Goal: Information Seeking & Learning: Learn about a topic

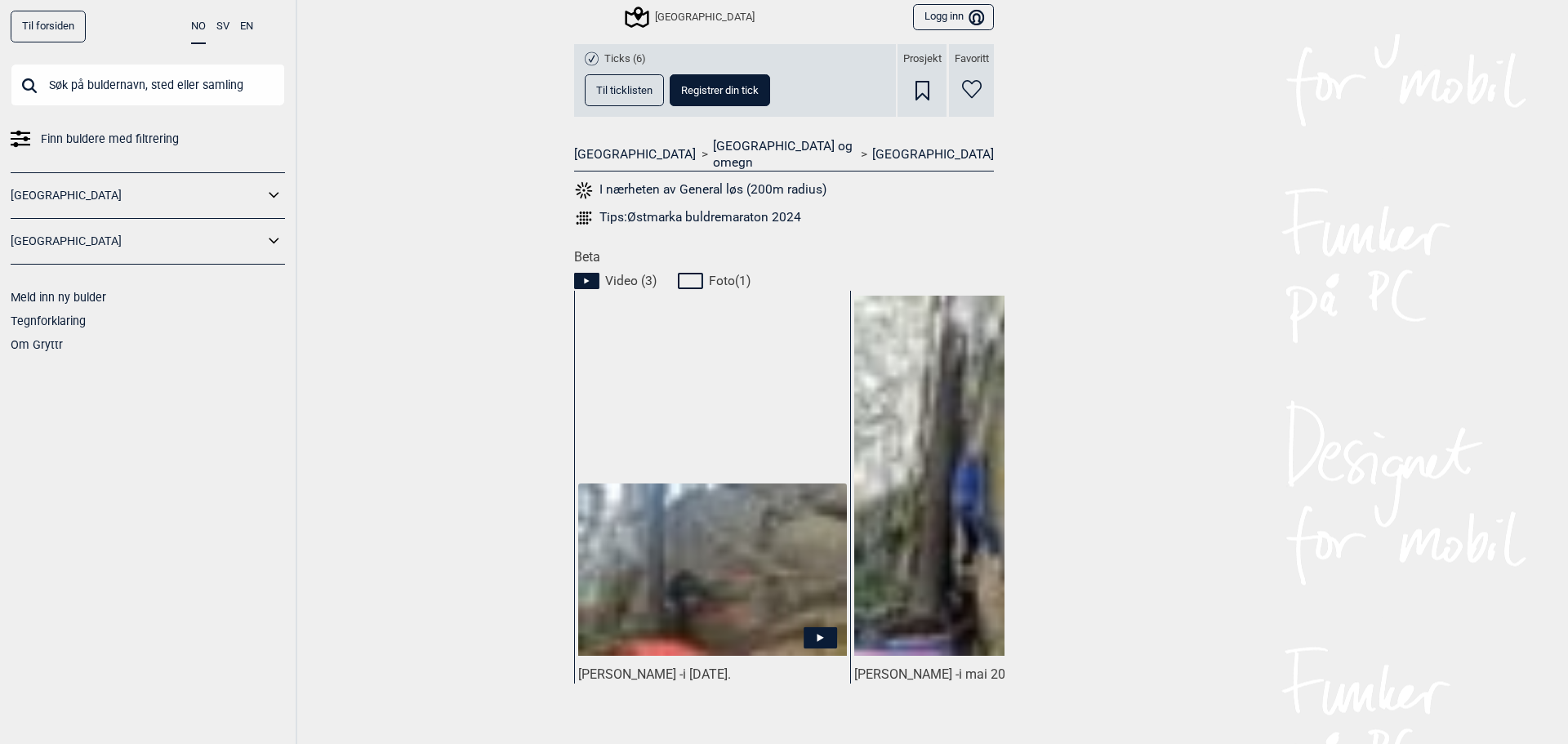
scroll to position [653, 0]
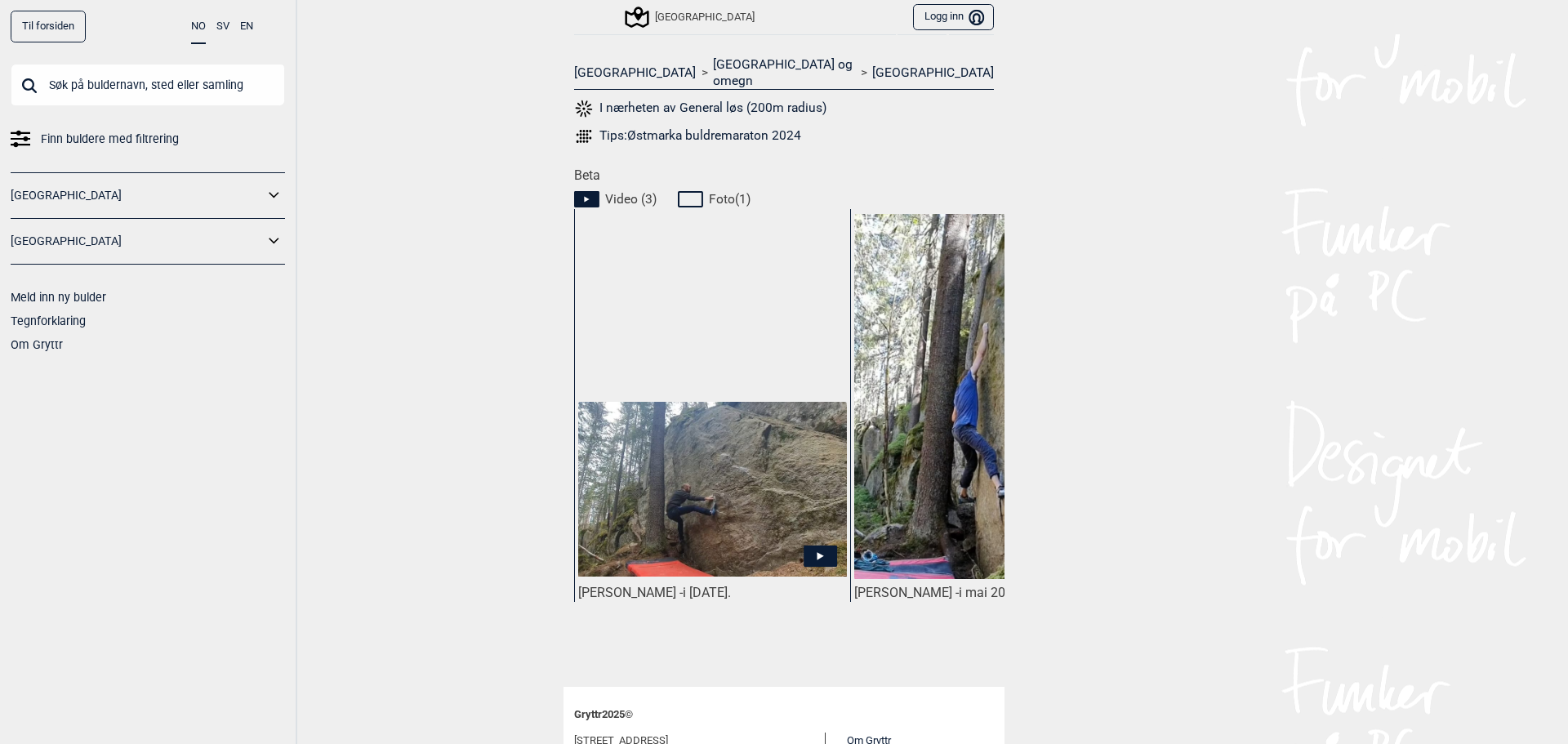
click at [817, 546] on icon at bounding box center [819, 556] width 34 height 21
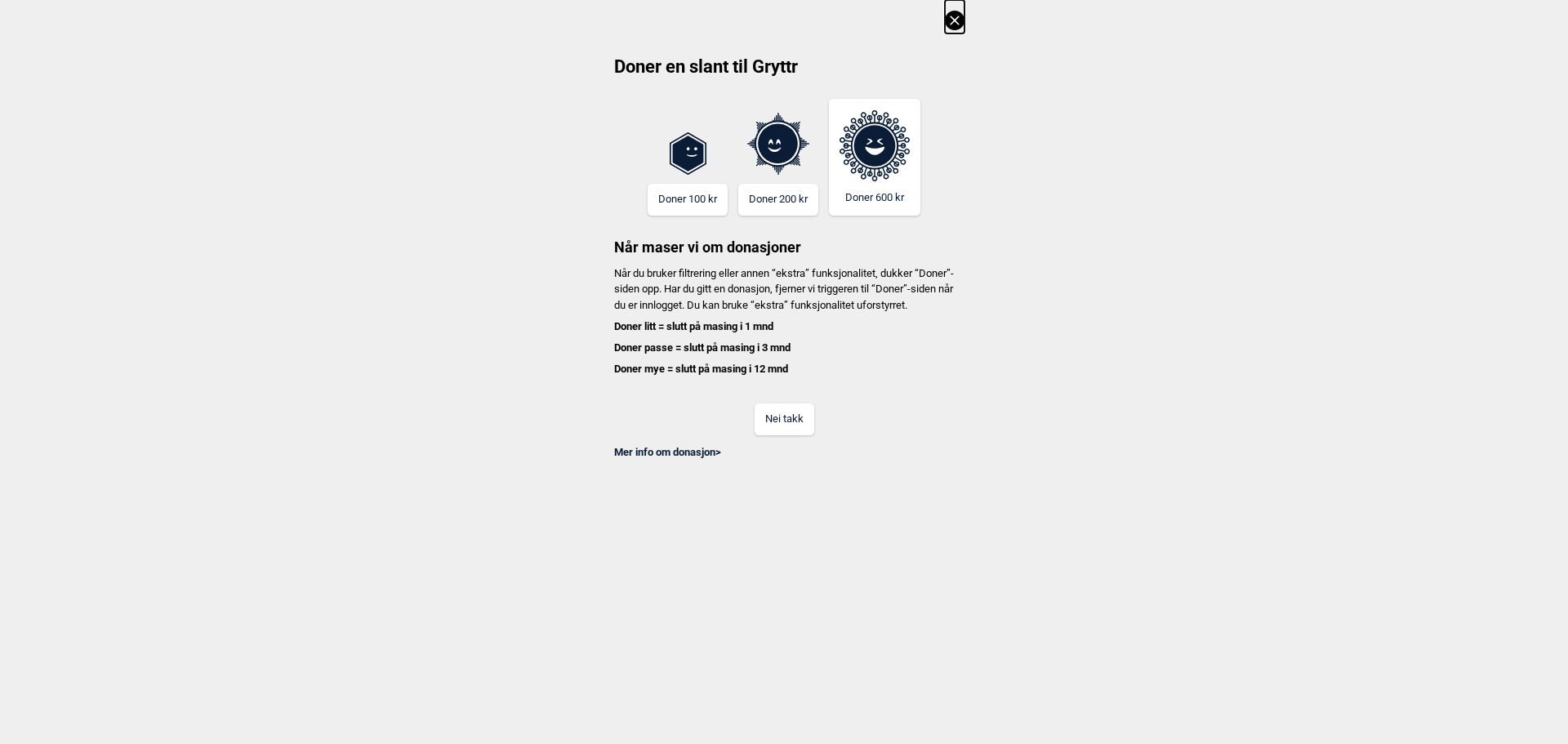
click at [955, 20] on icon at bounding box center [954, 20] width 9 height 9
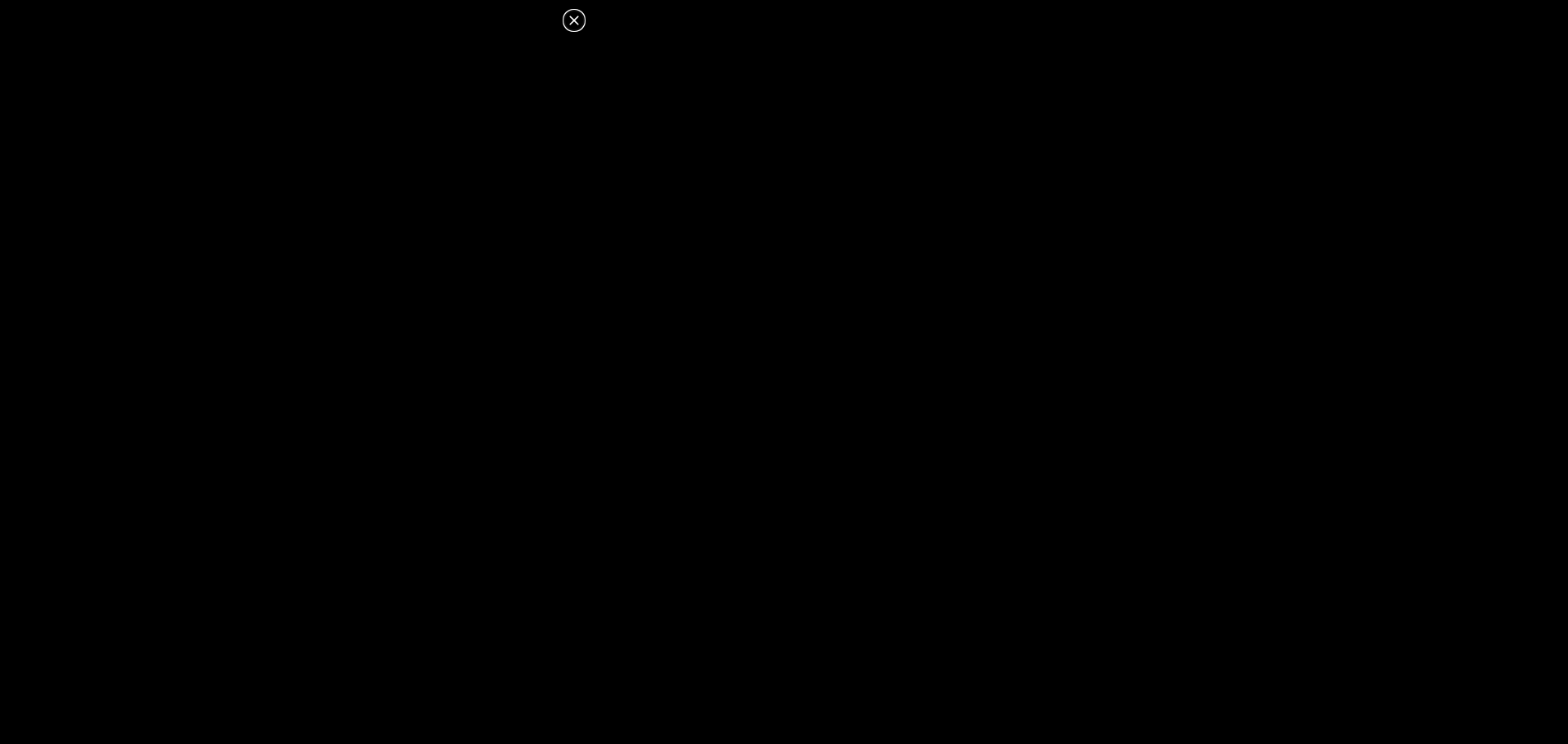
click at [576, 18] on icon at bounding box center [574, 20] width 9 height 9
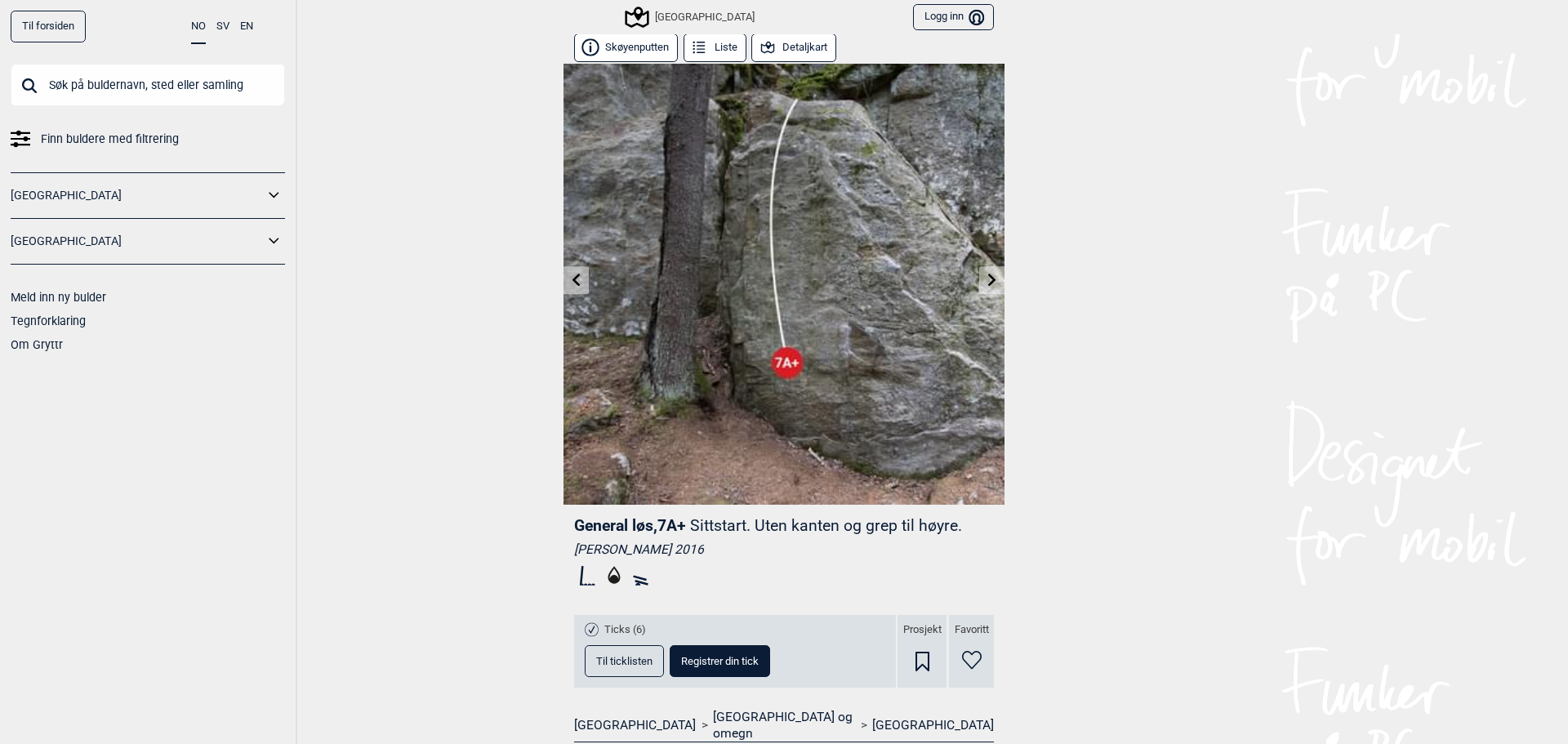
scroll to position [0, 0]
click at [642, 53] on button "Skøyenputten" at bounding box center [626, 48] width 104 height 28
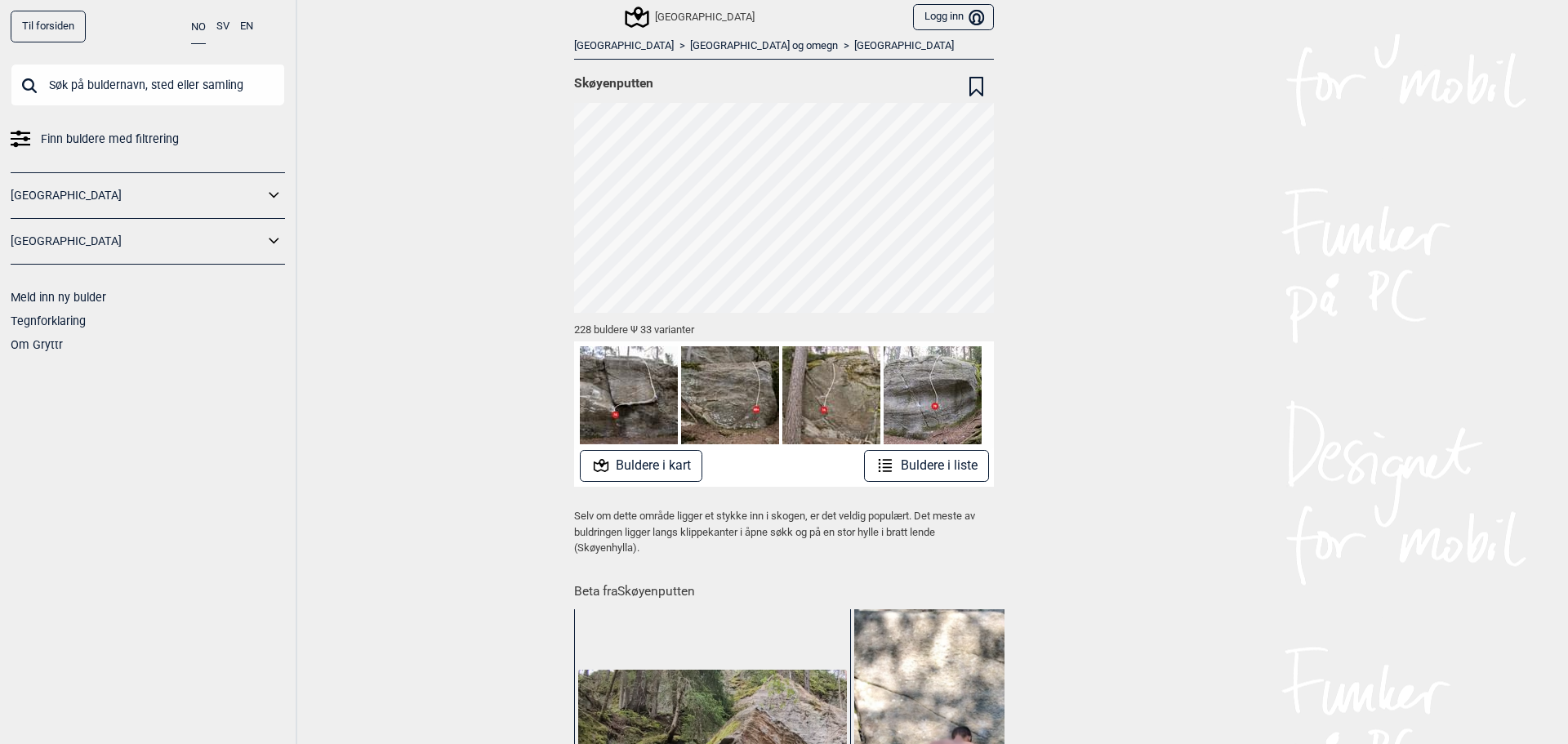
click at [667, 462] on button "Buldere i kart" at bounding box center [641, 466] width 124 height 32
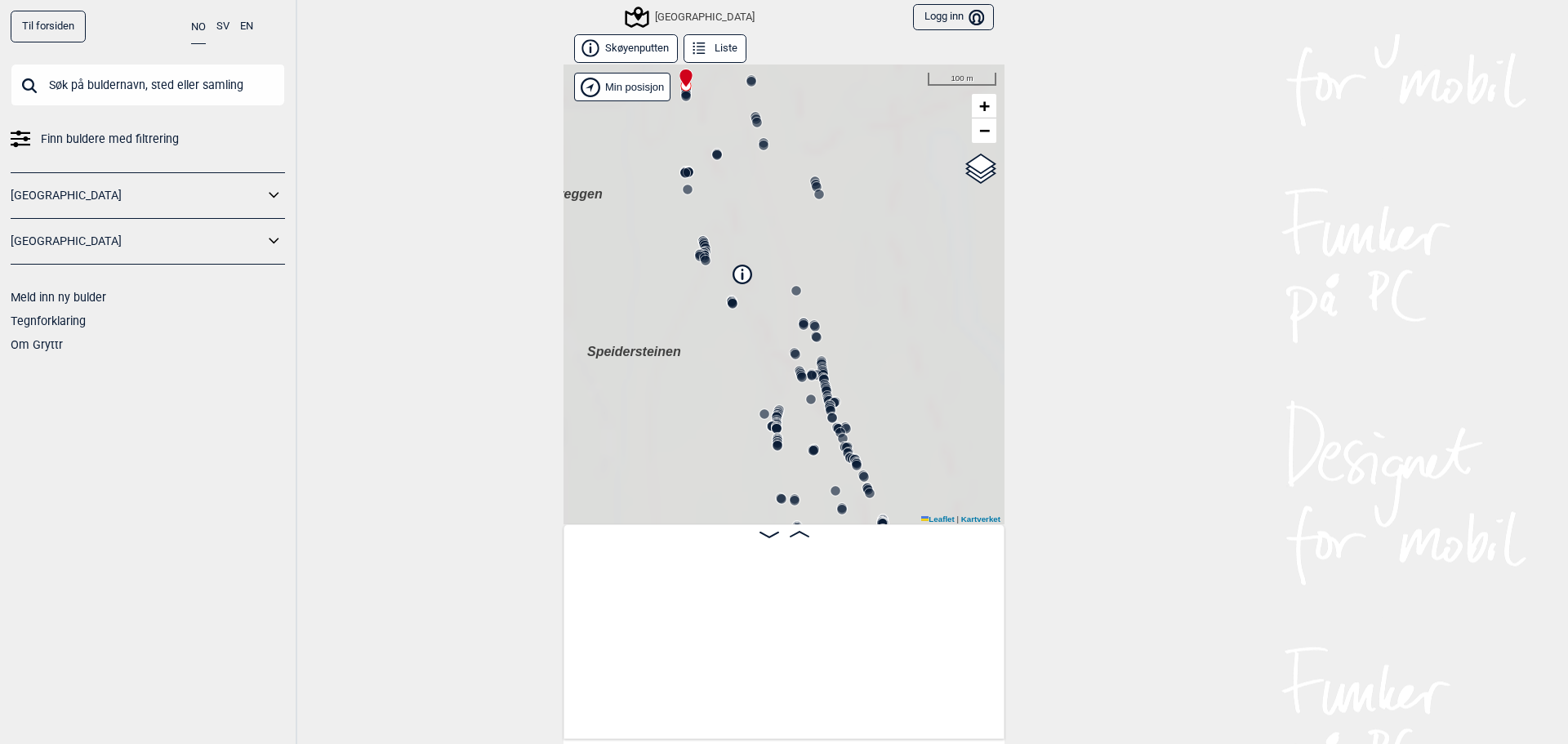
scroll to position [0, 126]
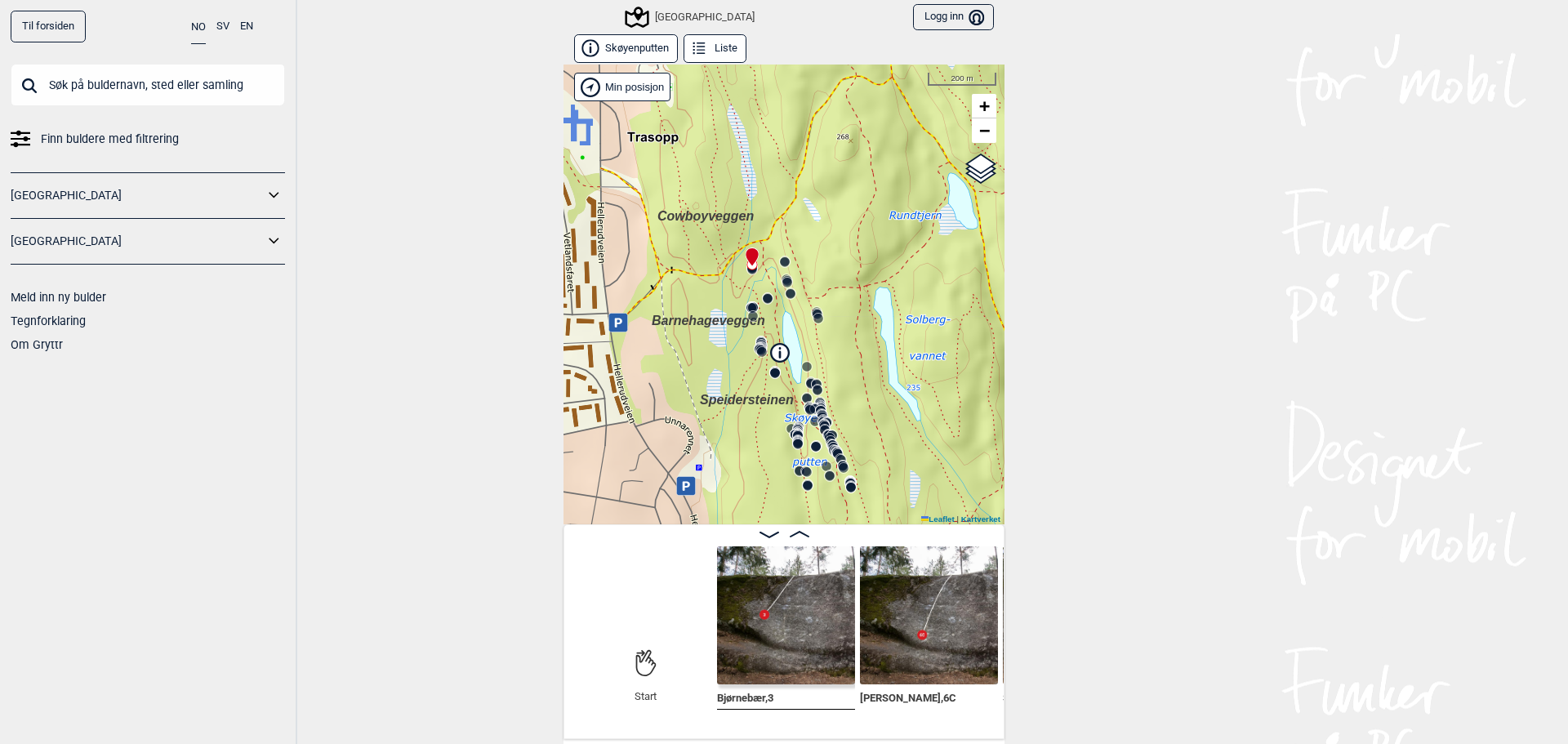
click at [825, 431] on icon at bounding box center [829, 437] width 13 height 13
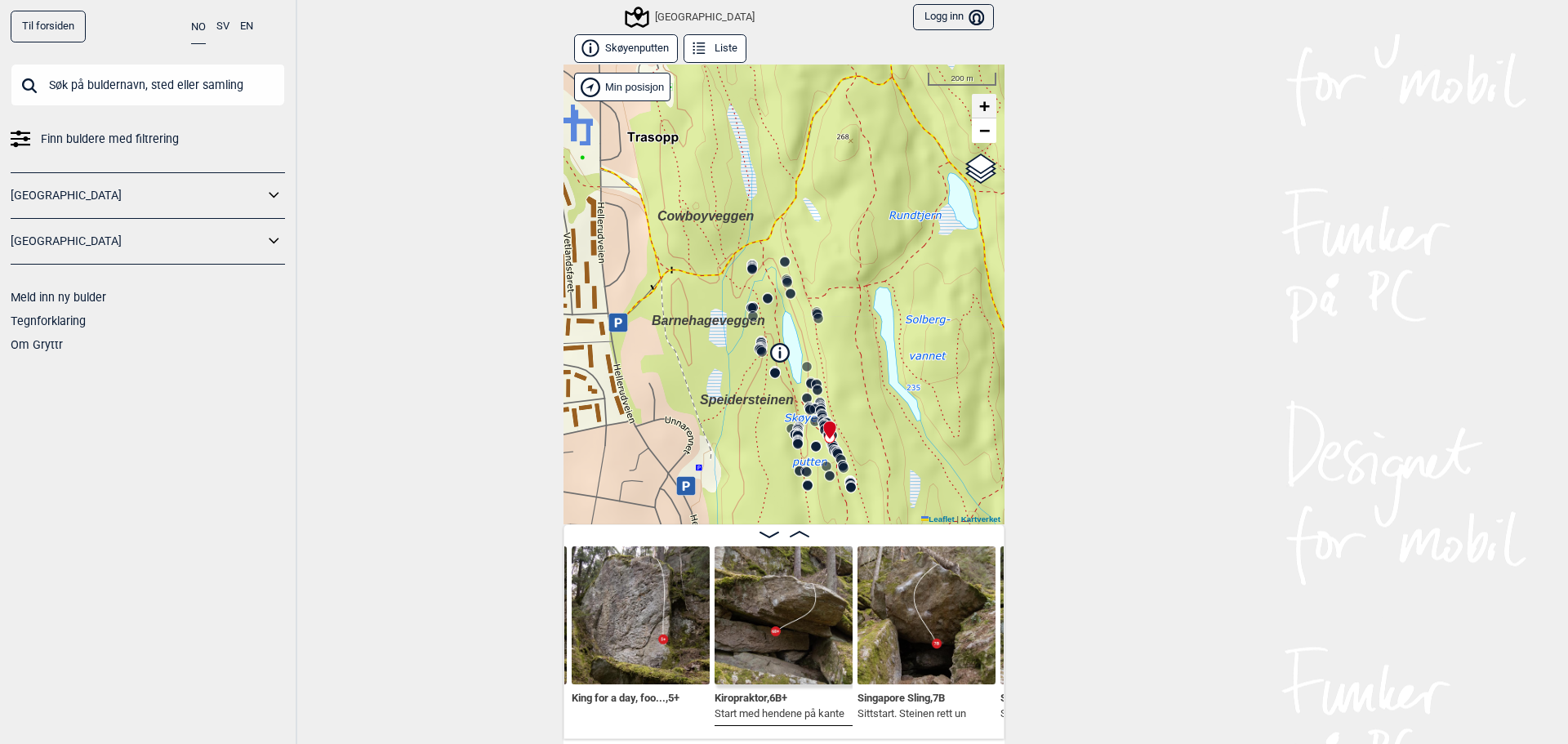
click at [980, 106] on span "+" at bounding box center [985, 106] width 11 height 20
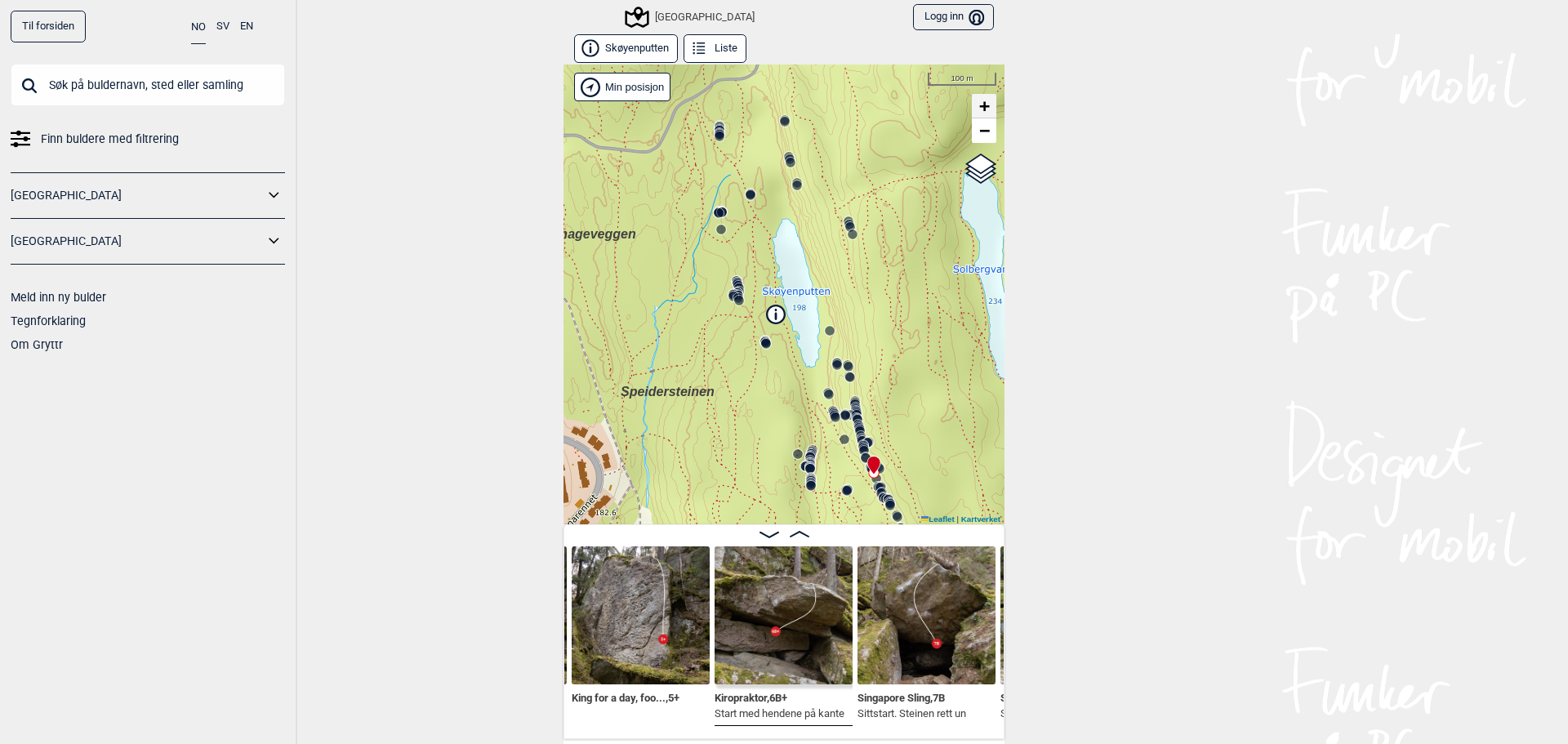
click at [980, 106] on span "+" at bounding box center [985, 106] width 11 height 20
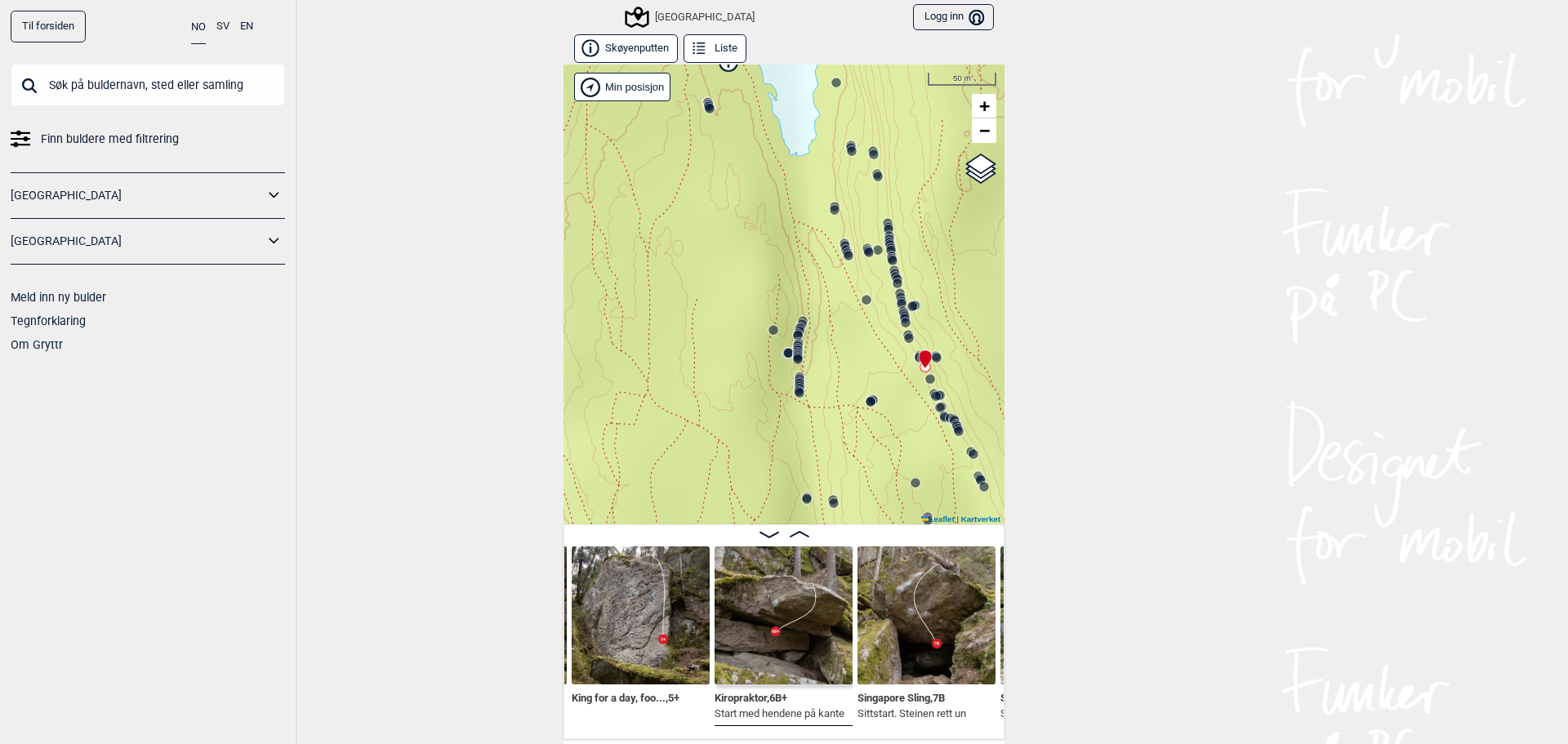
drag, startPoint x: 915, startPoint y: 287, endPoint x: 880, endPoint y: 126, distance: 164.8
click at [880, 126] on div "Speidersteinen Barnehageveggen Cowboyveggen Bølerveggen [GEOGRAPHIC_DATA]" at bounding box center [784, 294] width 441 height 459
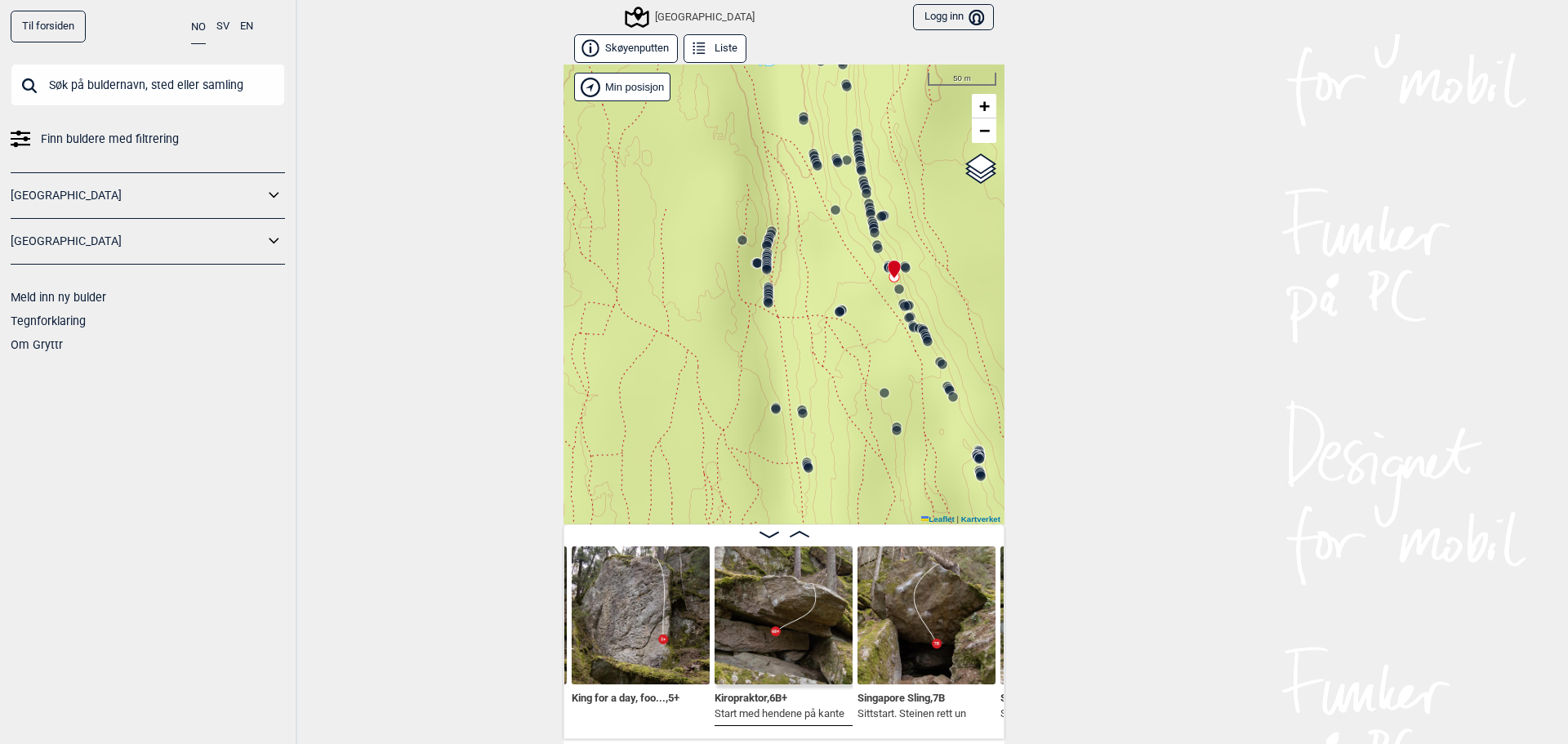
drag, startPoint x: 890, startPoint y: 284, endPoint x: 866, endPoint y: 244, distance: 46.6
click at [862, 196] on icon at bounding box center [869, 203] width 13 height 13
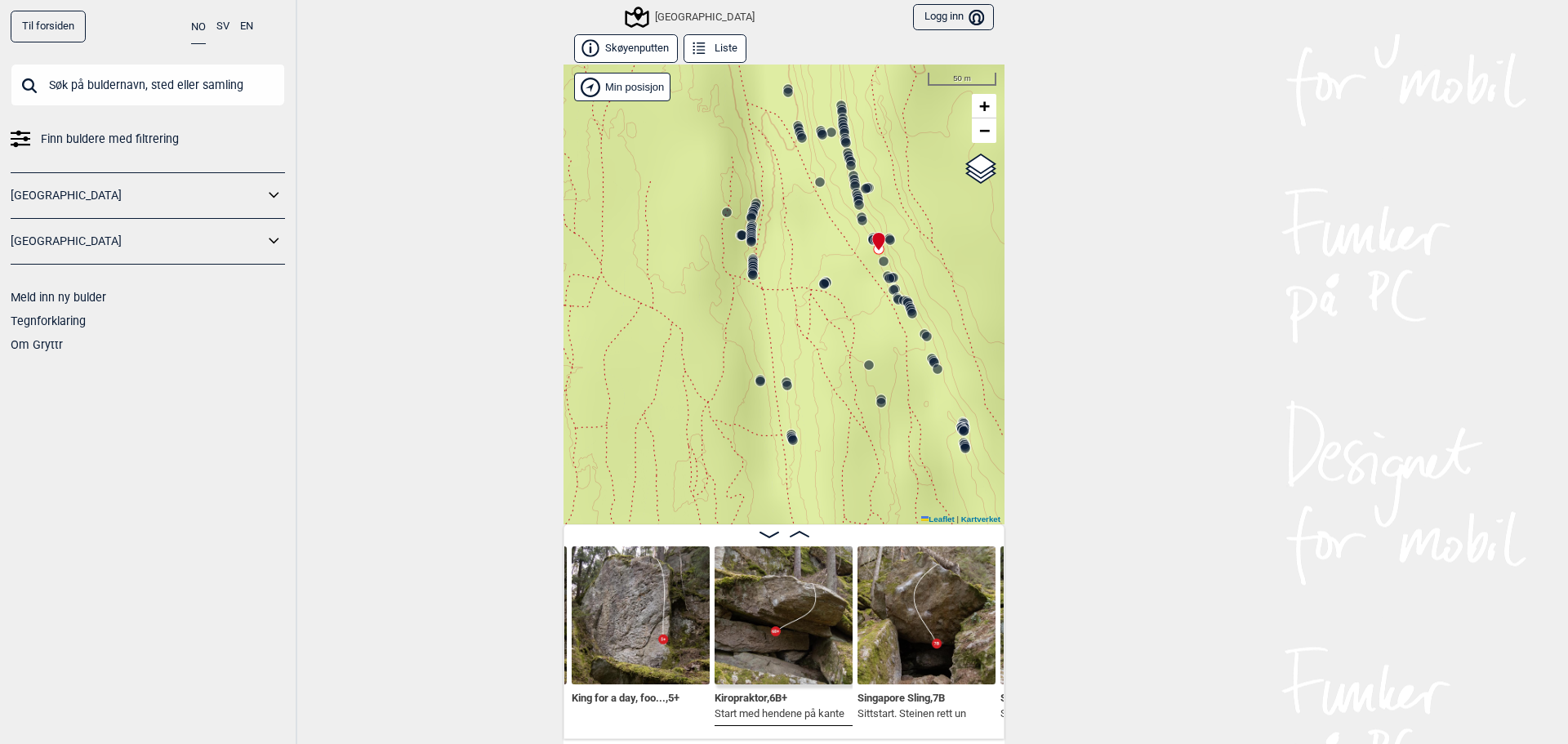
drag, startPoint x: 880, startPoint y: 324, endPoint x: 869, endPoint y: 300, distance: 26.4
click at [869, 300] on div "Speidersteinen Barnehageveggen Cowboyveggen Bølerveggen [GEOGRAPHIC_DATA]" at bounding box center [784, 294] width 441 height 459
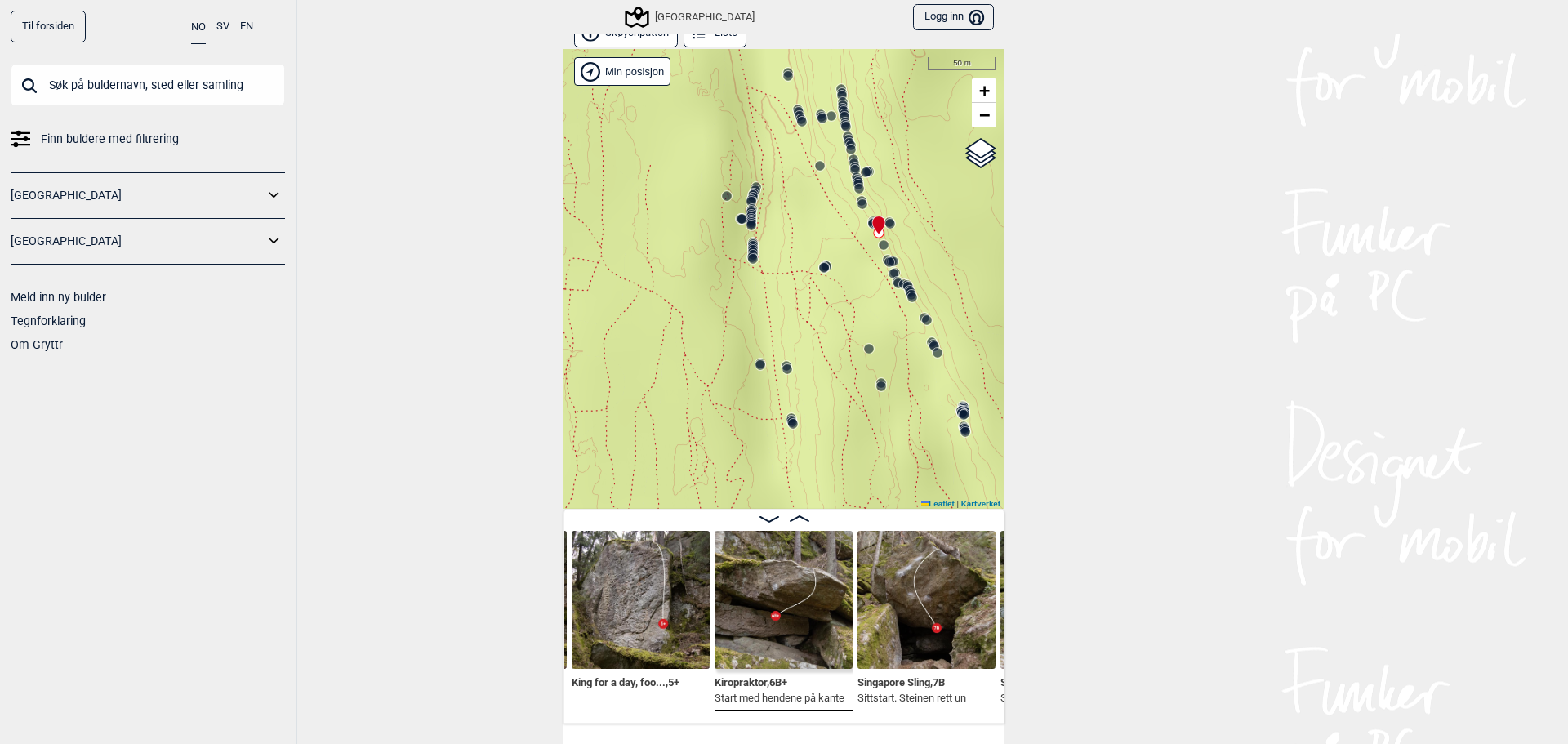
scroll to position [0, 0]
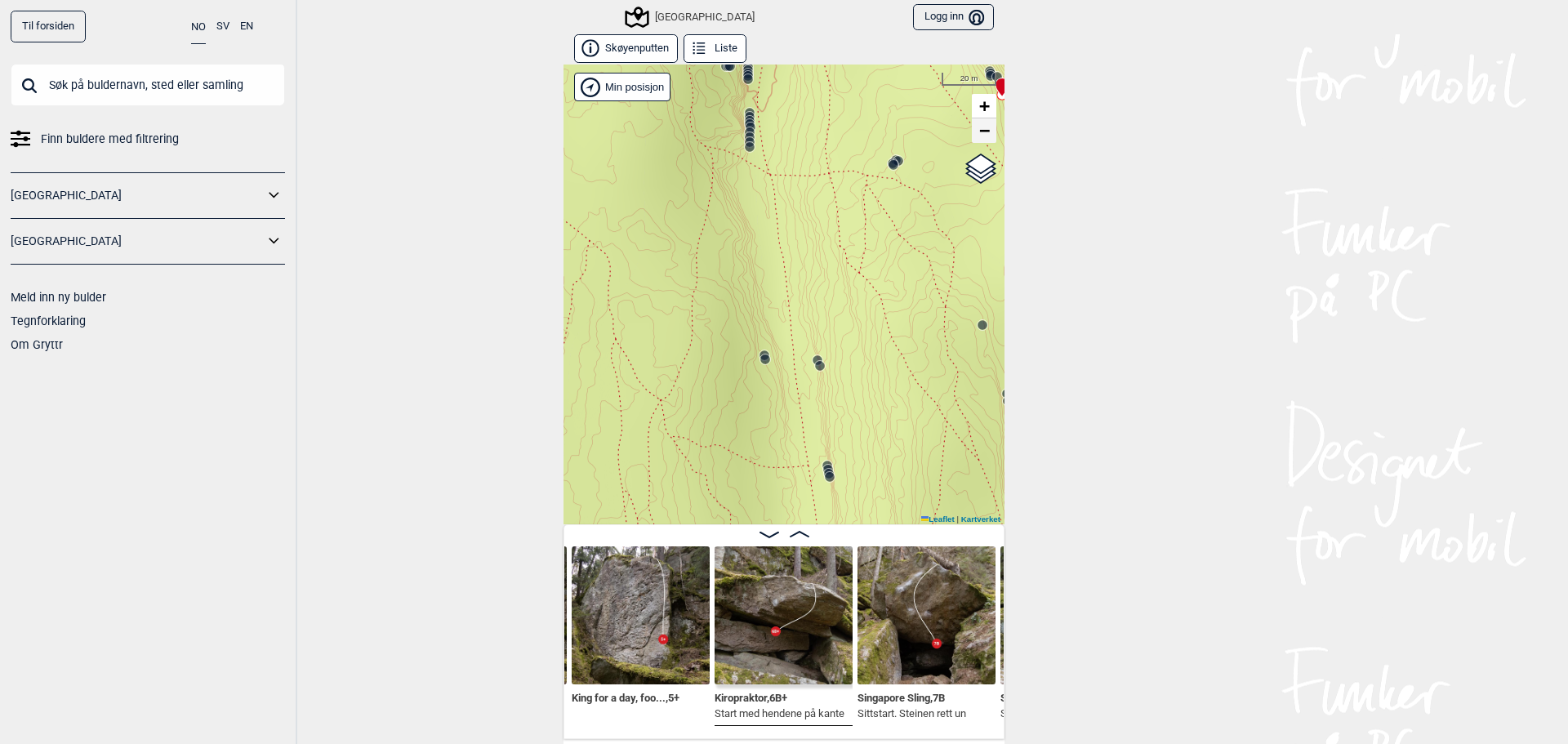
click at [980, 133] on span "−" at bounding box center [985, 130] width 11 height 20
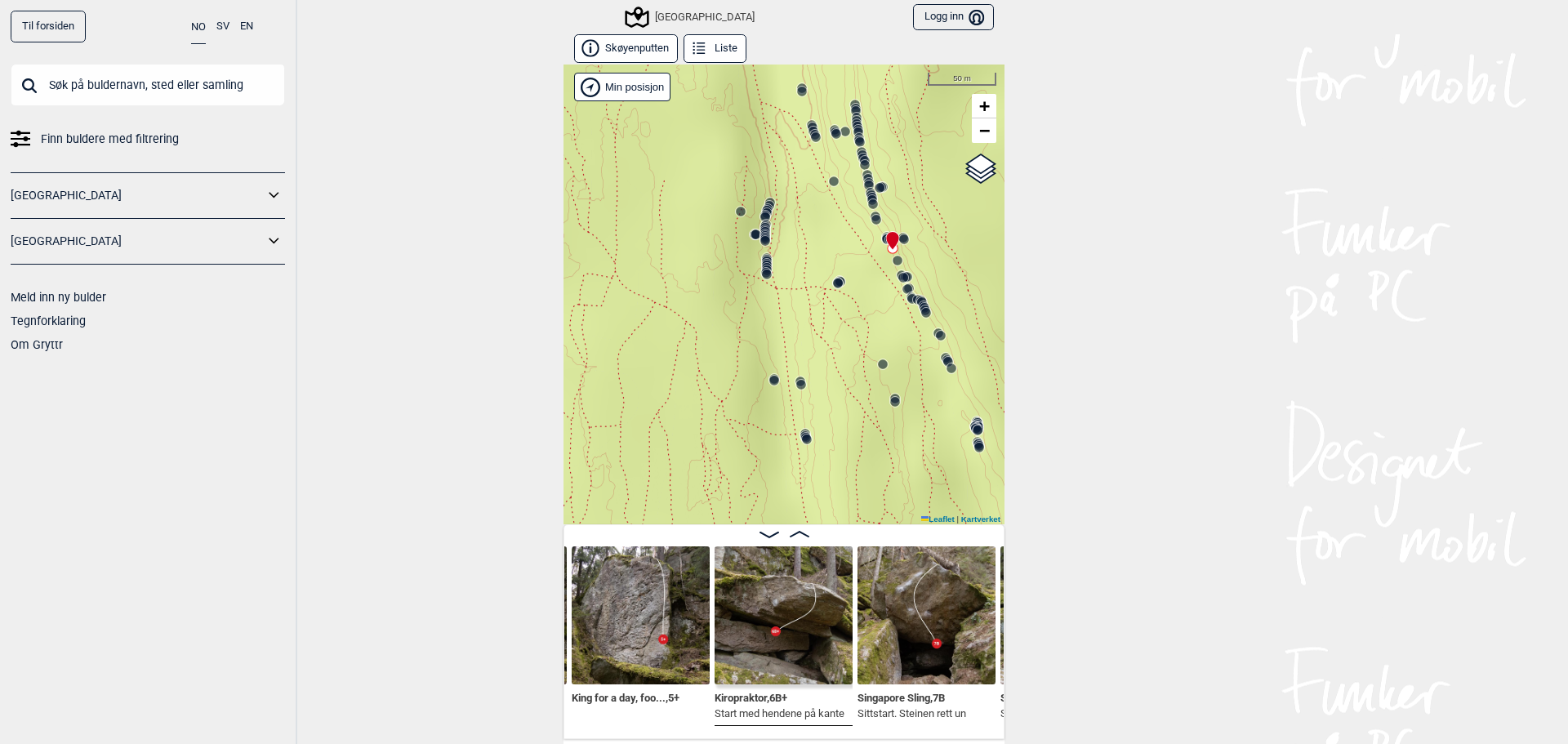
click at [950, 364] on icon at bounding box center [951, 368] width 13 height 13
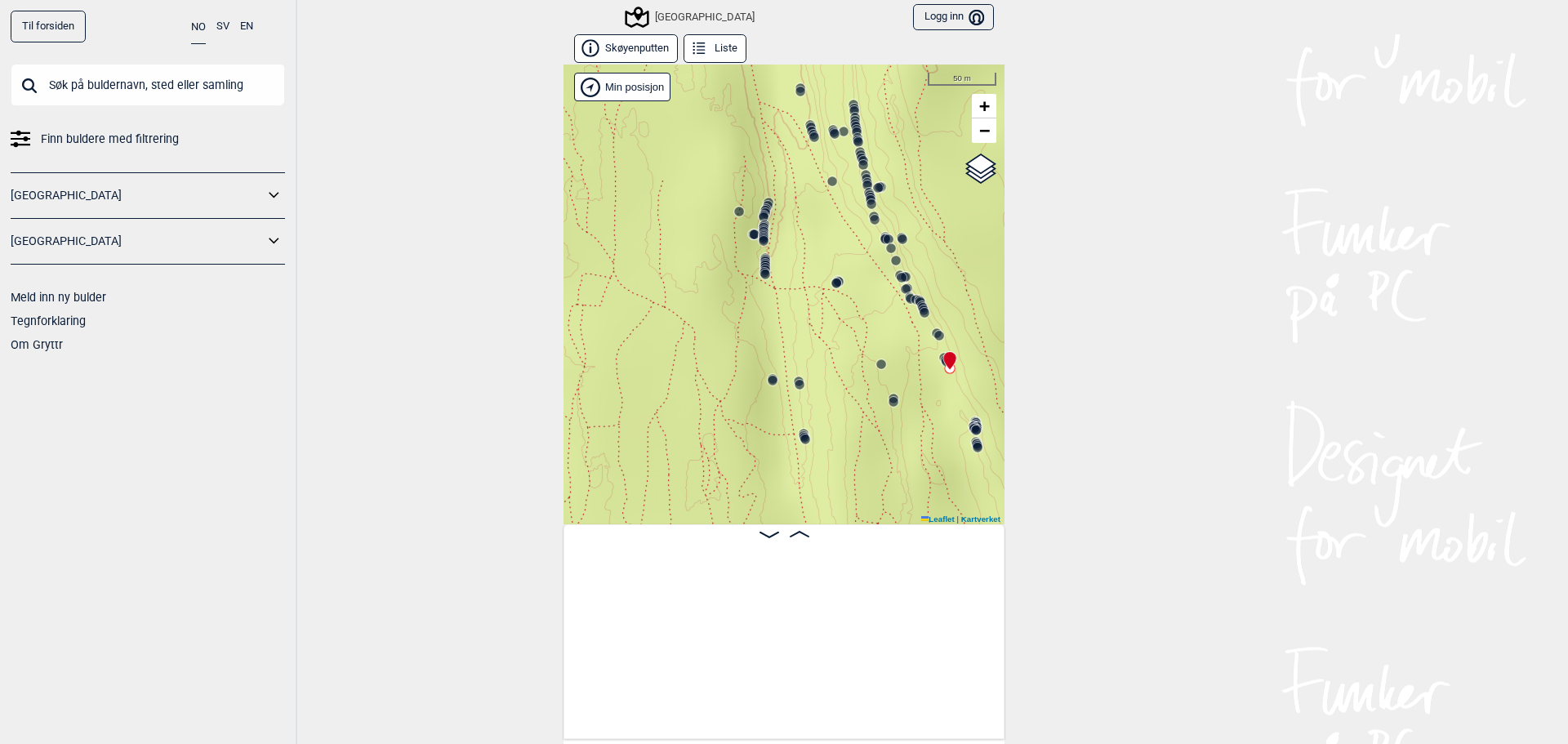
scroll to position [0, 24604]
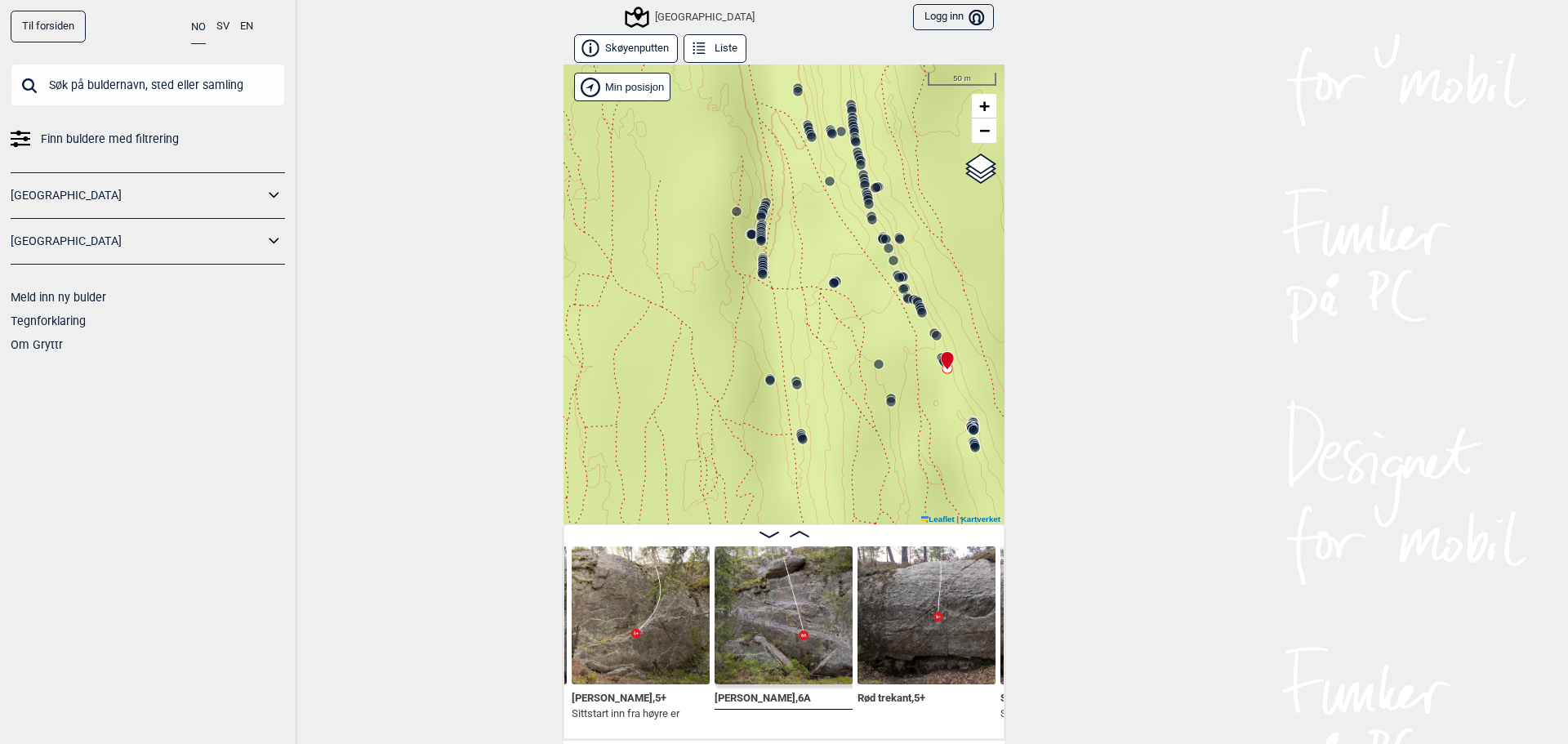
click at [931, 337] on circle at bounding box center [936, 336] width 10 height 10
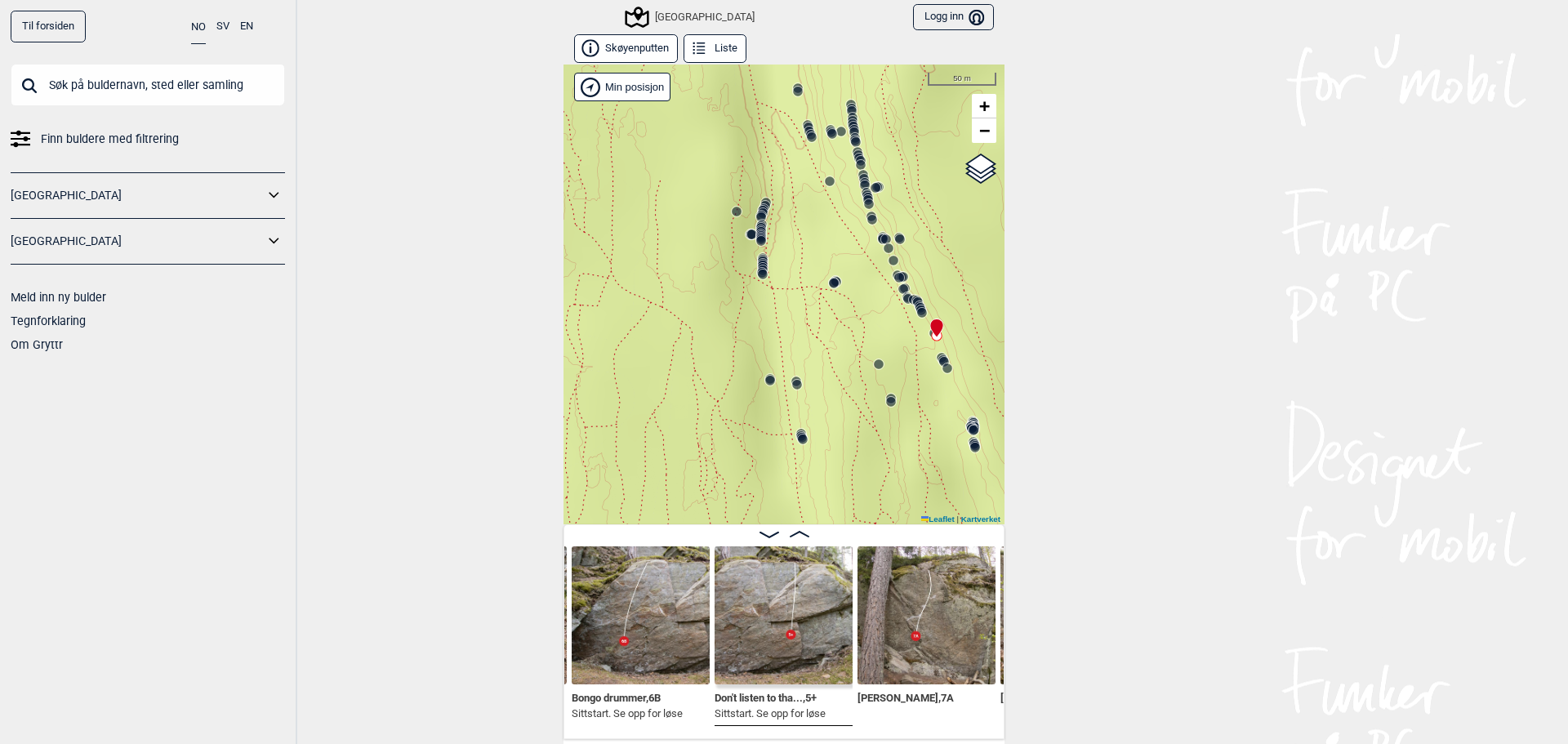
click at [917, 316] on circle at bounding box center [921, 312] width 10 height 10
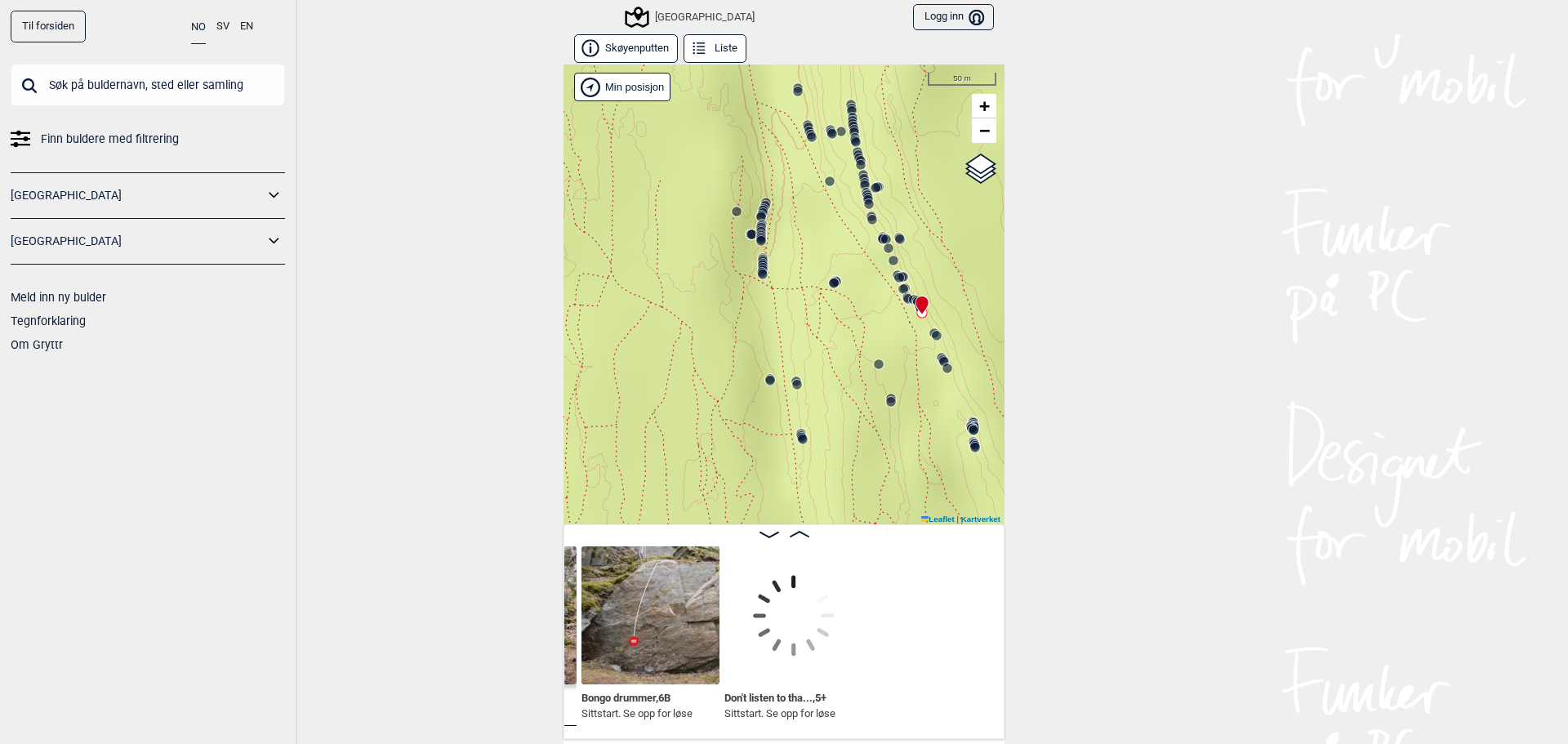
scroll to position [0, 23776]
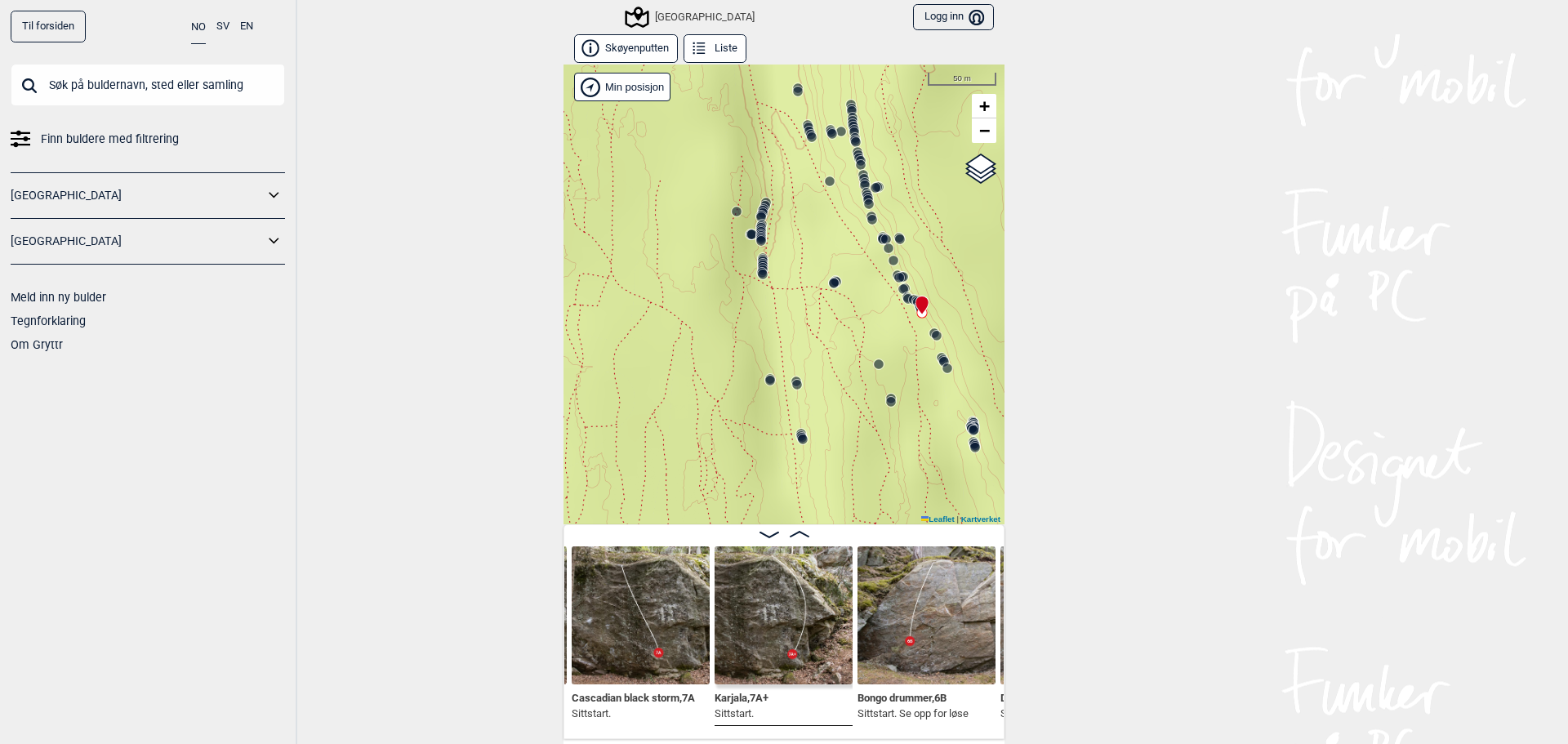
click at [915, 303] on icon at bounding box center [921, 306] width 14 height 20
click at [951, 341] on div "Speidersteinen Barnehageveggen Cowboyveggen Bølerveggen [GEOGRAPHIC_DATA]" at bounding box center [784, 294] width 441 height 459
click at [915, 303] on icon at bounding box center [920, 303] width 12 height 18
click at [908, 298] on icon at bounding box center [914, 297] width 13 height 13
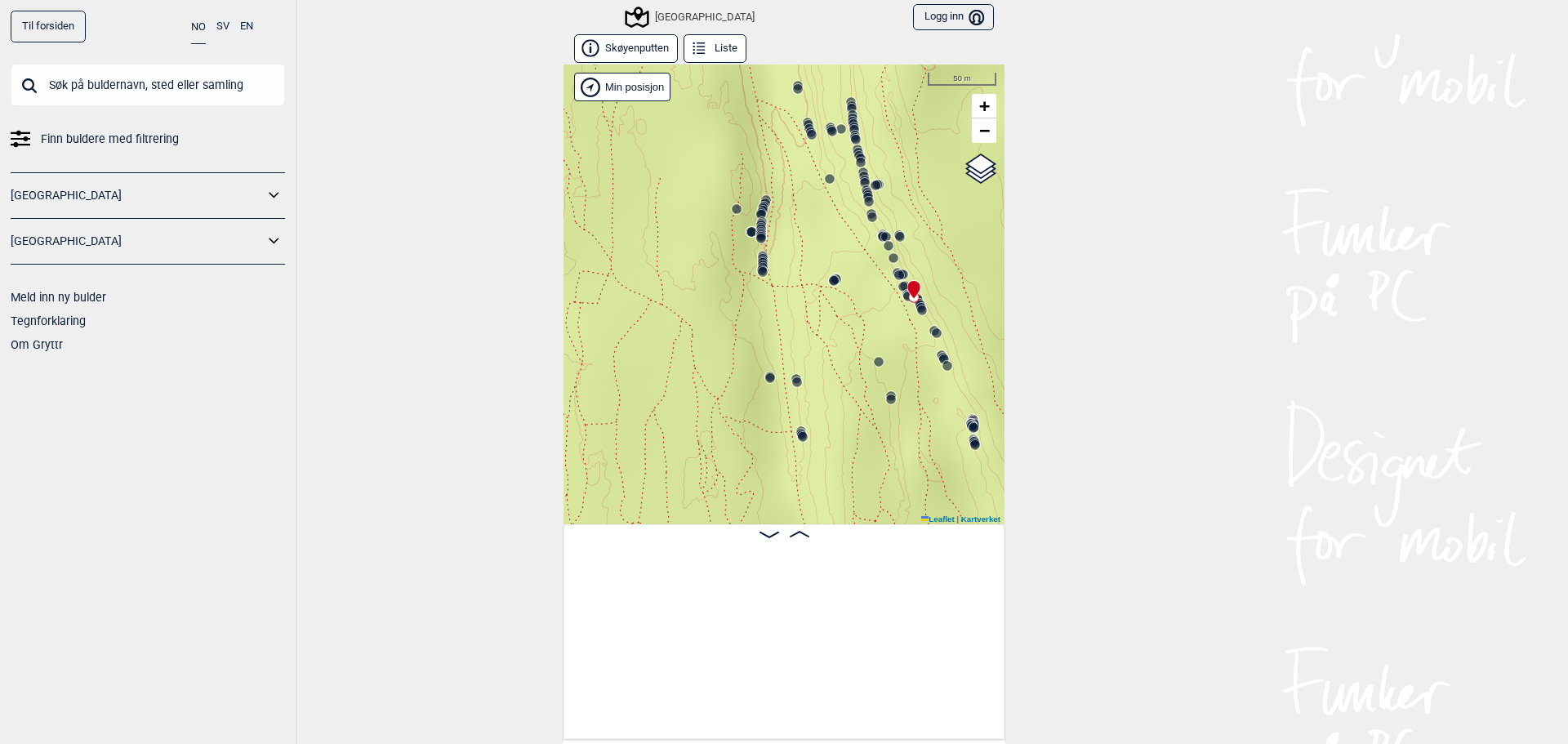
scroll to position [0, 22948]
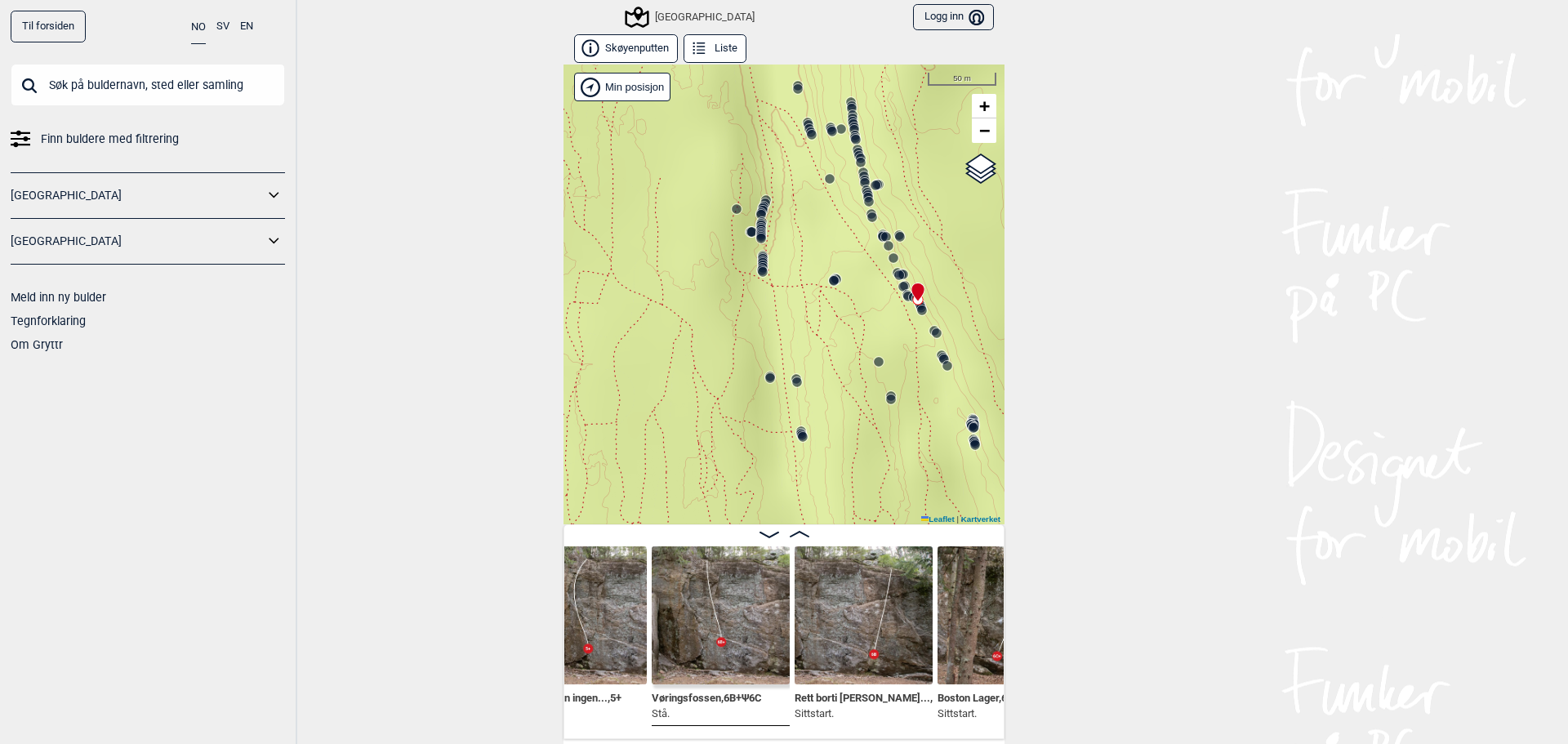
scroll to position [0, 23351]
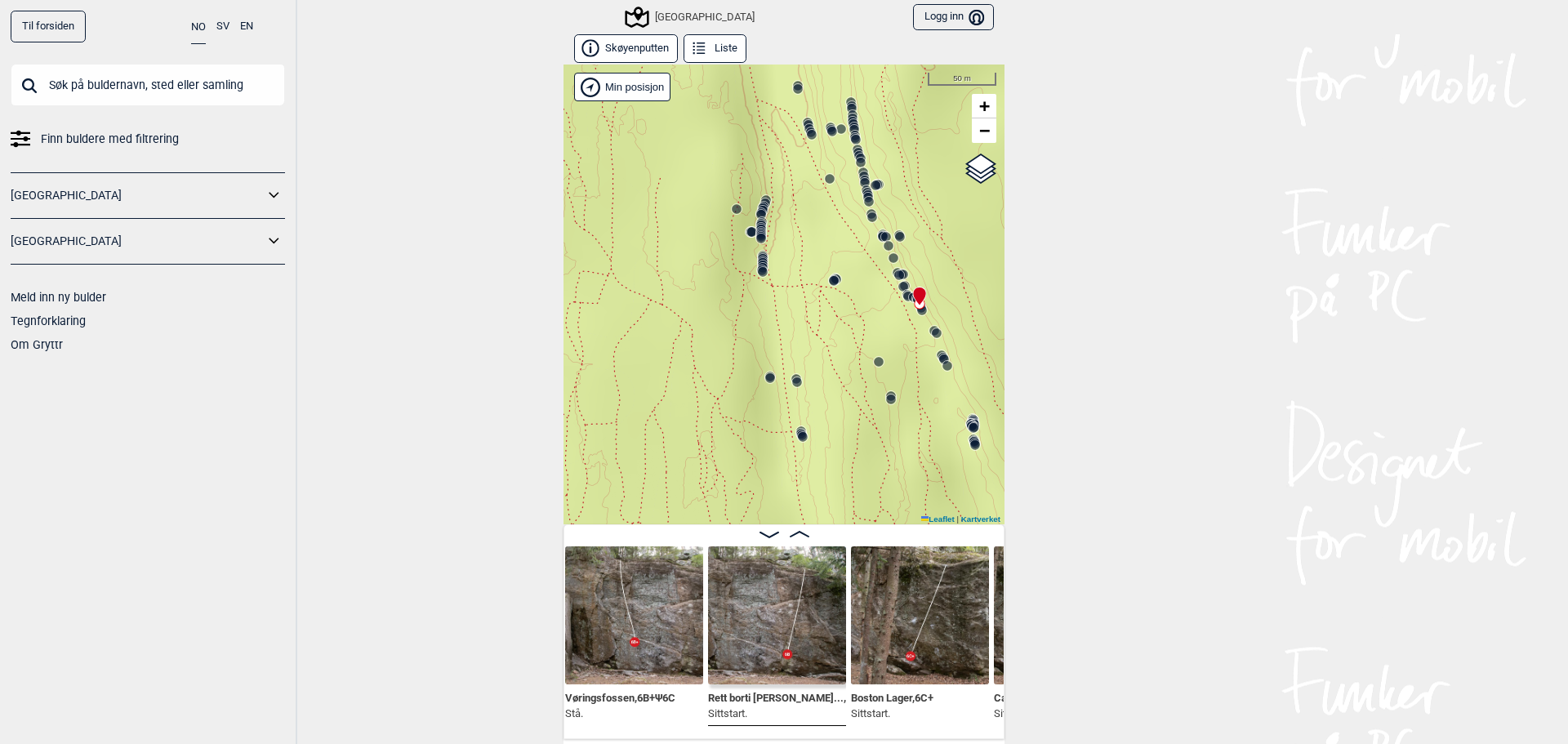
scroll to position [0, 23416]
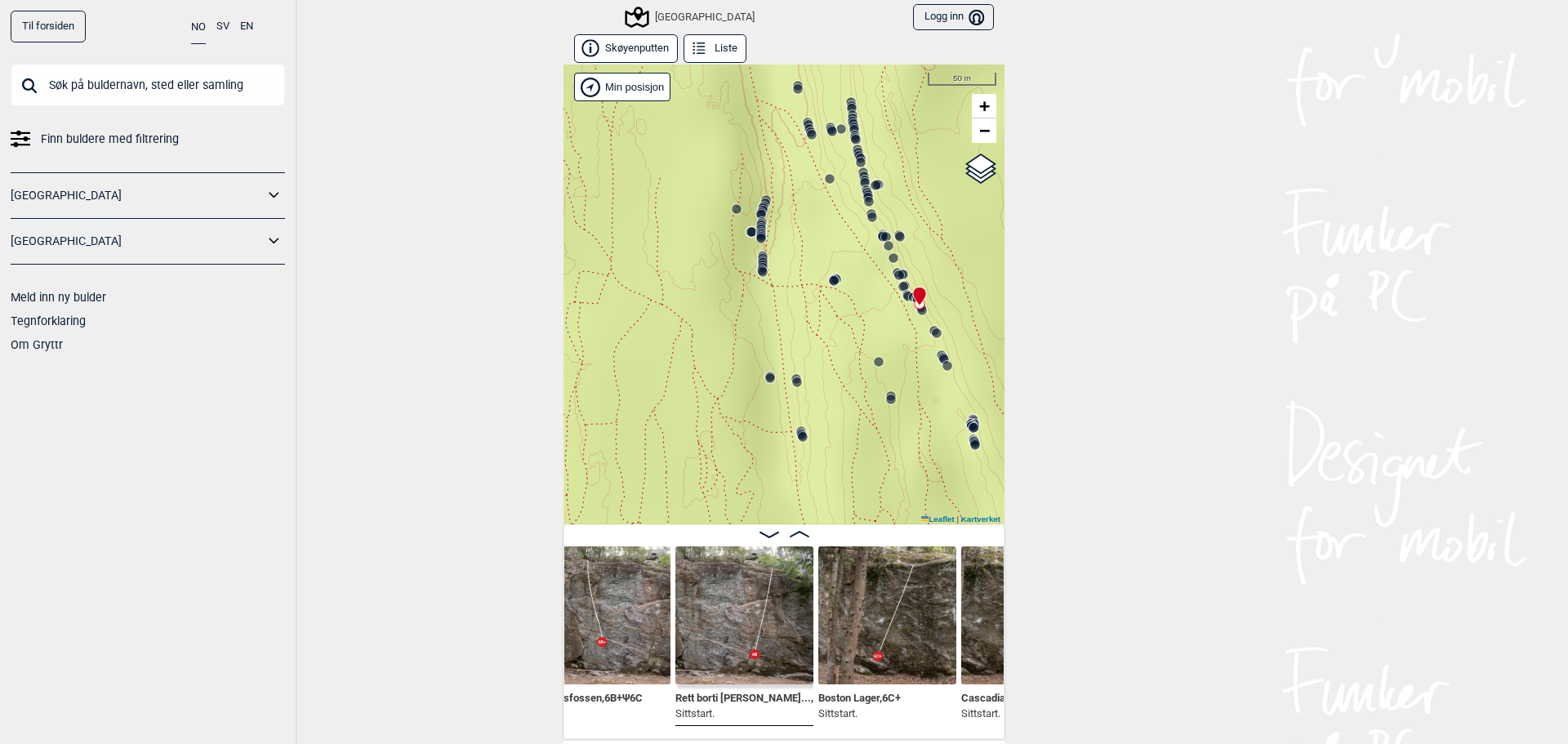
click at [869, 652] on img at bounding box center [888, 616] width 138 height 138
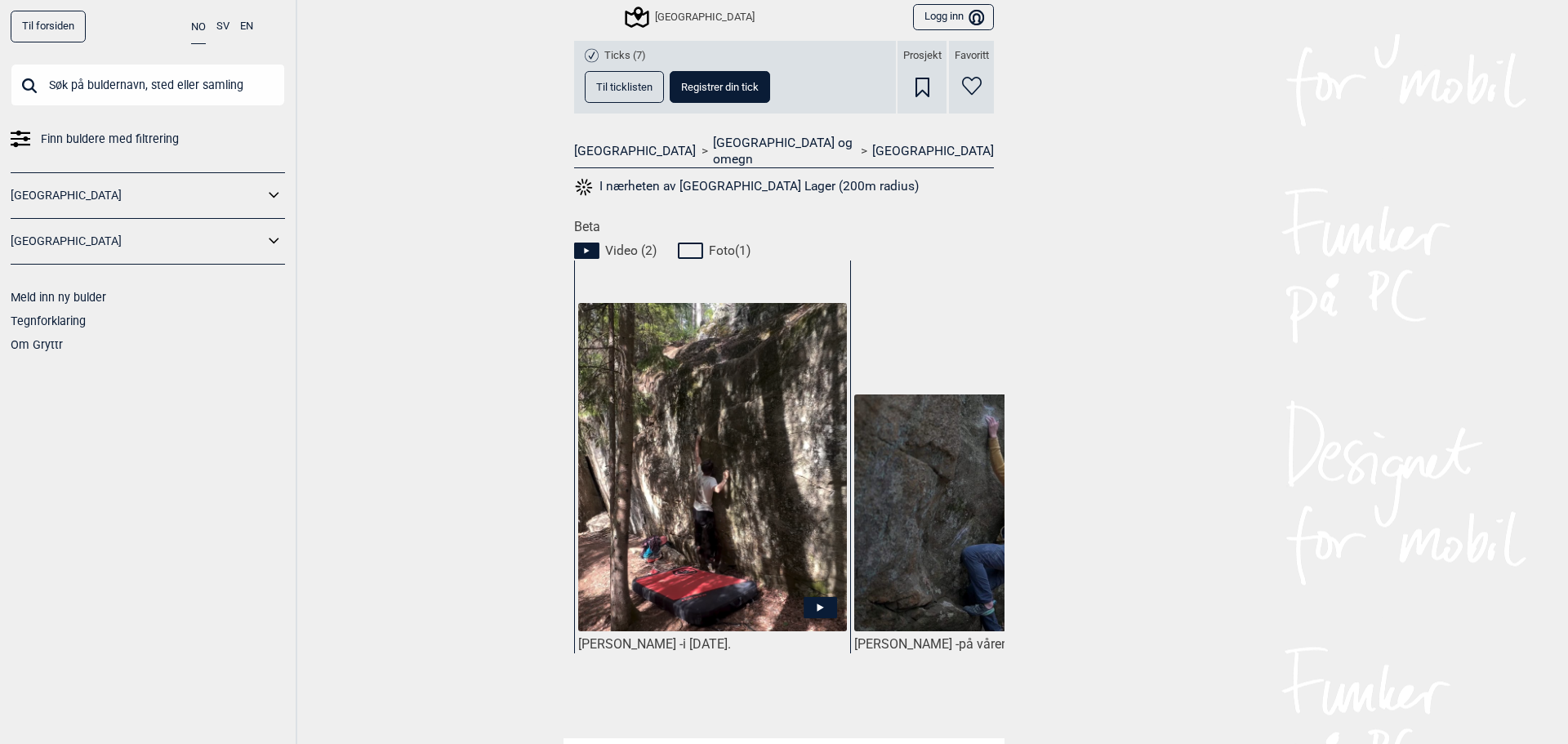
click at [811, 597] on icon at bounding box center [819, 607] width 34 height 21
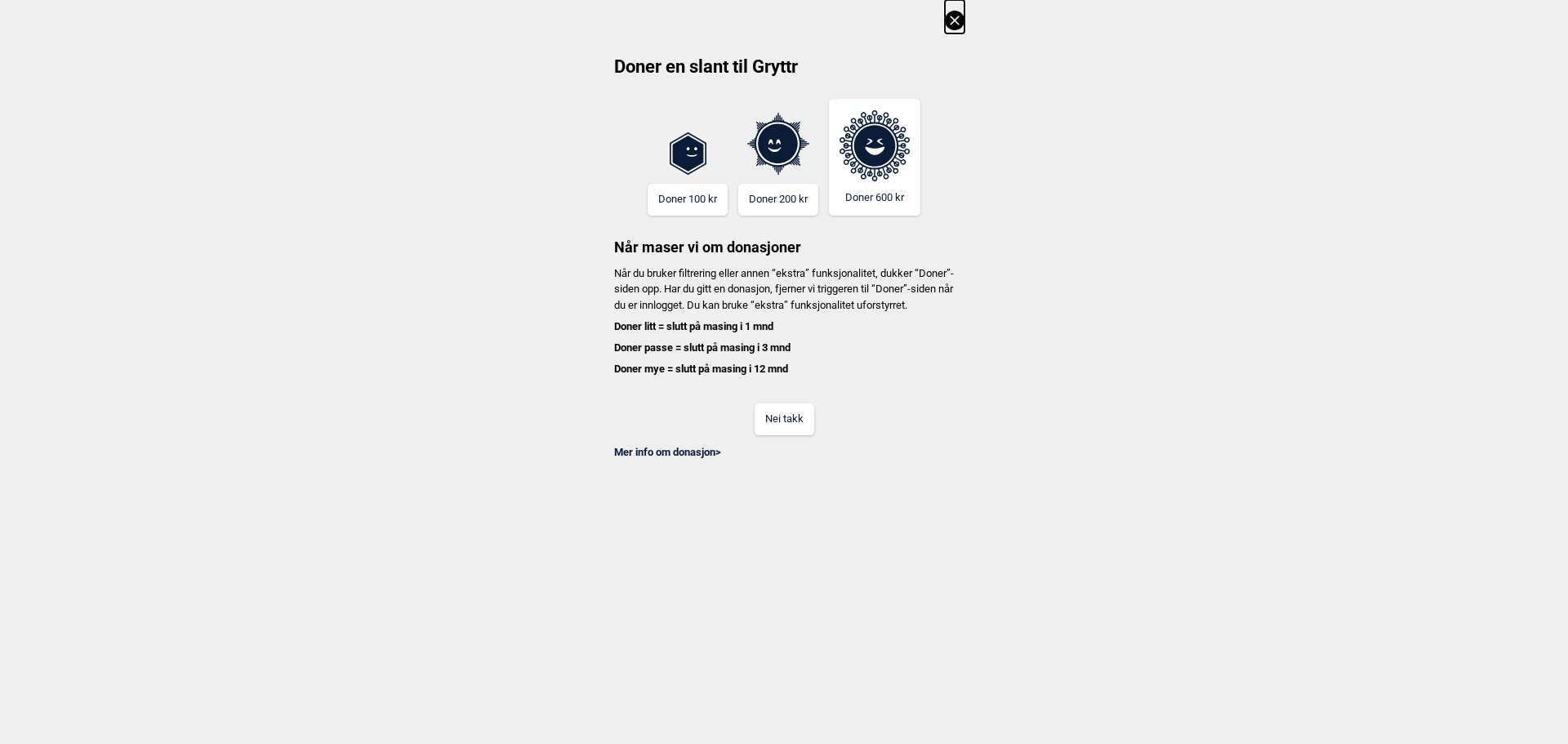
click at [955, 19] on icon at bounding box center [955, 21] width 20 height 20
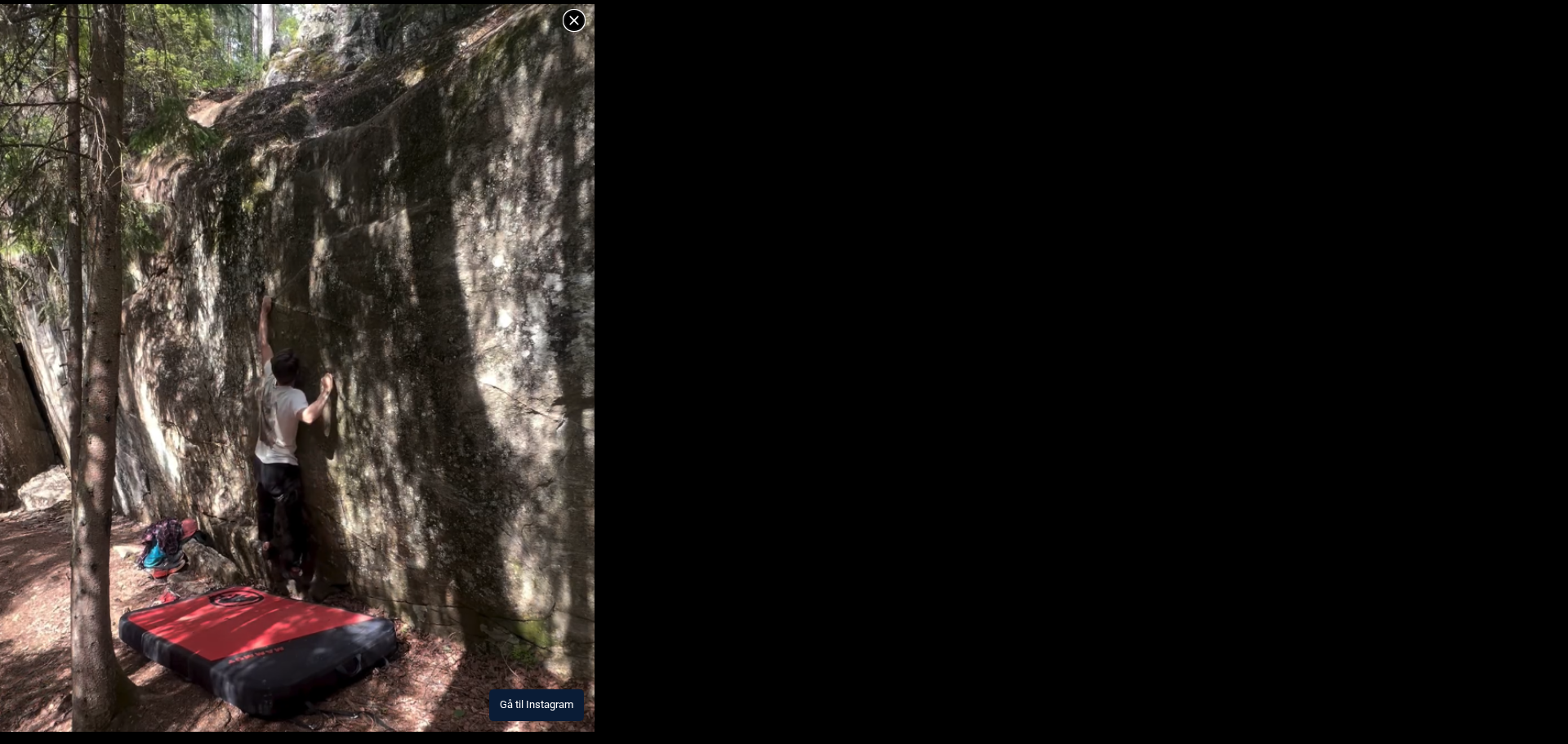
click at [523, 705] on button "Gå til Instagram" at bounding box center [537, 705] width 95 height 32
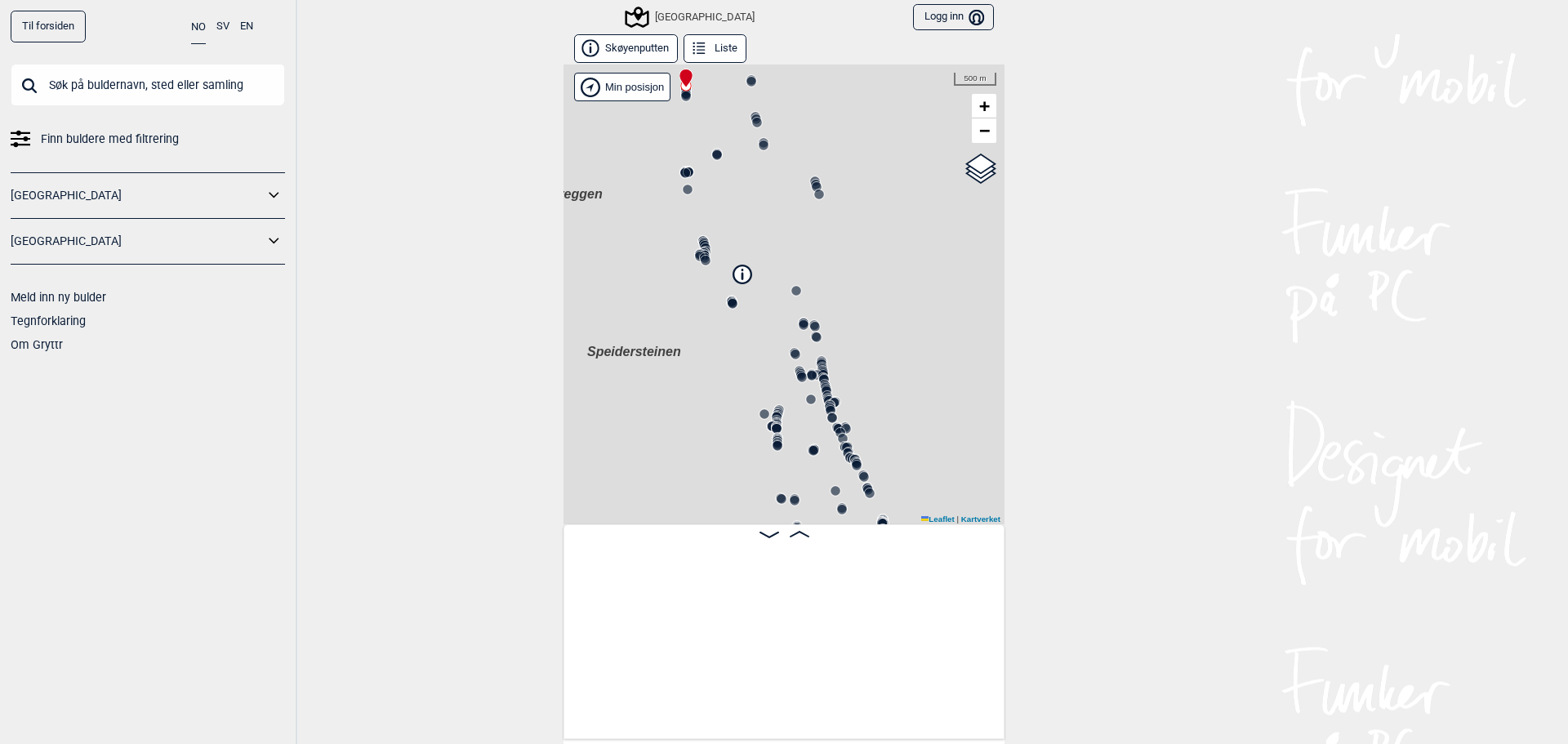
scroll to position [0, 128]
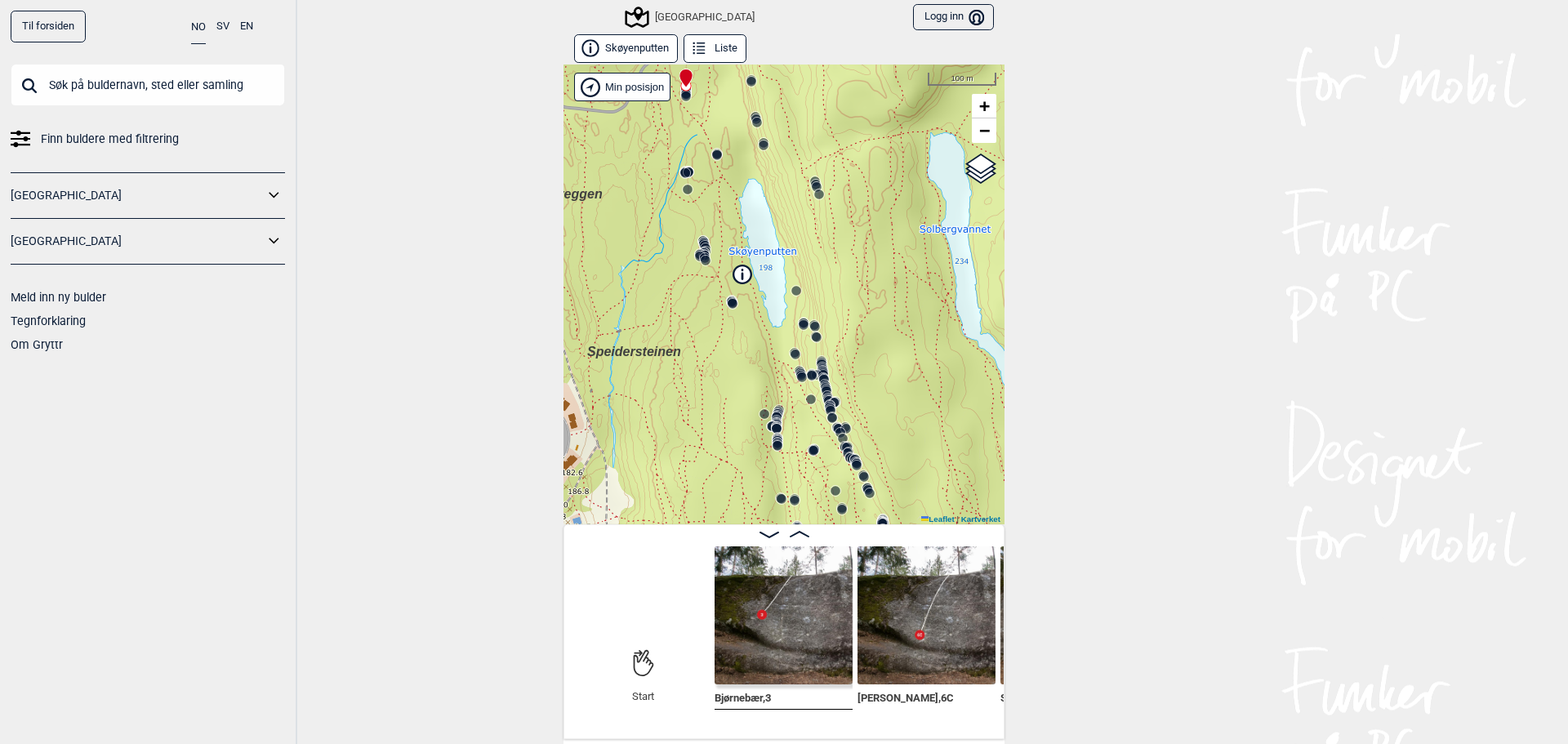
click at [476, 190] on div "Til forsiden NO SV EN Finn buldere med filtrering Norge Sverige Meld inn ny bul…" at bounding box center [784, 372] width 1568 height 744
click at [819, 378] on icon at bounding box center [825, 385] width 13 height 13
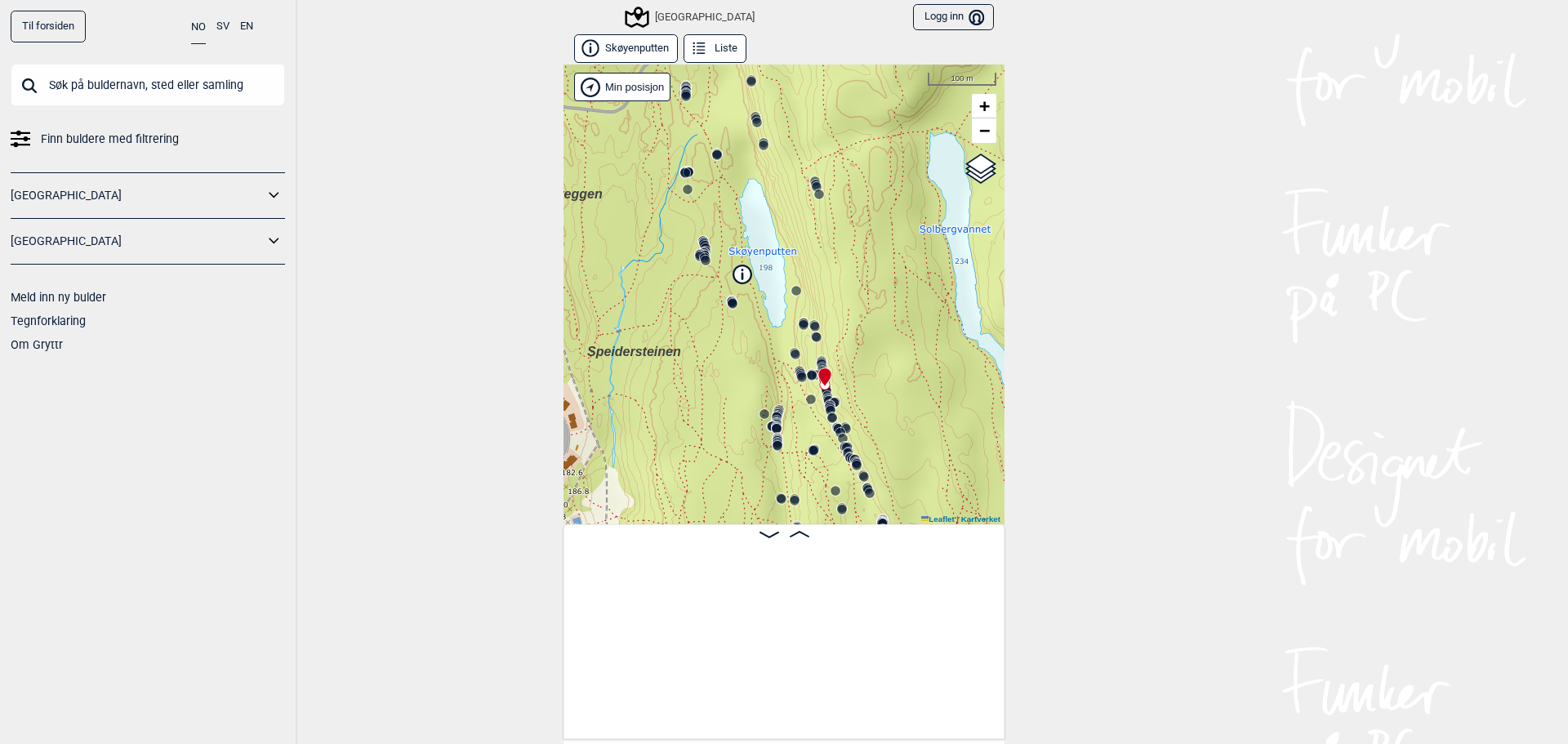
scroll to position [0, 18094]
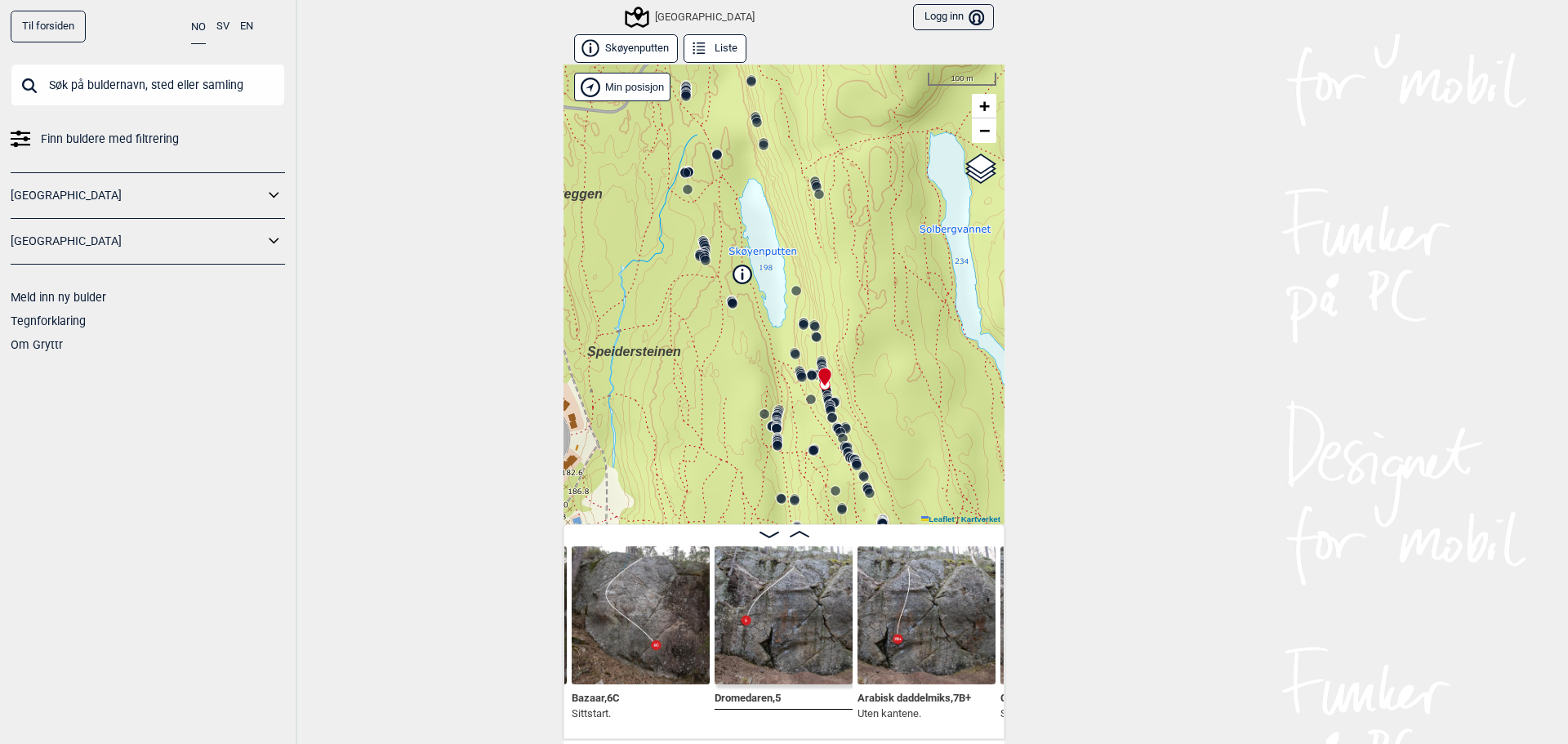
click at [828, 416] on circle at bounding box center [832, 417] width 10 height 10
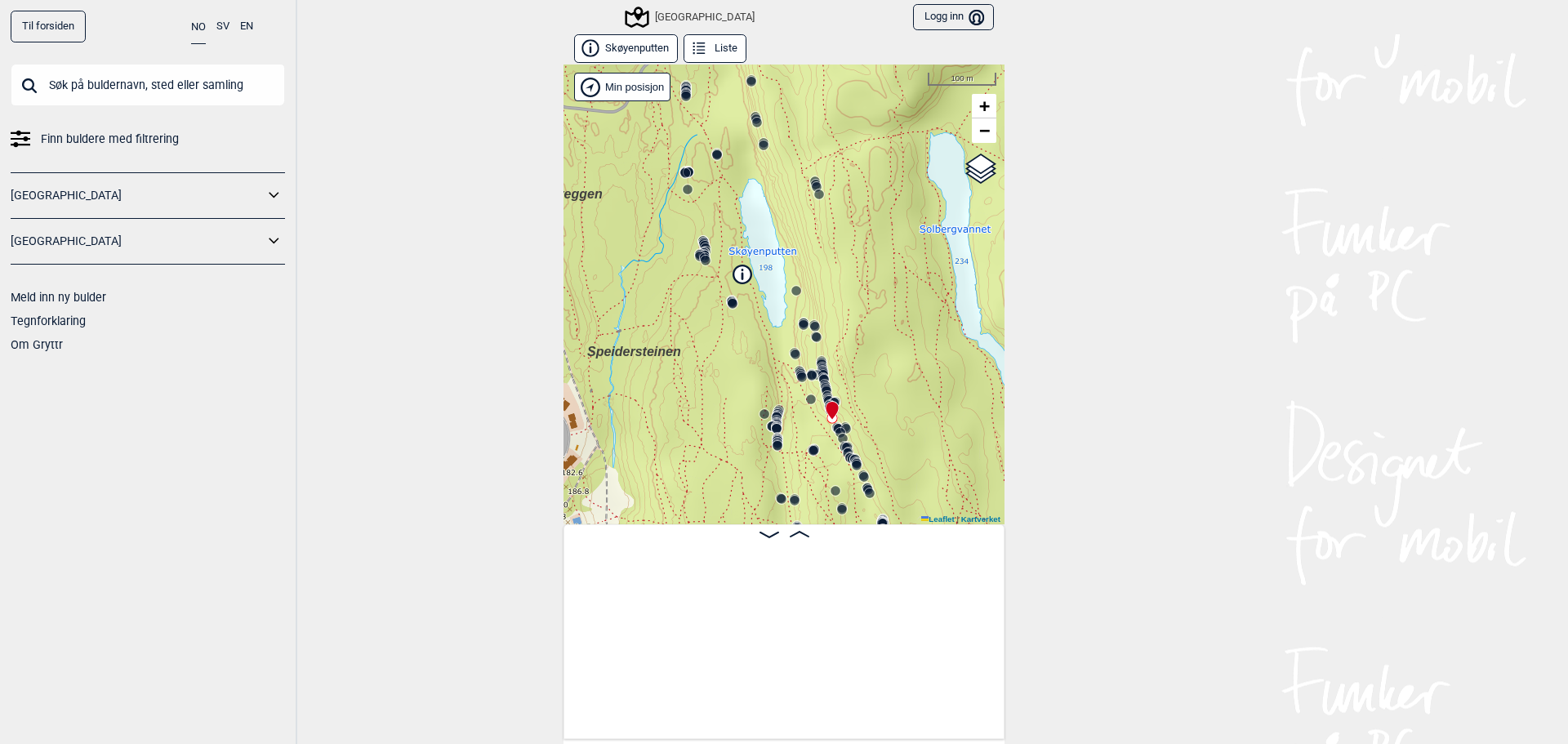
scroll to position [0, 20602]
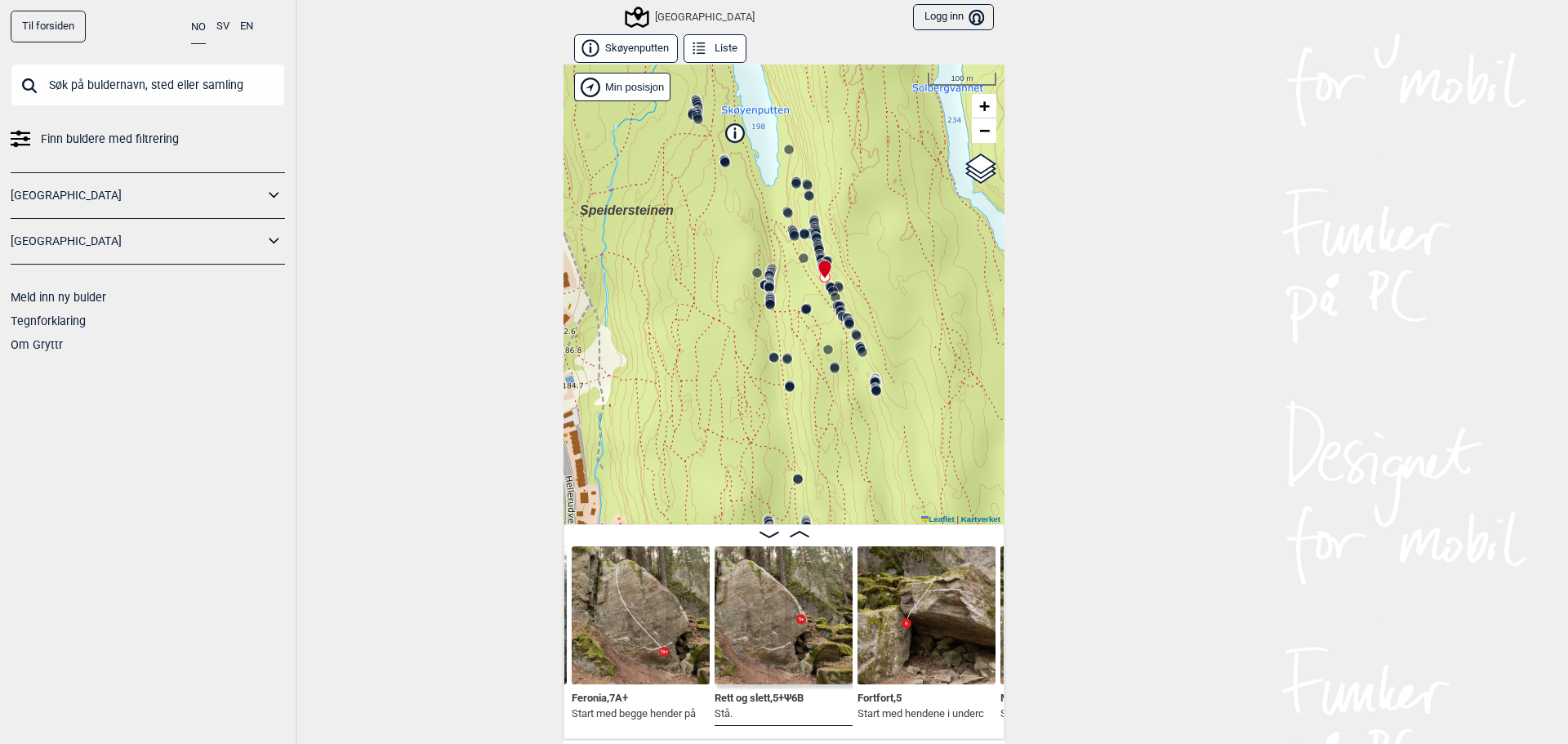
drag, startPoint x: 877, startPoint y: 409, endPoint x: 838, endPoint y: 116, distance: 295.6
click at [838, 112] on div "Speidersteinen Barnehageveggen Cowboyveggen Bølerveggen [GEOGRAPHIC_DATA]" at bounding box center [784, 294] width 441 height 459
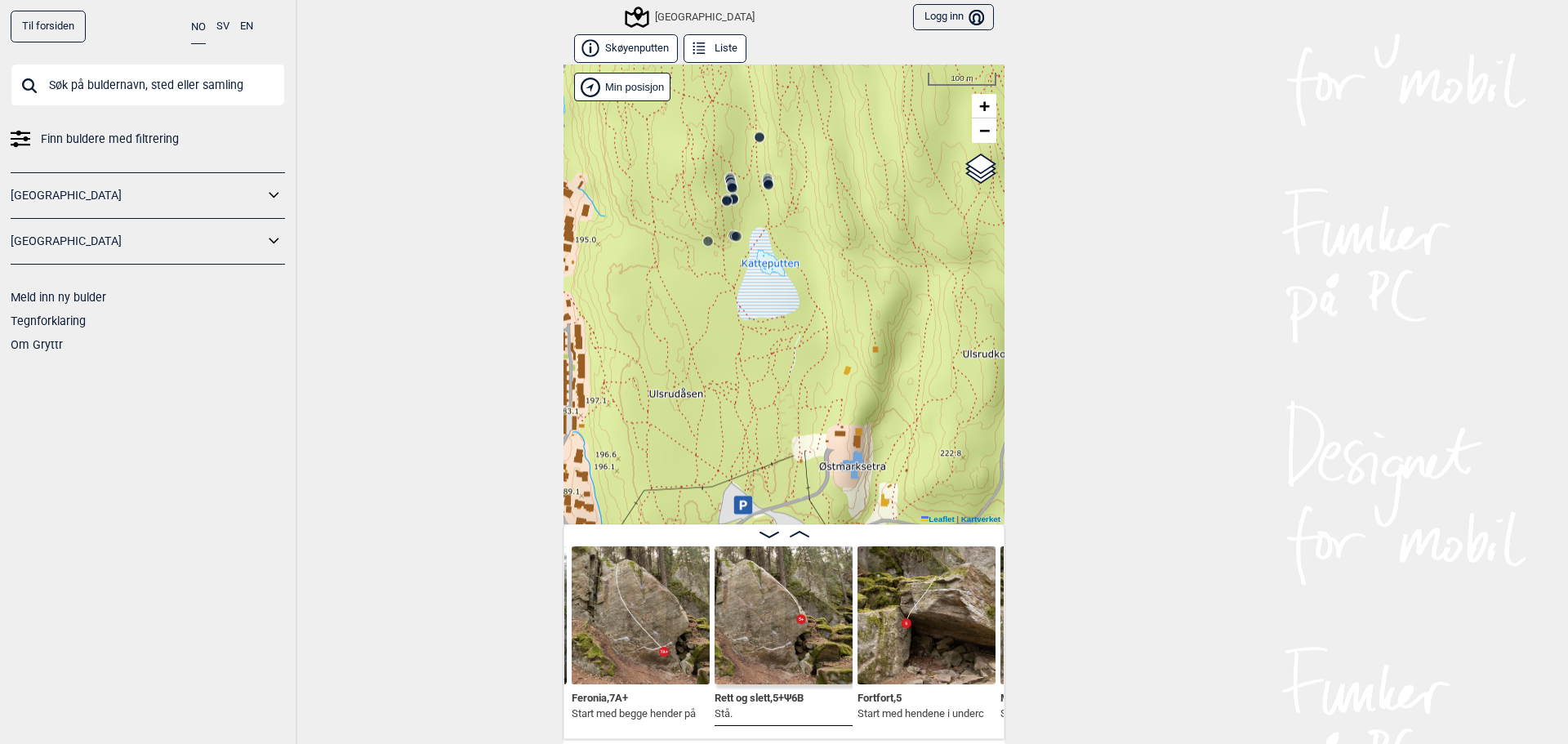
drag, startPoint x: 855, startPoint y: 377, endPoint x: 848, endPoint y: 165, distance: 212.1
click at [848, 162] on div "Speidersteinen Barnehageveggen Cowboyveggen Bølerveggen [GEOGRAPHIC_DATA]" at bounding box center [784, 294] width 441 height 459
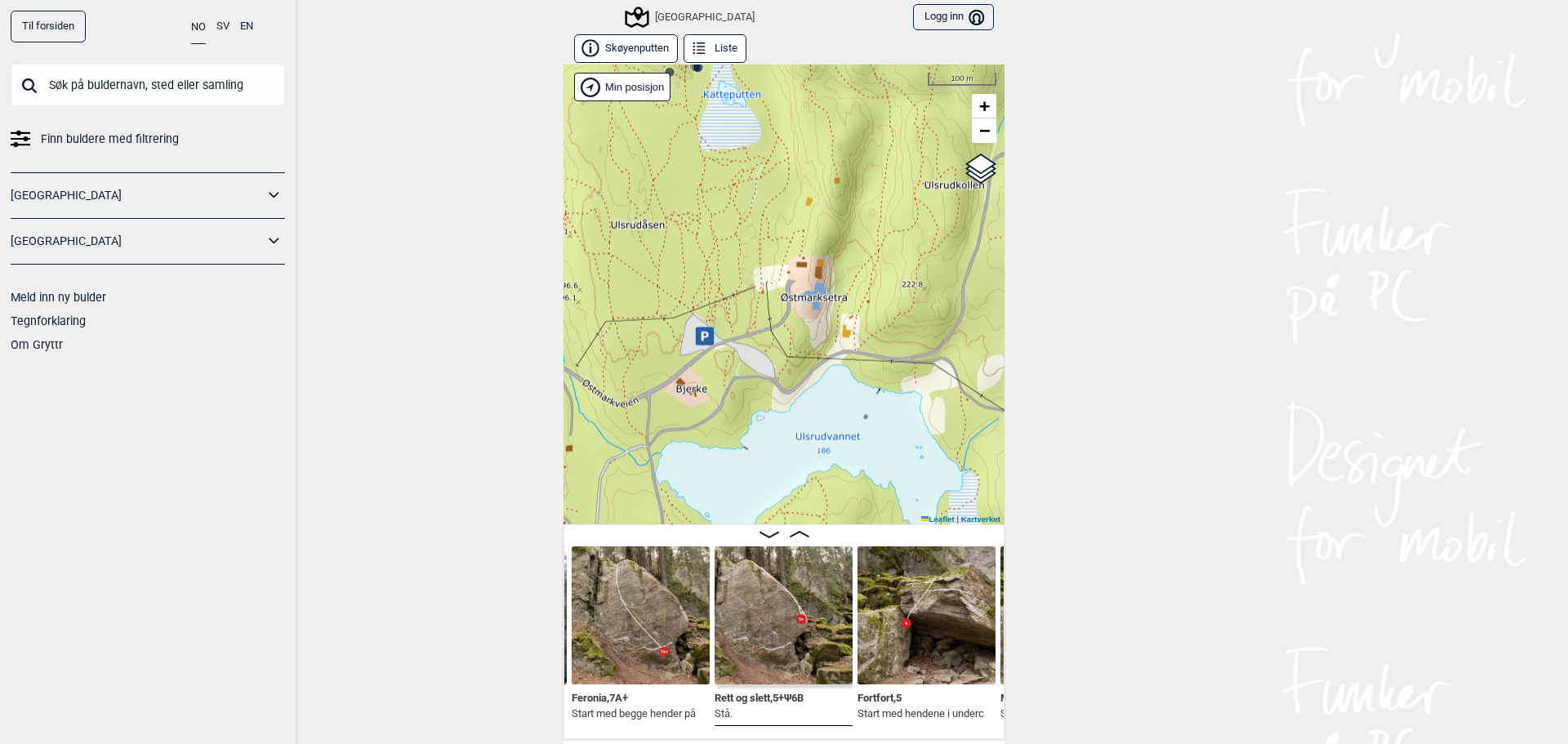
drag, startPoint x: 856, startPoint y: 337, endPoint x: 801, endPoint y: 230, distance: 120.3
click at [801, 230] on div "Speidersteinen Barnehageveggen Cowboyveggen Bølerveggen [GEOGRAPHIC_DATA]" at bounding box center [784, 294] width 441 height 459
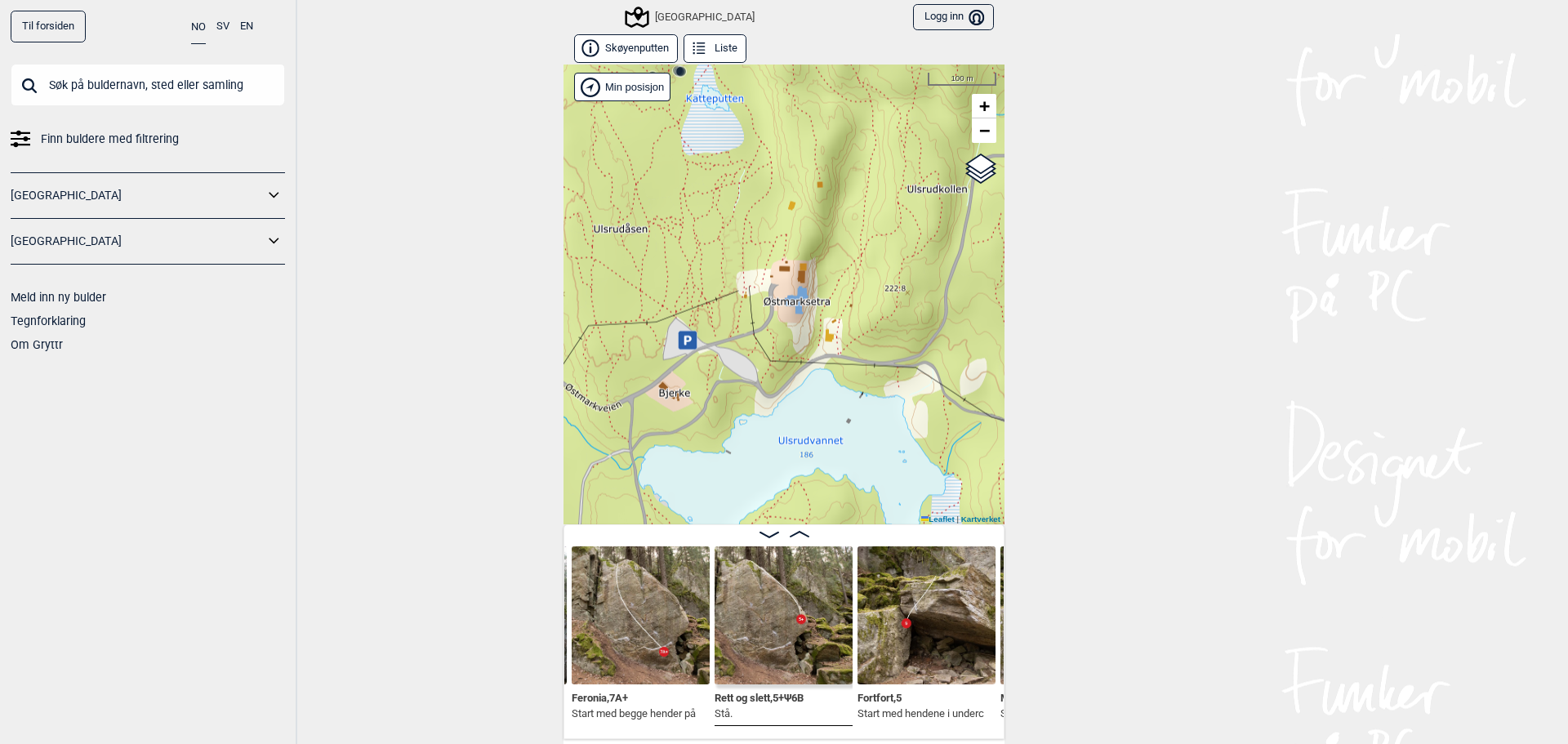
click at [839, 297] on div "Speidersteinen Barnehageveggen Cowboyveggen Bølerveggen [GEOGRAPHIC_DATA]" at bounding box center [784, 294] width 441 height 459
click at [697, 55] on icon at bounding box center [699, 49] width 18 height 18
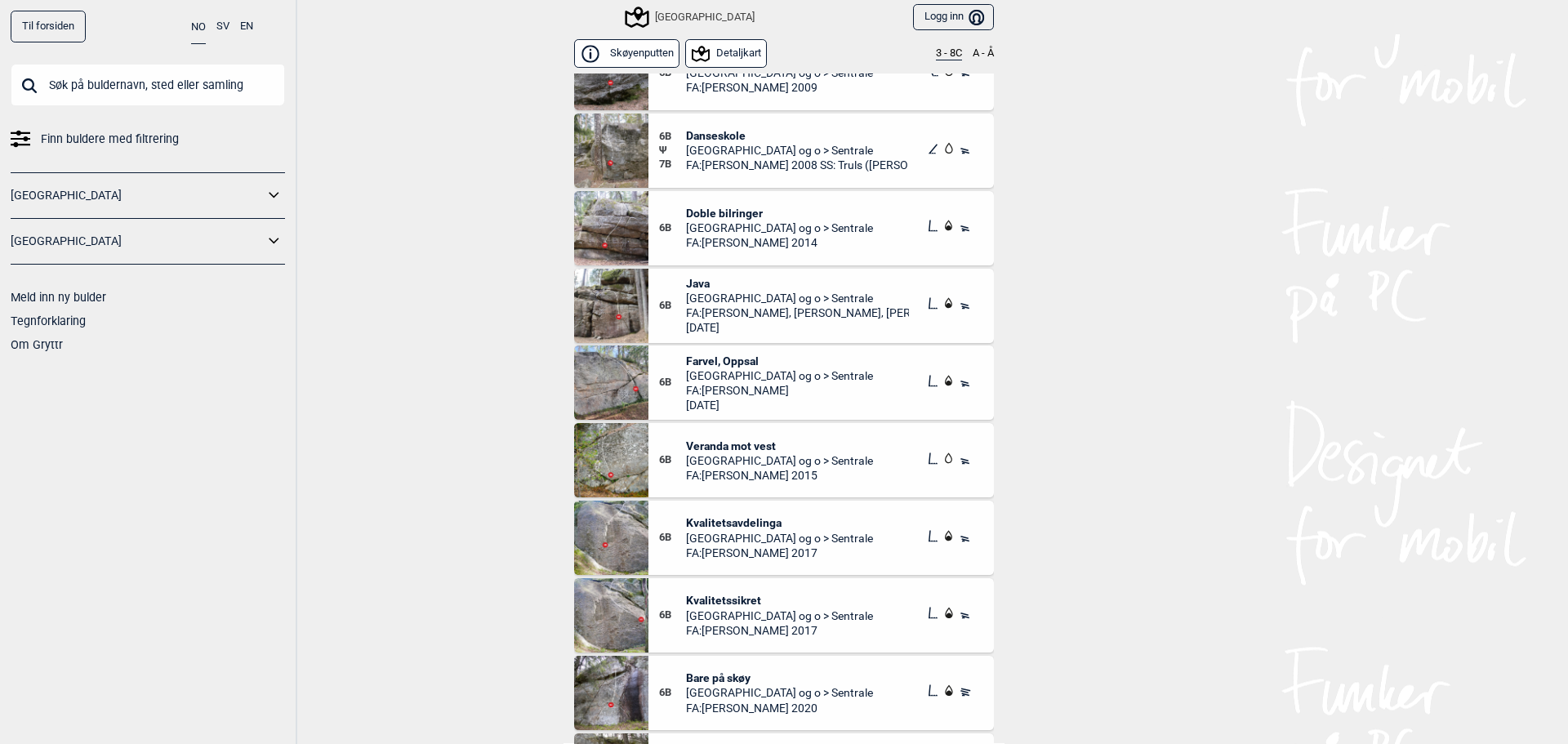
scroll to position [10913, 0]
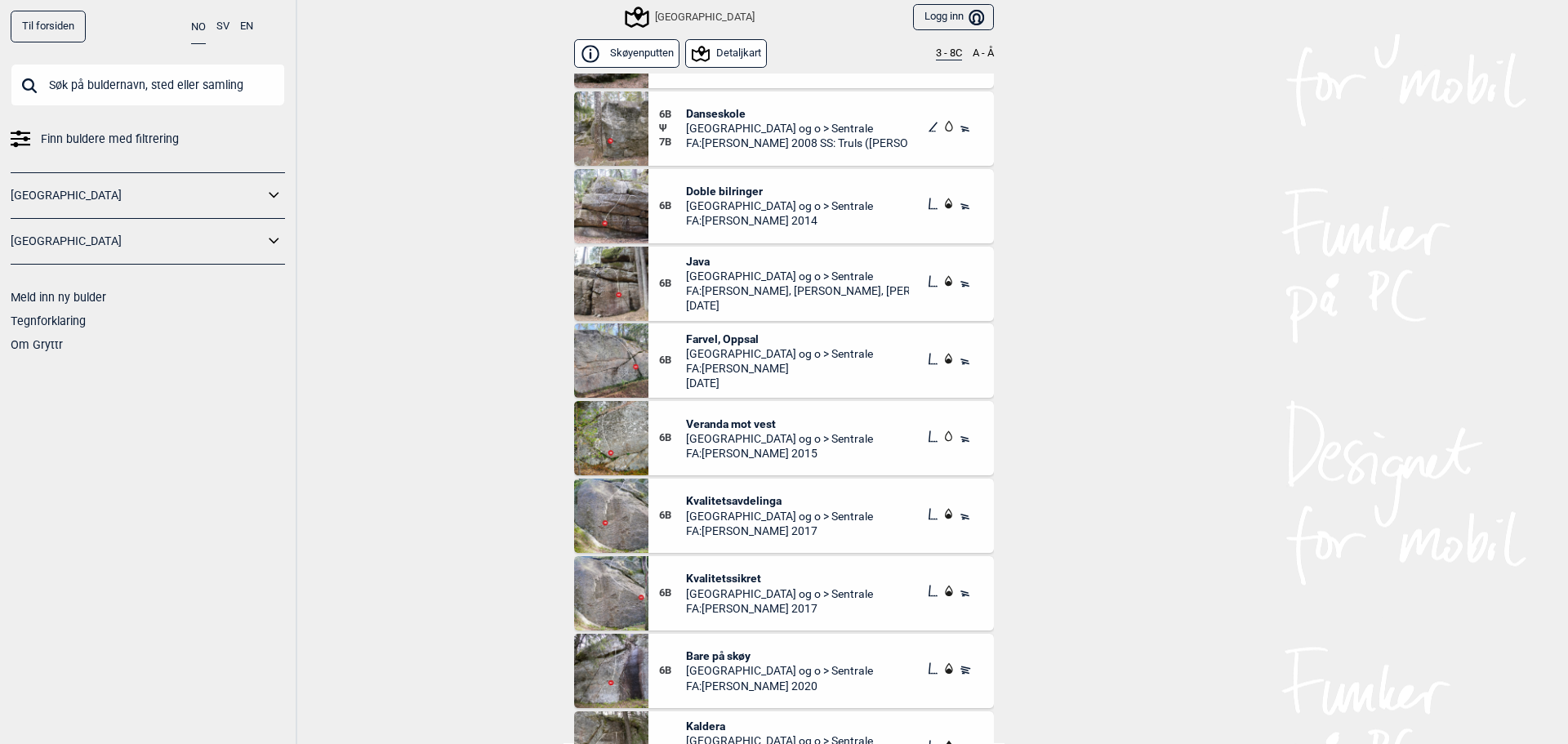
click at [789, 449] on span "FA: Truls M Larsen 2015" at bounding box center [779, 453] width 187 height 15
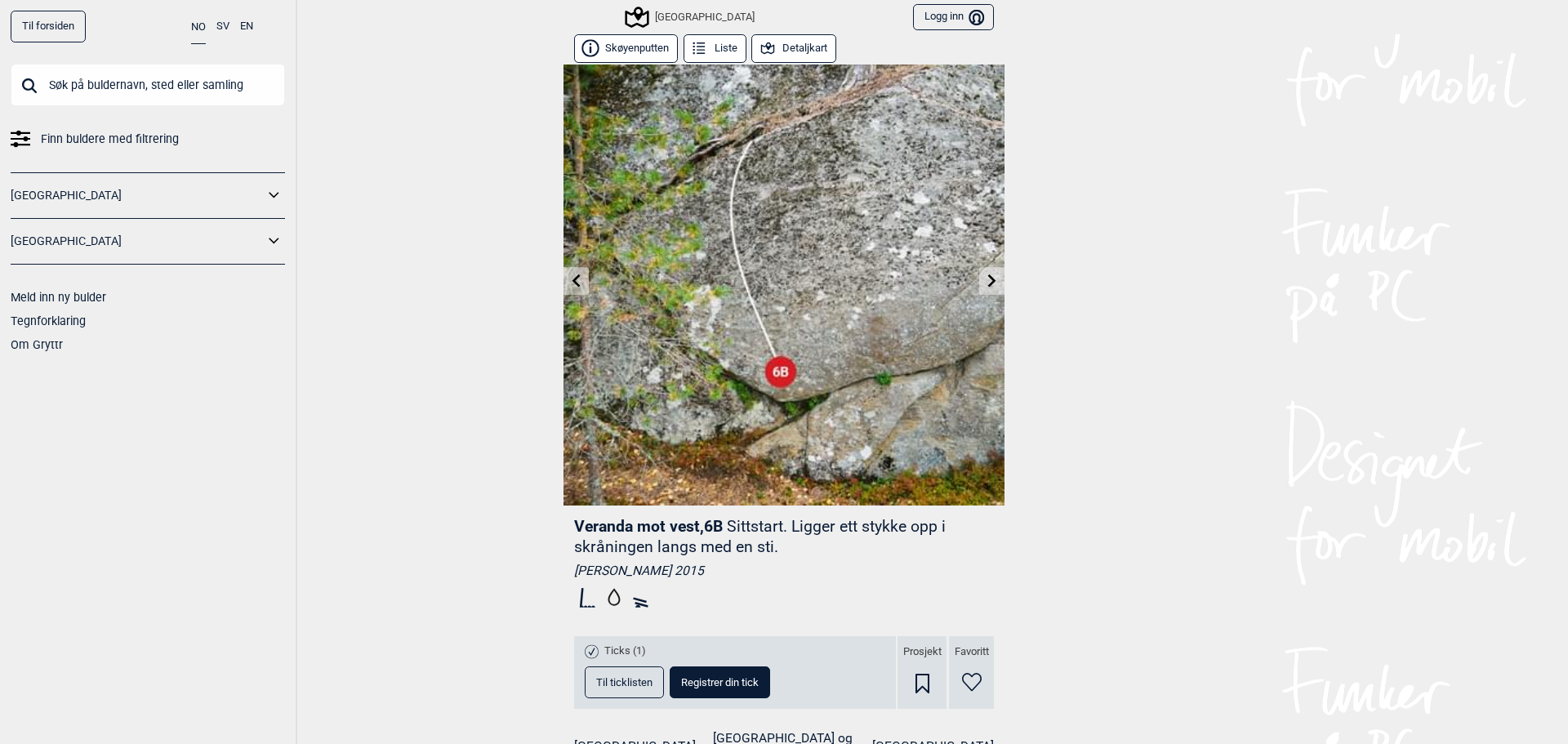
click at [128, 188] on link "[GEOGRAPHIC_DATA]" at bounding box center [137, 196] width 253 height 24
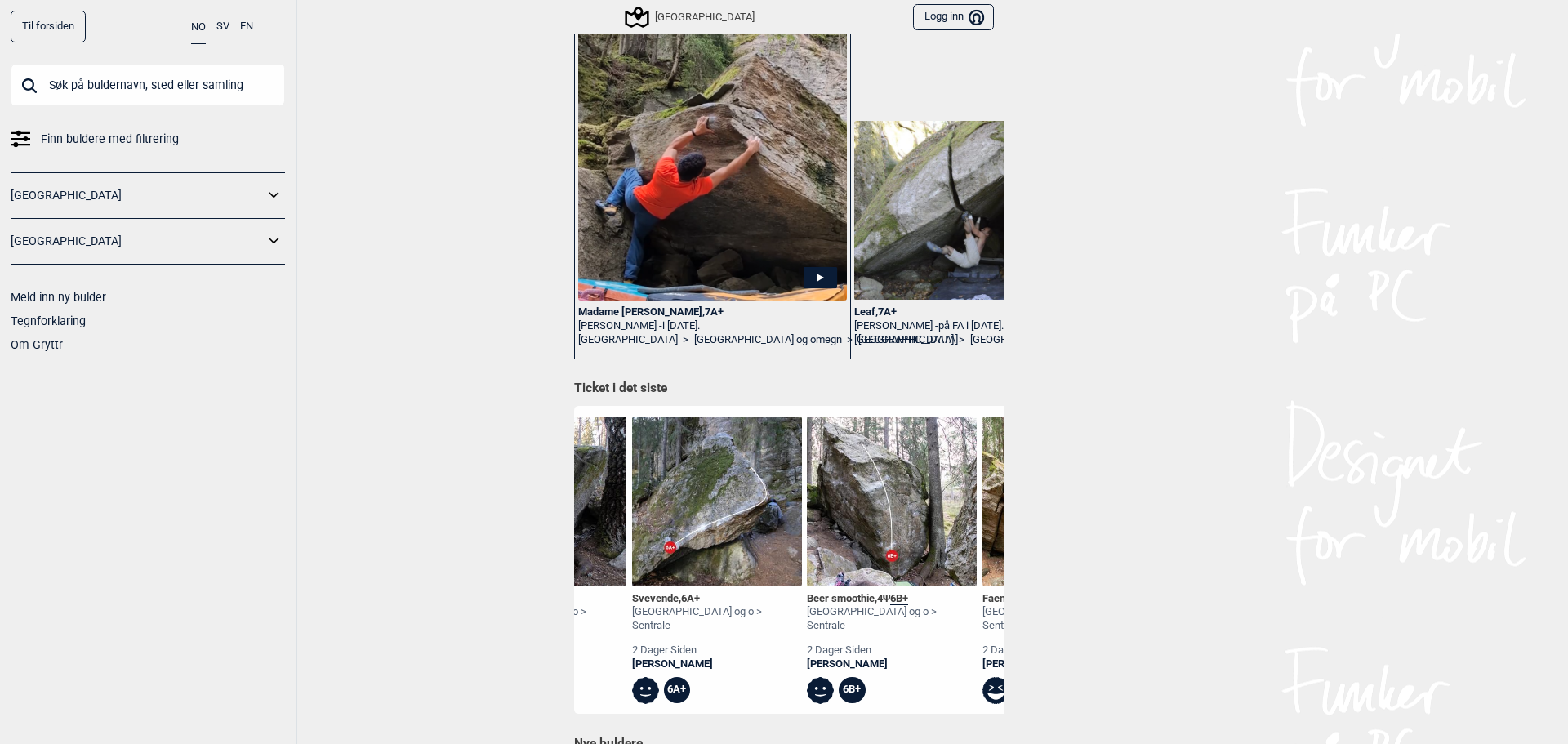
scroll to position [0, 523]
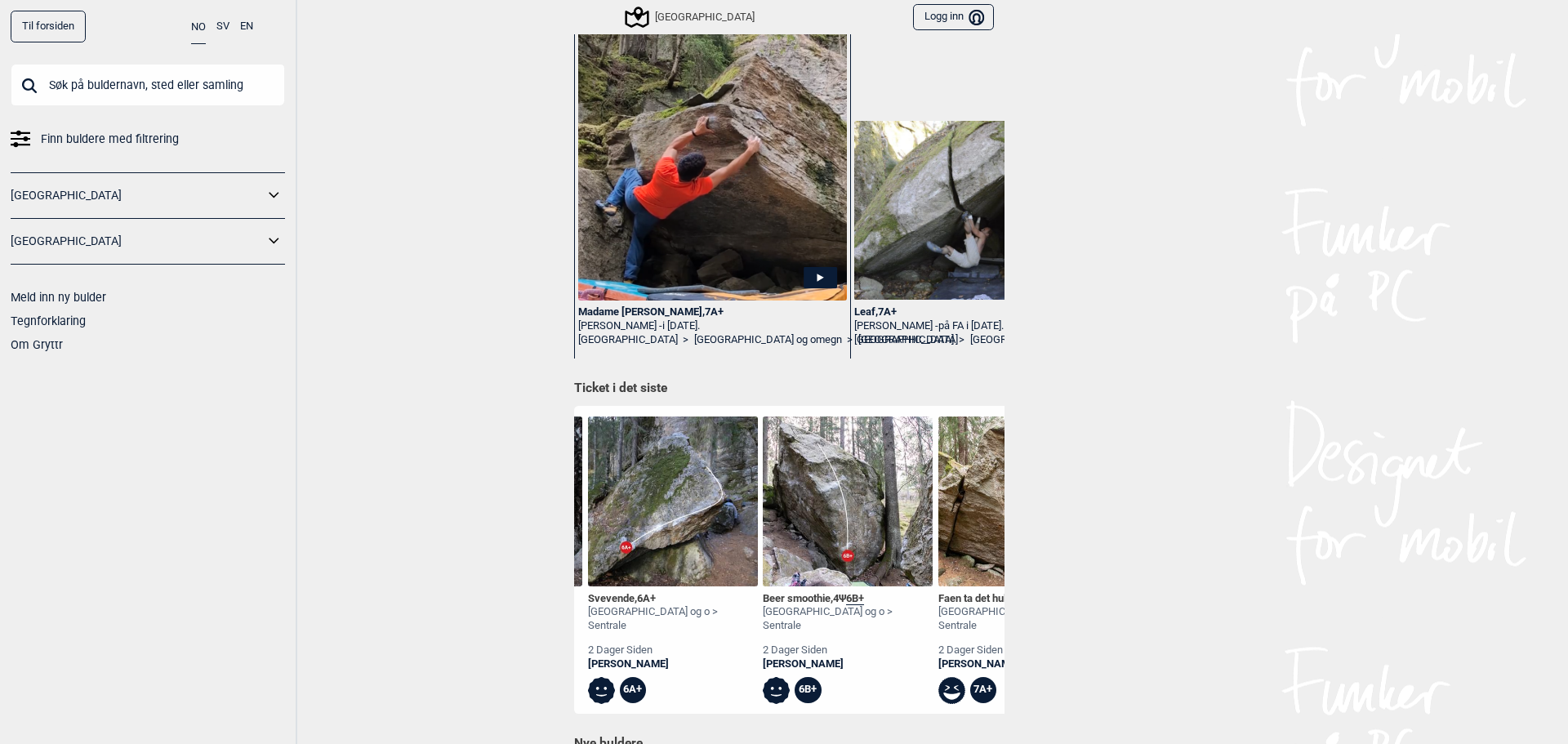
click at [988, 699] on div "Underkøya , 6A Oslo og o > Sentrale 2 timer siden Christopher Ruud 6A Overkøya …" at bounding box center [789, 559] width 430 height 307
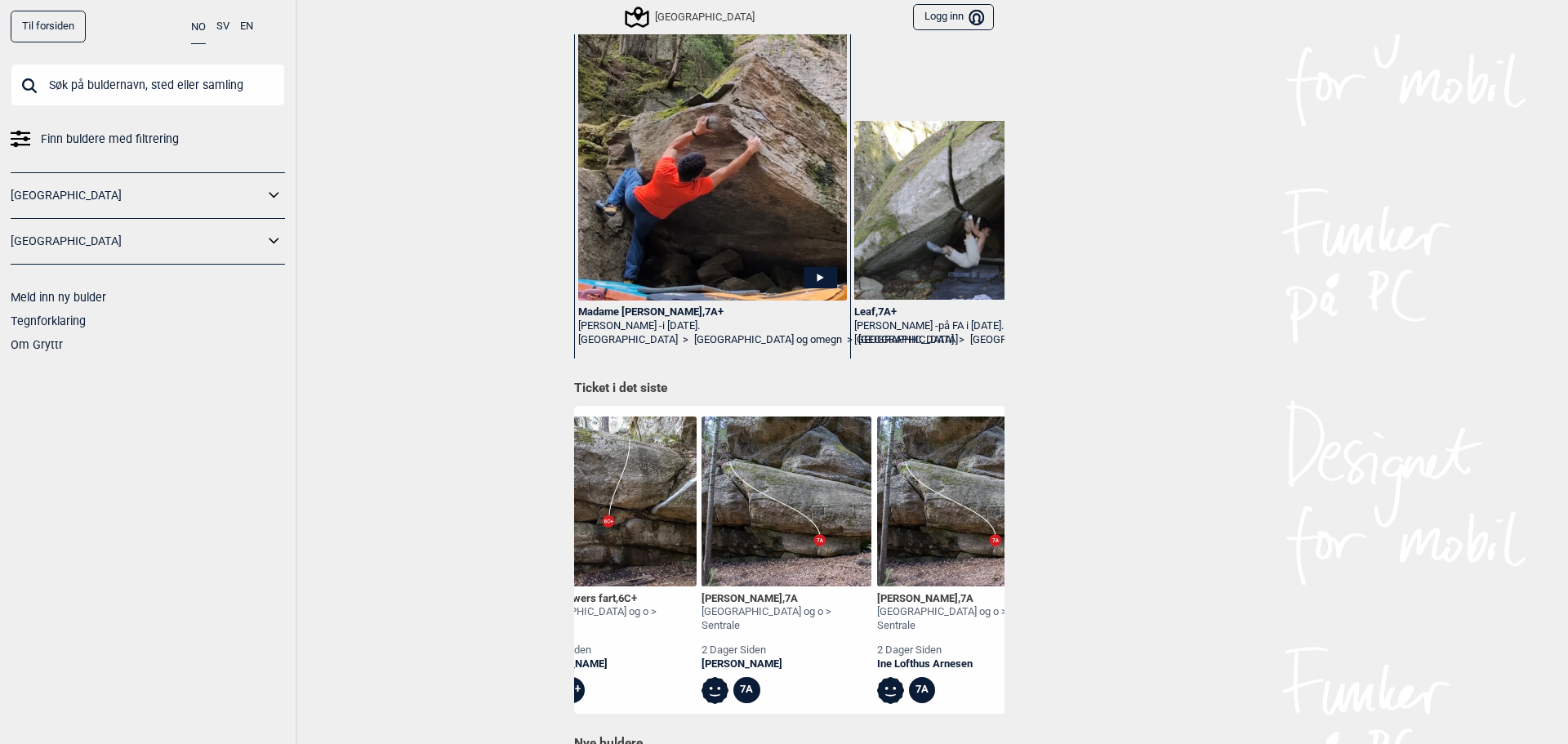
scroll to position [0, 1295]
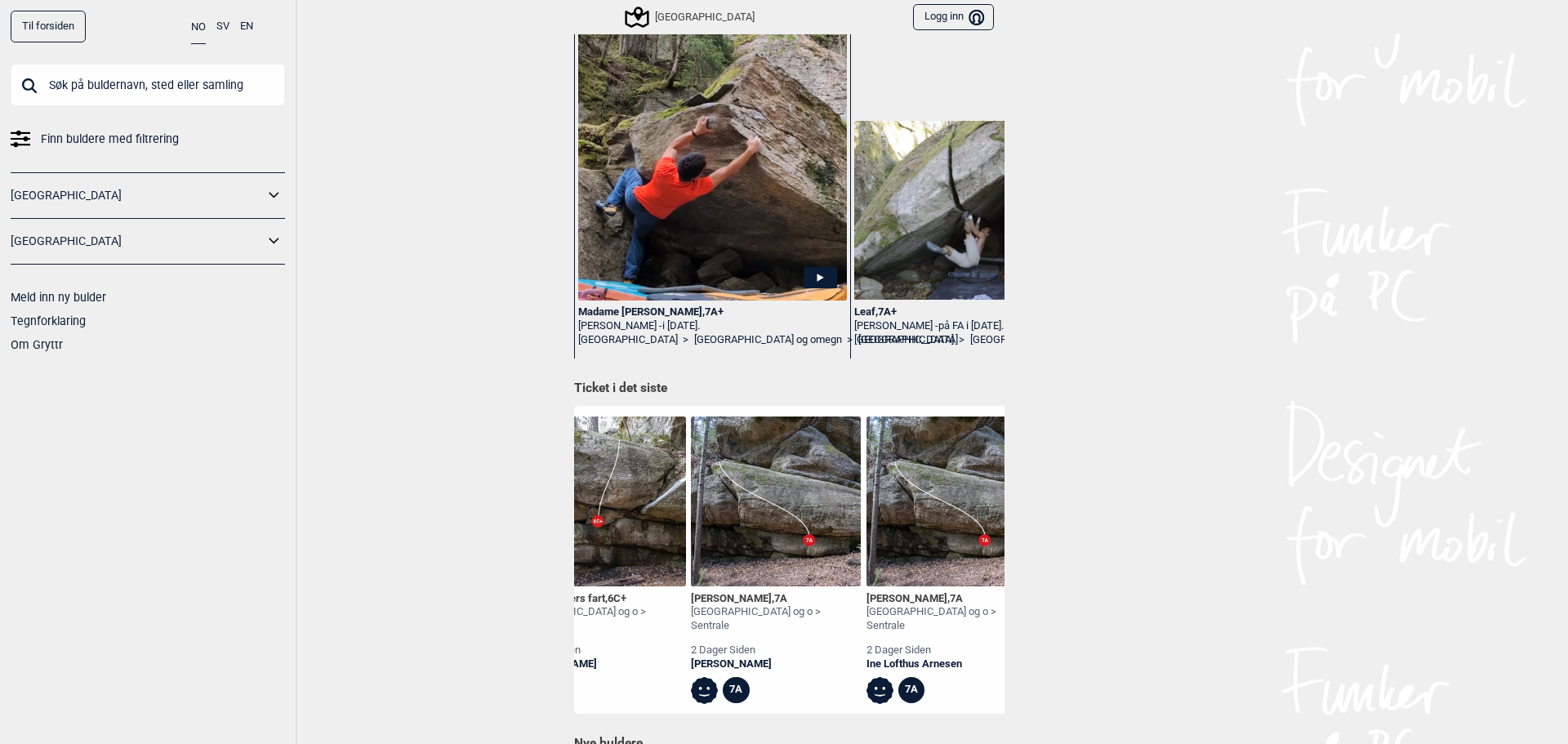
click at [991, 699] on div "Underkøya , 6A Oslo og o > Sentrale 2 timer siden Christopher Ruud 6A Overkøya …" at bounding box center [789, 559] width 430 height 307
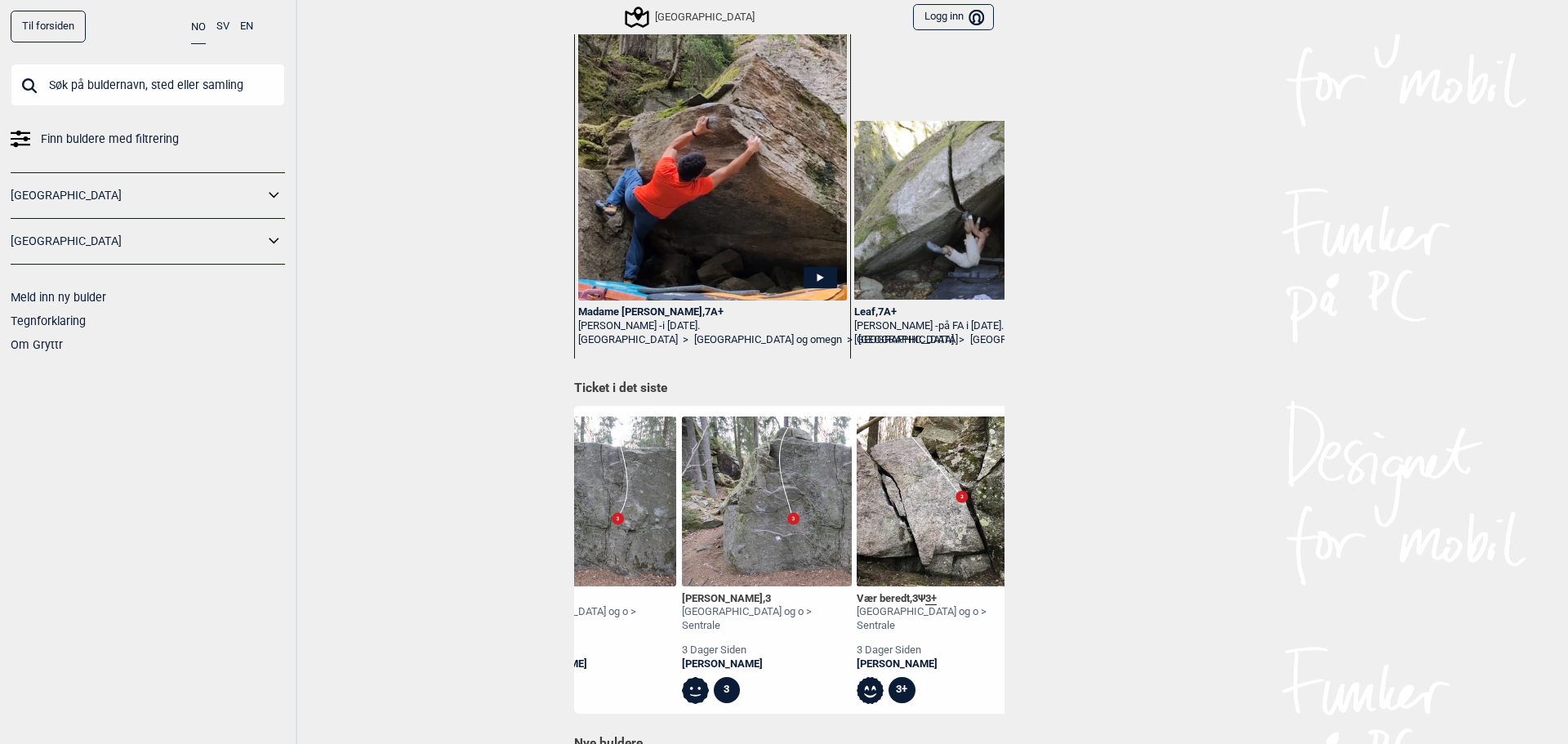
scroll to position [0, 6778]
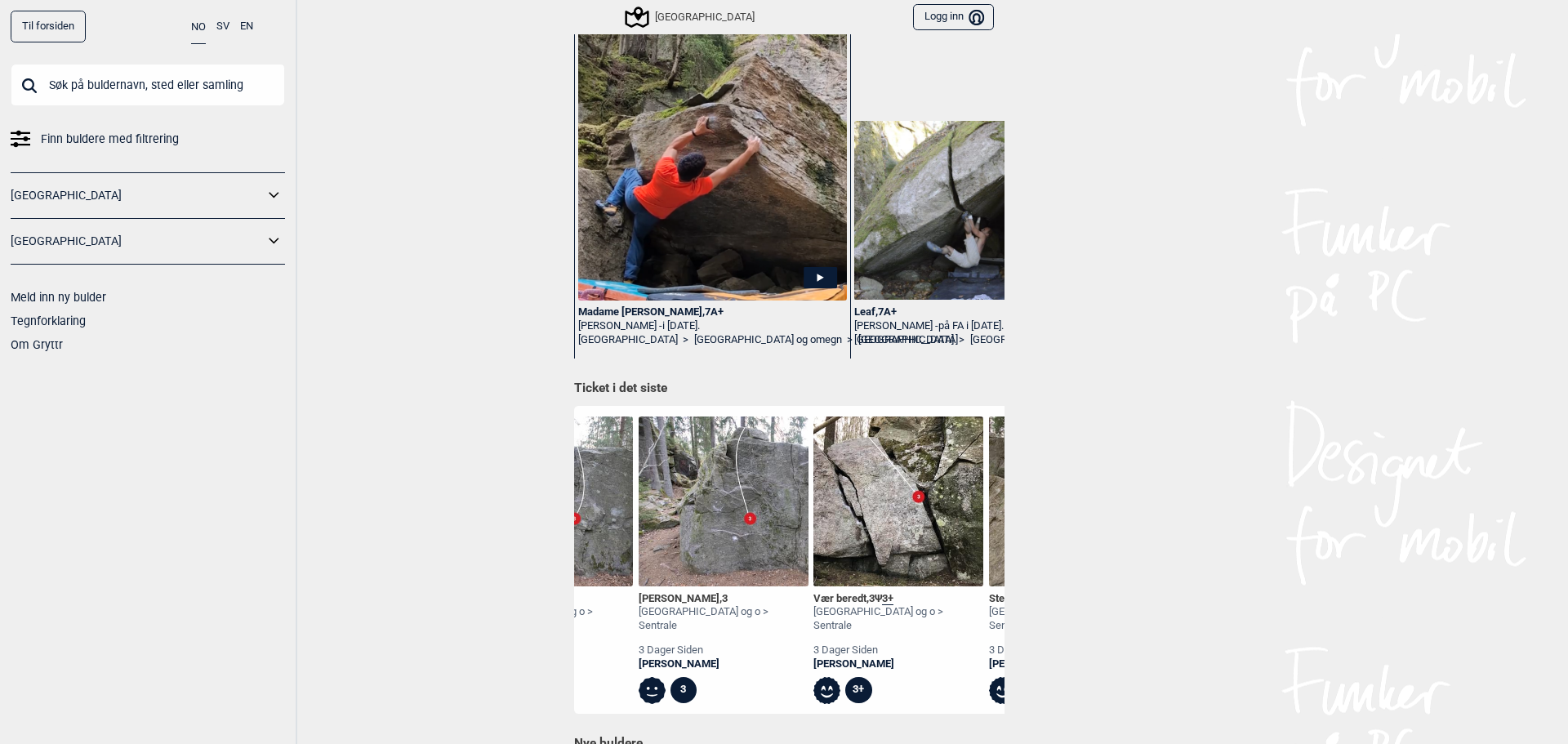
click at [991, 698] on div "Underkøya , 6A Oslo og o > Sentrale 2 timer siden Christopher Ruud 6A Overkøya …" at bounding box center [789, 559] width 430 height 307
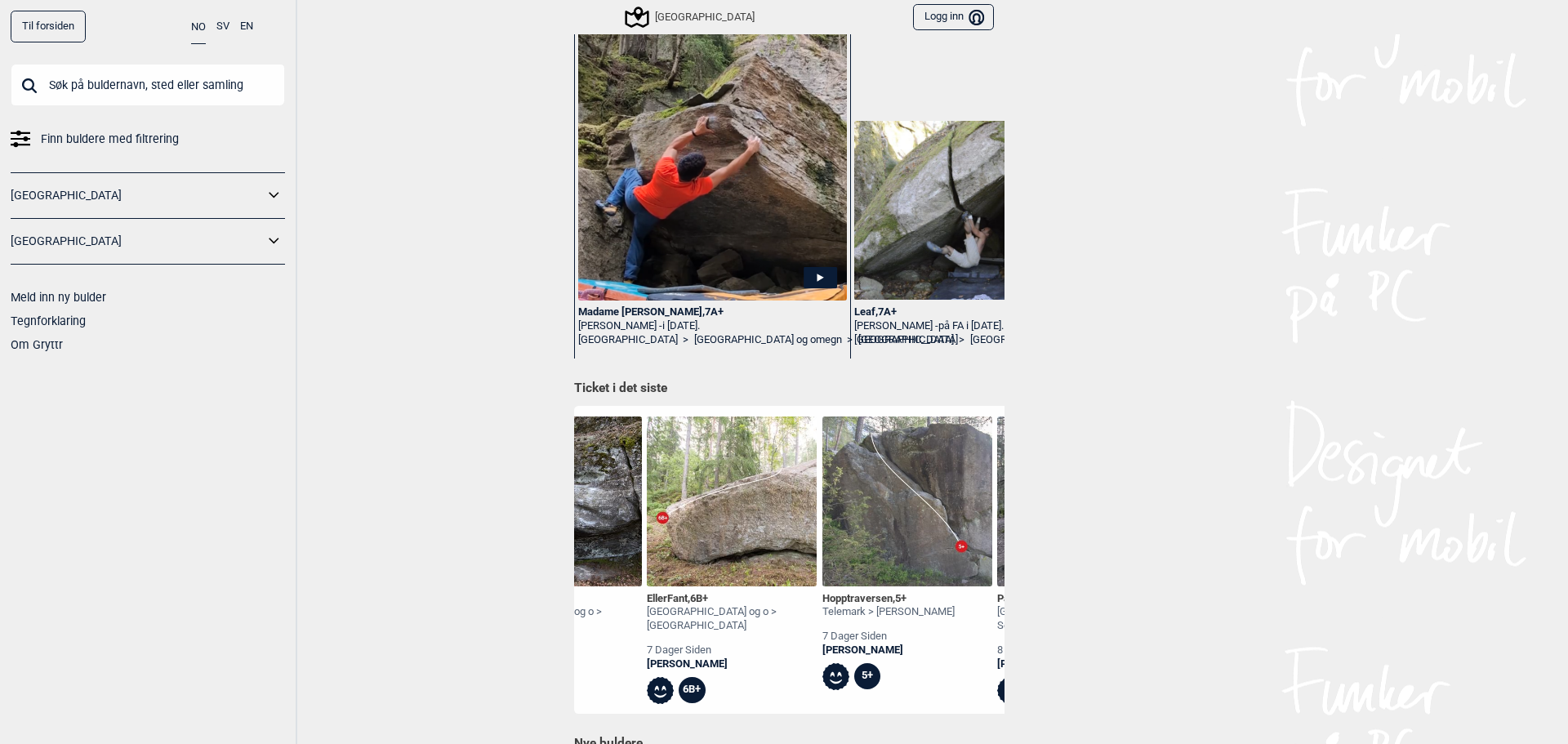
scroll to position [0, 17469]
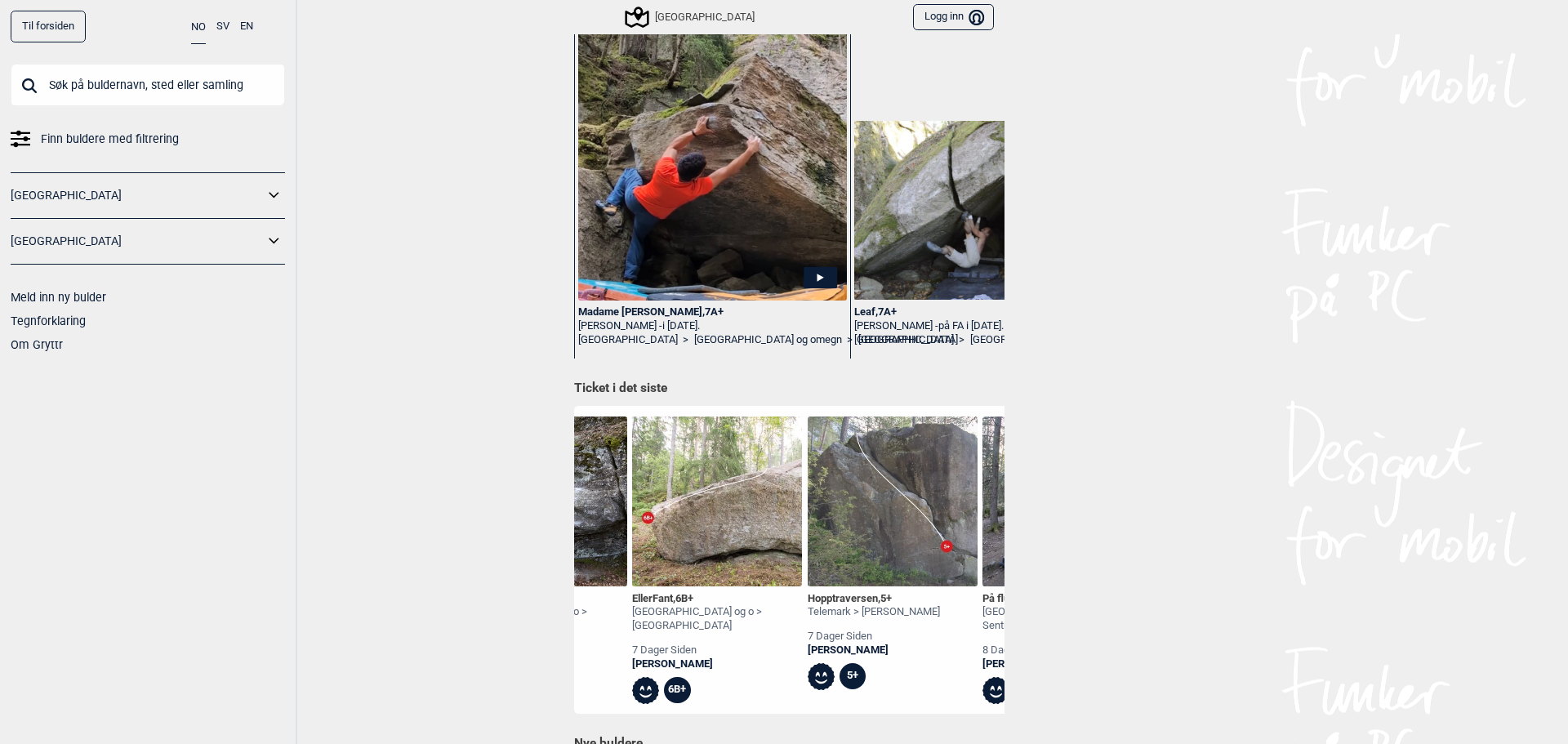
click at [724, 569] on img at bounding box center [717, 501] width 170 height 170
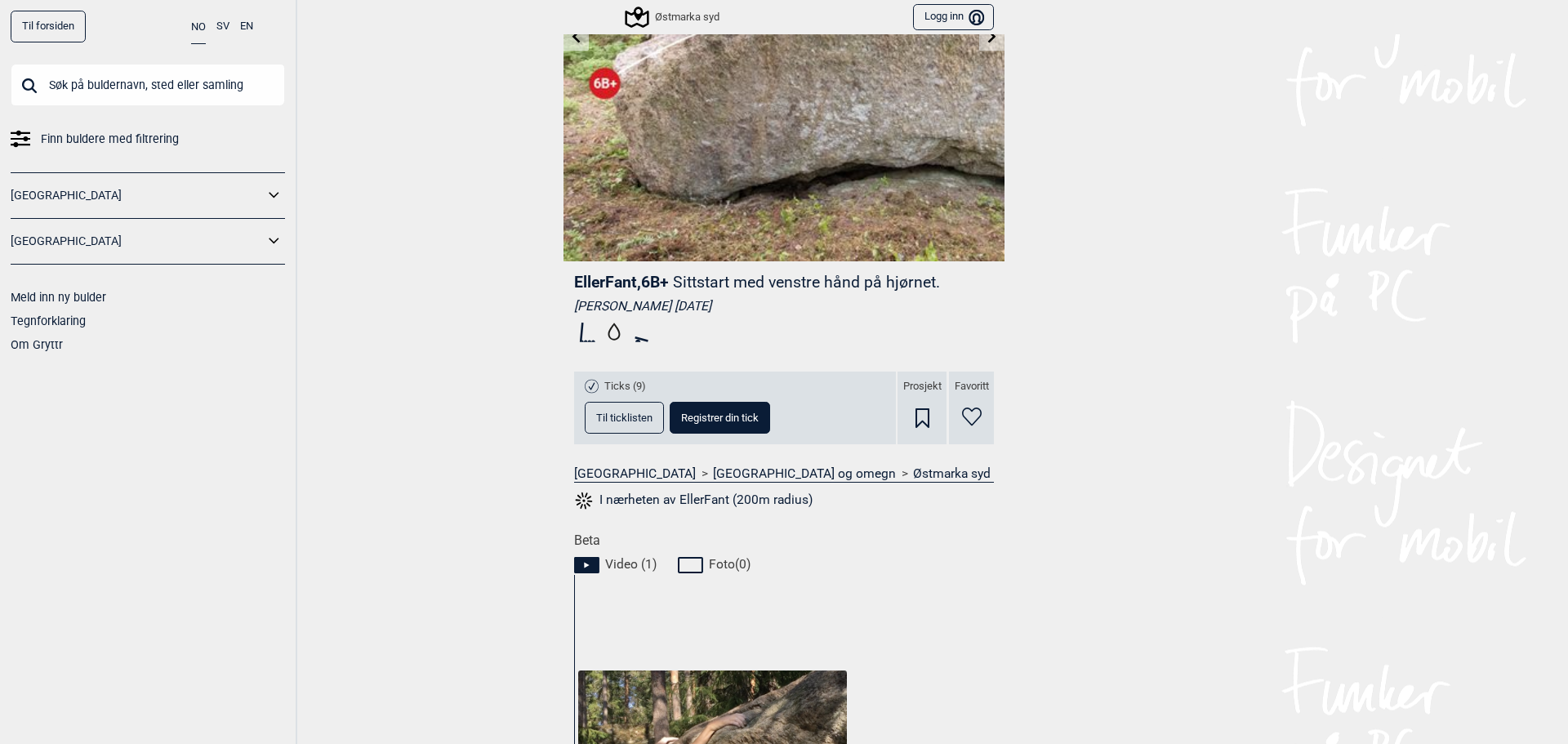
scroll to position [245, 0]
click at [618, 418] on span "Til ticklisten" at bounding box center [624, 417] width 56 height 11
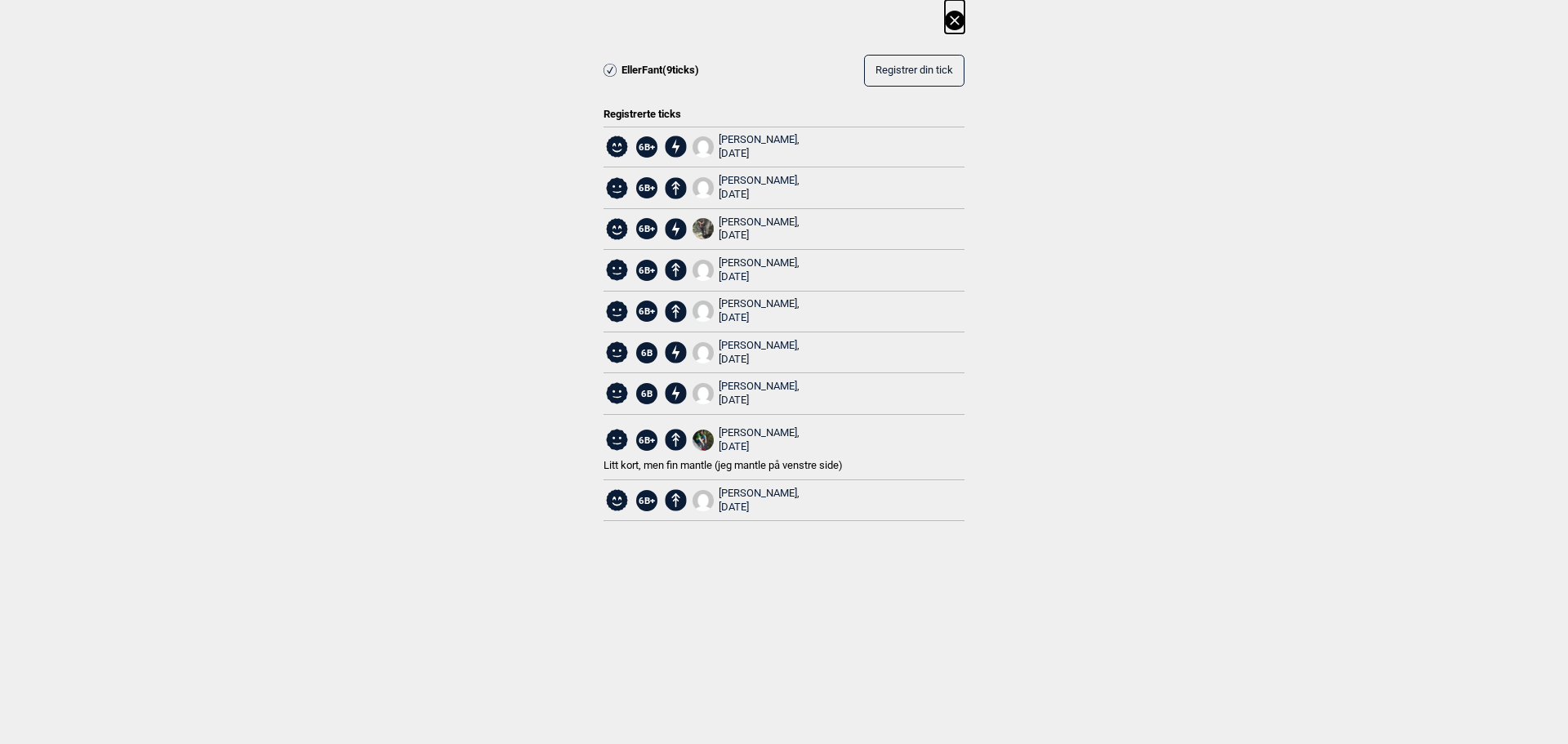
click at [952, 18] on icon at bounding box center [954, 20] width 9 height 9
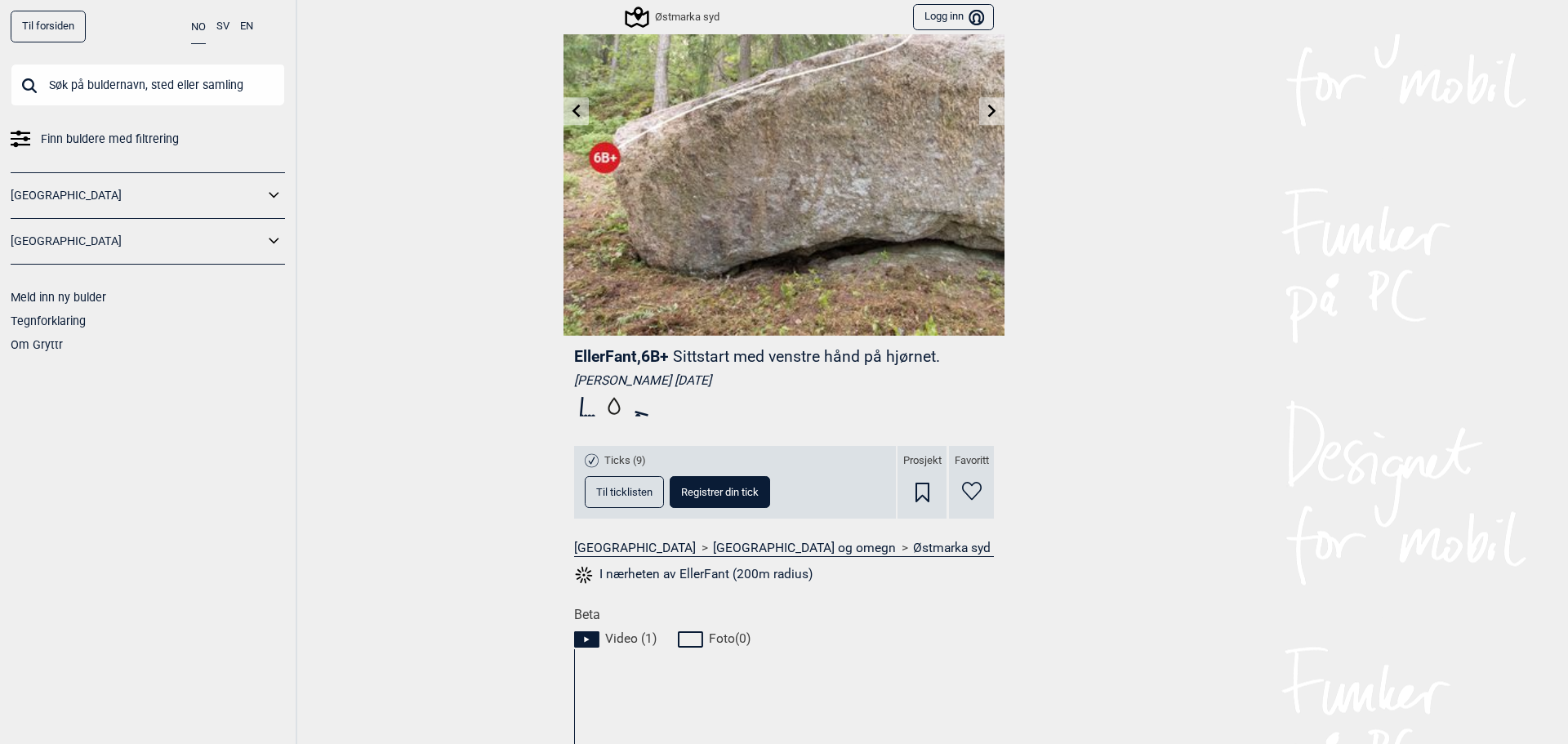
scroll to position [0, 0]
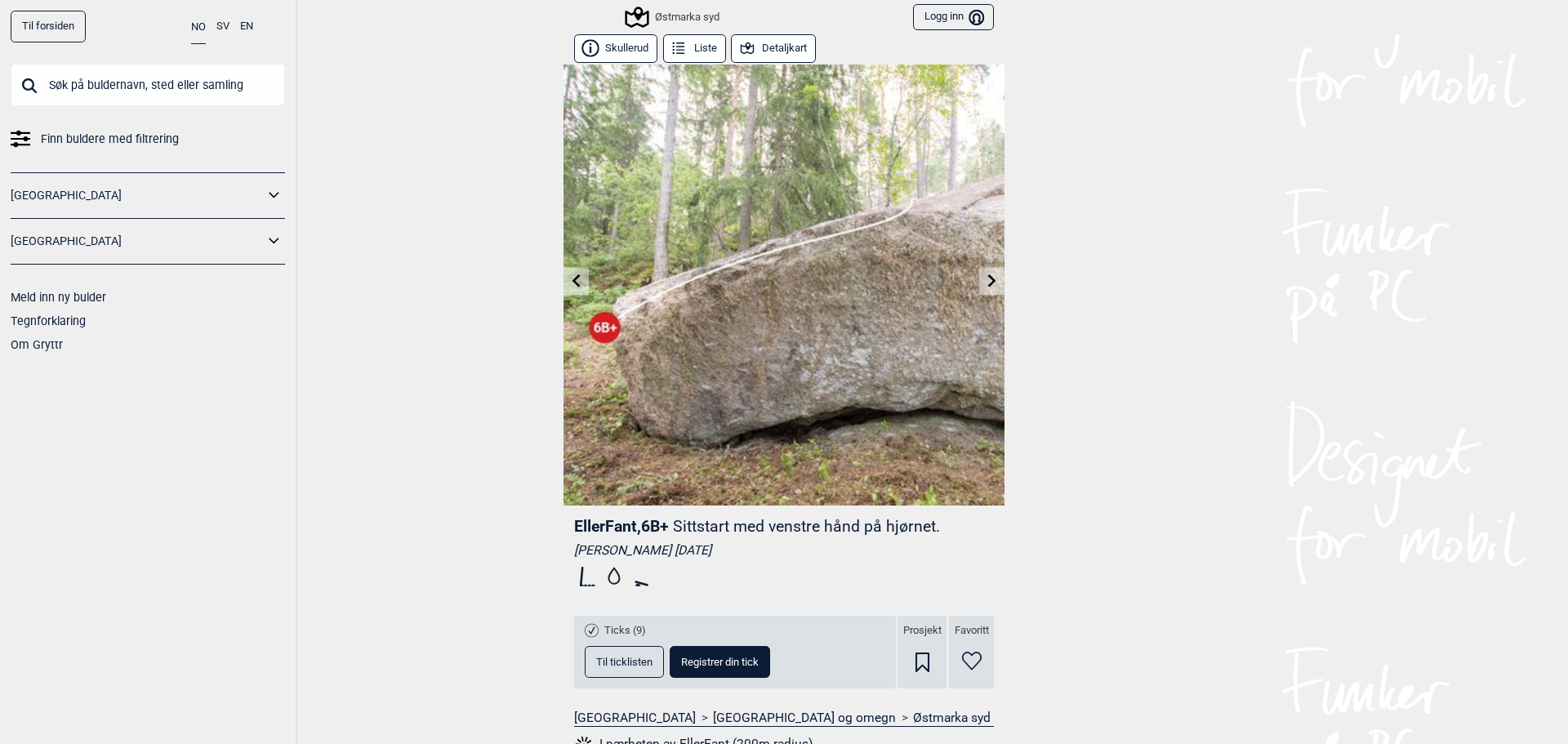
click at [988, 279] on icon at bounding box center [992, 280] width 13 height 13
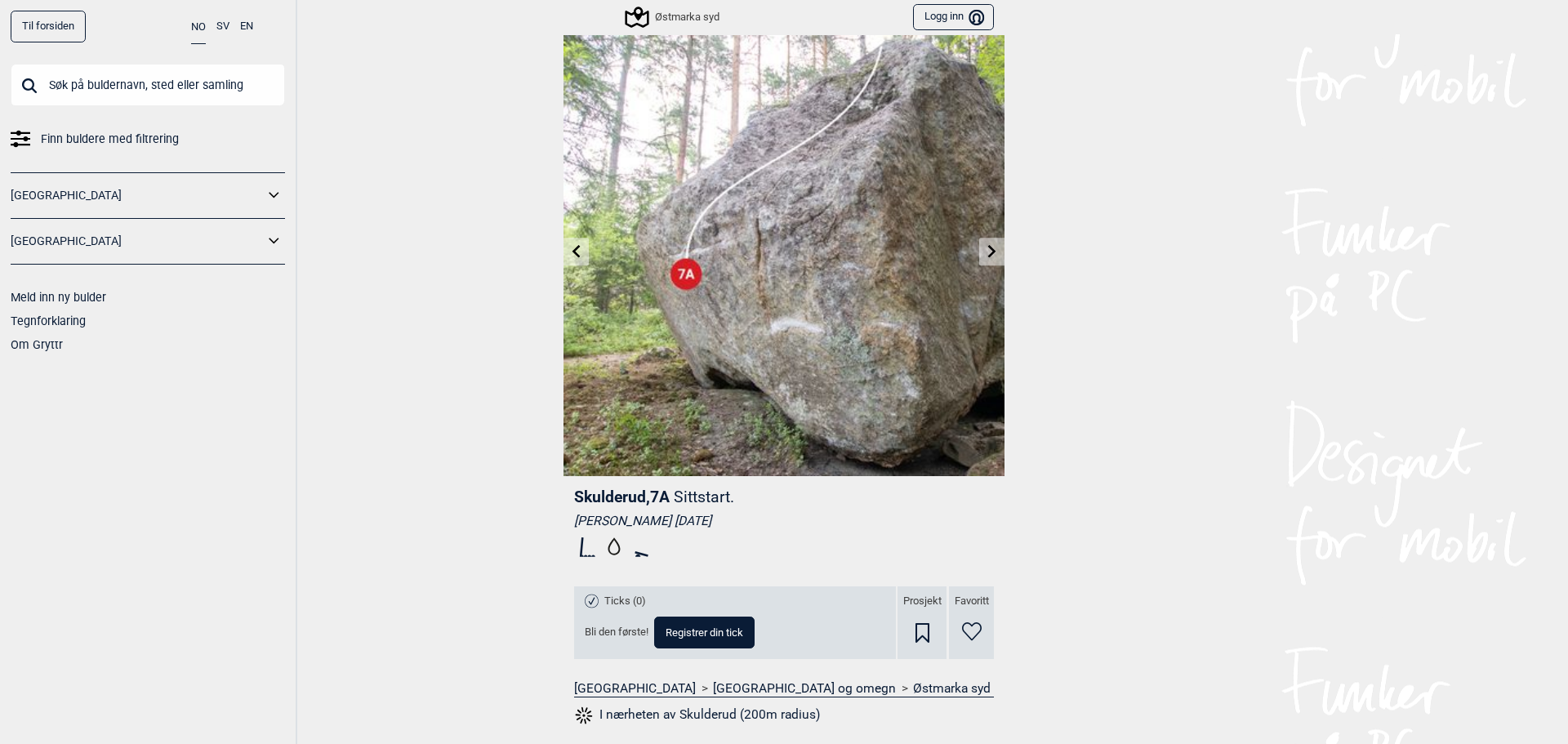
scroll to position [82, 0]
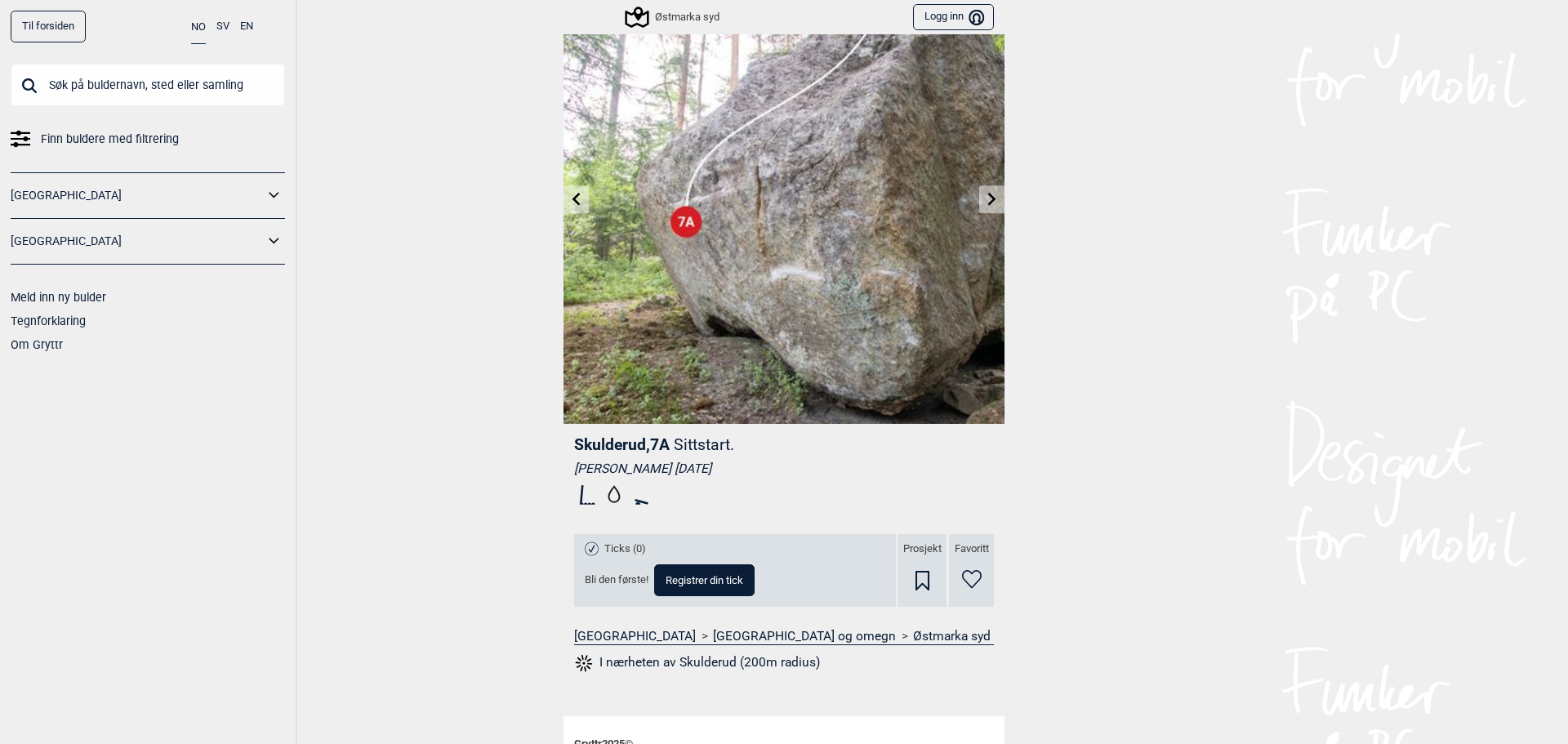
click at [986, 203] on icon at bounding box center [992, 198] width 13 height 13
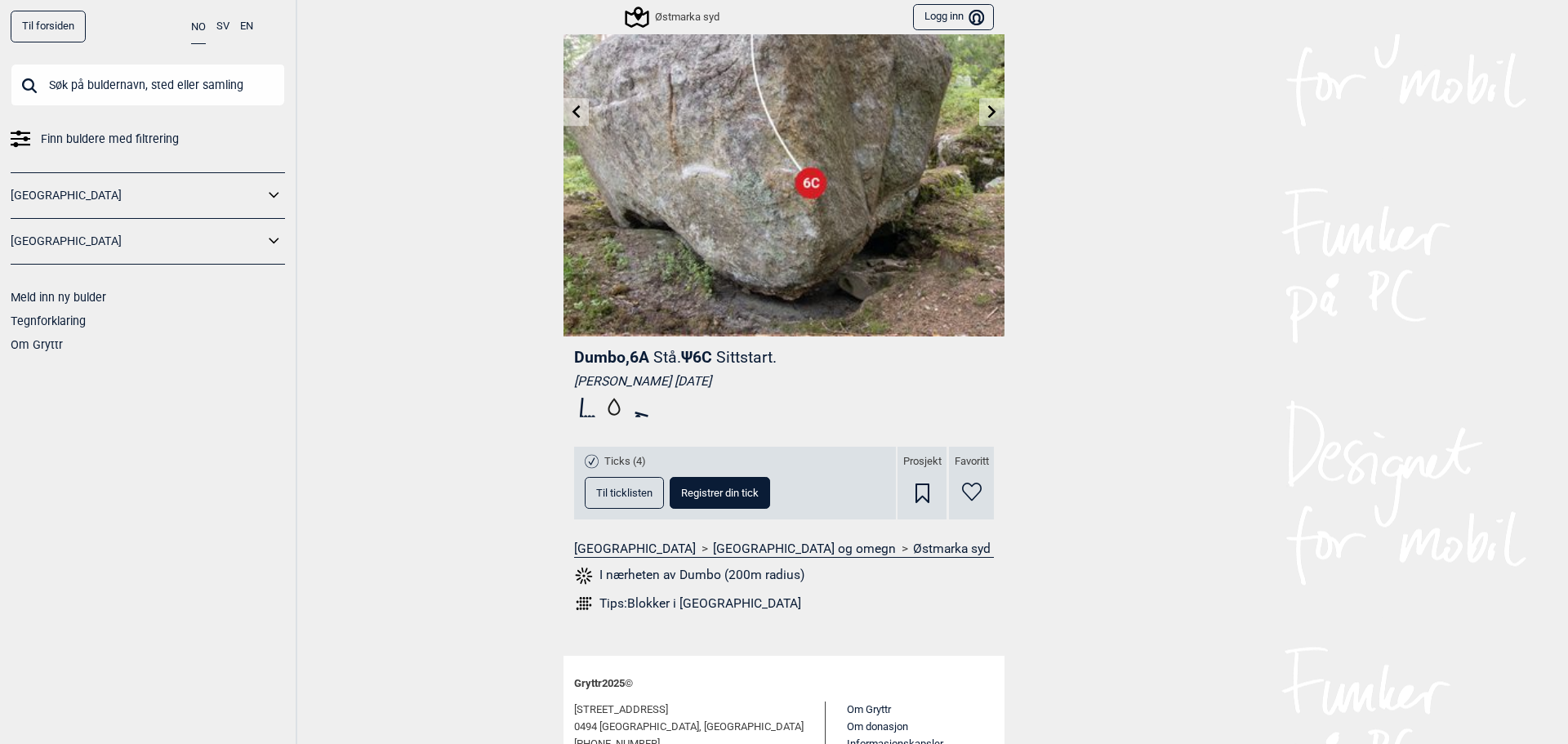
scroll to position [82, 0]
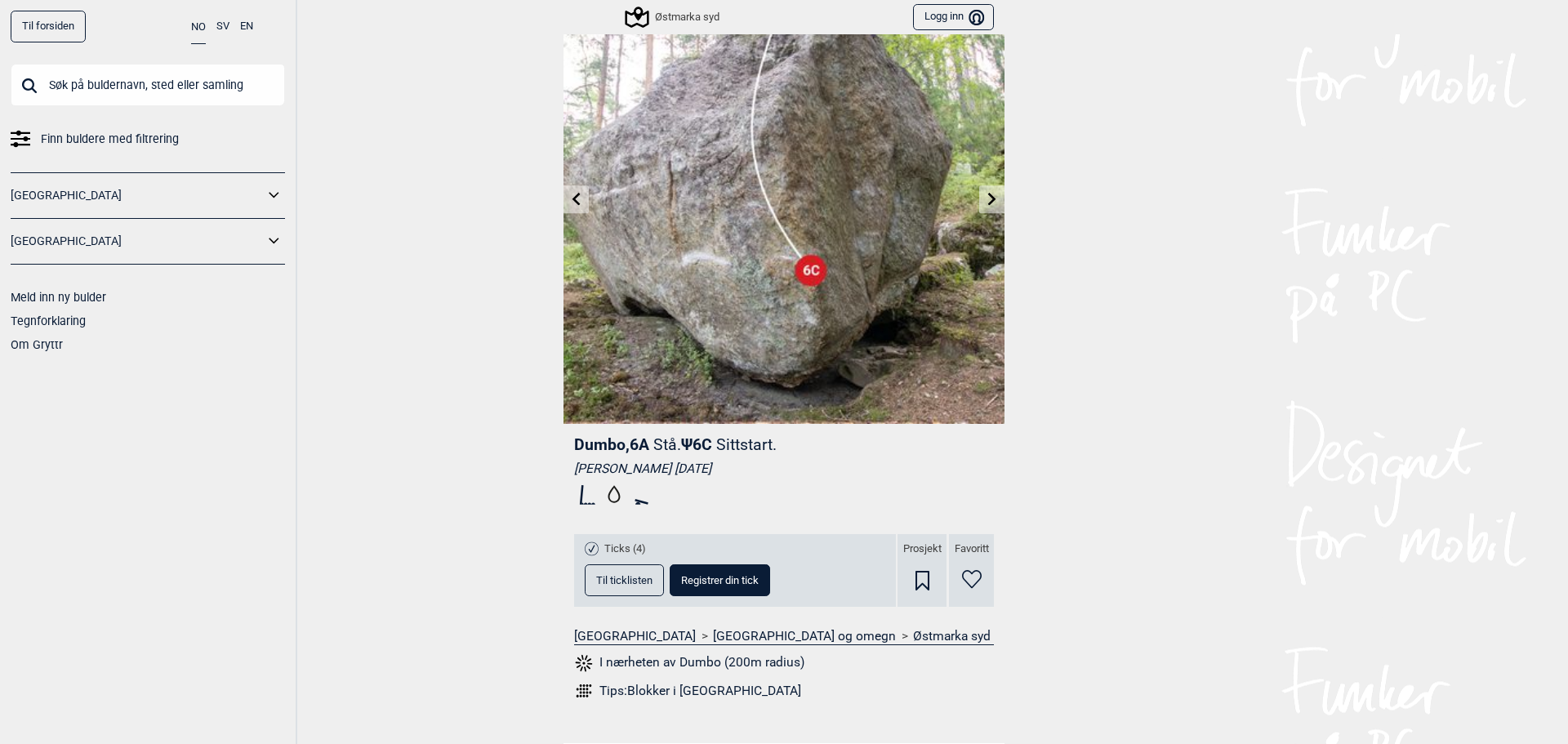
click at [606, 579] on span "Til ticklisten" at bounding box center [624, 580] width 56 height 11
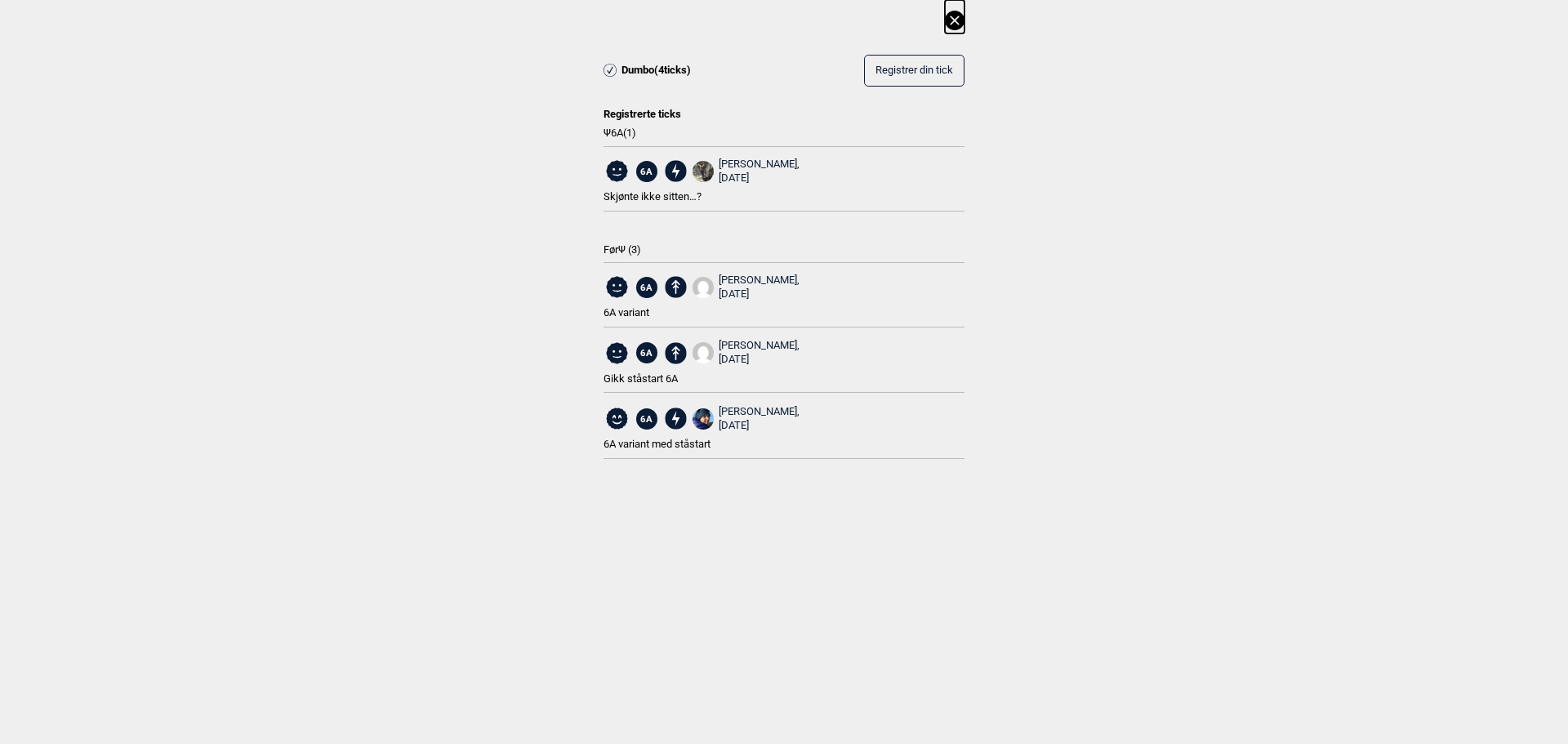
click at [957, 21] on icon at bounding box center [955, 21] width 20 height 20
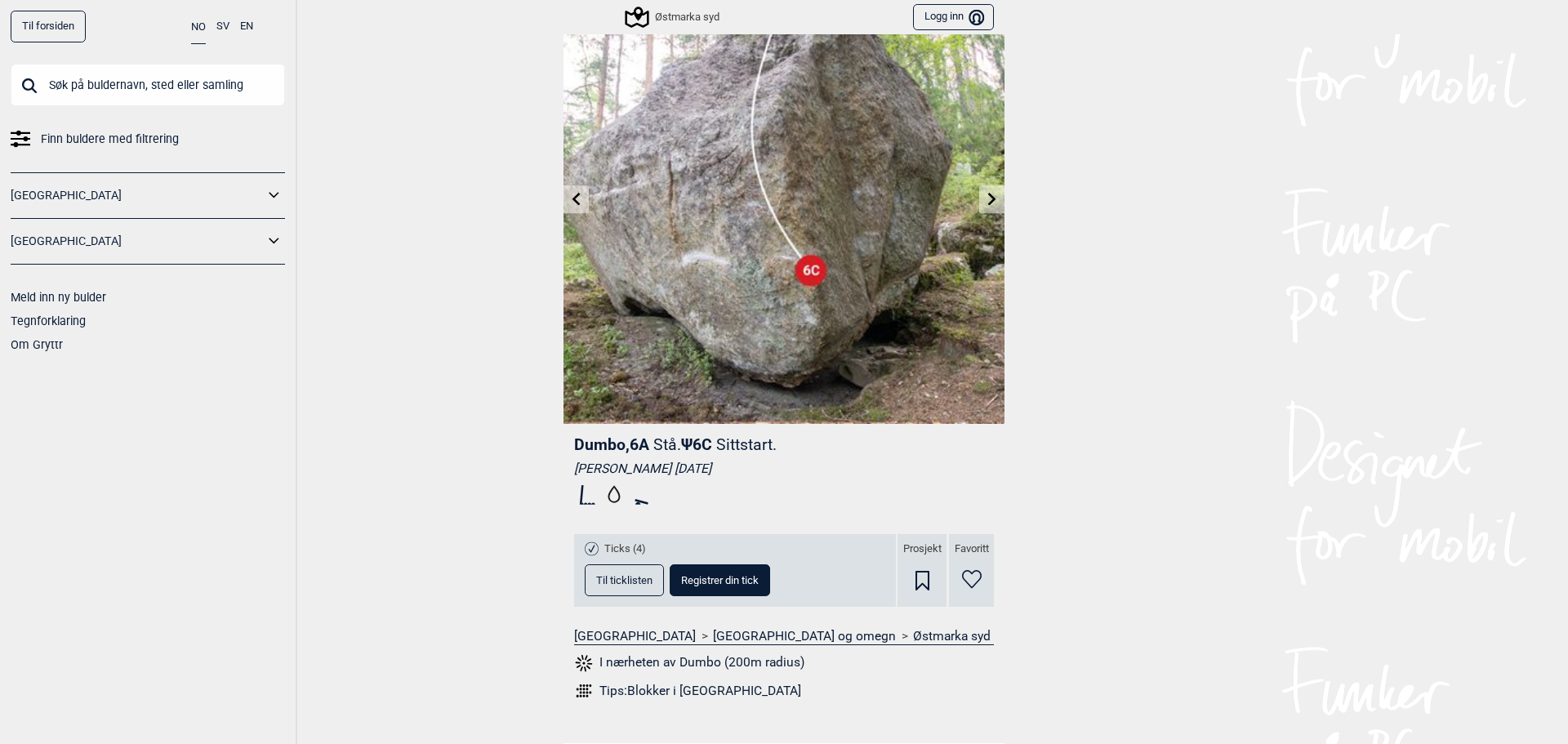
click at [988, 202] on icon at bounding box center [991, 198] width 8 height 13
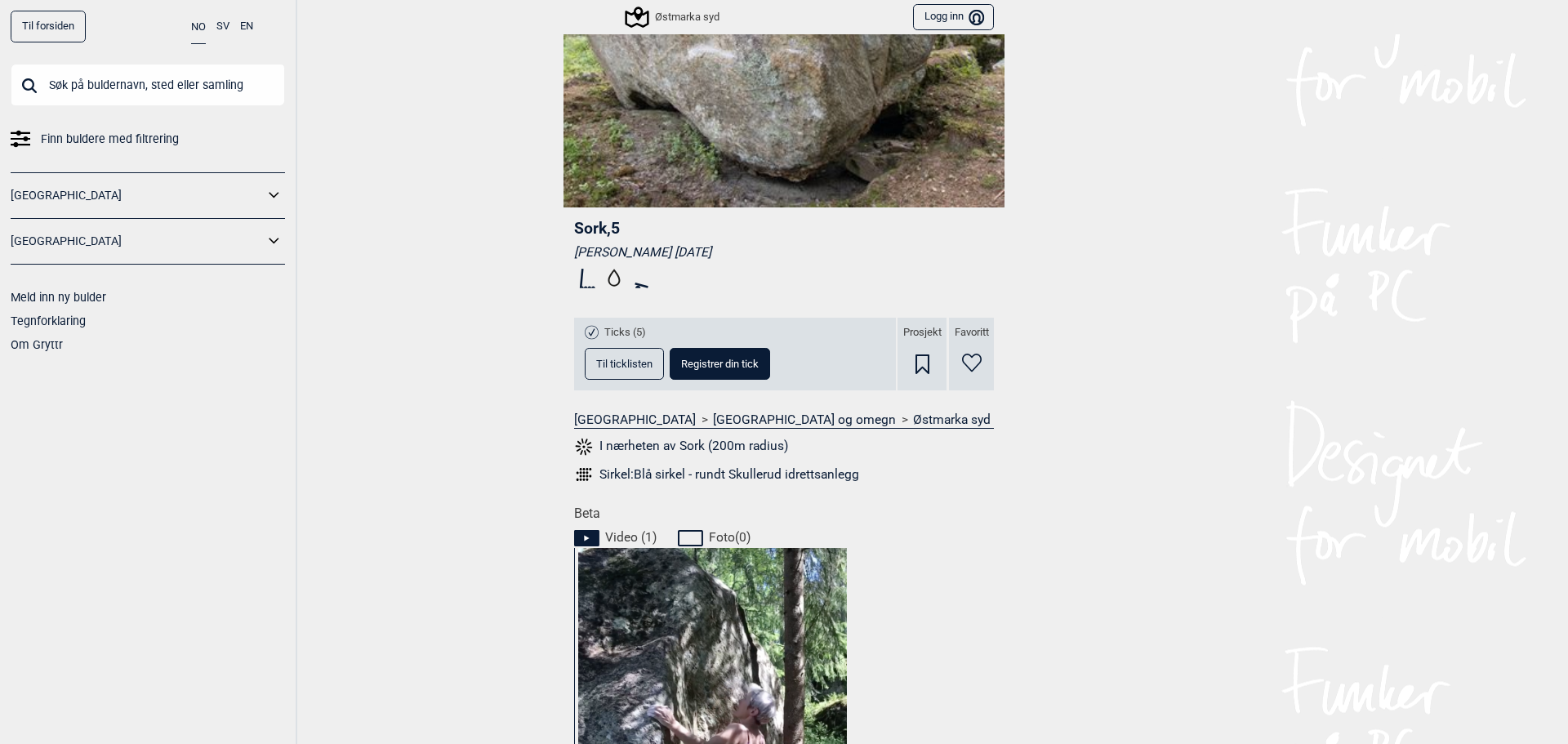
scroll to position [327, 0]
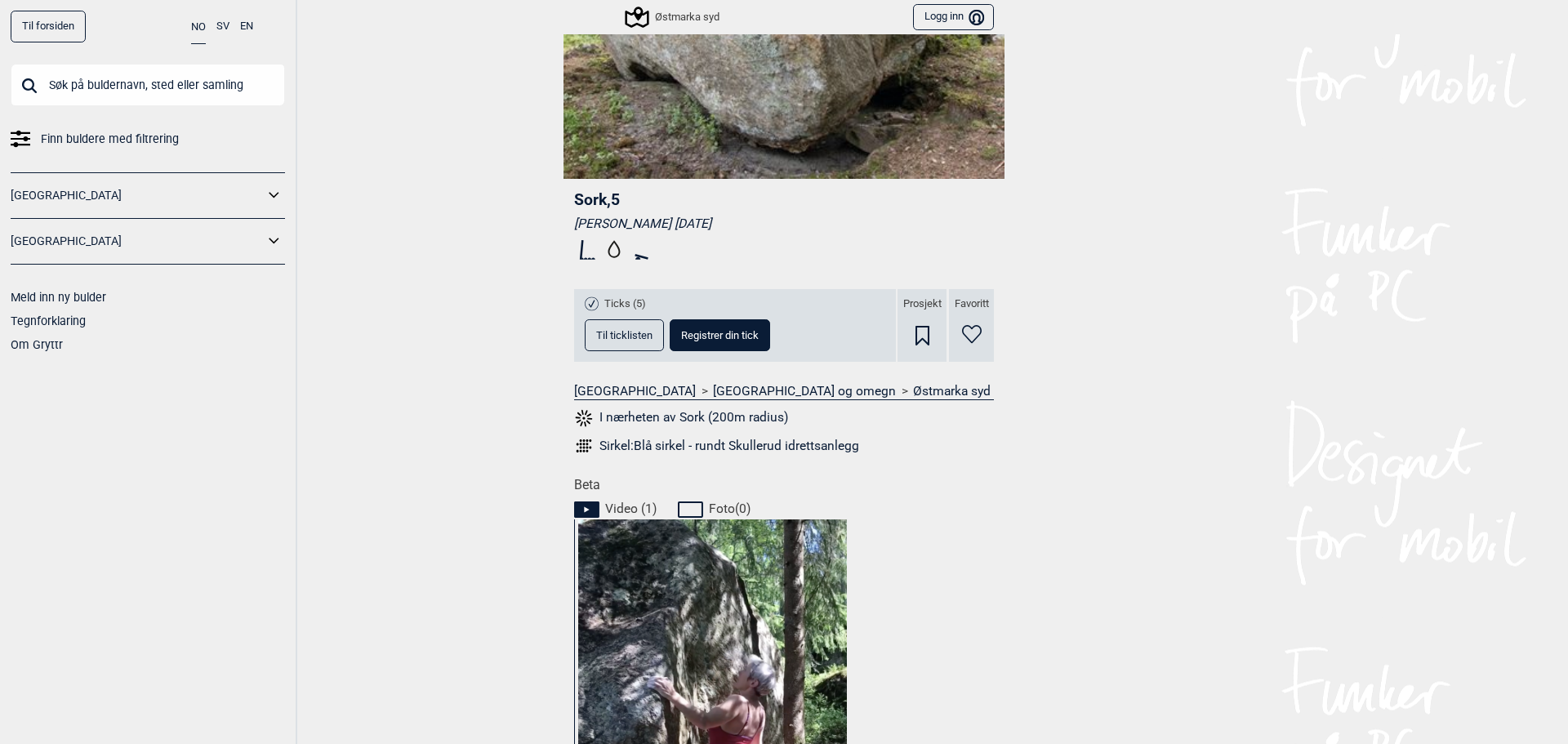
click at [627, 337] on span "Til ticklisten" at bounding box center [624, 336] width 56 height 11
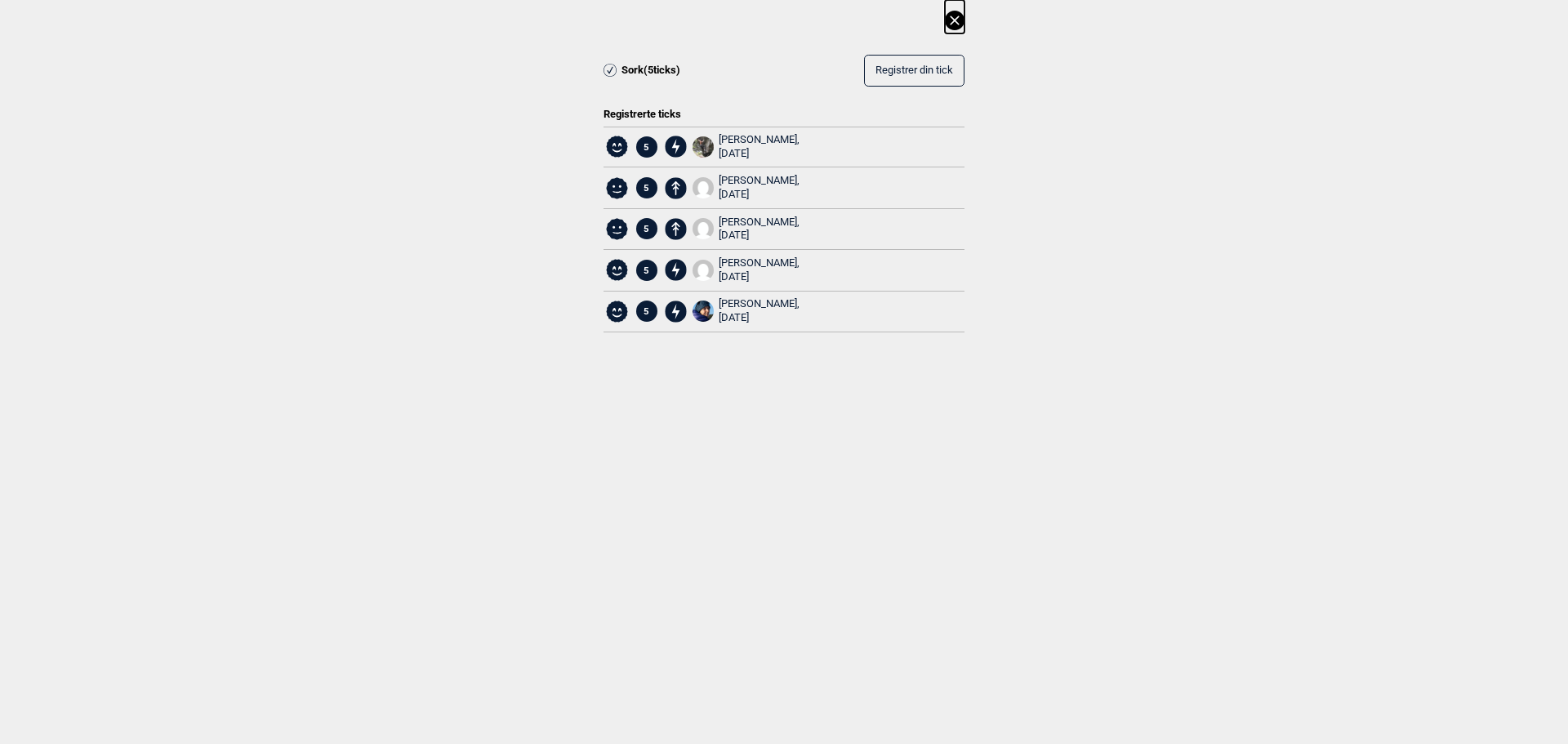
click at [955, 21] on icon at bounding box center [954, 20] width 9 height 9
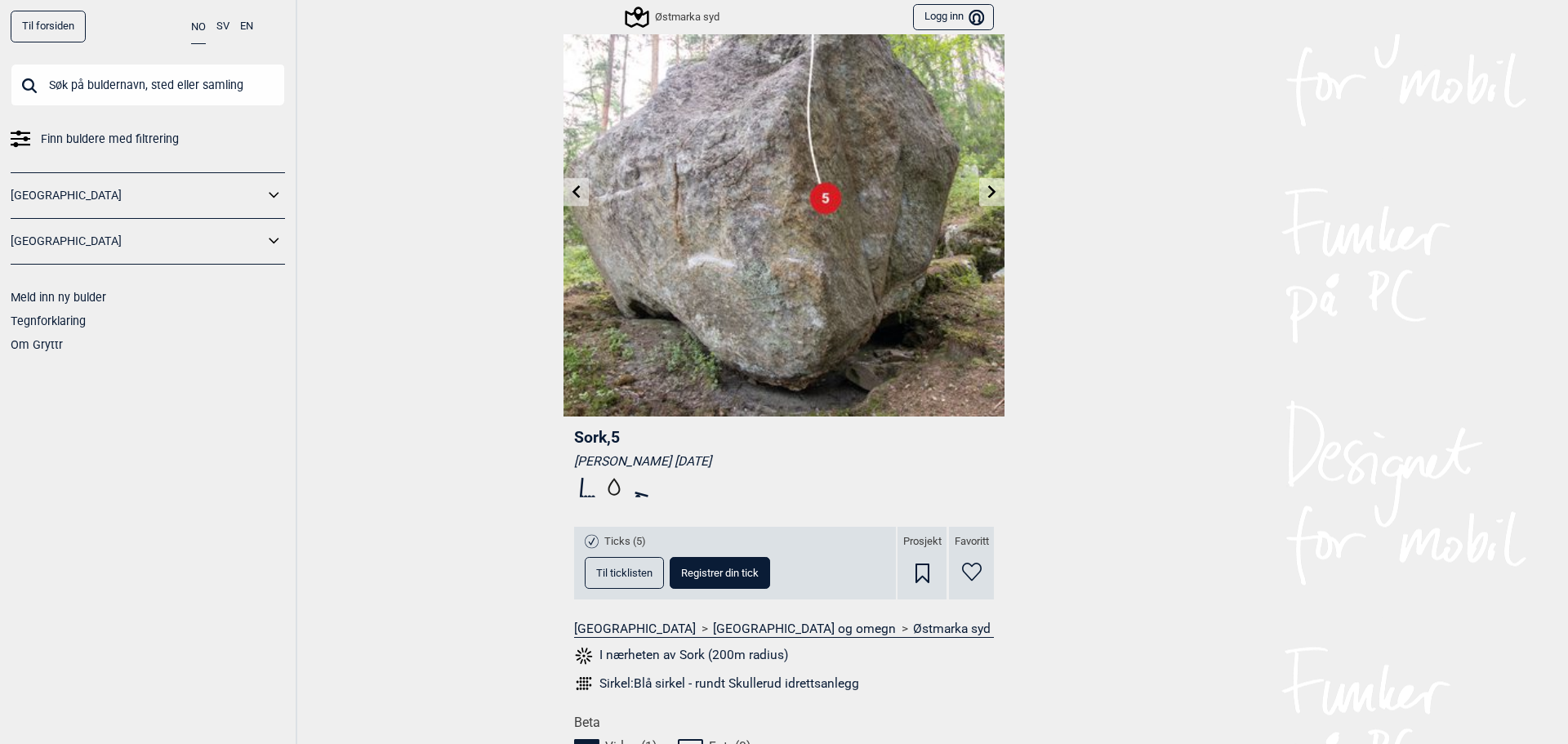
scroll to position [0, 0]
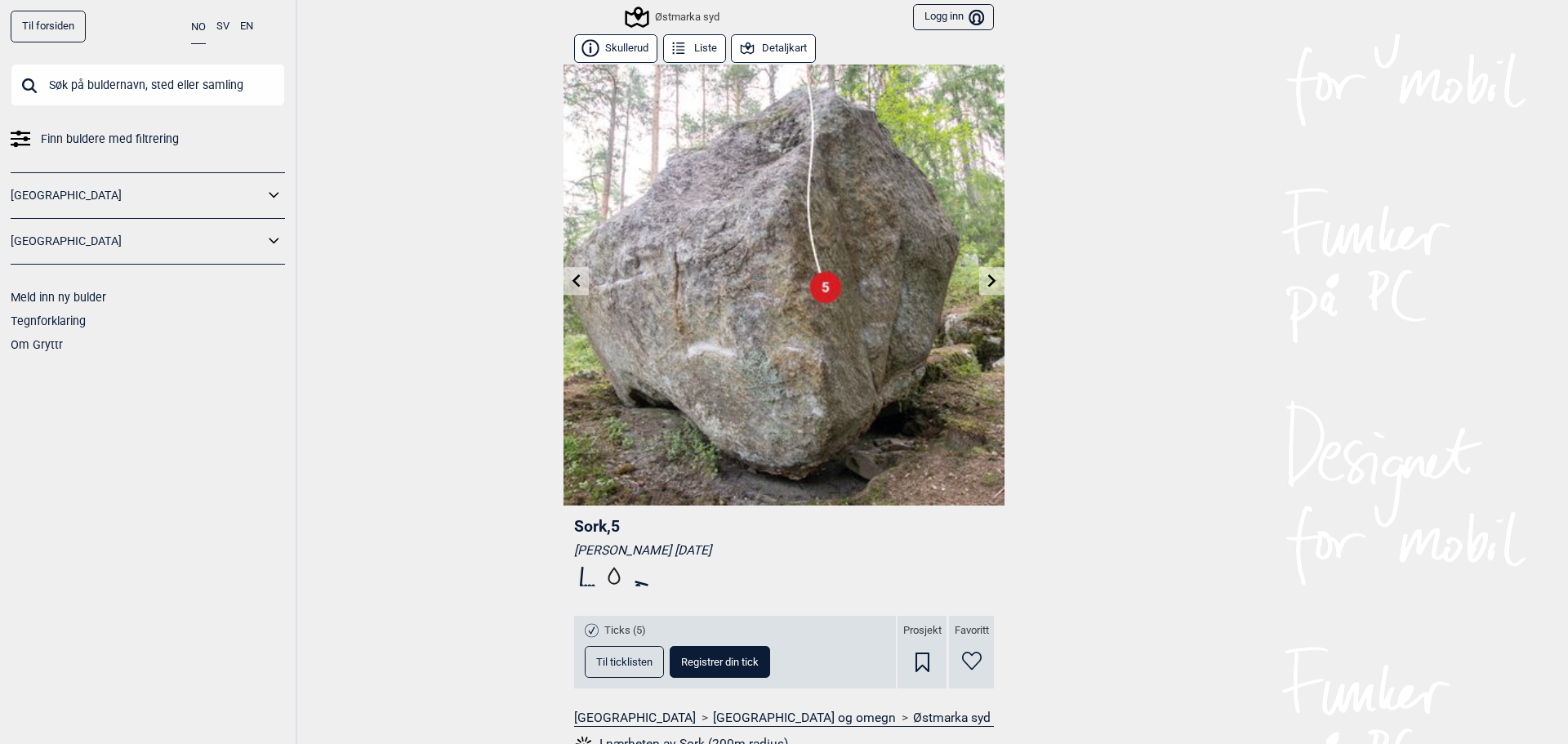
click at [986, 281] on icon at bounding box center [992, 280] width 13 height 13
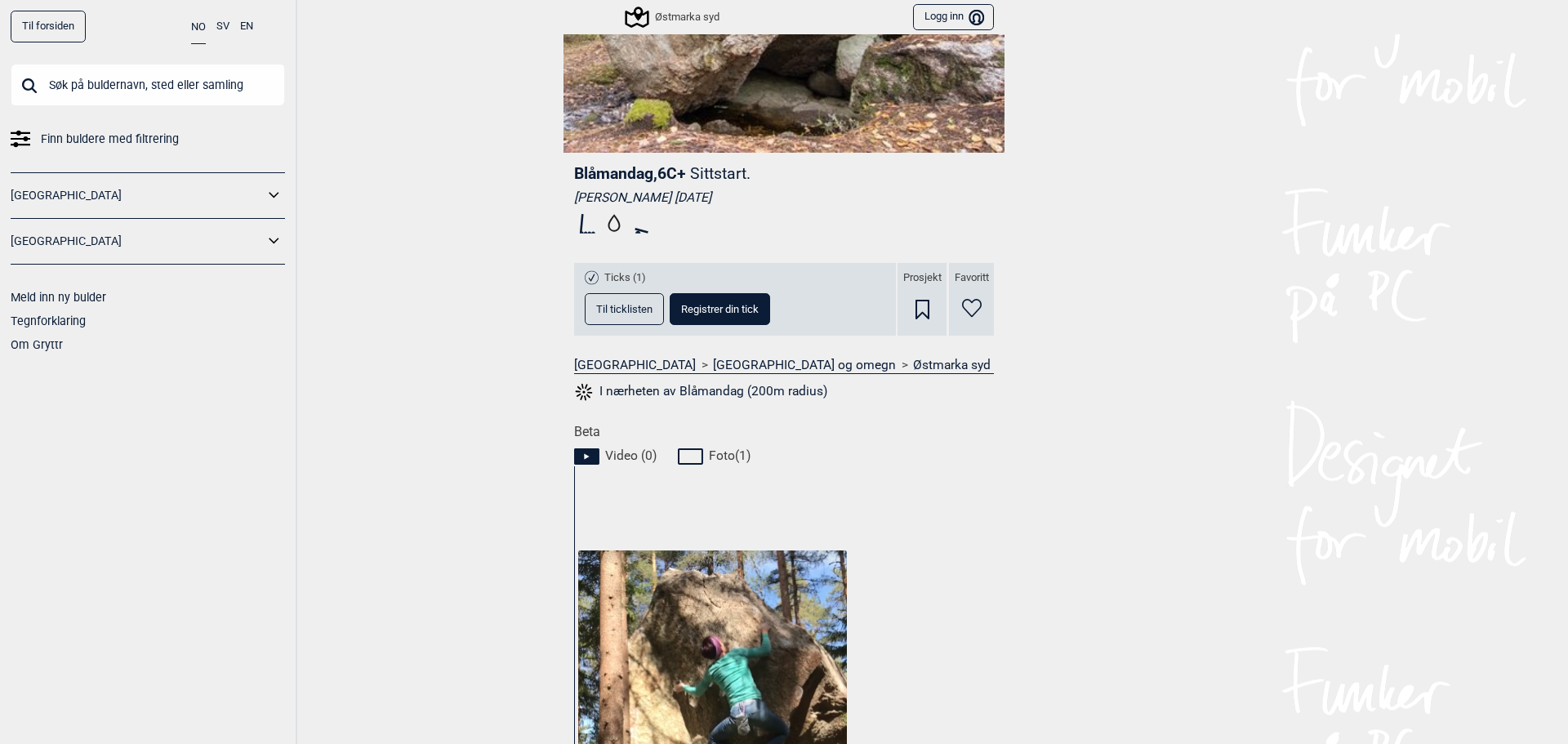
scroll to position [327, 0]
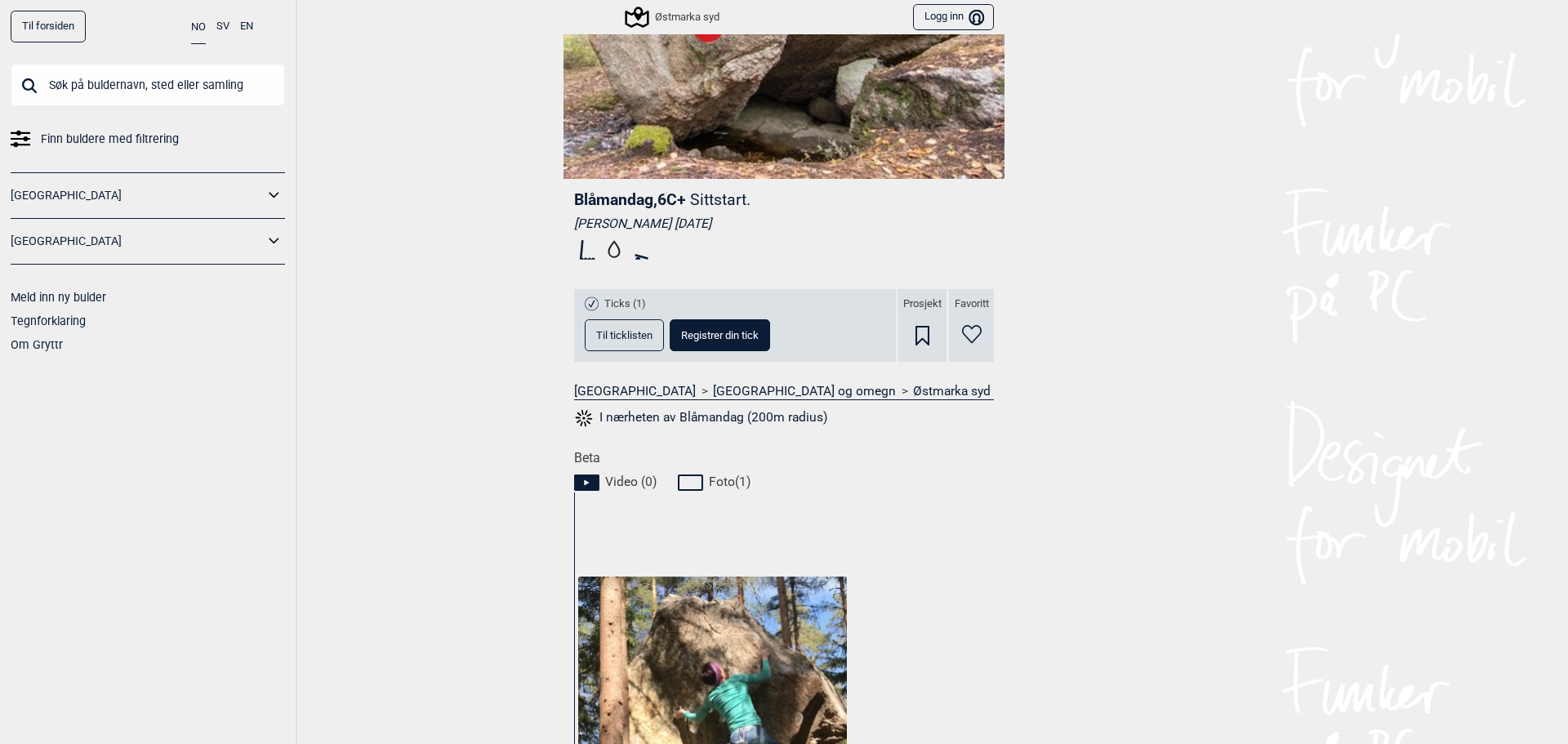
click at [601, 334] on span "Til ticklisten" at bounding box center [624, 336] width 56 height 11
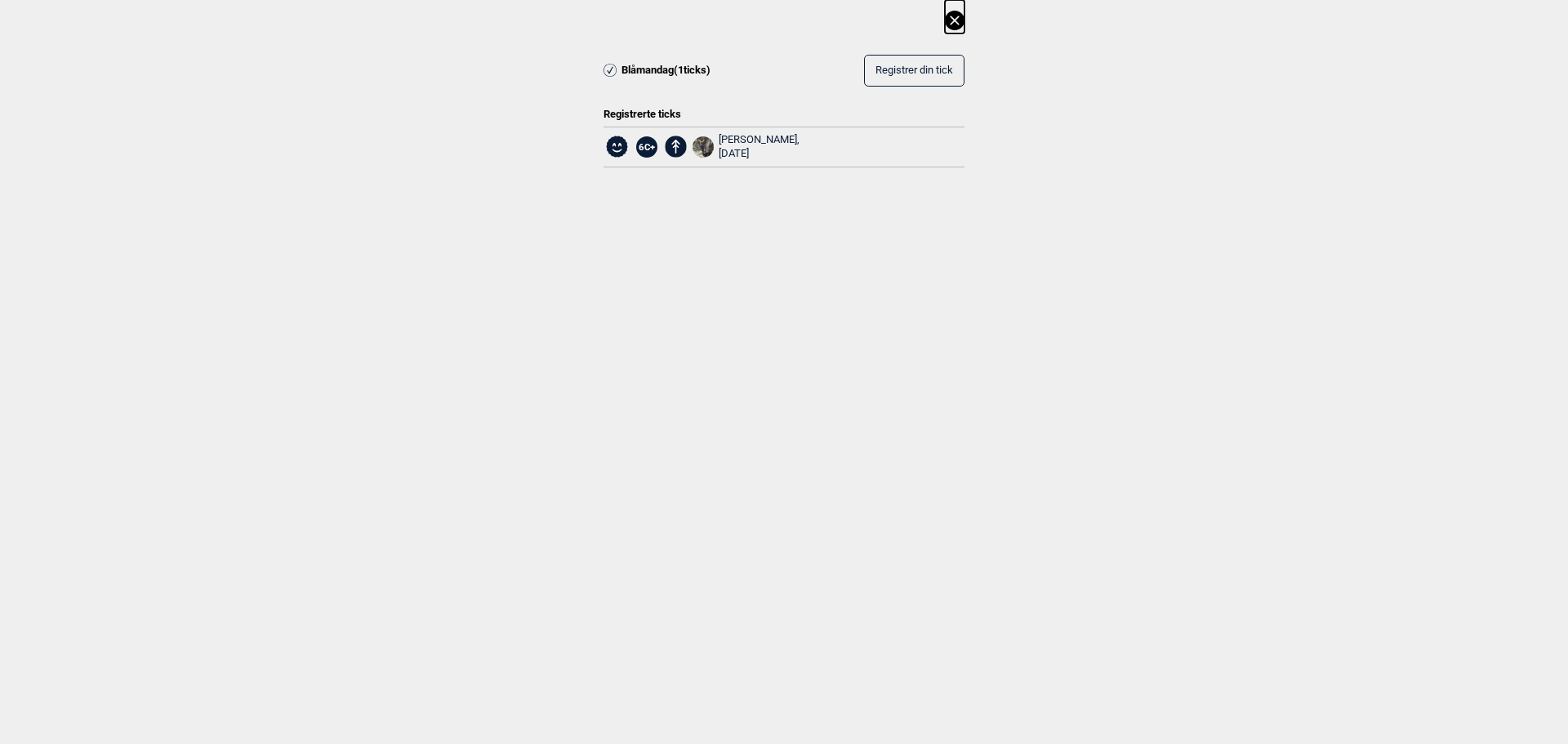
click at [959, 17] on icon at bounding box center [954, 20] width 9 height 9
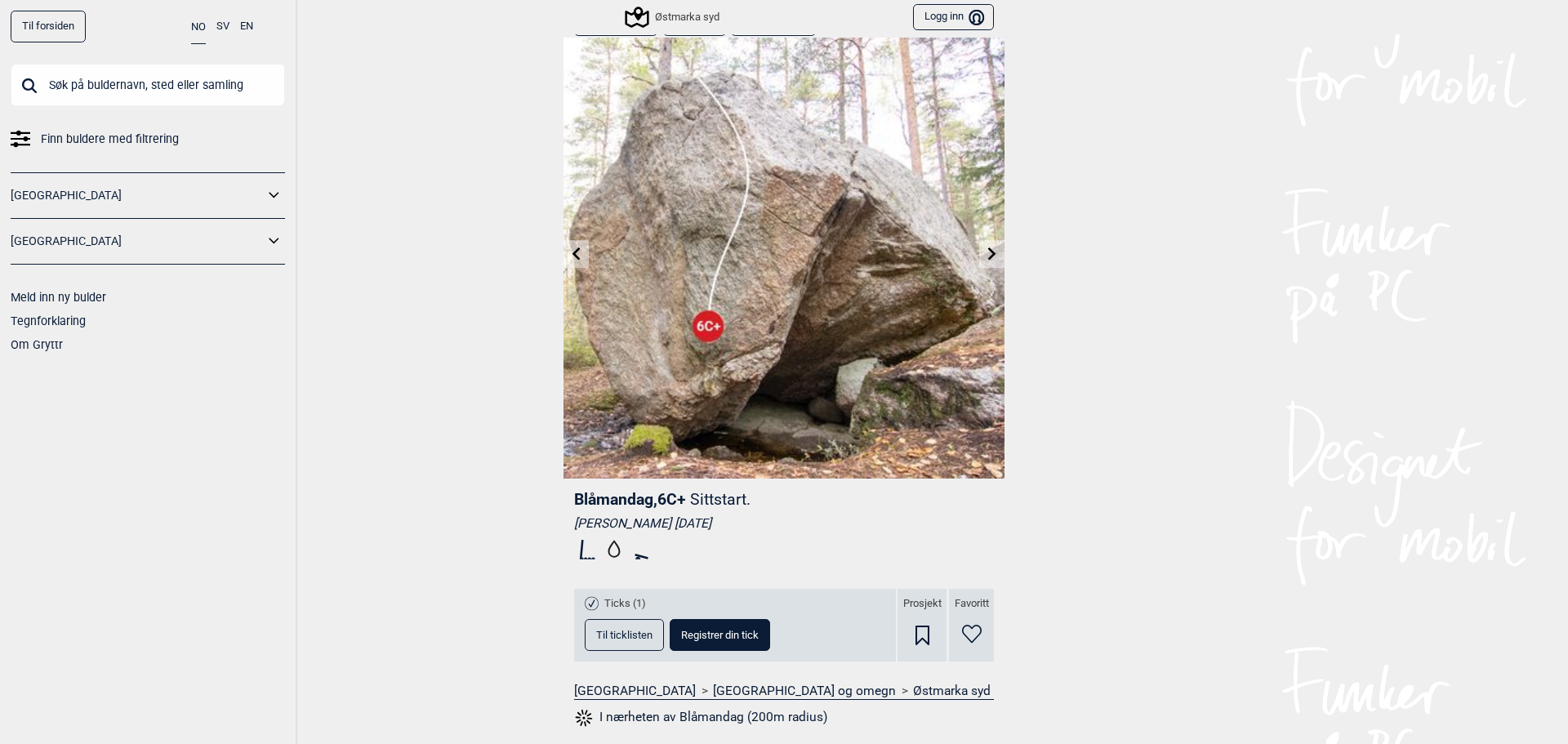
scroll to position [0, 0]
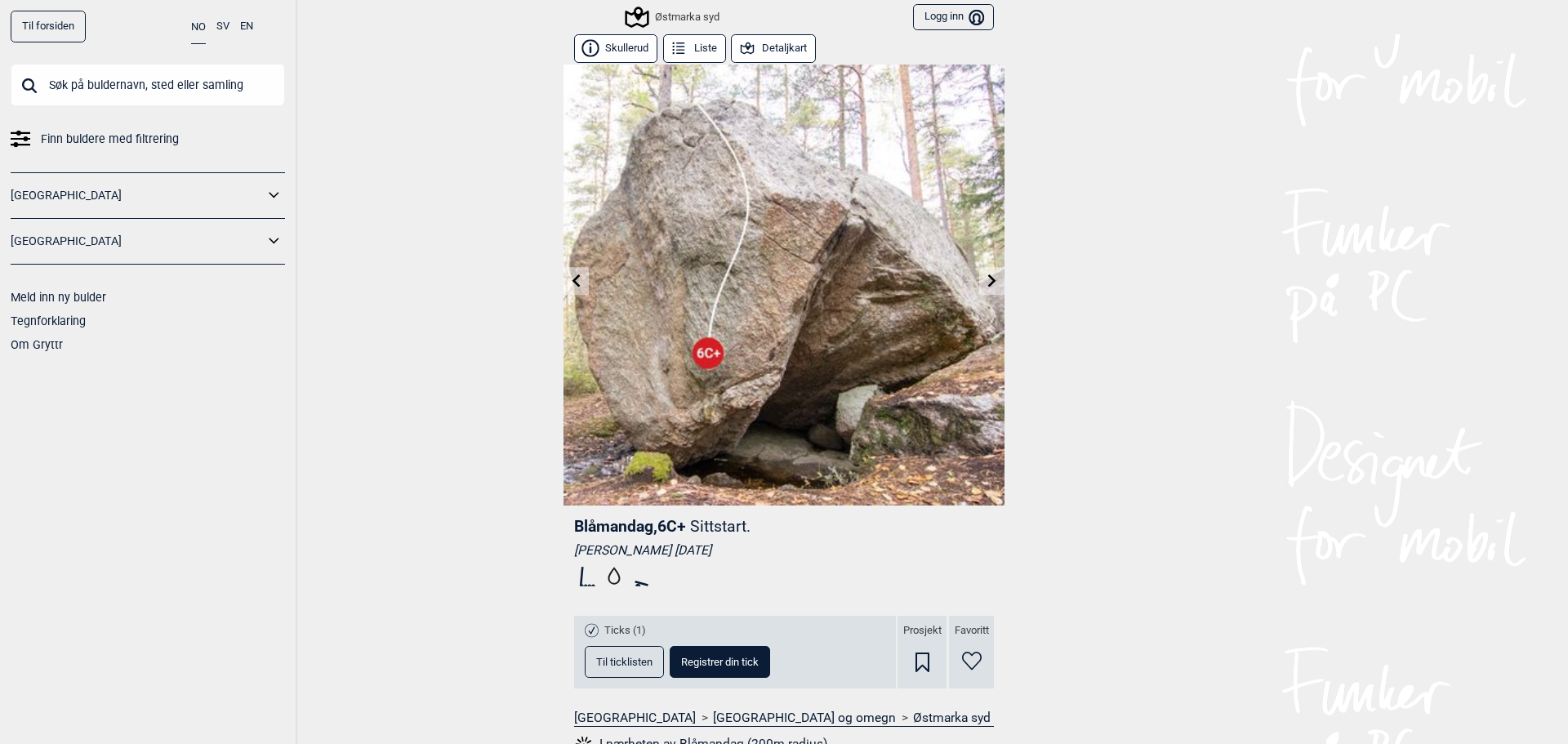
click at [990, 278] on icon at bounding box center [992, 280] width 13 height 13
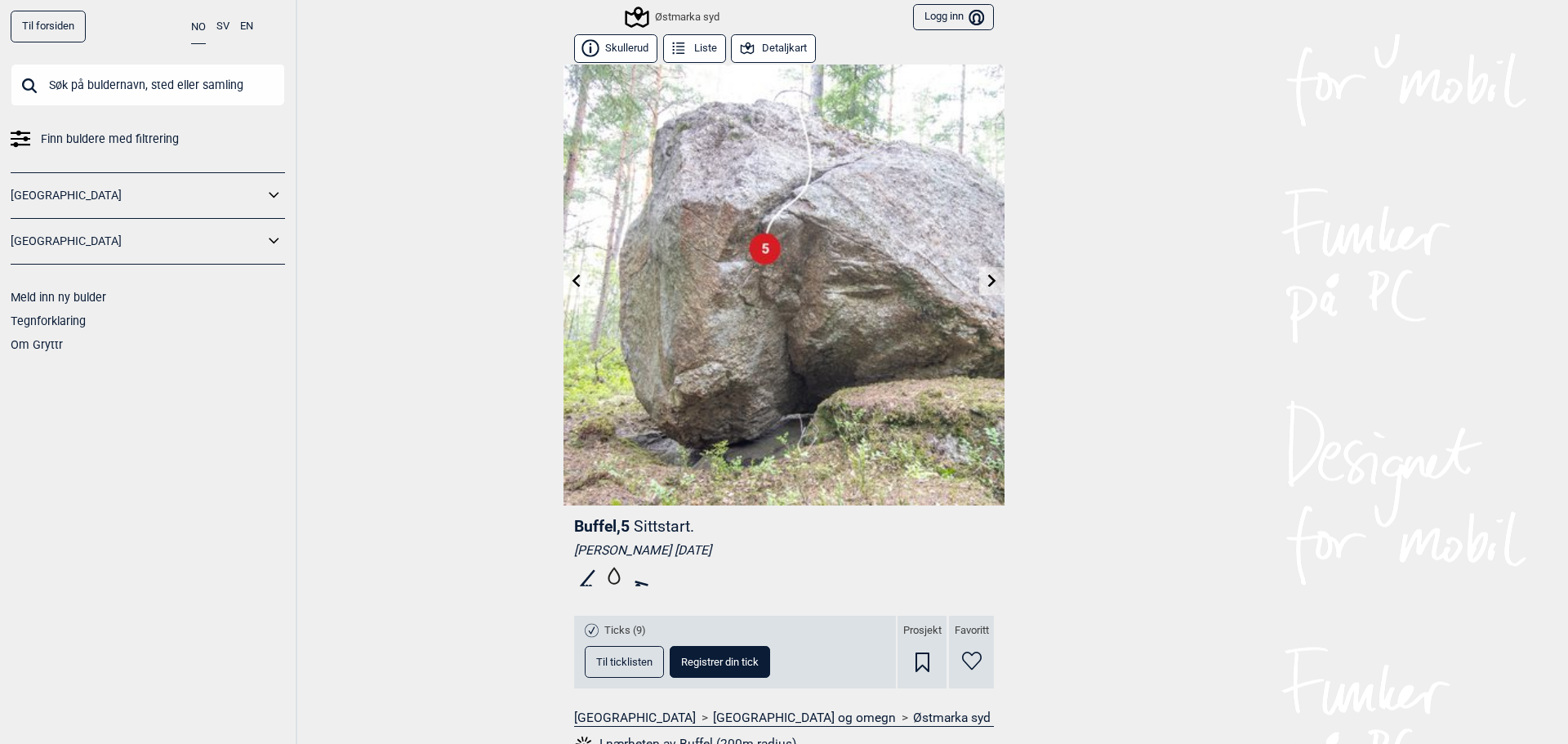
click at [613, 658] on span "Til ticklisten" at bounding box center [624, 662] width 56 height 11
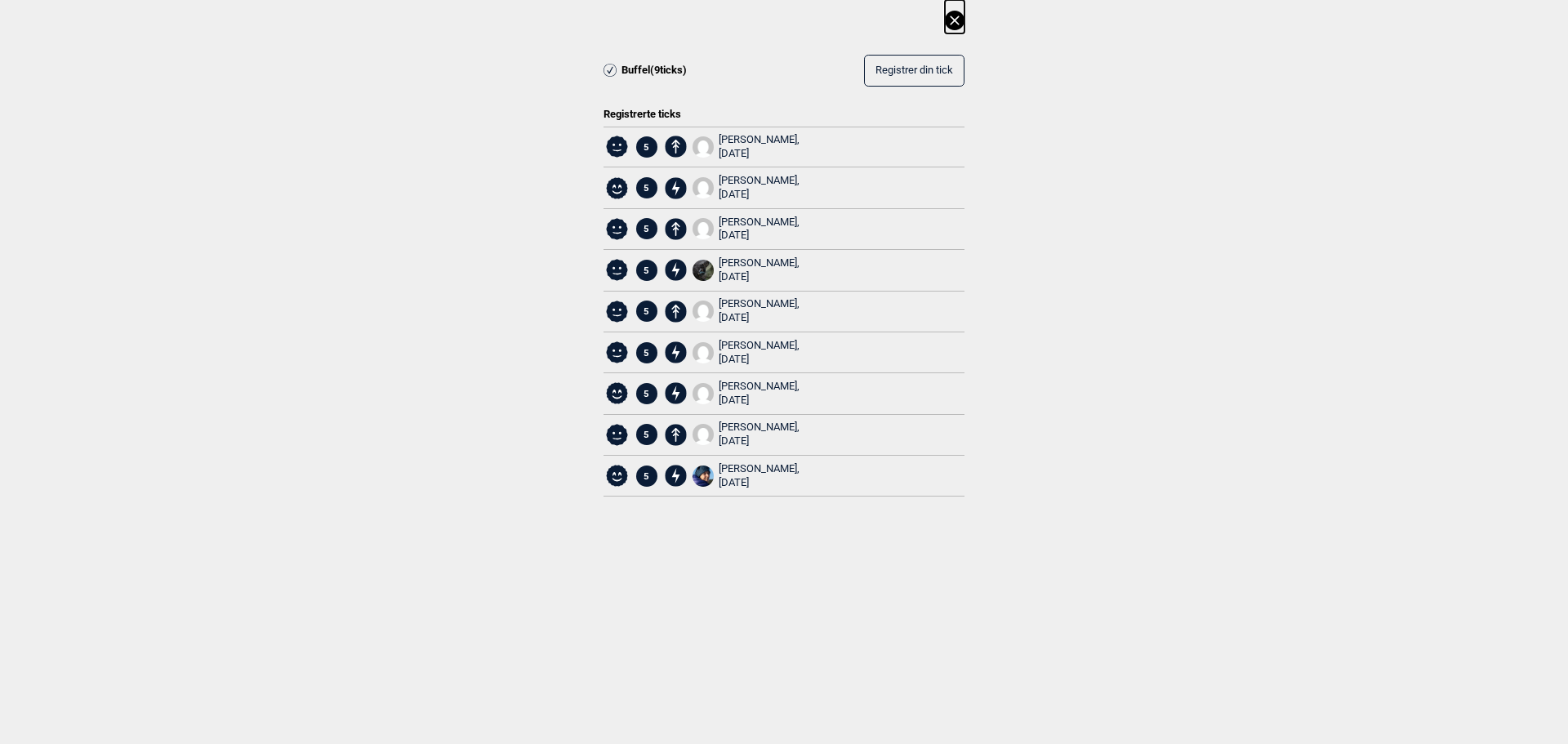
click at [955, 16] on icon at bounding box center [955, 21] width 20 height 20
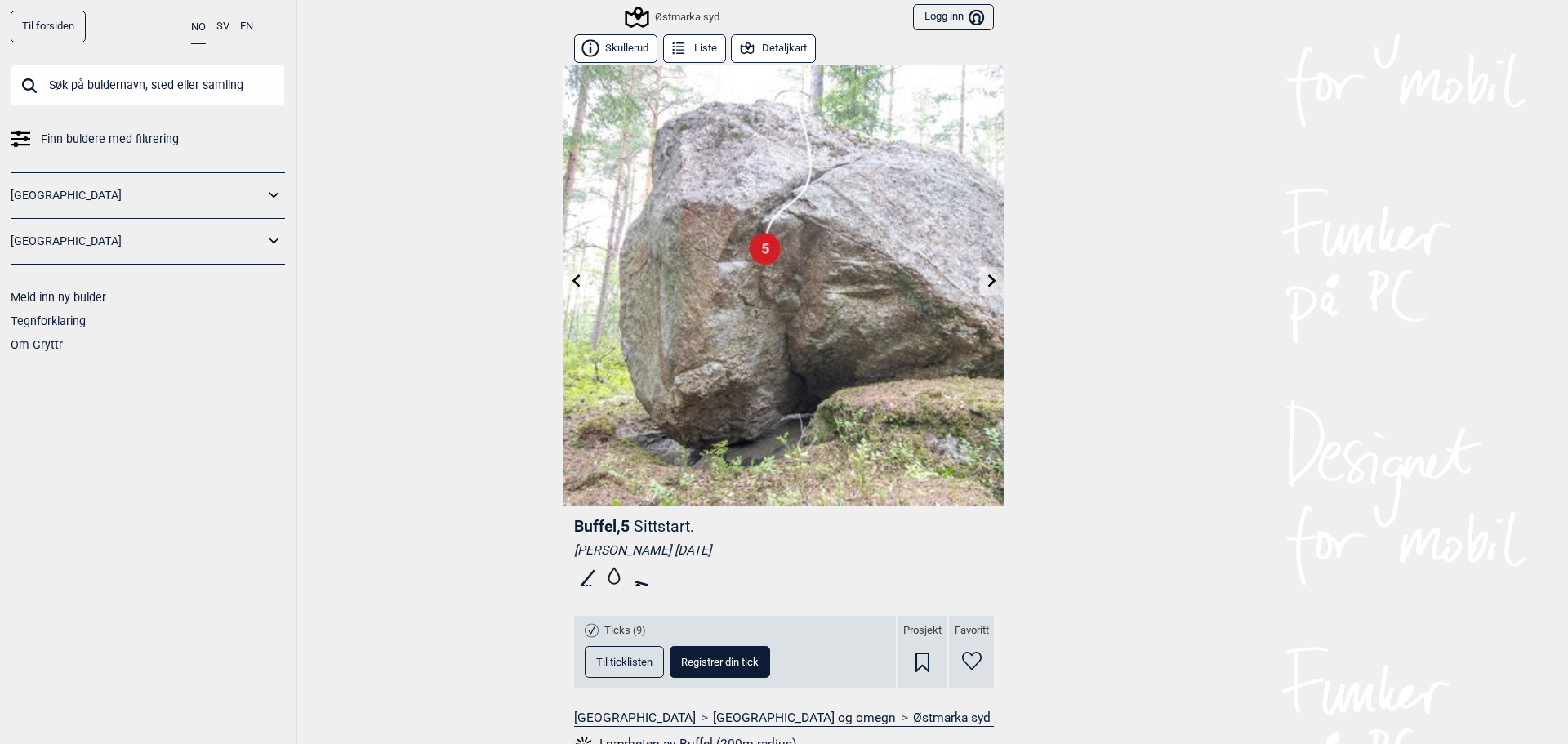
click at [986, 277] on icon at bounding box center [992, 280] width 13 height 13
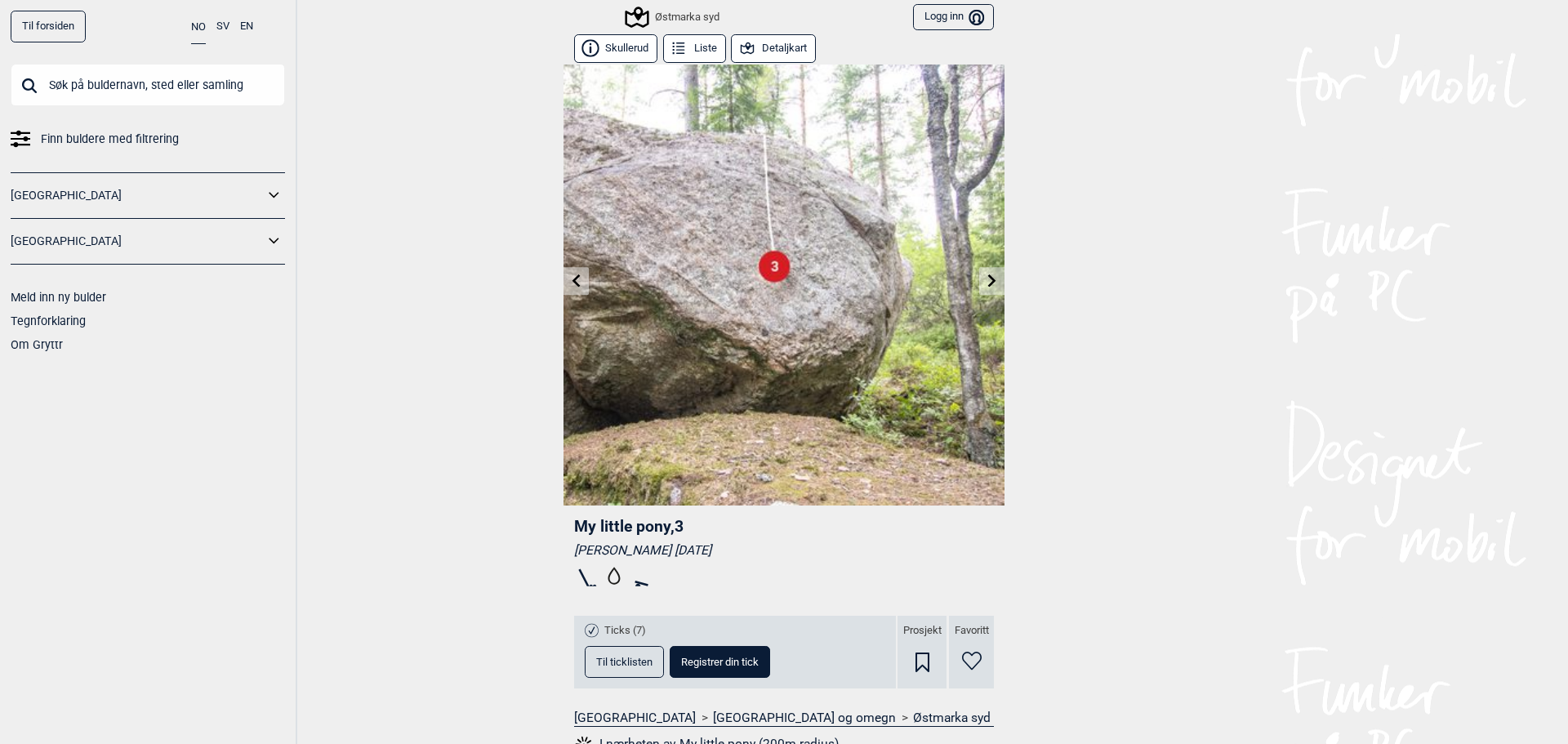
click at [986, 277] on icon at bounding box center [992, 280] width 13 height 13
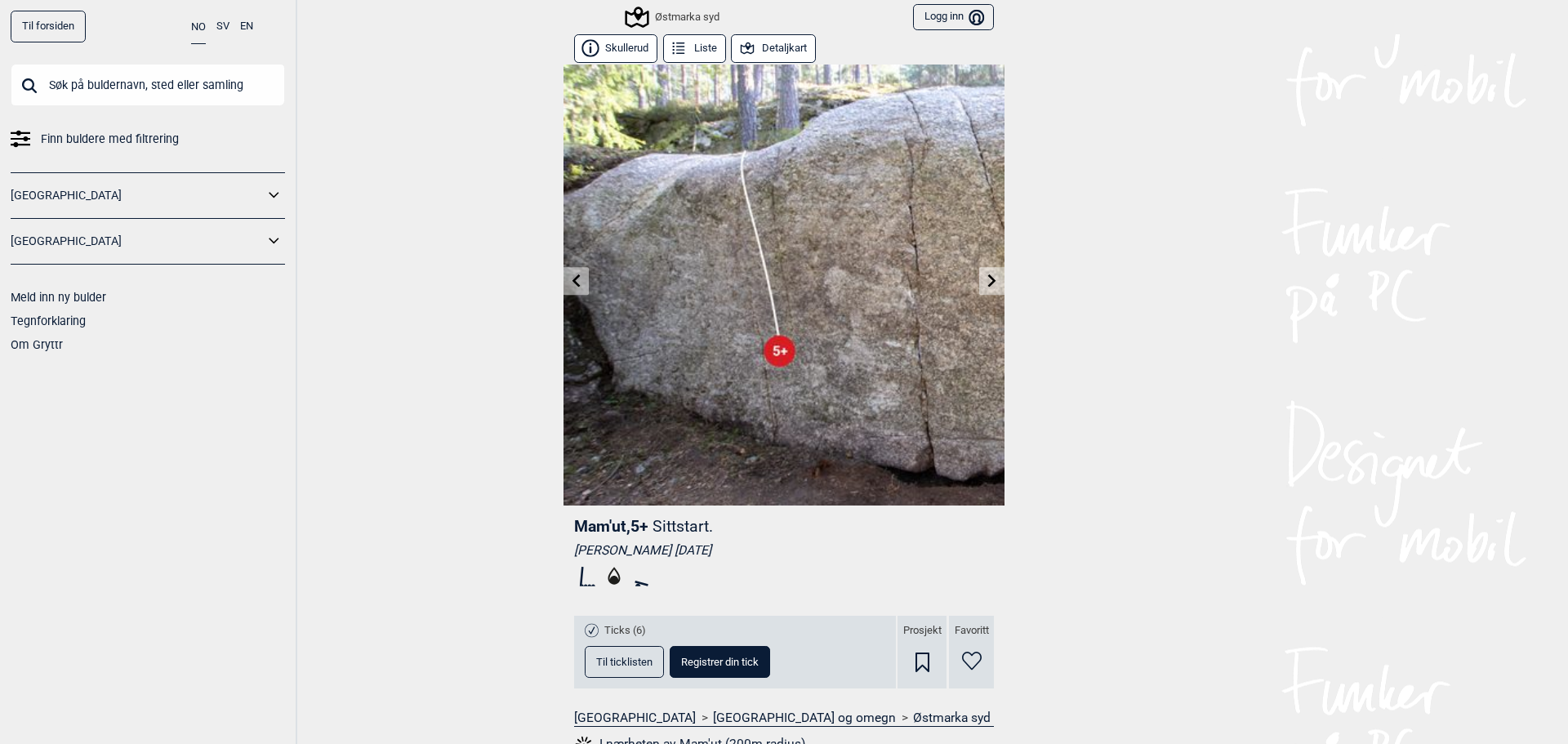
click at [986, 277] on icon at bounding box center [992, 280] width 13 height 13
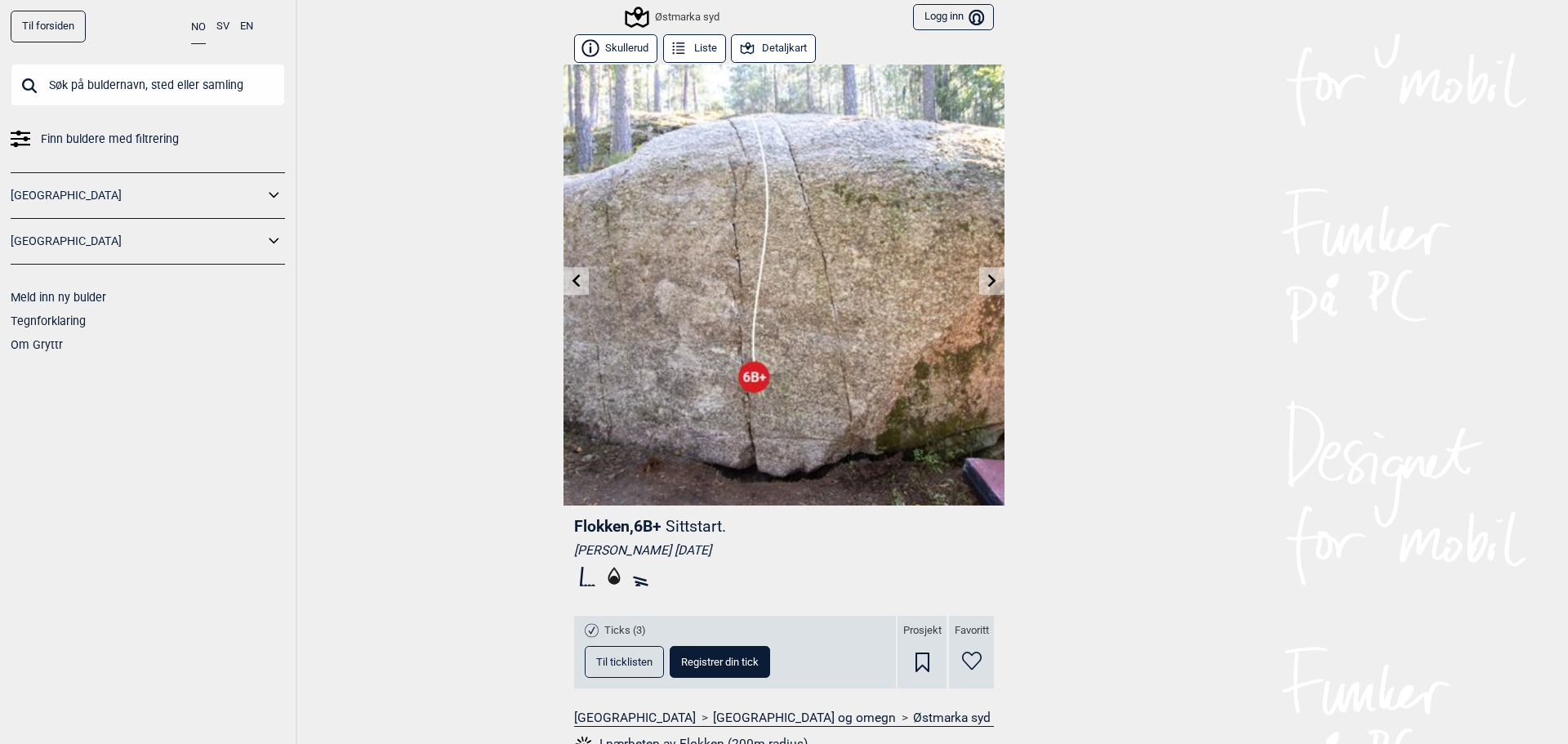
click at [623, 658] on span "Til ticklisten" at bounding box center [624, 662] width 56 height 11
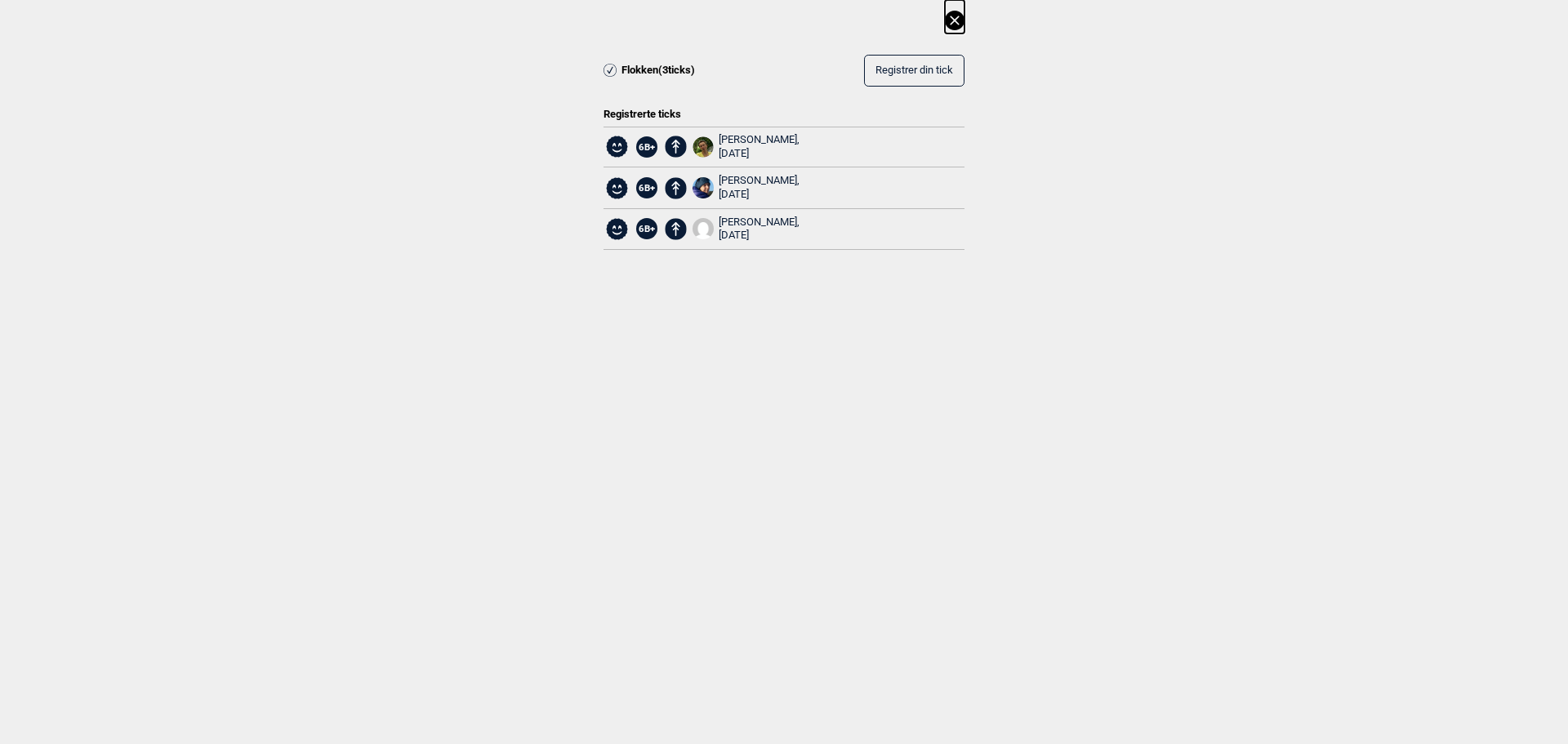
click at [953, 21] on icon at bounding box center [954, 20] width 9 height 9
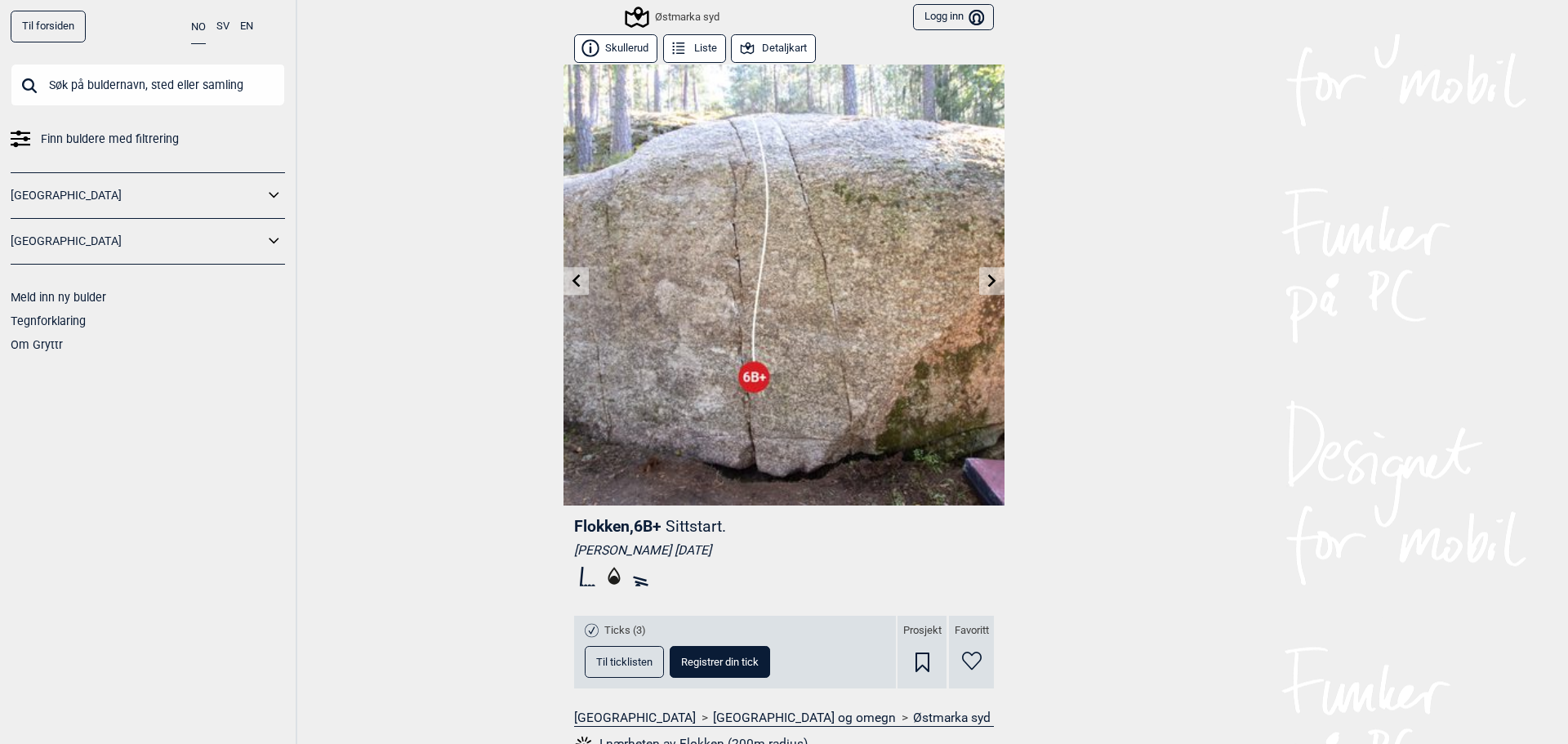
click at [986, 278] on icon at bounding box center [992, 280] width 13 height 13
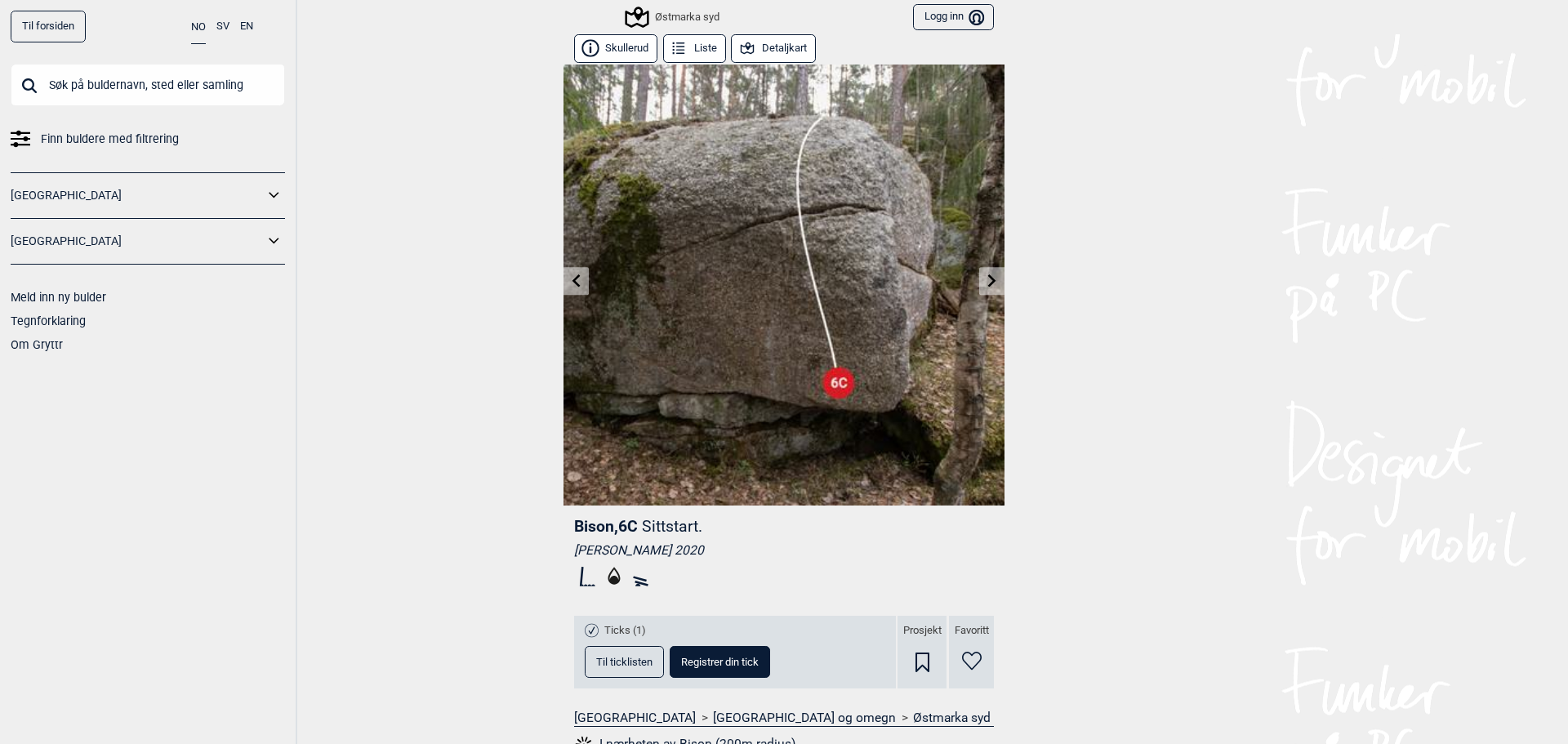
click at [623, 659] on span "Til ticklisten" at bounding box center [624, 662] width 56 height 11
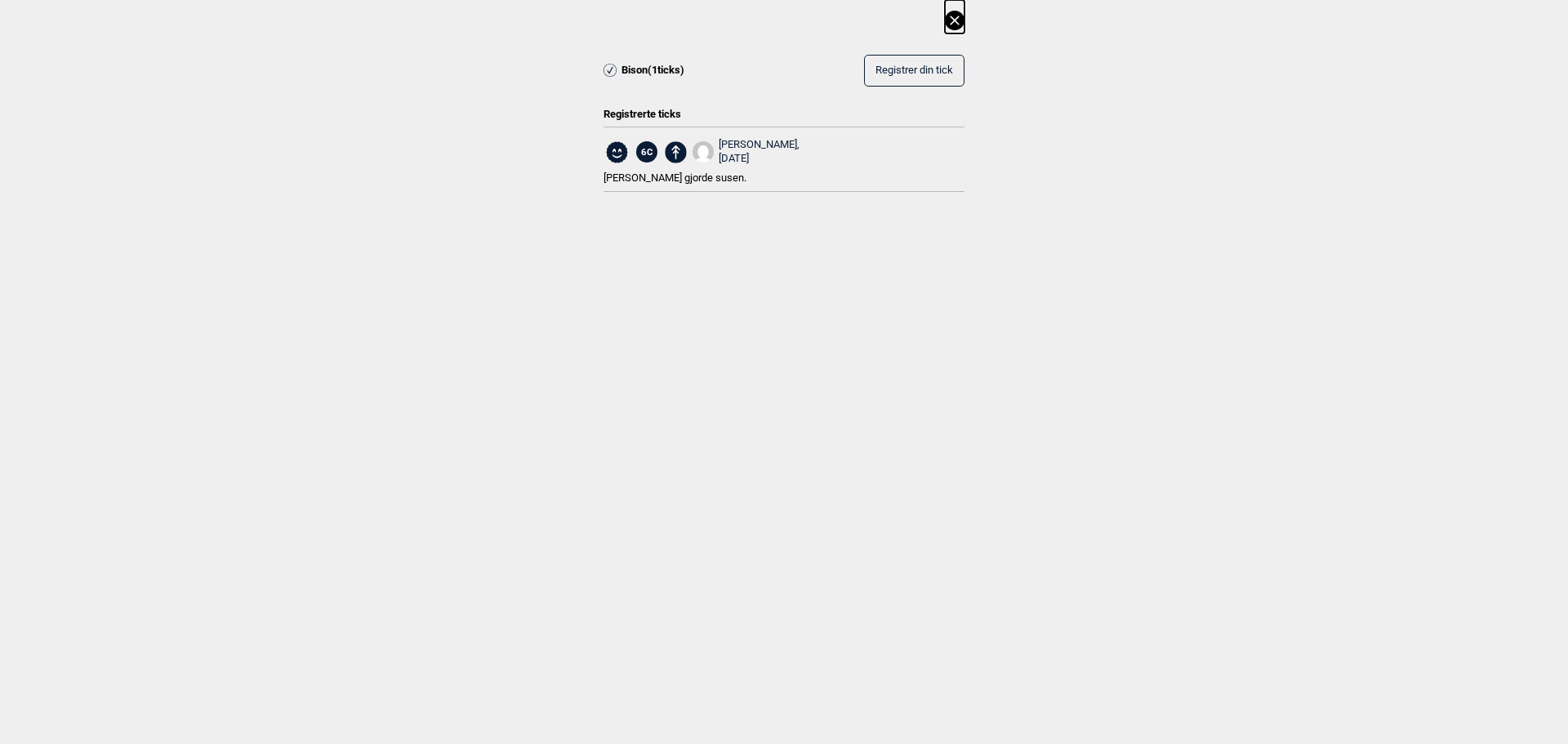
click at [956, 20] on icon at bounding box center [954, 20] width 9 height 9
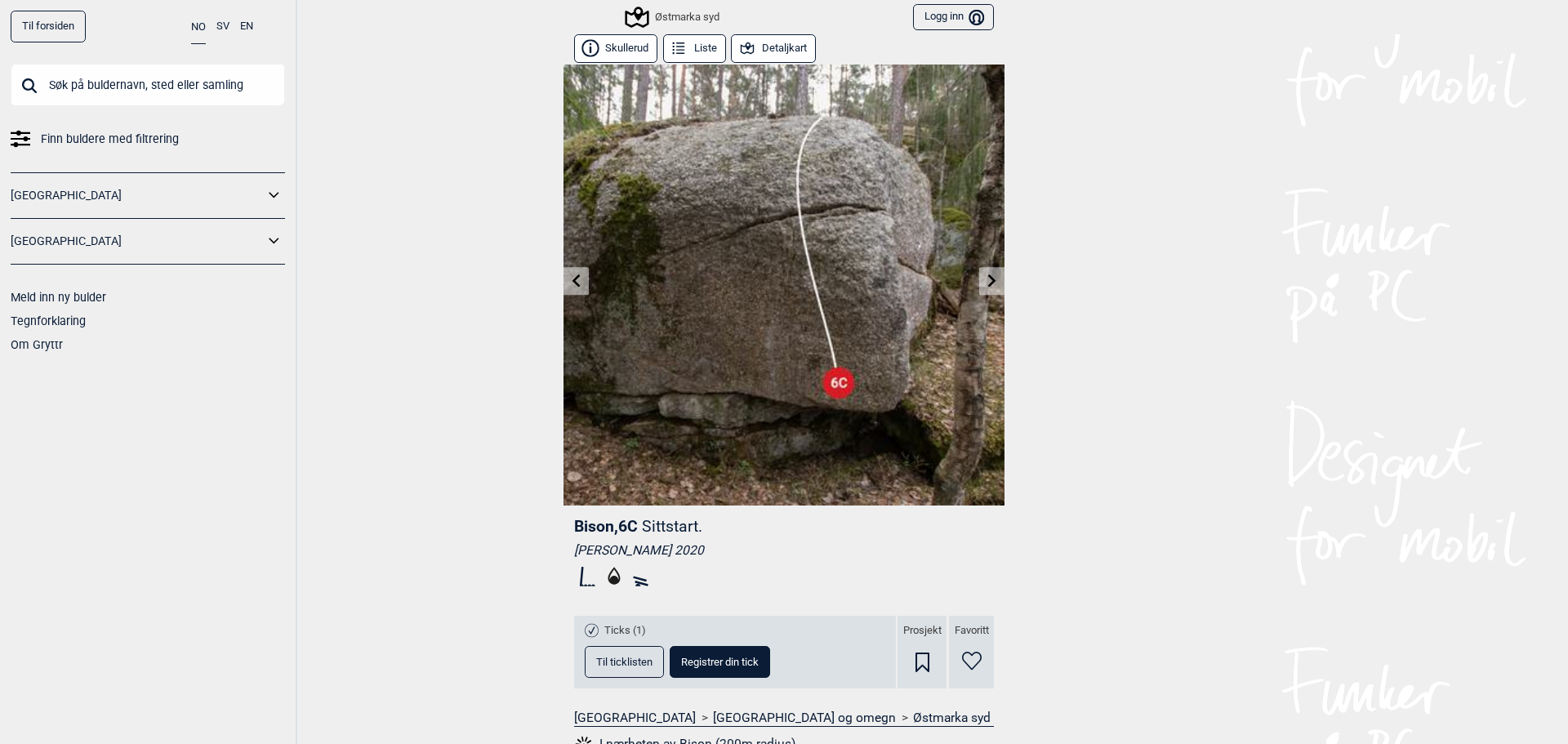
click at [578, 276] on link at bounding box center [577, 281] width 25 height 27
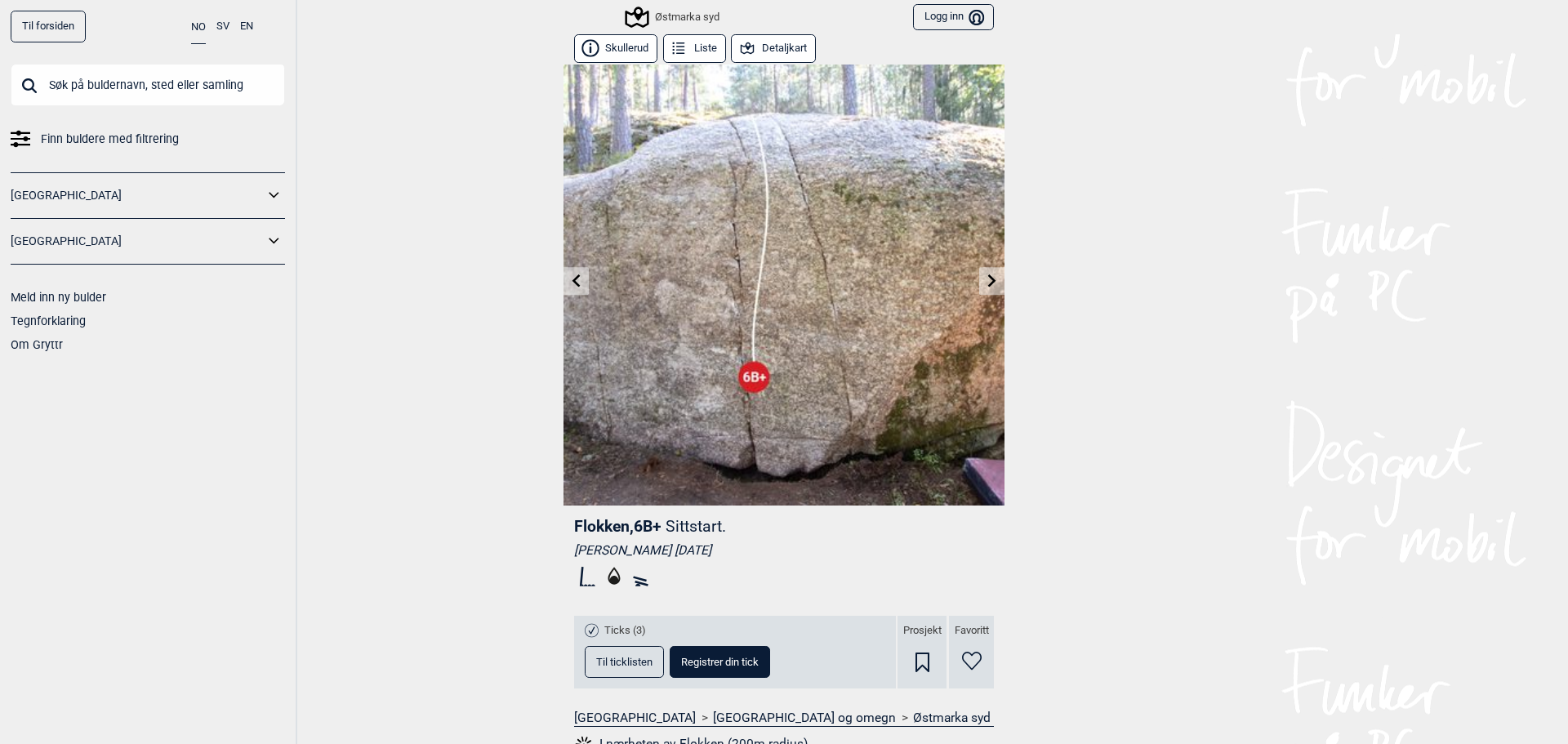
click at [578, 276] on link at bounding box center [577, 281] width 25 height 27
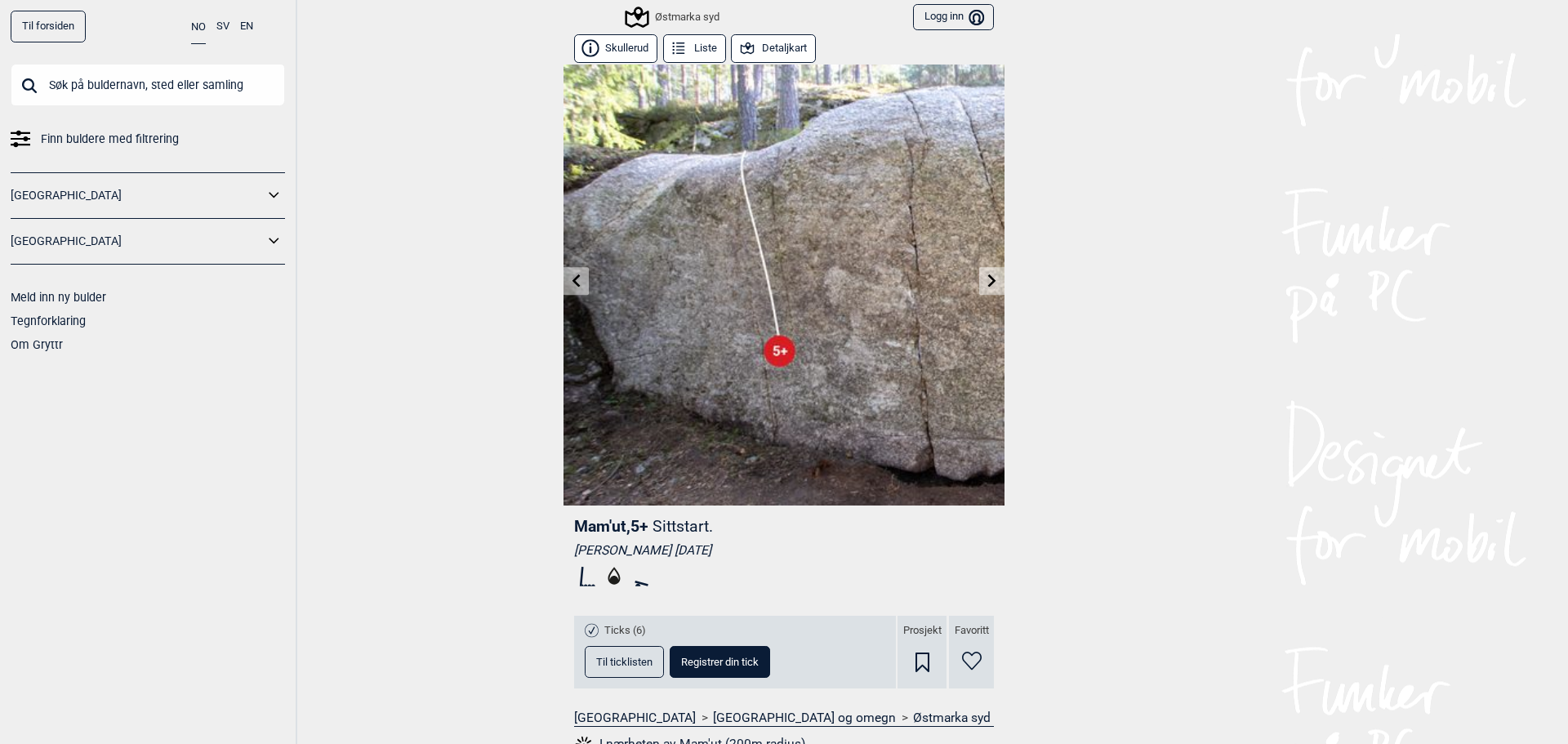
click at [578, 279] on link at bounding box center [577, 281] width 25 height 27
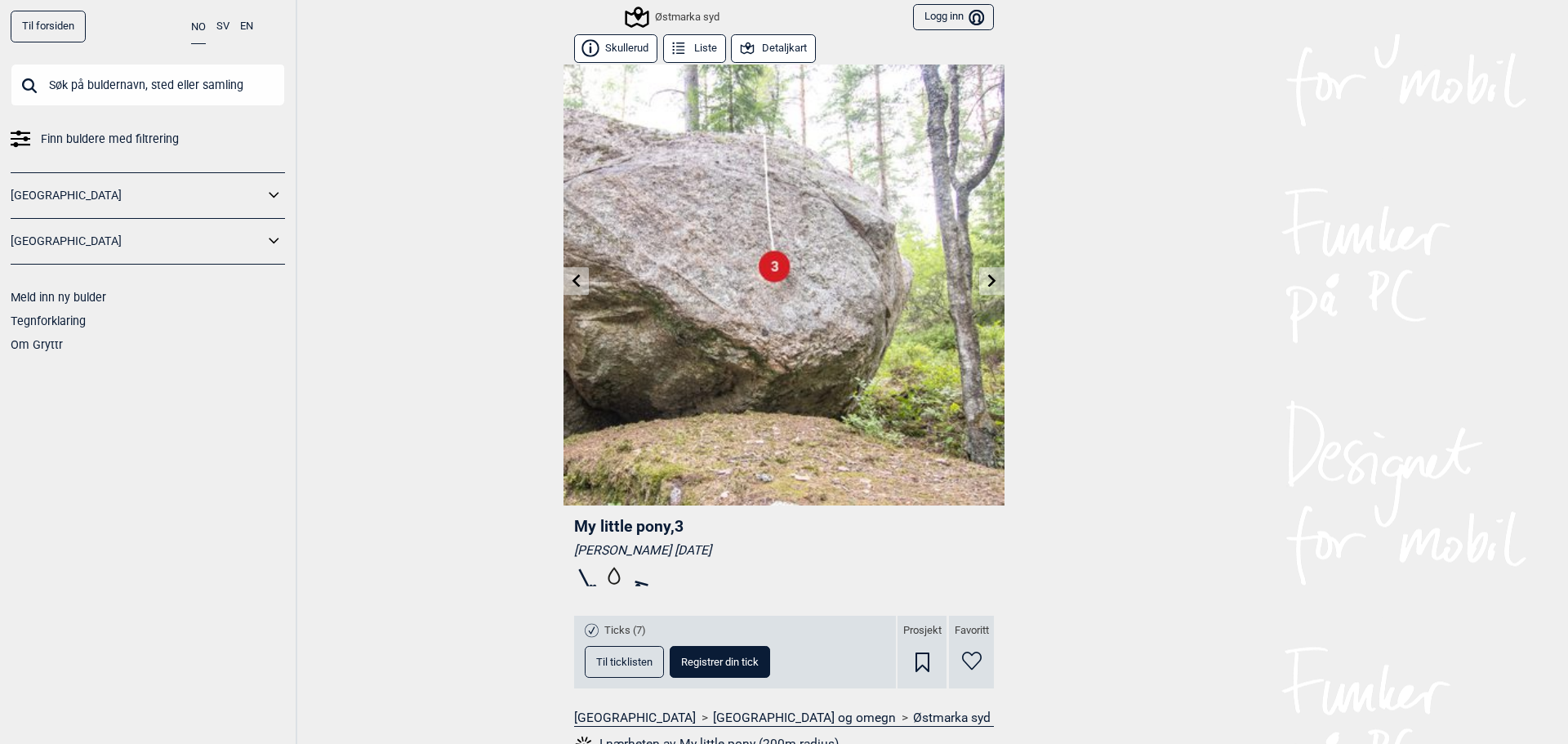
click at [577, 280] on link at bounding box center [577, 281] width 25 height 27
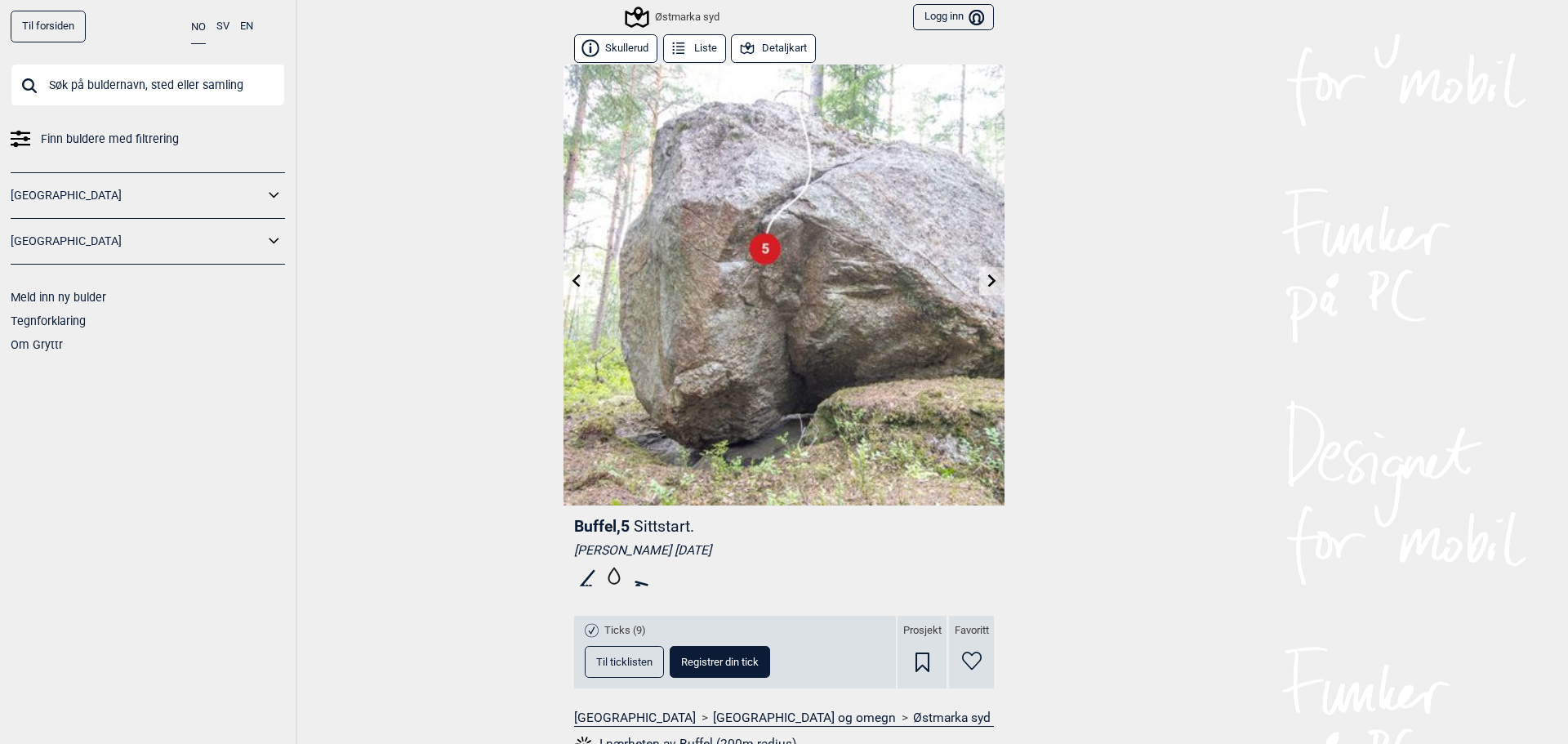
click at [573, 276] on icon at bounding box center [576, 280] width 8 height 13
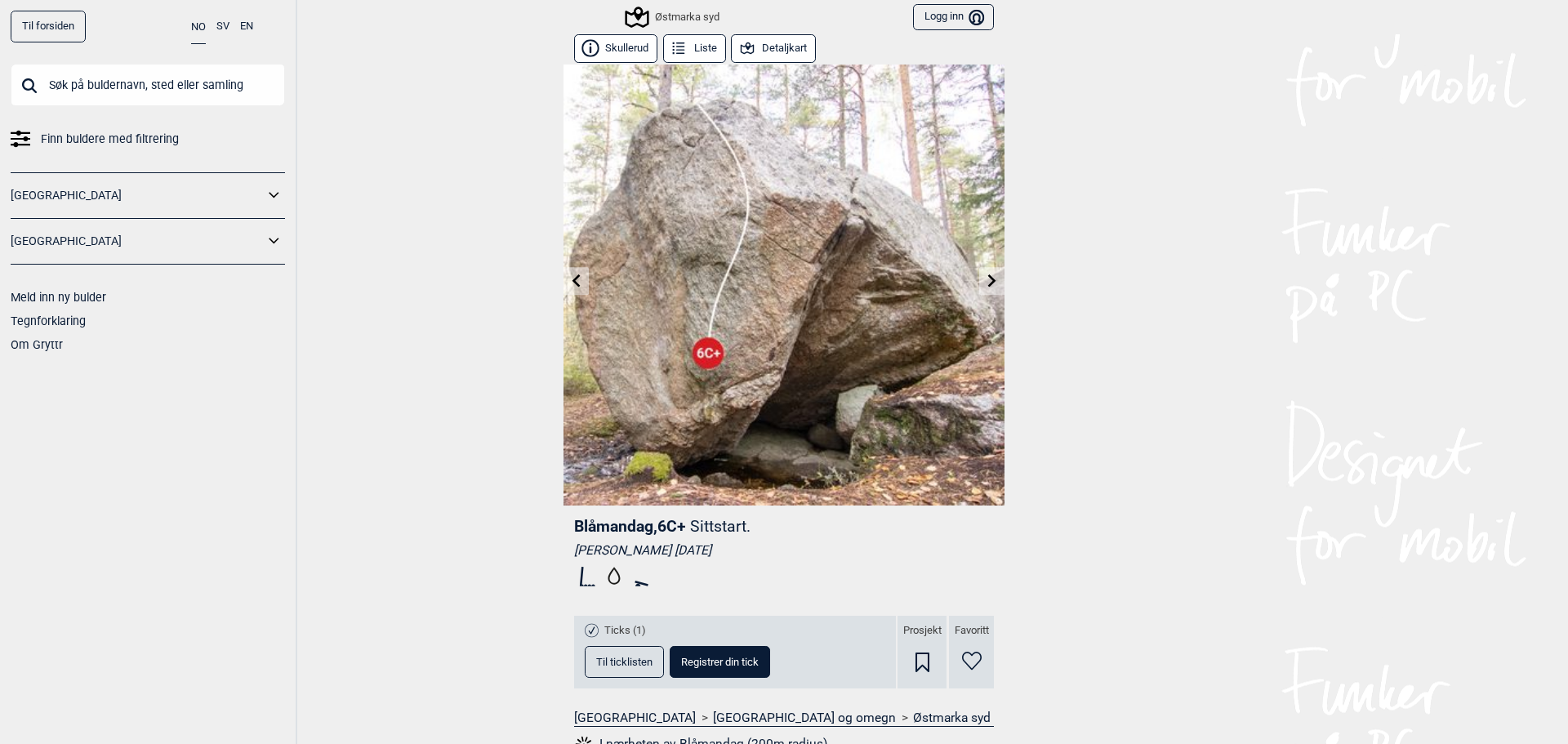
click at [573, 276] on icon at bounding box center [576, 280] width 8 height 13
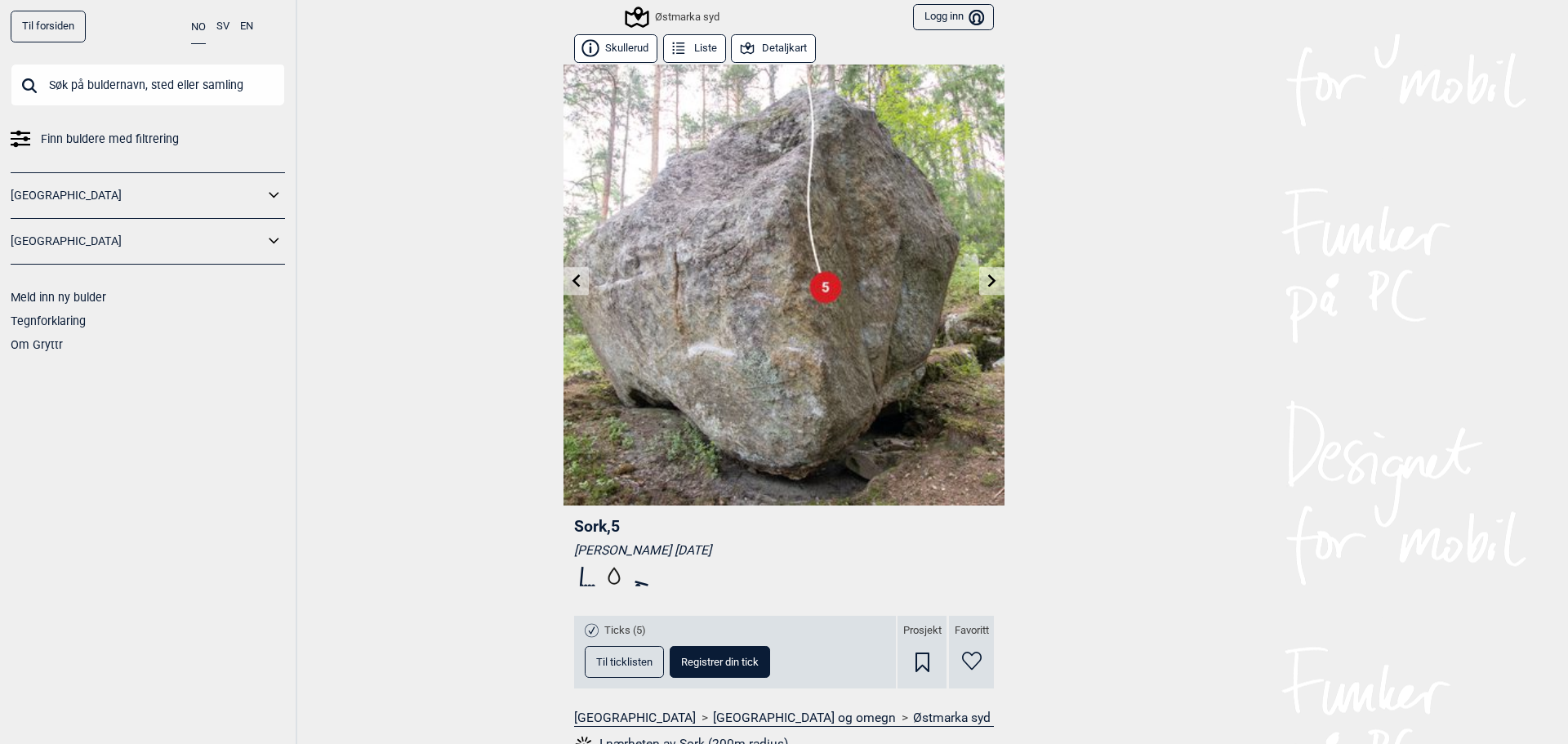
click at [573, 278] on icon at bounding box center [577, 280] width 13 height 13
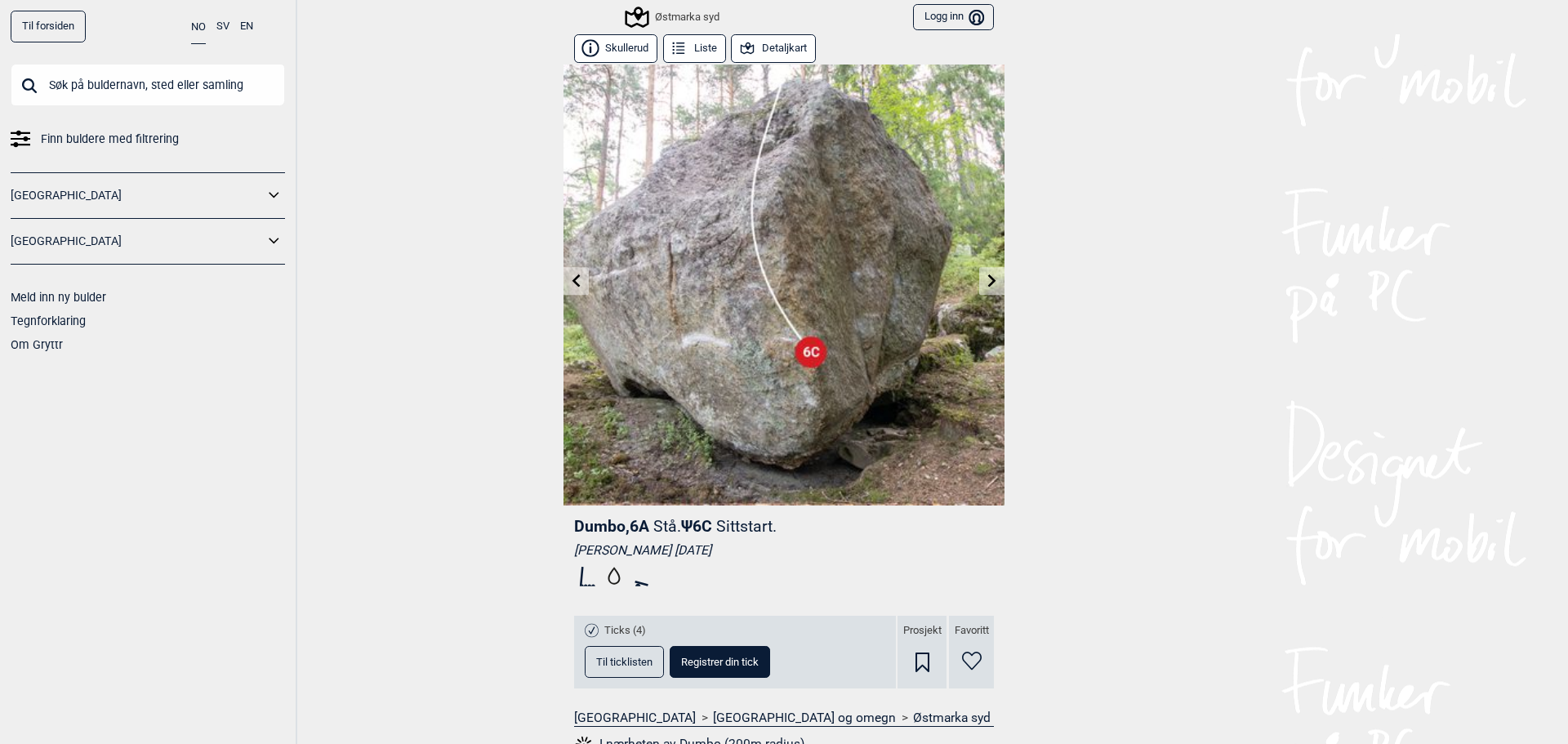
click at [573, 279] on icon at bounding box center [577, 280] width 13 height 13
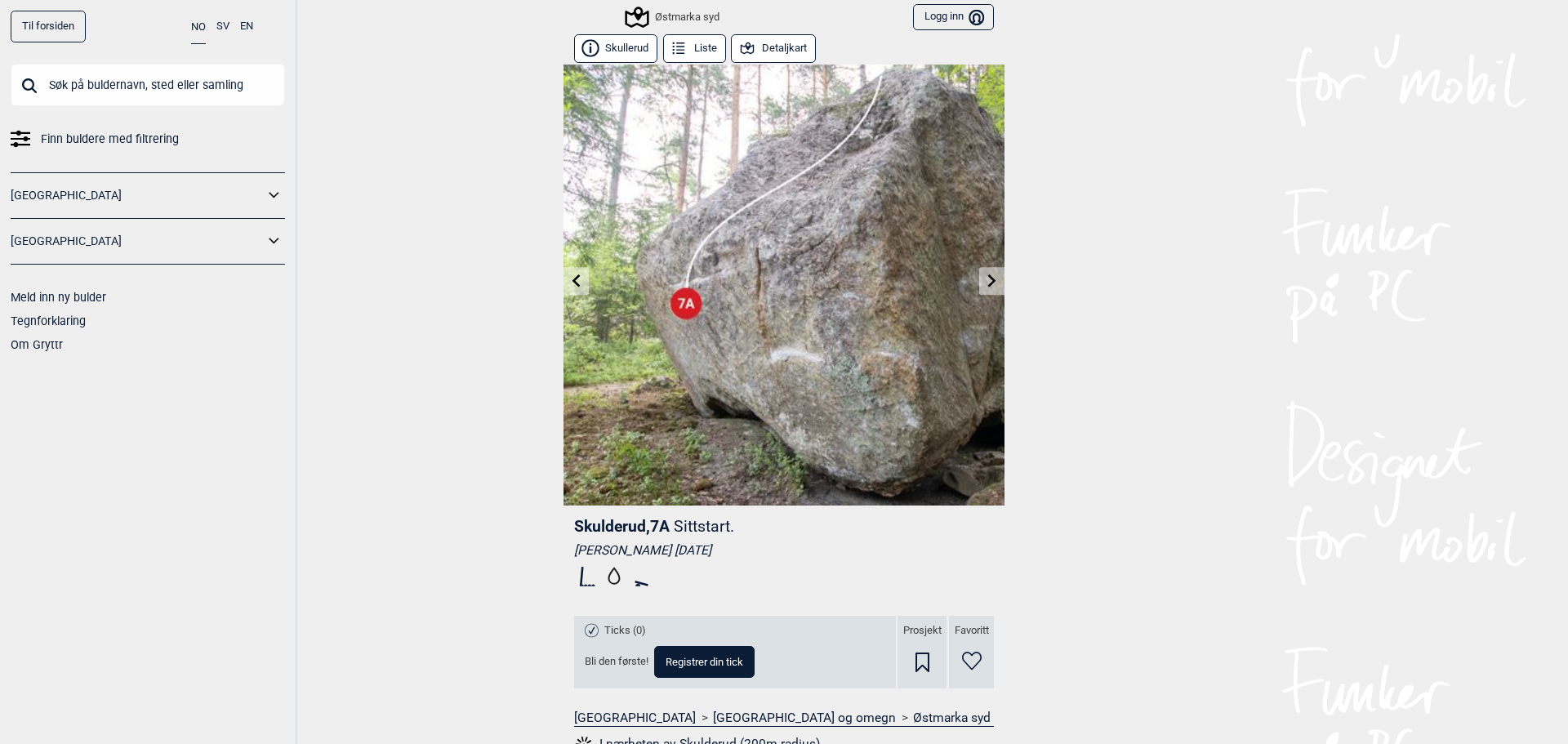
click at [573, 279] on icon at bounding box center [577, 280] width 13 height 13
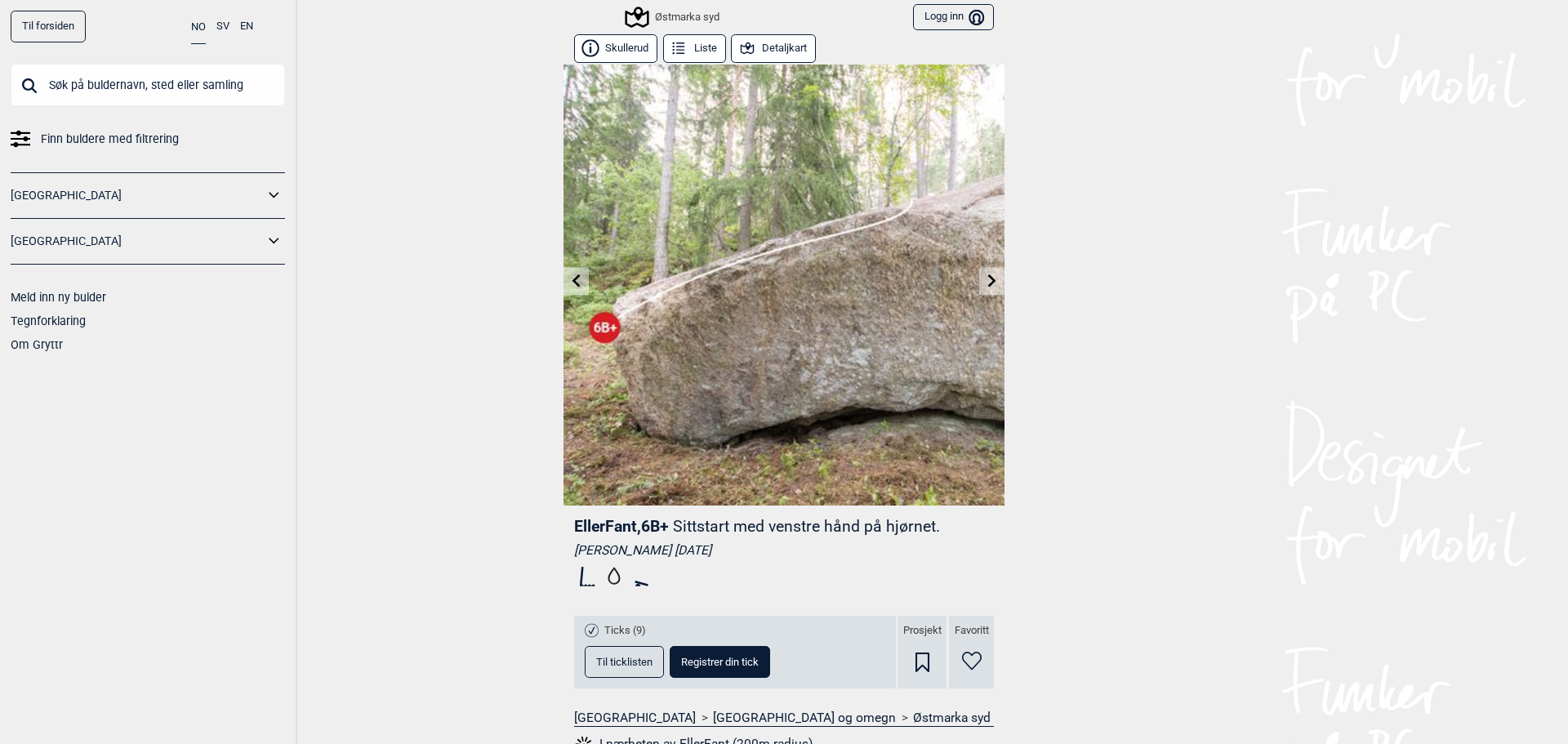
click at [572, 279] on icon at bounding box center [576, 280] width 8 height 13
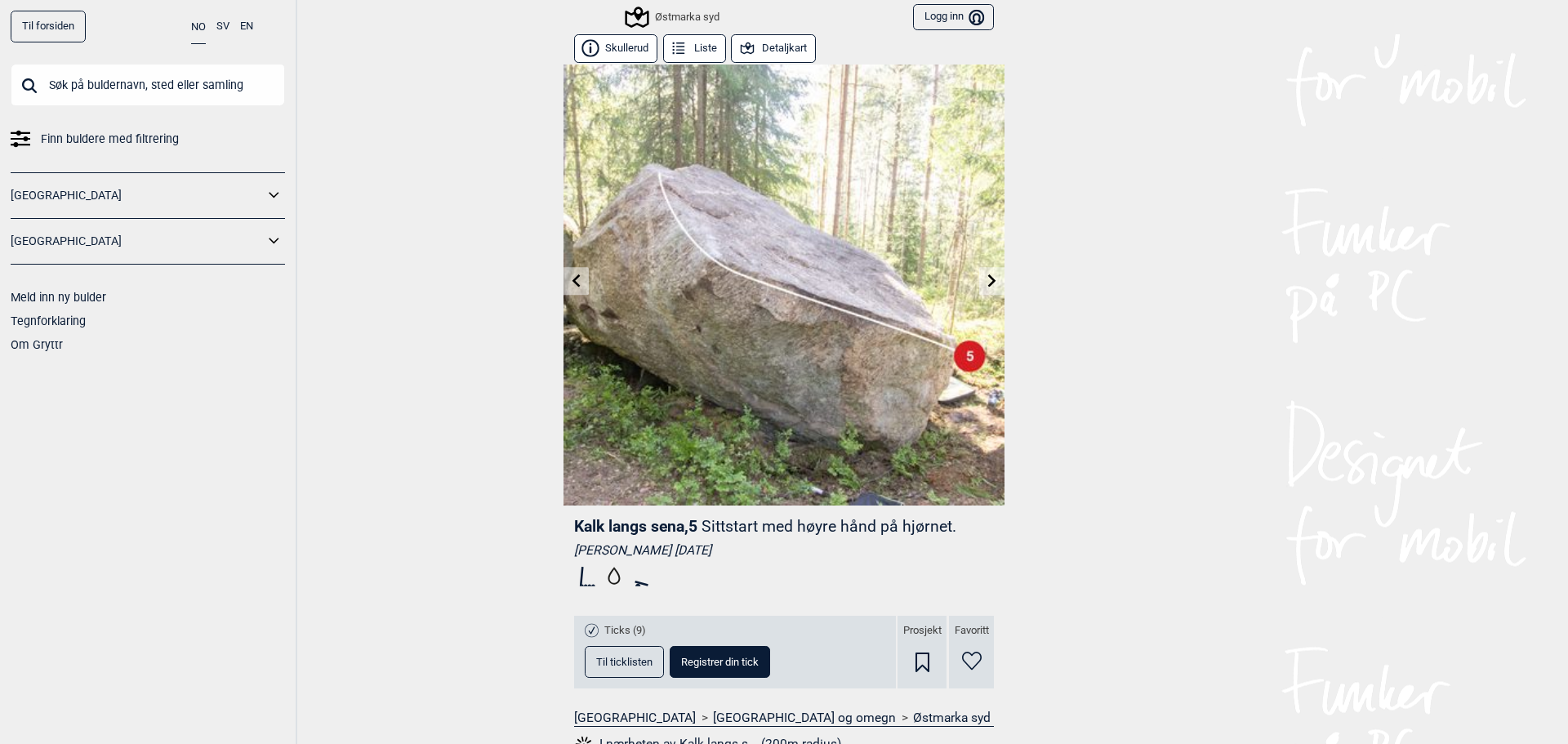
click at [607, 661] on span "Til ticklisten" at bounding box center [624, 662] width 56 height 11
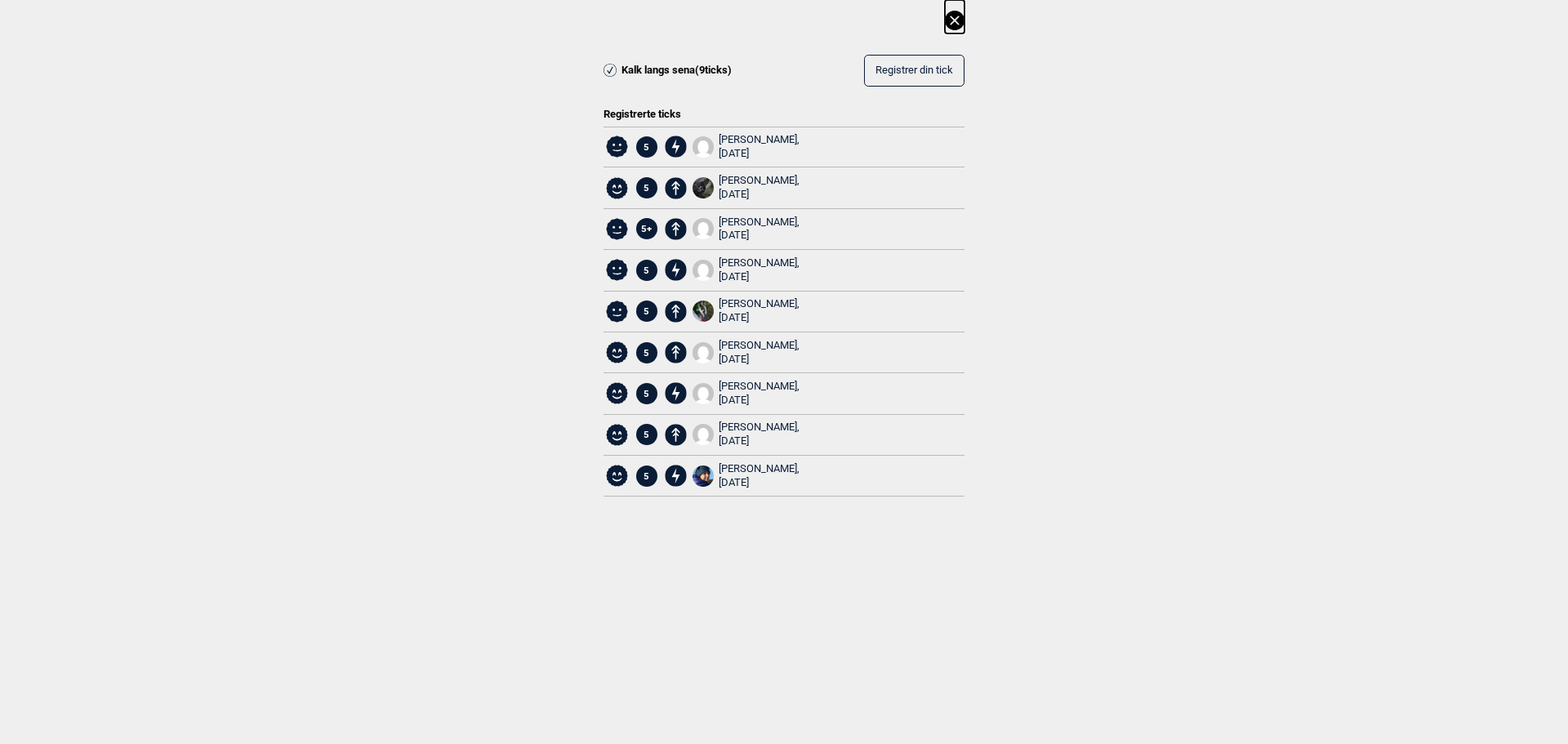
click at [952, 21] on icon at bounding box center [955, 21] width 20 height 20
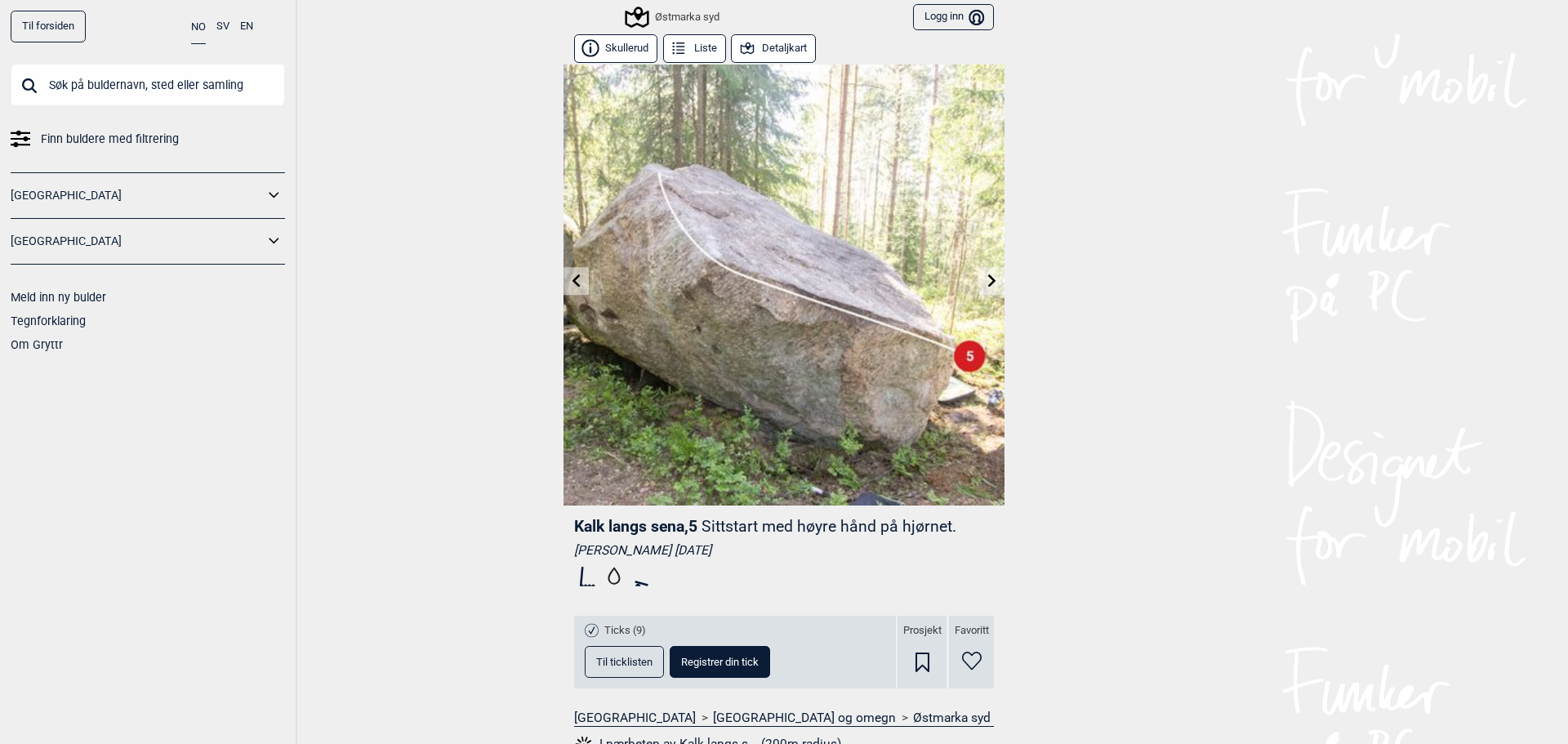
click at [574, 284] on icon at bounding box center [577, 280] width 13 height 13
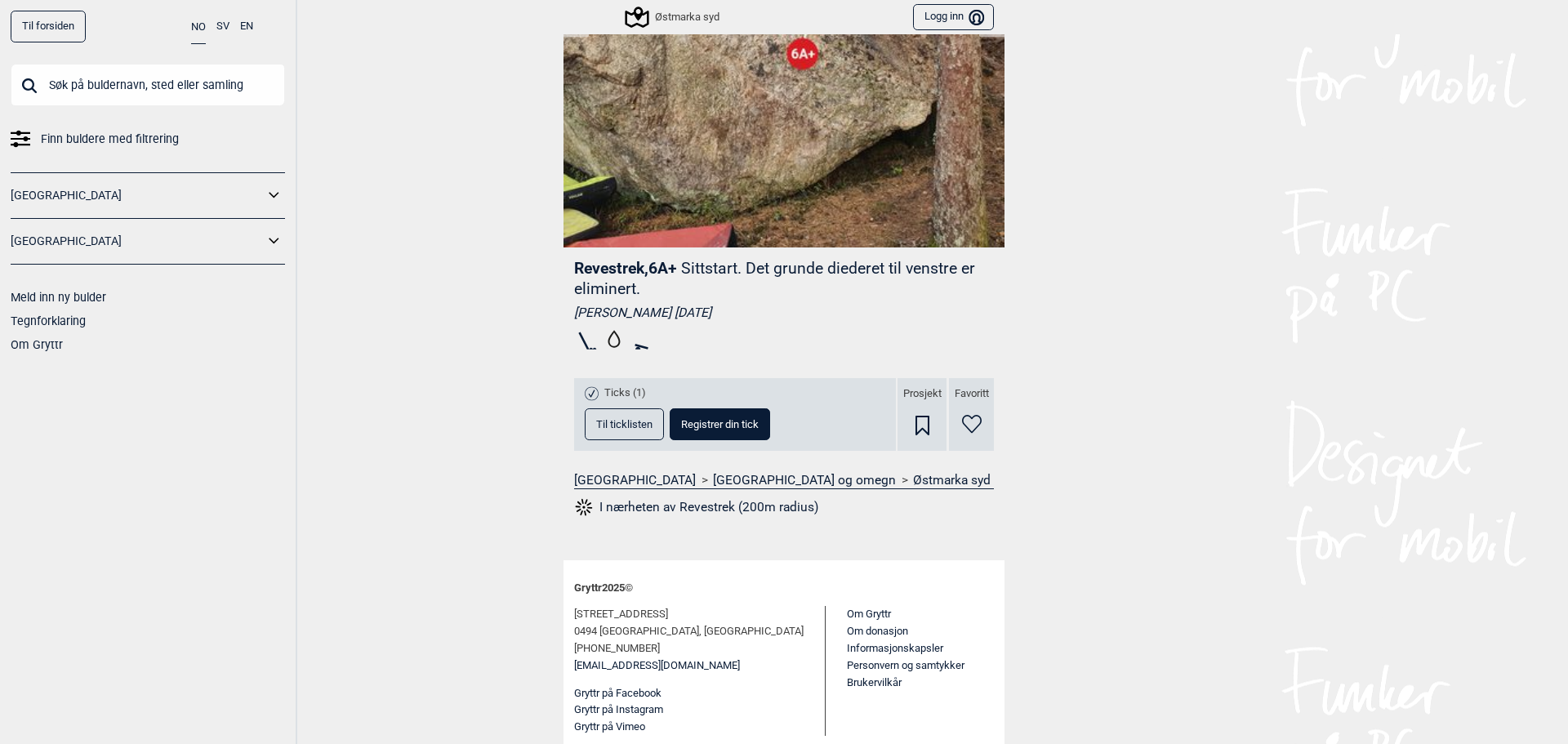
scroll to position [260, 0]
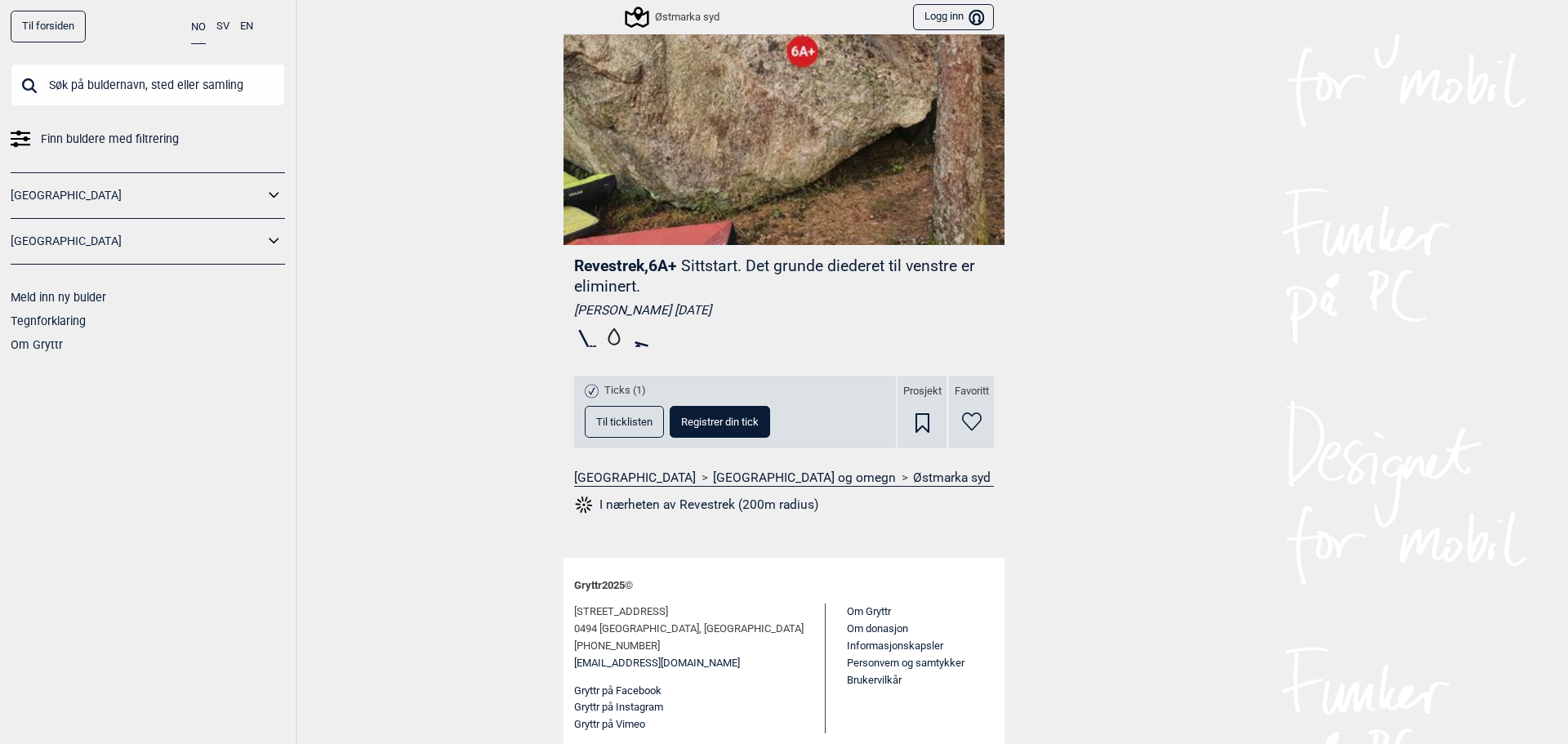
click at [604, 420] on span "Til ticklisten" at bounding box center [624, 422] width 56 height 11
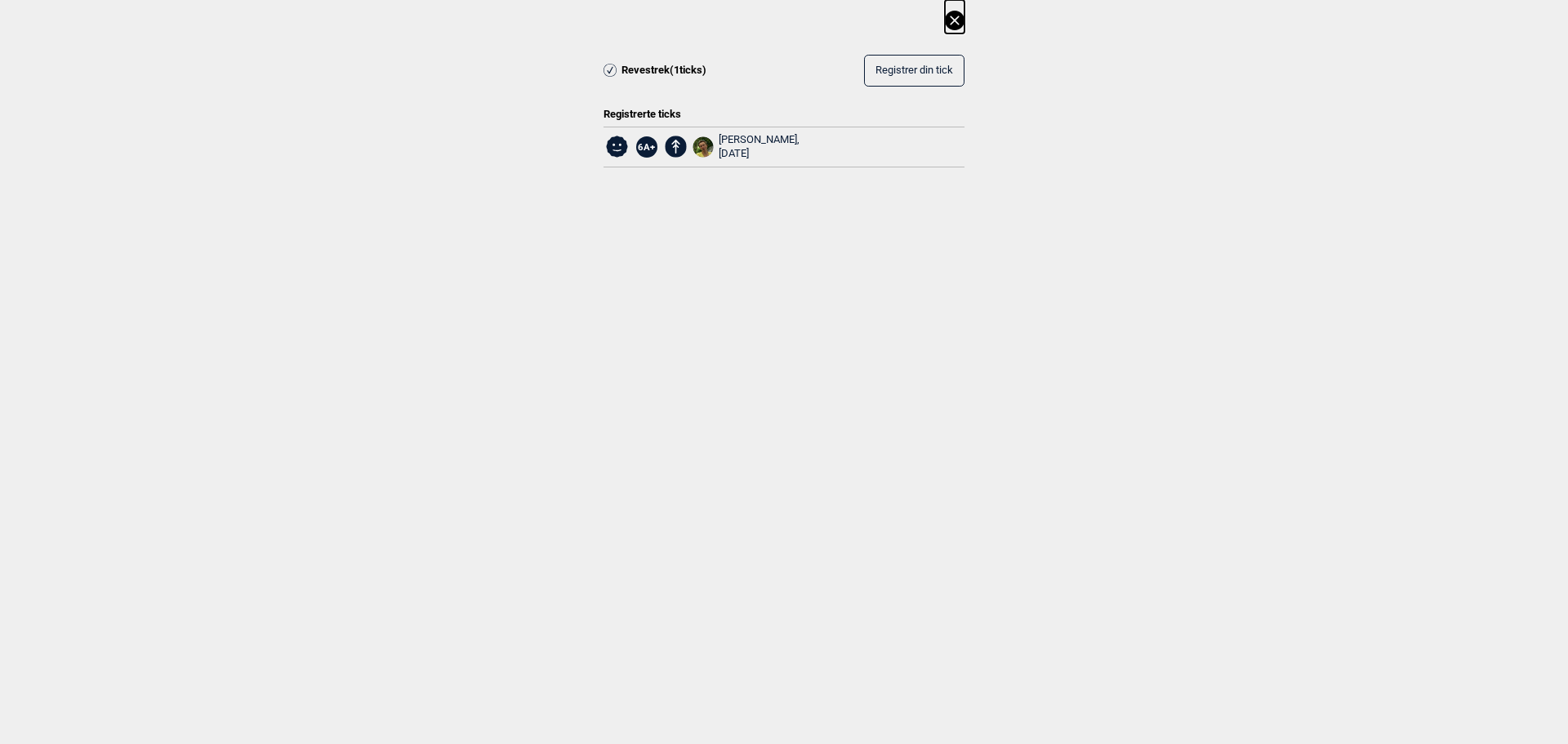
click at [955, 21] on icon at bounding box center [954, 20] width 9 height 9
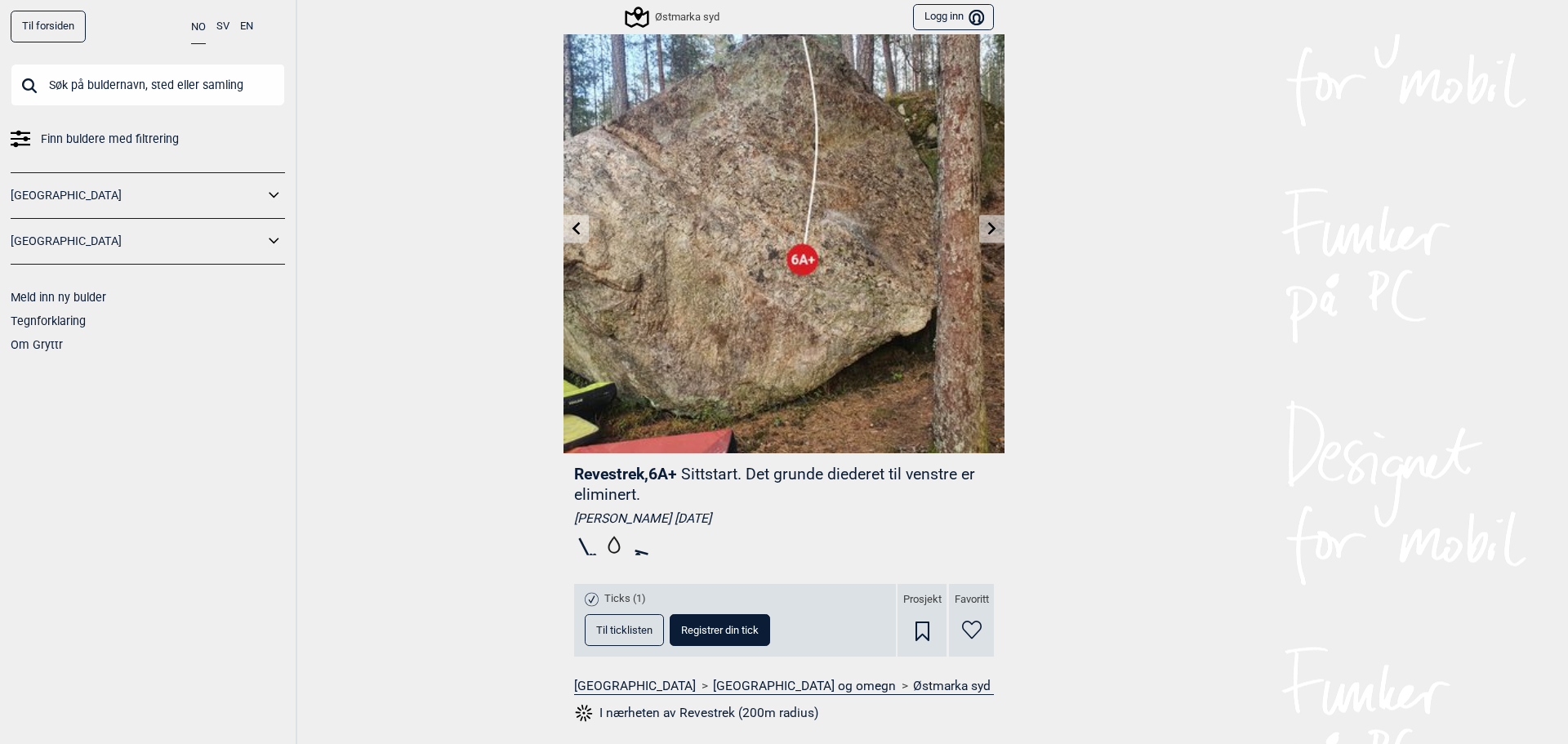
scroll to position [0, 0]
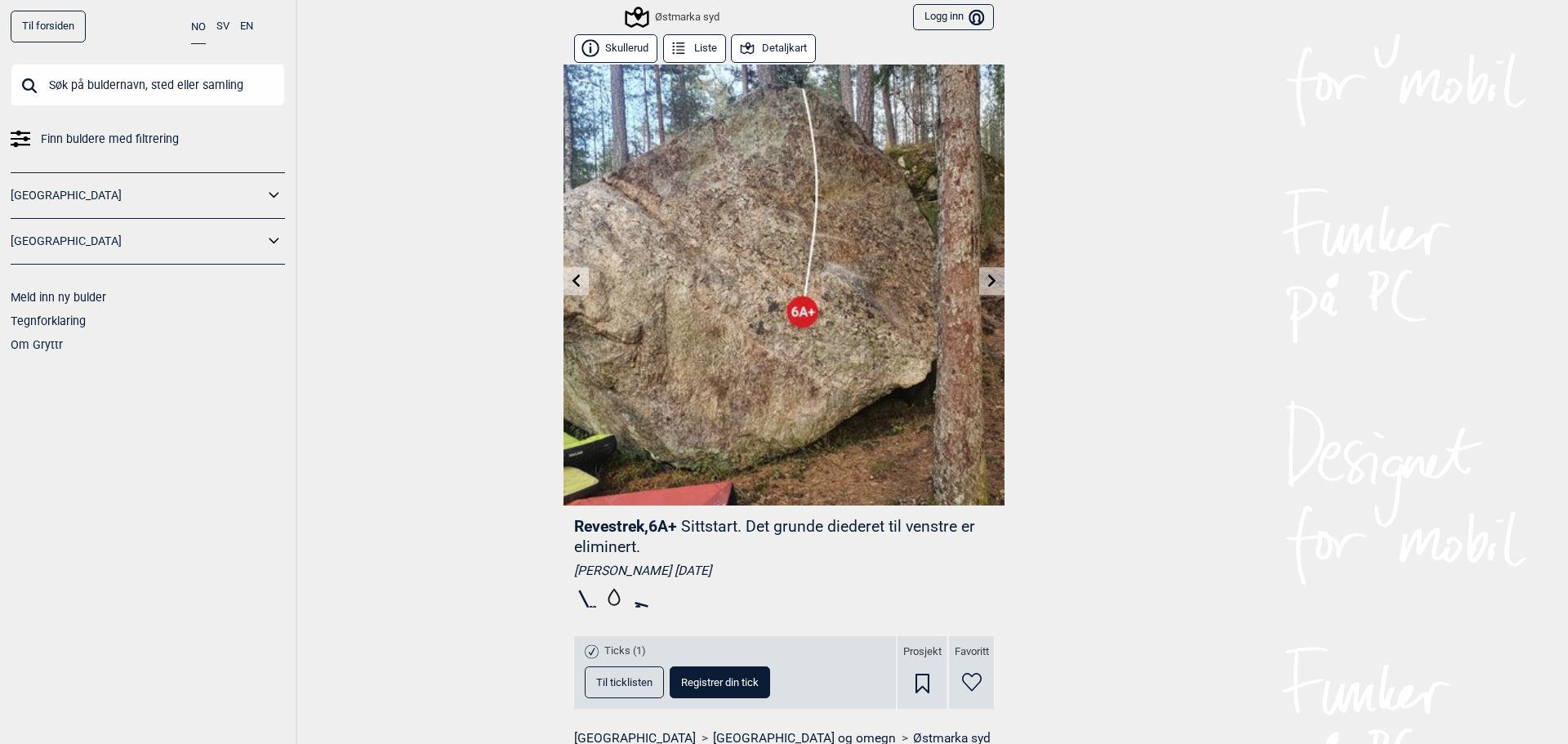
click at [578, 280] on link at bounding box center [577, 281] width 25 height 27
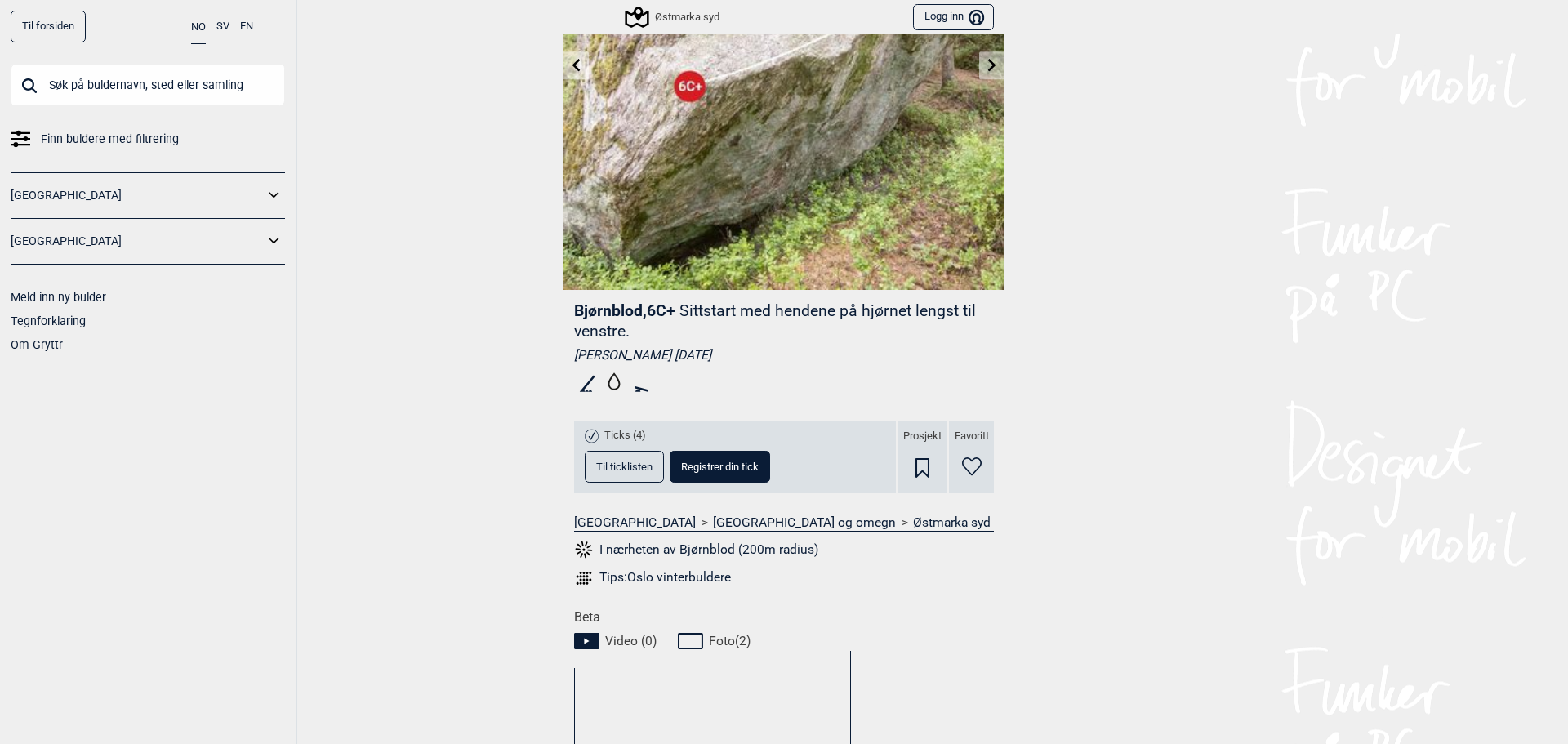
scroll to position [245, 0]
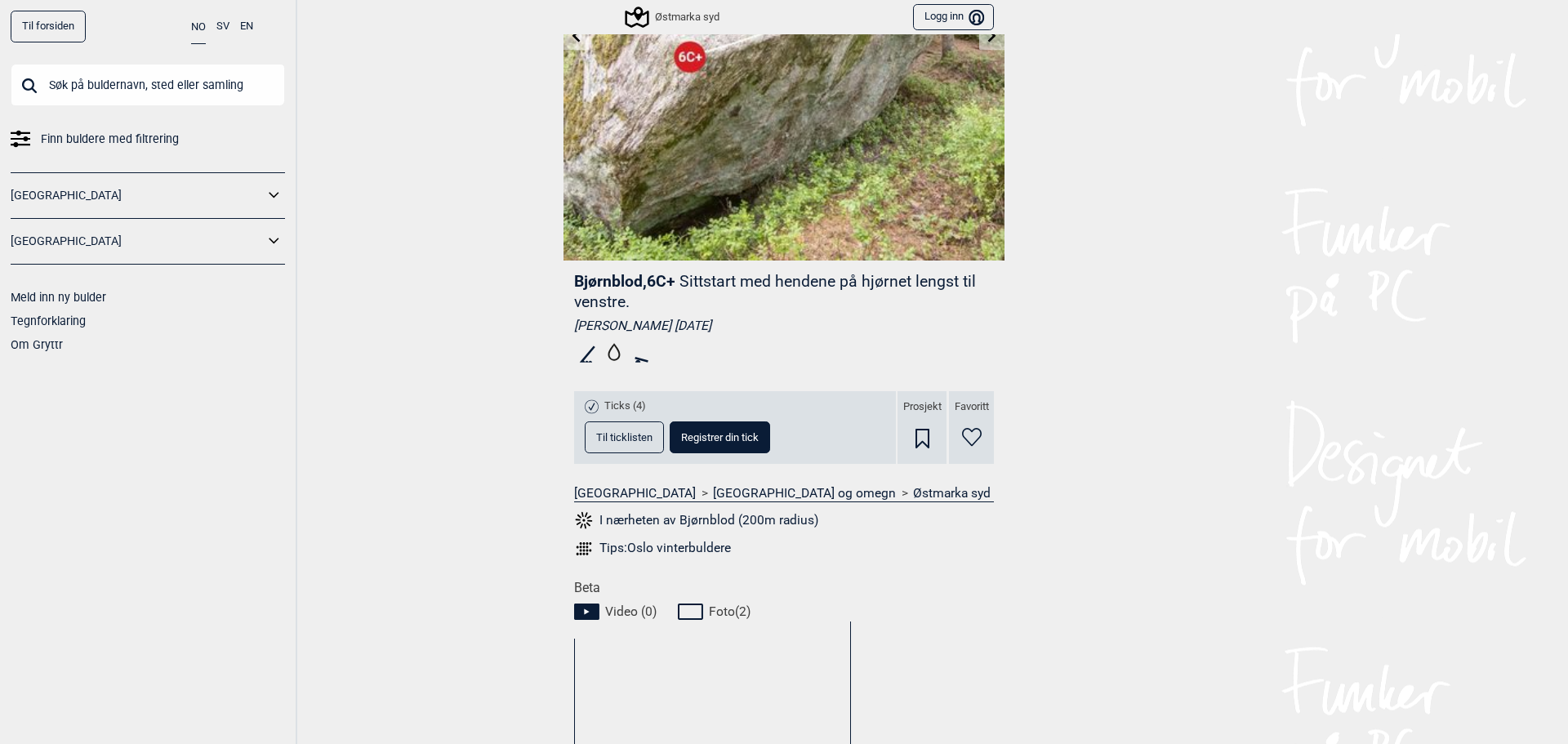
click at [618, 436] on span "Til ticklisten" at bounding box center [624, 437] width 56 height 11
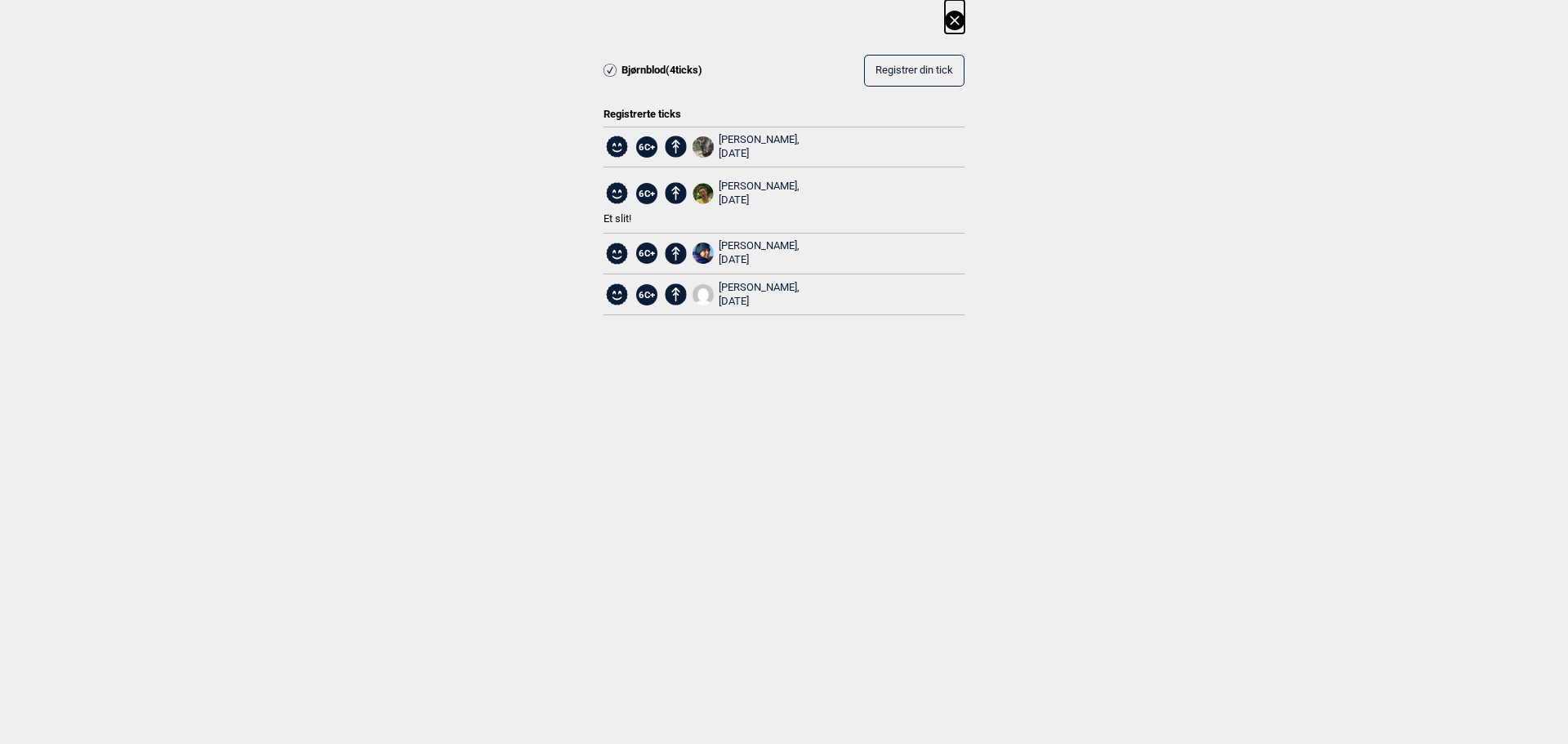
click at [956, 21] on icon at bounding box center [955, 21] width 20 height 20
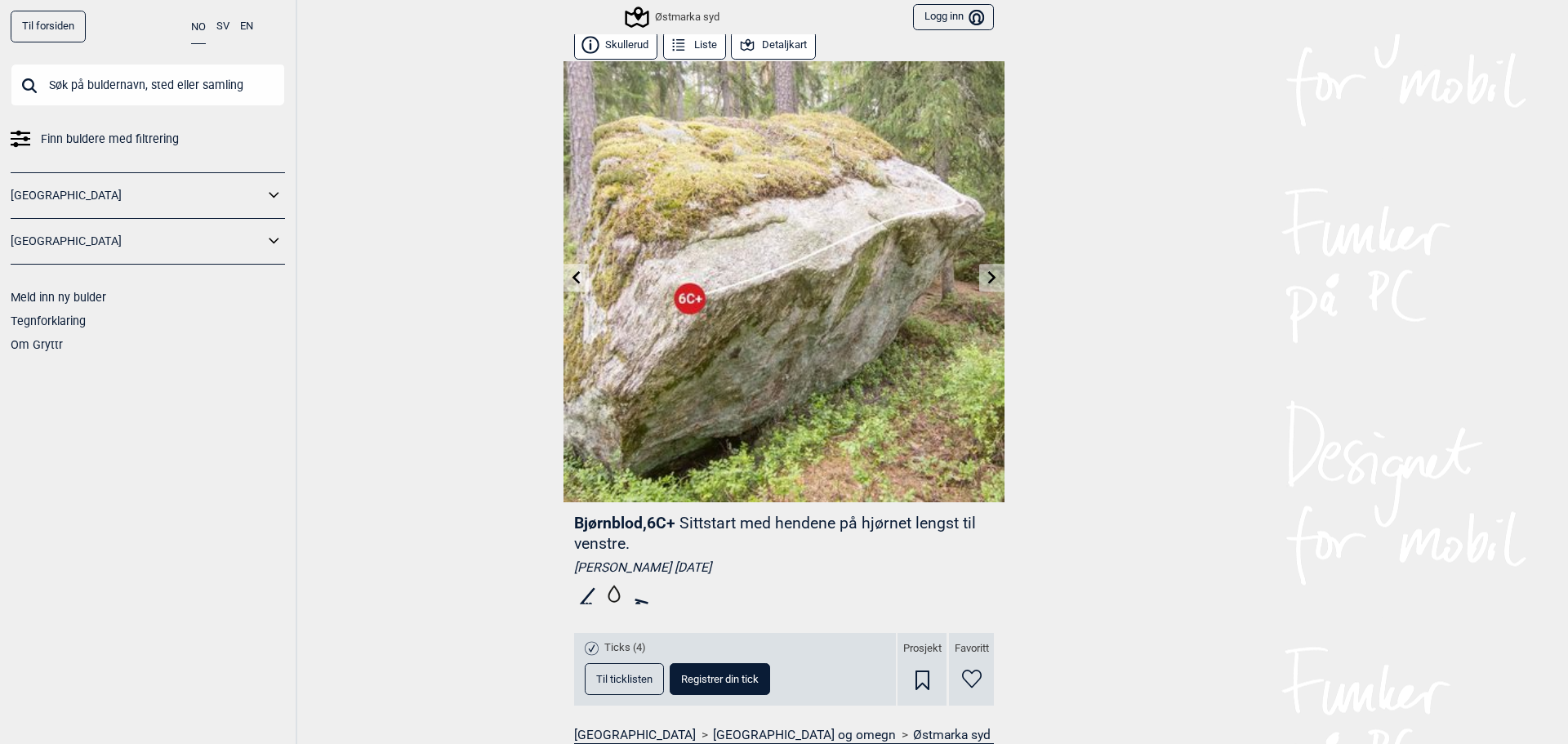
scroll to position [0, 0]
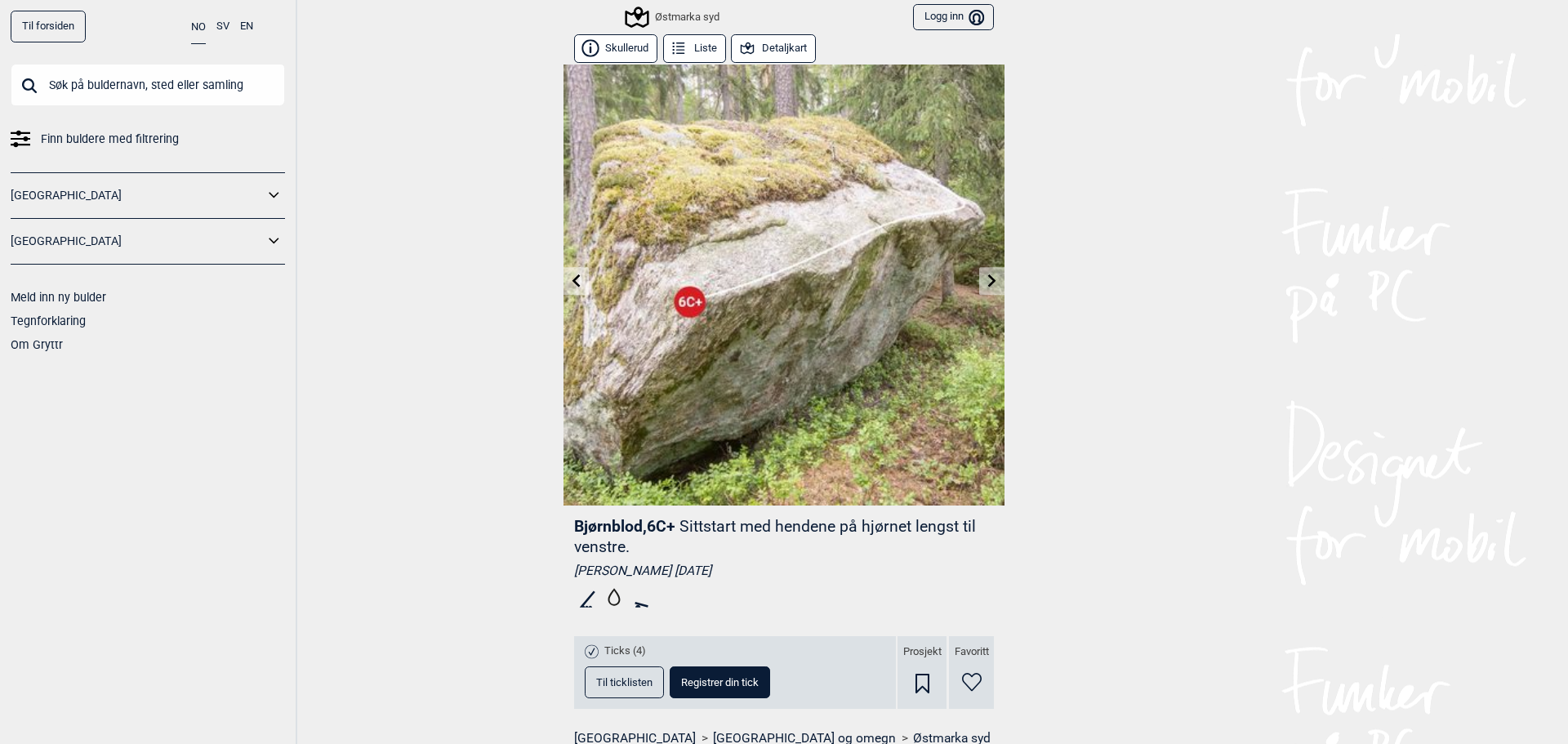
click at [980, 276] on link at bounding box center [992, 281] width 25 height 27
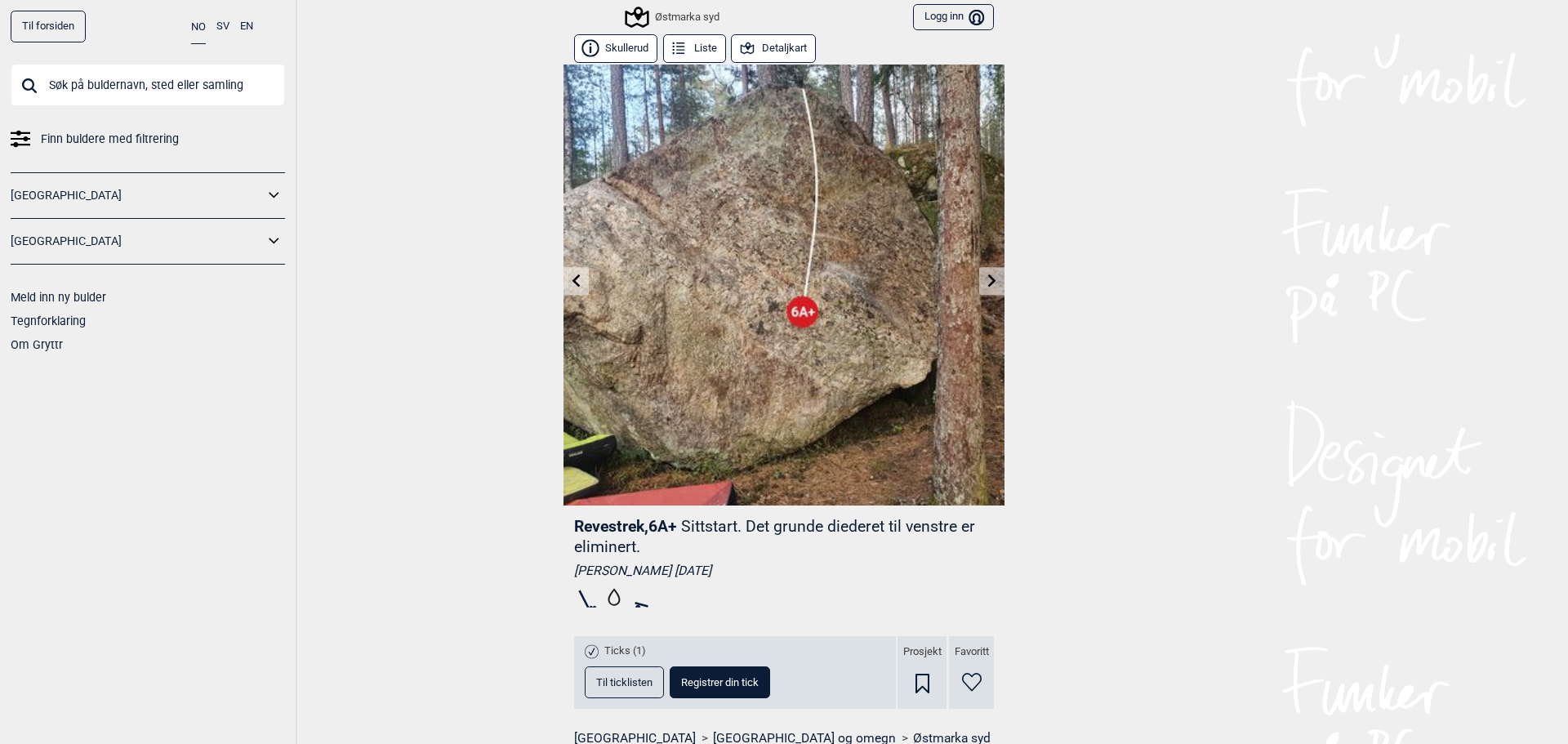
click at [986, 280] on icon at bounding box center [992, 280] width 13 height 13
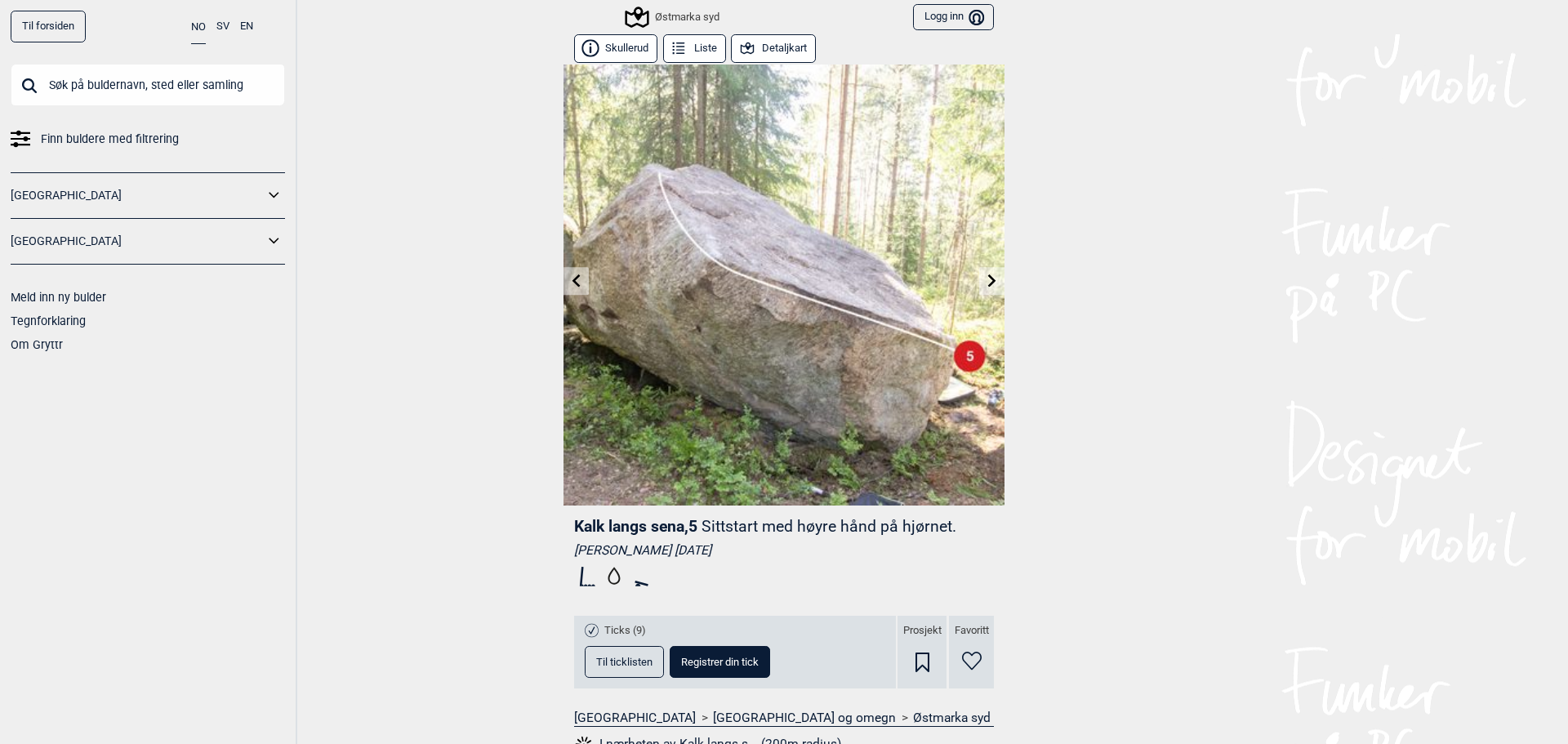
click at [578, 276] on link at bounding box center [577, 281] width 25 height 27
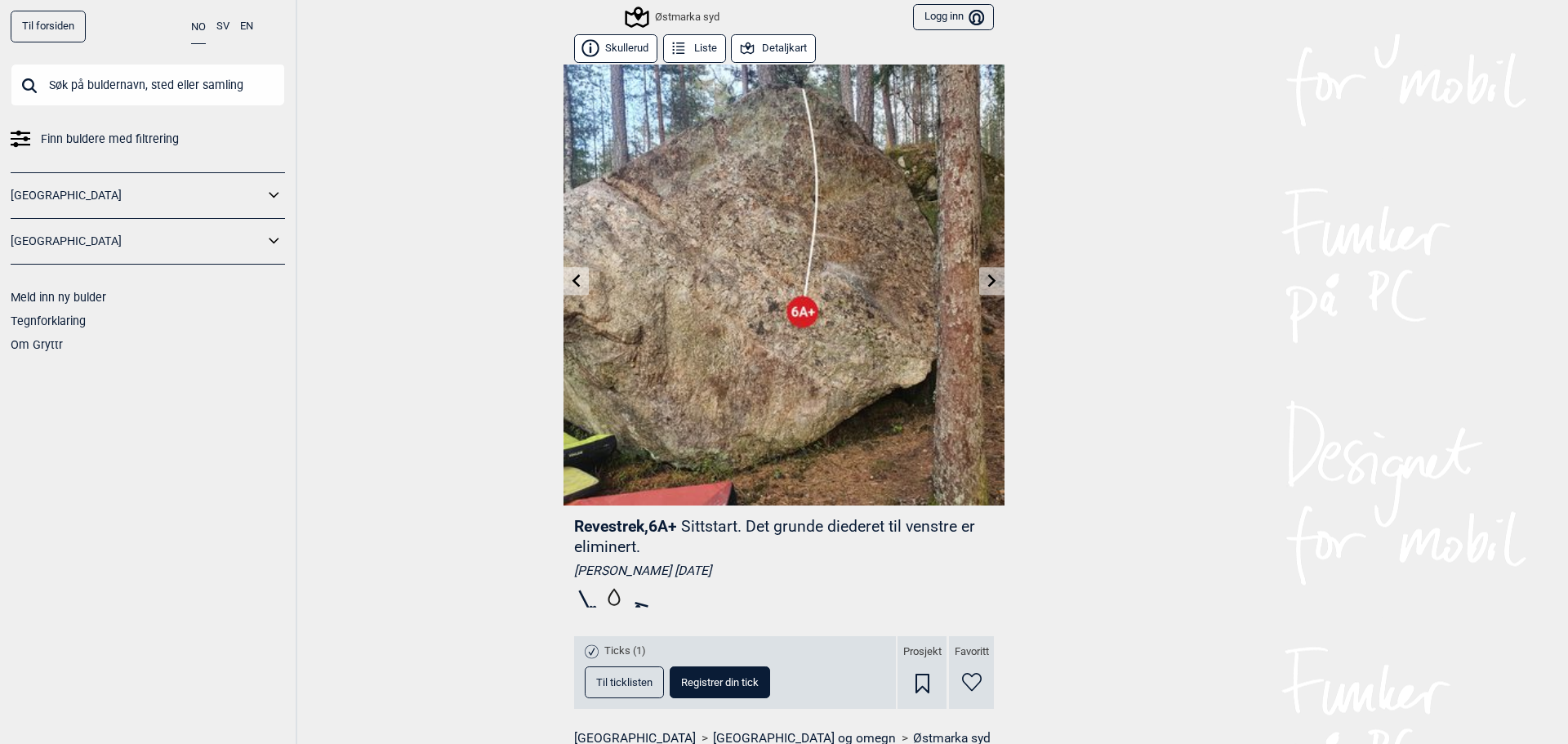
click at [578, 276] on link at bounding box center [577, 281] width 25 height 27
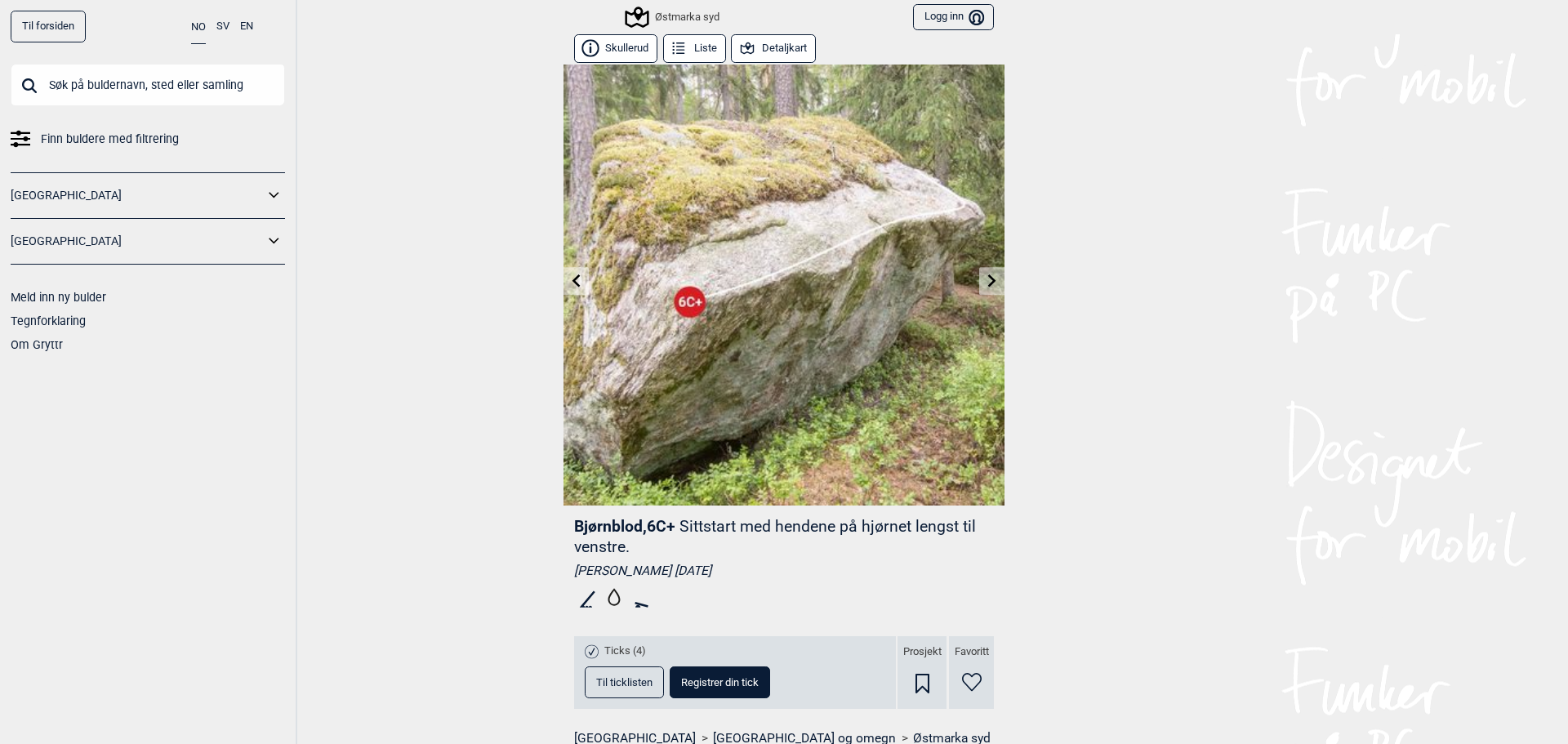
click at [578, 276] on link at bounding box center [577, 281] width 25 height 27
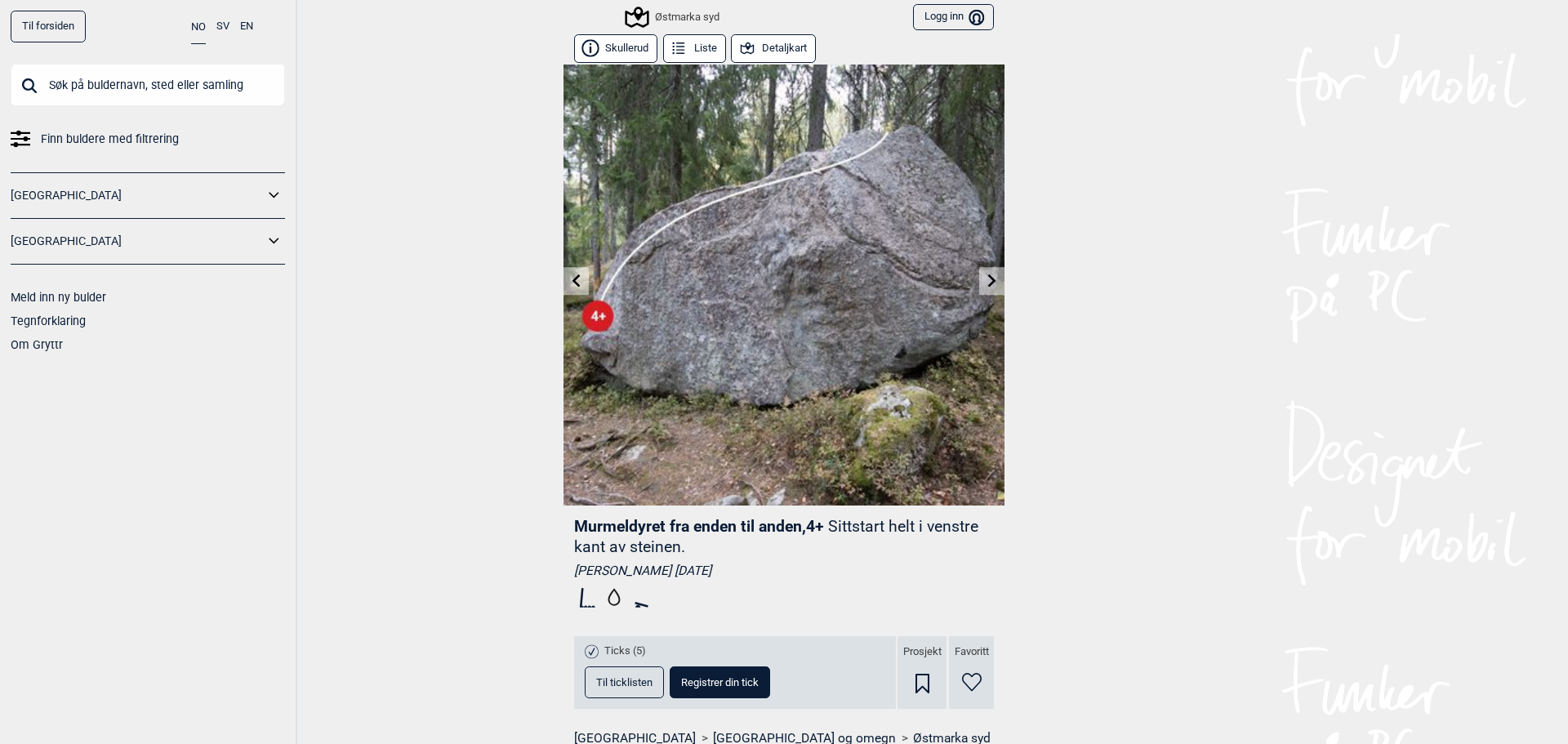
click at [578, 279] on link at bounding box center [577, 281] width 25 height 27
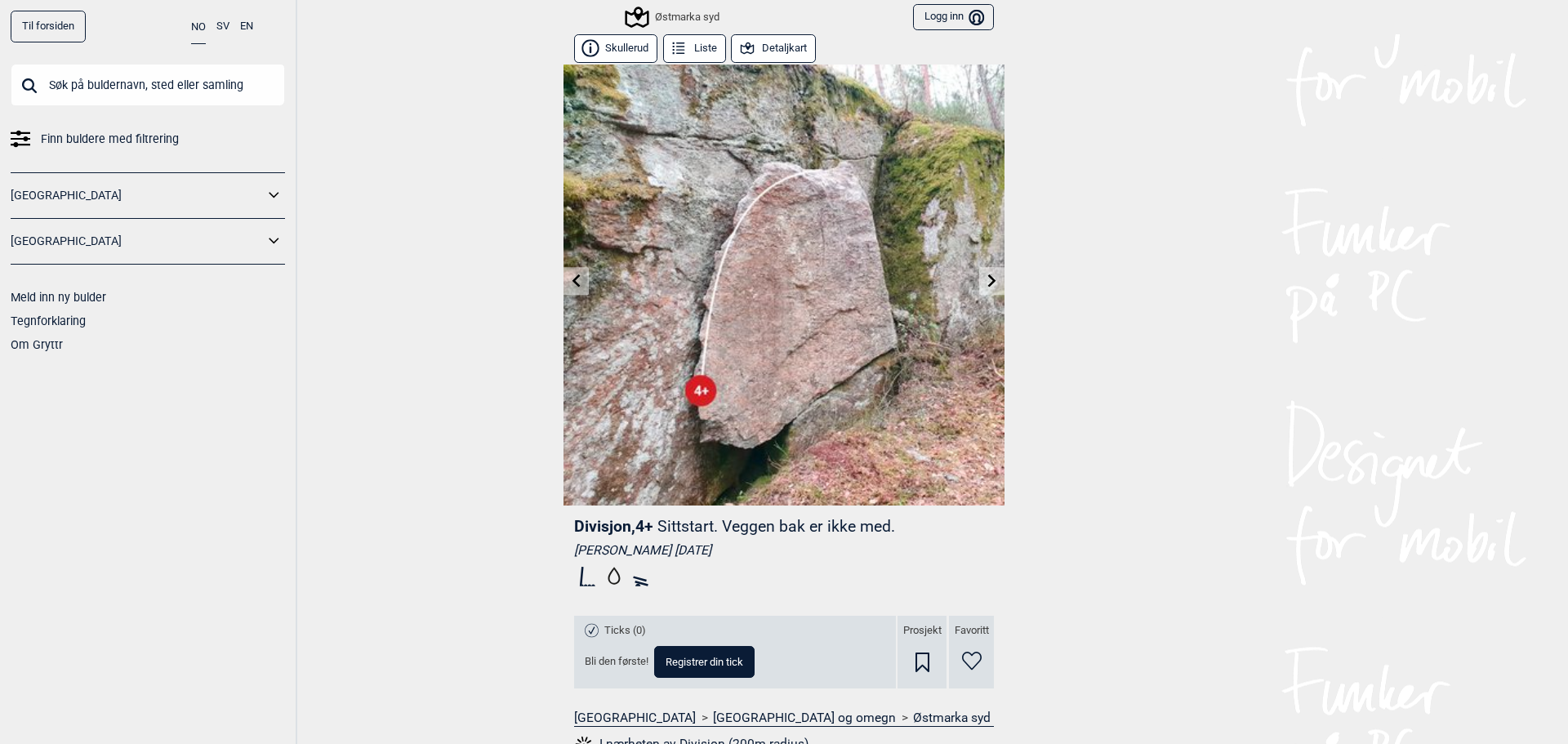
click at [576, 281] on icon at bounding box center [577, 280] width 13 height 13
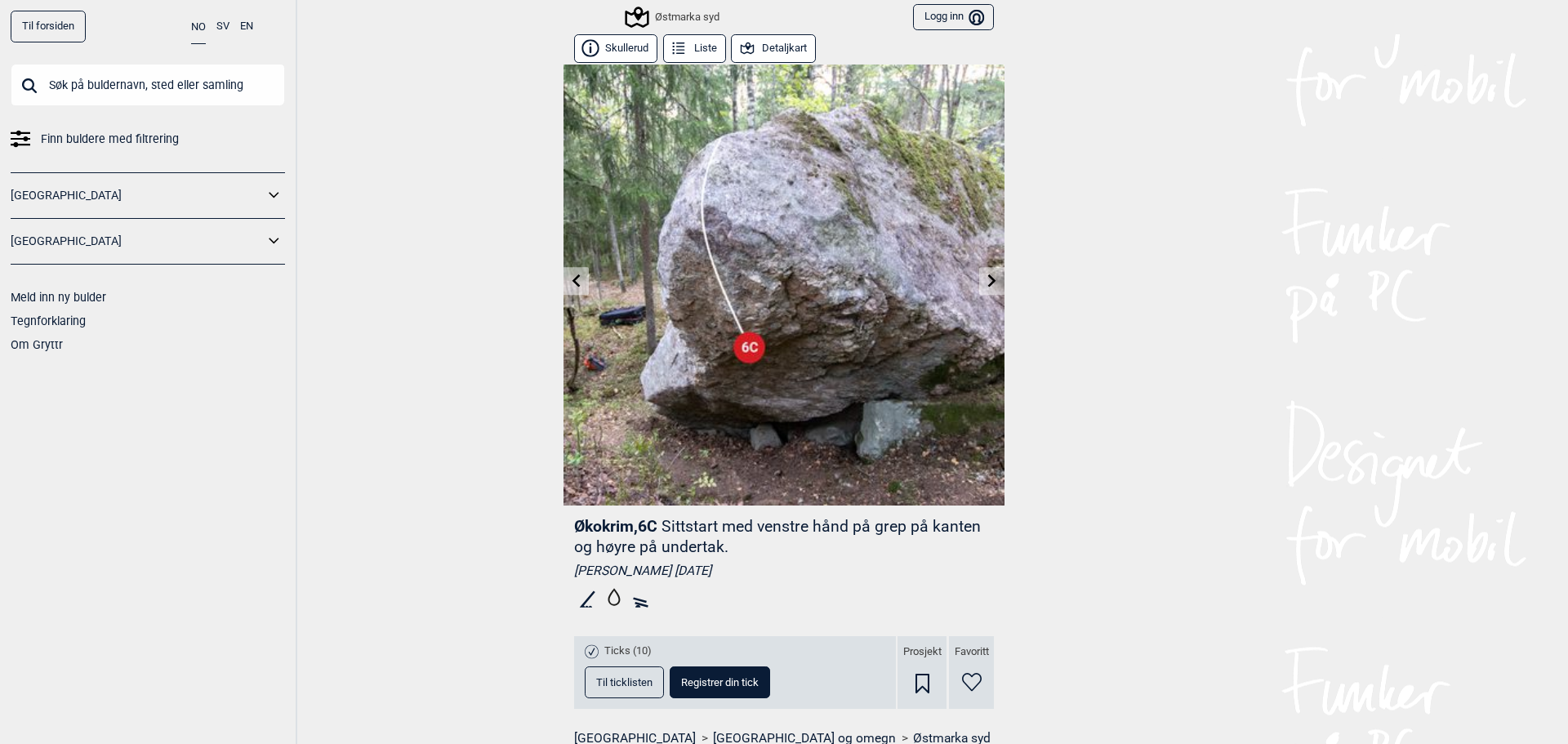
click at [602, 677] on span "Til ticklisten" at bounding box center [624, 682] width 56 height 11
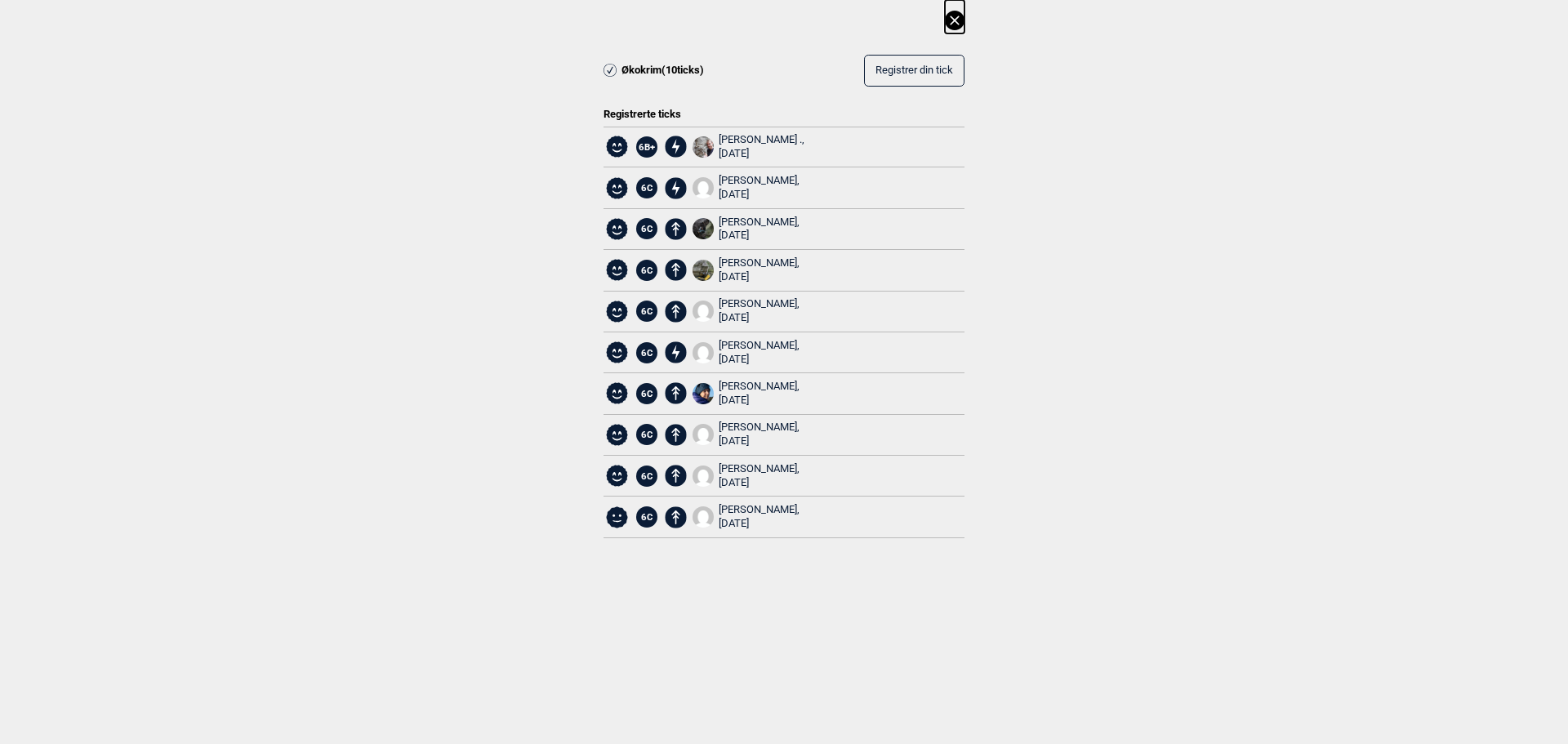
click at [956, 15] on icon at bounding box center [955, 21] width 20 height 20
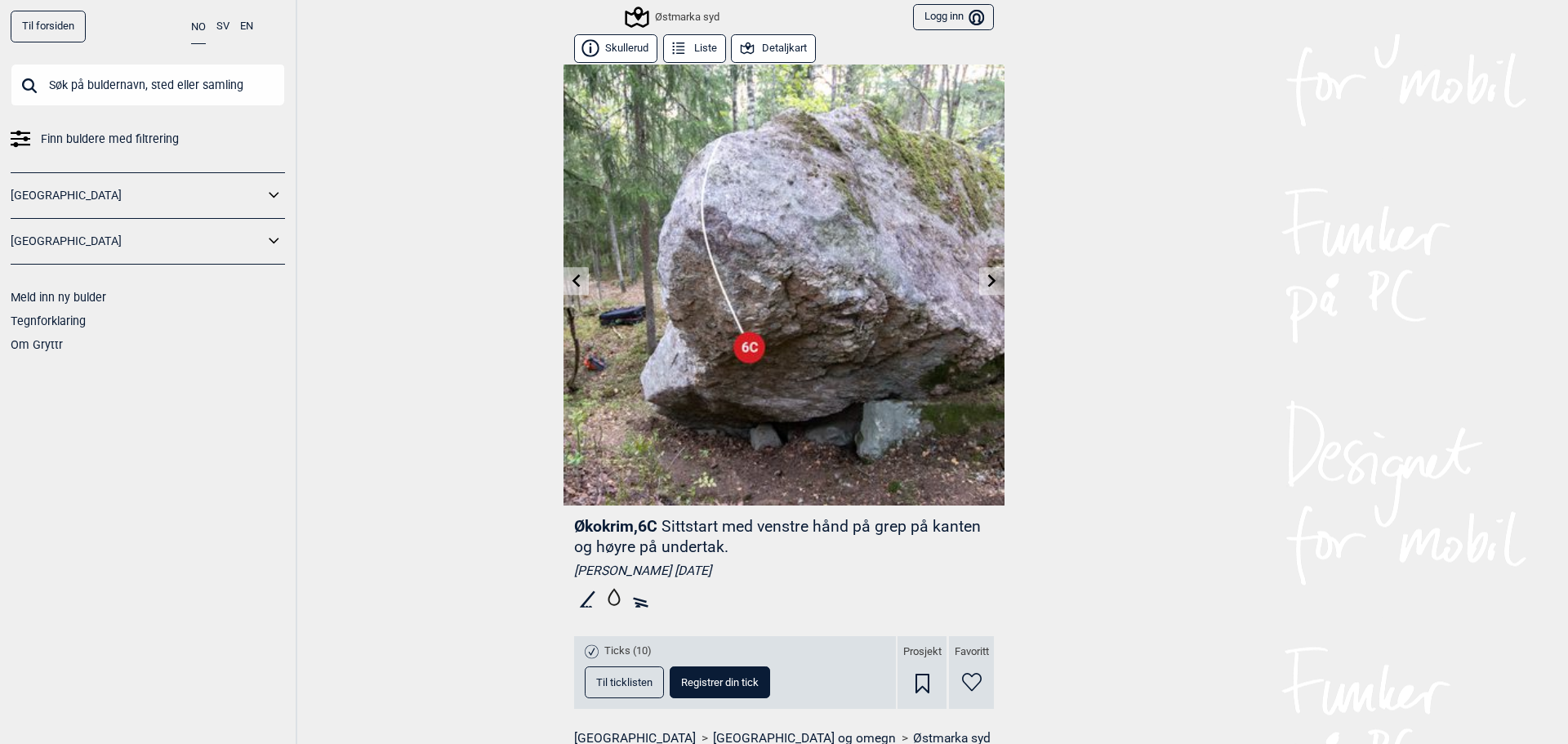
click at [572, 277] on icon at bounding box center [576, 280] width 8 height 13
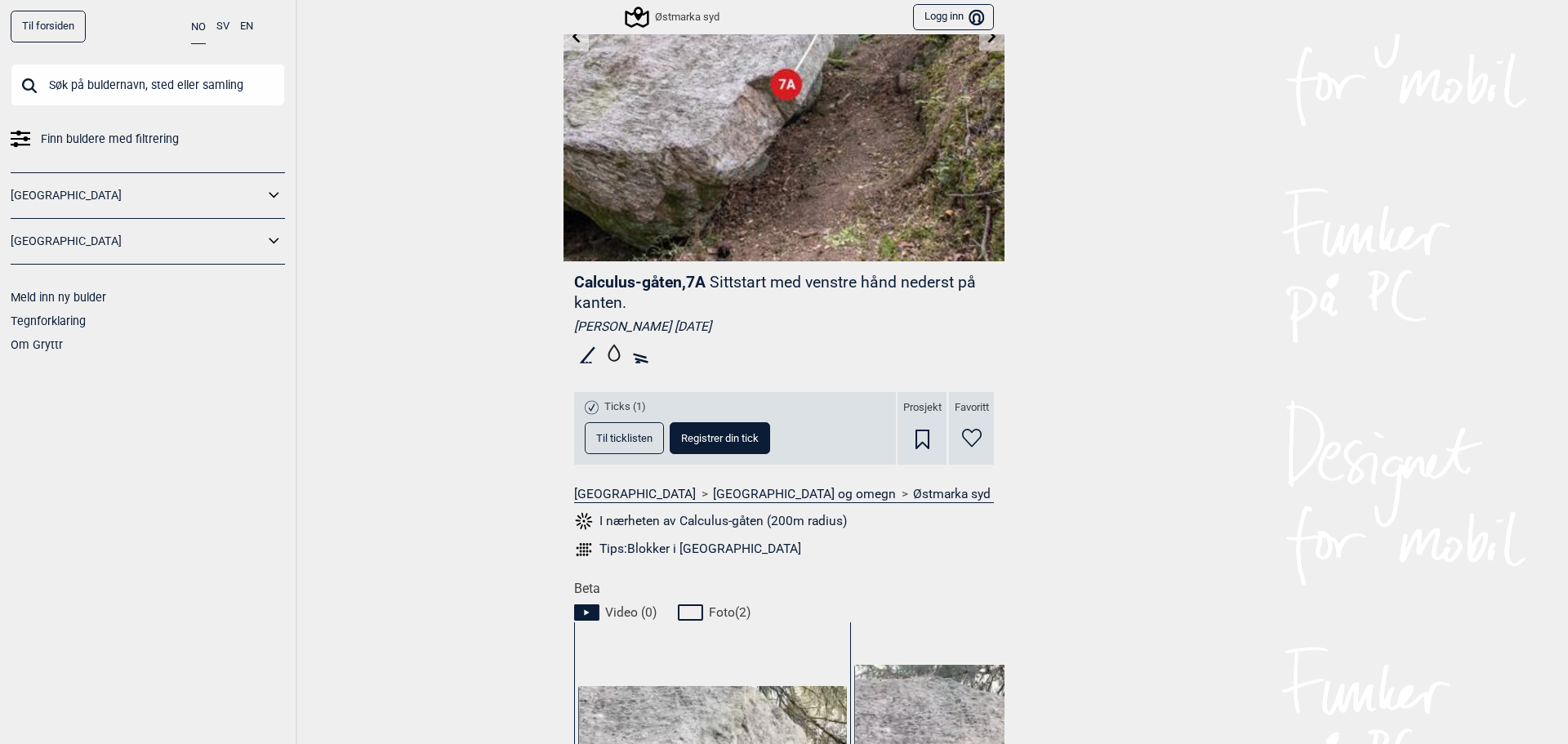
scroll to position [245, 0]
click at [638, 438] on span "Til ticklisten" at bounding box center [624, 437] width 56 height 11
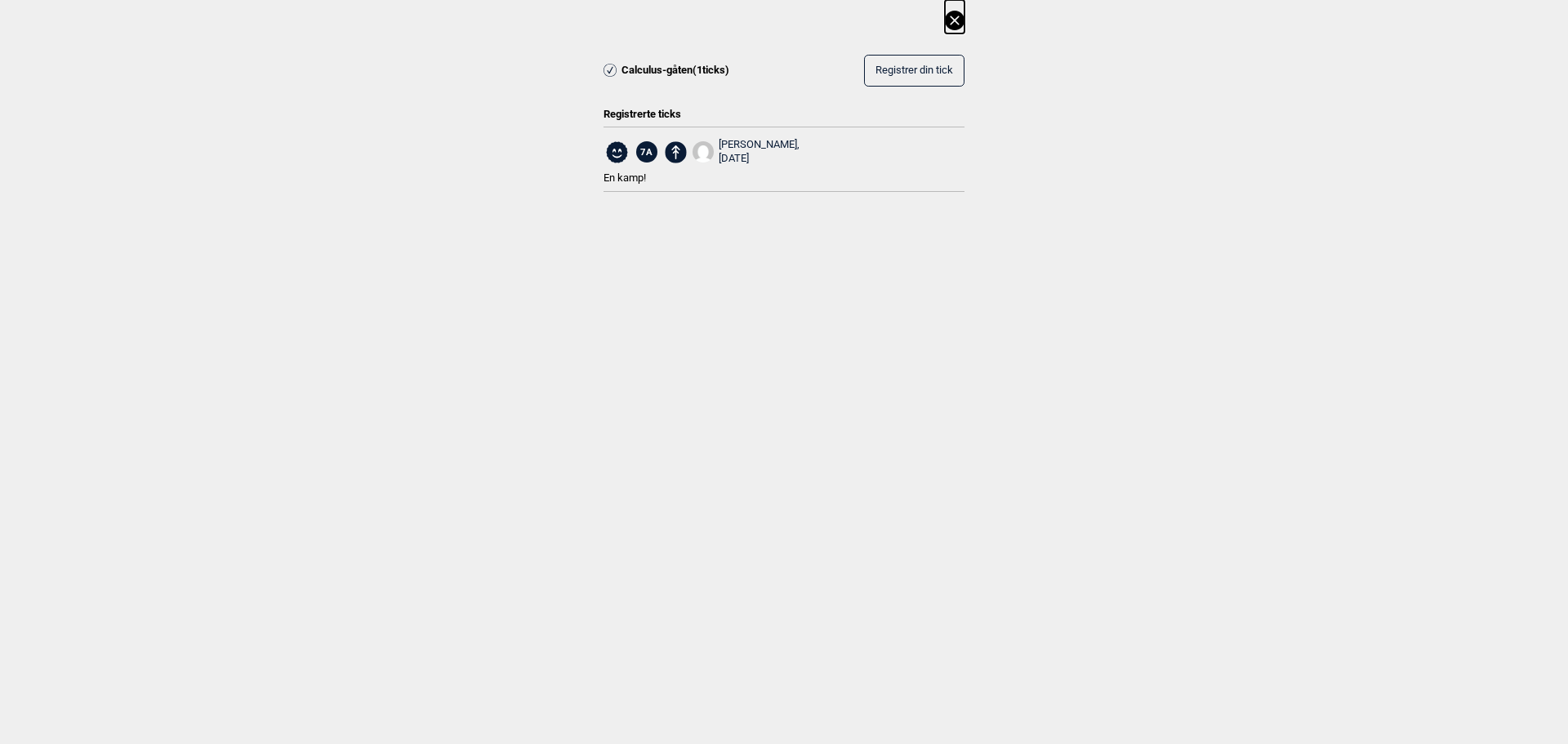
click at [964, 15] on div "Calculus-gåten ( 1 ticks) Registrer din tick Registrerte ticks 7A Niklas Björne…" at bounding box center [784, 109] width 1568 height 219
click at [953, 22] on icon at bounding box center [954, 20] width 9 height 9
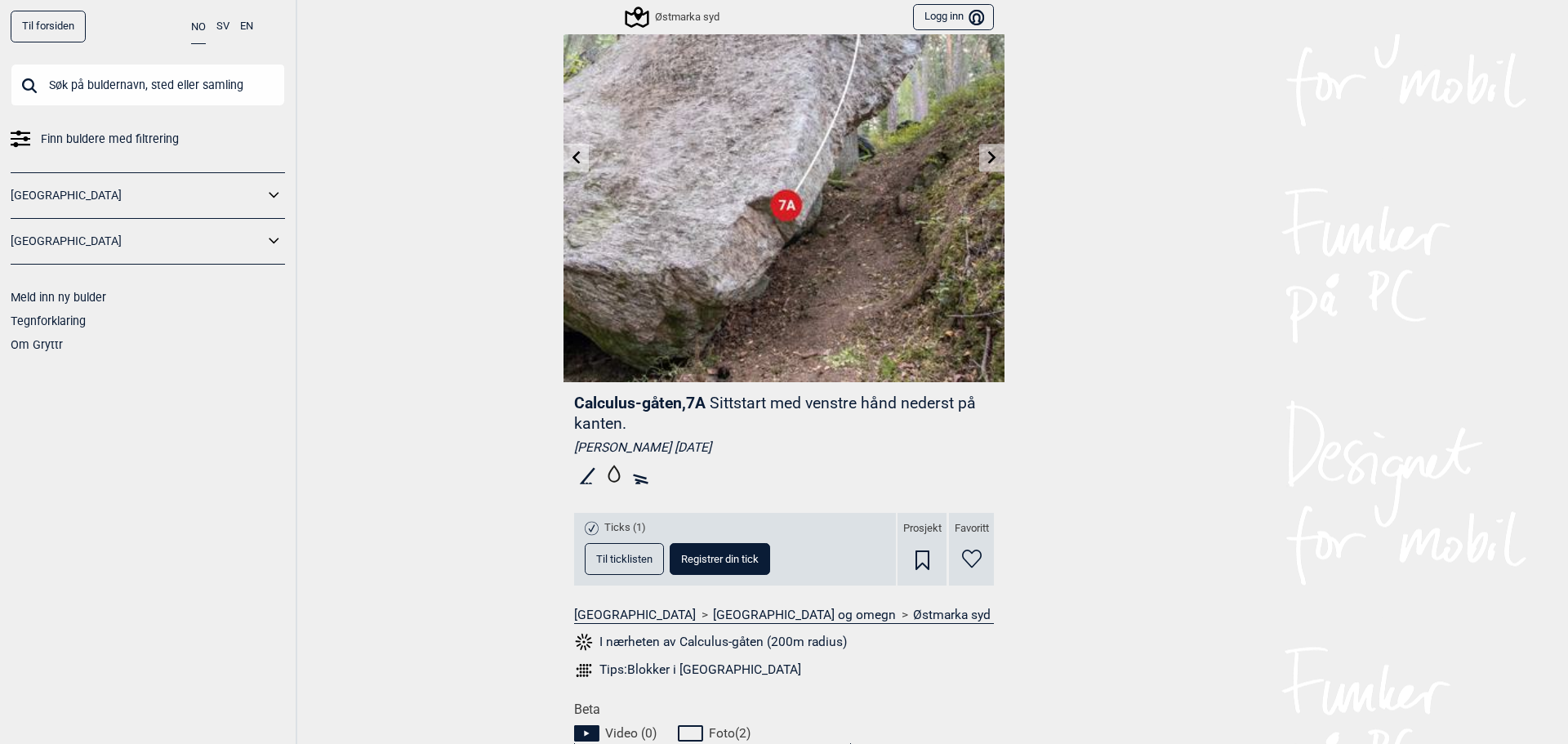
scroll to position [0, 0]
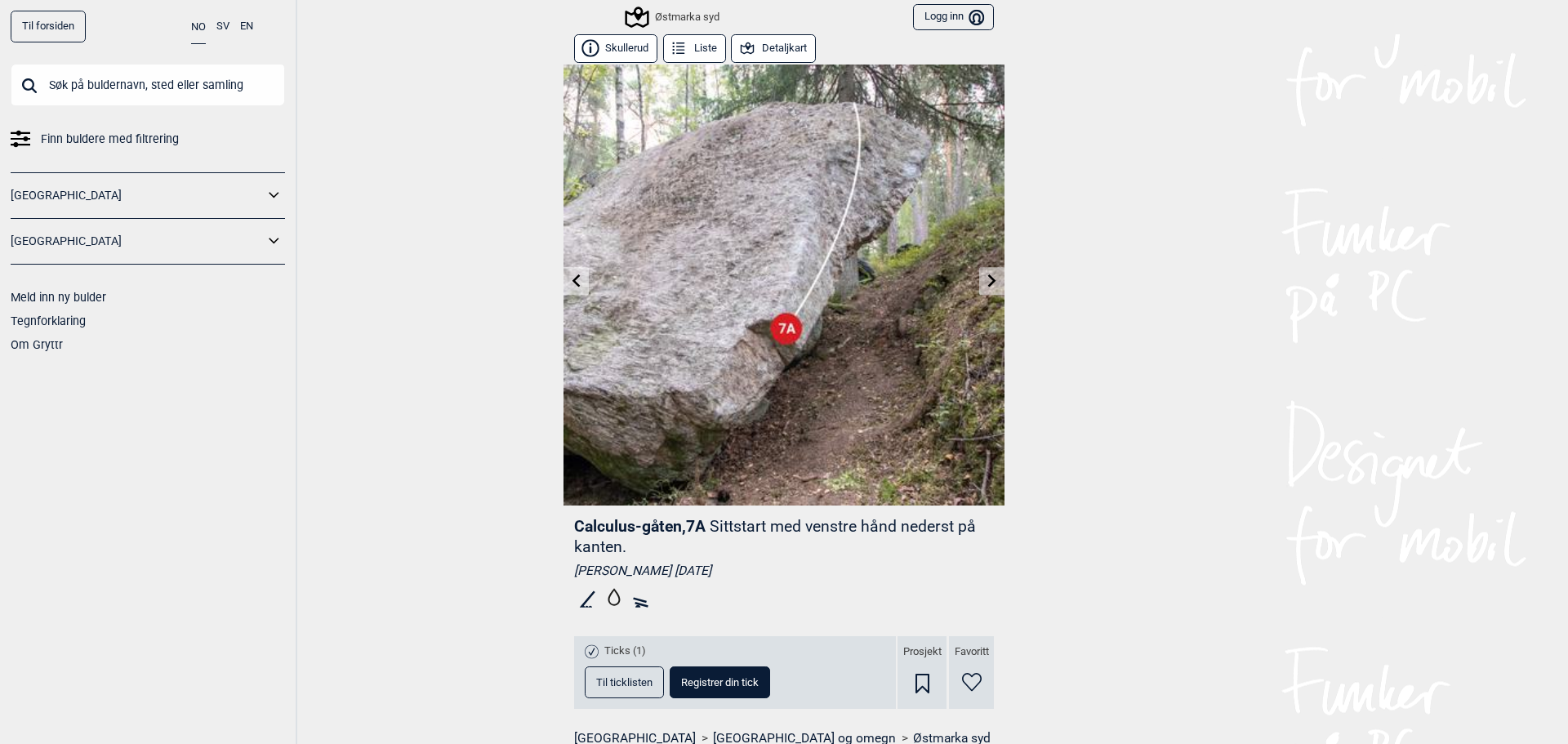
click at [582, 279] on div at bounding box center [784, 285] width 441 height 441
click at [570, 276] on icon at bounding box center [577, 280] width 13 height 13
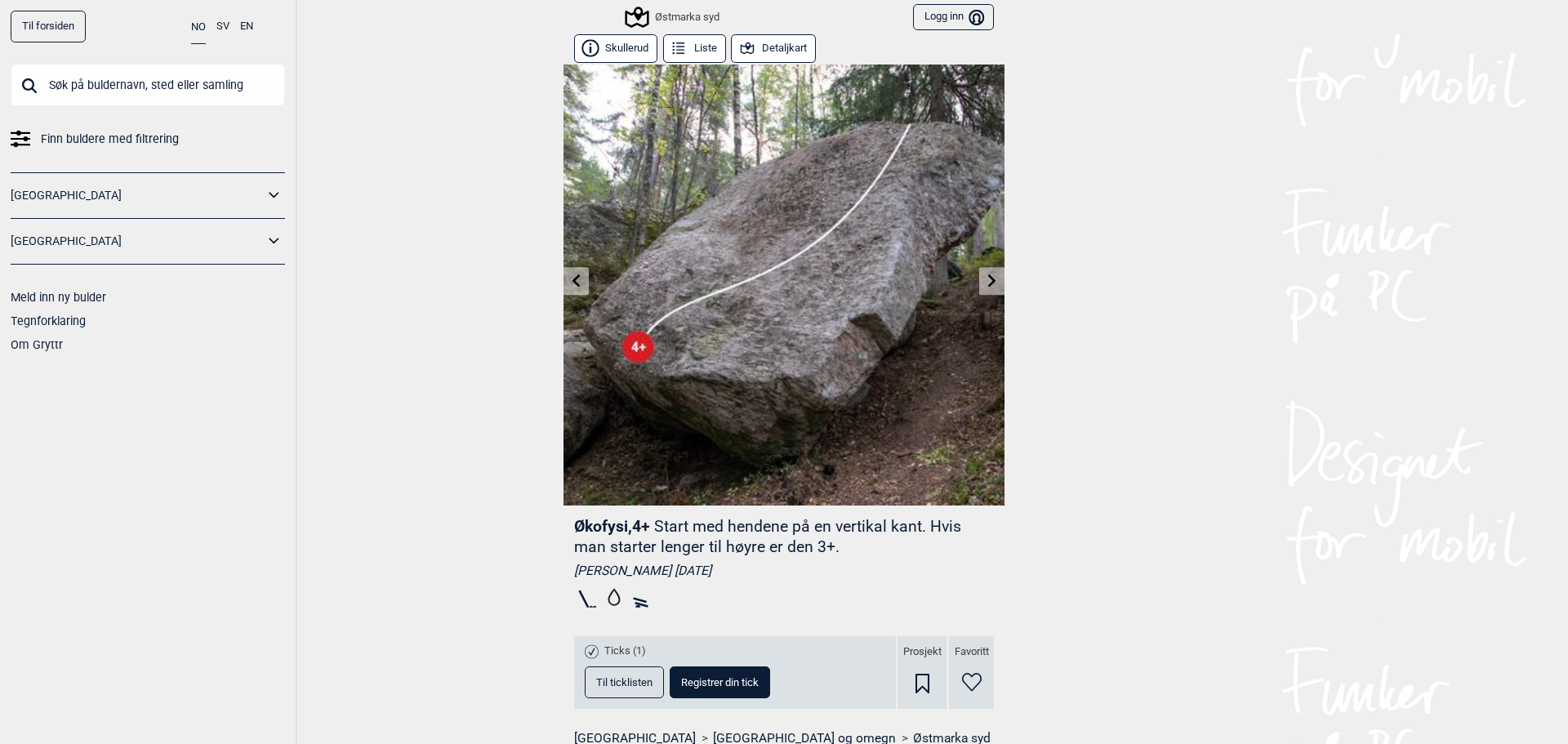
click at [570, 276] on icon at bounding box center [577, 280] width 13 height 13
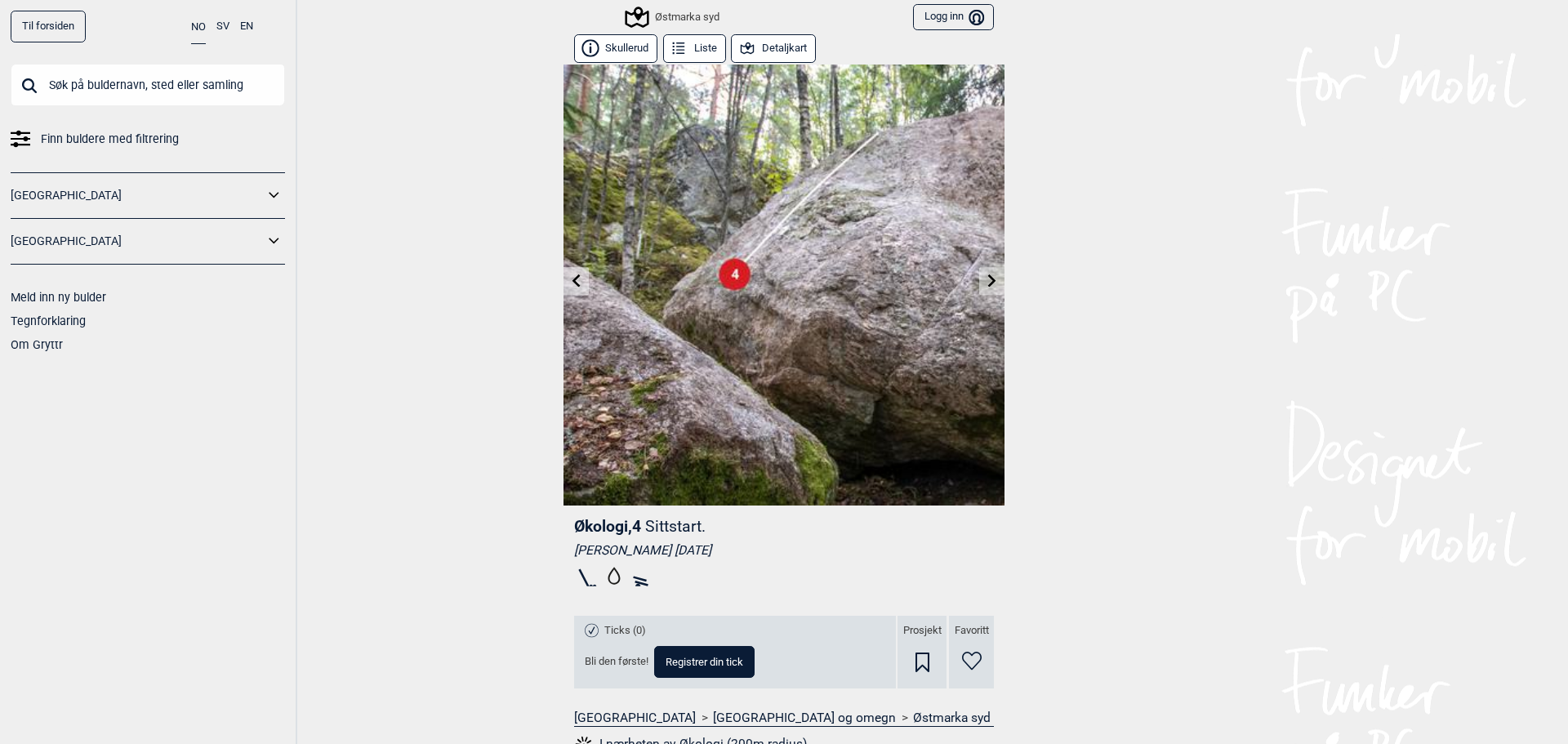
click at [570, 277] on icon at bounding box center [577, 280] width 13 height 13
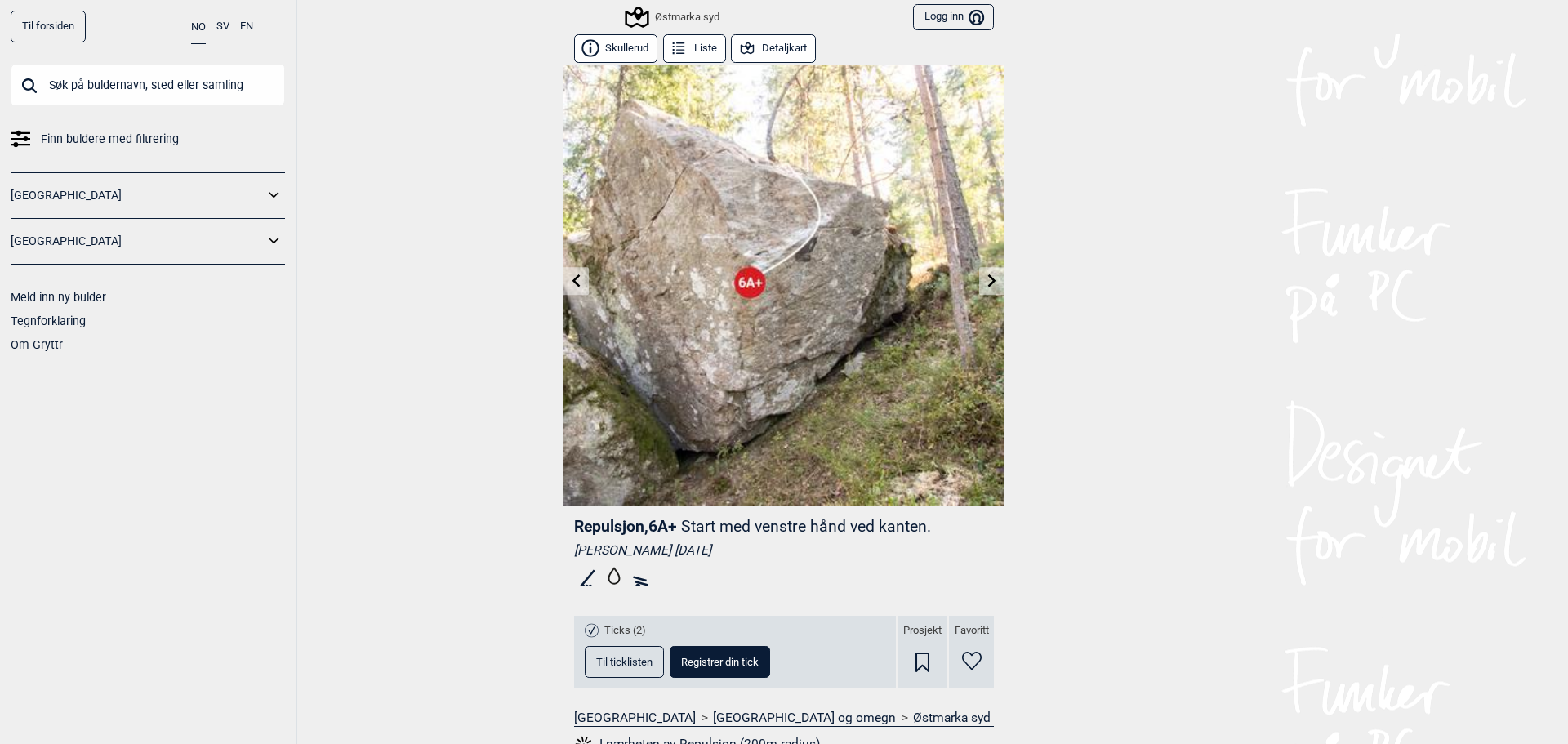
click at [572, 275] on icon at bounding box center [577, 280] width 13 height 13
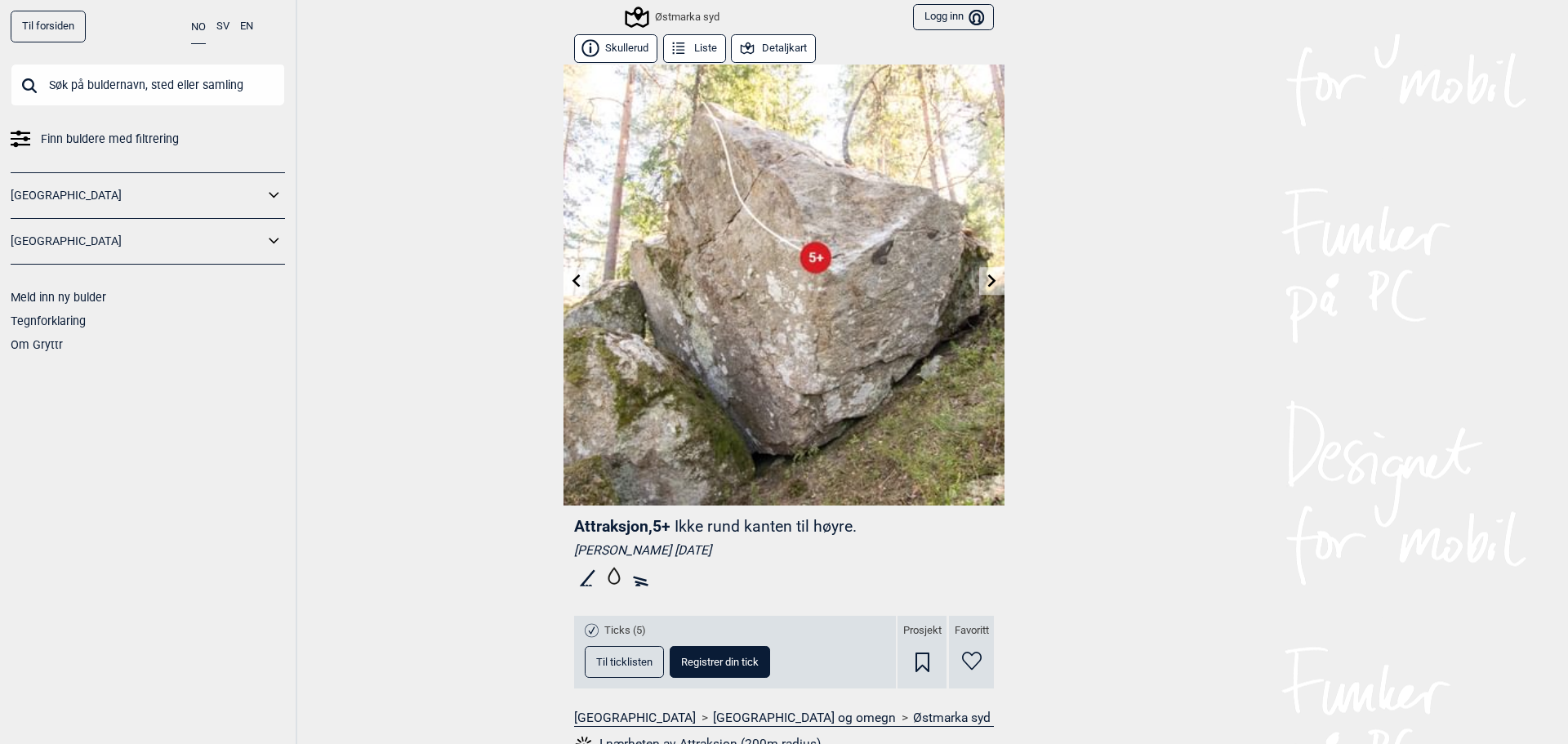
click at [570, 284] on icon at bounding box center [577, 280] width 13 height 13
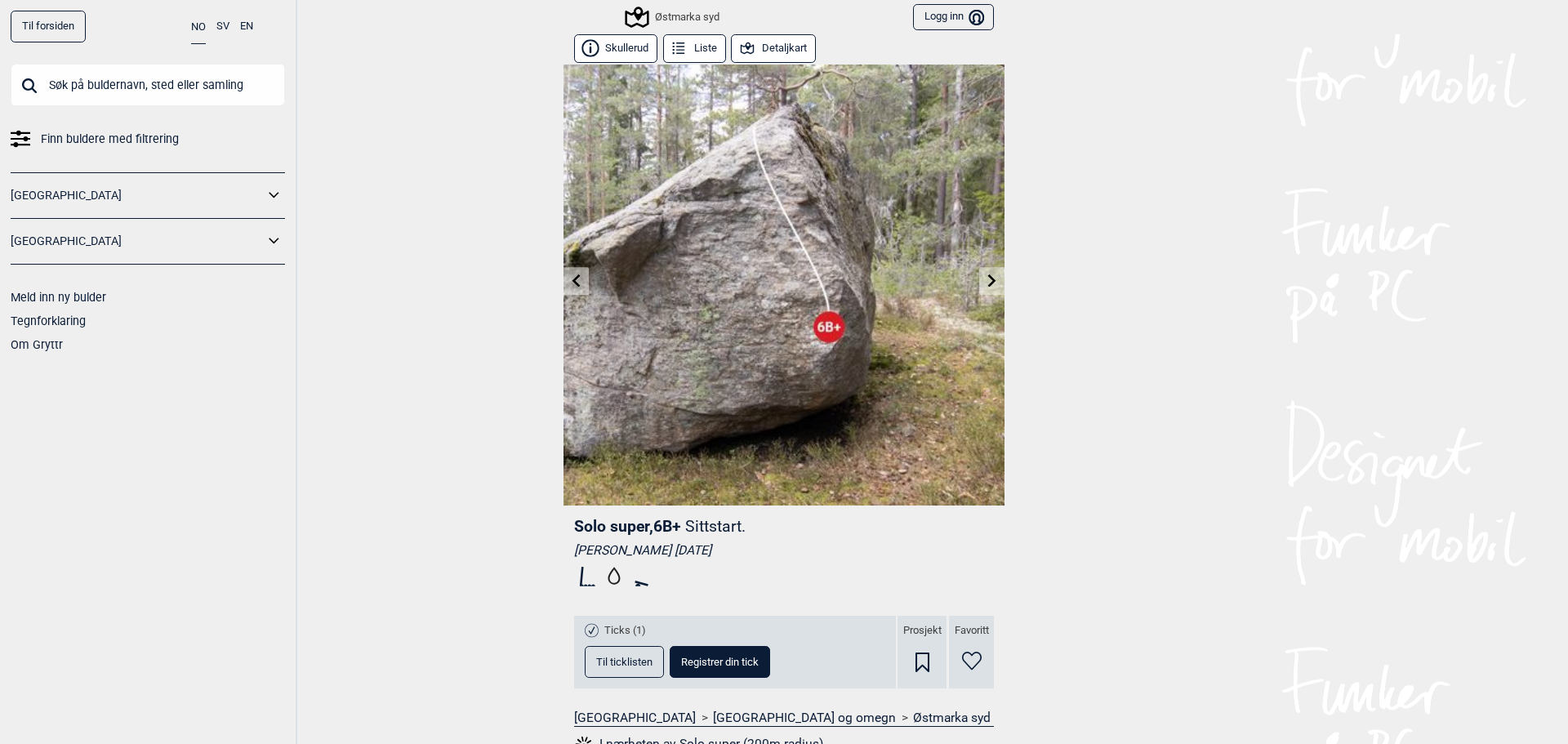
click at [632, 655] on button "Til ticklisten" at bounding box center [624, 661] width 79 height 32
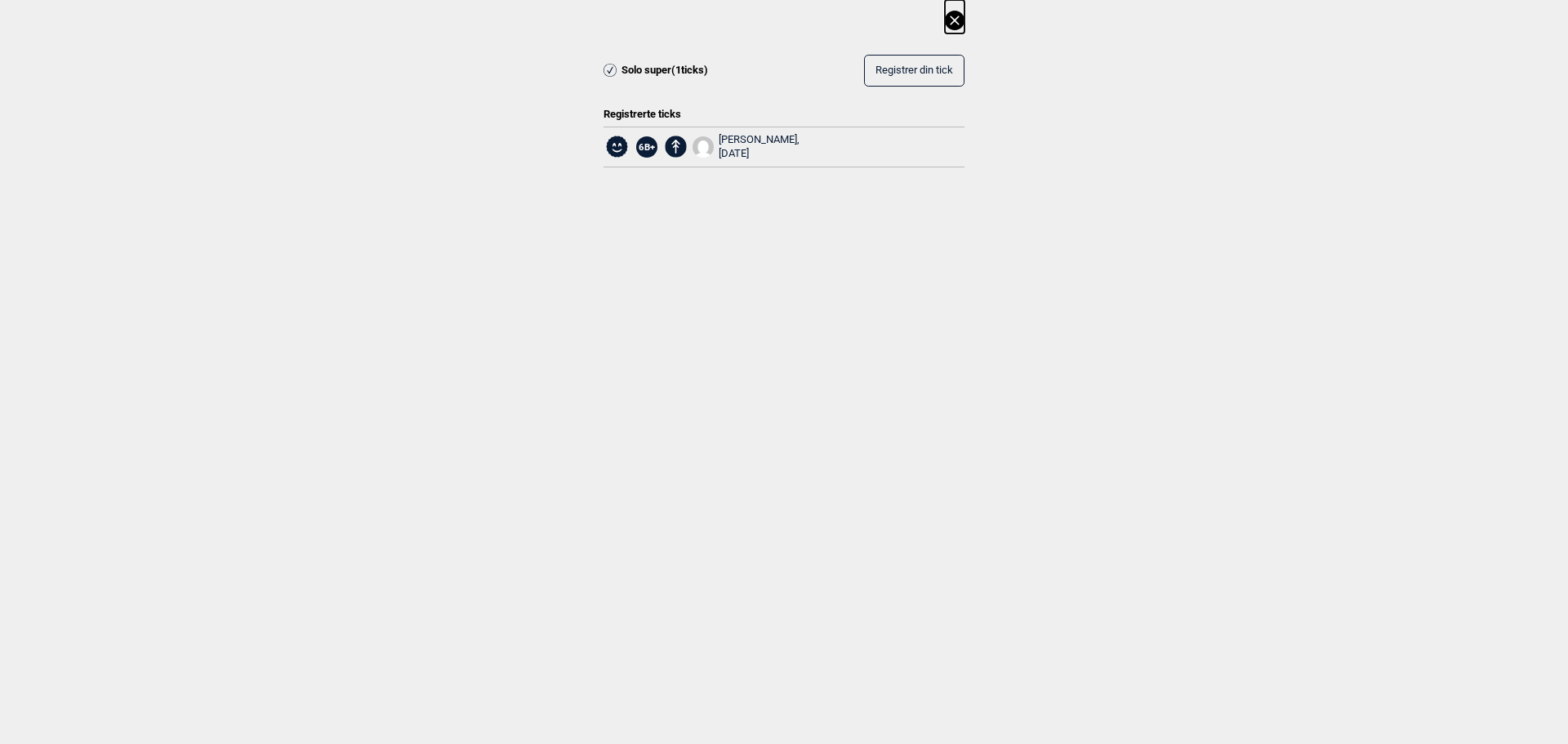
click at [951, 21] on icon at bounding box center [955, 21] width 20 height 20
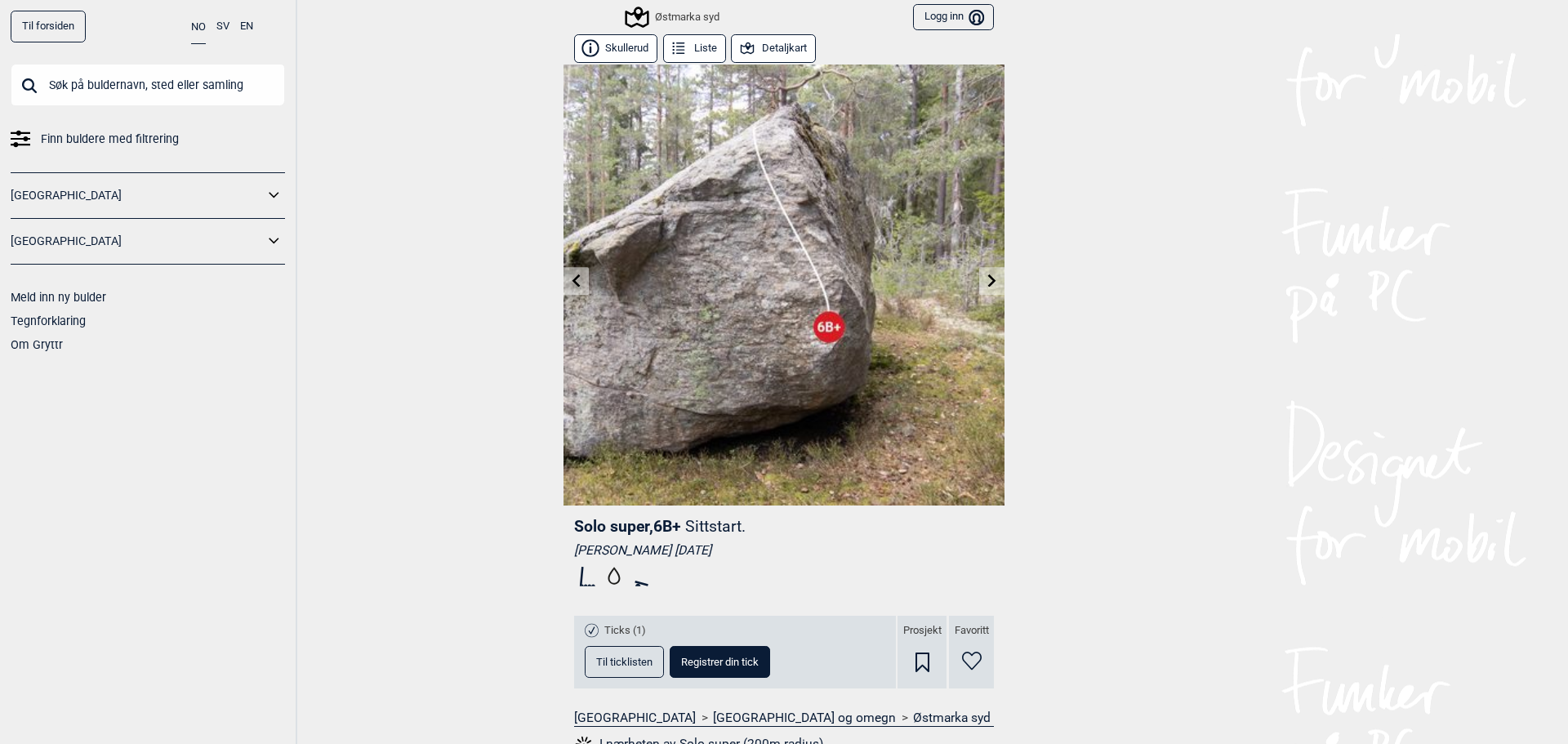
click at [572, 282] on icon at bounding box center [576, 280] width 8 height 13
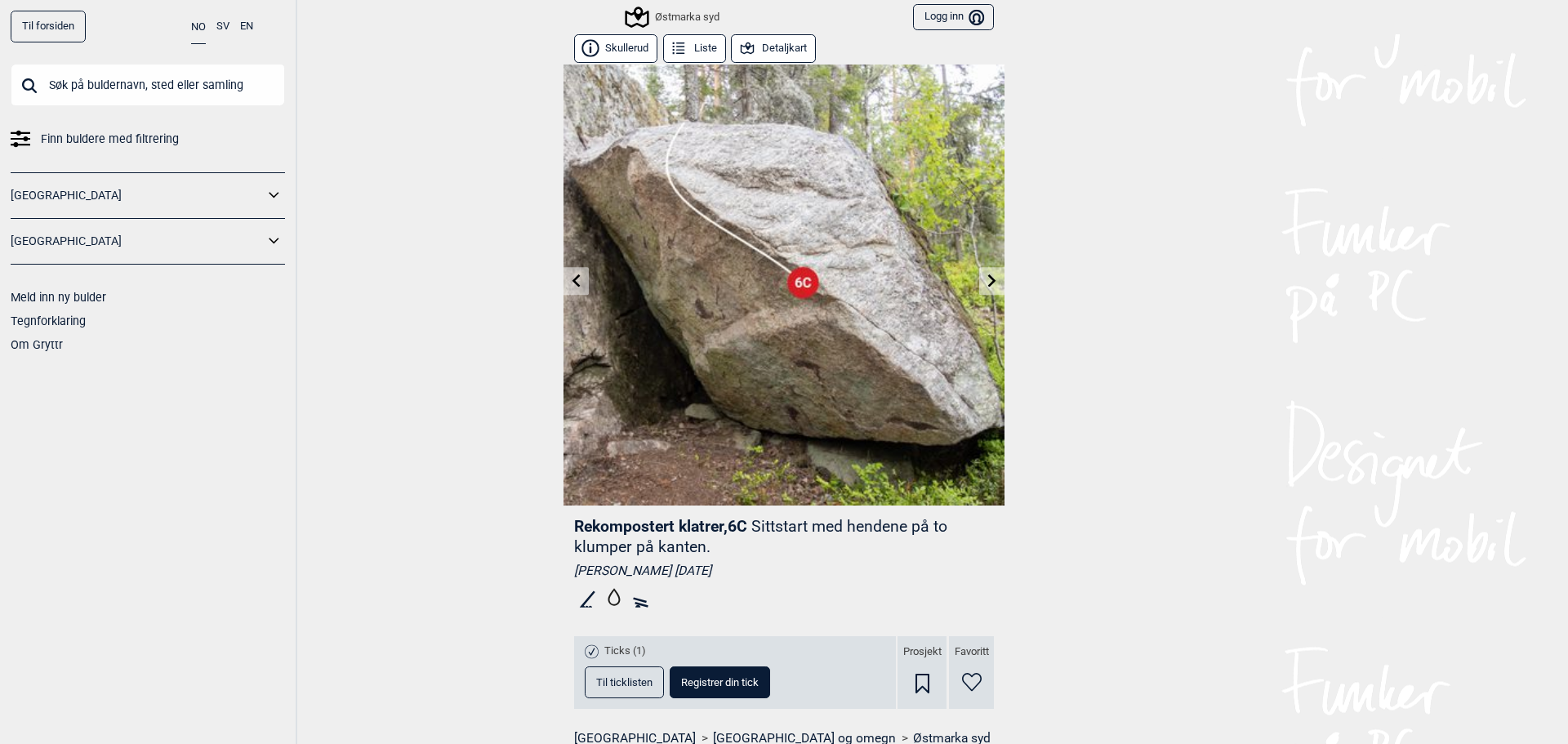
click at [634, 678] on span "Til ticklisten" at bounding box center [624, 682] width 56 height 11
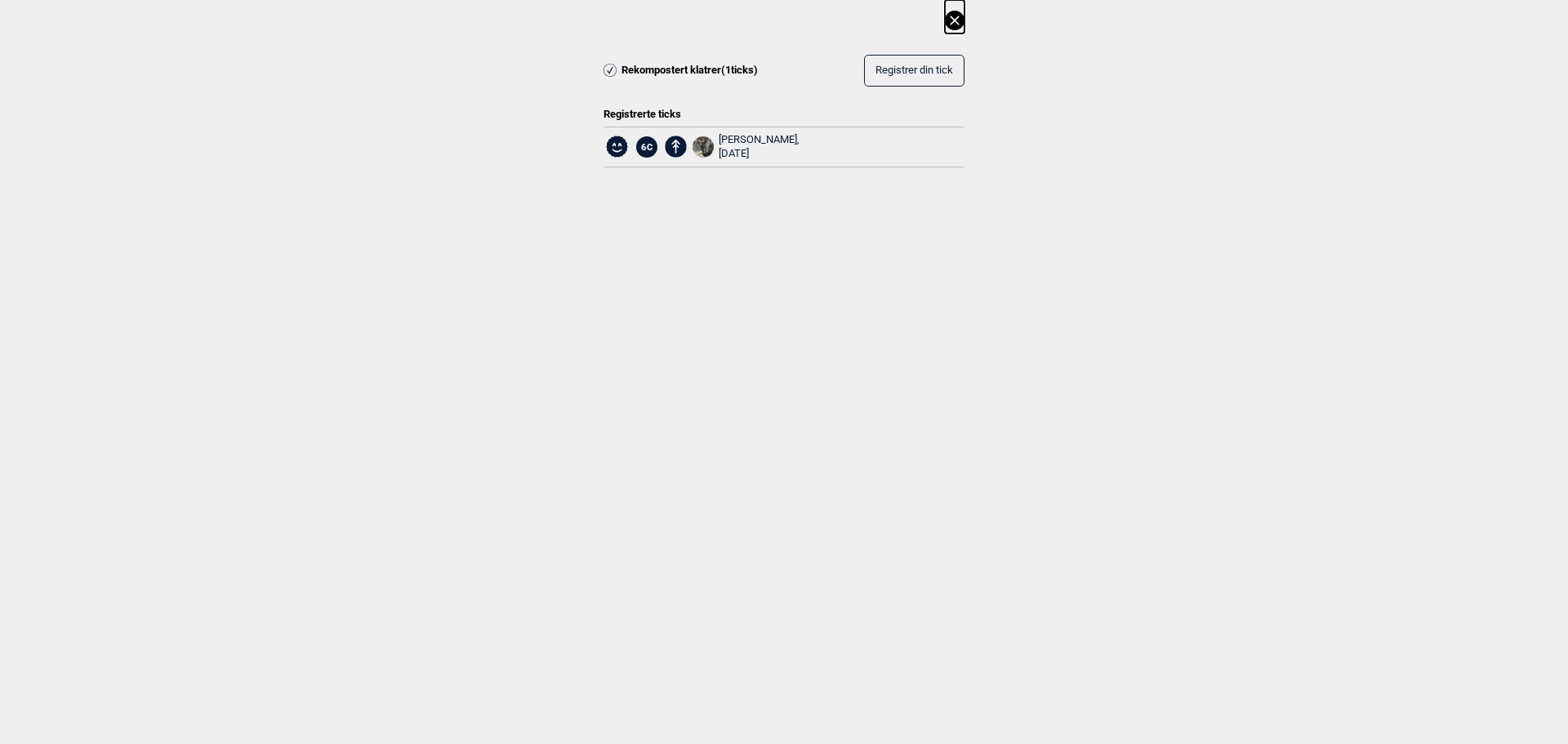
click at [953, 20] on icon at bounding box center [954, 20] width 9 height 9
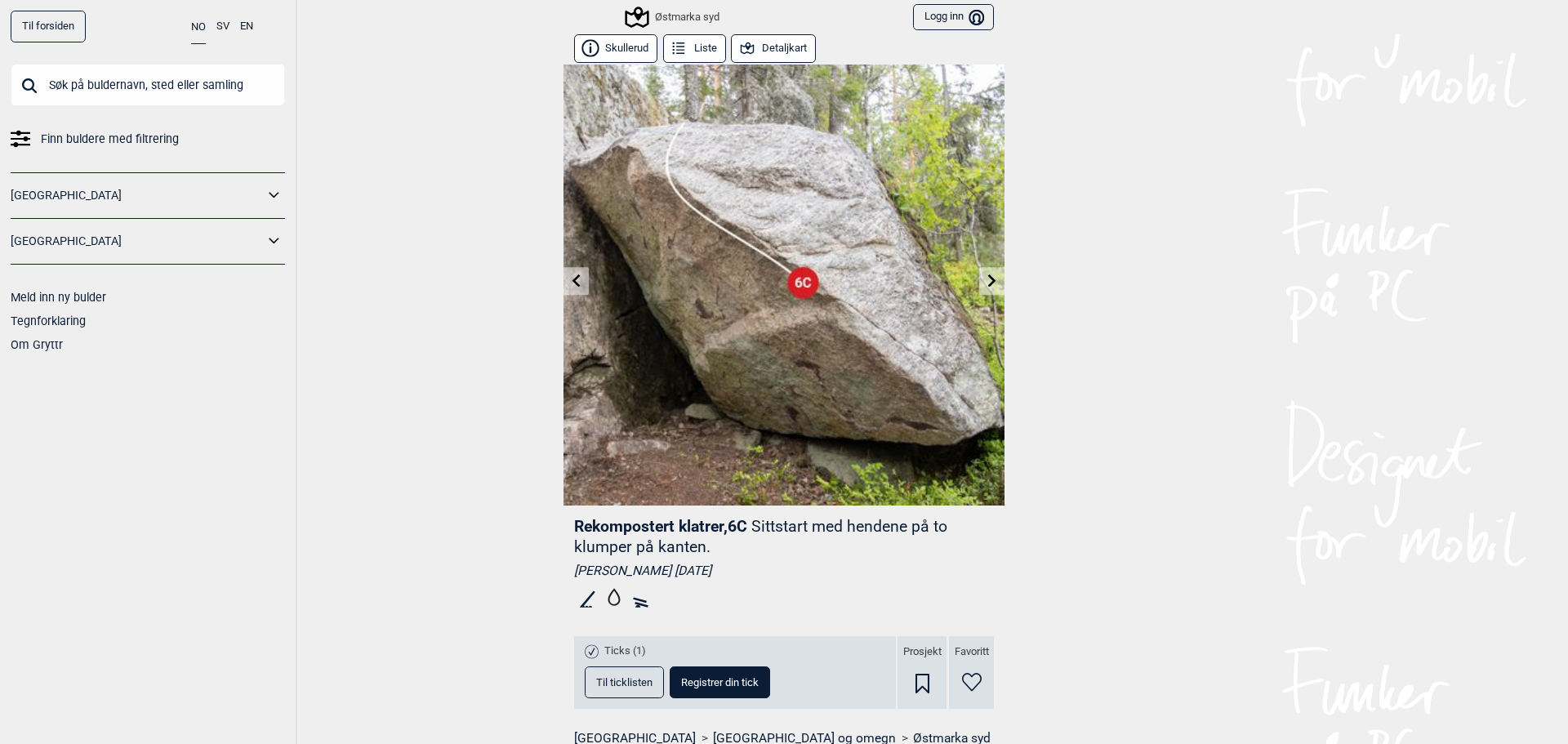
click at [572, 285] on icon at bounding box center [576, 280] width 8 height 13
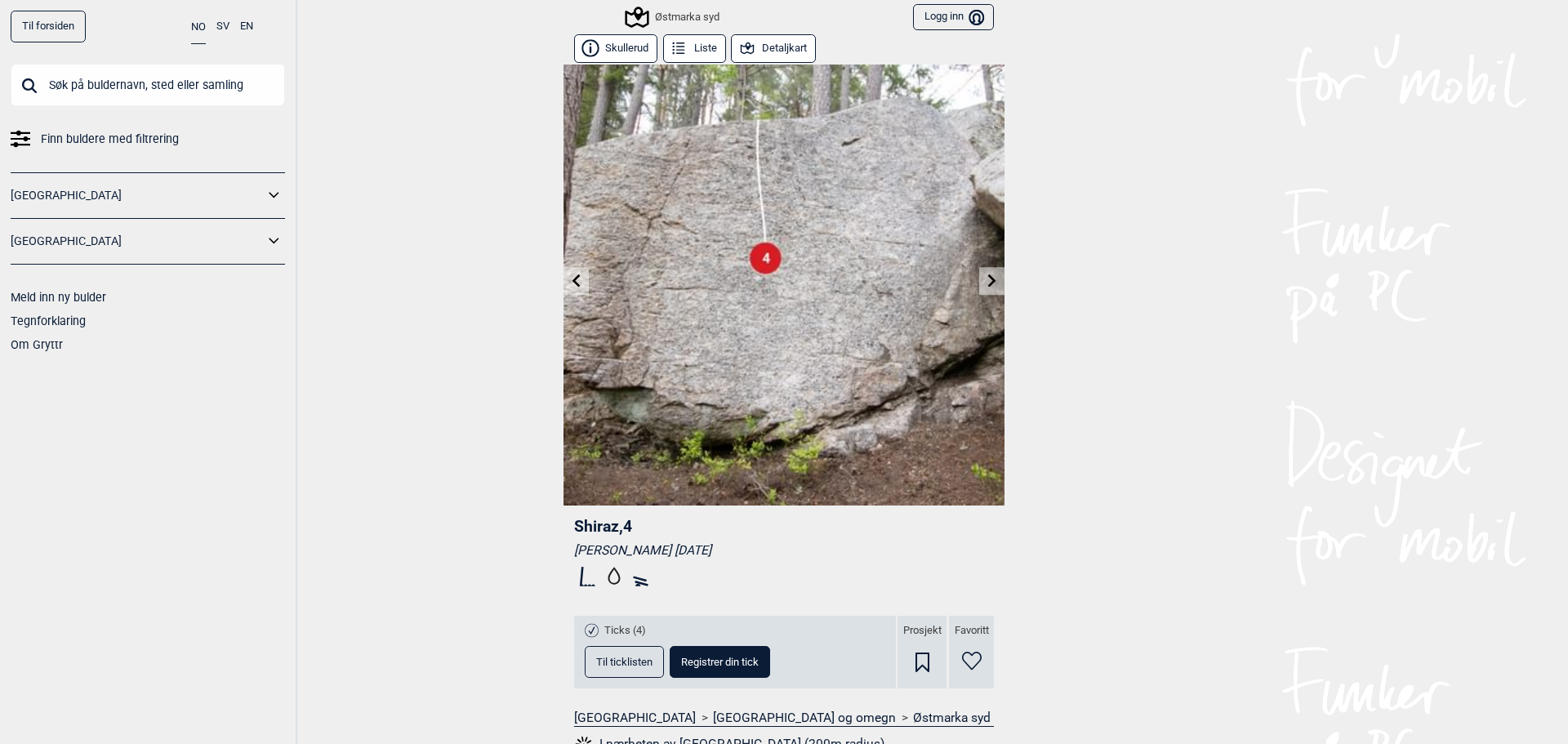
click at [572, 285] on icon at bounding box center [576, 280] width 8 height 13
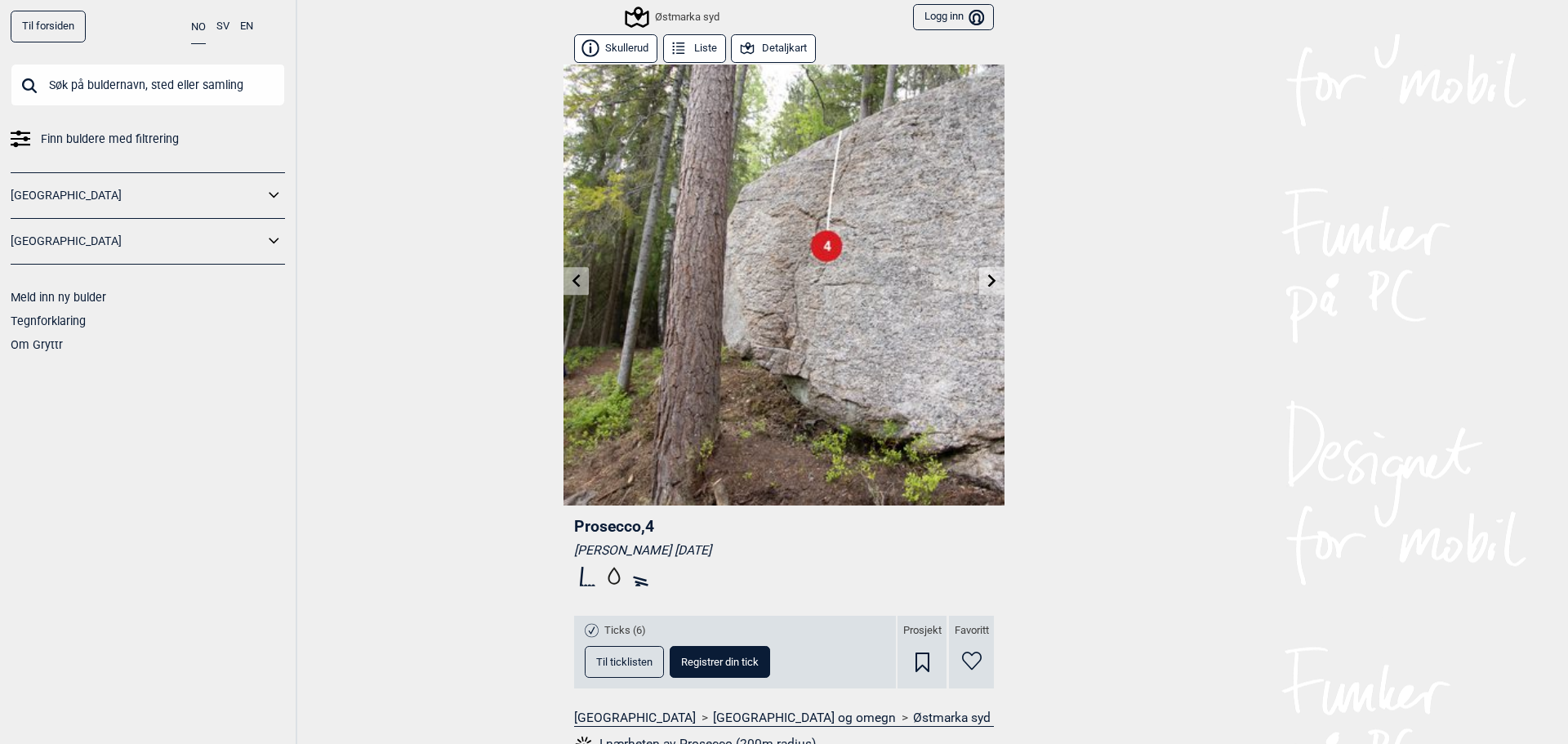
click at [572, 279] on icon at bounding box center [576, 280] width 8 height 13
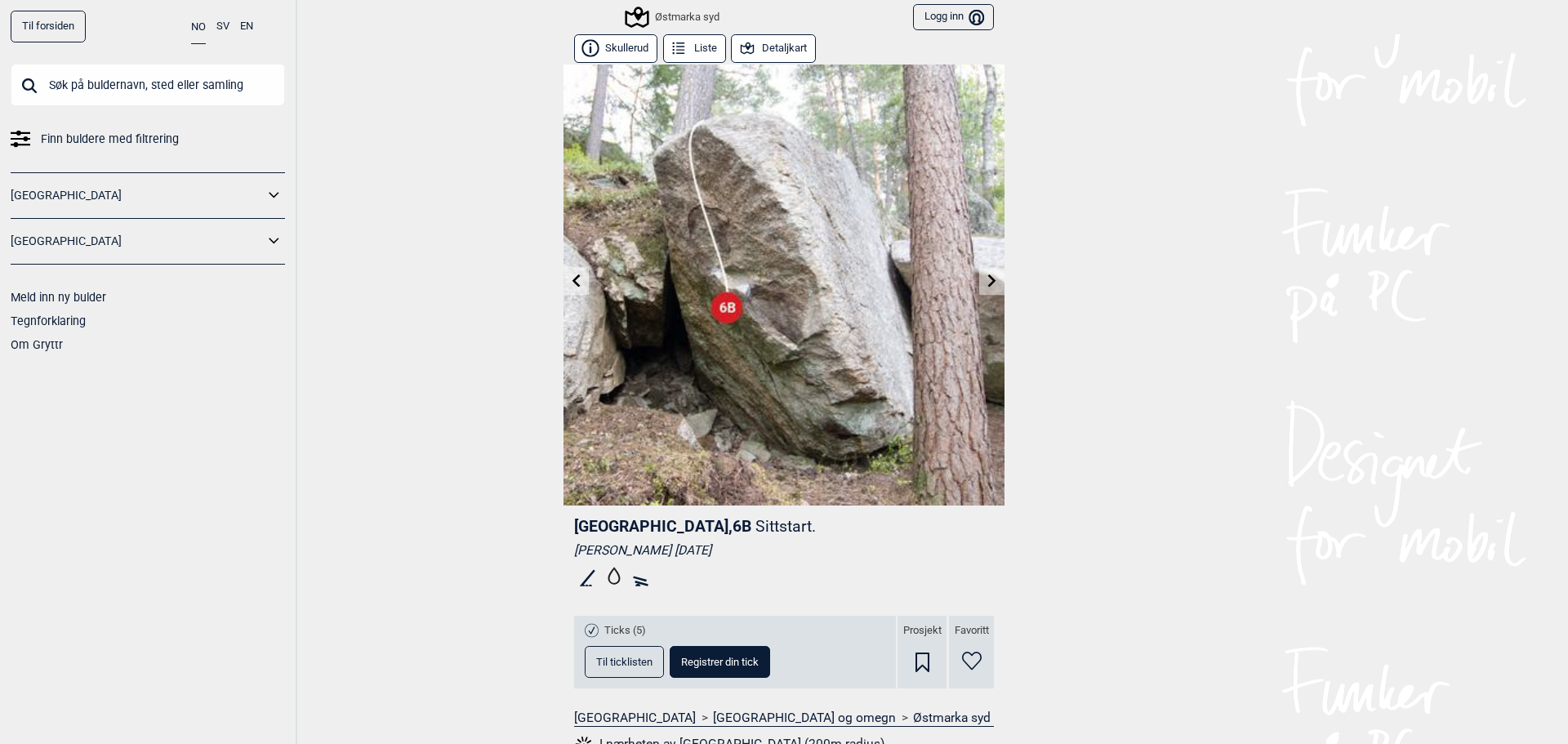
click at [618, 651] on button "Til ticklisten" at bounding box center [624, 661] width 79 height 32
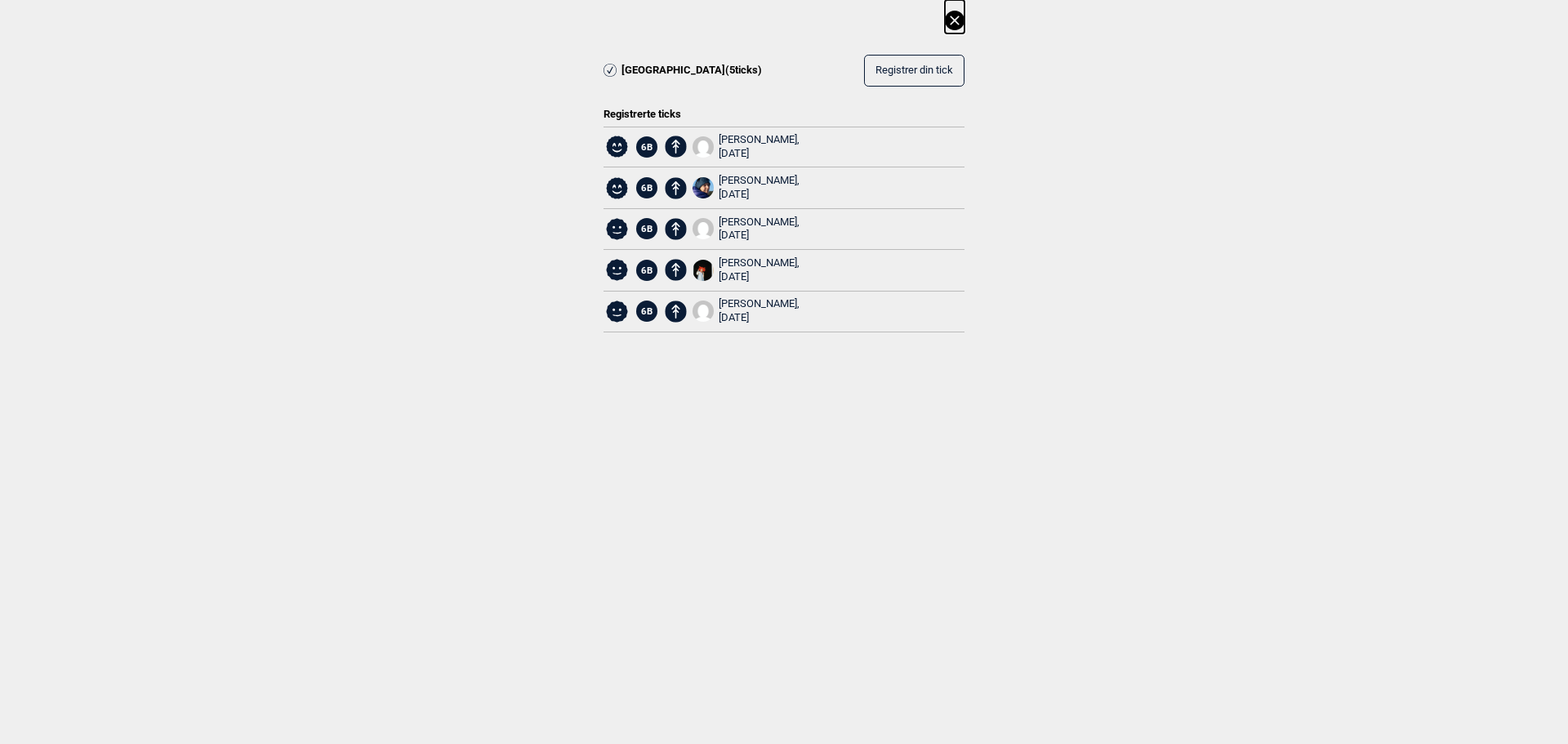
click at [951, 20] on icon at bounding box center [955, 21] width 20 height 20
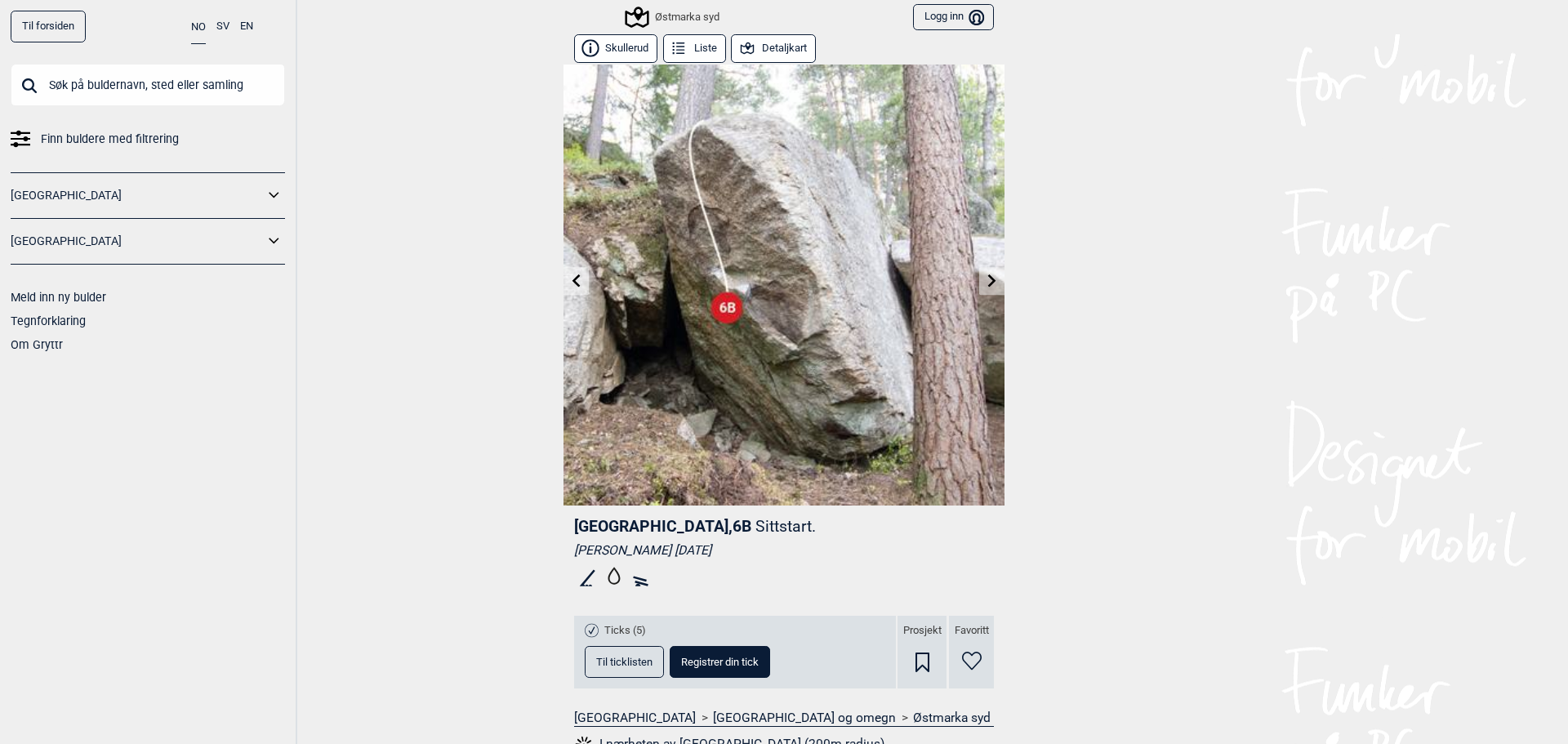
click at [572, 279] on icon at bounding box center [576, 280] width 8 height 13
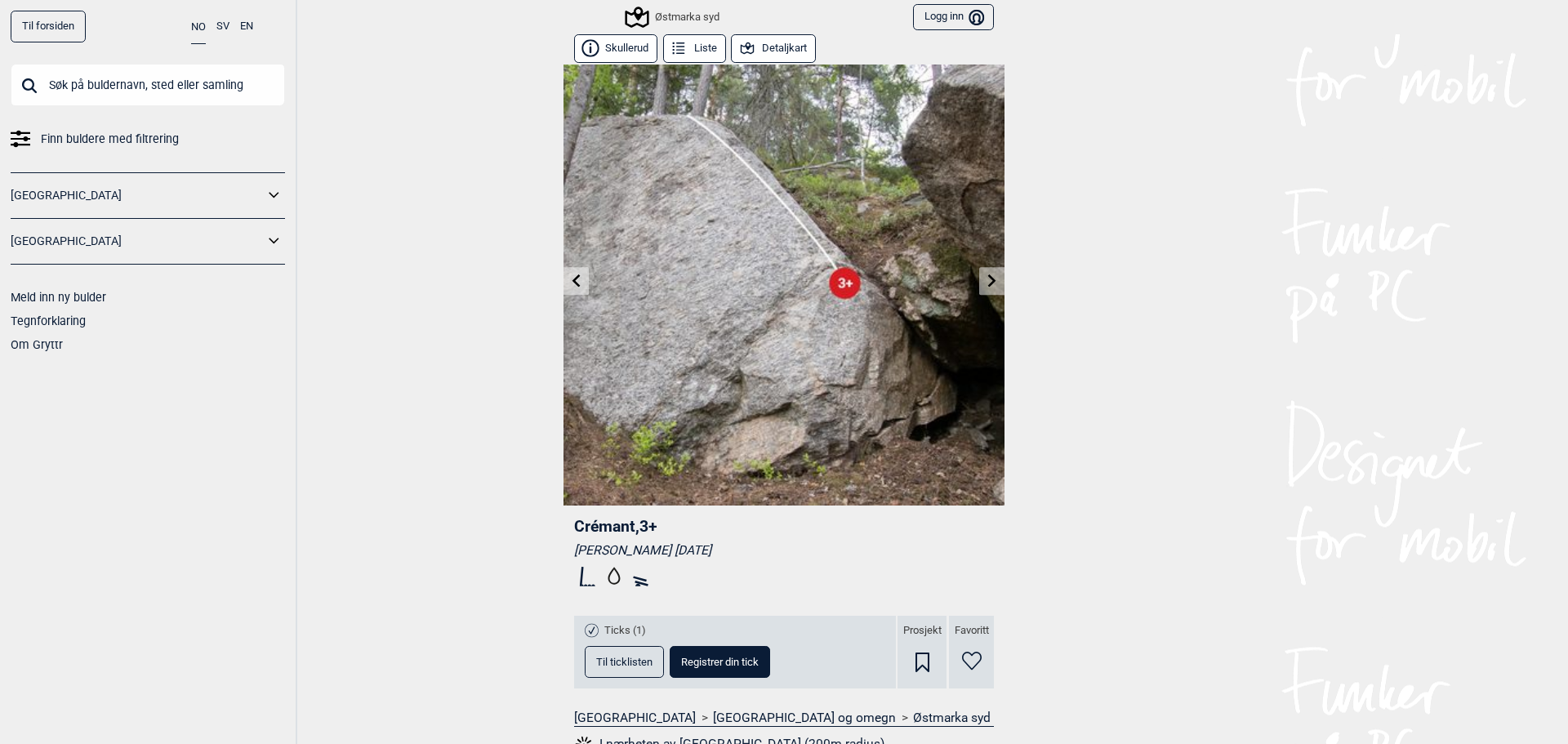
click at [572, 279] on icon at bounding box center [576, 280] width 8 height 13
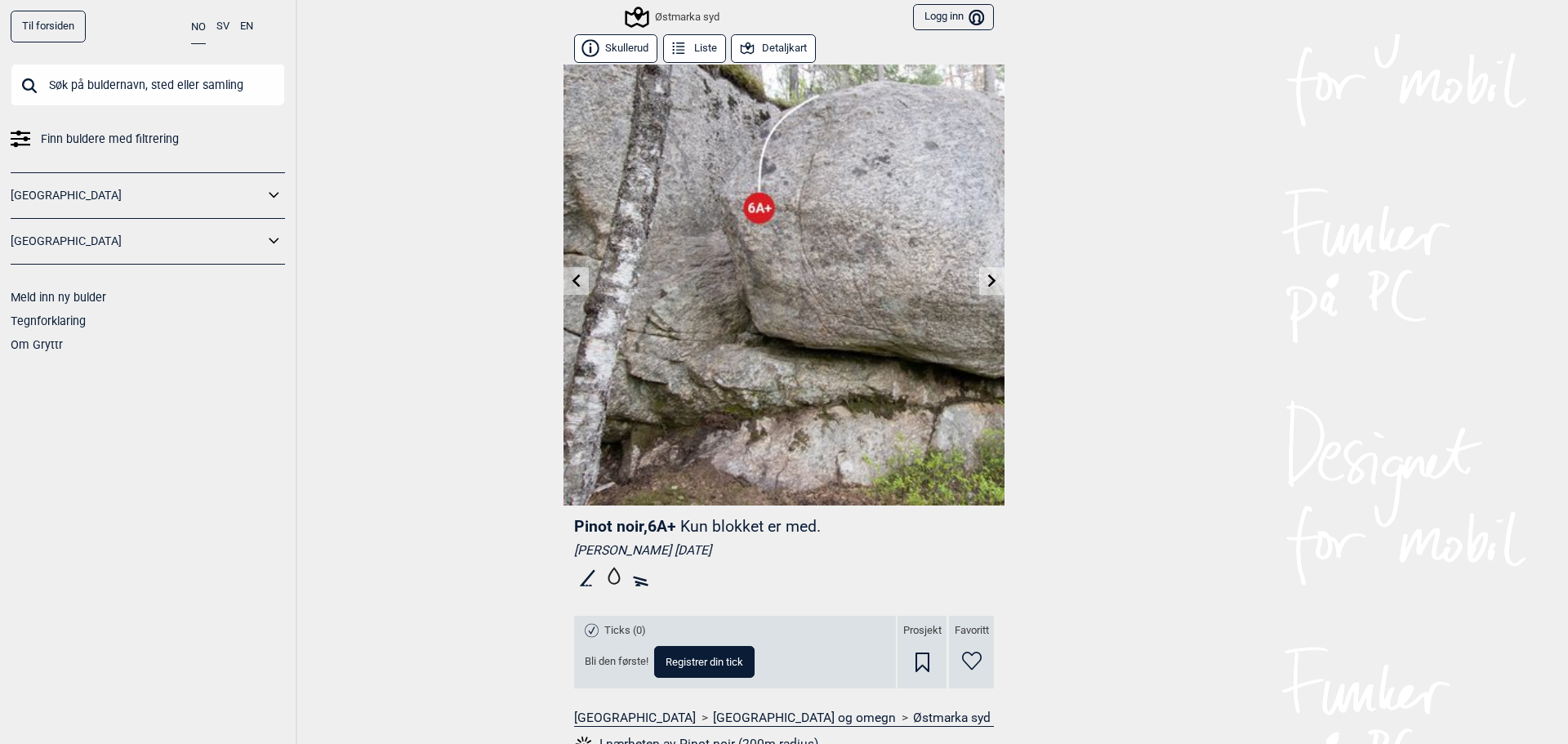
click at [572, 280] on icon at bounding box center [576, 280] width 8 height 13
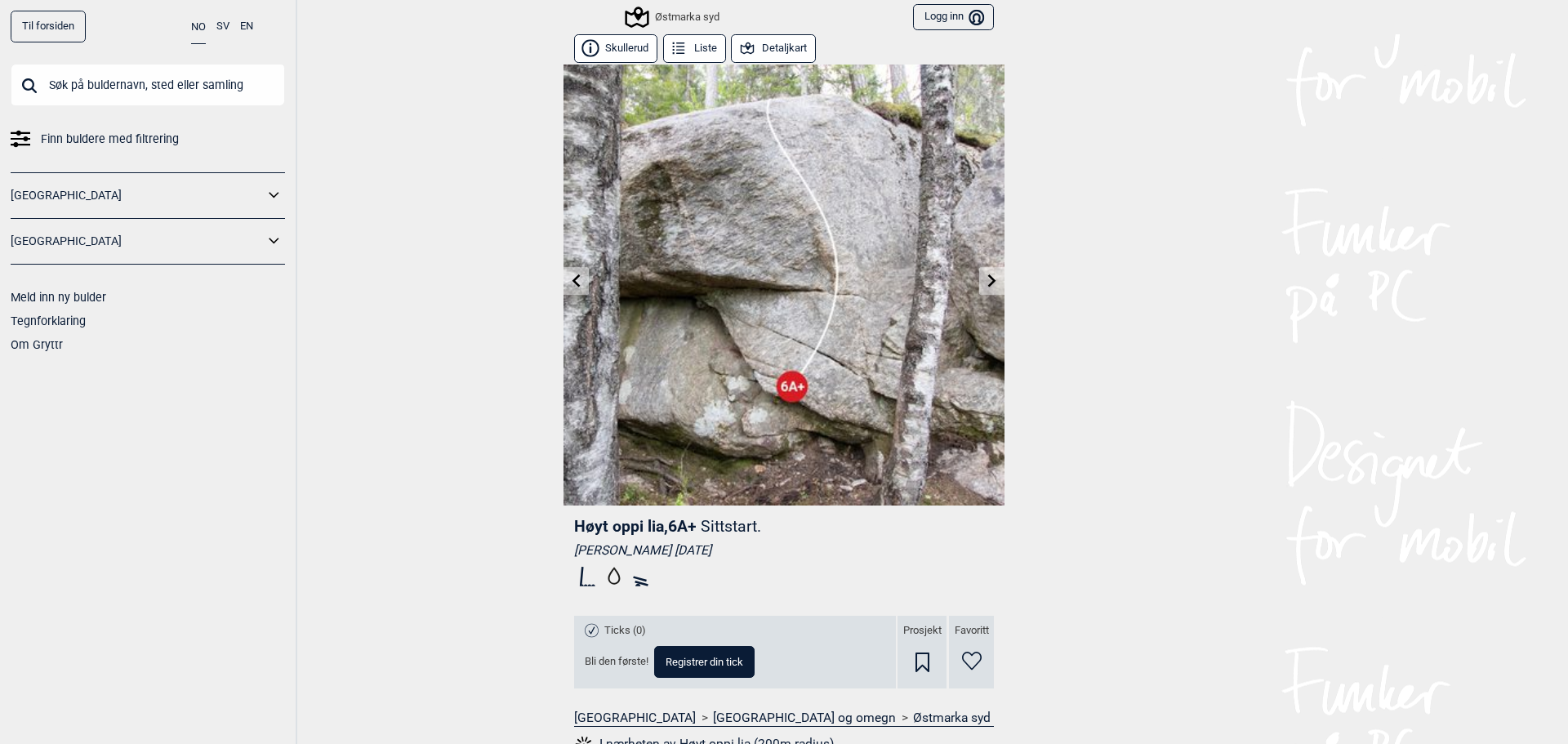
click at [571, 283] on icon at bounding box center [577, 280] width 13 height 13
click at [571, 283] on div at bounding box center [784, 372] width 1568 height 744
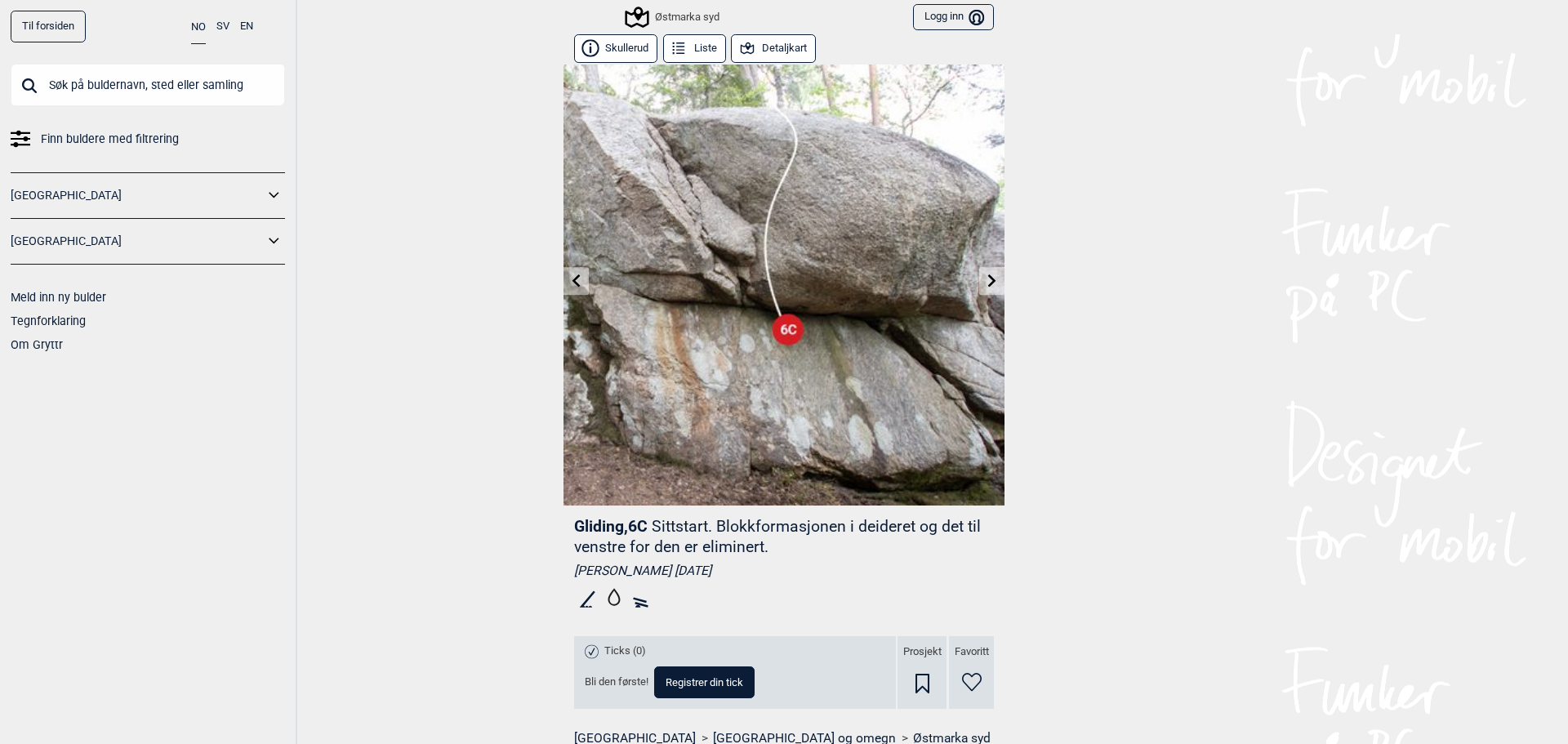
click at [570, 276] on icon at bounding box center [577, 280] width 13 height 13
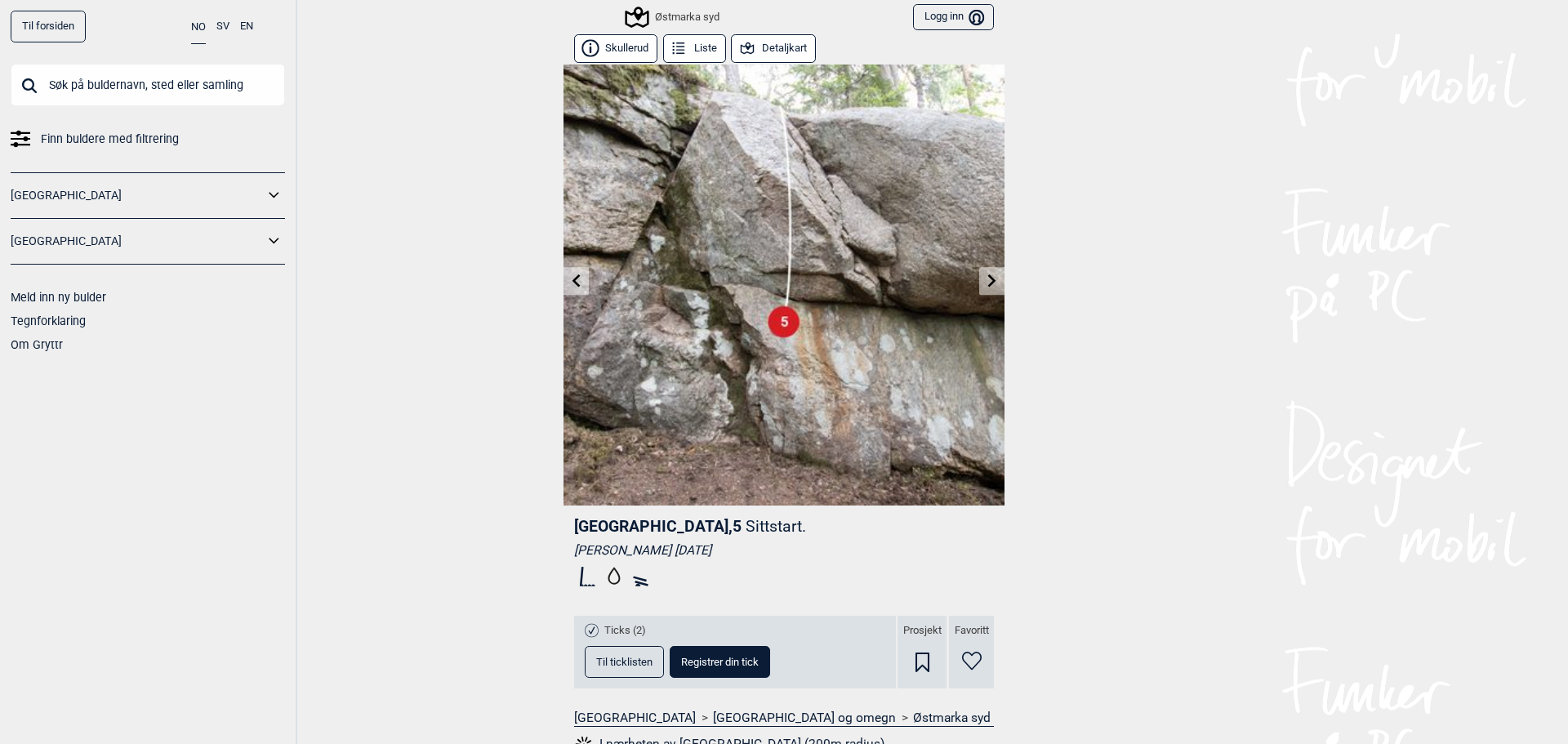
click at [573, 283] on icon at bounding box center [577, 280] width 13 height 13
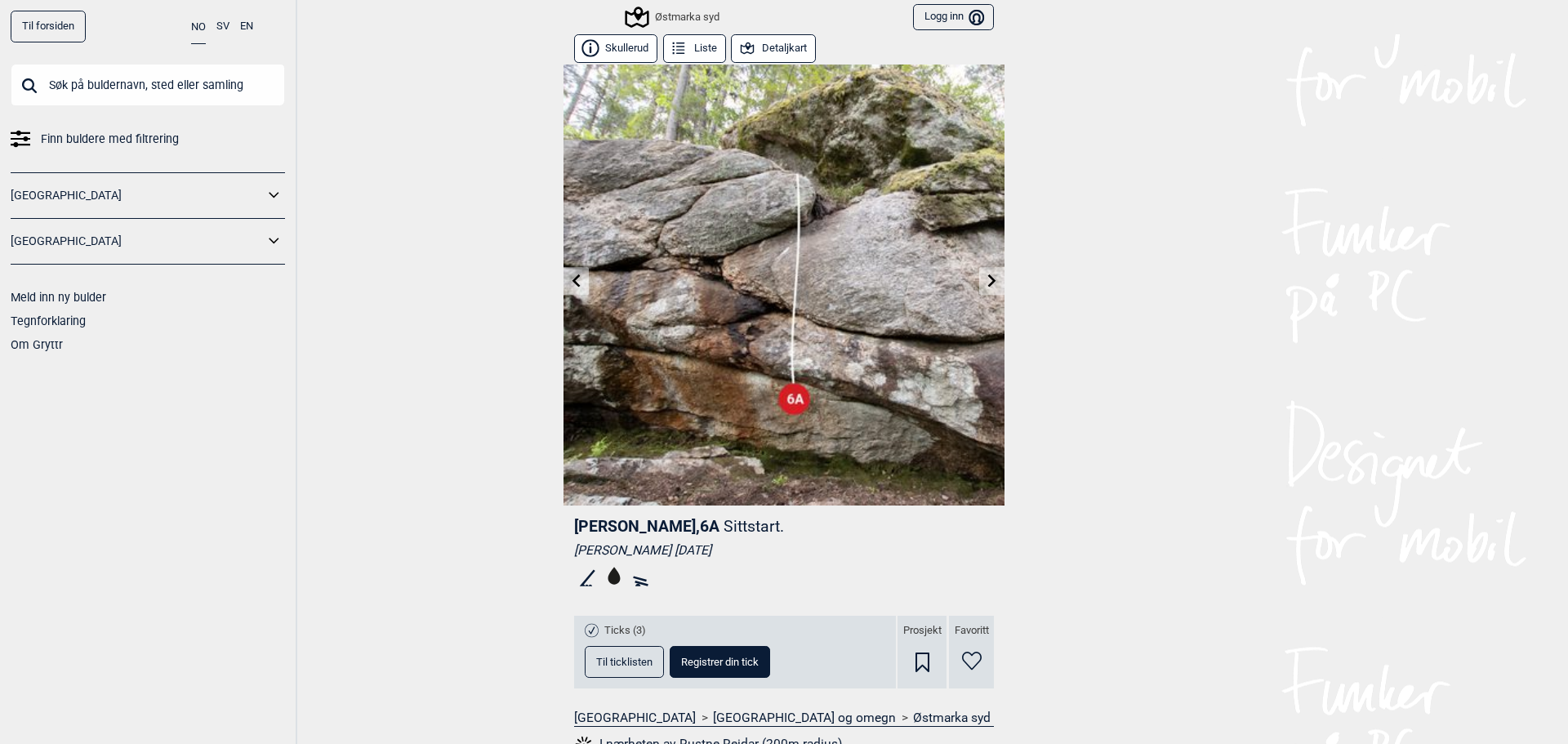
click at [625, 659] on span "Til ticklisten" at bounding box center [624, 662] width 56 height 11
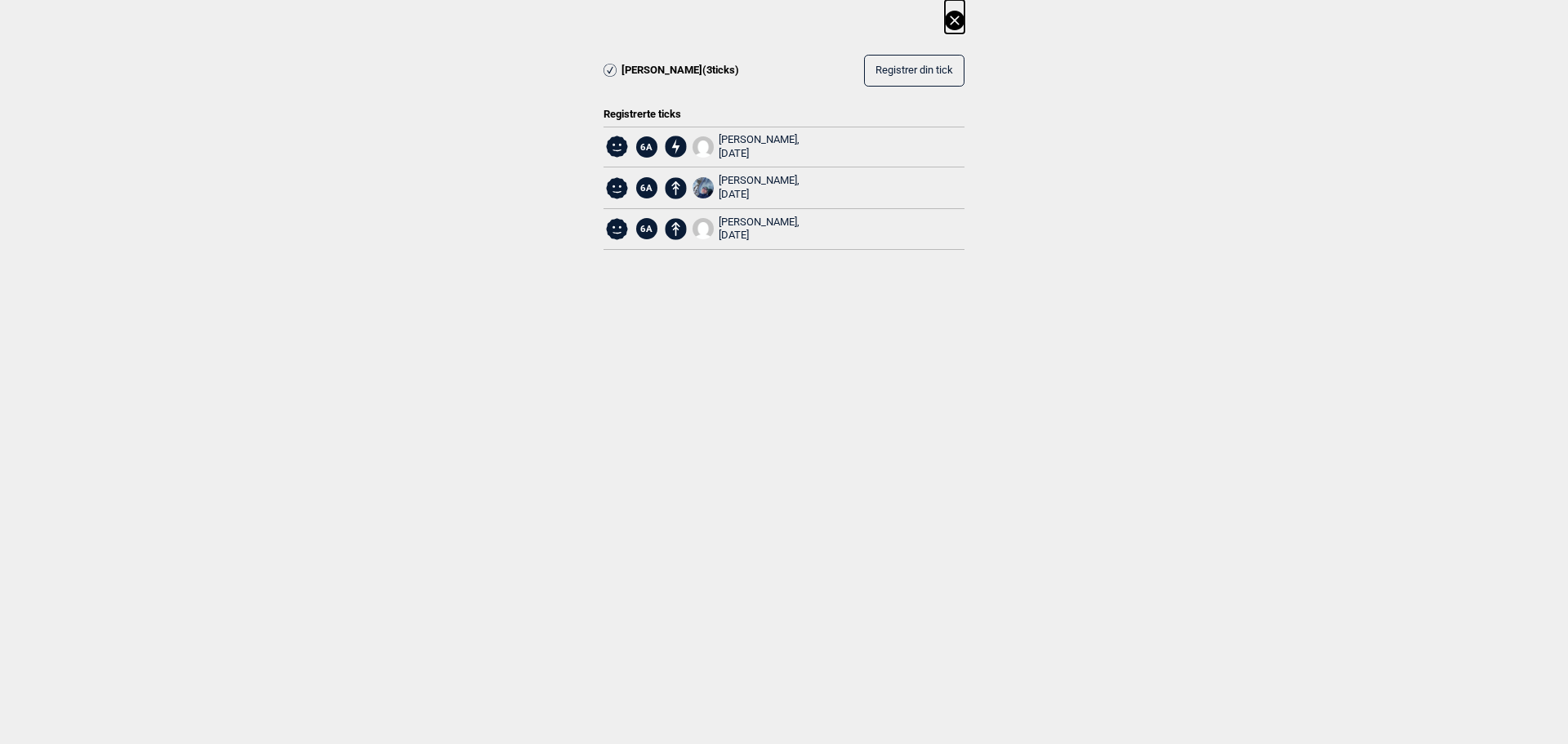
click at [957, 19] on icon at bounding box center [954, 20] width 9 height 9
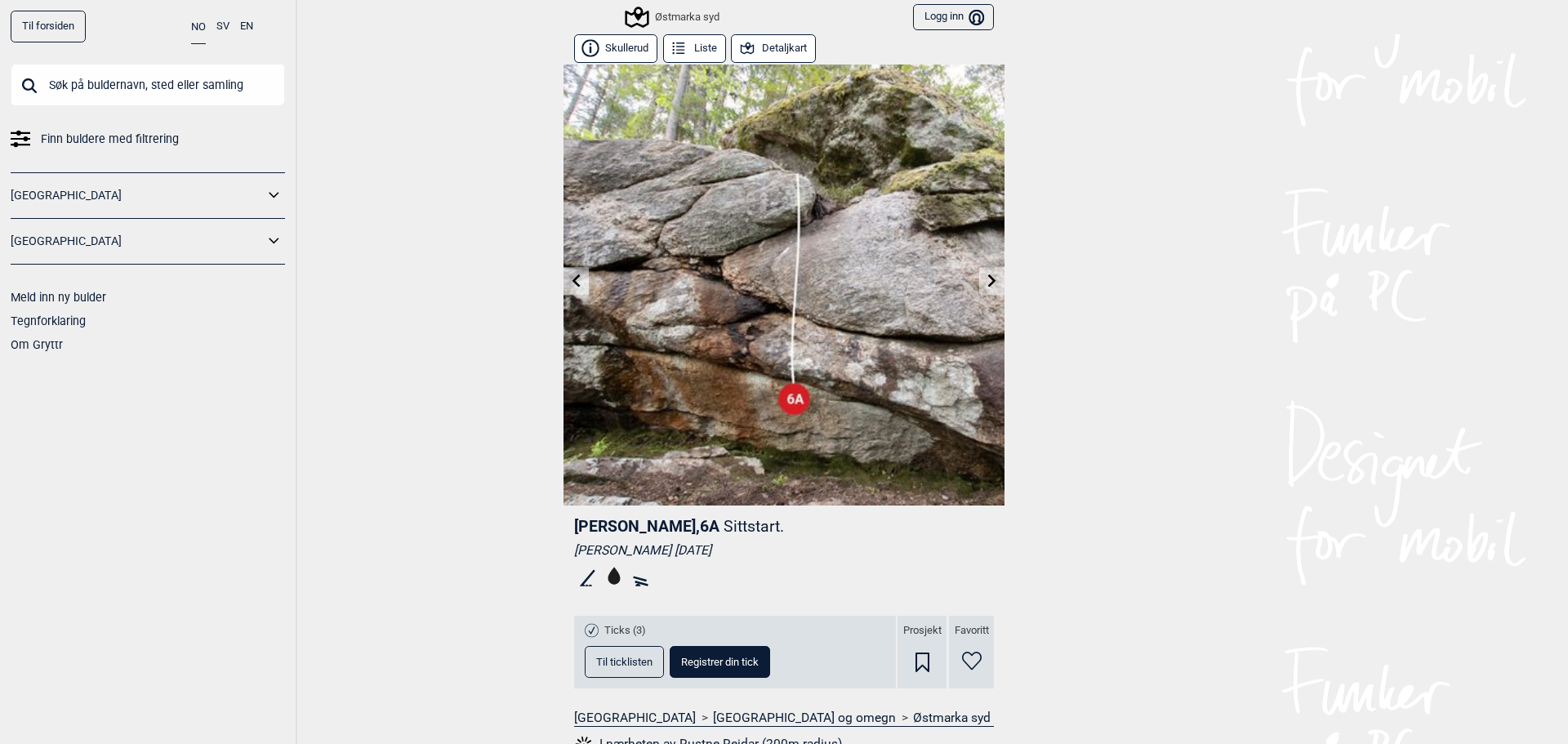
click at [586, 276] on img at bounding box center [784, 285] width 441 height 441
click at [573, 277] on icon at bounding box center [577, 280] width 13 height 13
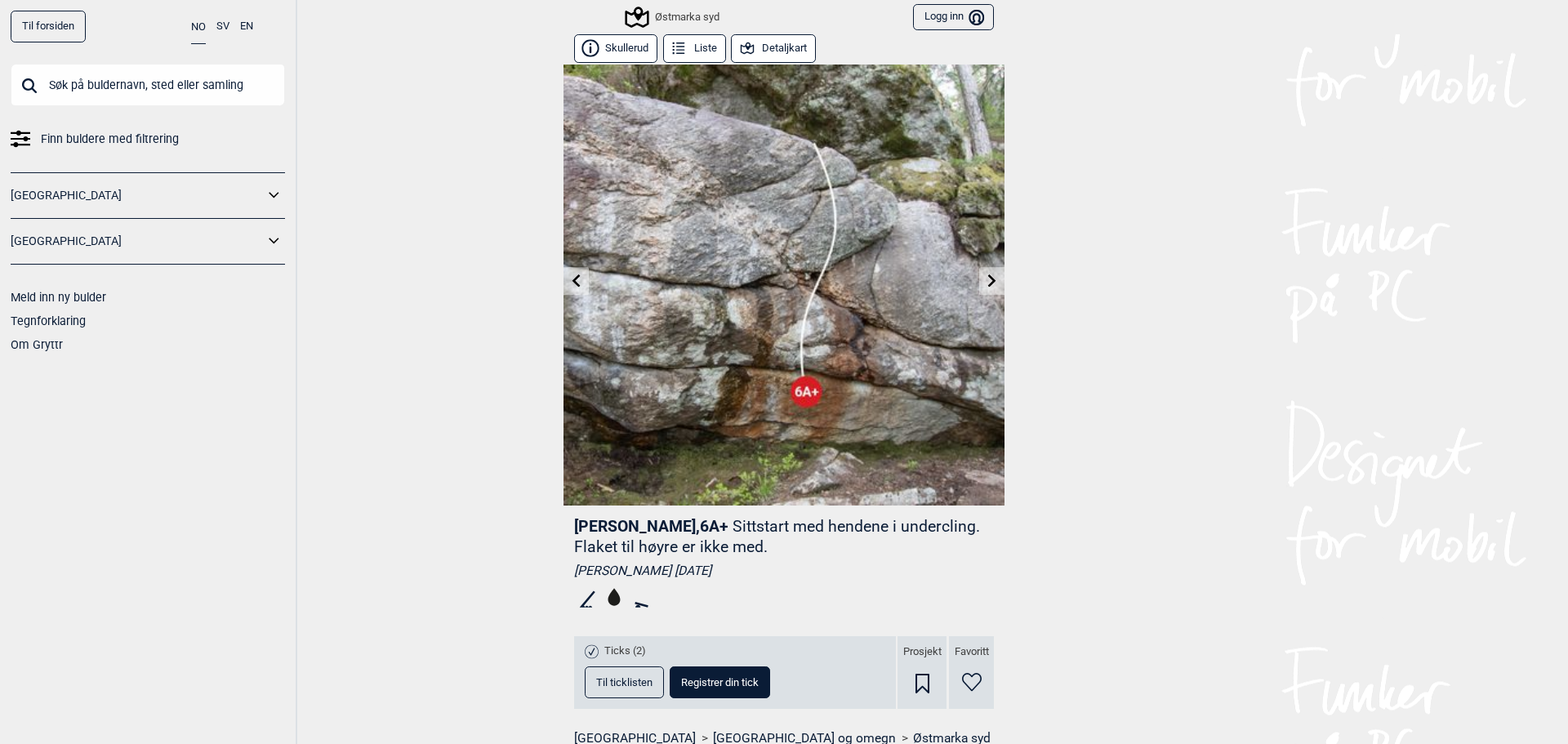
click at [608, 683] on span "Til ticklisten" at bounding box center [624, 682] width 56 height 11
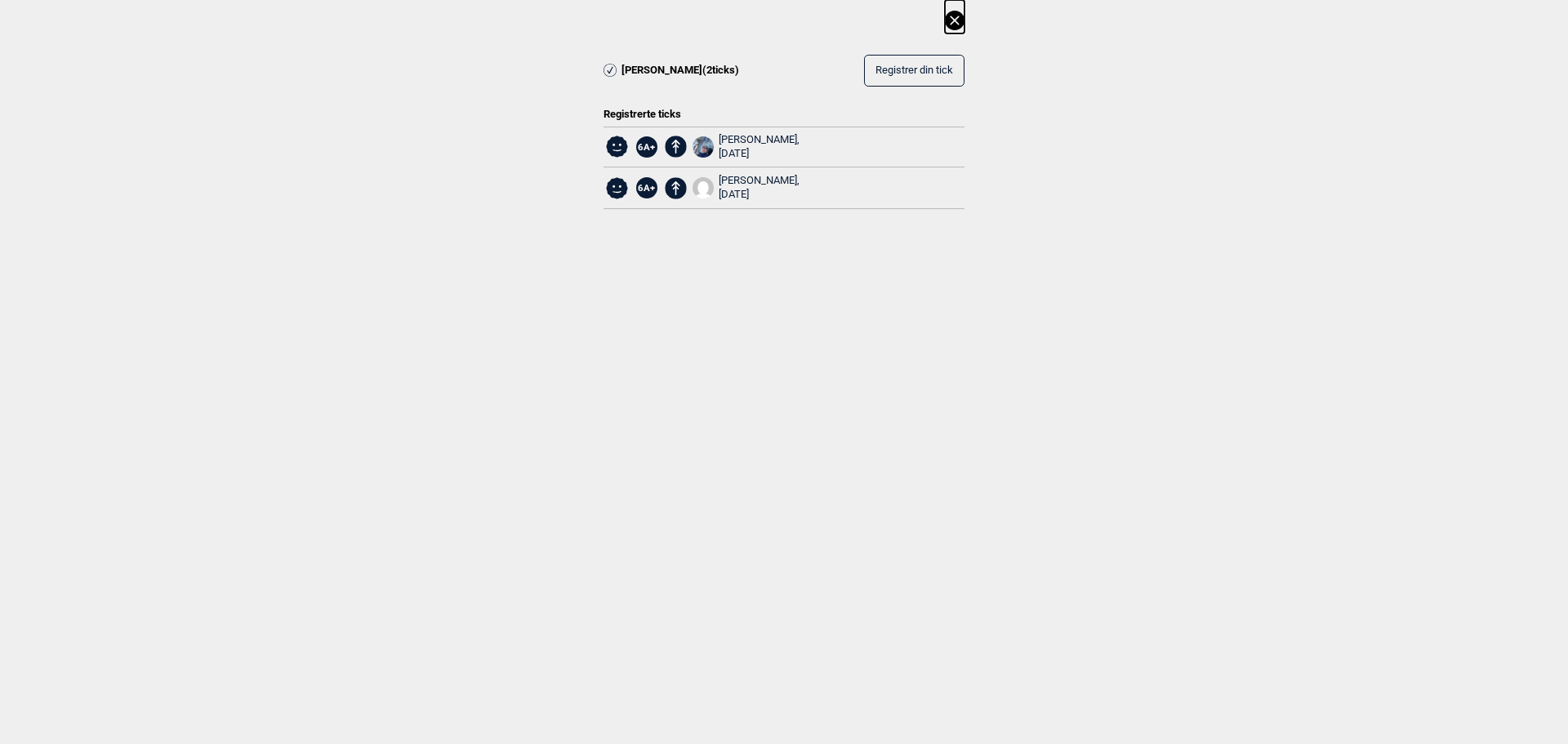
click at [953, 19] on icon at bounding box center [954, 20] width 9 height 9
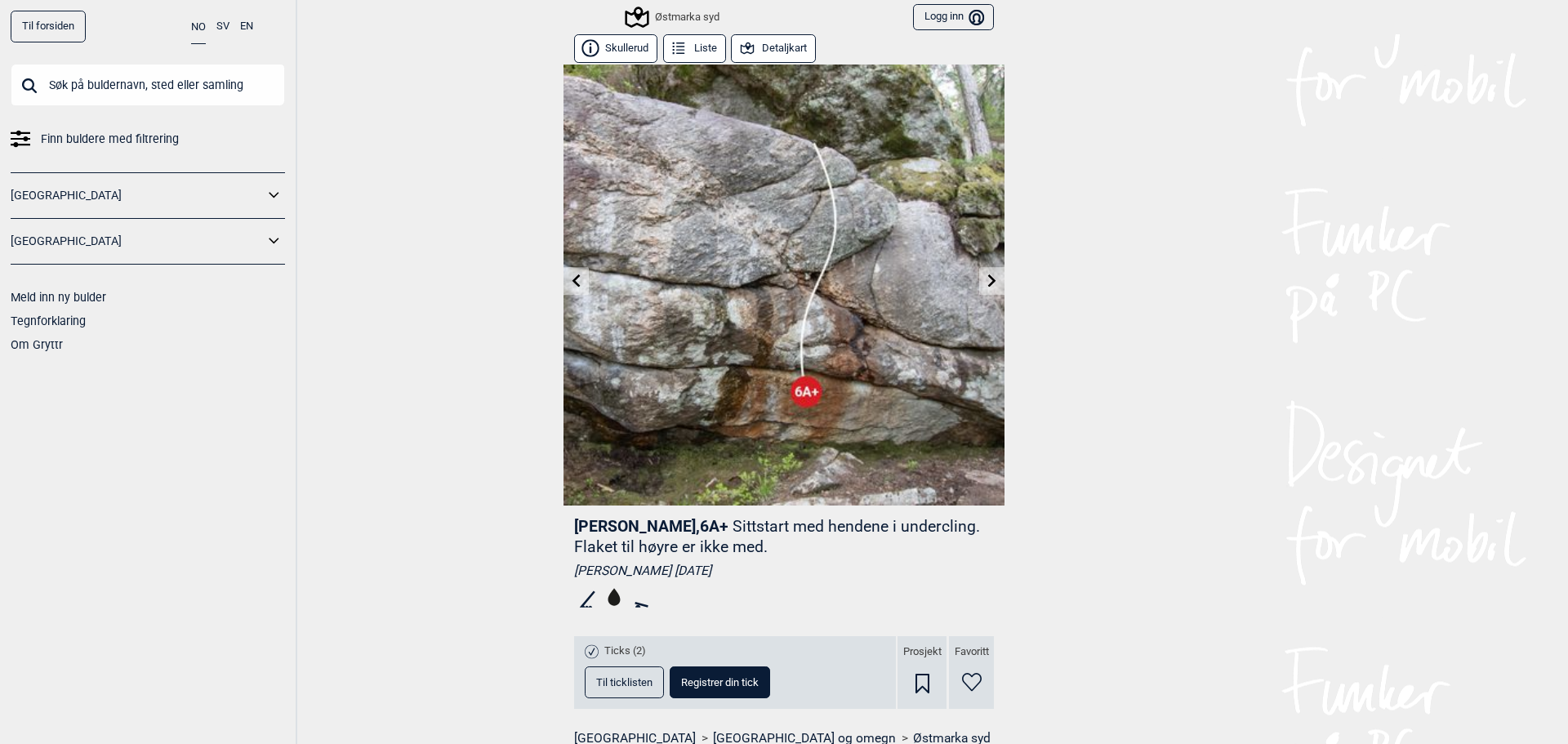
click at [570, 276] on icon at bounding box center [577, 280] width 13 height 13
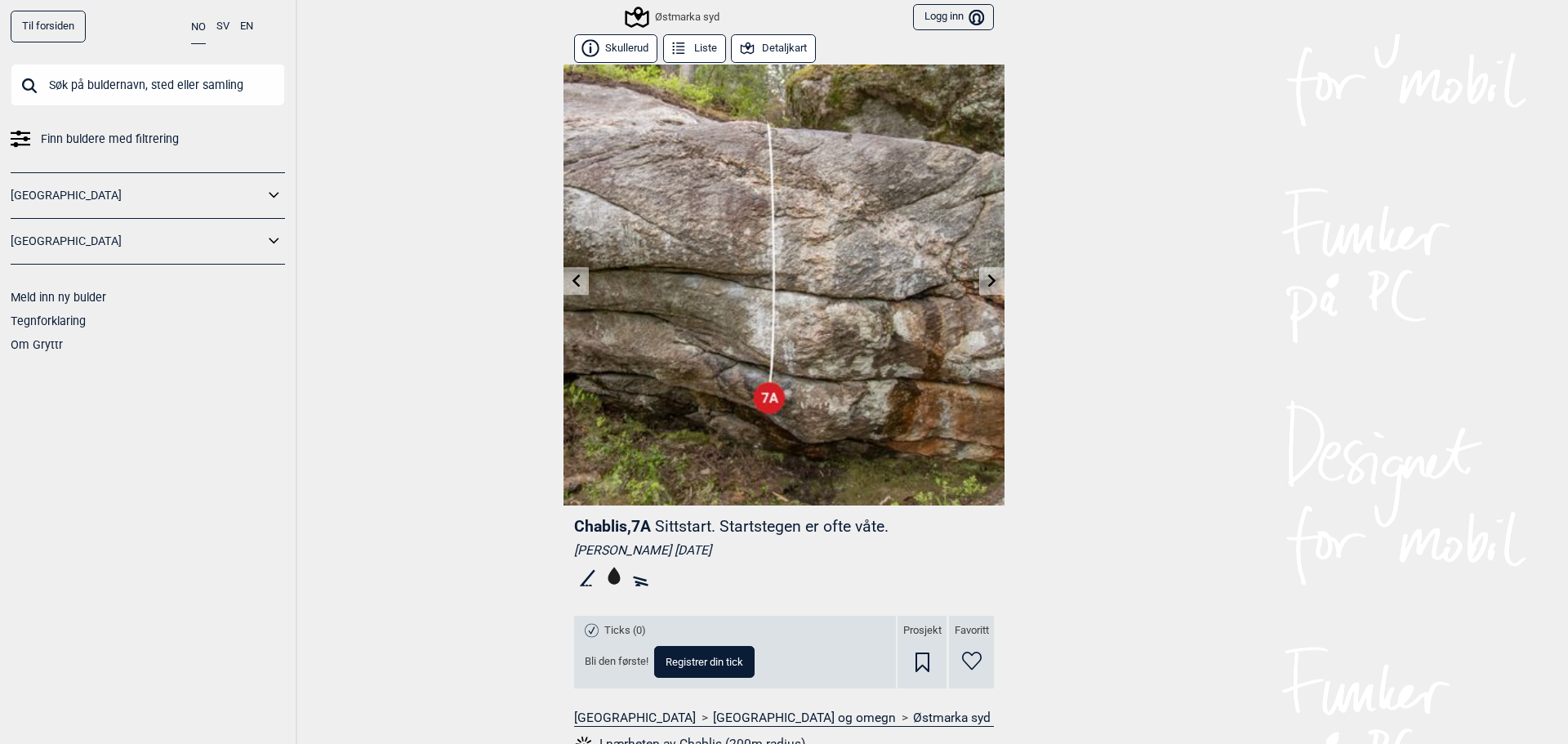
click at [572, 284] on icon at bounding box center [576, 280] width 8 height 13
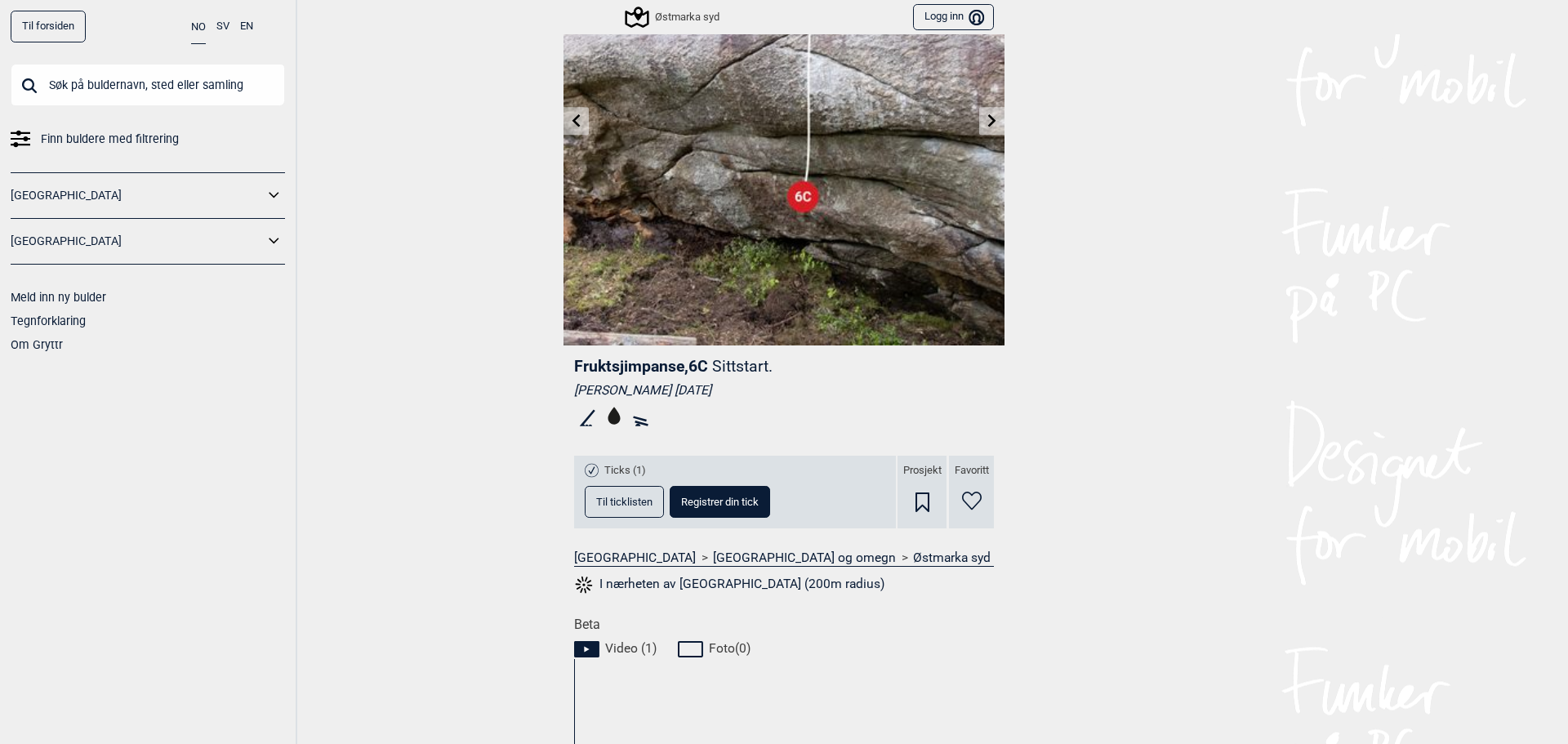
scroll to position [164, 0]
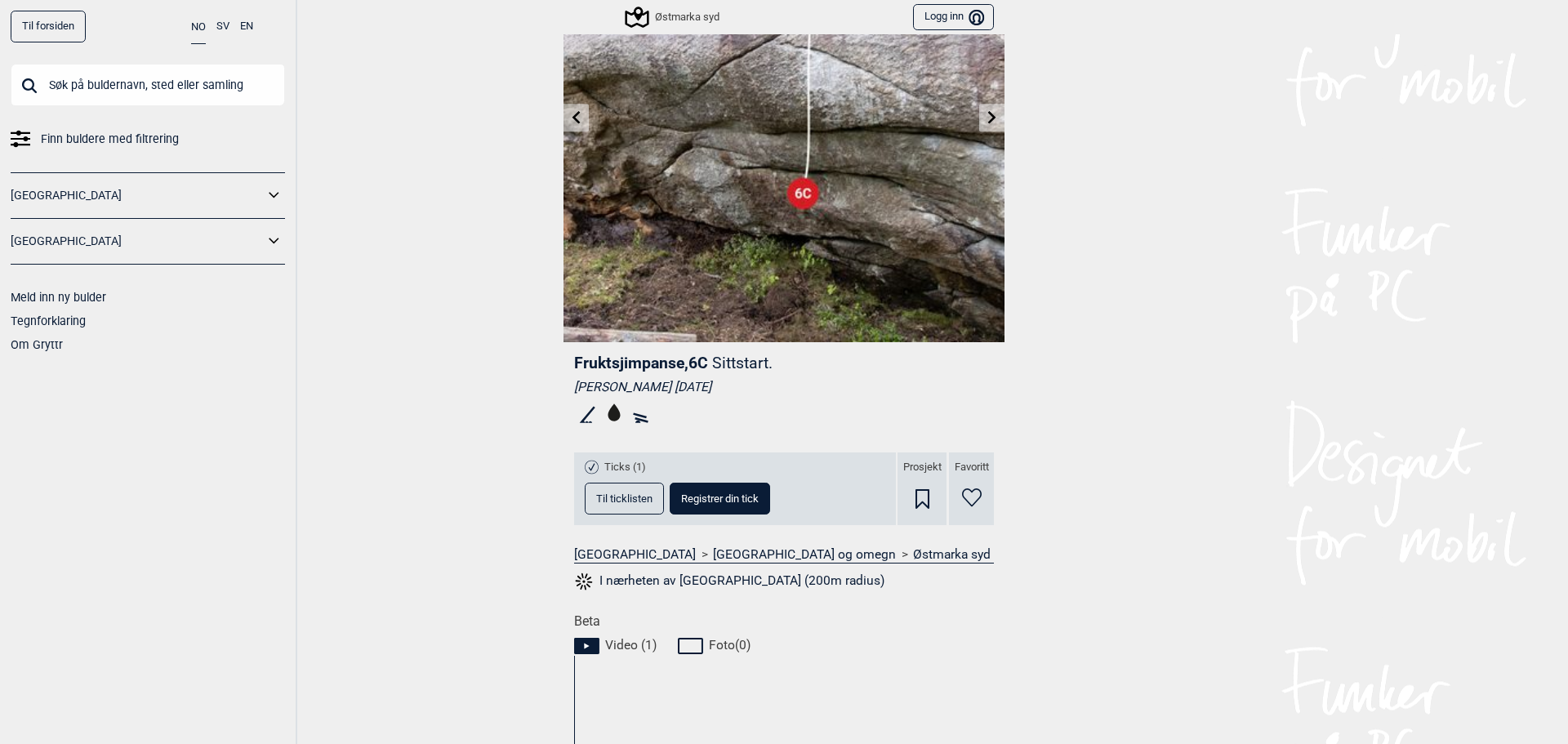
click at [612, 498] on span "Til ticklisten" at bounding box center [624, 498] width 56 height 11
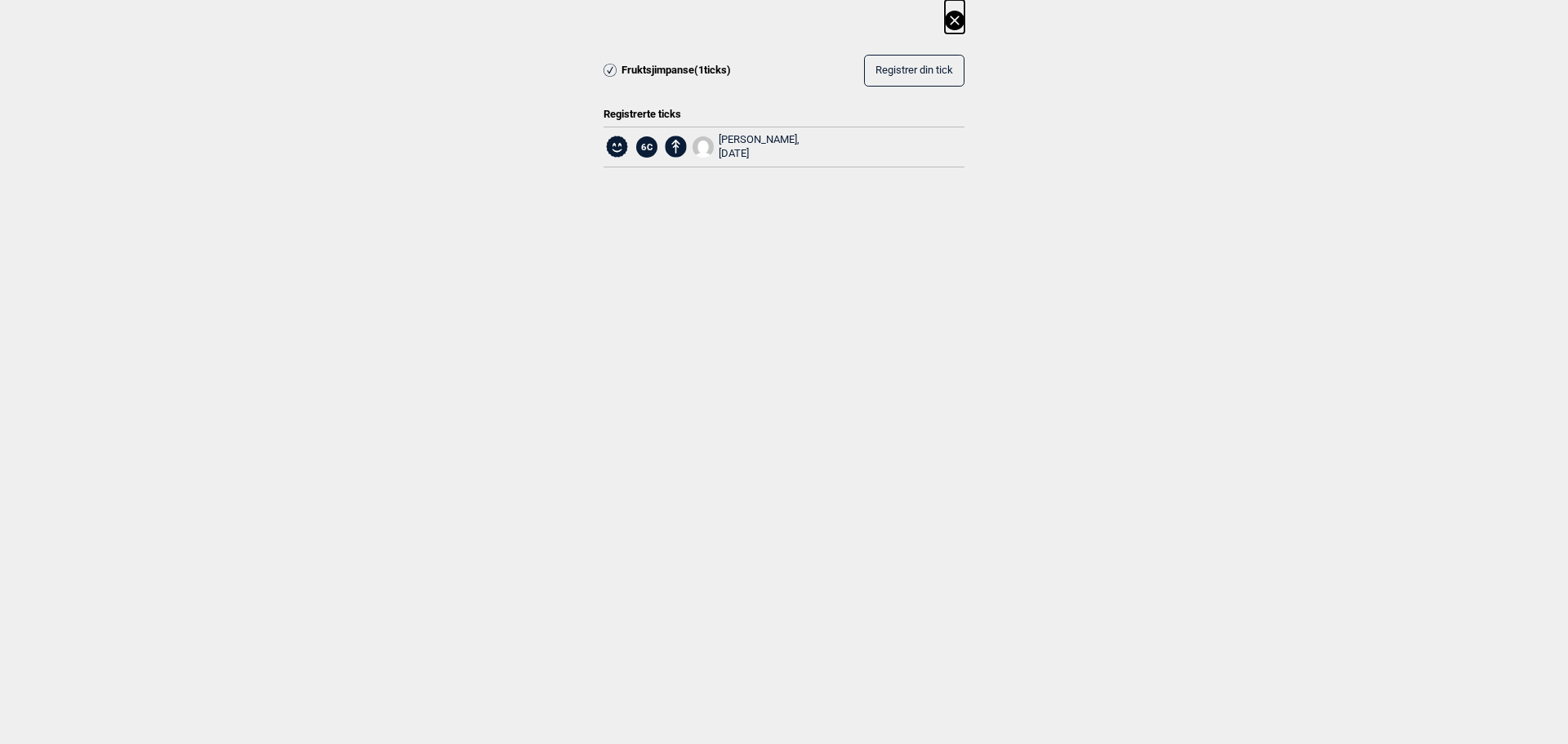
click at [952, 21] on icon at bounding box center [955, 21] width 20 height 20
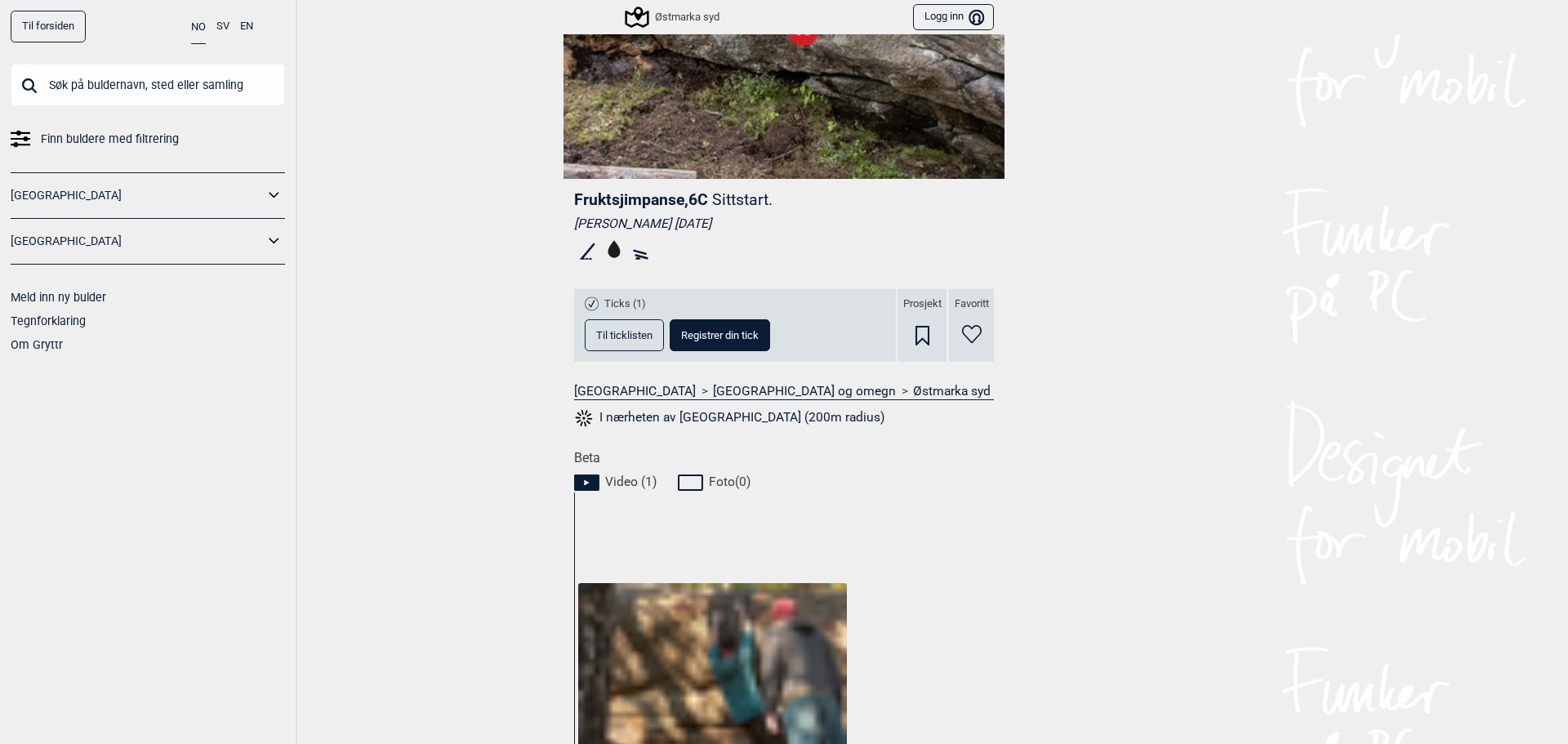
scroll to position [0, 0]
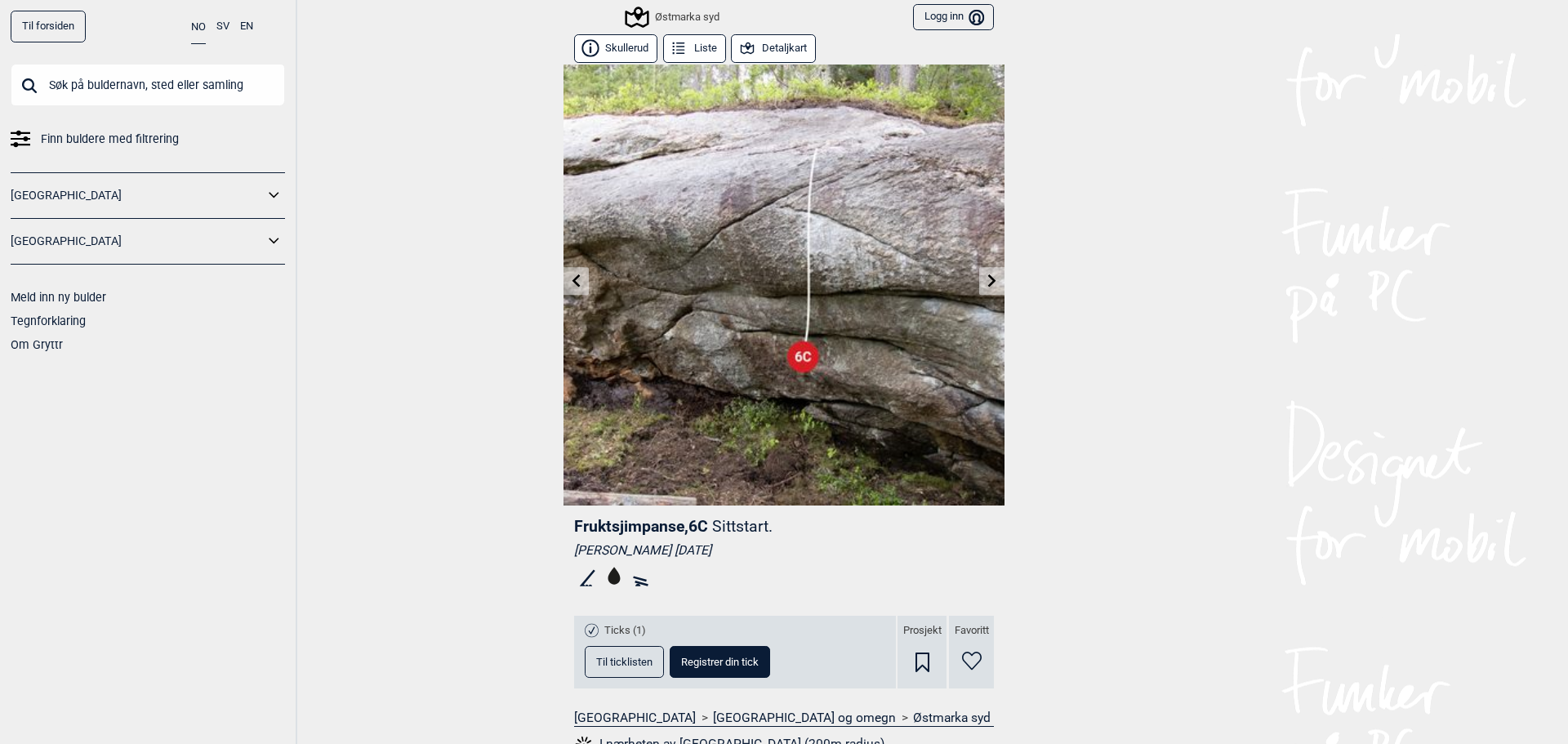
click at [577, 282] on icon at bounding box center [577, 280] width 13 height 13
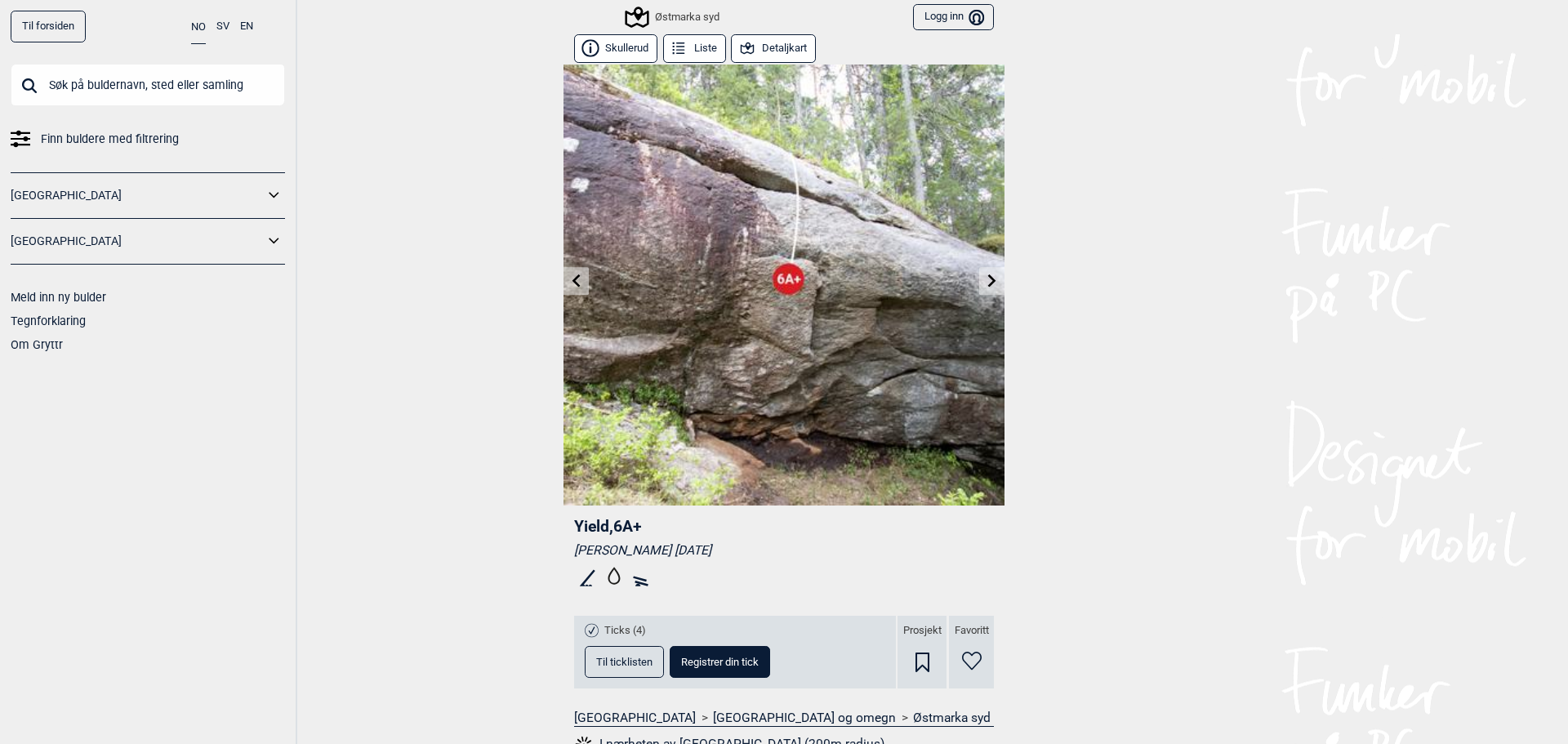
click at [618, 661] on span "Til ticklisten" at bounding box center [624, 662] width 56 height 11
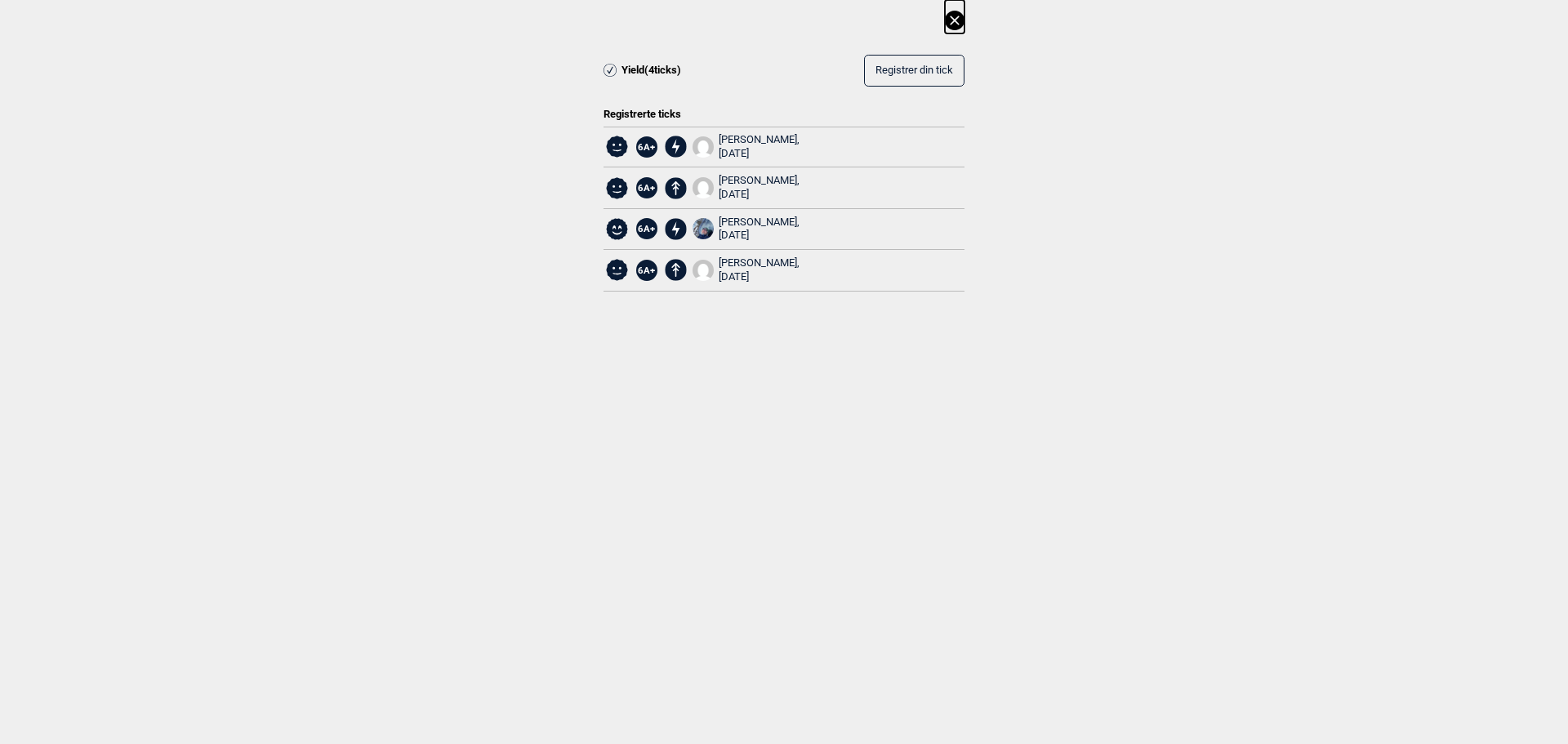
click at [956, 19] on icon at bounding box center [954, 20] width 9 height 9
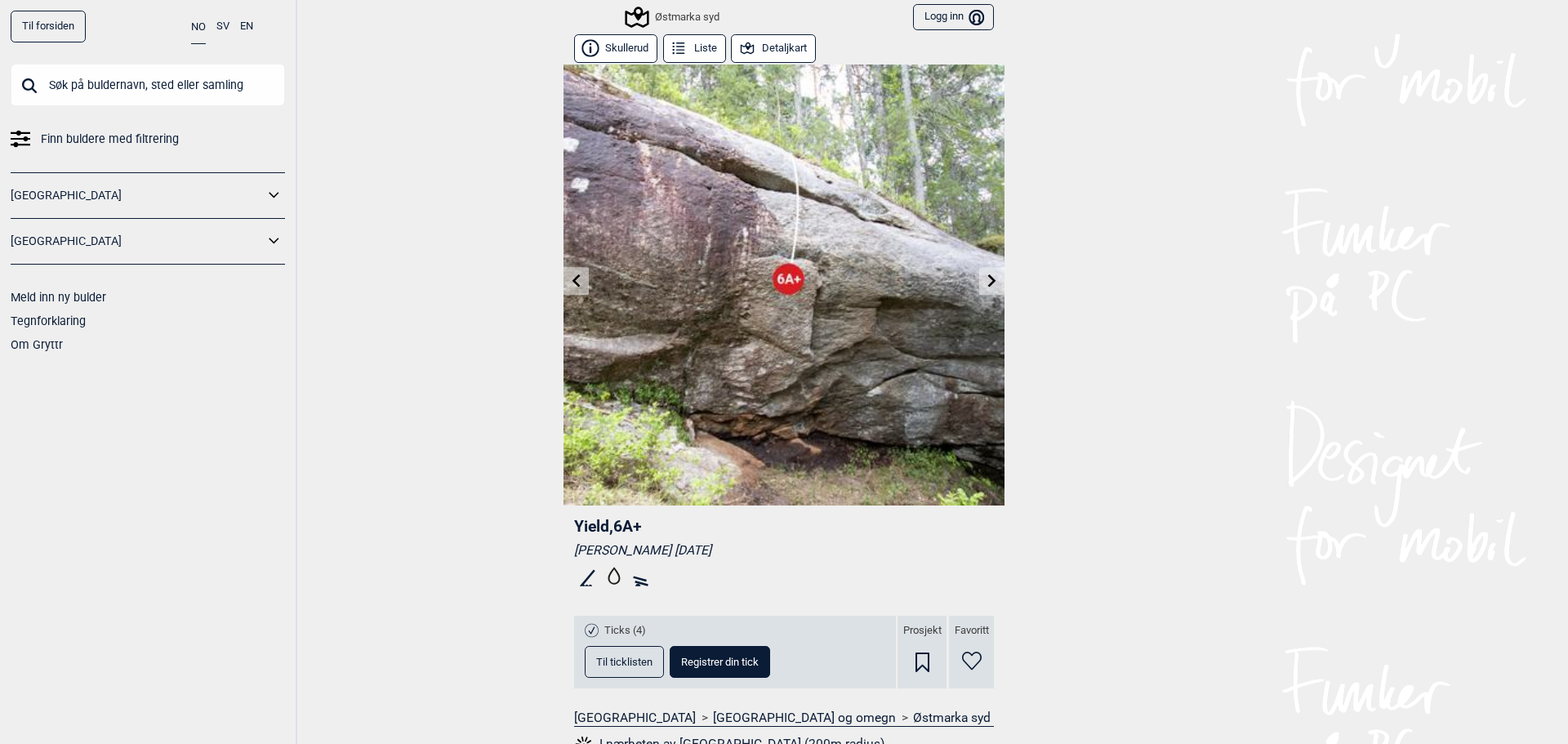
click at [575, 276] on icon at bounding box center [577, 280] width 13 height 13
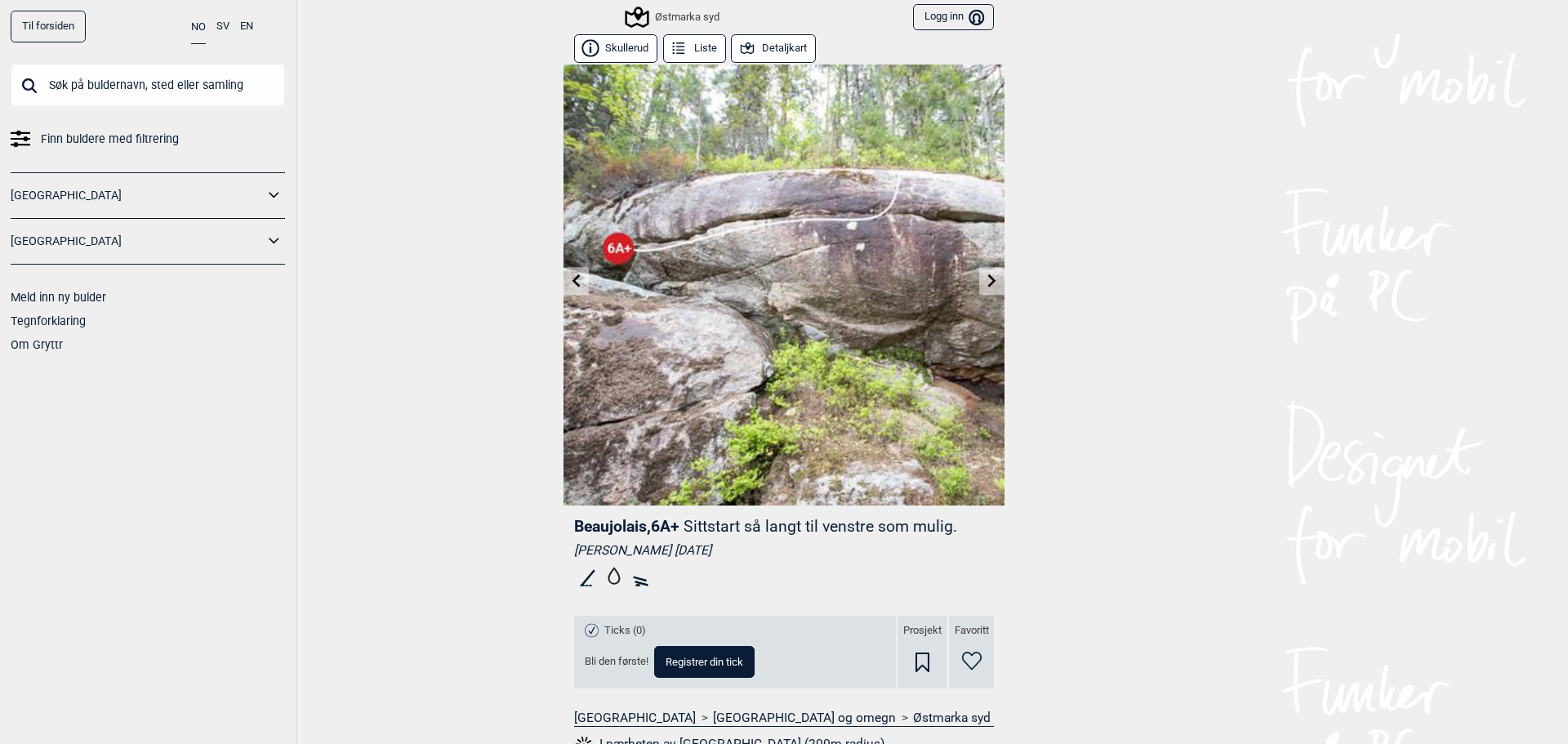
click at [573, 282] on icon at bounding box center [577, 280] width 13 height 13
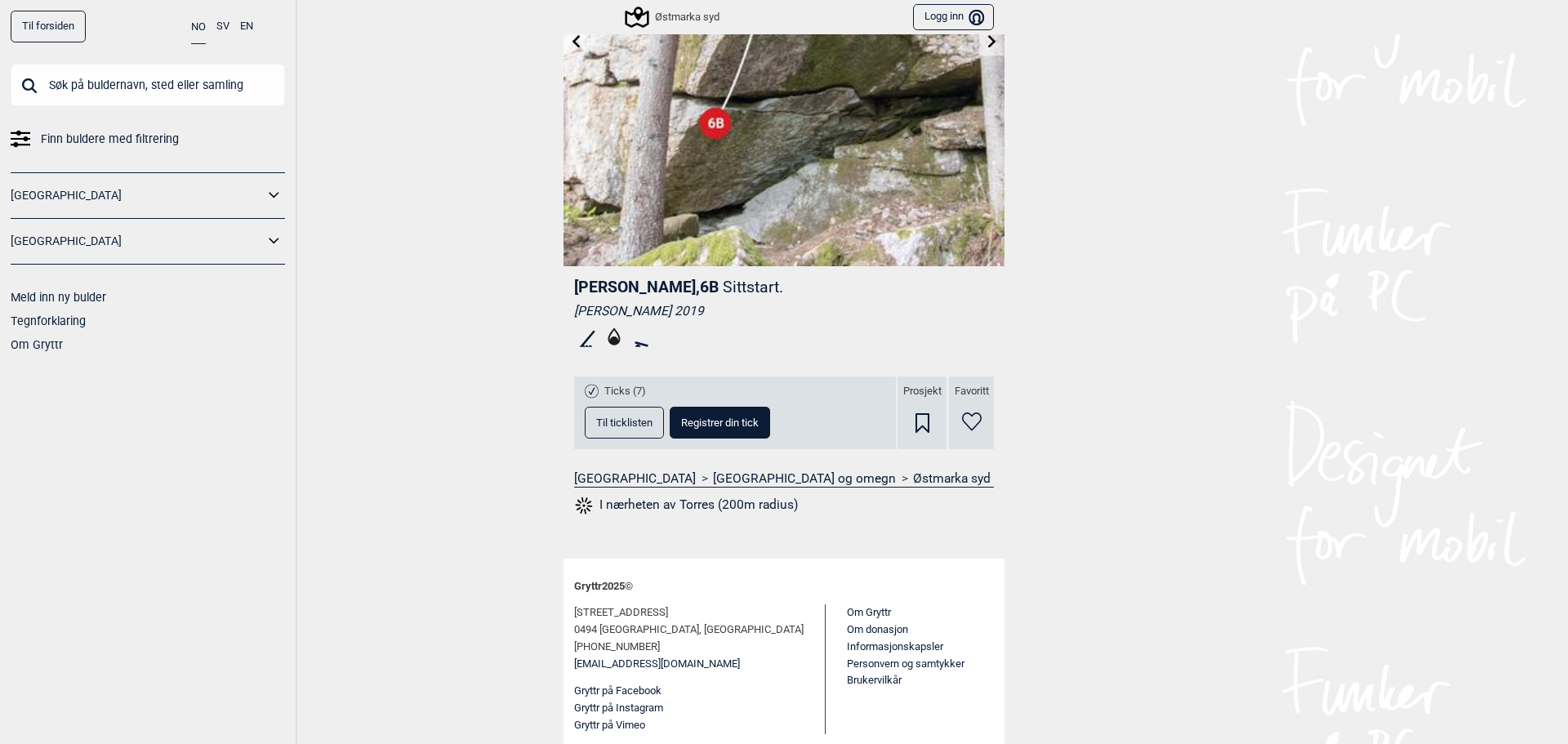
scroll to position [240, 0]
click at [632, 420] on span "Til ticklisten" at bounding box center [624, 422] width 56 height 11
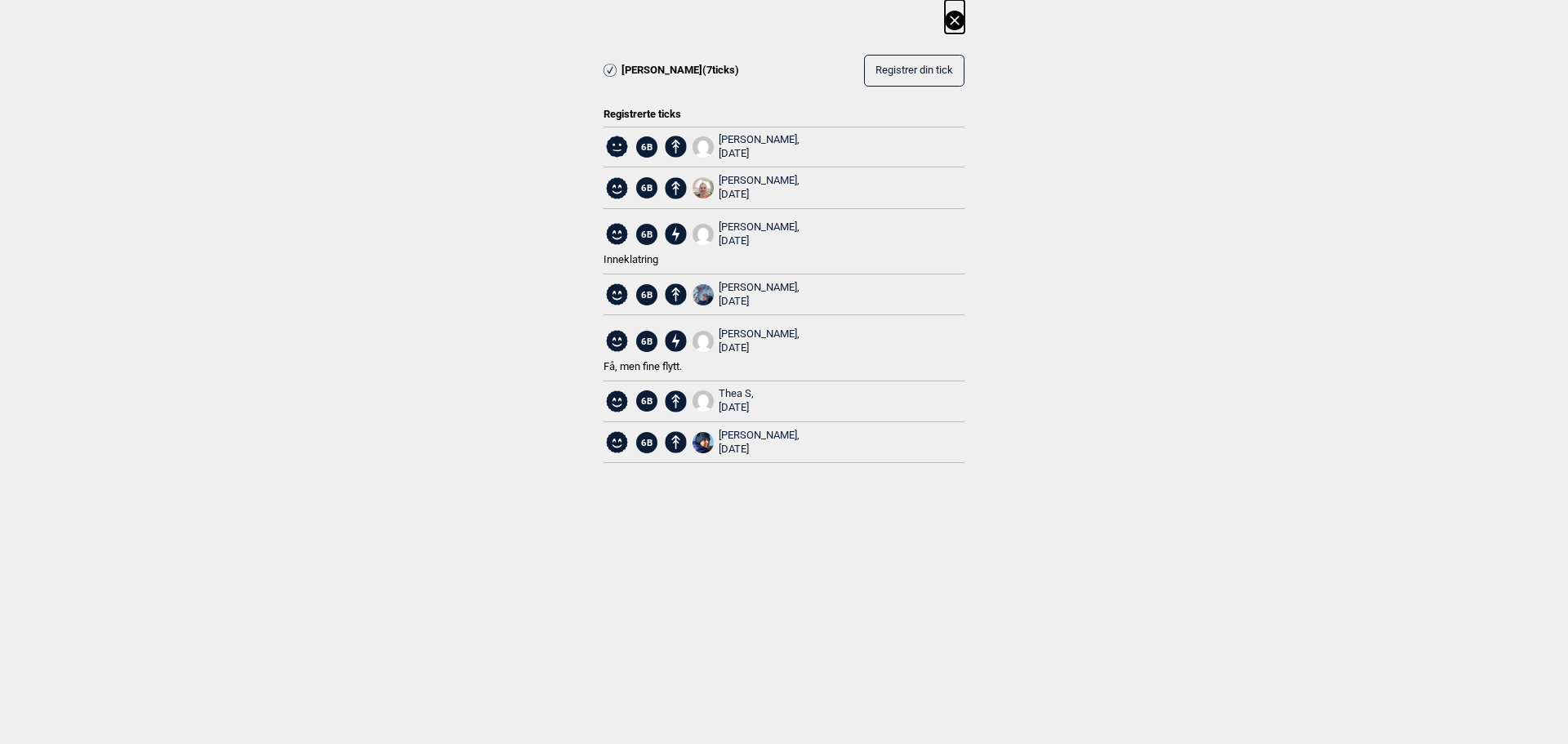
click at [958, 20] on icon at bounding box center [955, 21] width 20 height 20
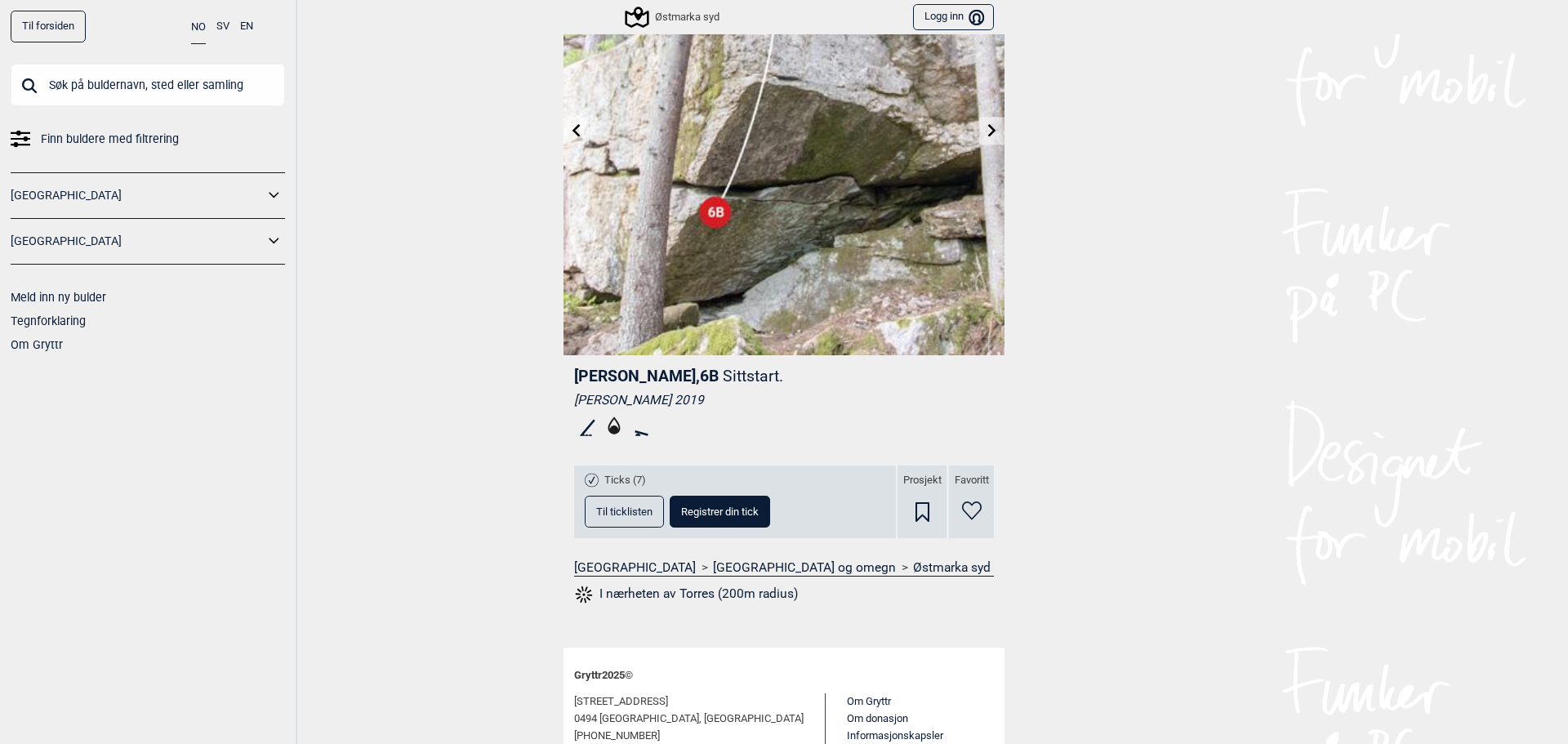
scroll to position [0, 0]
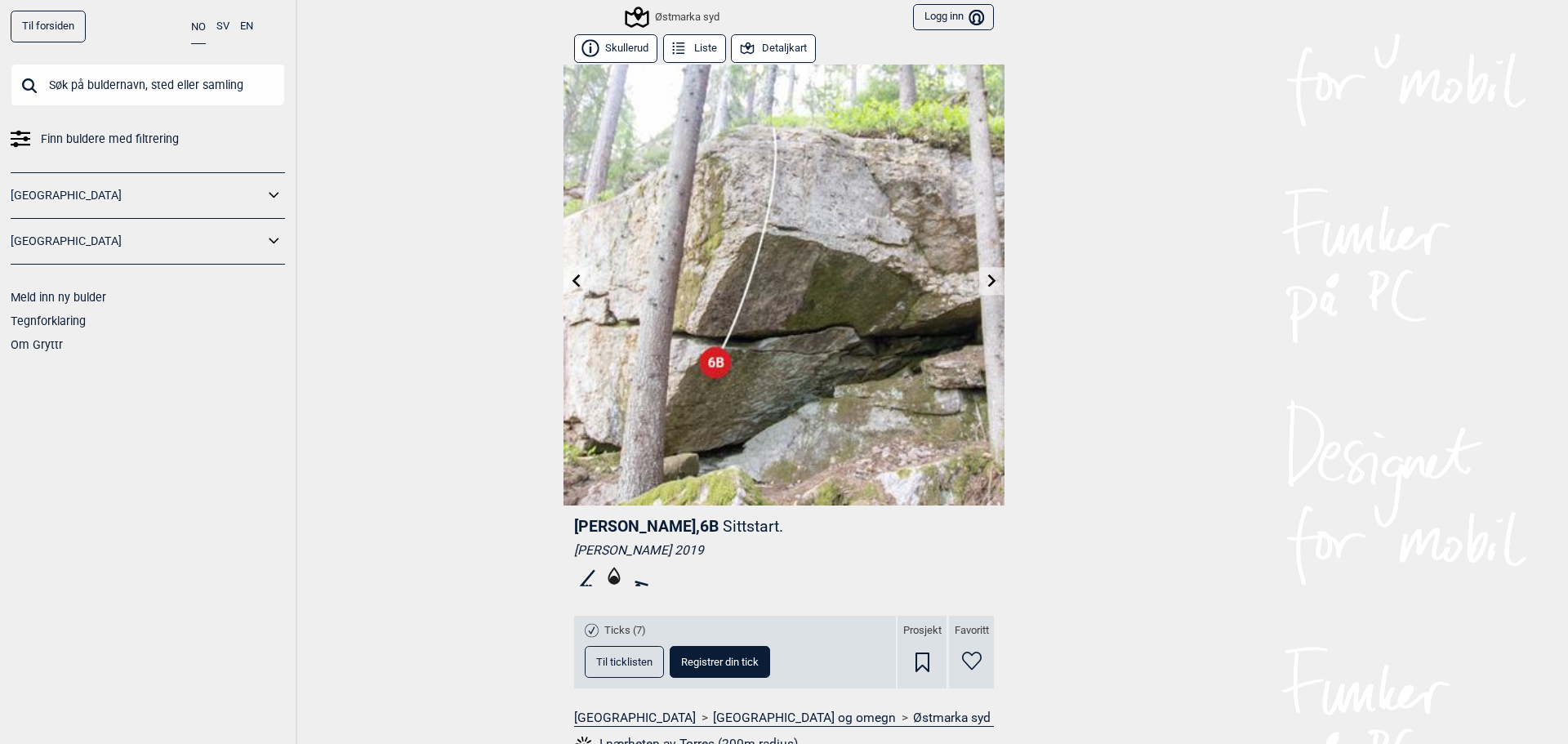
click at [573, 284] on icon at bounding box center [577, 280] width 13 height 13
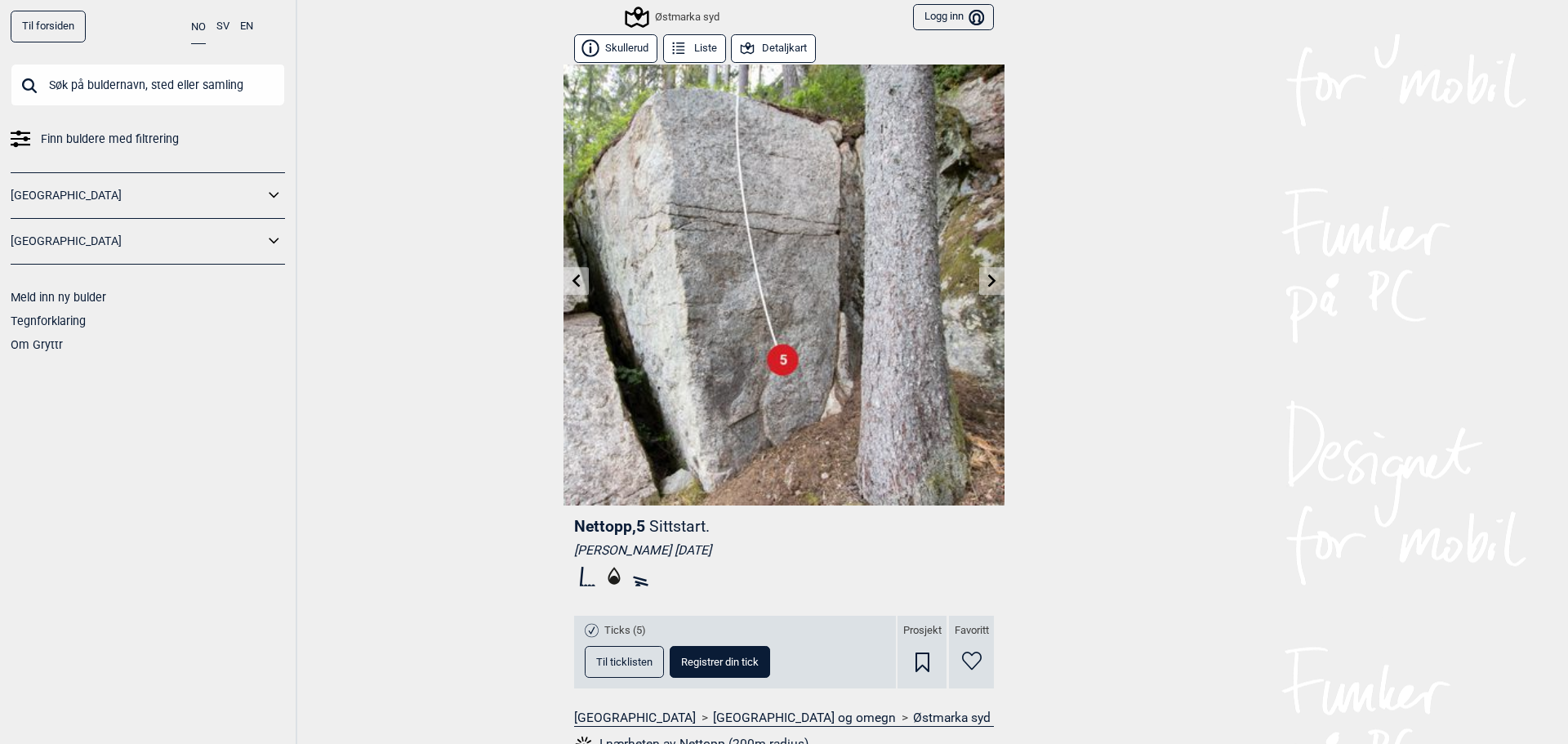
click at [613, 658] on span "Til ticklisten" at bounding box center [624, 662] width 56 height 11
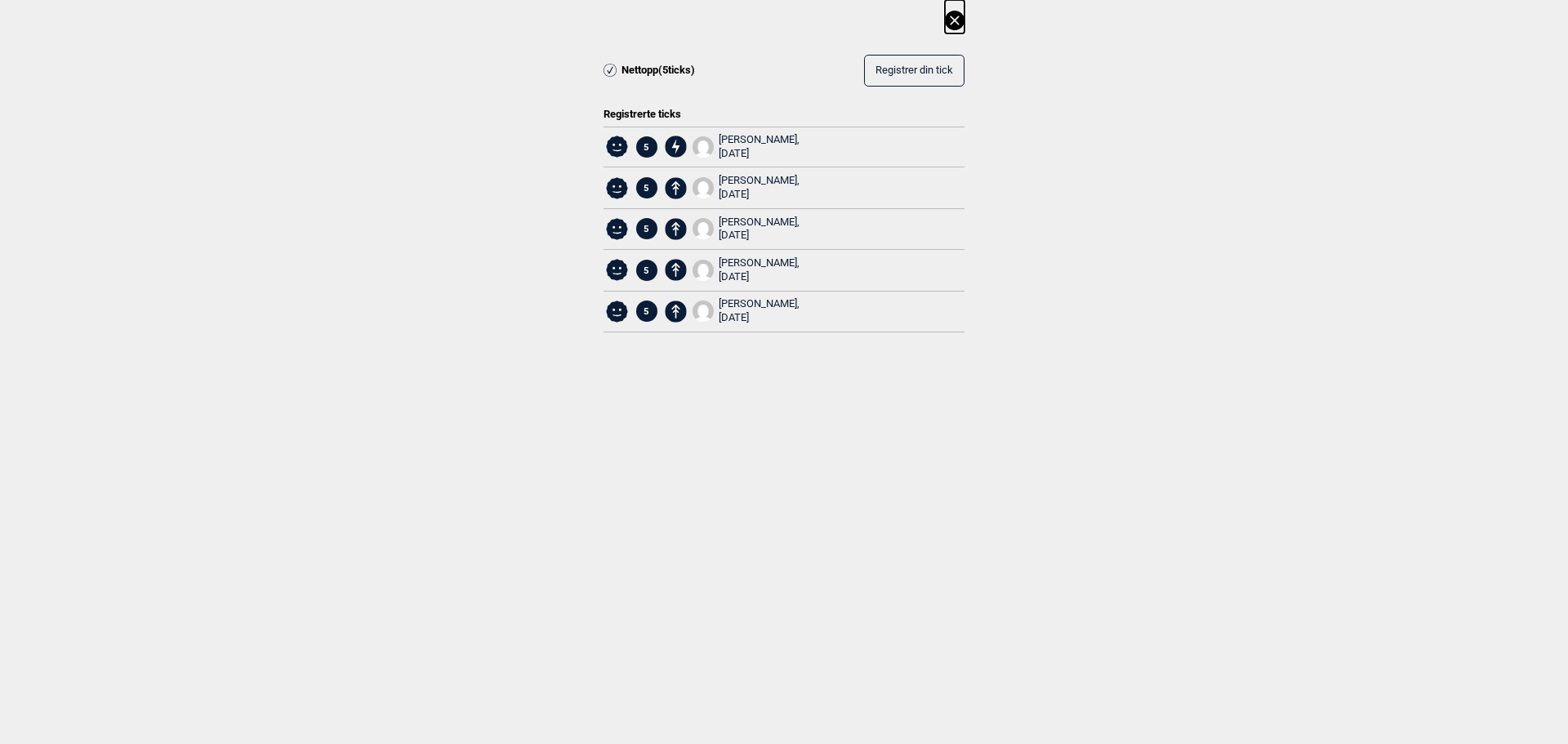
click at [962, 20] on icon at bounding box center [955, 21] width 20 height 20
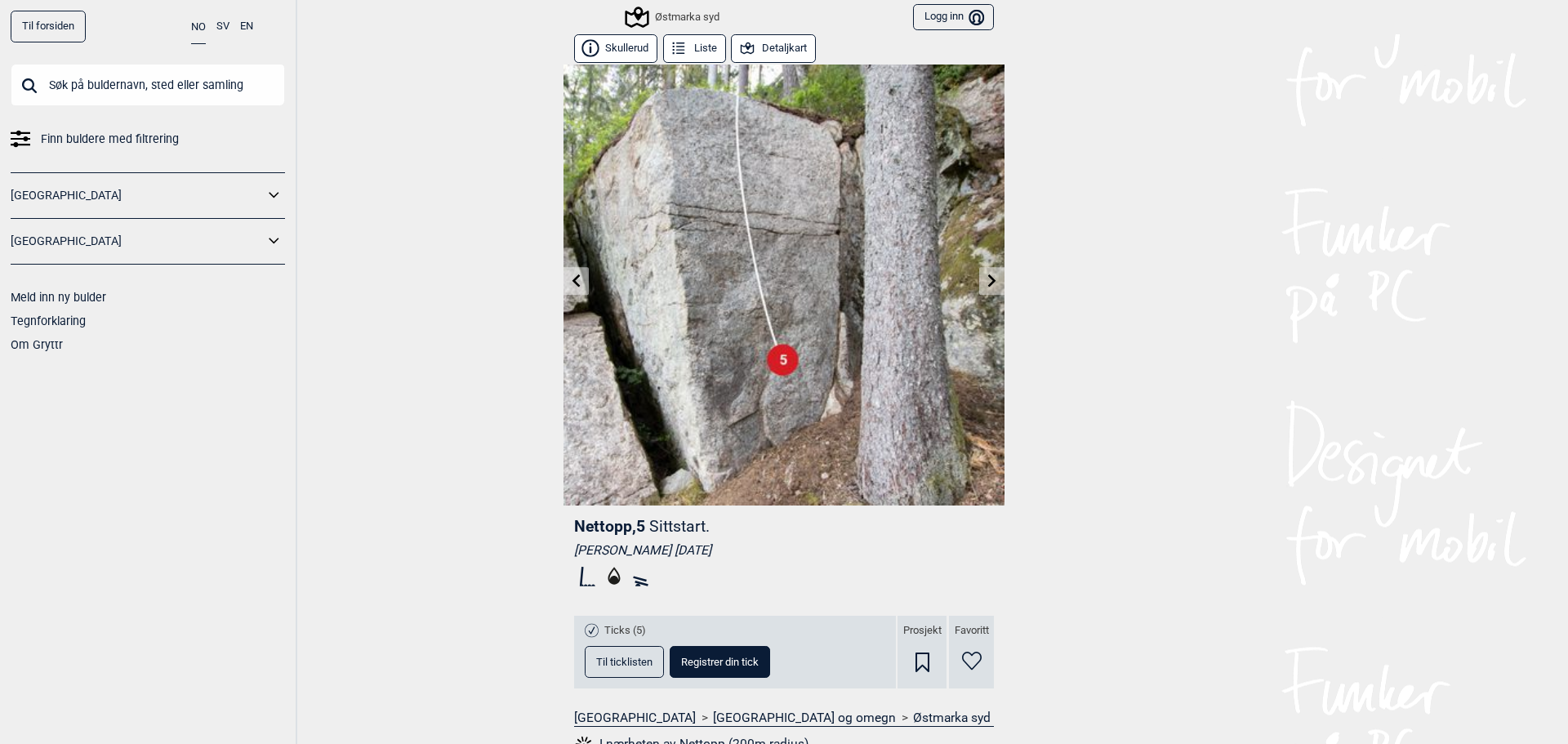
click at [576, 282] on icon at bounding box center [577, 280] width 13 height 13
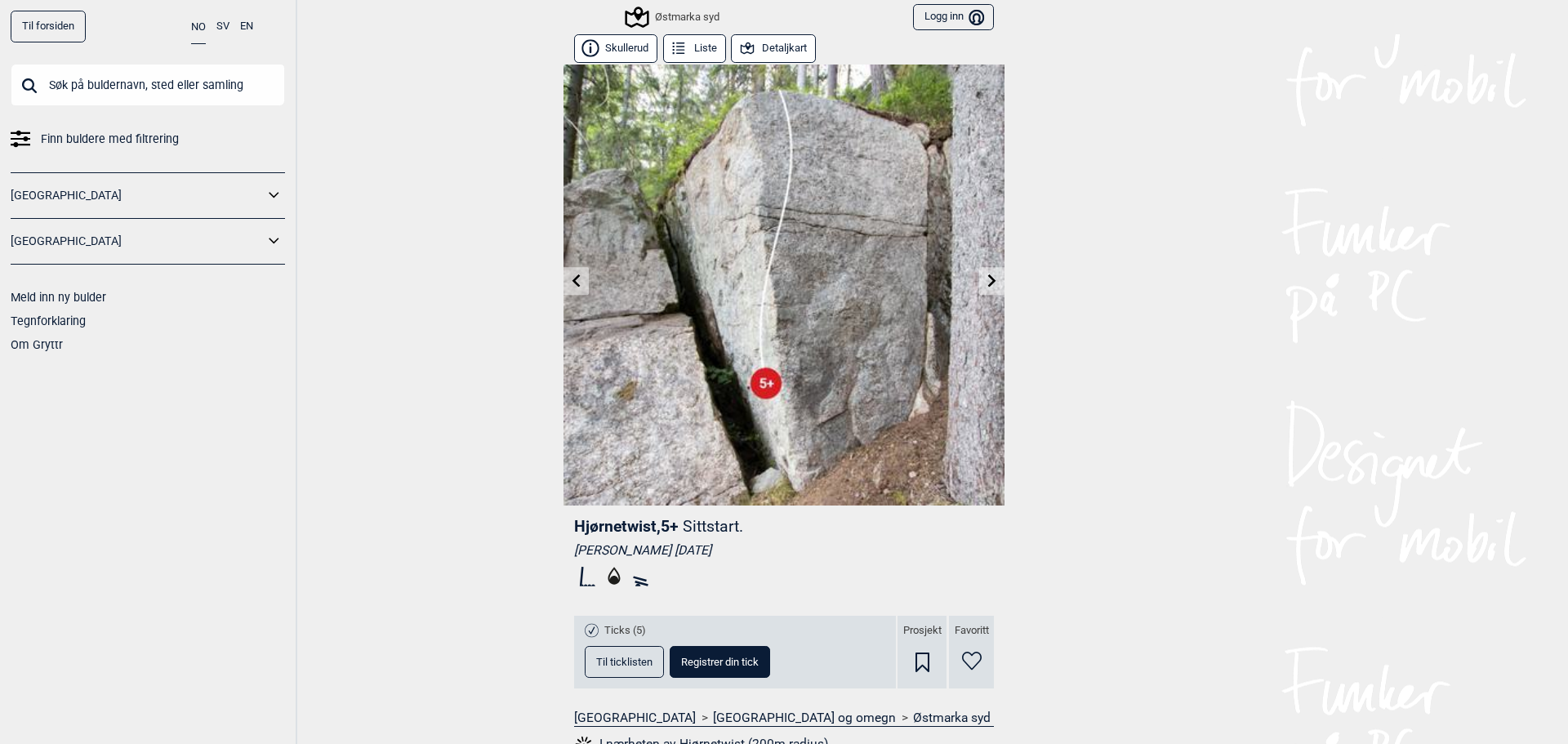
click at [574, 287] on link at bounding box center [577, 281] width 25 height 27
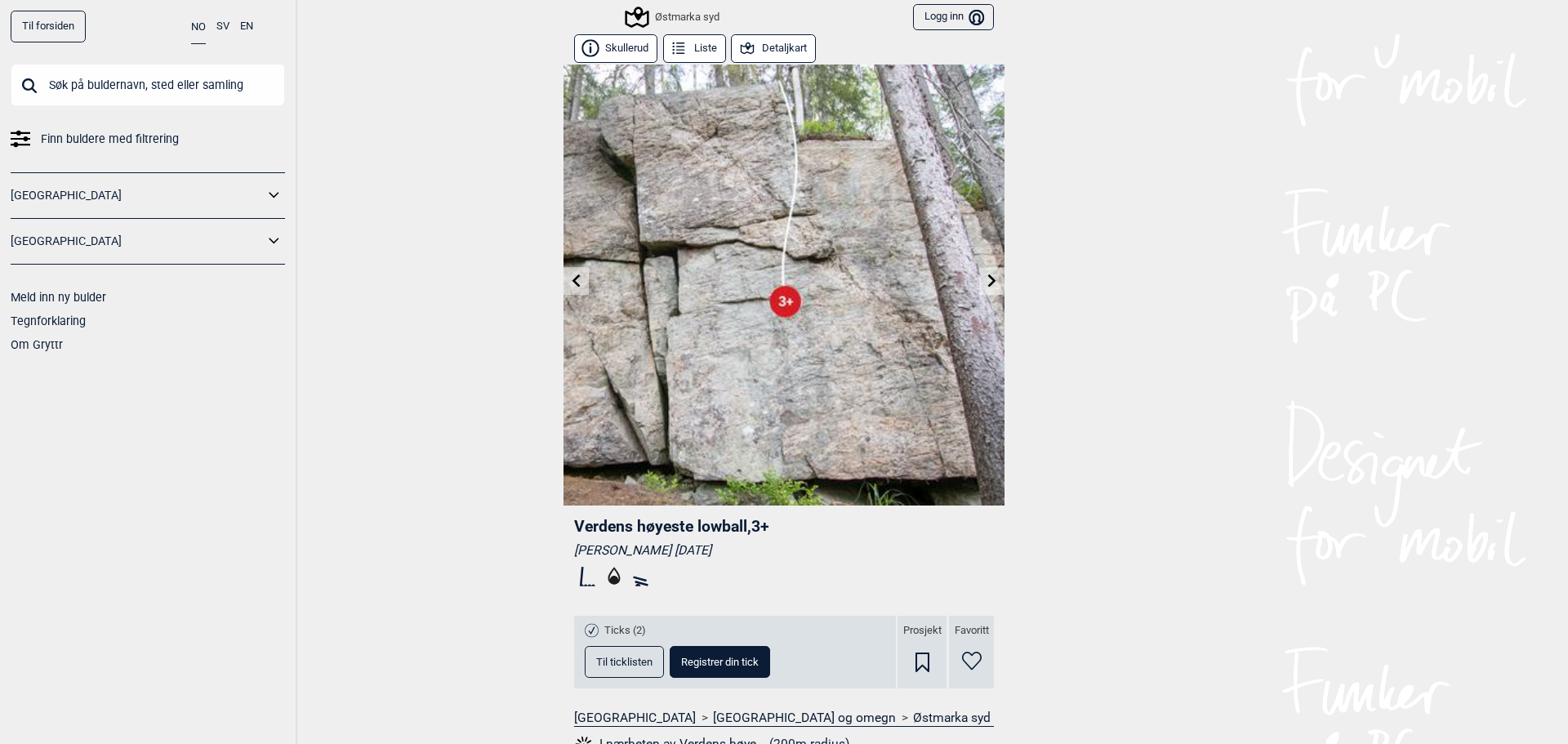
click at [572, 276] on icon at bounding box center [576, 280] width 8 height 13
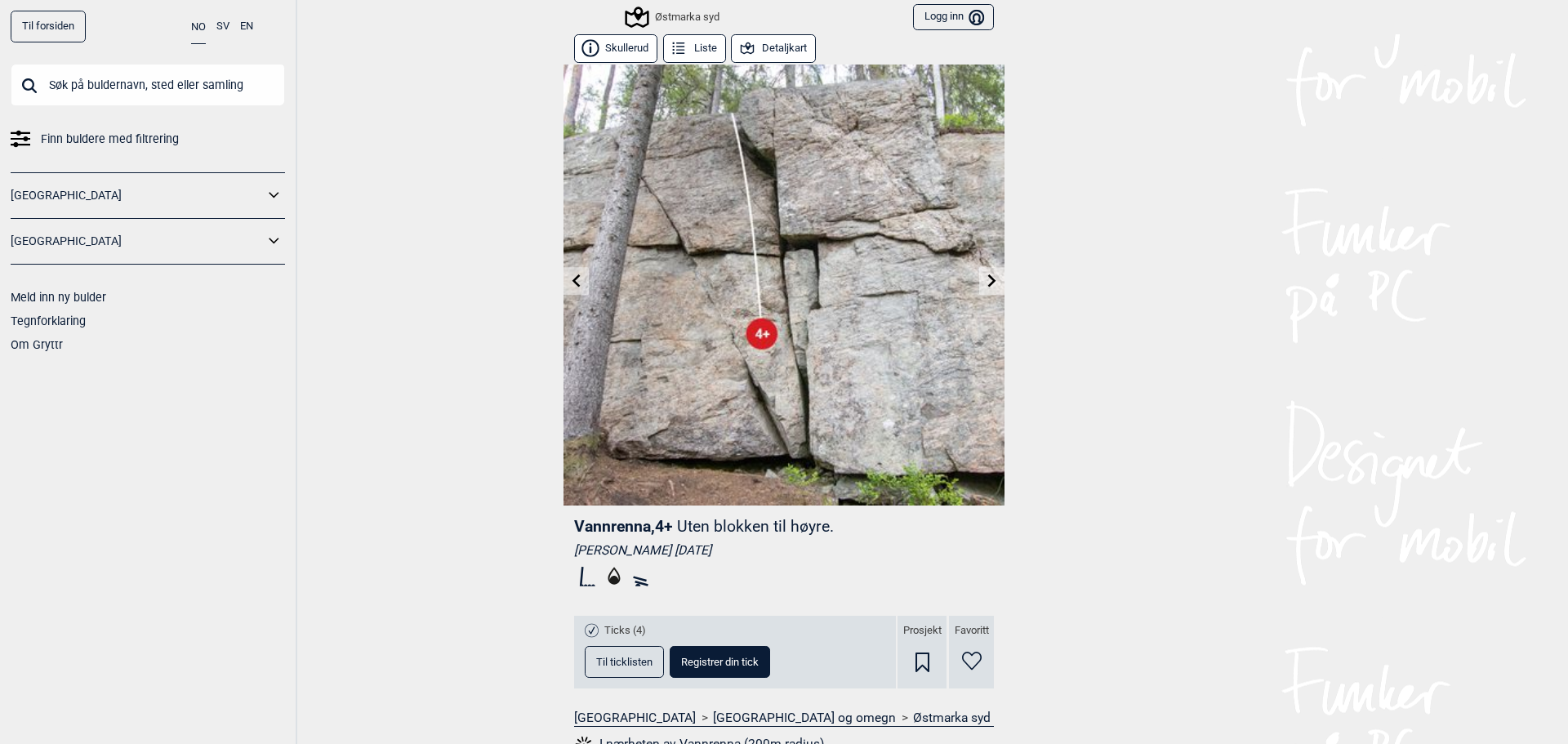
click at [575, 281] on icon at bounding box center [577, 280] width 13 height 13
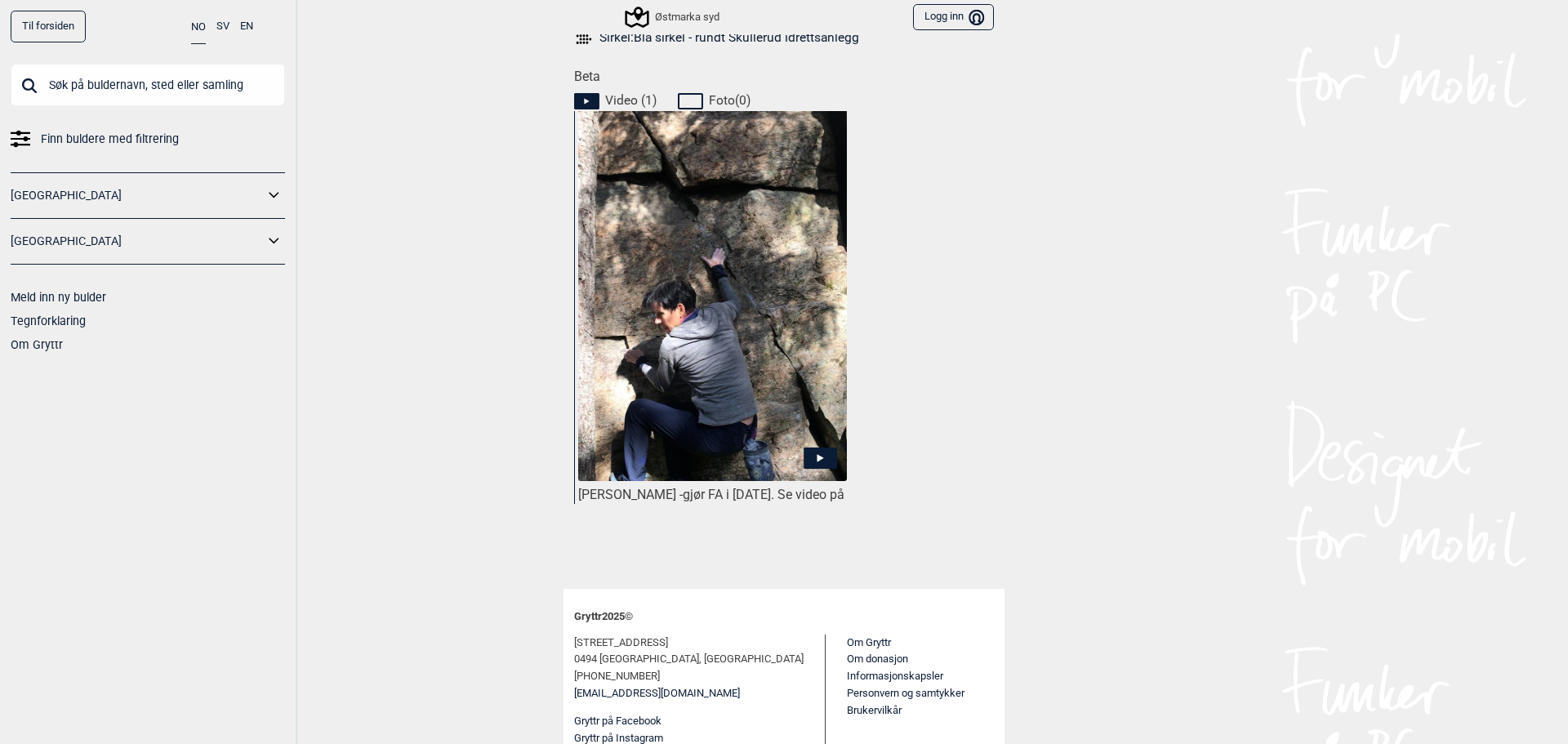
scroll to position [653, 0]
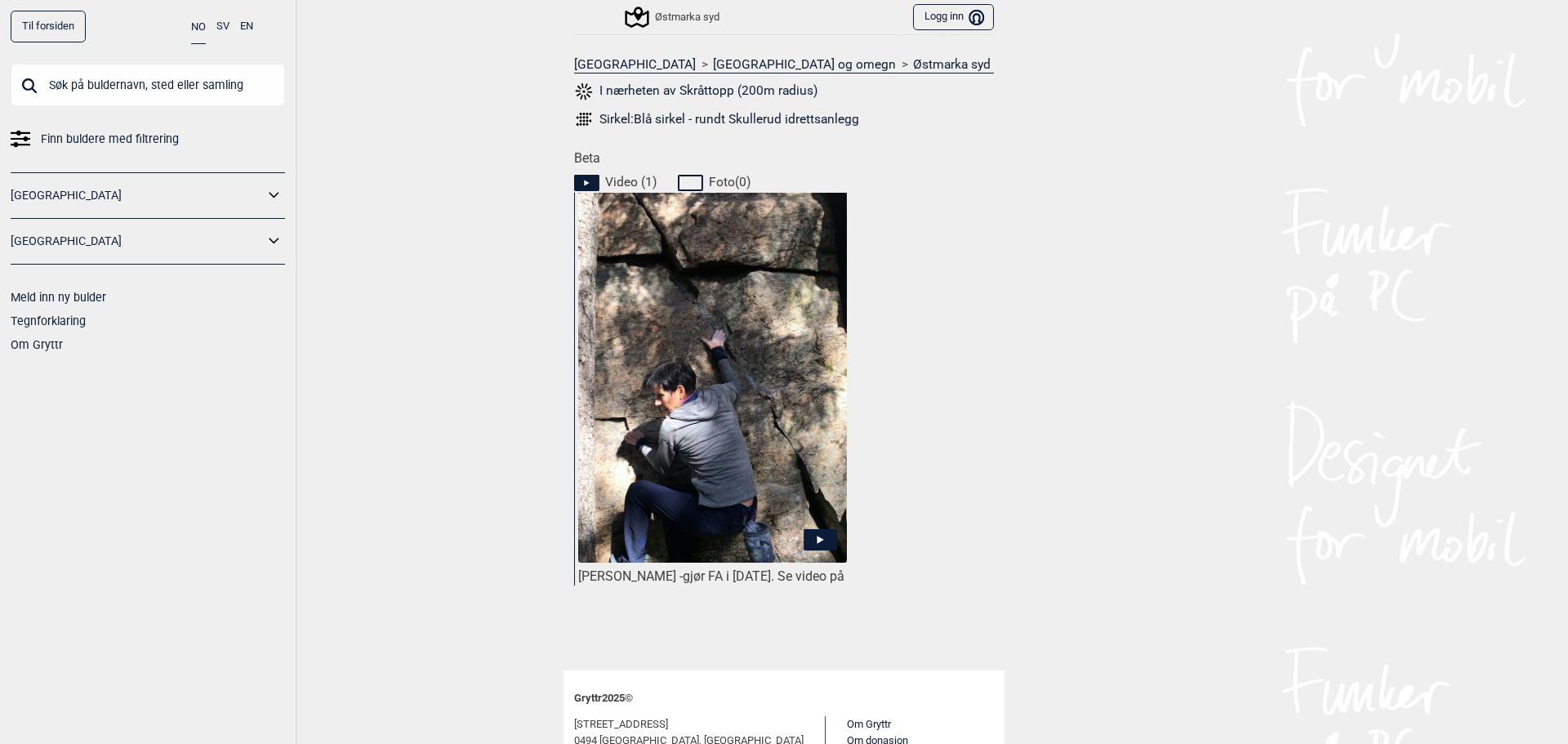
click at [807, 538] on icon at bounding box center [819, 539] width 34 height 21
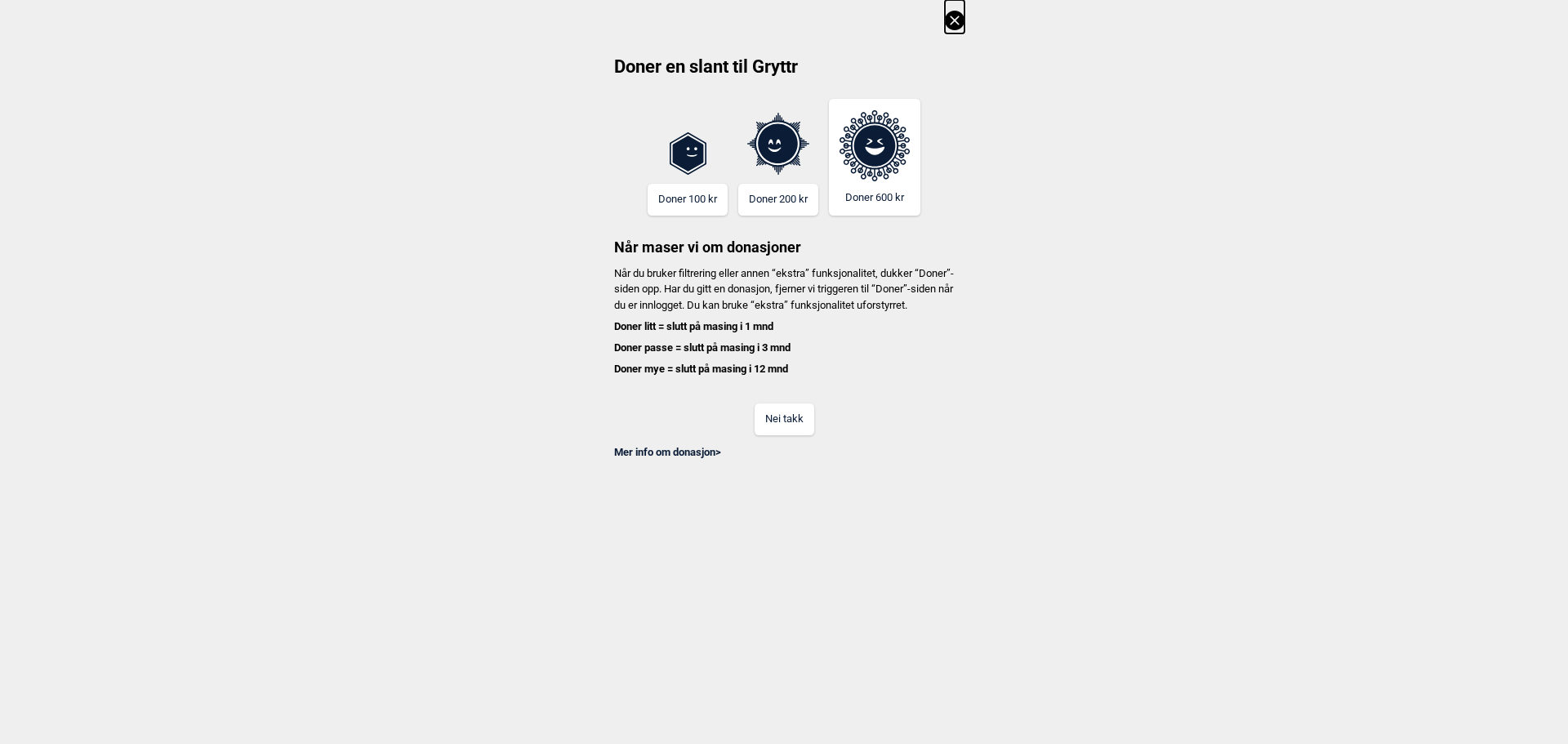
click at [955, 25] on icon at bounding box center [955, 21] width 20 height 20
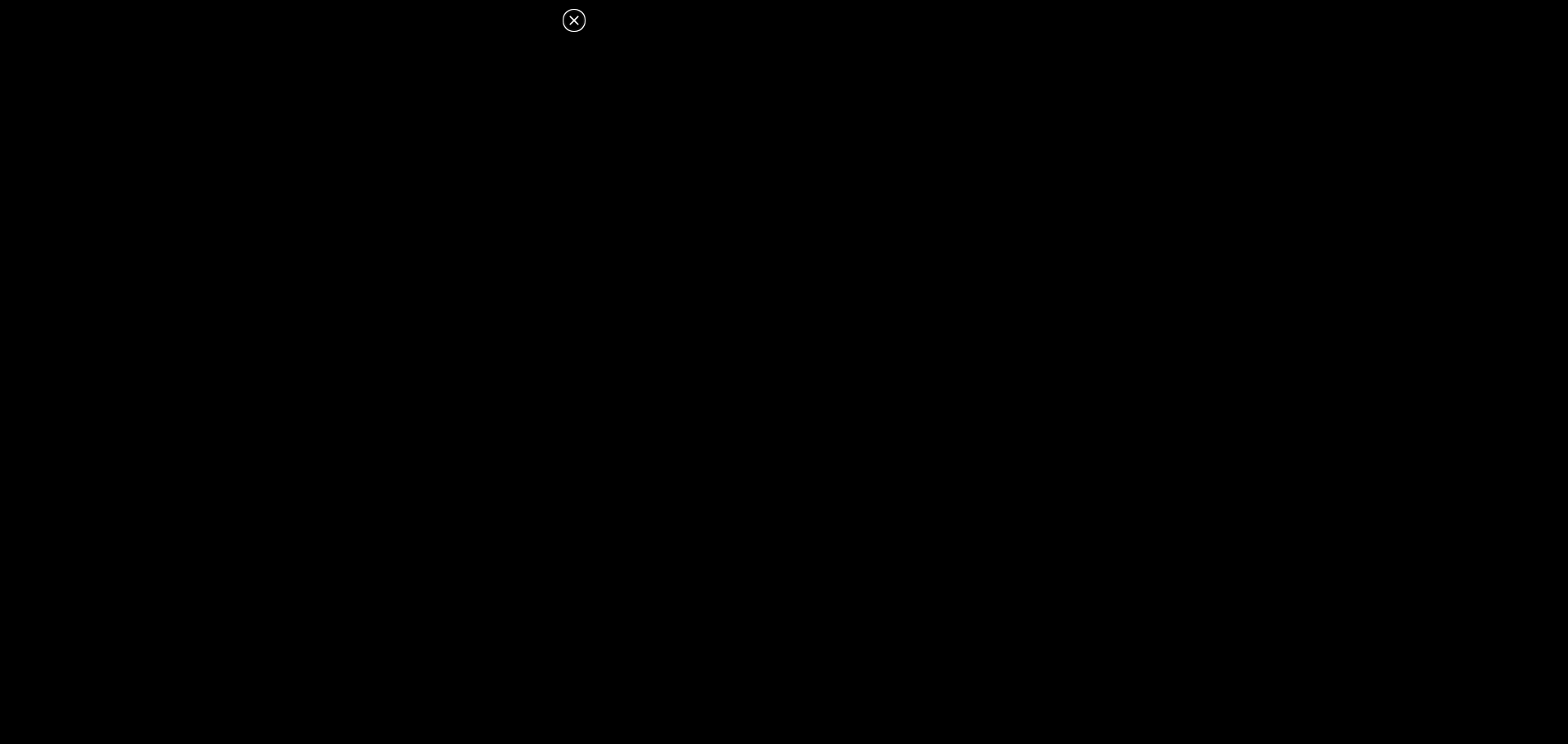
click at [581, 16] on icon at bounding box center [574, 21] width 20 height 20
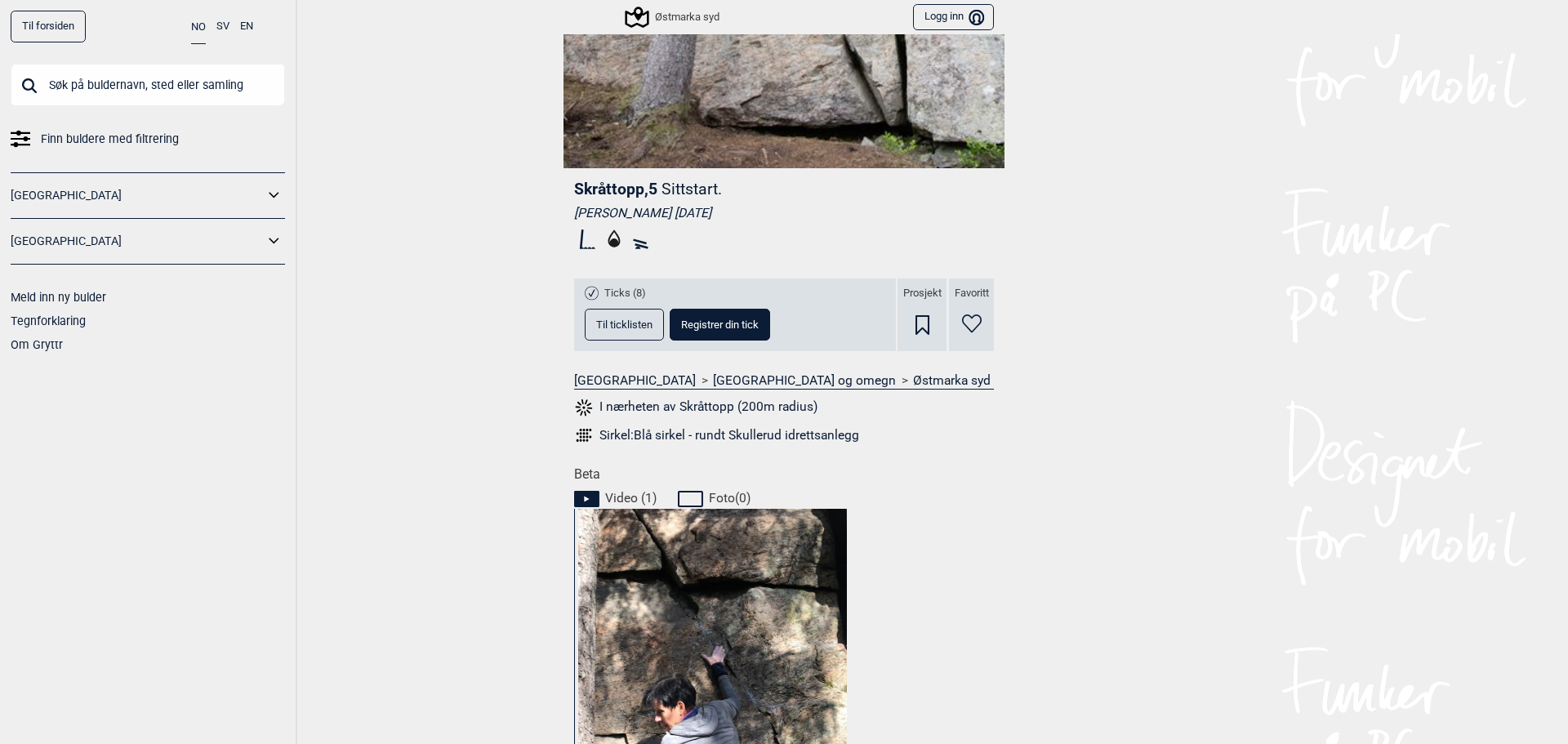
scroll to position [164, 0]
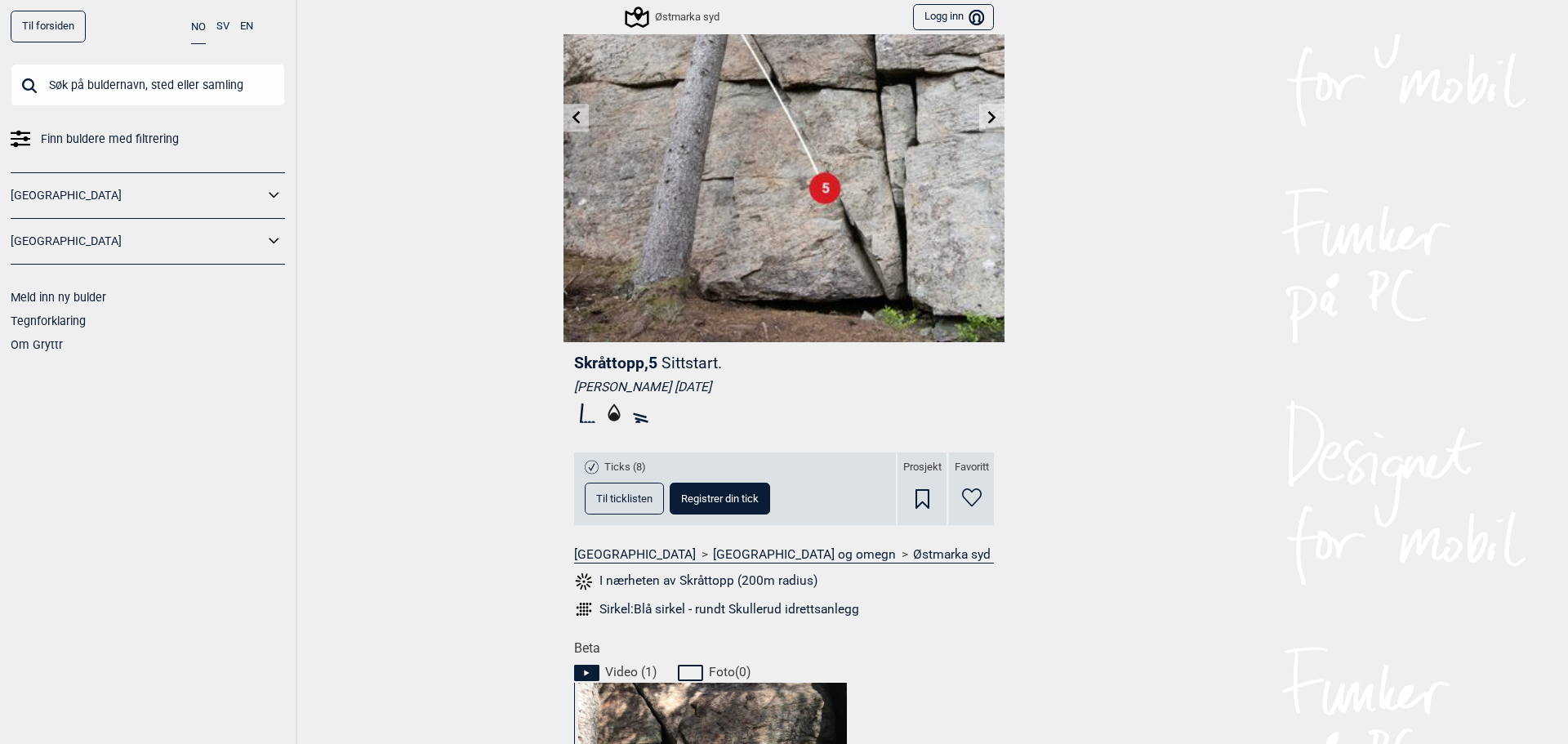
click at [578, 120] on link at bounding box center [577, 118] width 25 height 27
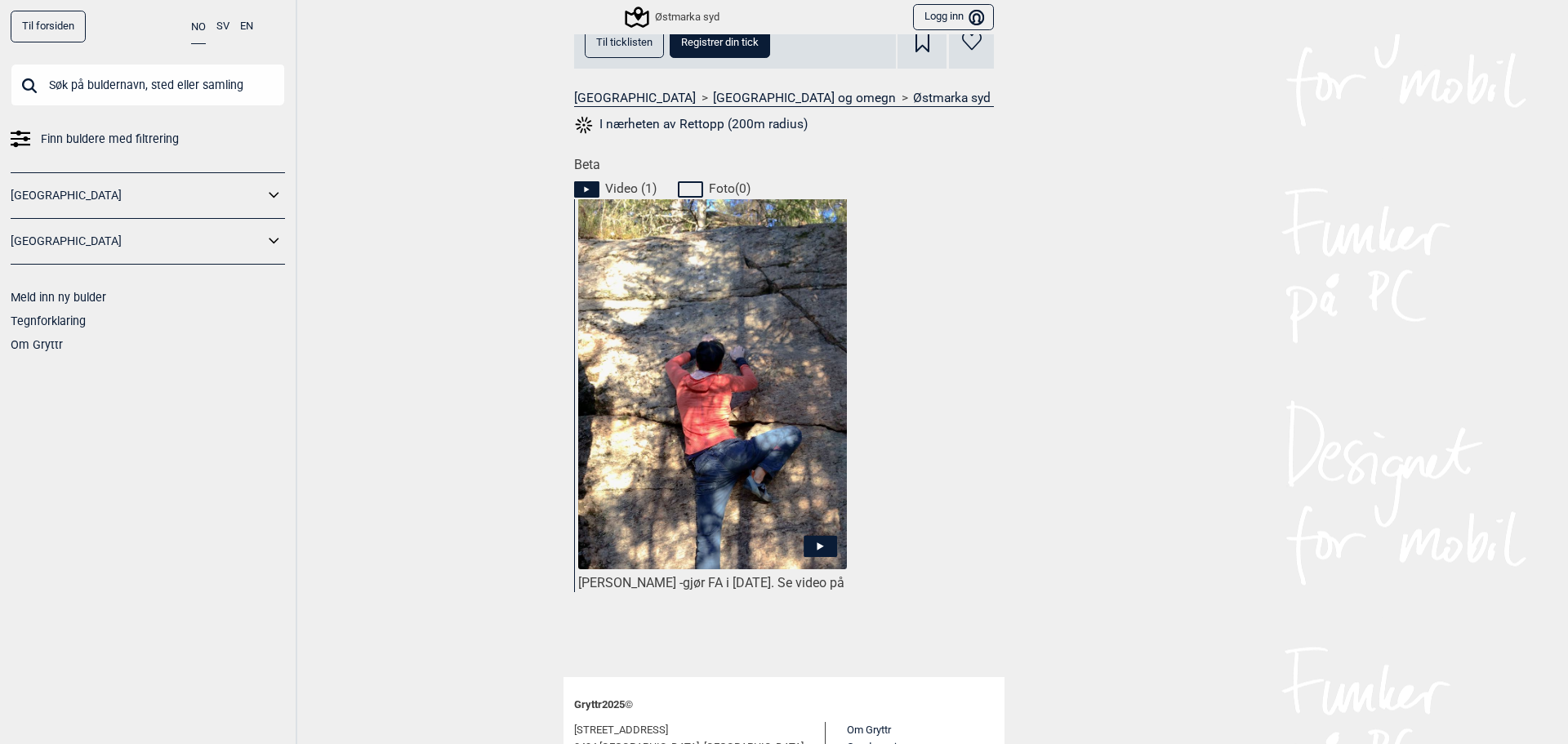
scroll to position [735, 0]
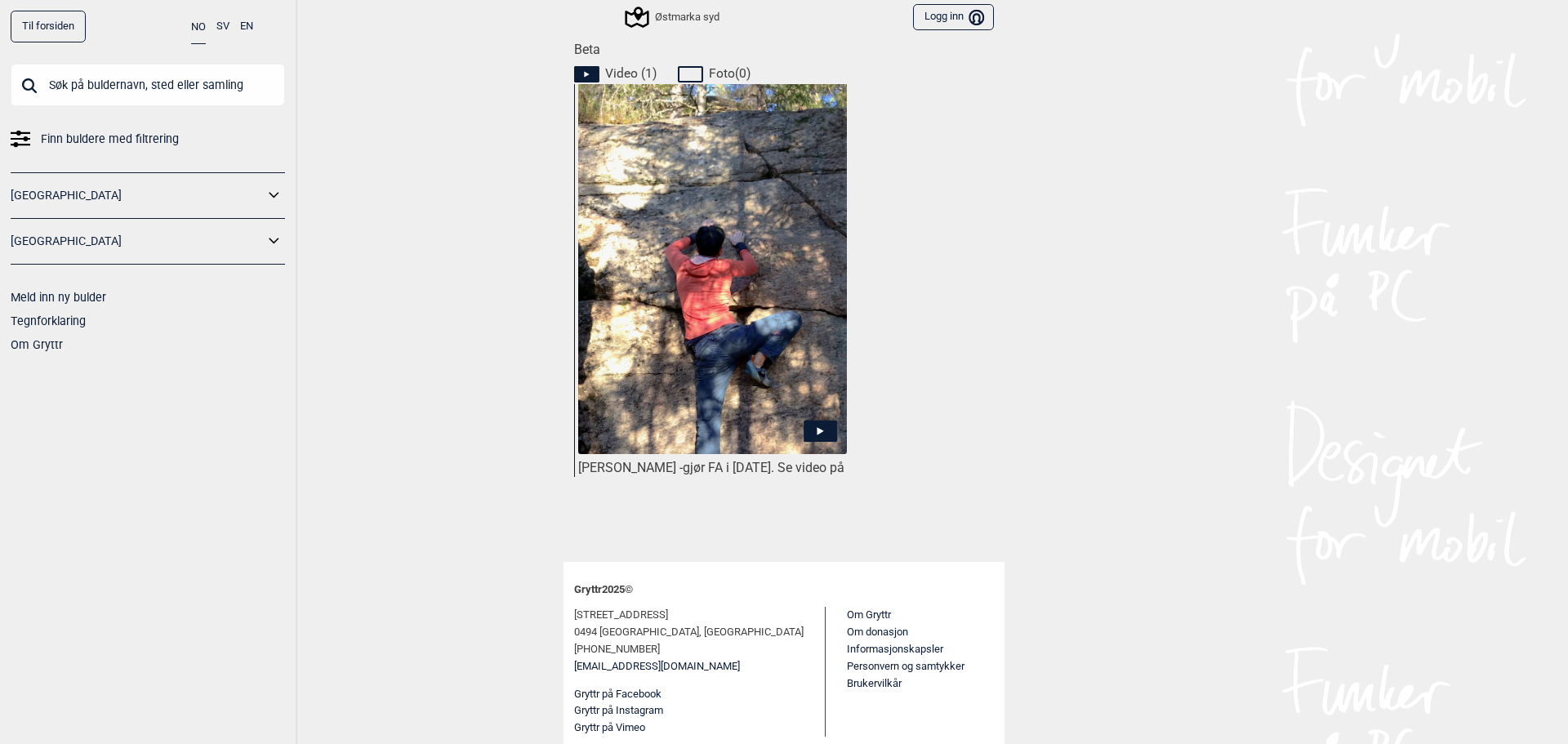
click at [820, 423] on icon at bounding box center [819, 430] width 34 height 21
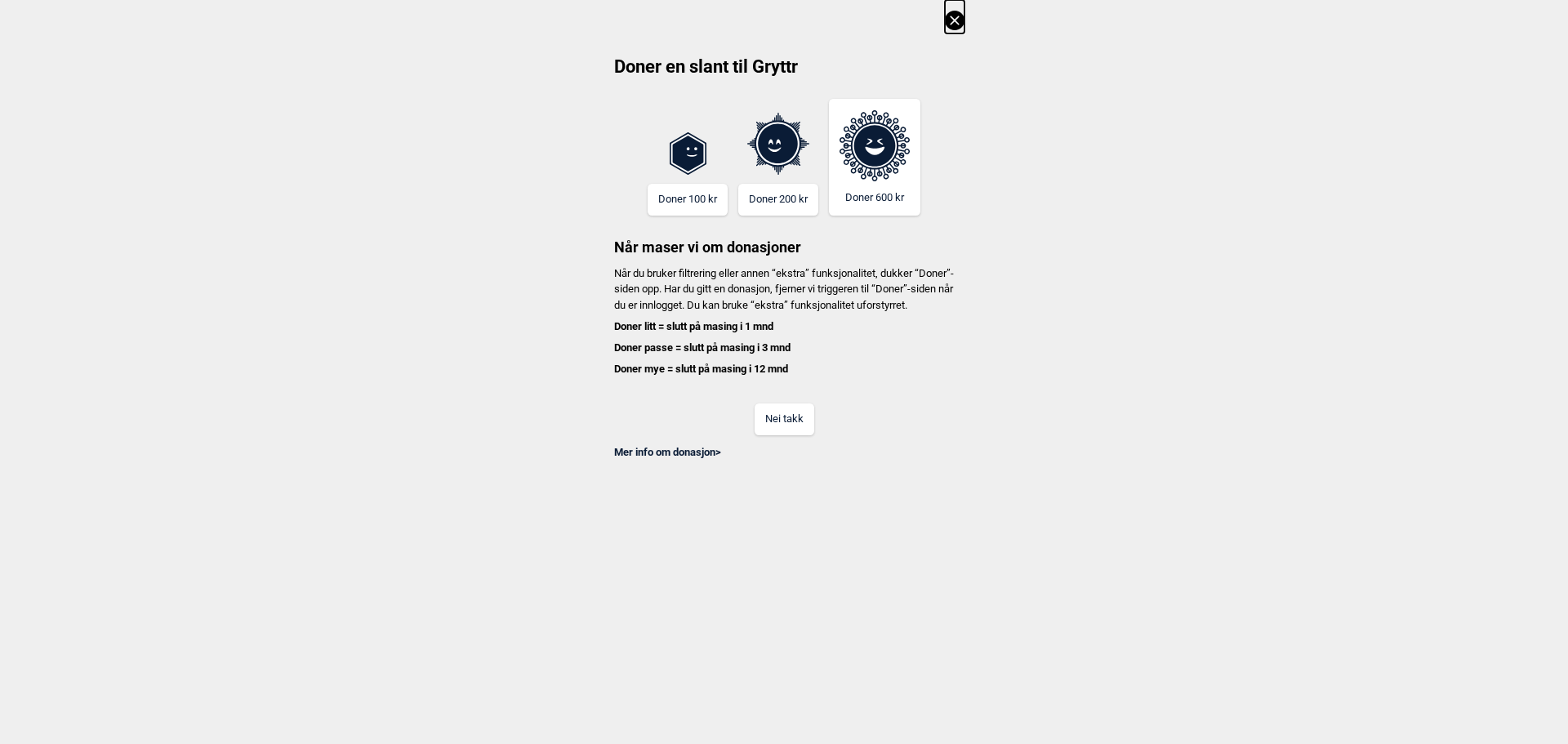
click at [959, 15] on icon at bounding box center [955, 21] width 20 height 20
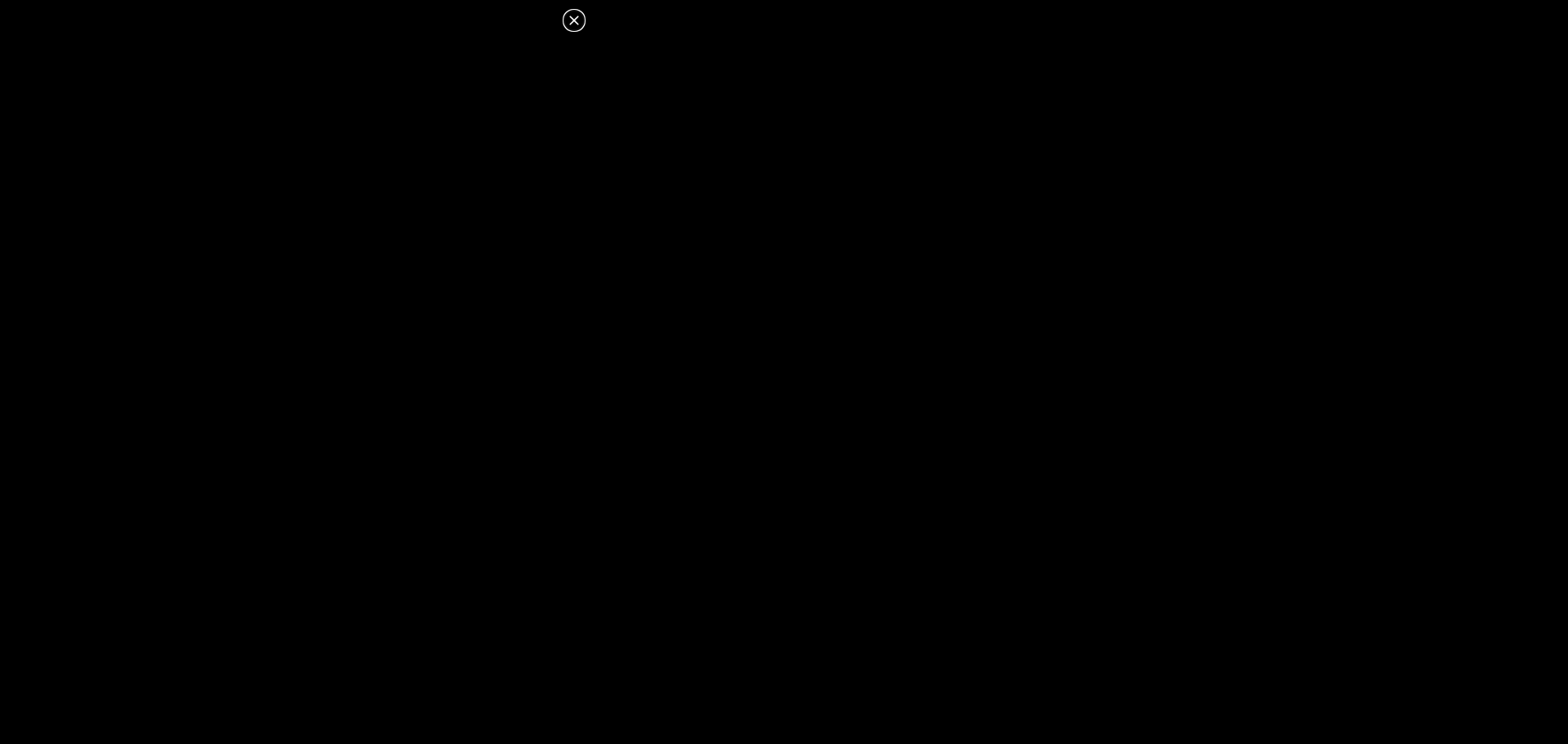
click at [574, 20] on icon at bounding box center [574, 21] width 20 height 20
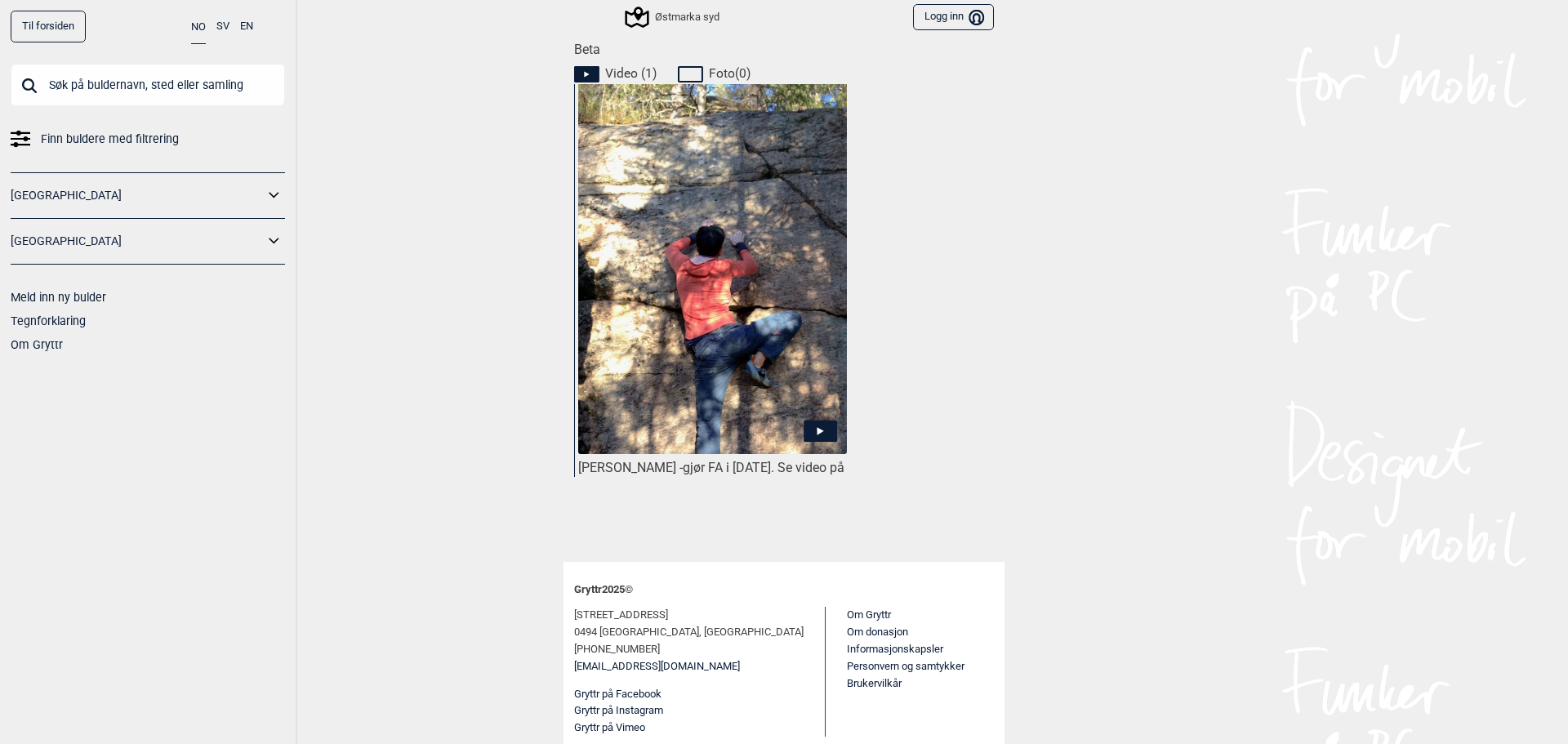
click at [701, 277] on img at bounding box center [712, 321] width 268 height 478
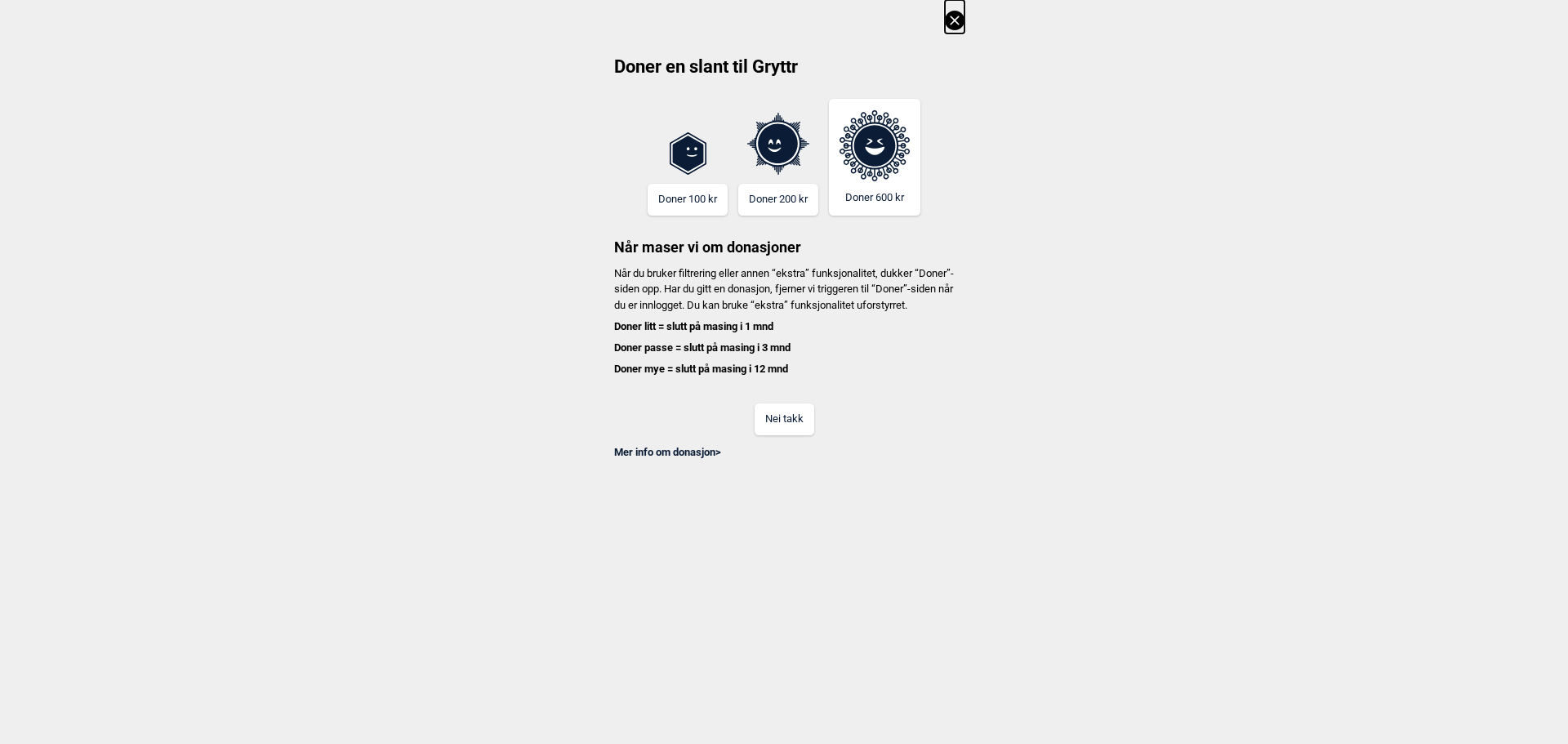
click at [953, 22] on icon at bounding box center [954, 20] width 9 height 9
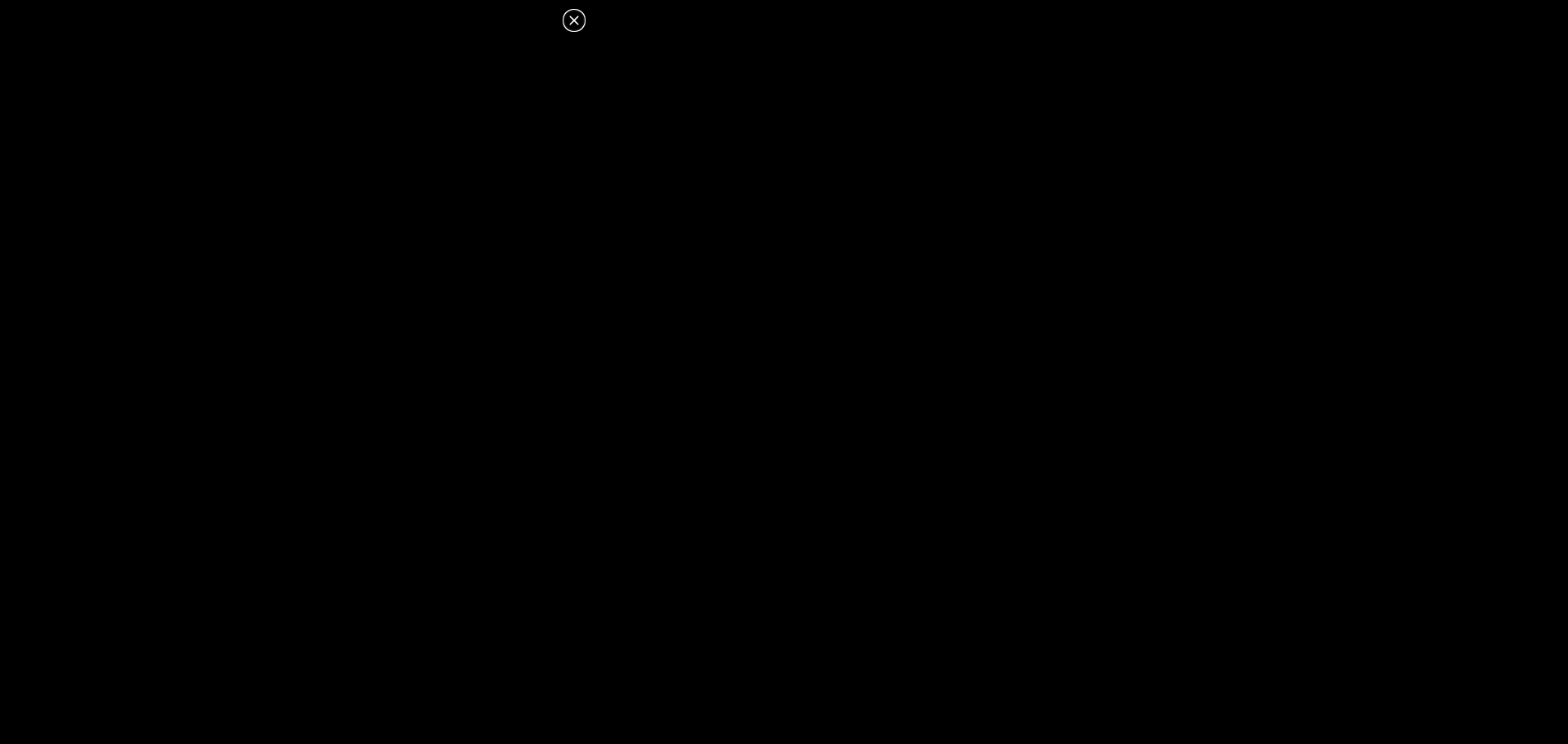
click at [568, 24] on icon at bounding box center [574, 21] width 20 height 20
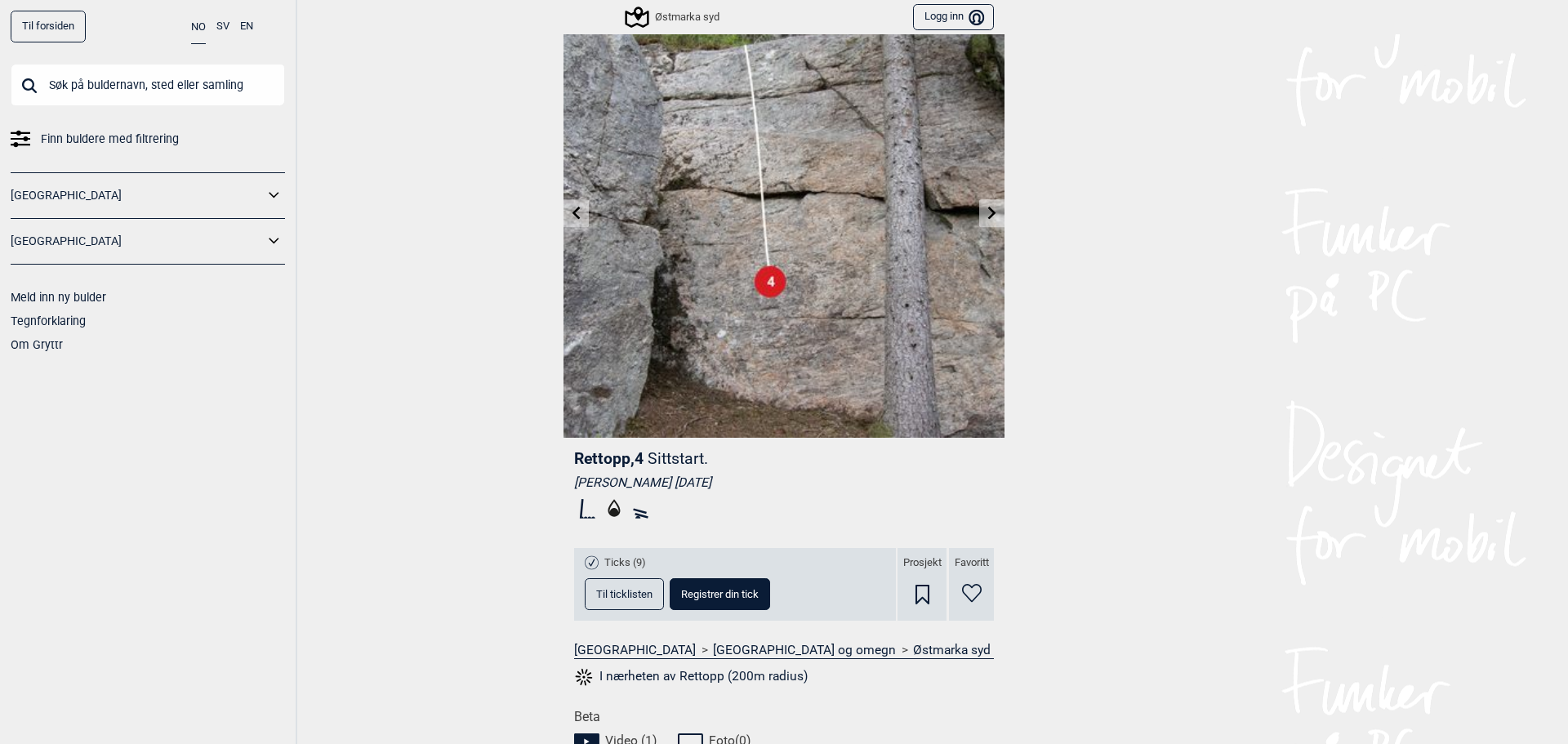
scroll to position [0, 0]
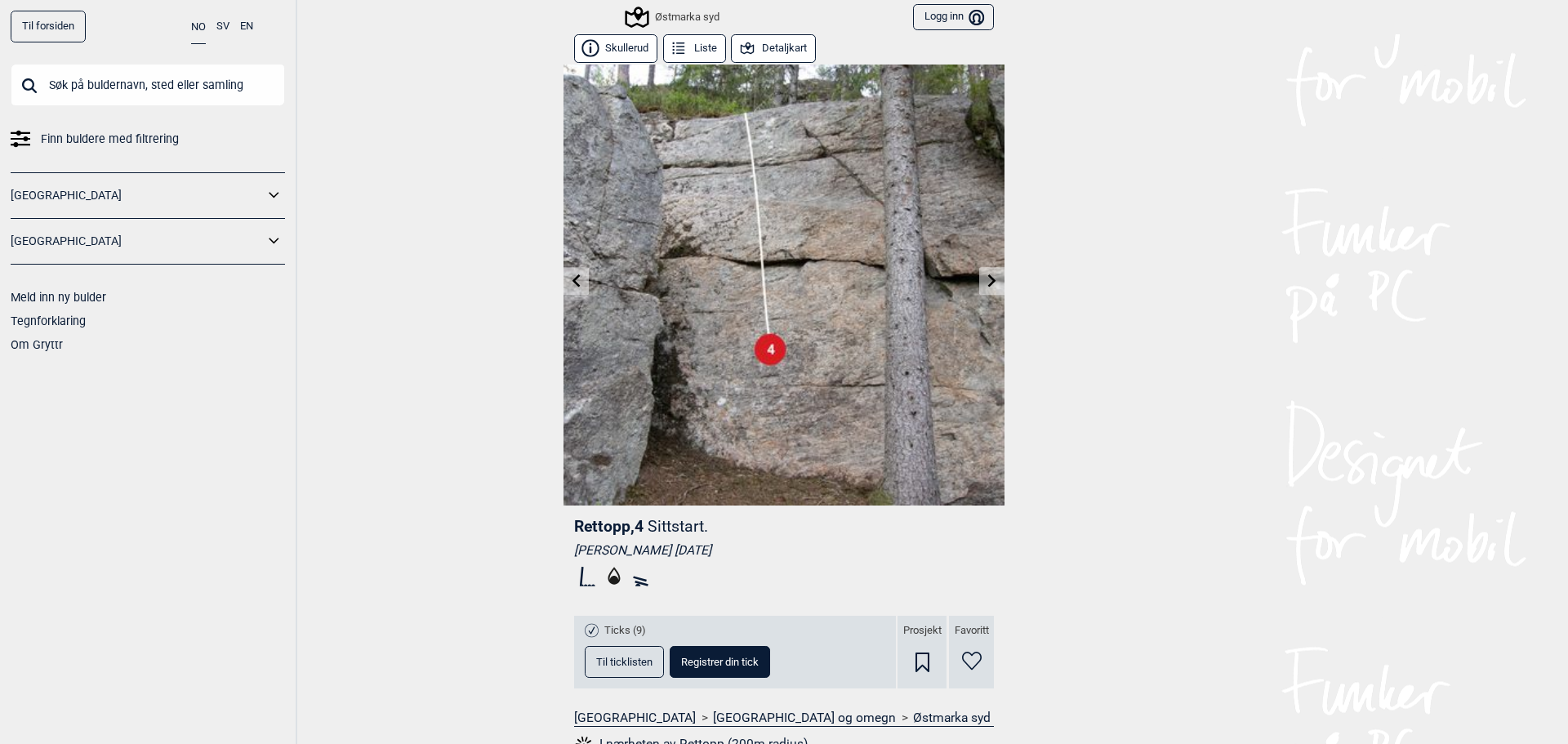
click at [578, 281] on link at bounding box center [577, 281] width 25 height 27
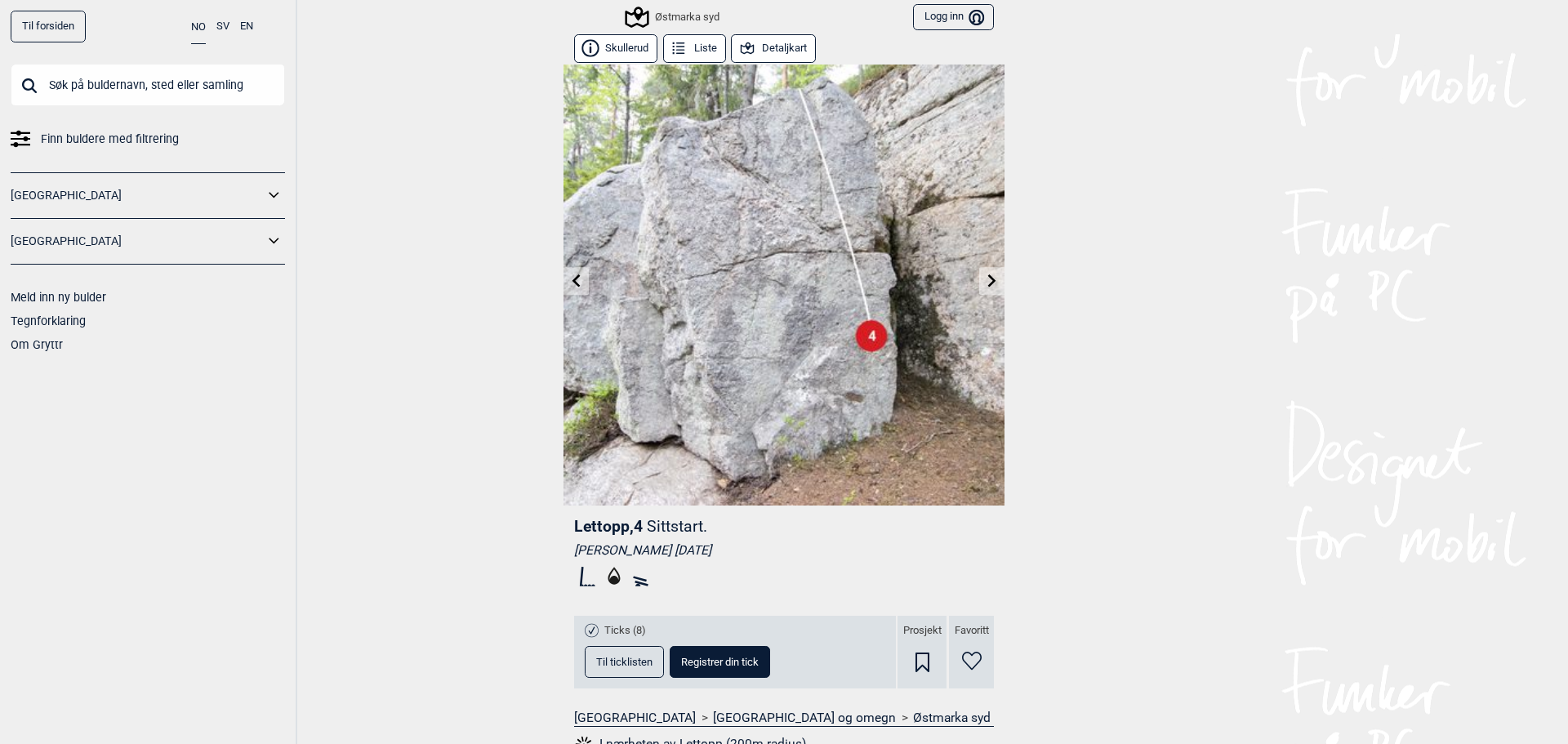
click at [624, 663] on span "Til ticklisten" at bounding box center [624, 662] width 56 height 11
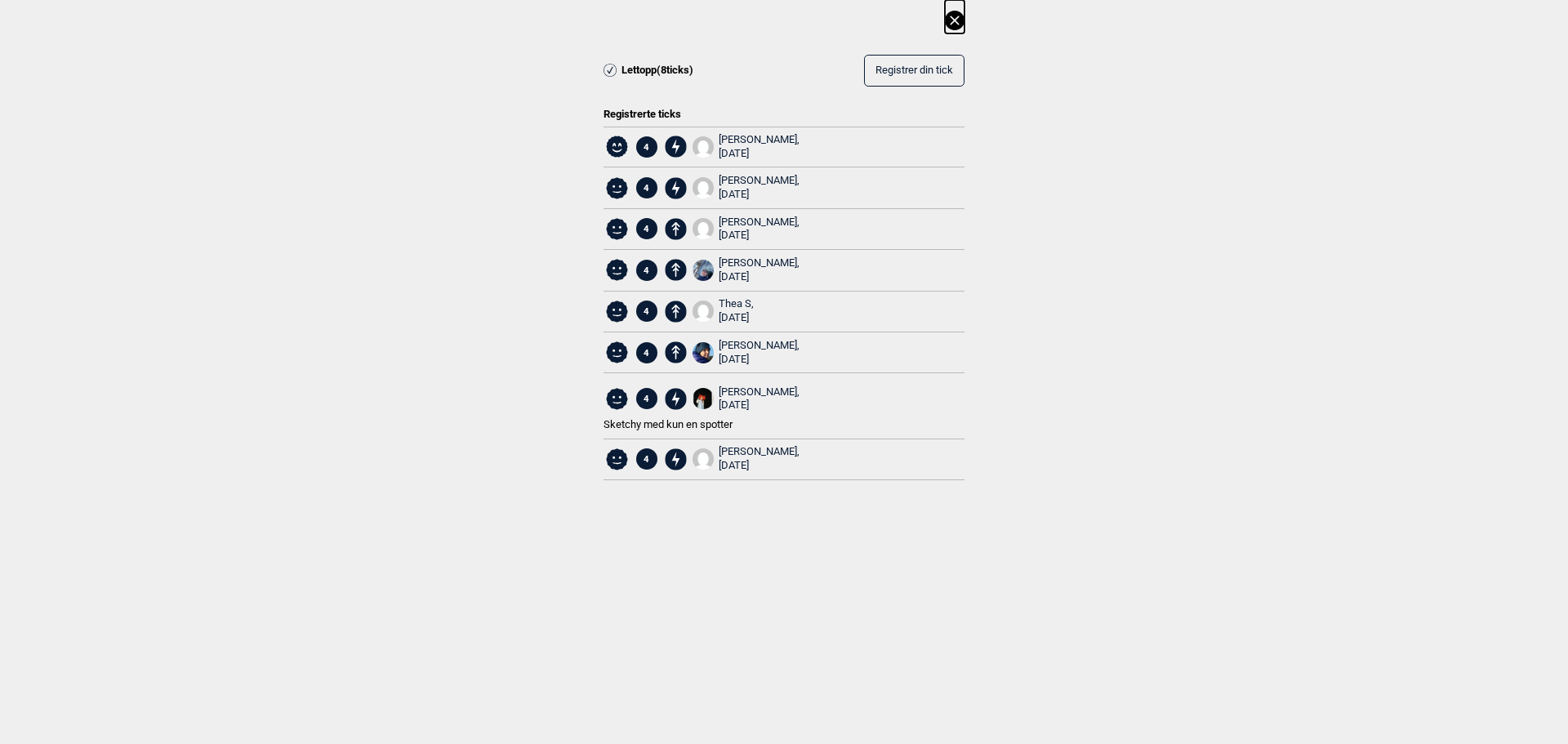
click at [956, 21] on icon at bounding box center [954, 20] width 9 height 9
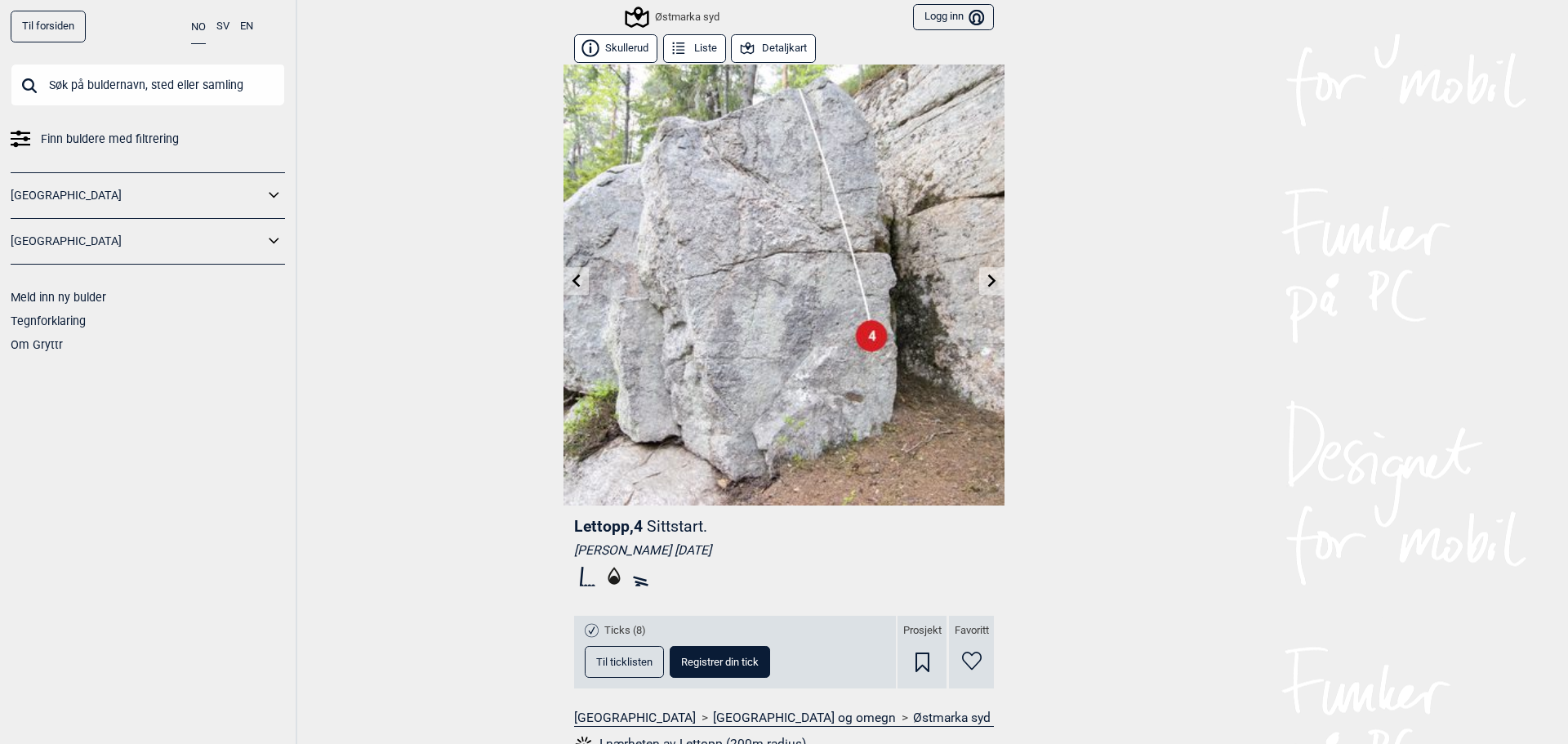
click at [570, 281] on icon at bounding box center [577, 280] width 13 height 13
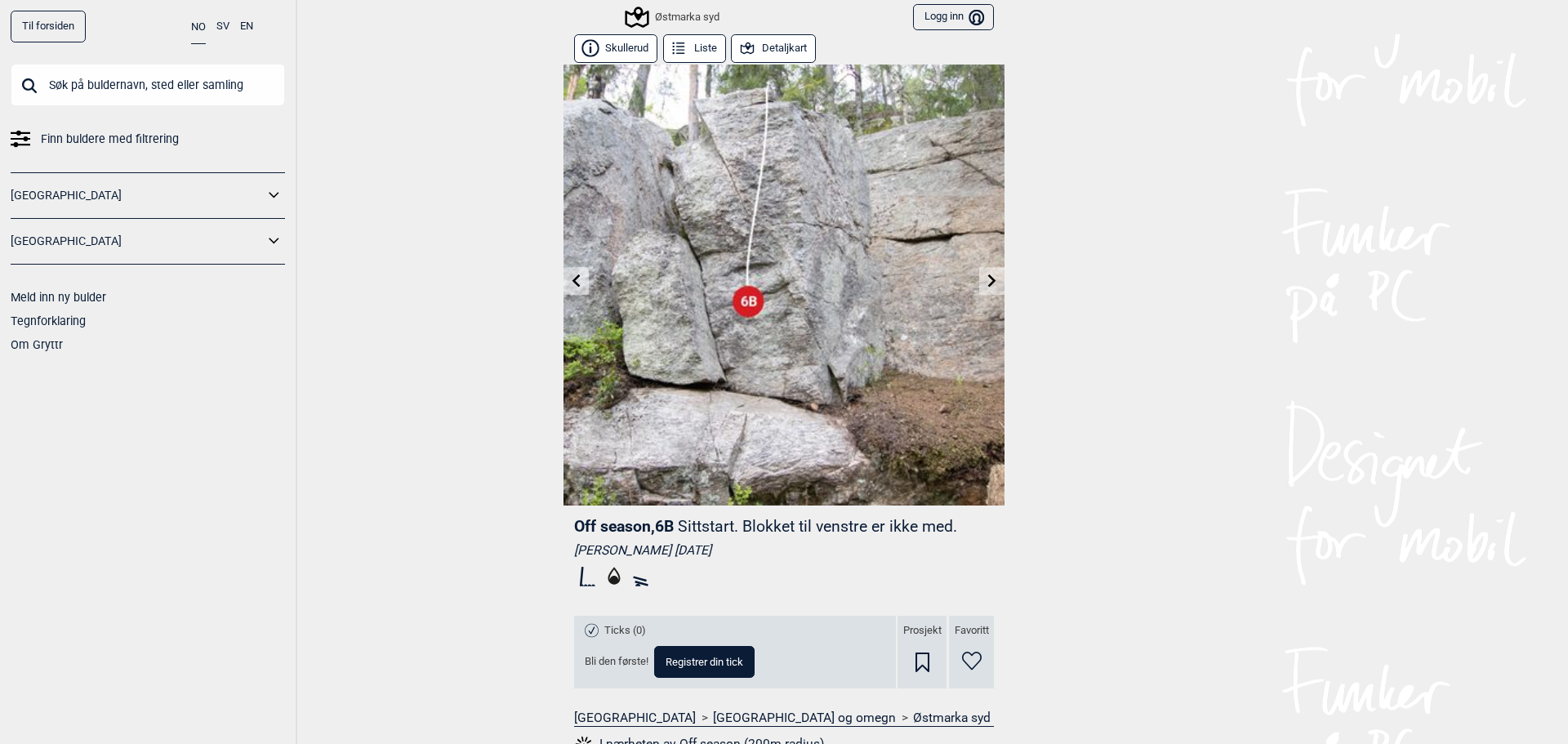
click at [570, 286] on icon at bounding box center [577, 280] width 13 height 13
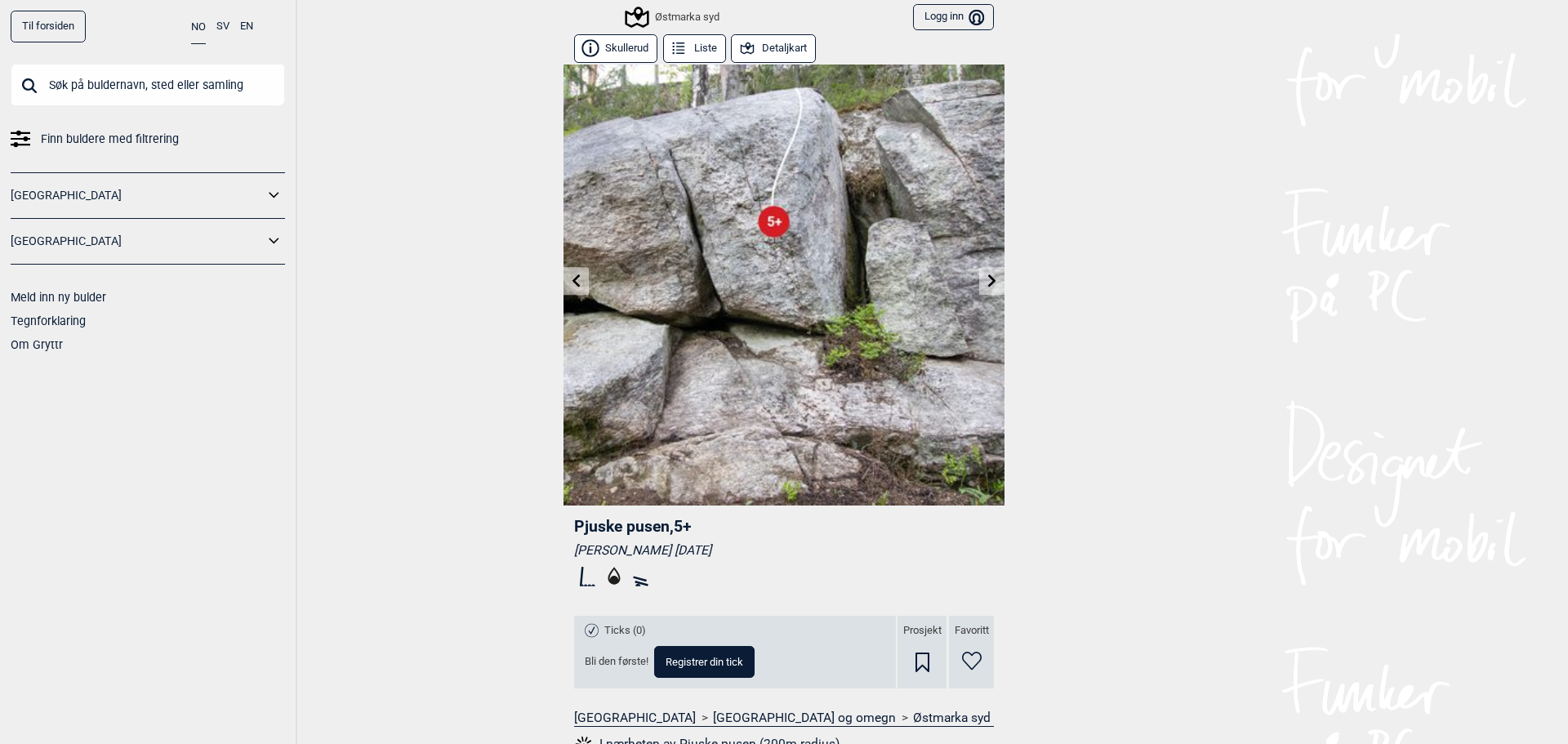
click at [570, 286] on icon at bounding box center [577, 280] width 13 height 13
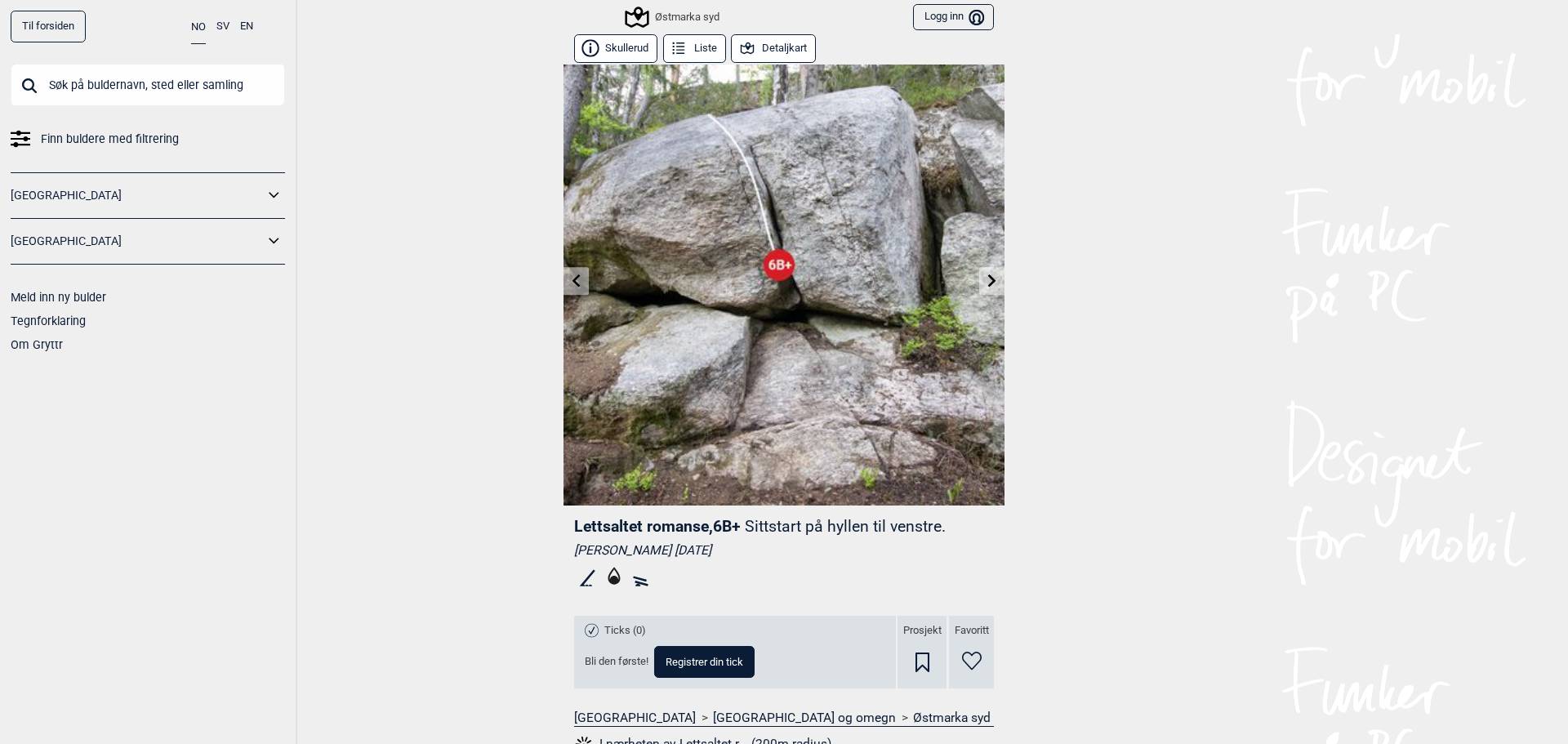
click at [568, 288] on link at bounding box center [577, 281] width 25 height 27
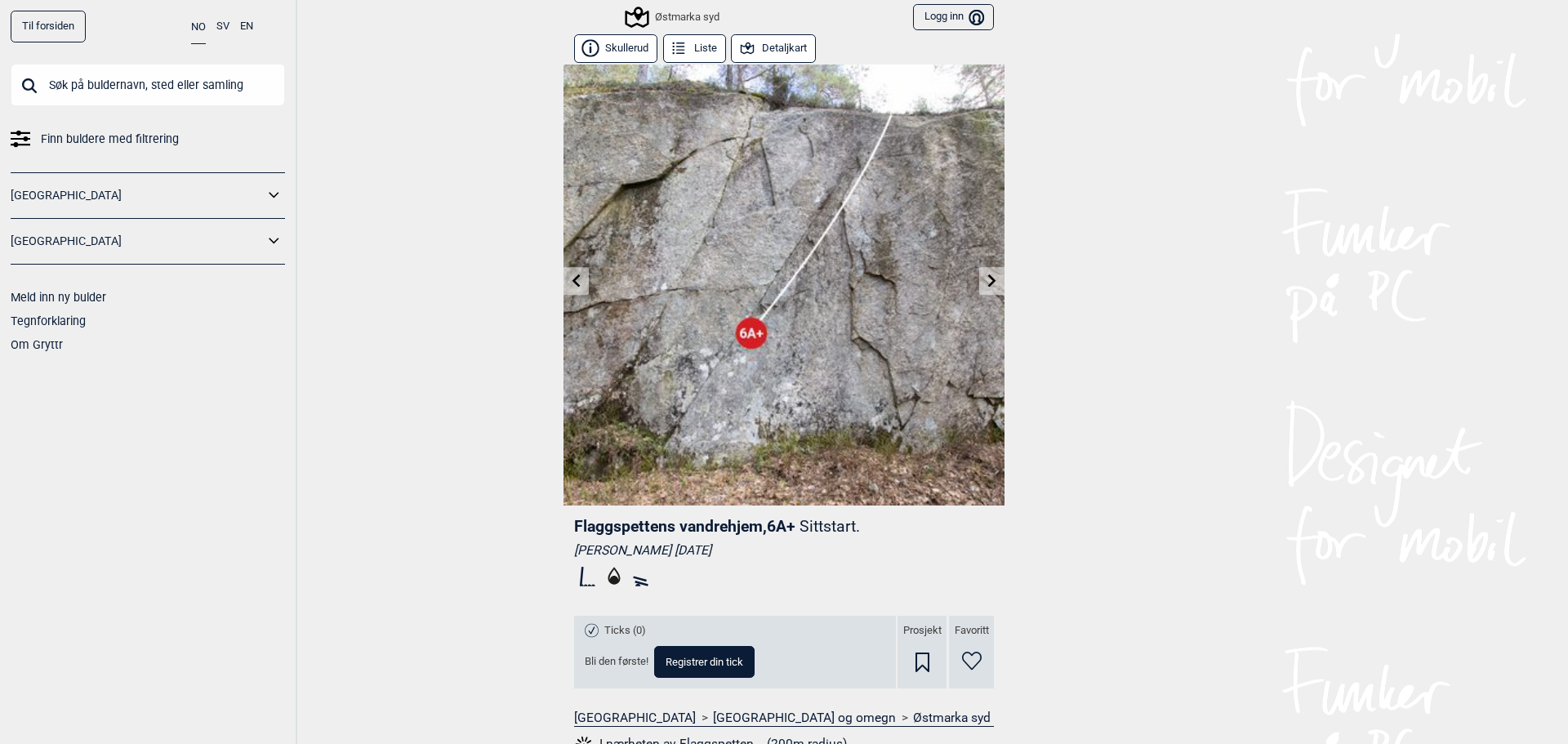
click at [770, 44] on button "Detaljkart" at bounding box center [773, 48] width 85 height 28
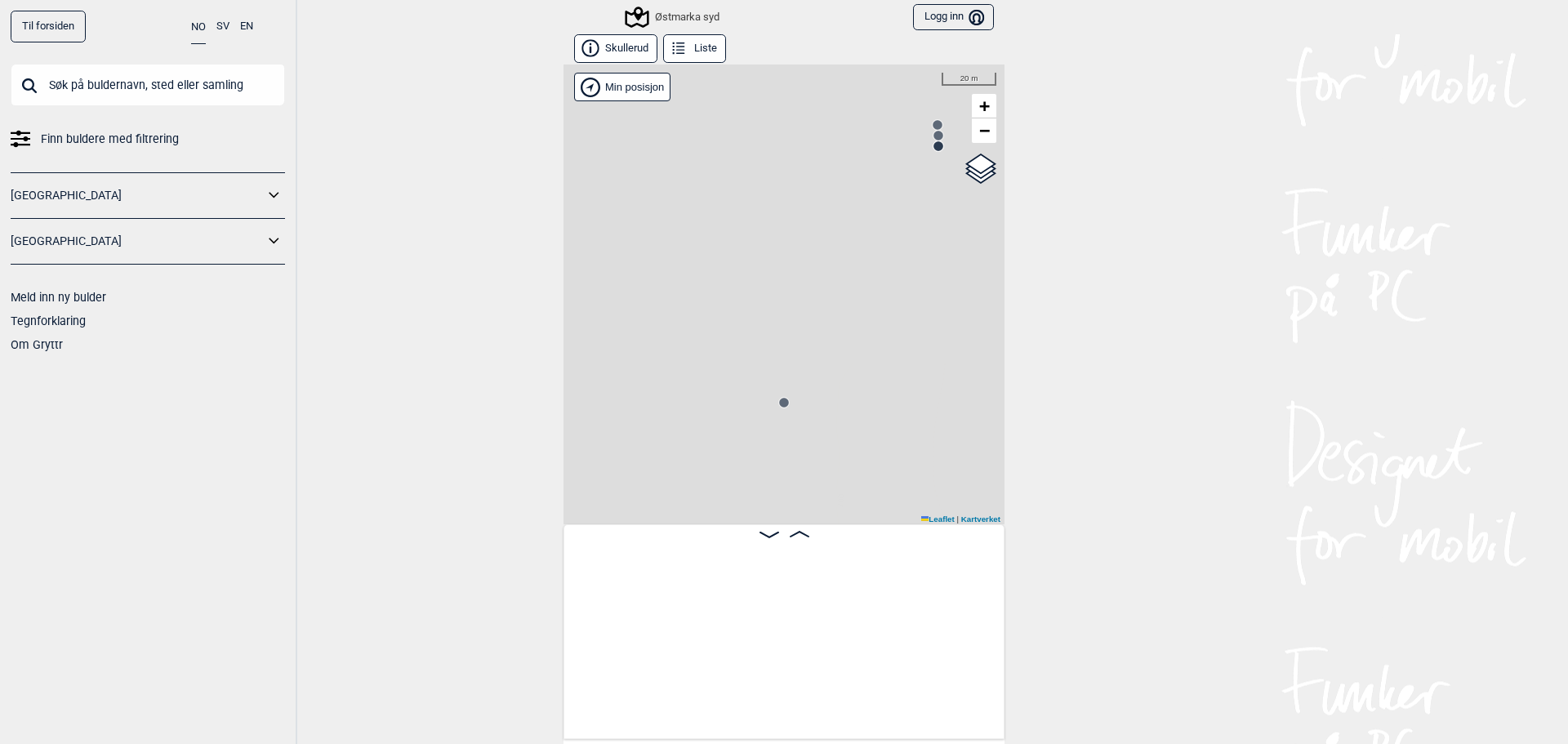
scroll to position [0, 5796]
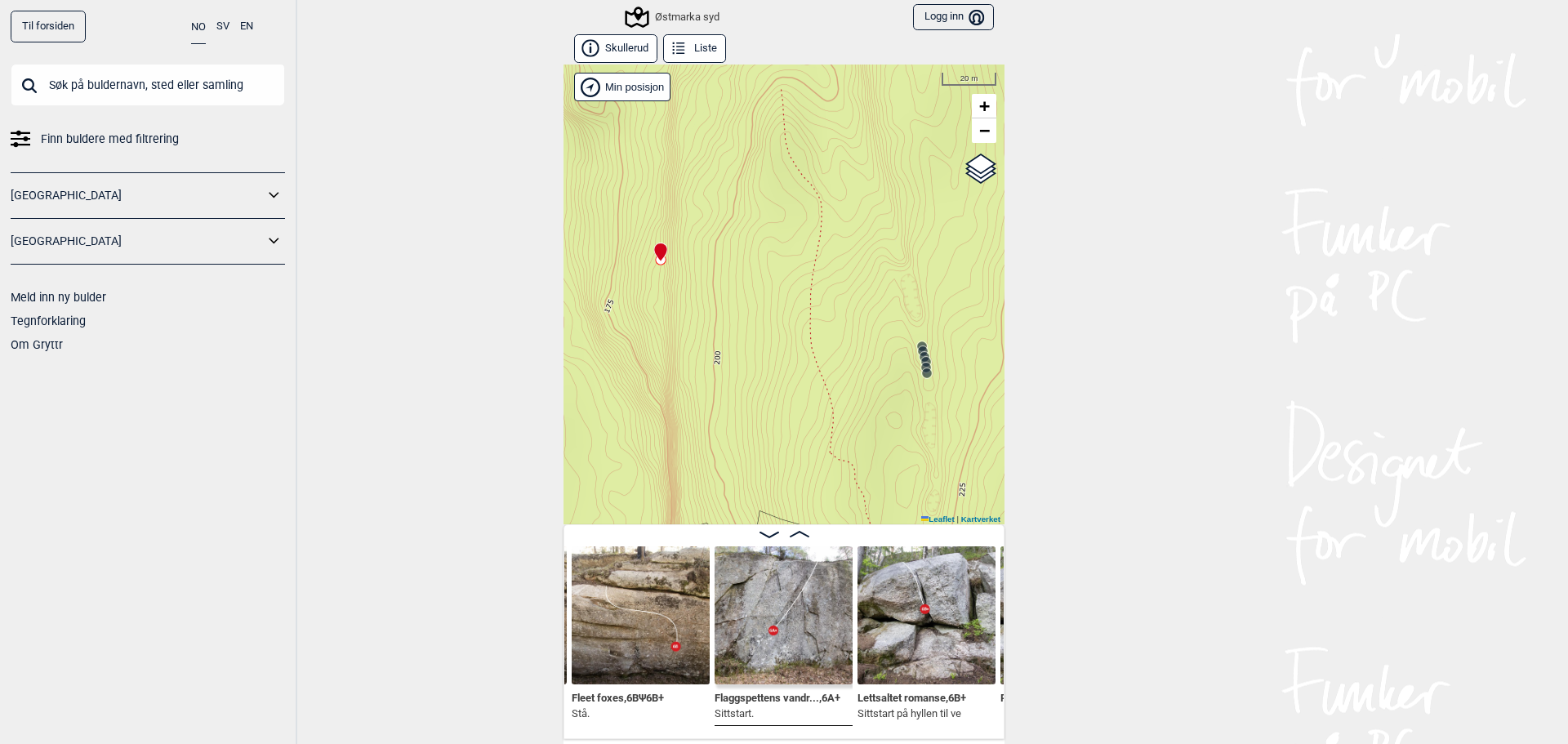
drag, startPoint x: 725, startPoint y: 298, endPoint x: 877, endPoint y: 242, distance: 162.0
click at [877, 242] on div "Østmarka syd" at bounding box center [784, 294] width 441 height 459
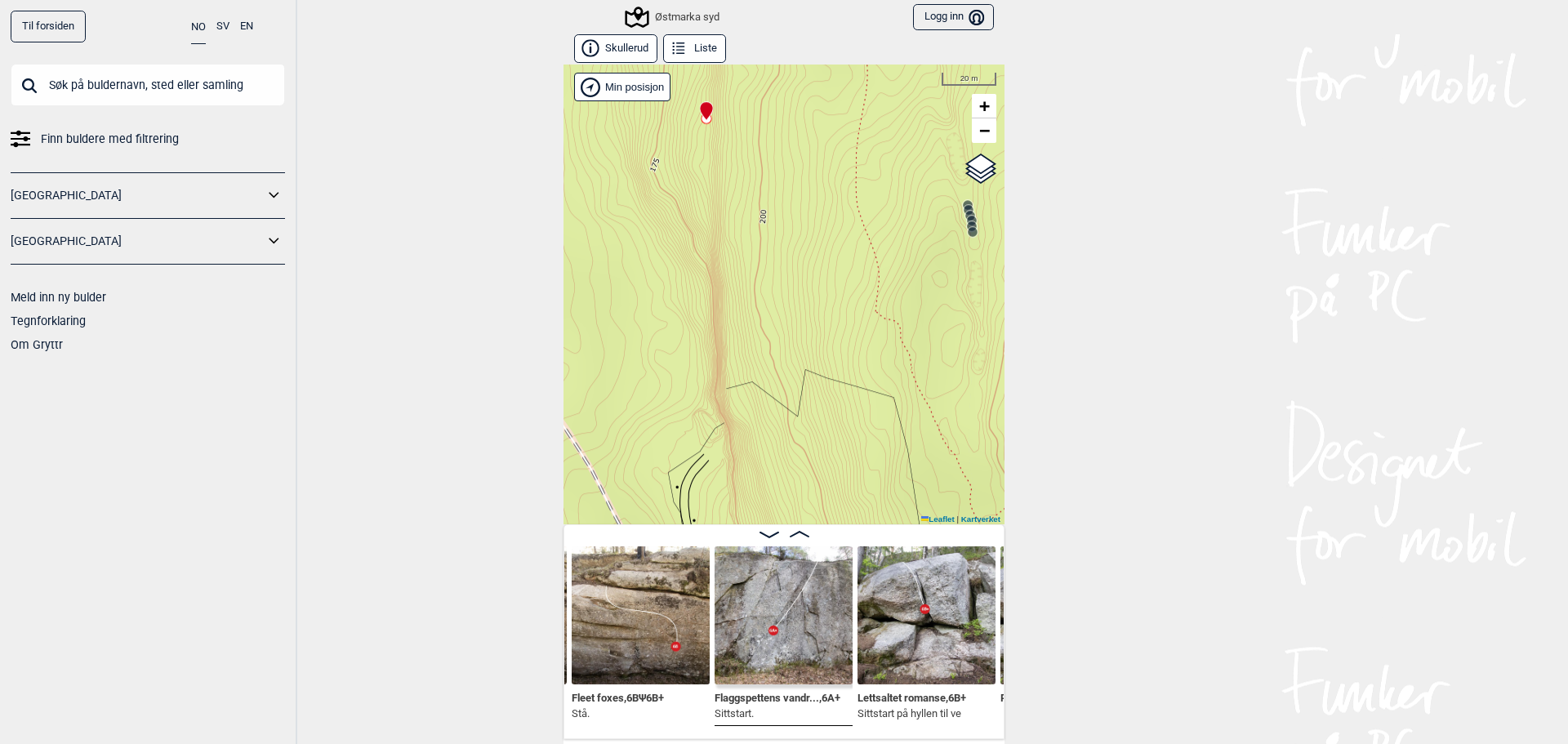
drag, startPoint x: 786, startPoint y: 316, endPoint x: 819, endPoint y: 184, distance: 136.1
click at [819, 183] on div "Østmarka syd" at bounding box center [784, 294] width 441 height 459
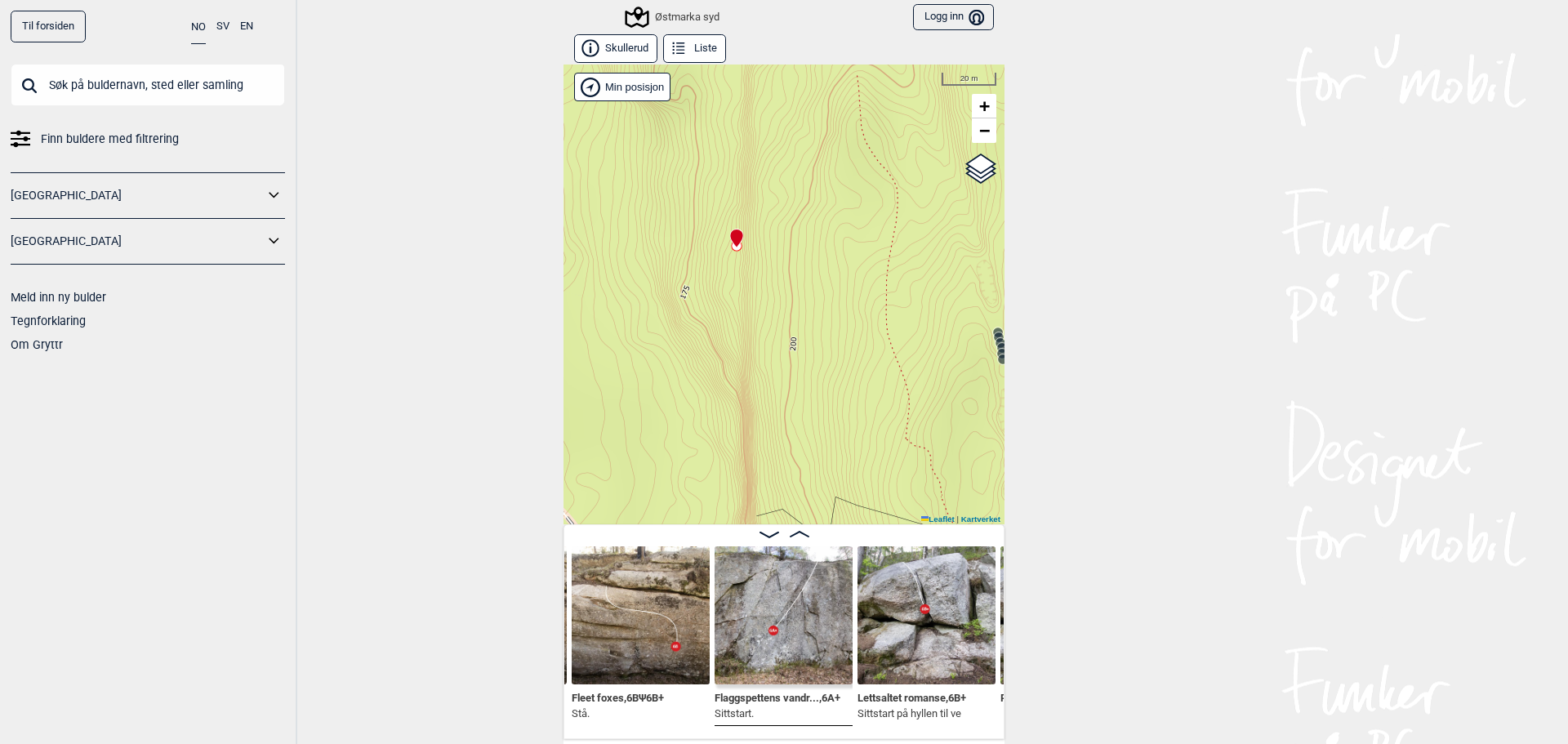
drag, startPoint x: 719, startPoint y: 291, endPoint x: 749, endPoint y: 417, distance: 129.5
click at [749, 417] on div "Østmarka syd" at bounding box center [784, 294] width 441 height 459
drag, startPoint x: 739, startPoint y: 257, endPoint x: 749, endPoint y: 404, distance: 147.3
click at [749, 404] on div "Østmarka syd" at bounding box center [784, 294] width 441 height 459
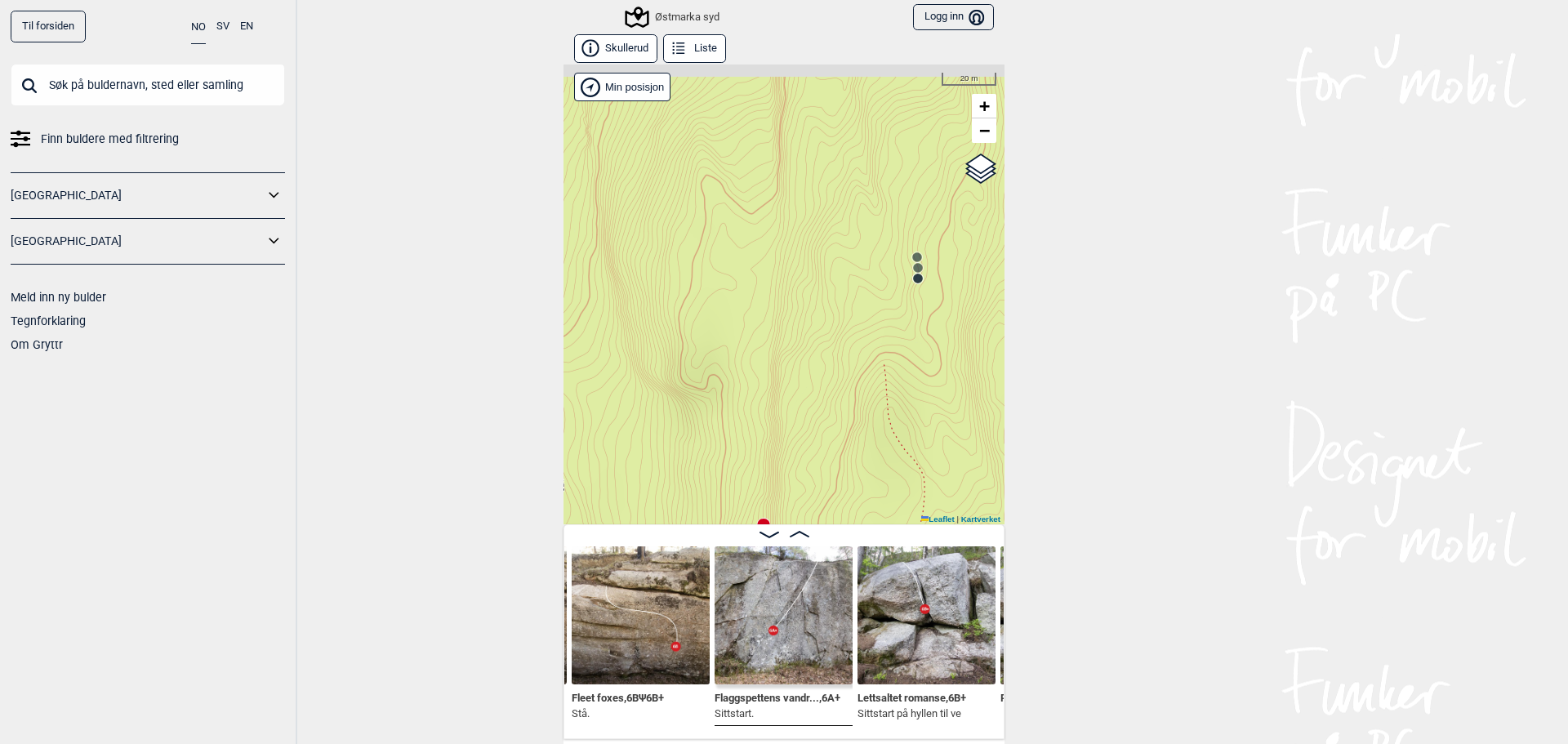
drag, startPoint x: 754, startPoint y: 232, endPoint x: 771, endPoint y: 374, distance: 143.0
click at [771, 374] on div "Østmarka syd" at bounding box center [784, 294] width 441 height 459
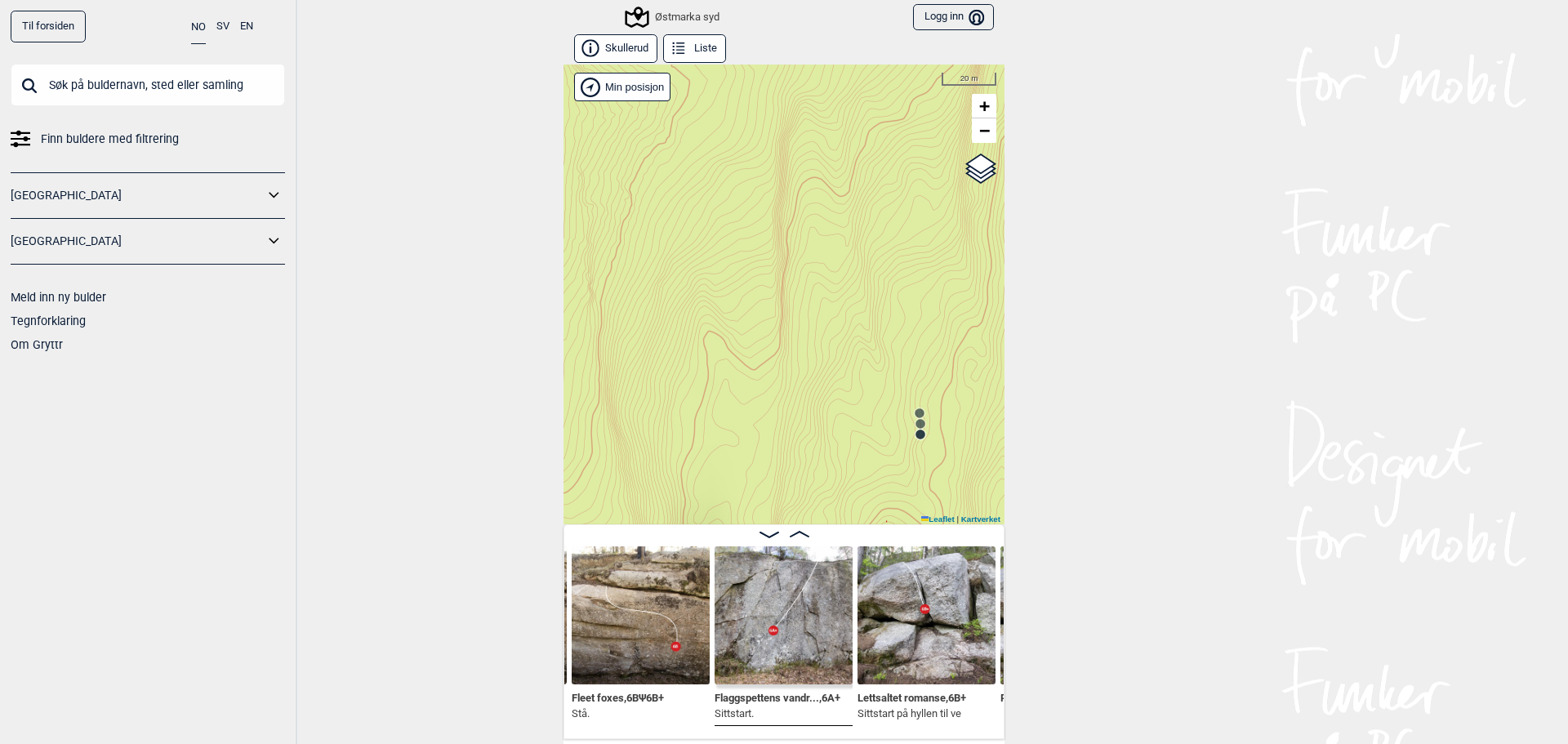
drag, startPoint x: 785, startPoint y: 209, endPoint x: 786, endPoint y: 347, distance: 138.0
click at [786, 347] on div "Østmarka syd" at bounding box center [784, 294] width 441 height 459
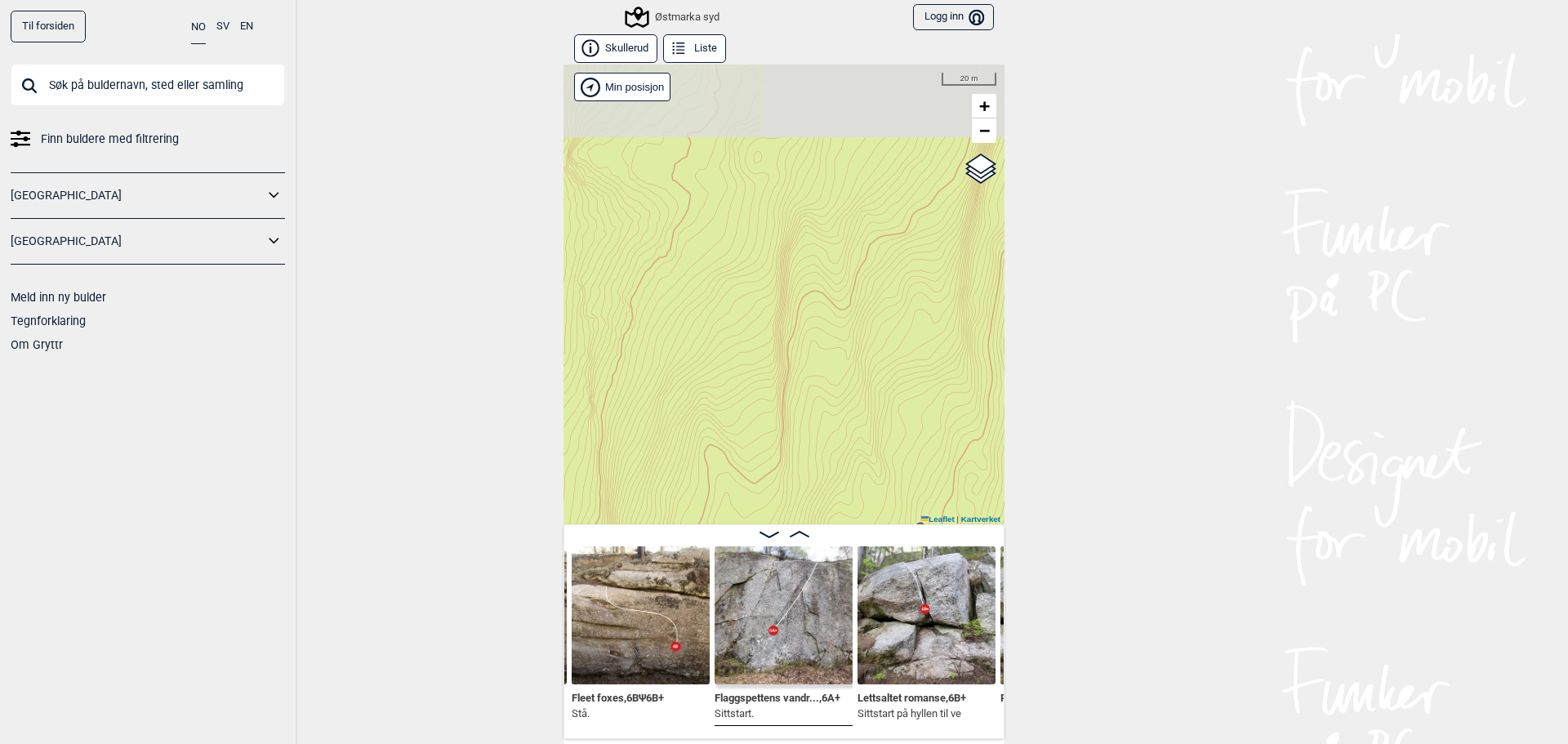
drag, startPoint x: 788, startPoint y: 190, endPoint x: 788, endPoint y: 283, distance: 93.0
click at [788, 283] on div "Østmarka syd" at bounding box center [784, 294] width 441 height 459
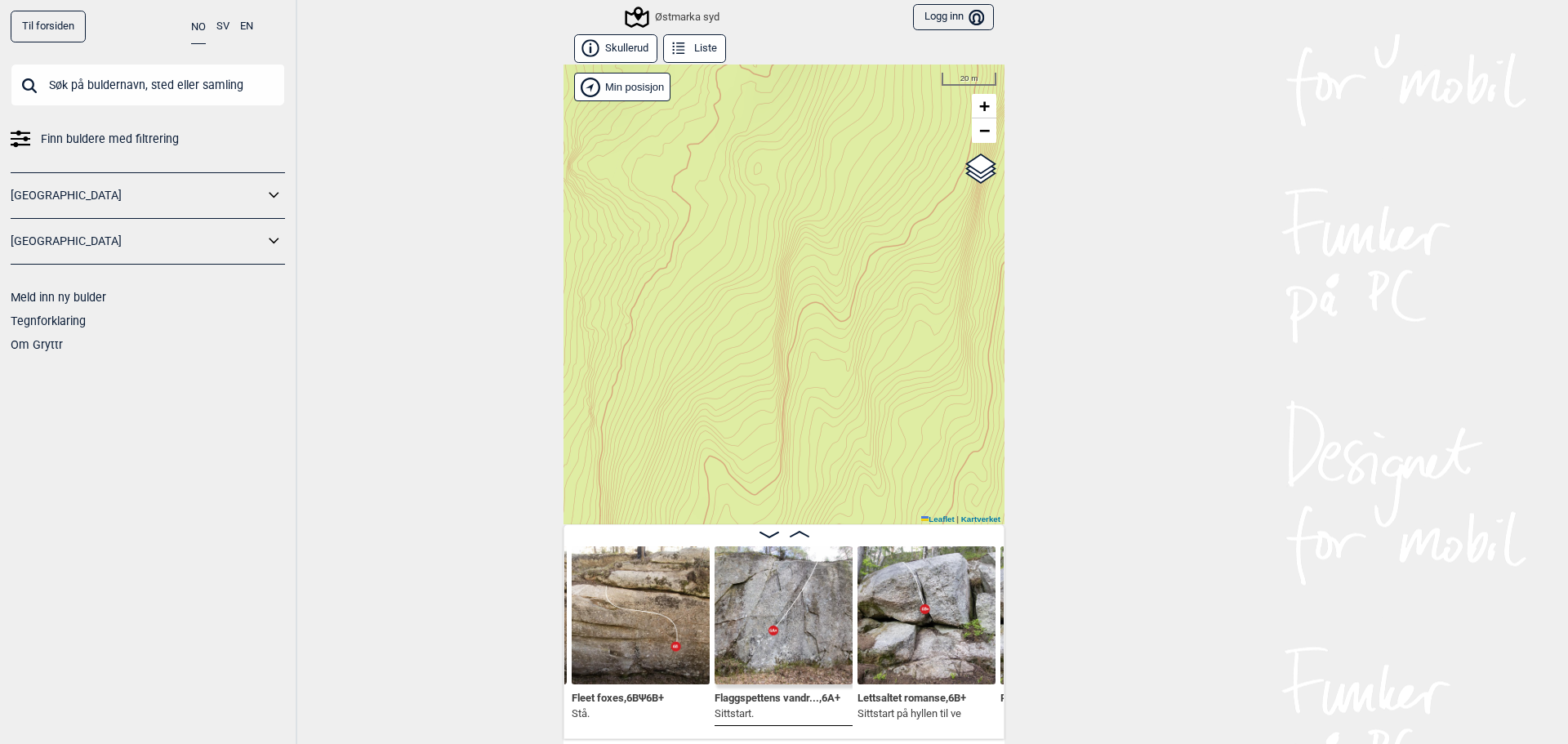
click at [702, 61] on button "Liste" at bounding box center [694, 48] width 63 height 28
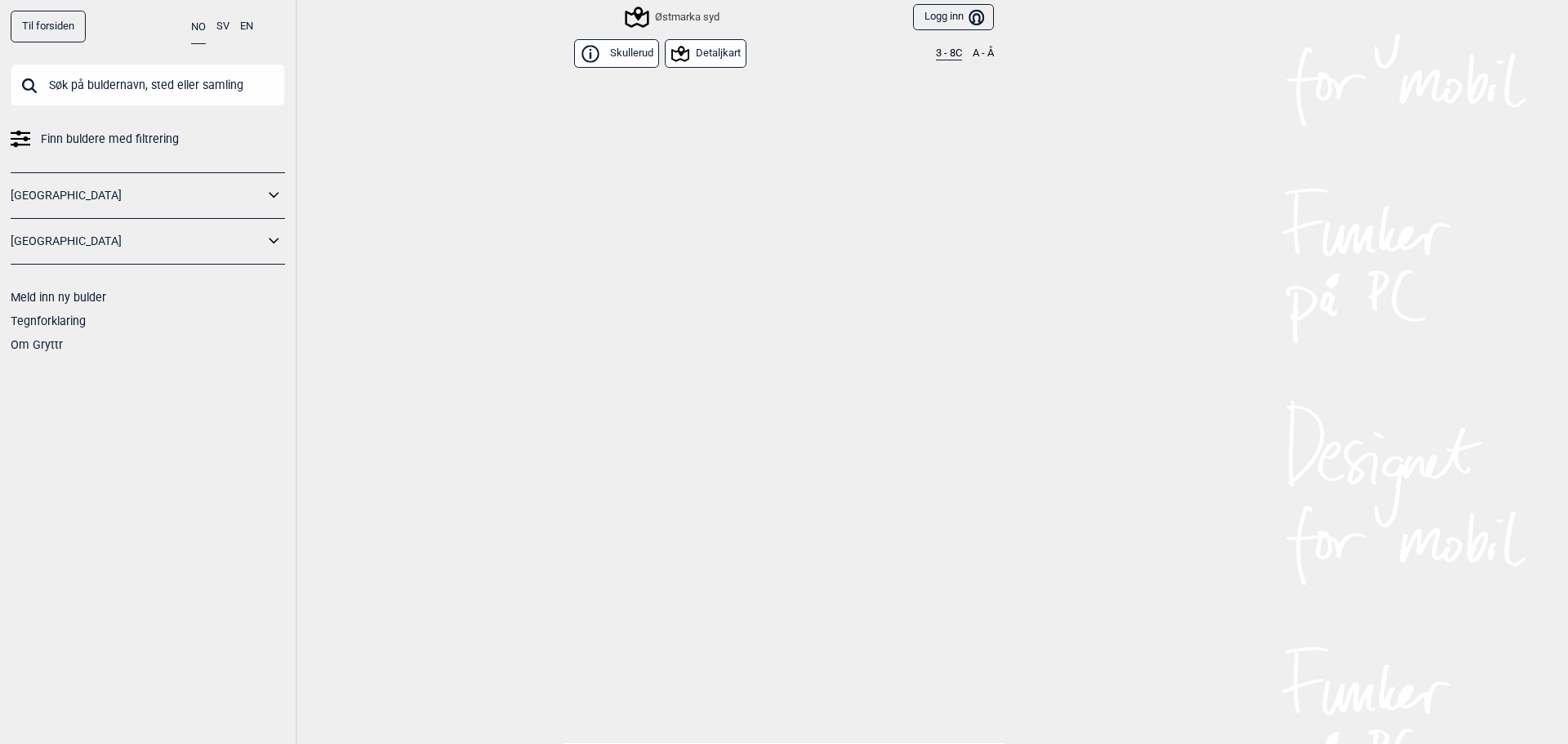
scroll to position [6837, 0]
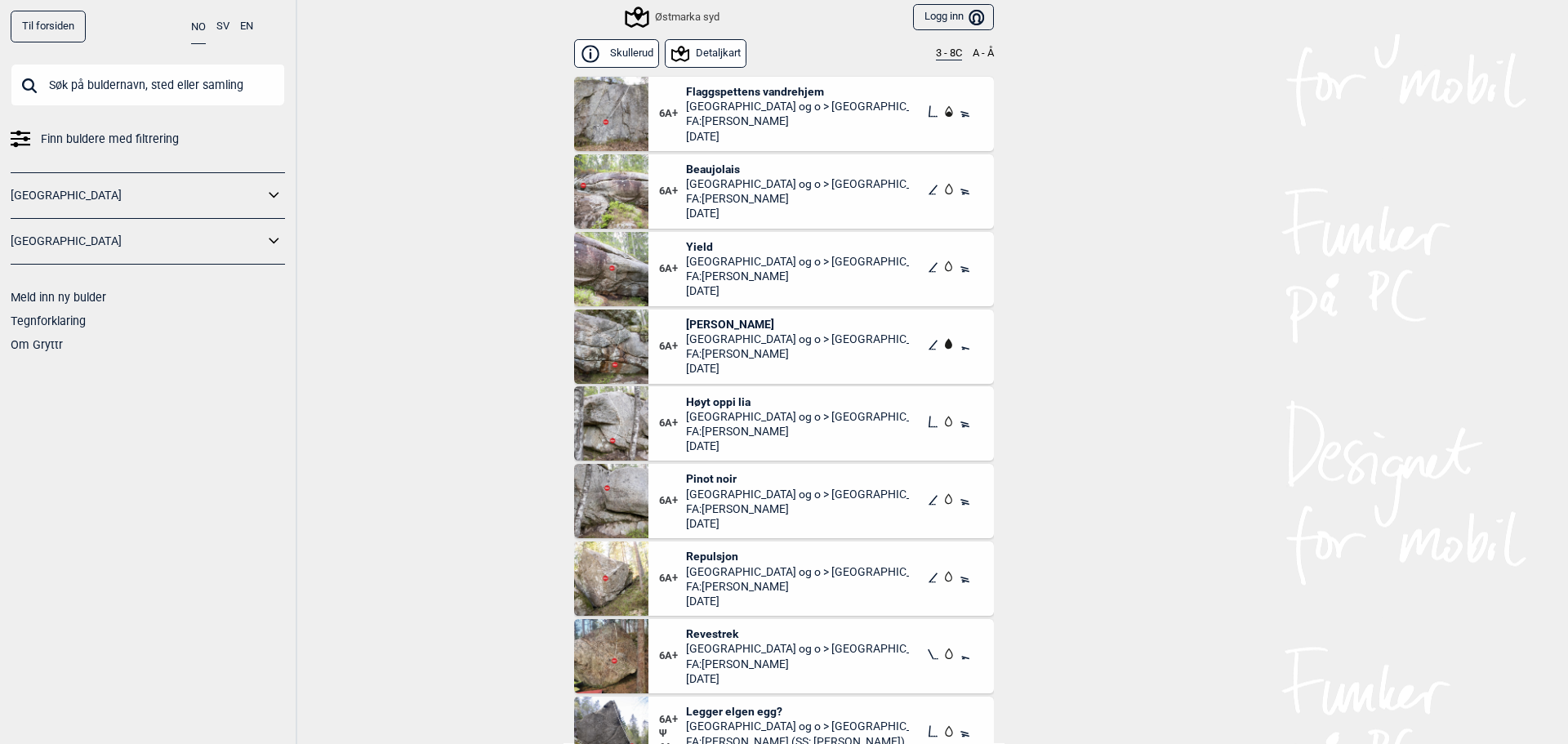
click at [668, 11] on div "Østmarka syd" at bounding box center [673, 17] width 92 height 20
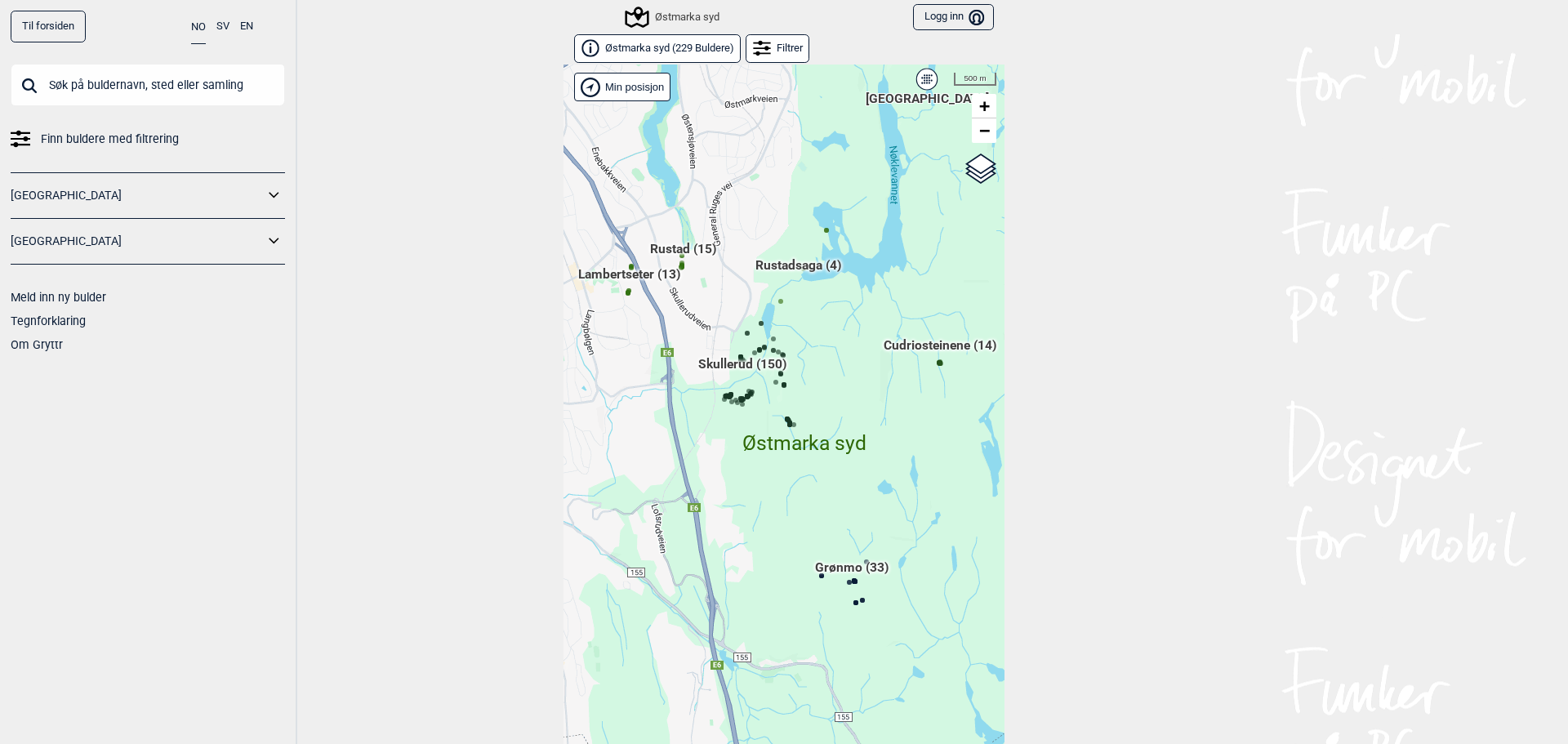
scroll to position [25, 0]
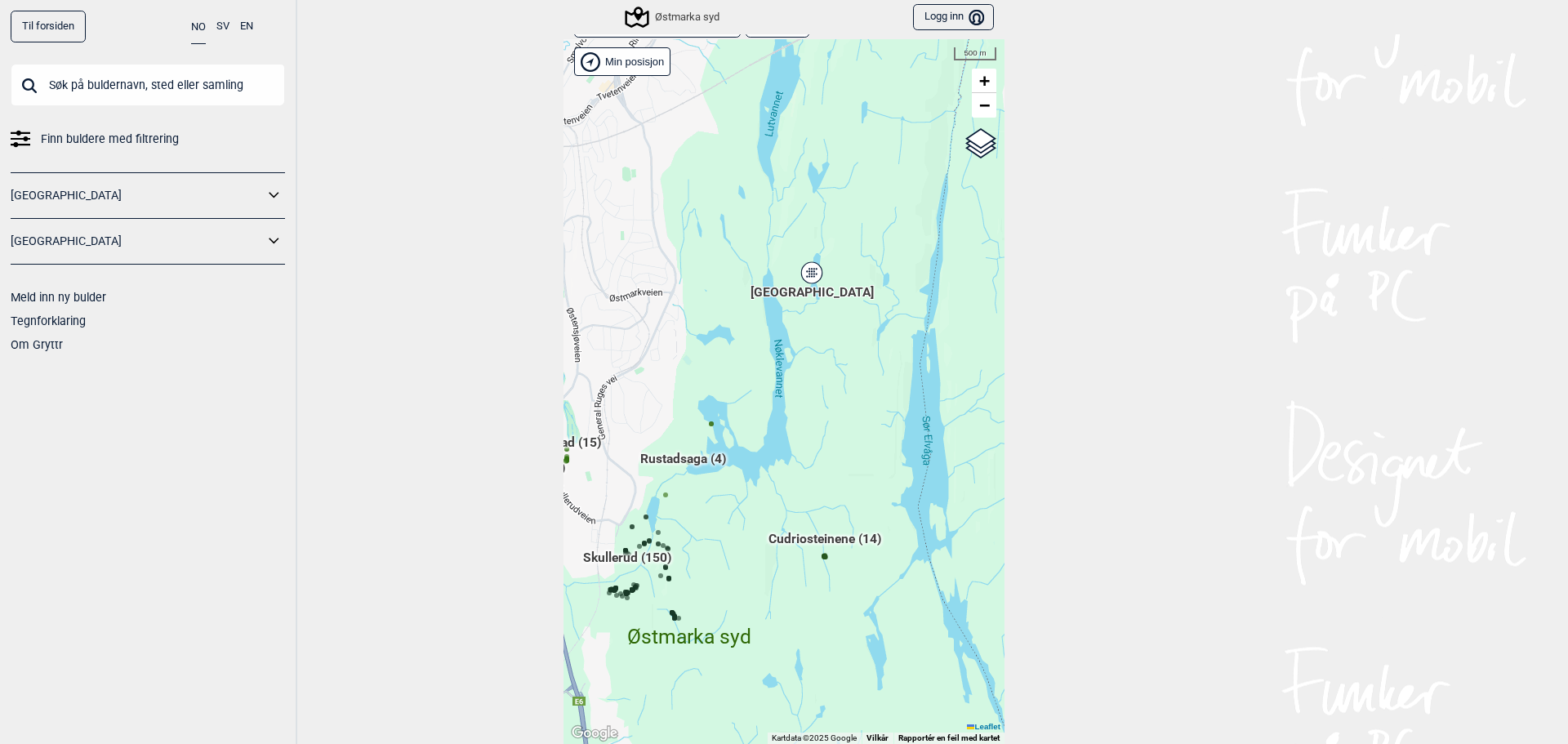
drag, startPoint x: 813, startPoint y: 220, endPoint x: 696, endPoint y: 442, distance: 250.9
click at [696, 442] on div "Hallingdal Gol Ål Stange Kolomoen Vallset Tangen Sørli Åsbygda Buskerud syd Kon…" at bounding box center [784, 391] width 441 height 705
click at [807, 280] on icon at bounding box center [809, 275] width 20 height 21
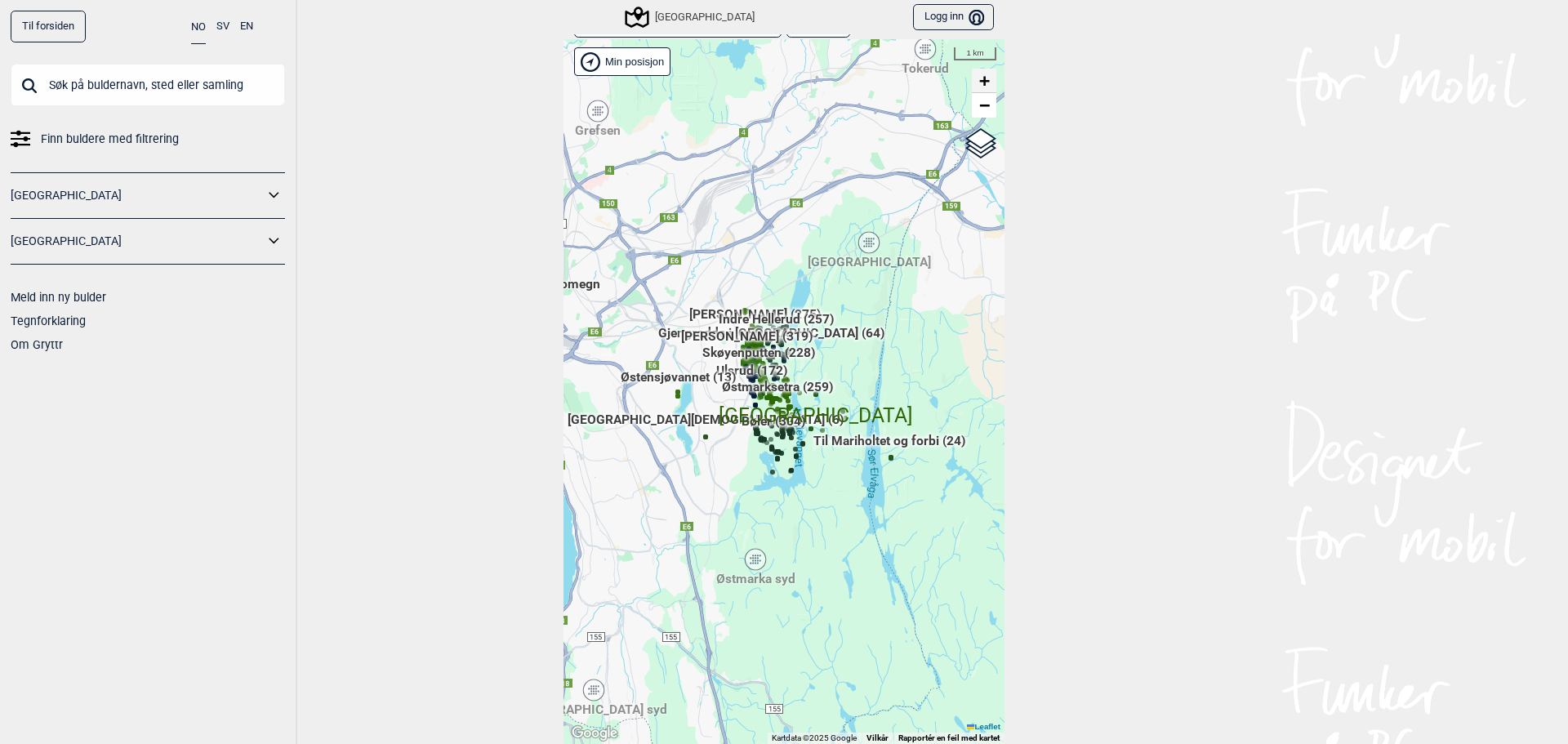
click at [980, 76] on span "+" at bounding box center [985, 80] width 11 height 20
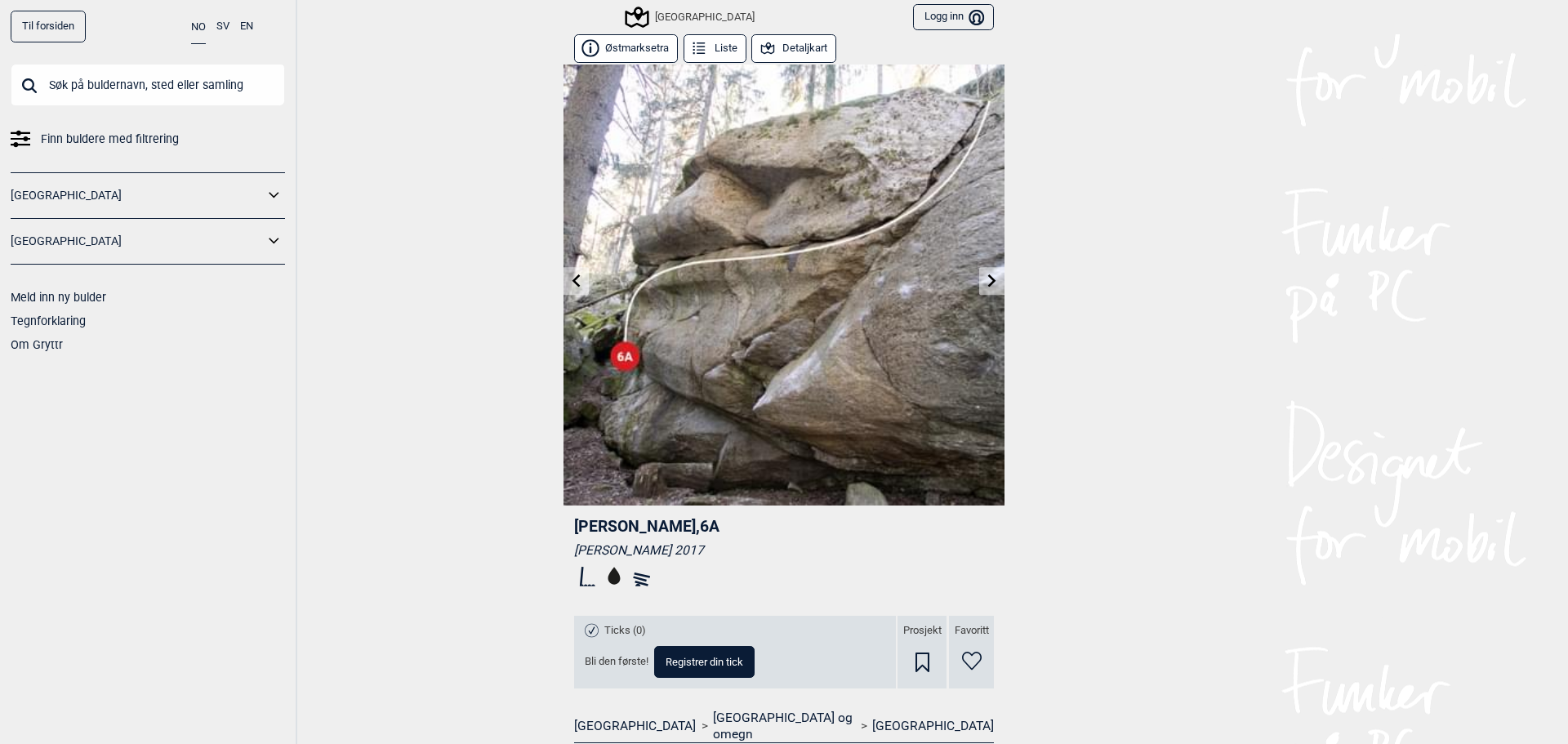
click at [988, 280] on icon at bounding box center [992, 280] width 13 height 13
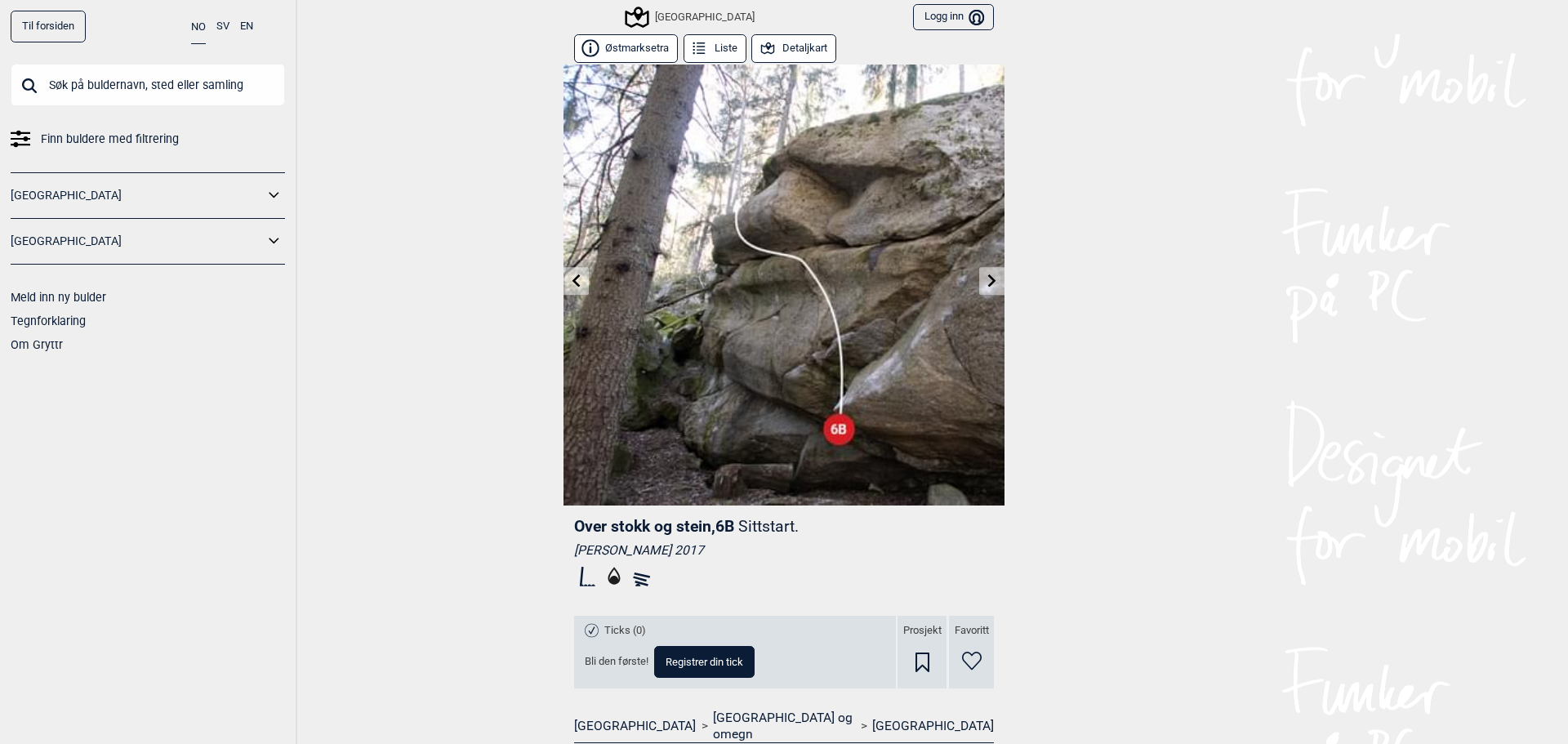
click at [990, 280] on icon at bounding box center [992, 280] width 13 height 13
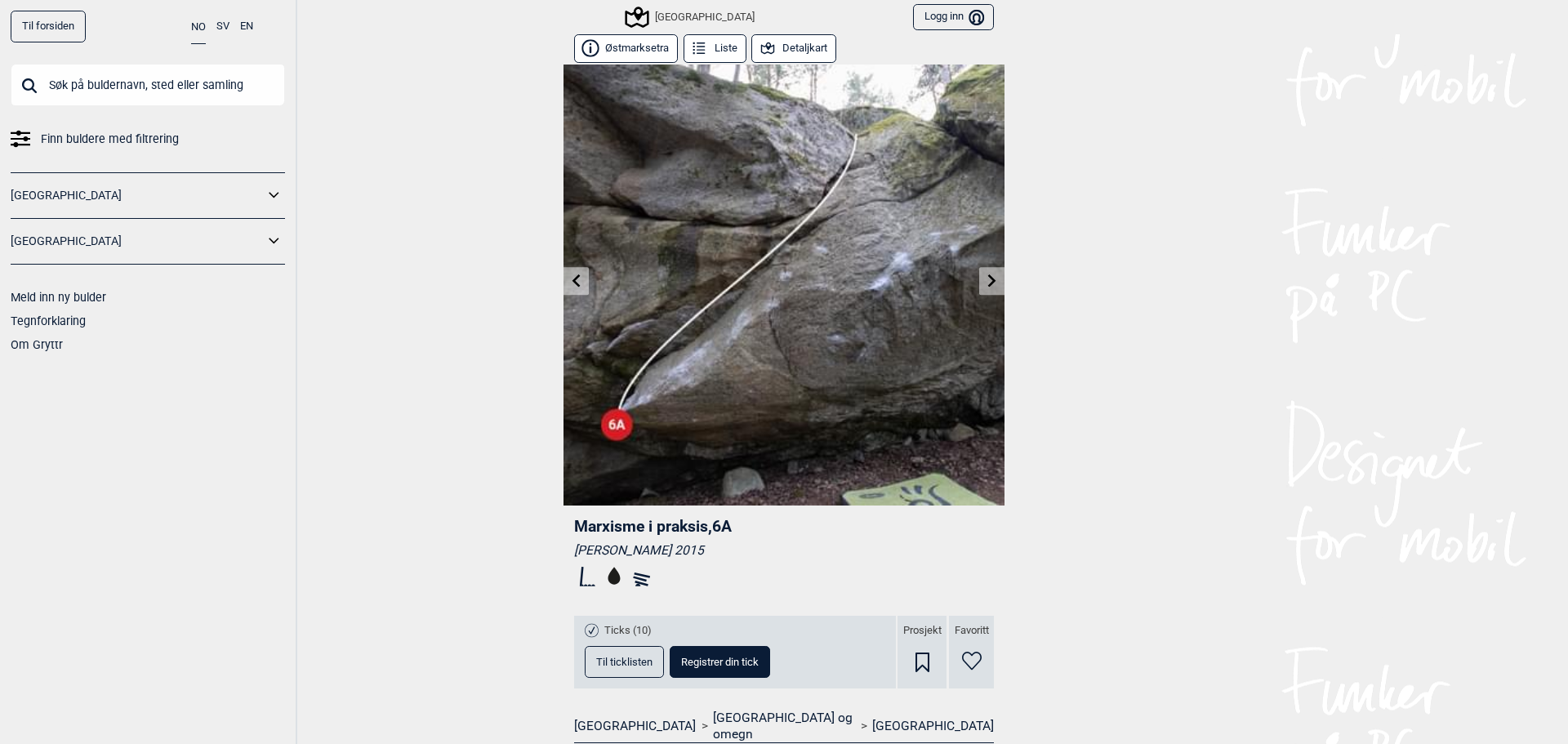
click at [990, 277] on icon at bounding box center [992, 280] width 13 height 13
click at [986, 281] on icon at bounding box center [992, 280] width 13 height 13
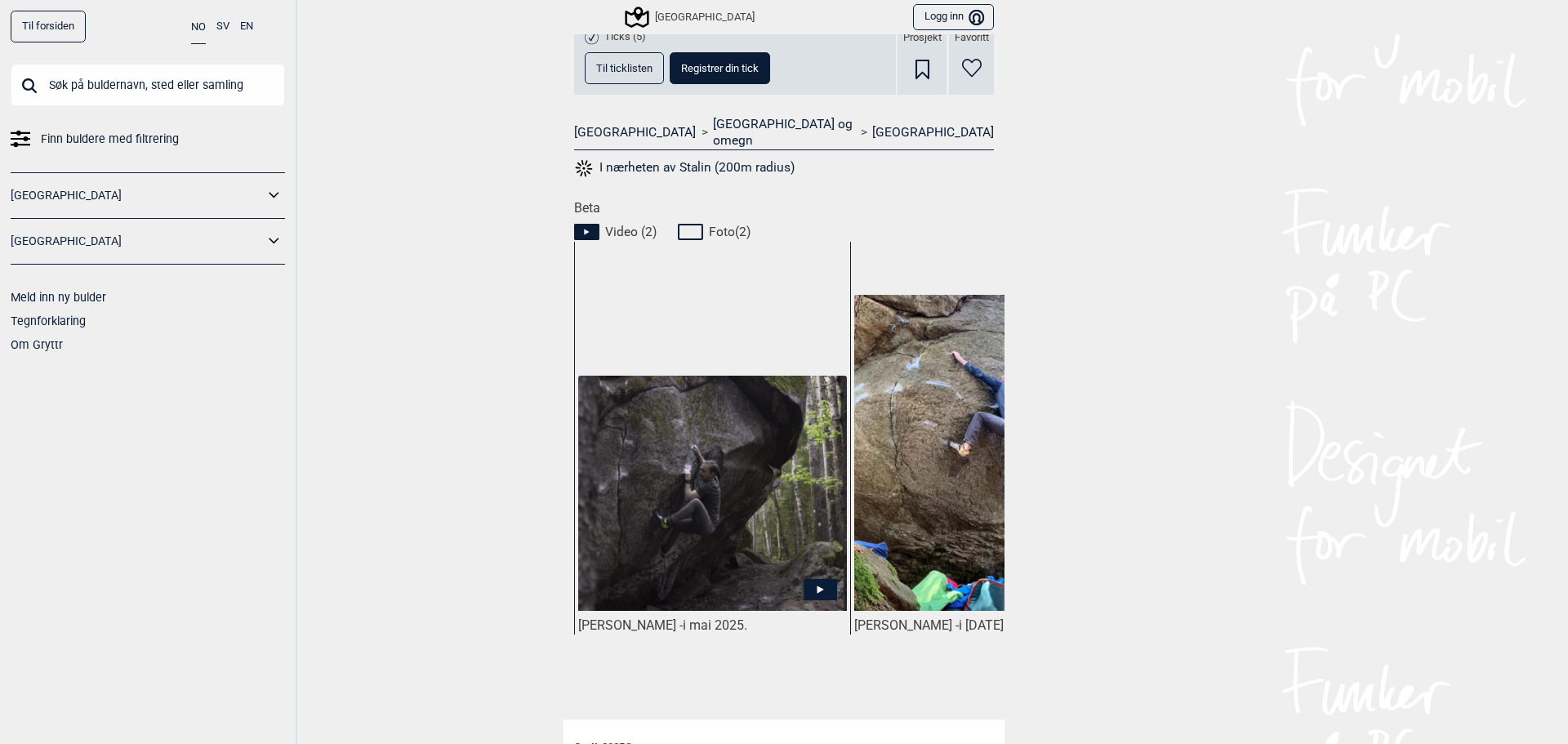
scroll to position [164, 0]
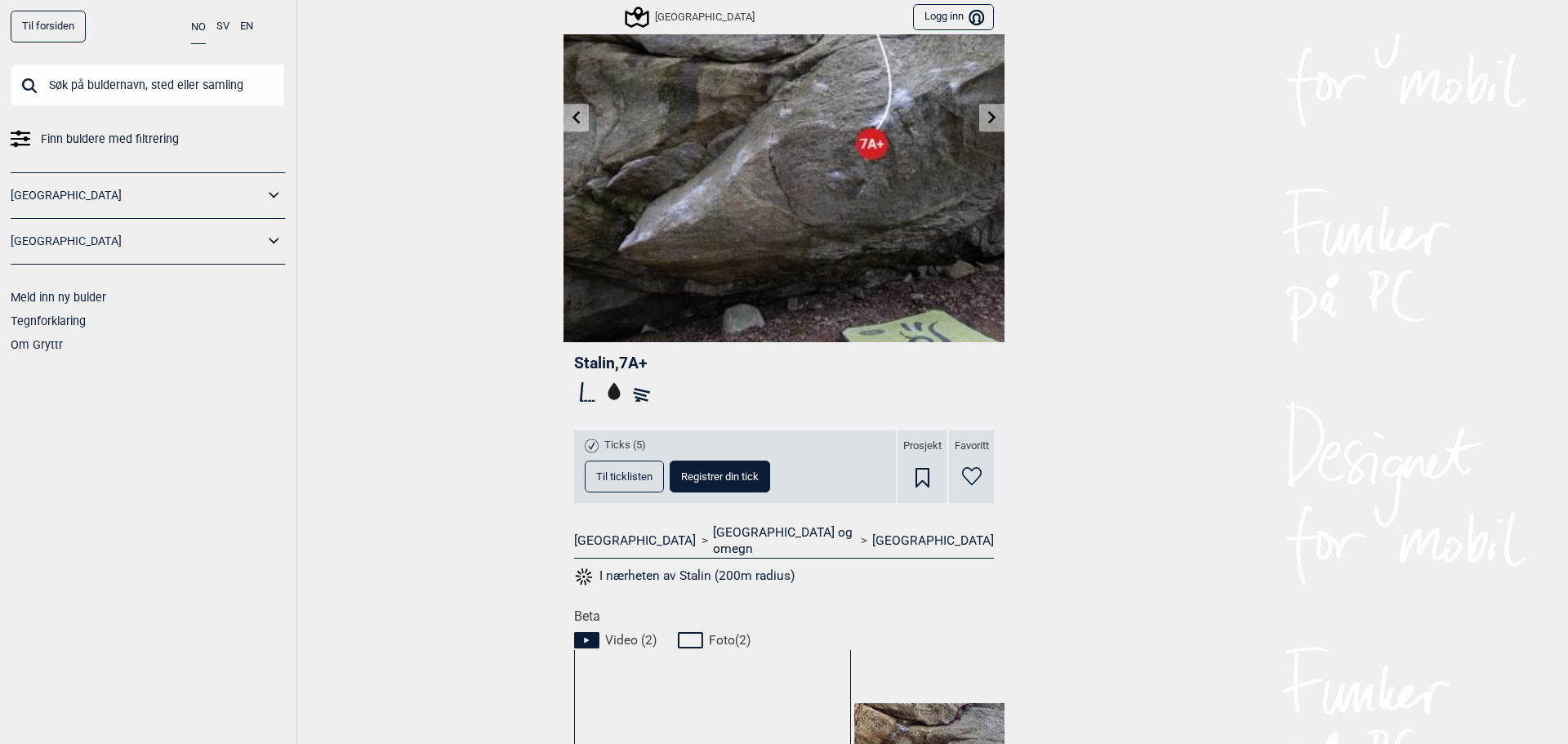
click at [988, 116] on icon at bounding box center [991, 116] width 8 height 13
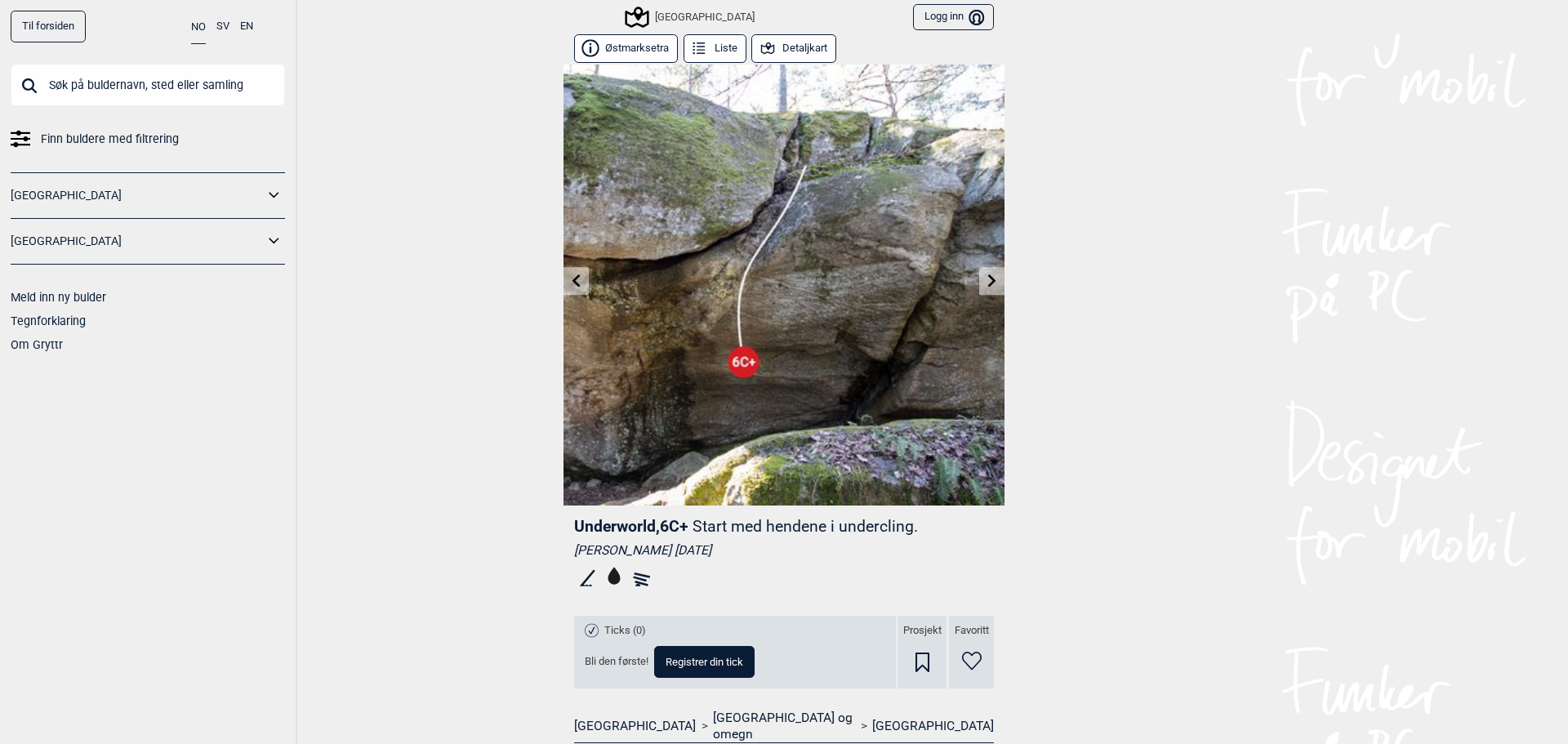
click at [988, 276] on icon at bounding box center [991, 280] width 8 height 13
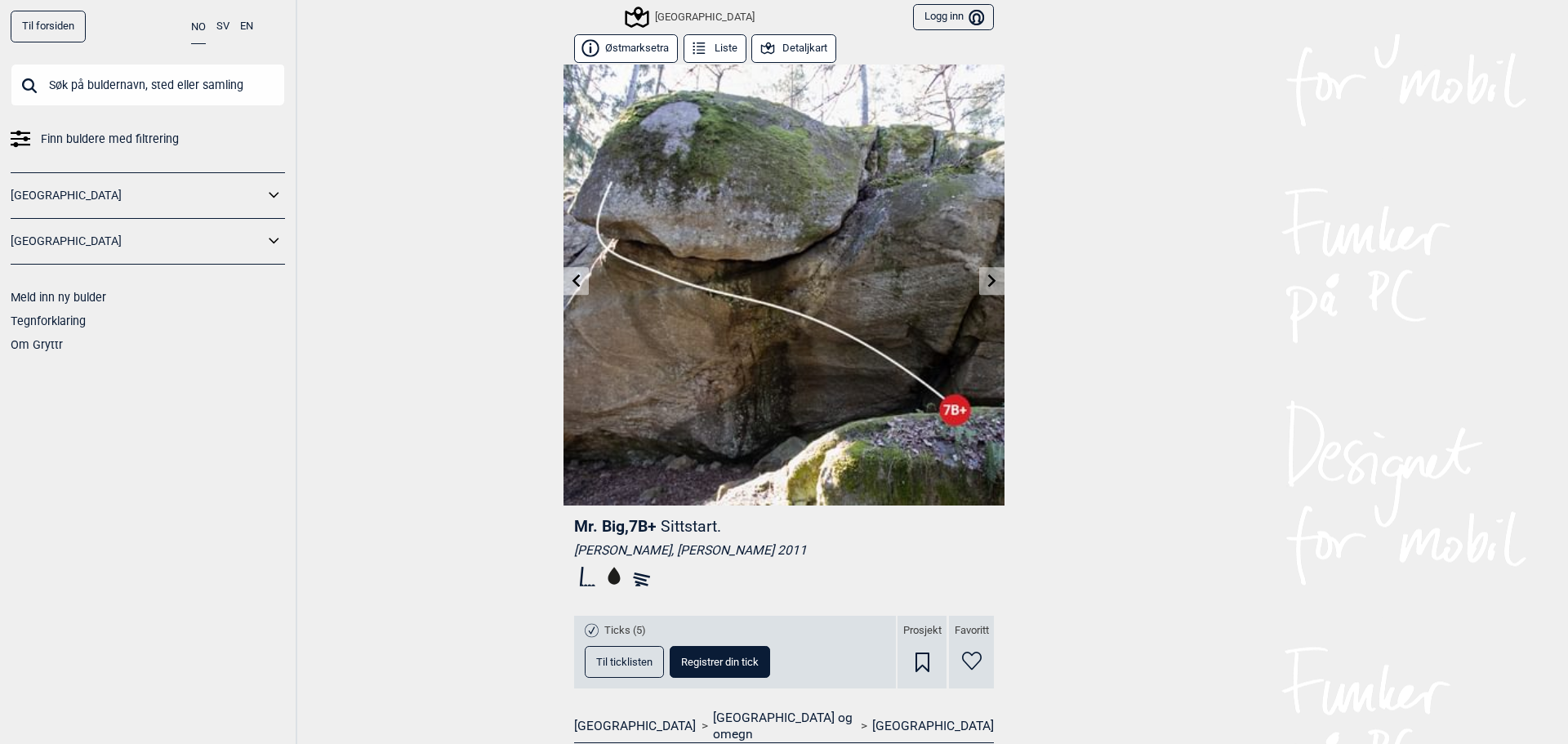
click at [986, 274] on icon at bounding box center [992, 280] width 13 height 13
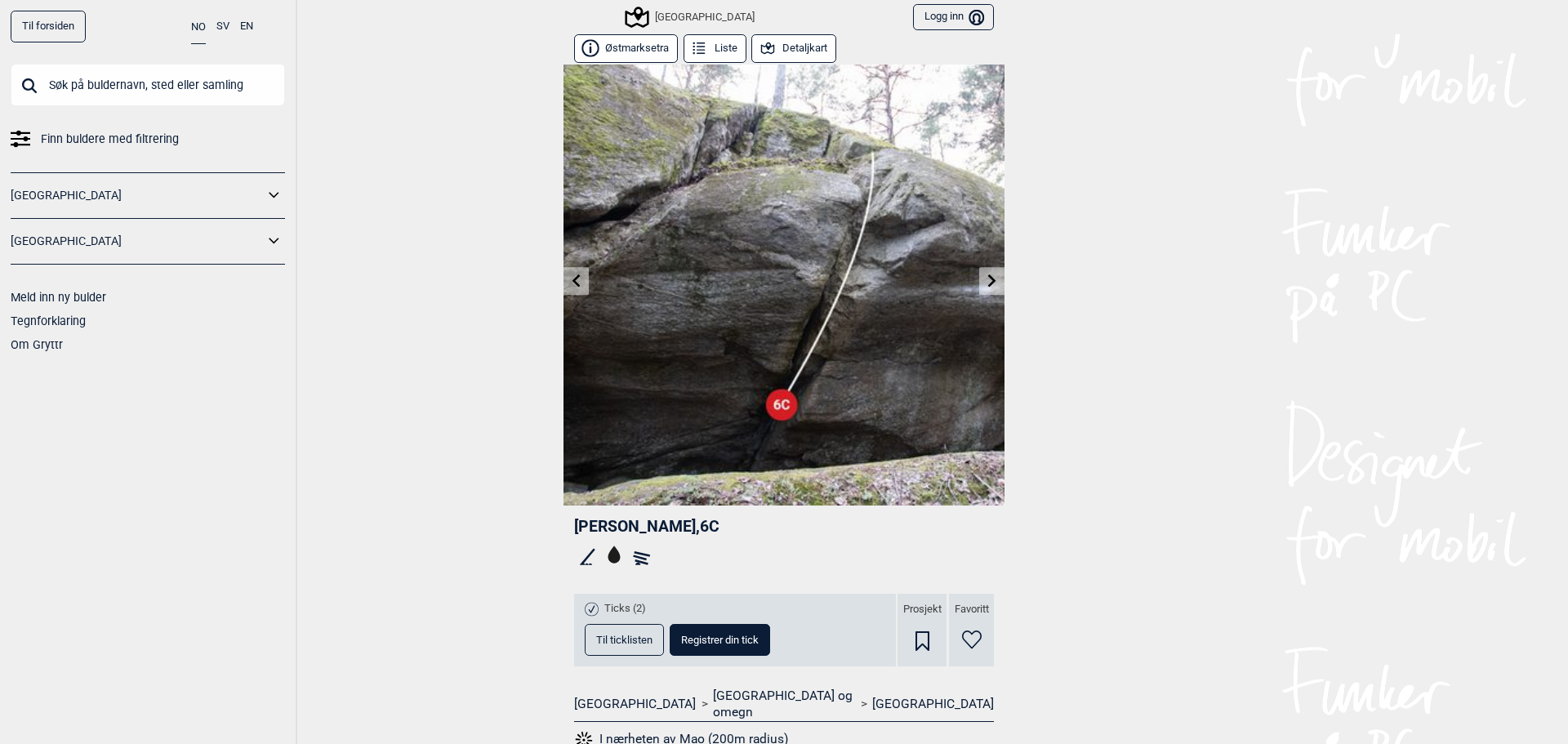
click at [982, 272] on link at bounding box center [992, 281] width 25 height 27
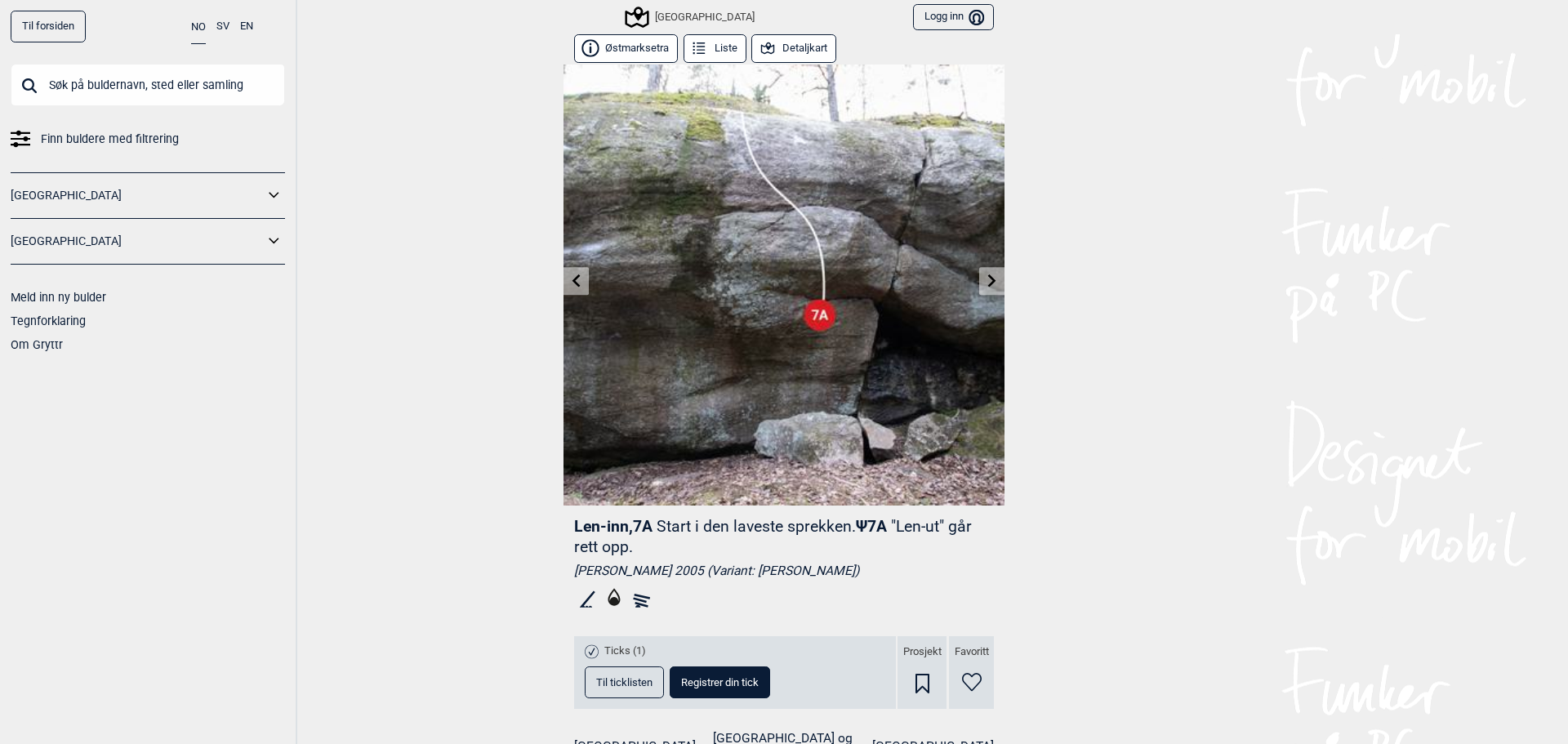
click at [982, 272] on link at bounding box center [992, 281] width 25 height 27
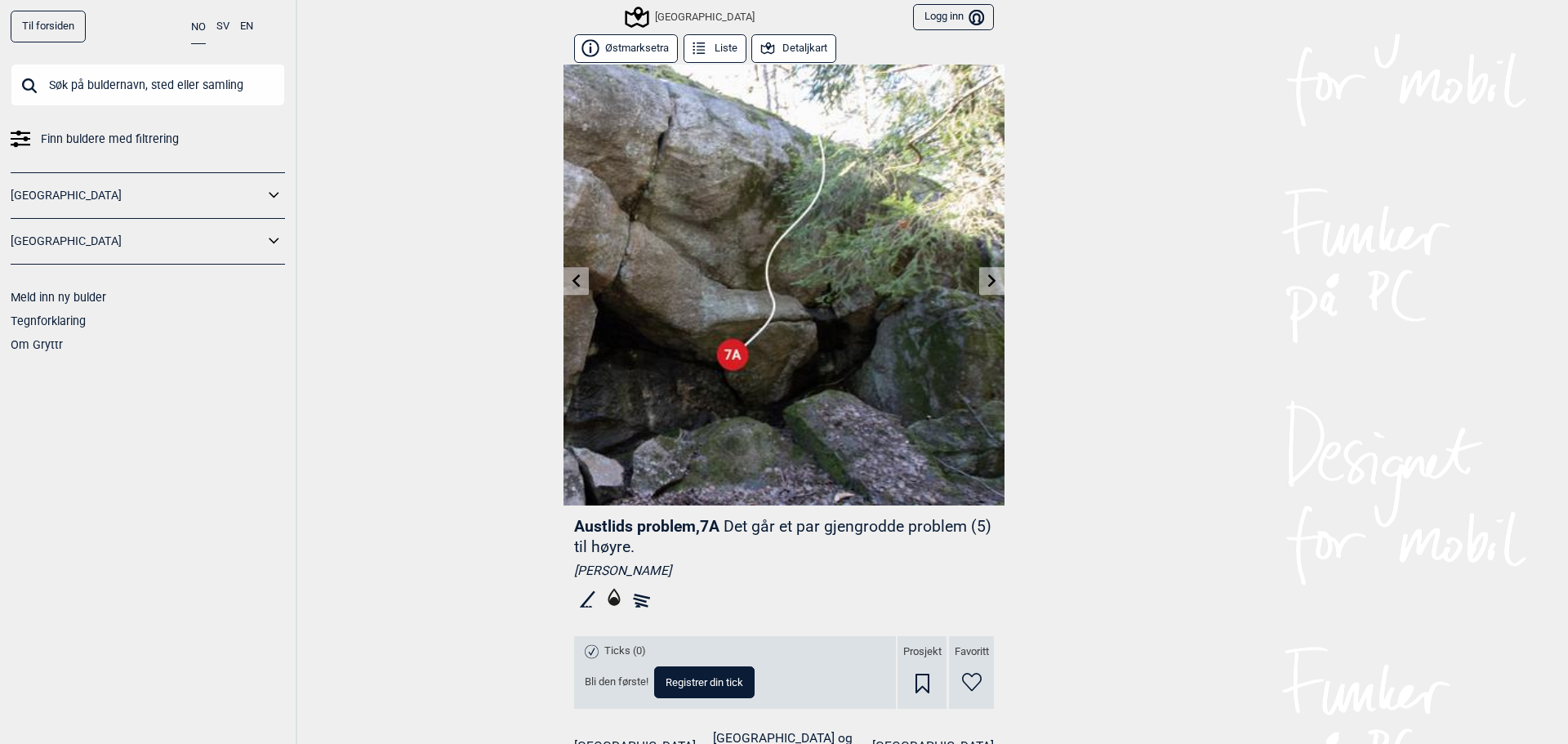
click at [986, 274] on icon at bounding box center [992, 280] width 13 height 13
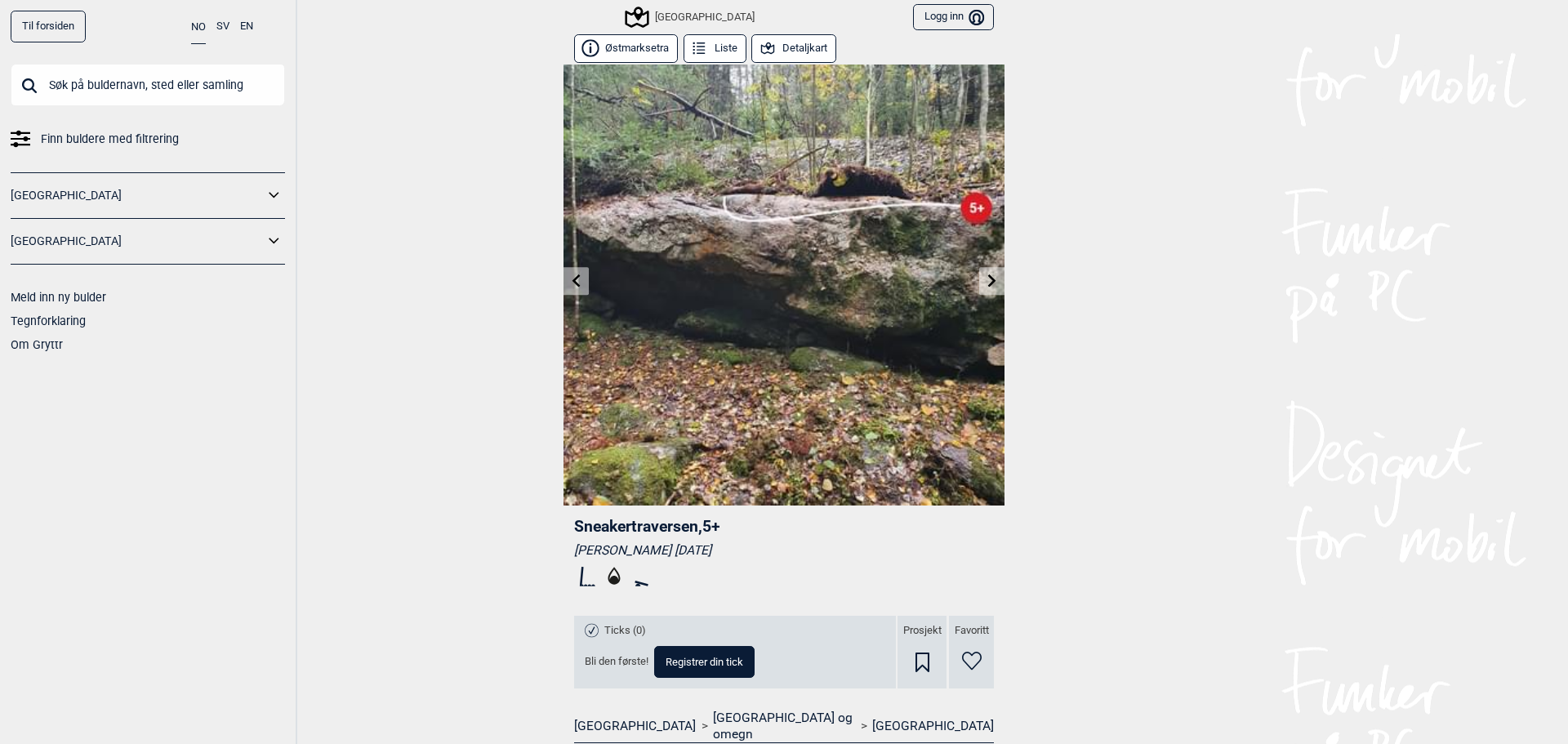
click at [986, 275] on icon at bounding box center [992, 280] width 13 height 13
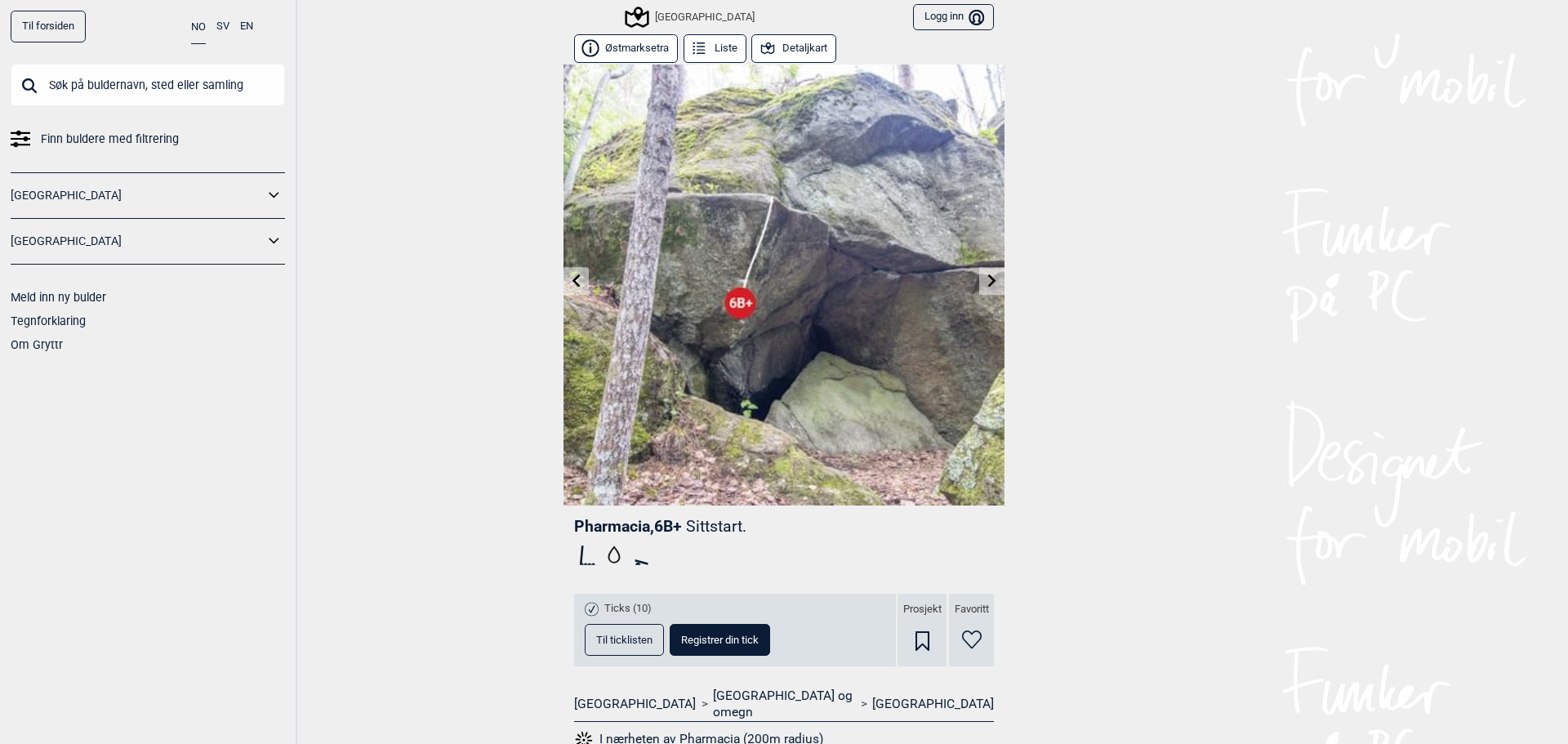
click at [988, 276] on icon at bounding box center [991, 280] width 8 height 13
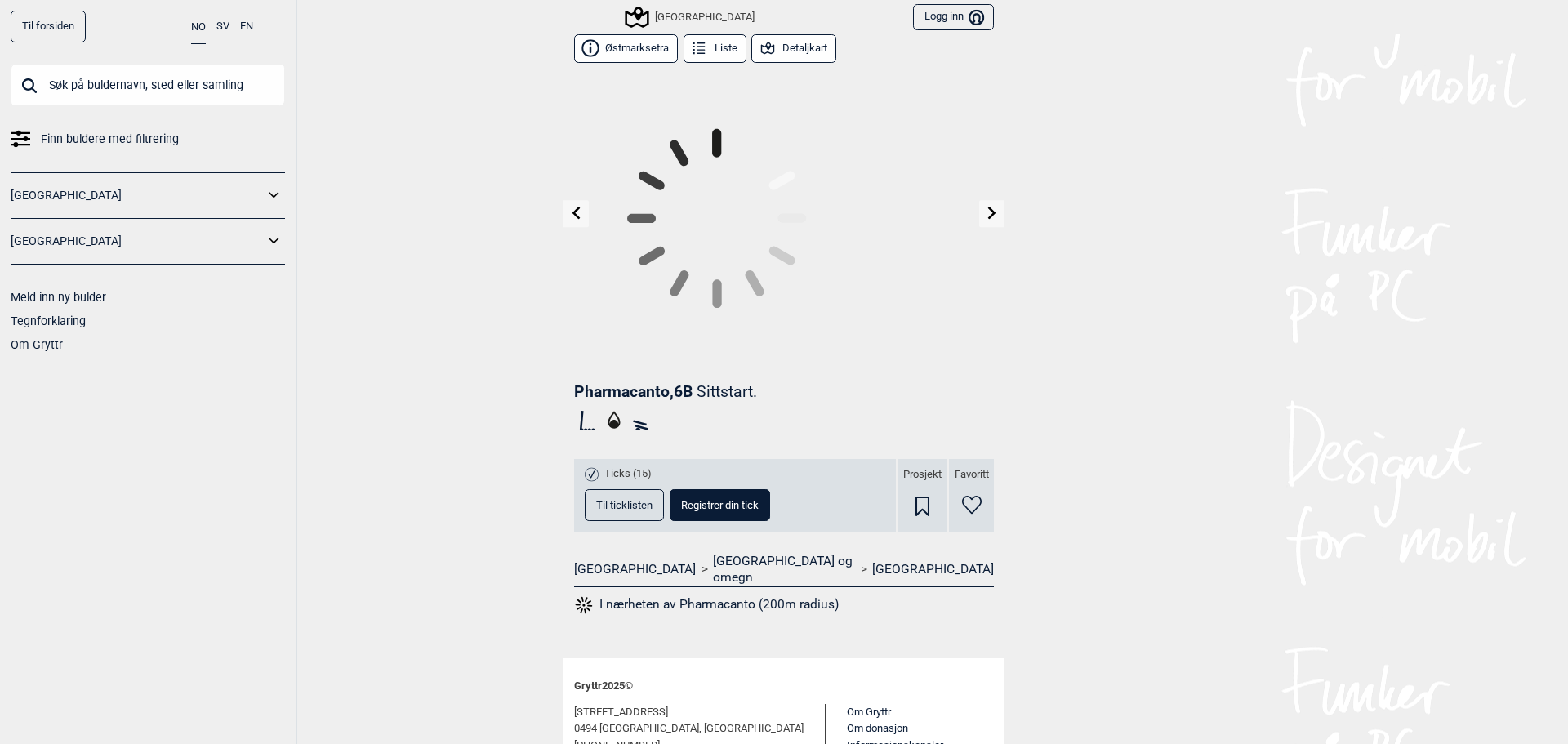
click at [982, 276] on div "Til forsiden NO SV EN Finn buldere med filtrering [GEOGRAPHIC_DATA] [GEOGRAPHIC…" at bounding box center [784, 372] width 1568 height 744
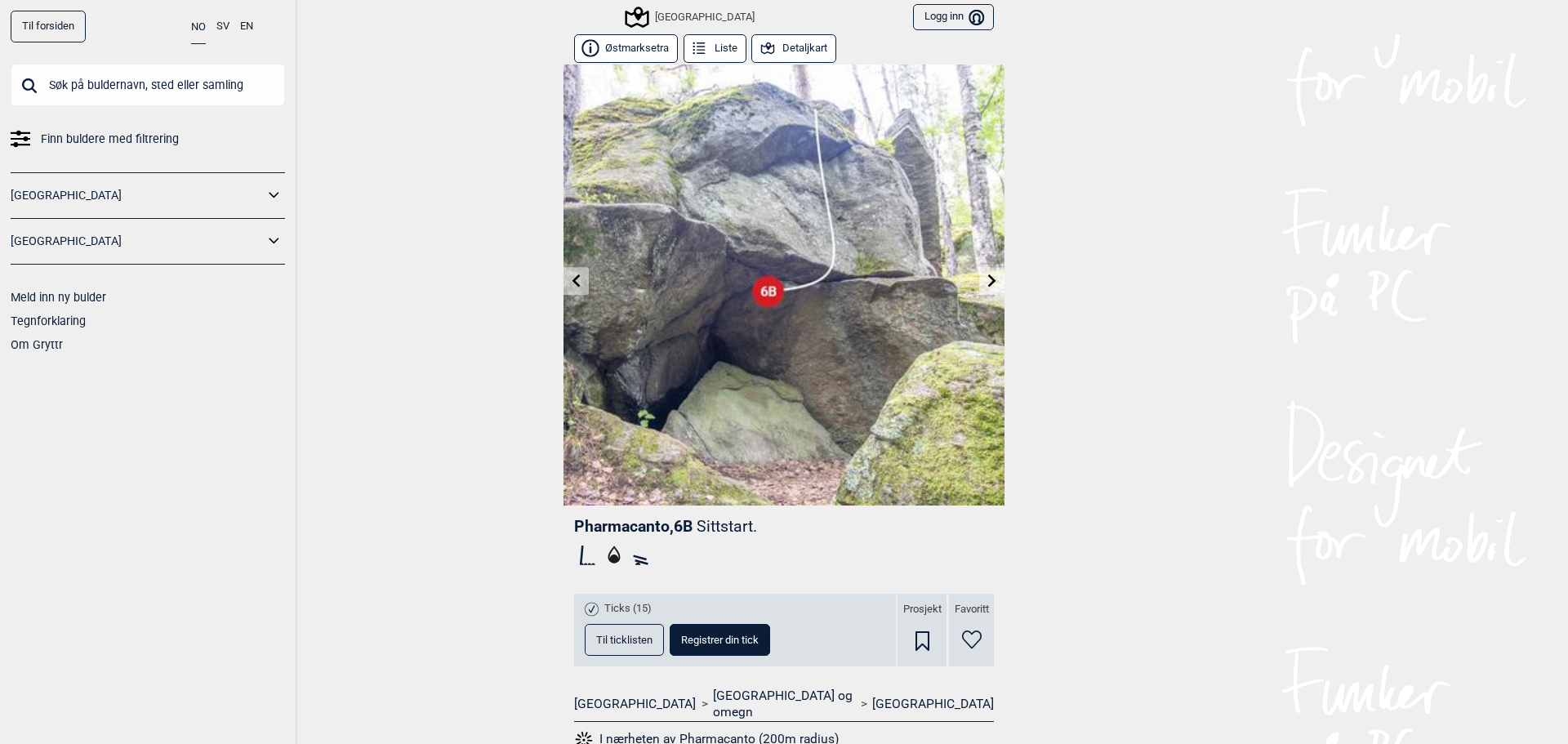
click at [982, 273] on link at bounding box center [992, 281] width 25 height 27
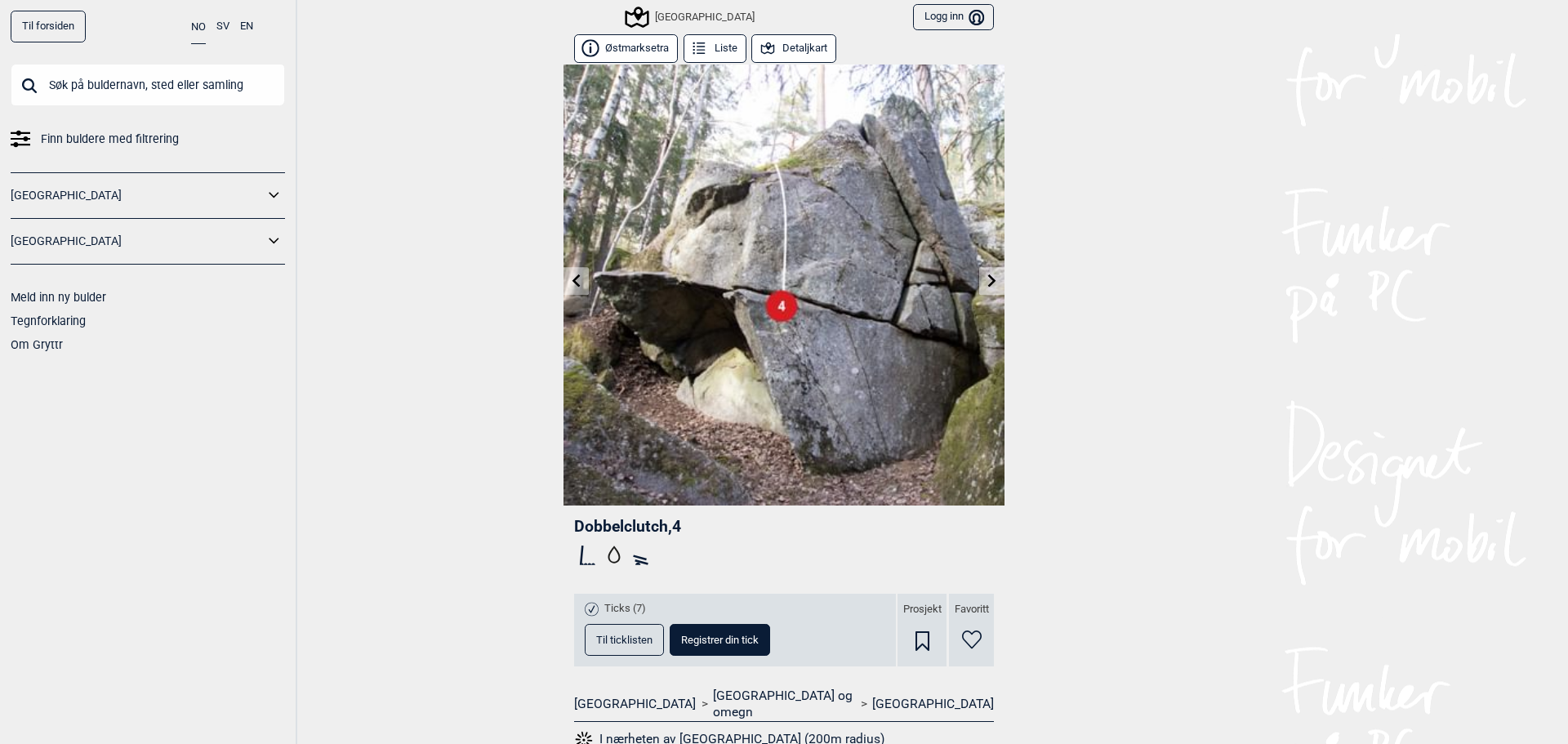
click at [986, 283] on icon at bounding box center [992, 280] width 13 height 13
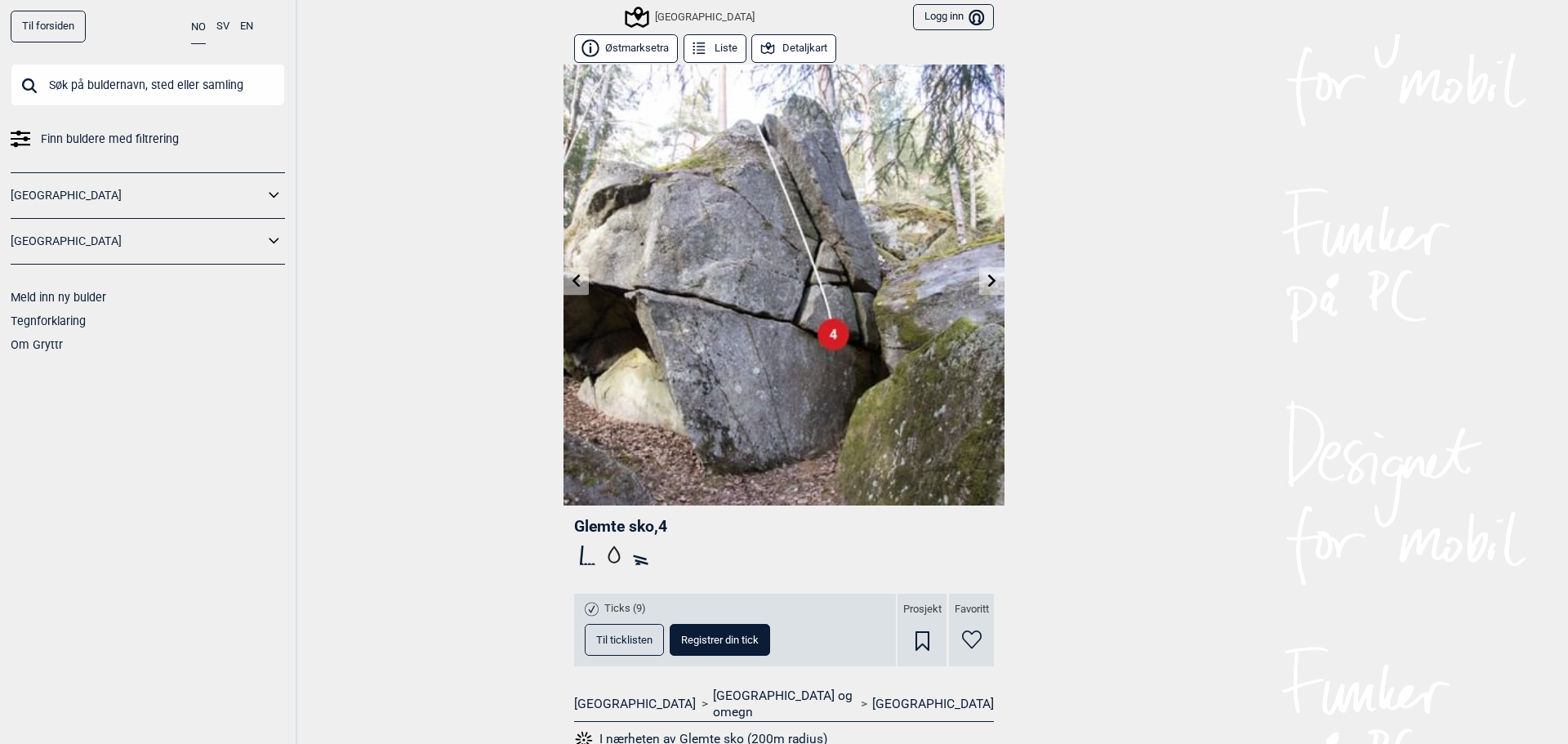
click at [986, 283] on icon at bounding box center [992, 280] width 13 height 13
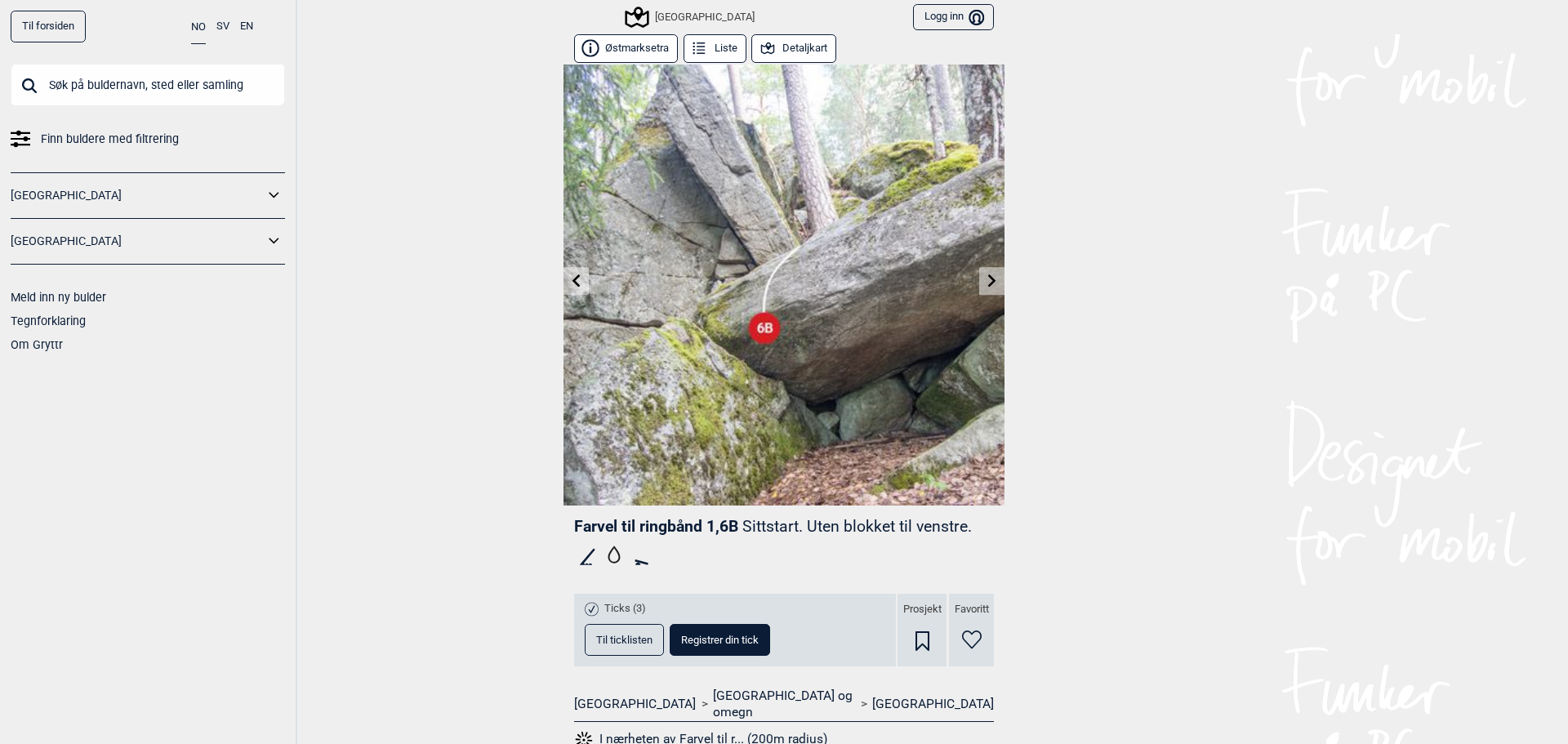
click at [986, 277] on icon at bounding box center [992, 280] width 13 height 13
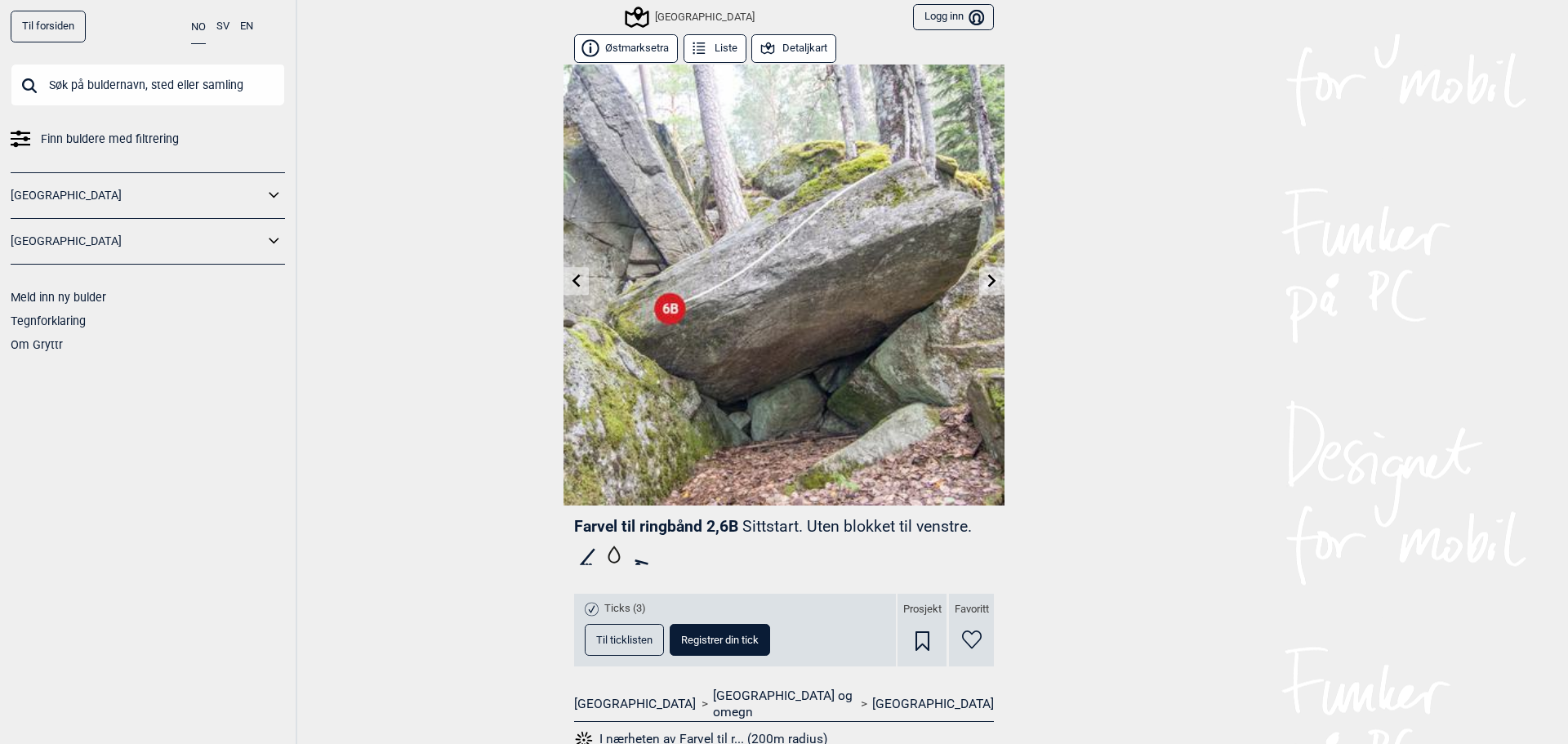
click at [980, 276] on link at bounding box center [992, 281] width 25 height 27
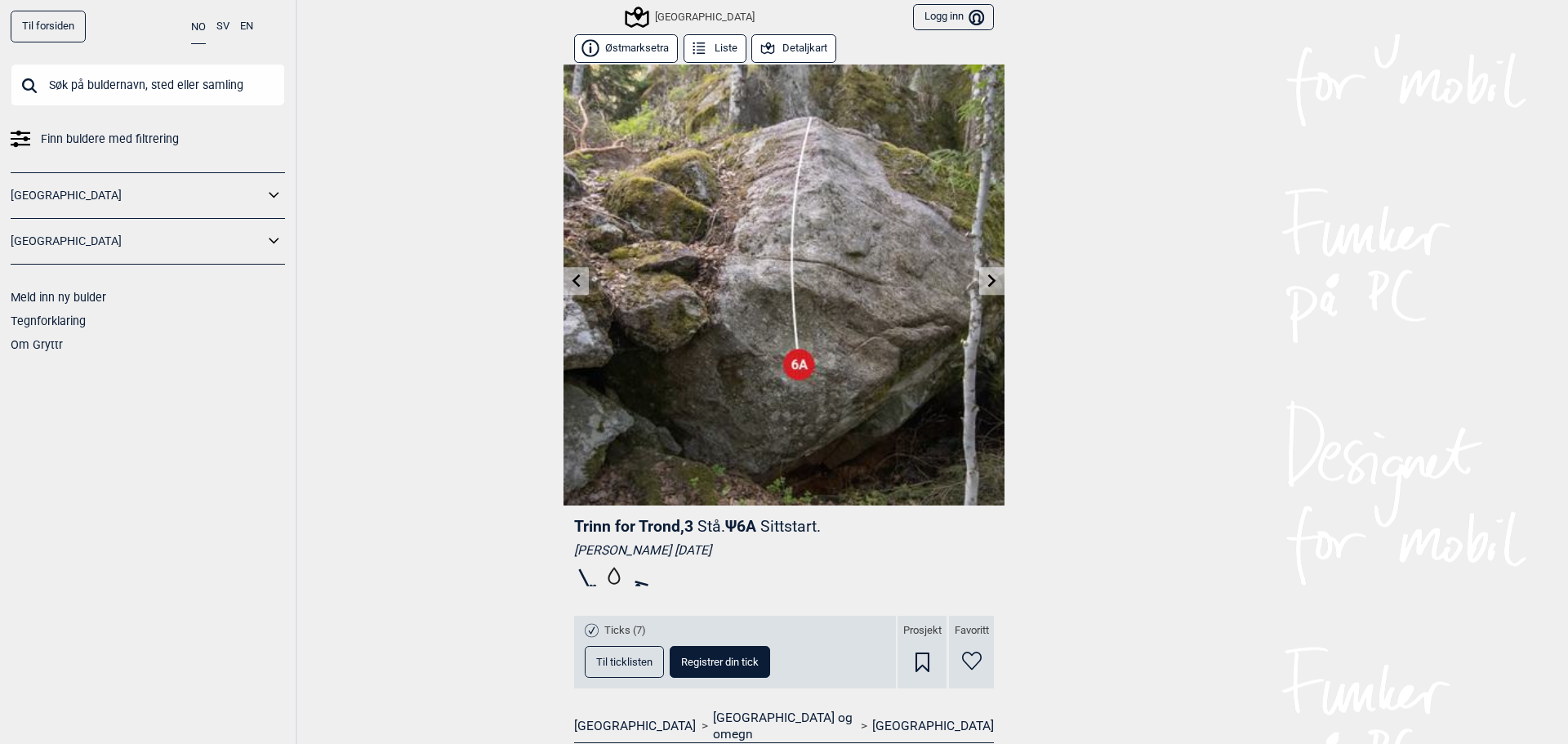
click at [980, 270] on link at bounding box center [992, 281] width 25 height 27
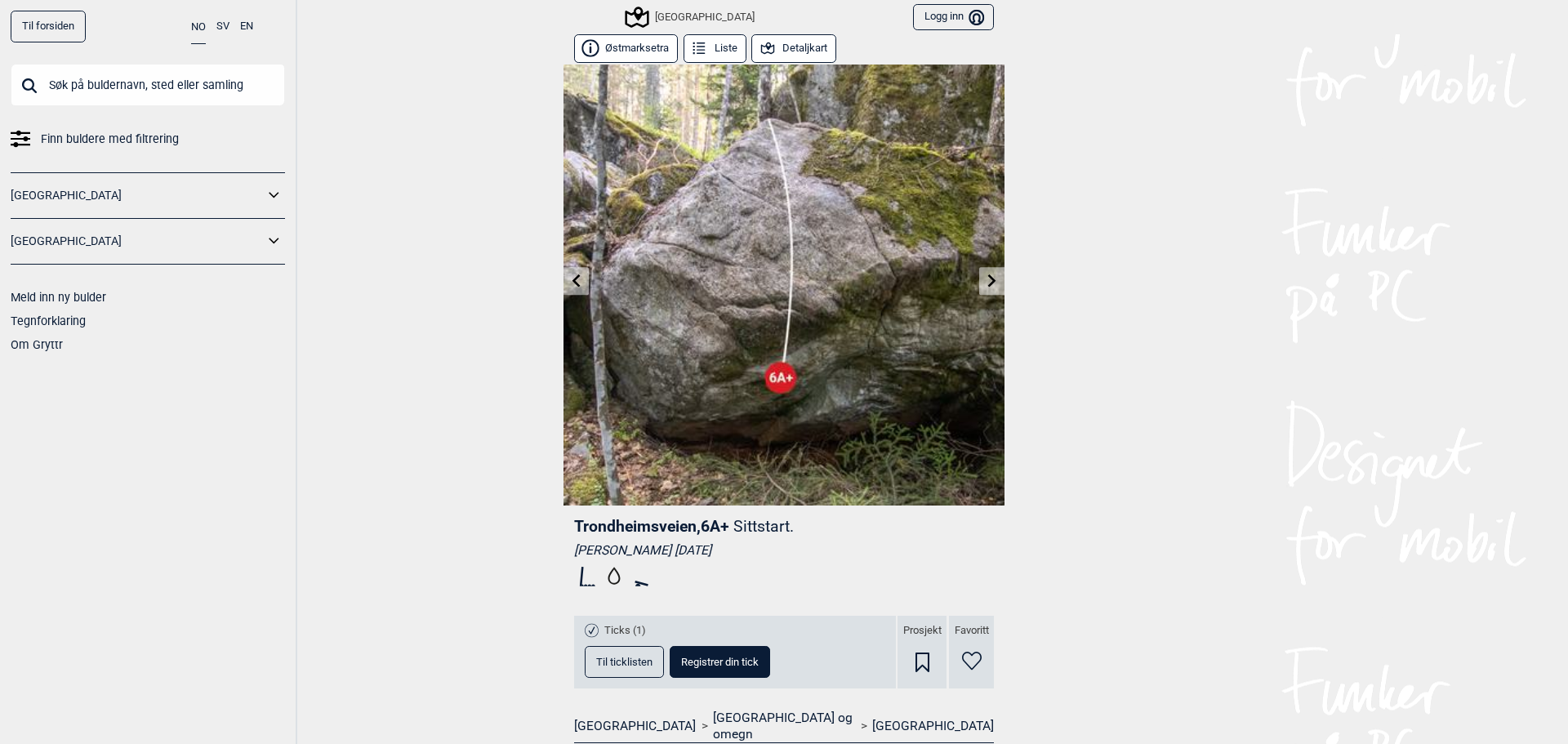
click at [980, 270] on link at bounding box center [992, 281] width 25 height 27
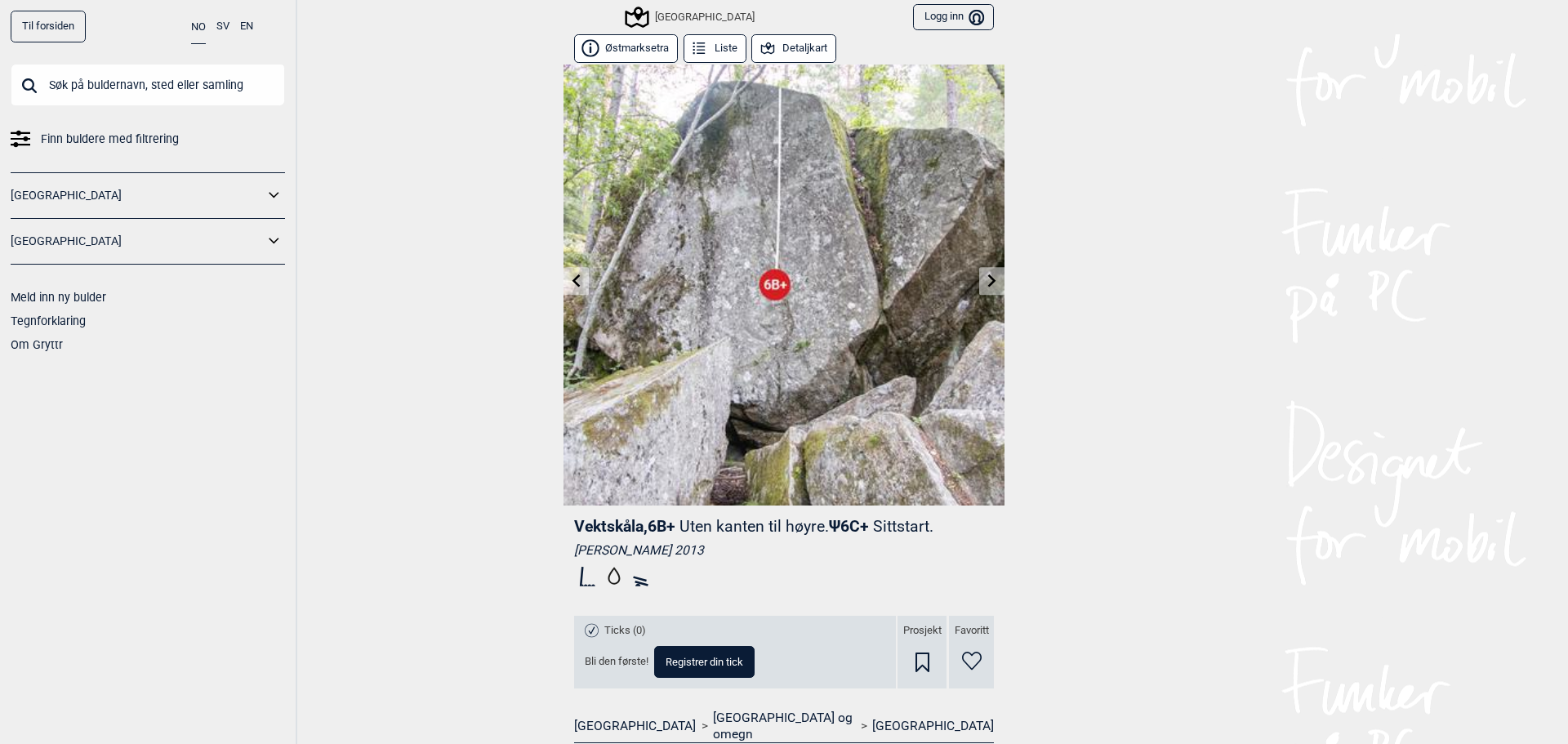
click at [980, 272] on link at bounding box center [992, 281] width 25 height 27
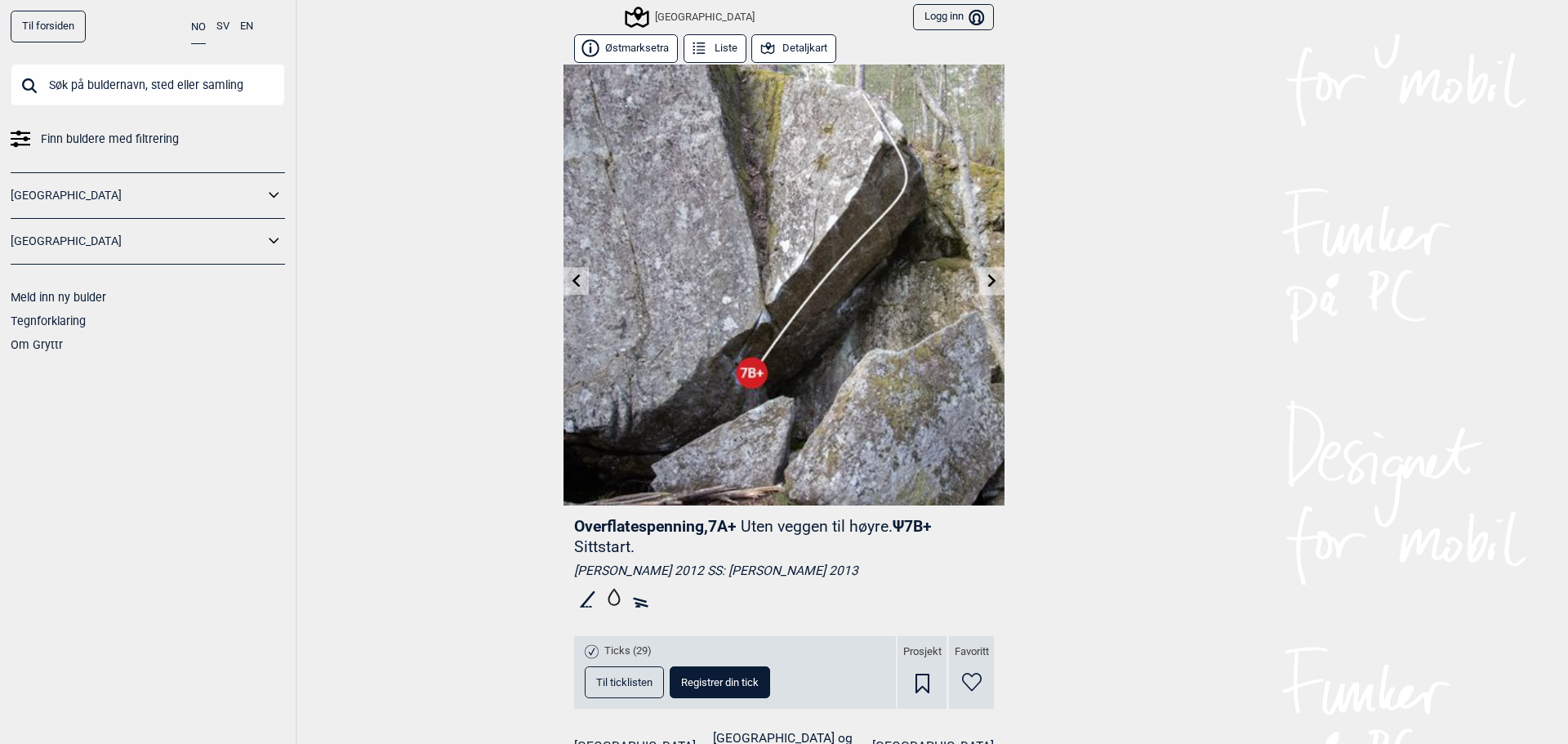
click at [980, 272] on link at bounding box center [992, 281] width 25 height 27
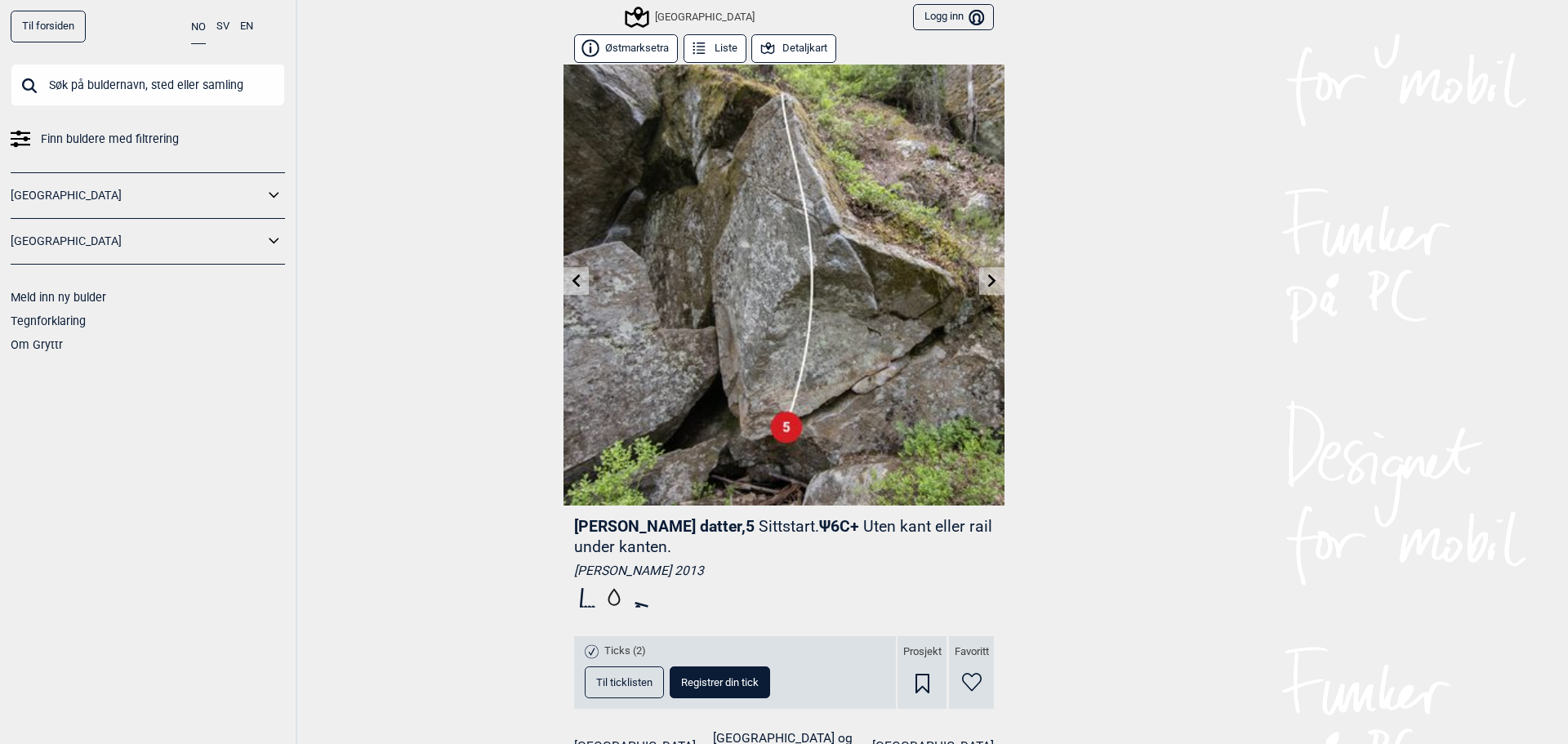
click at [980, 271] on link at bounding box center [992, 281] width 25 height 27
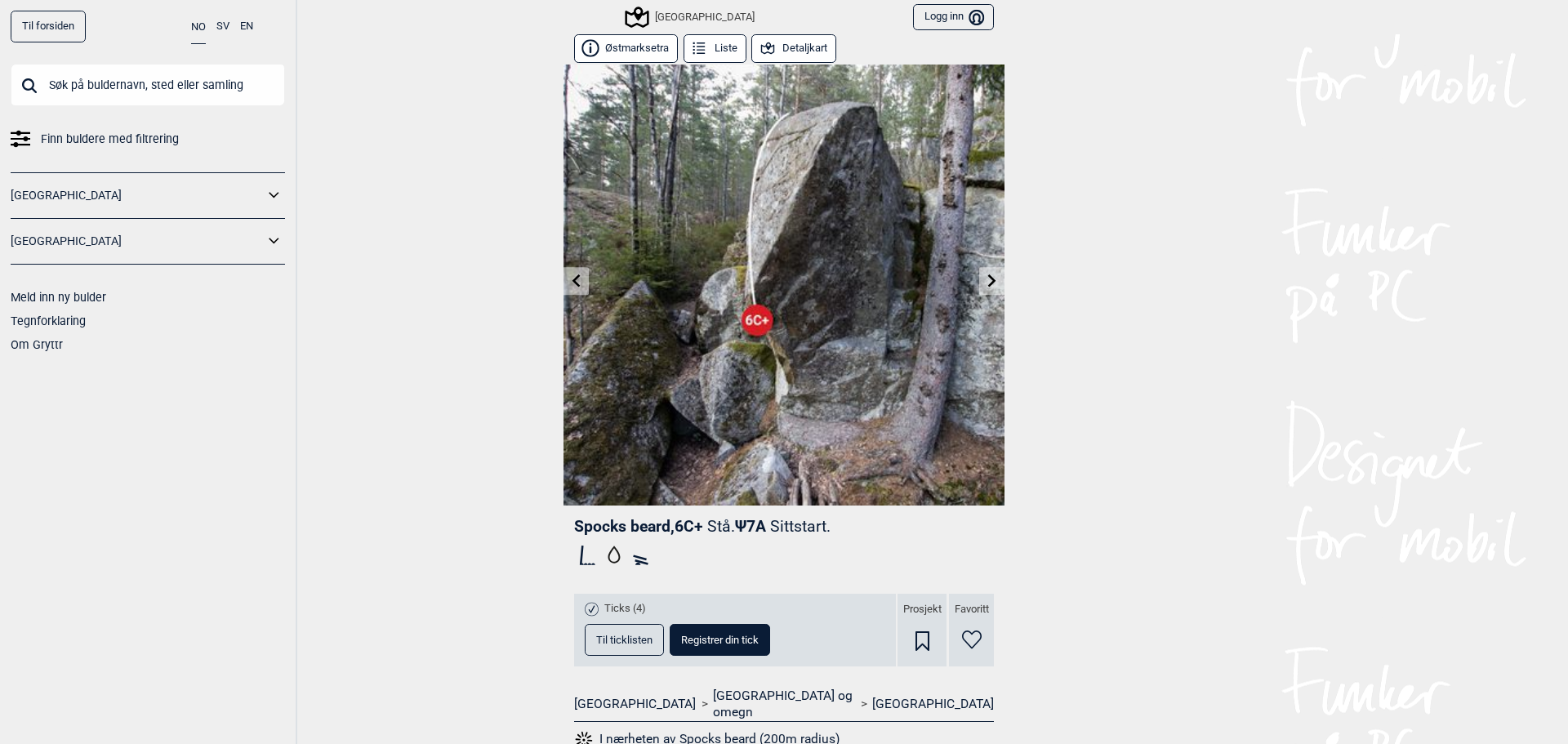
click at [980, 270] on link at bounding box center [992, 281] width 25 height 27
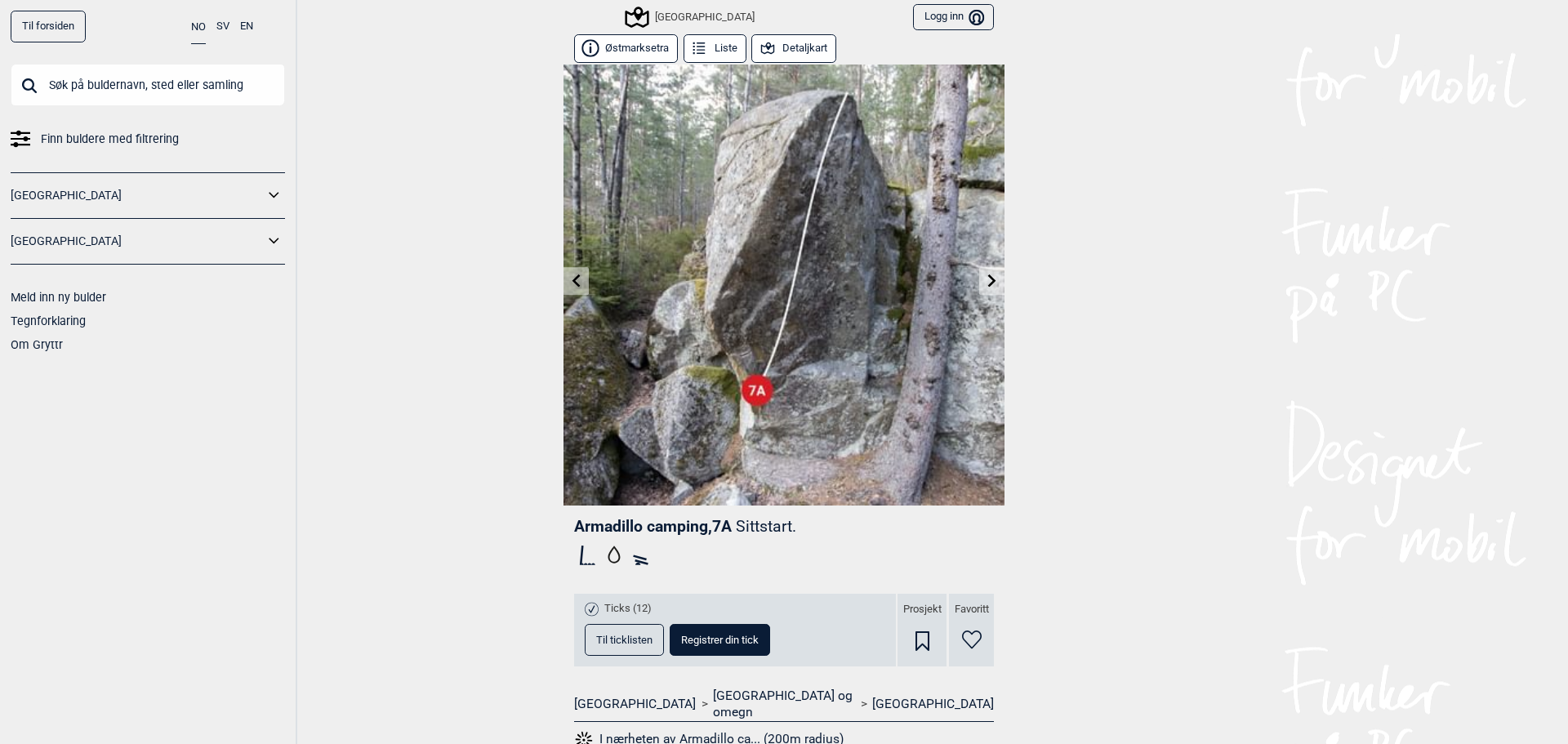
click at [980, 270] on link at bounding box center [992, 281] width 25 height 27
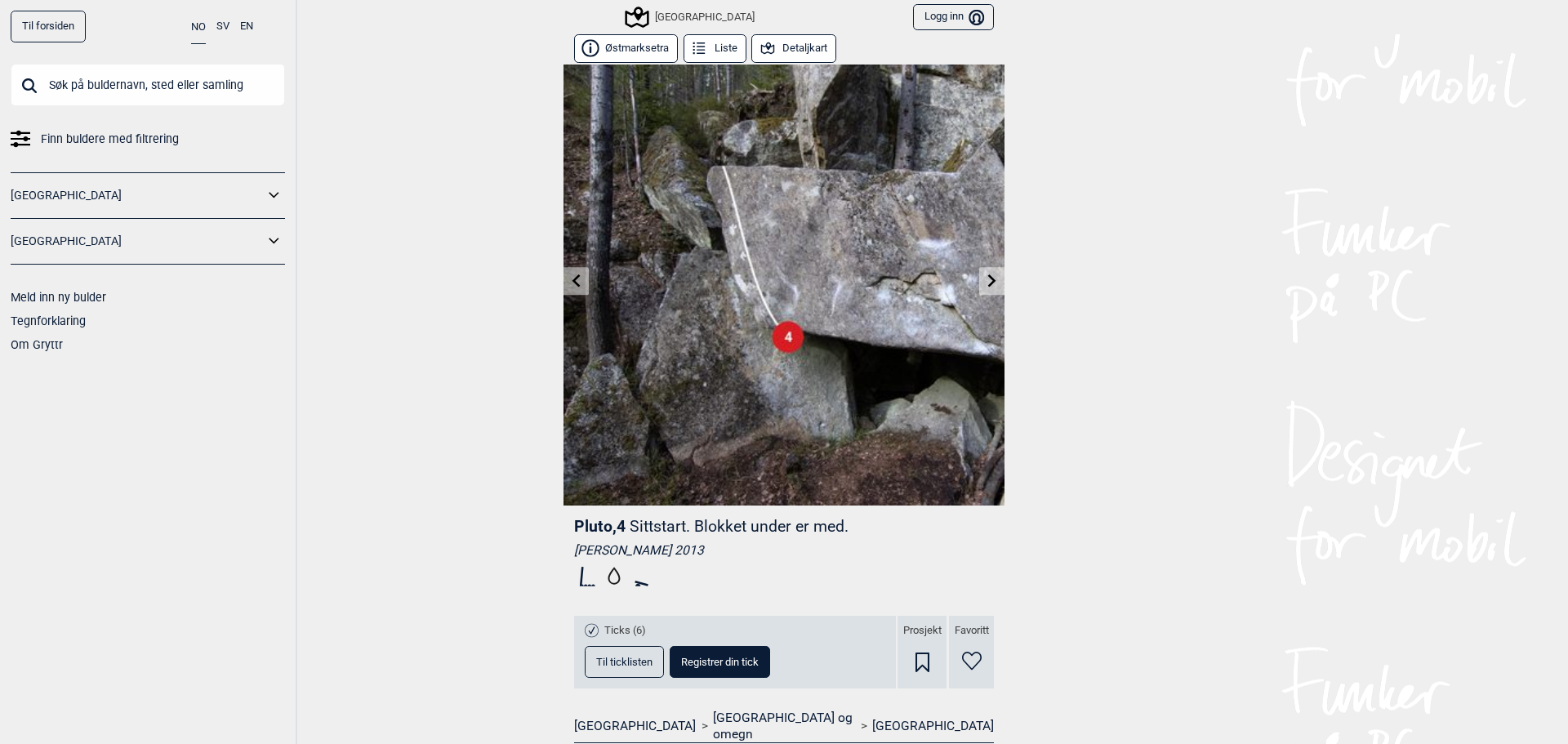
click at [986, 276] on icon at bounding box center [992, 280] width 13 height 13
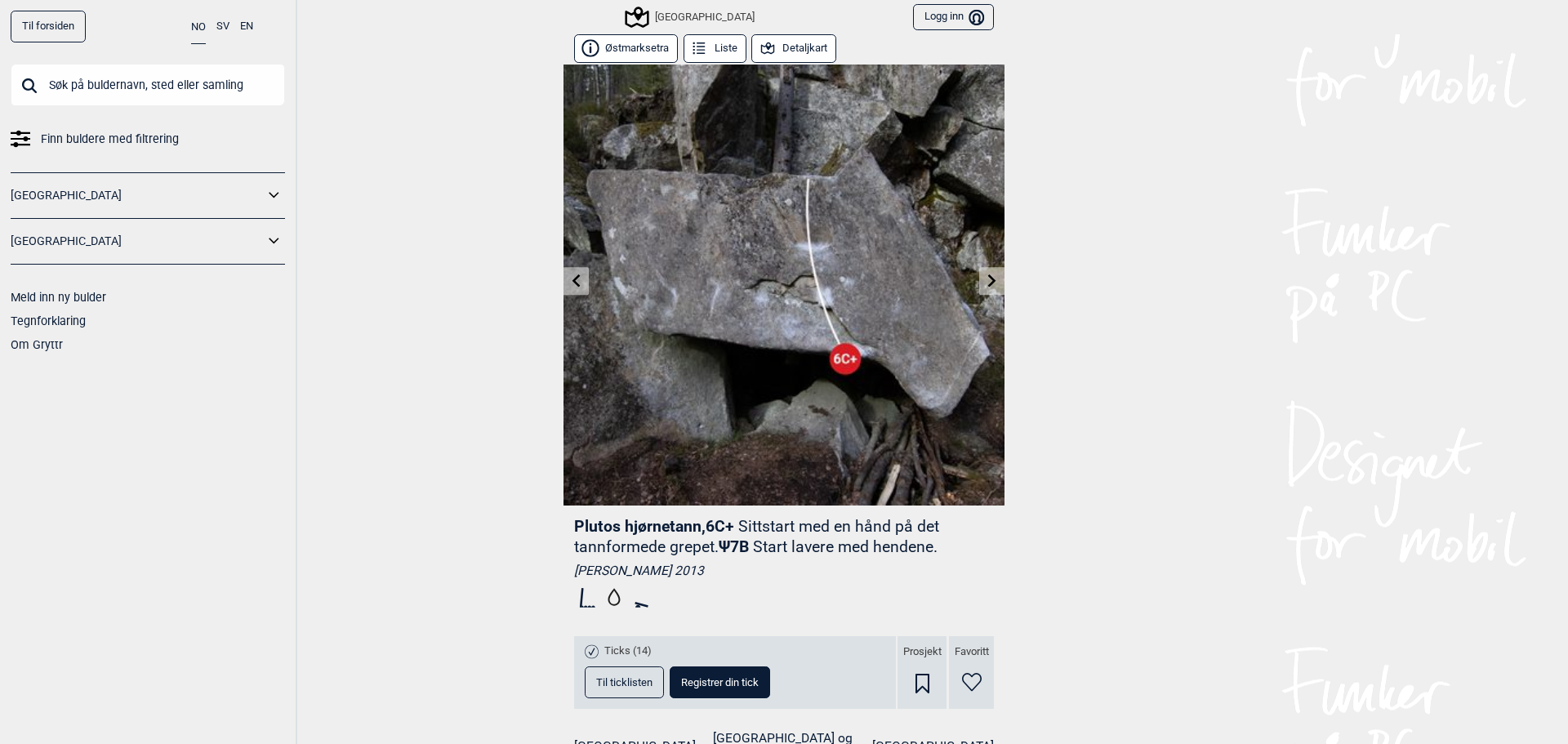
click at [988, 277] on icon at bounding box center [992, 280] width 13 height 13
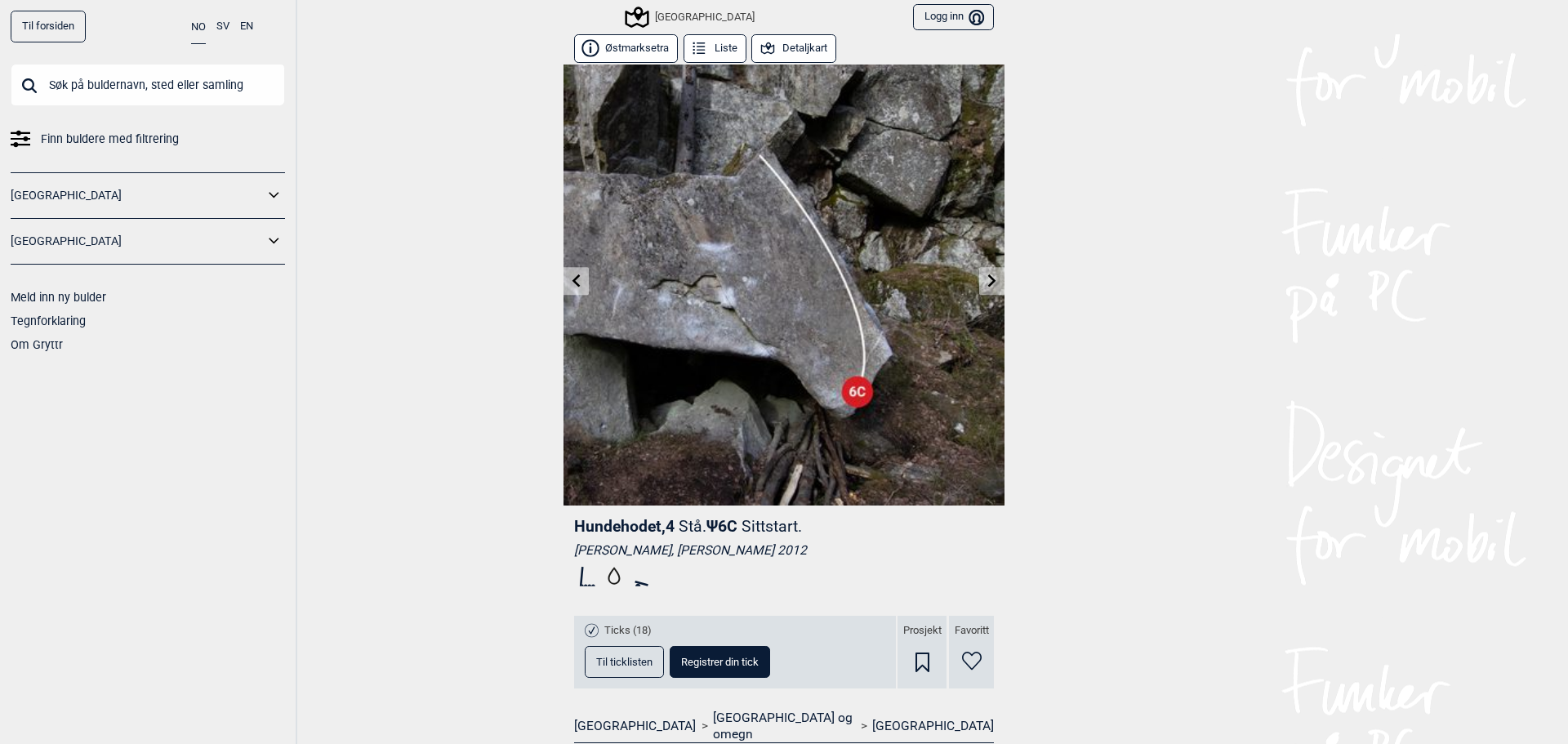
click at [988, 282] on icon at bounding box center [991, 280] width 8 height 13
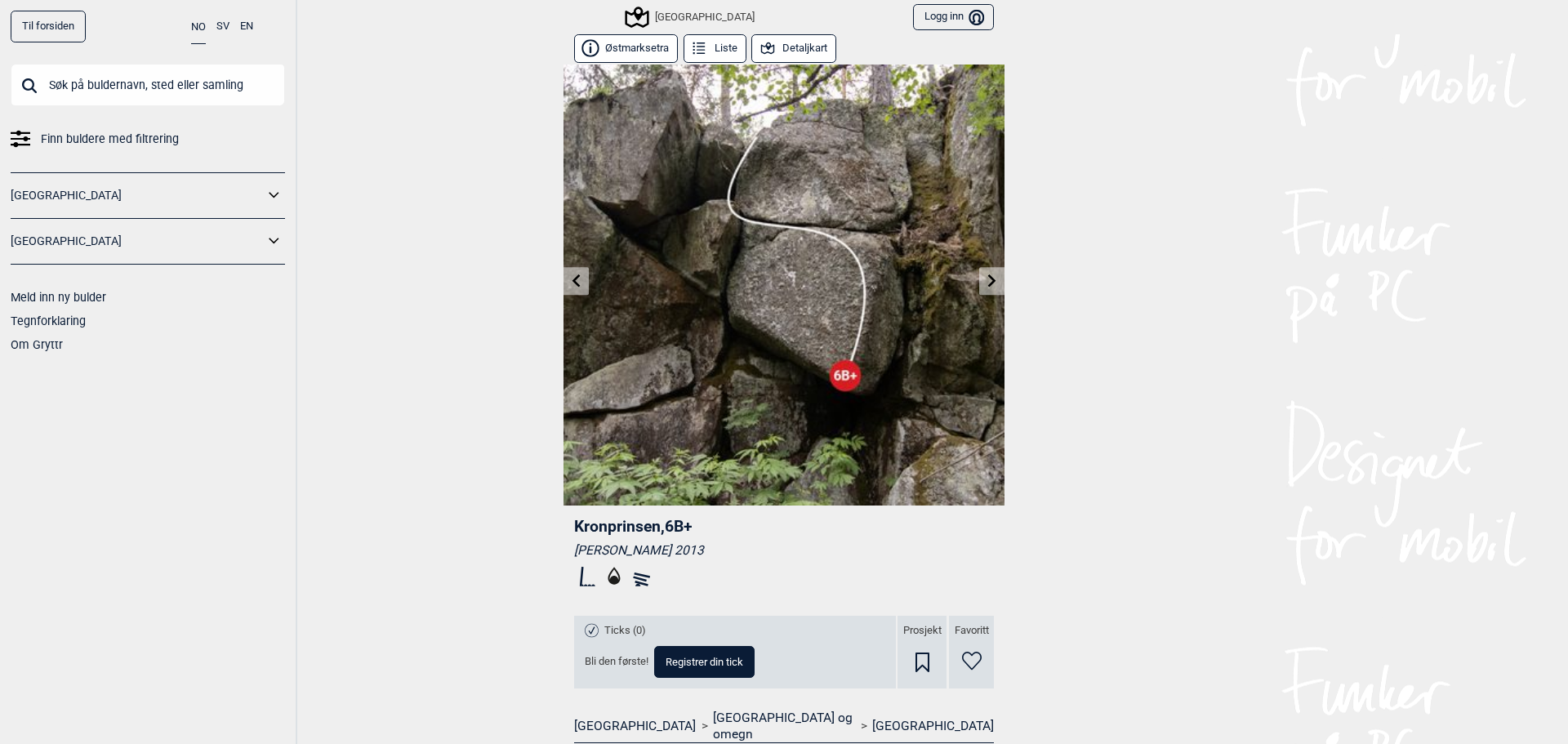
click at [986, 275] on icon at bounding box center [992, 280] width 13 height 13
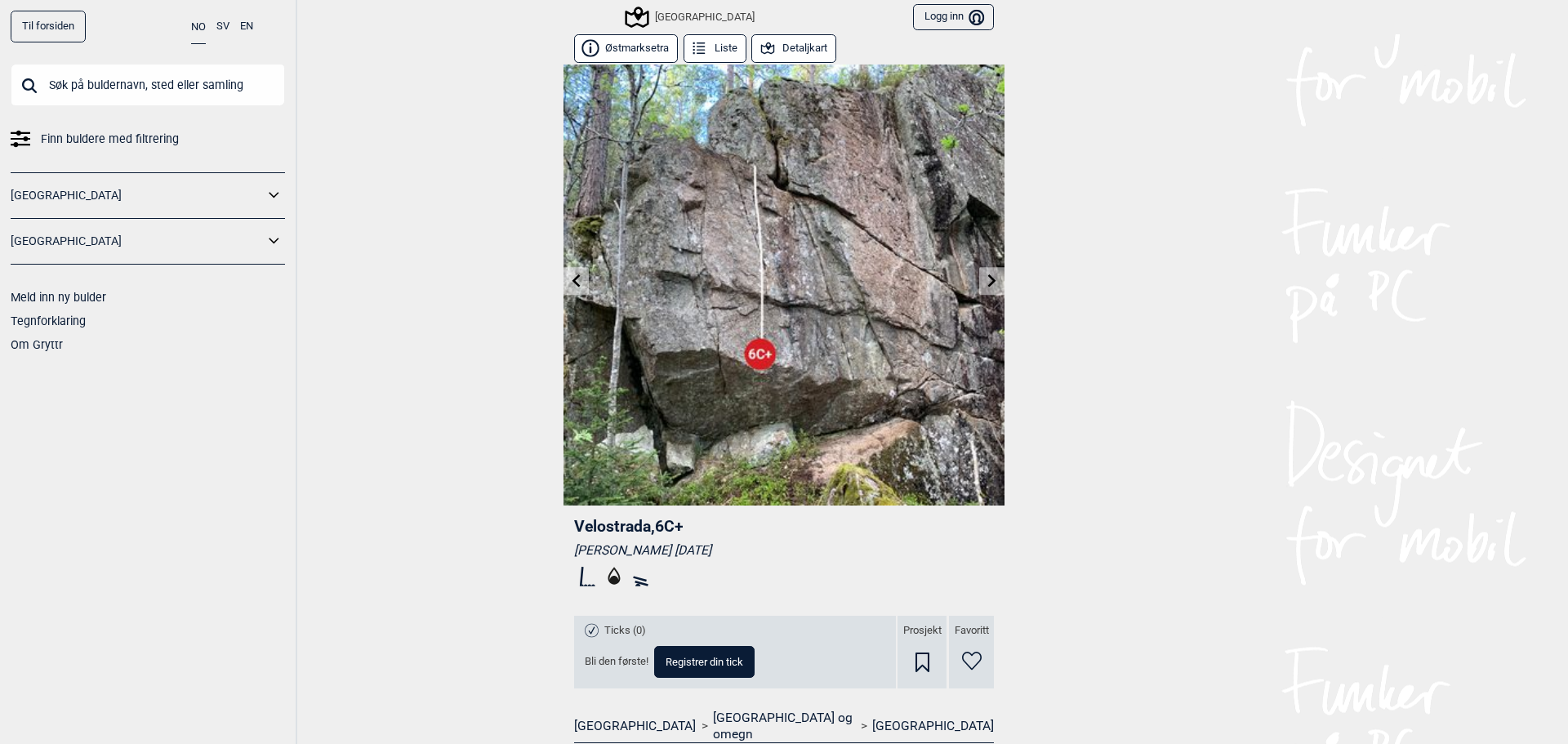
click at [985, 272] on link at bounding box center [992, 281] width 25 height 27
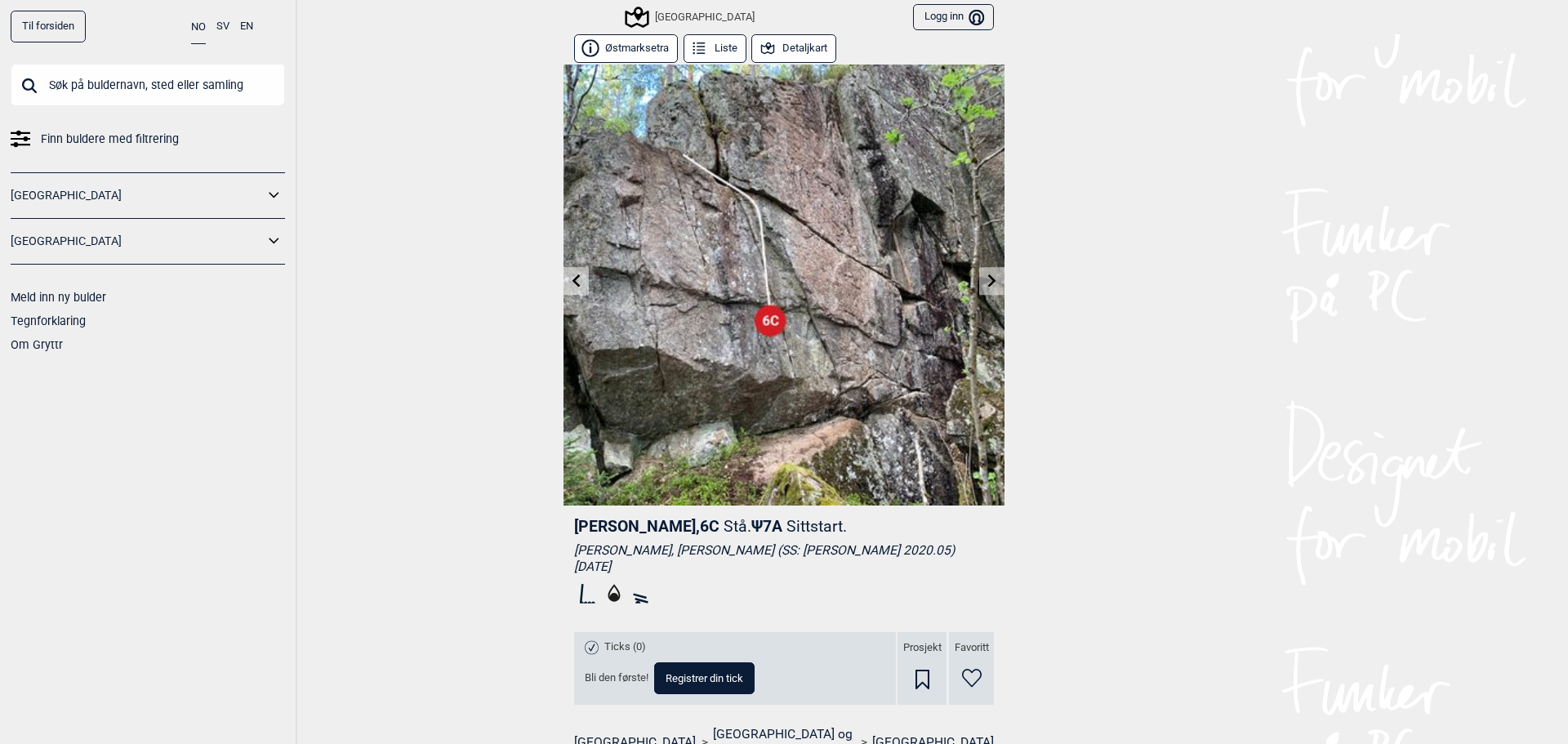
click at [990, 279] on icon at bounding box center [992, 280] width 13 height 13
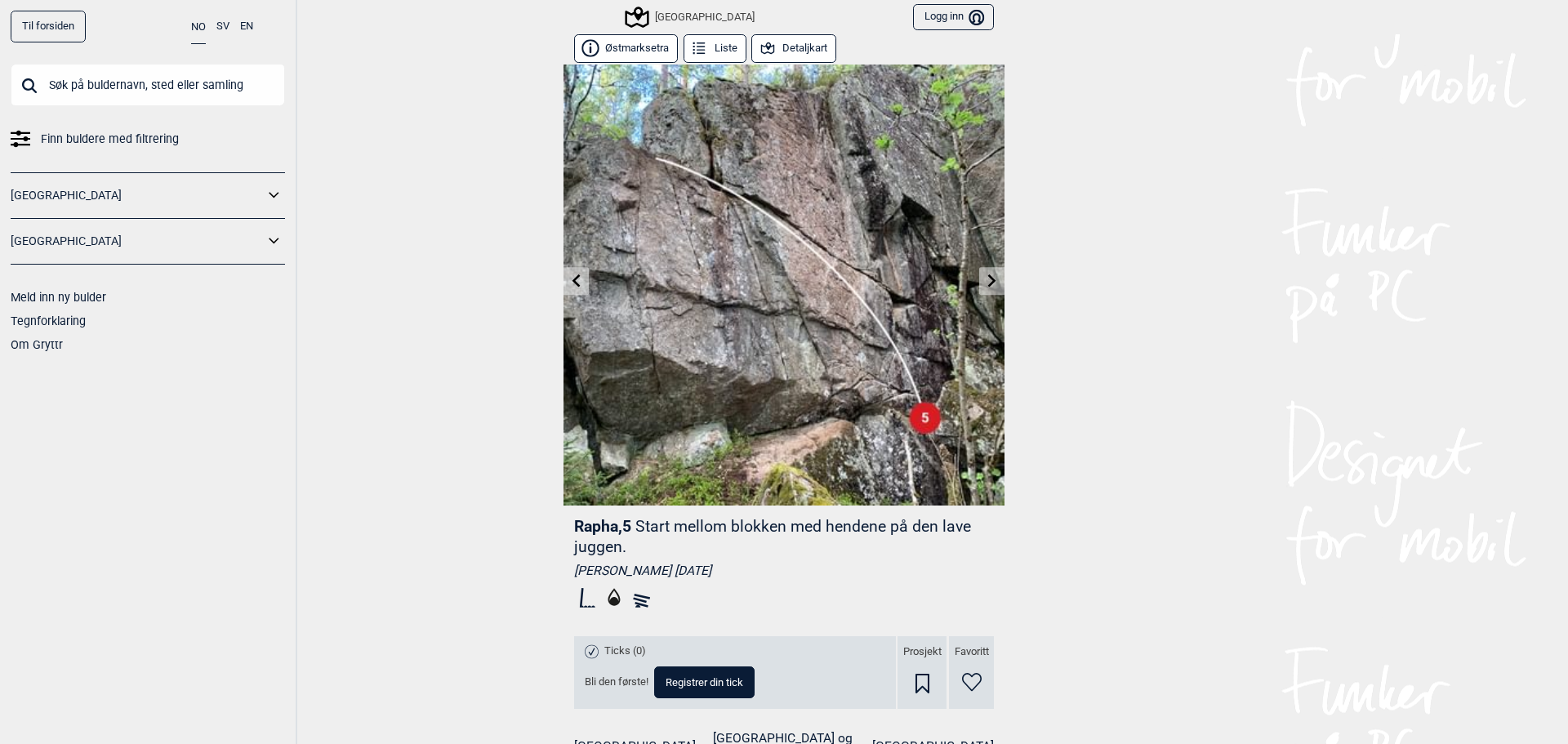
click at [990, 276] on icon at bounding box center [992, 280] width 13 height 13
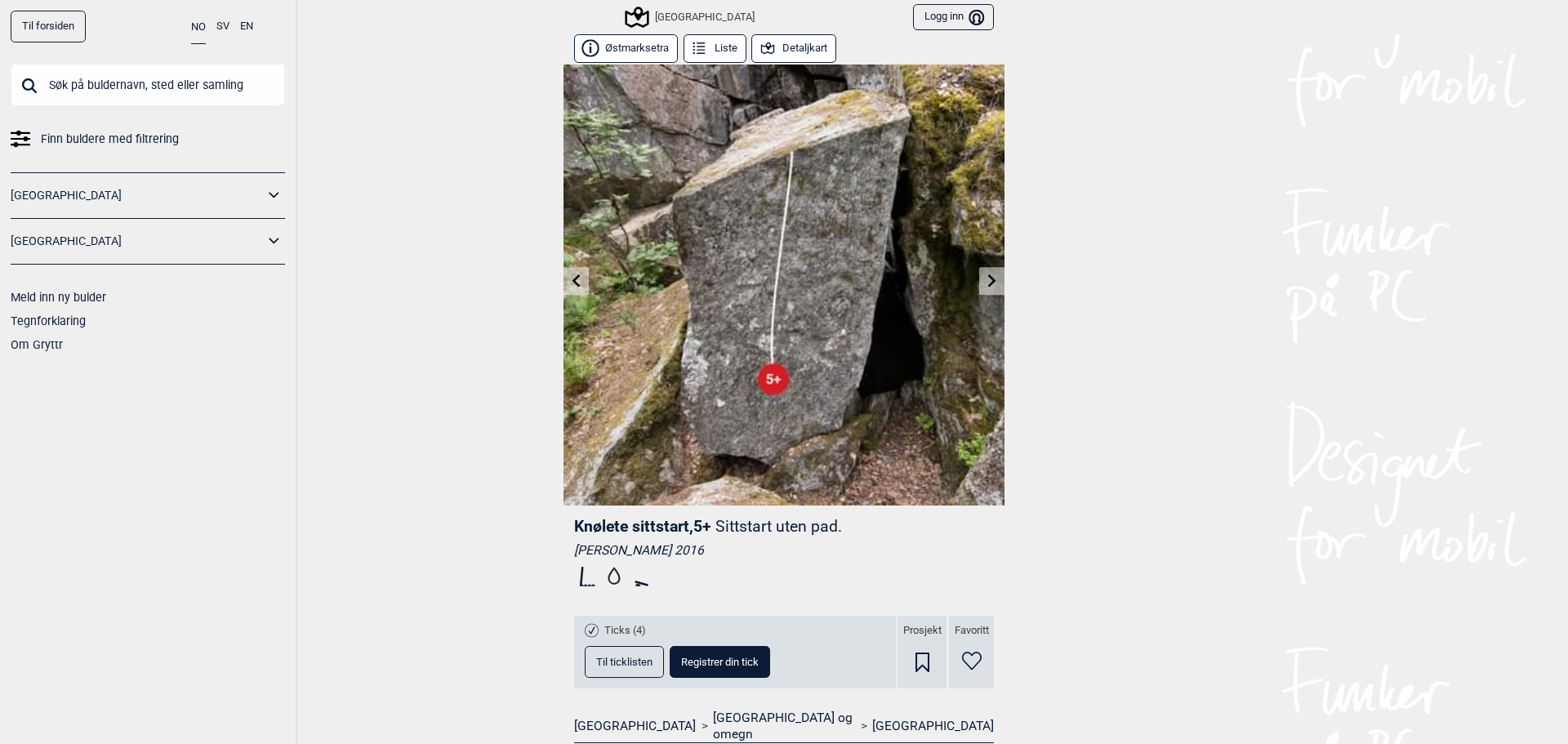
click at [990, 276] on icon at bounding box center [992, 280] width 13 height 13
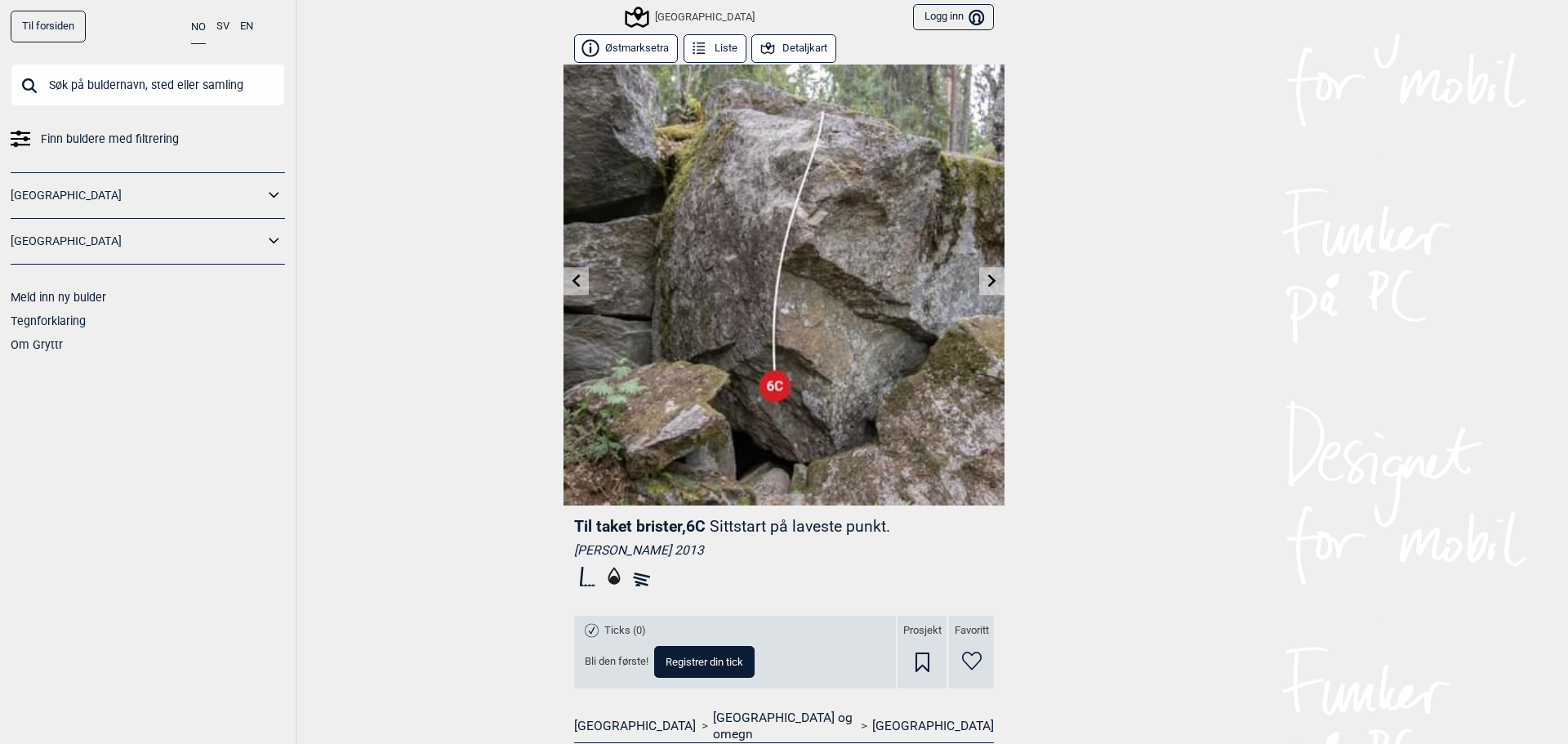
click at [990, 275] on icon at bounding box center [992, 280] width 13 height 13
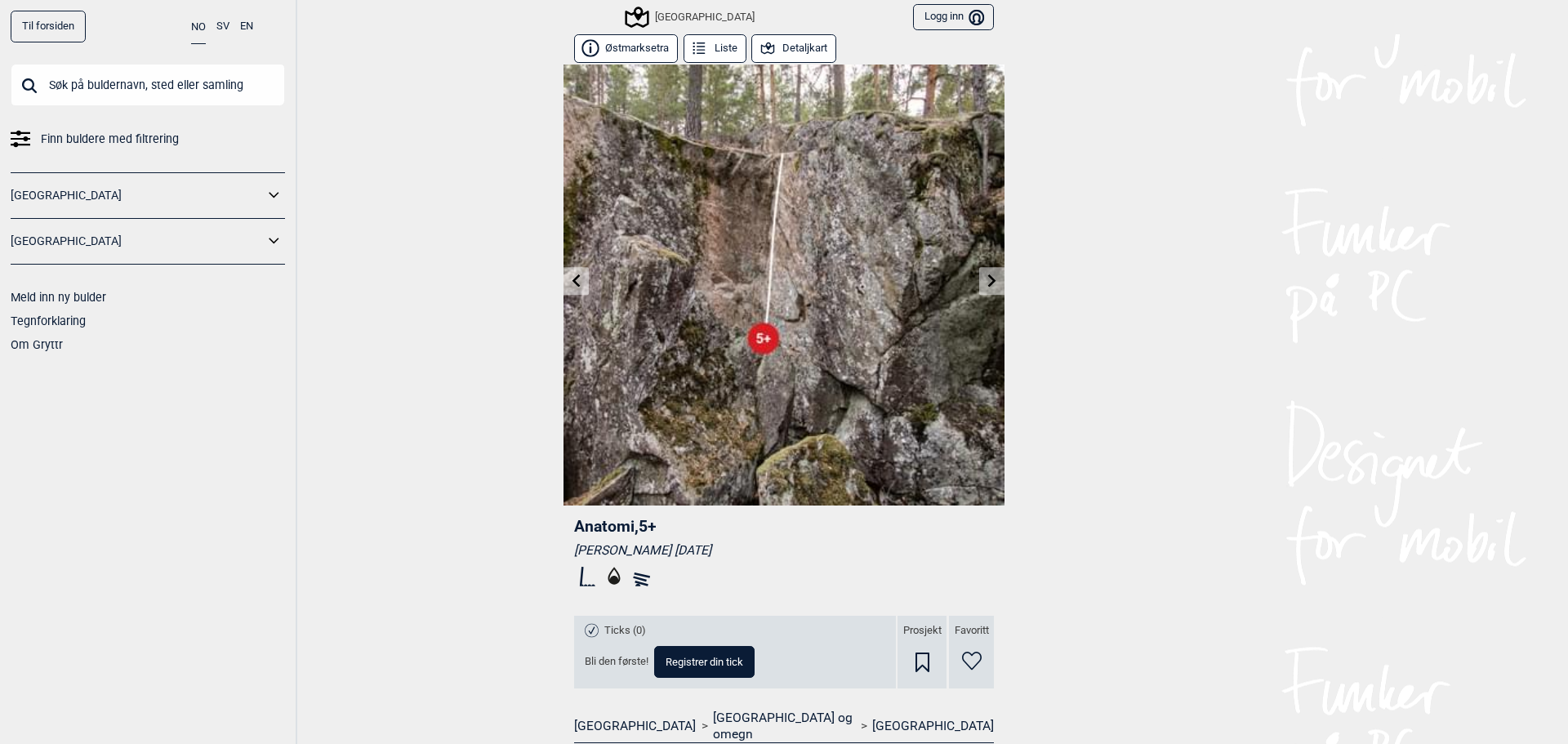
click at [990, 276] on icon at bounding box center [992, 280] width 13 height 13
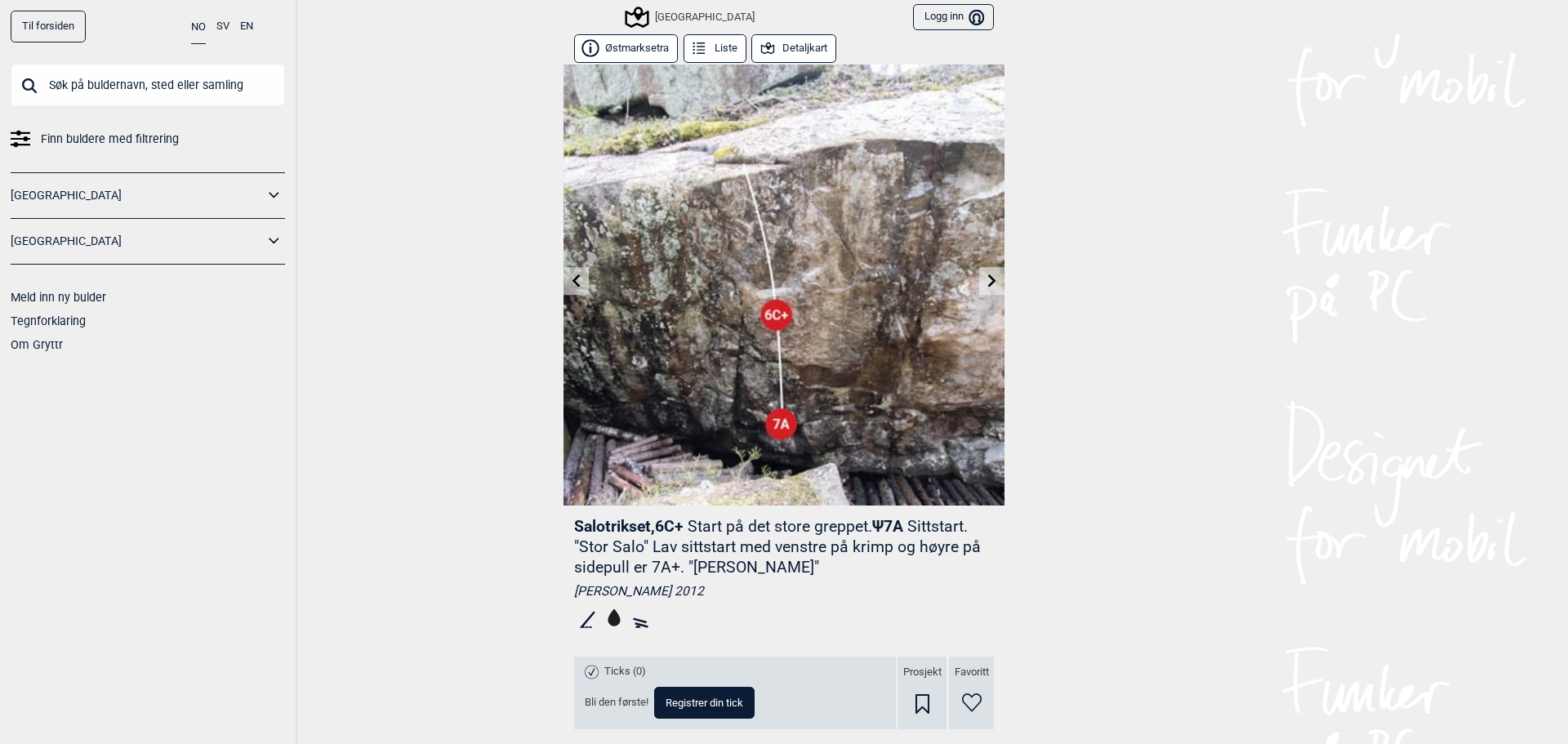
click at [990, 276] on icon at bounding box center [992, 280] width 13 height 13
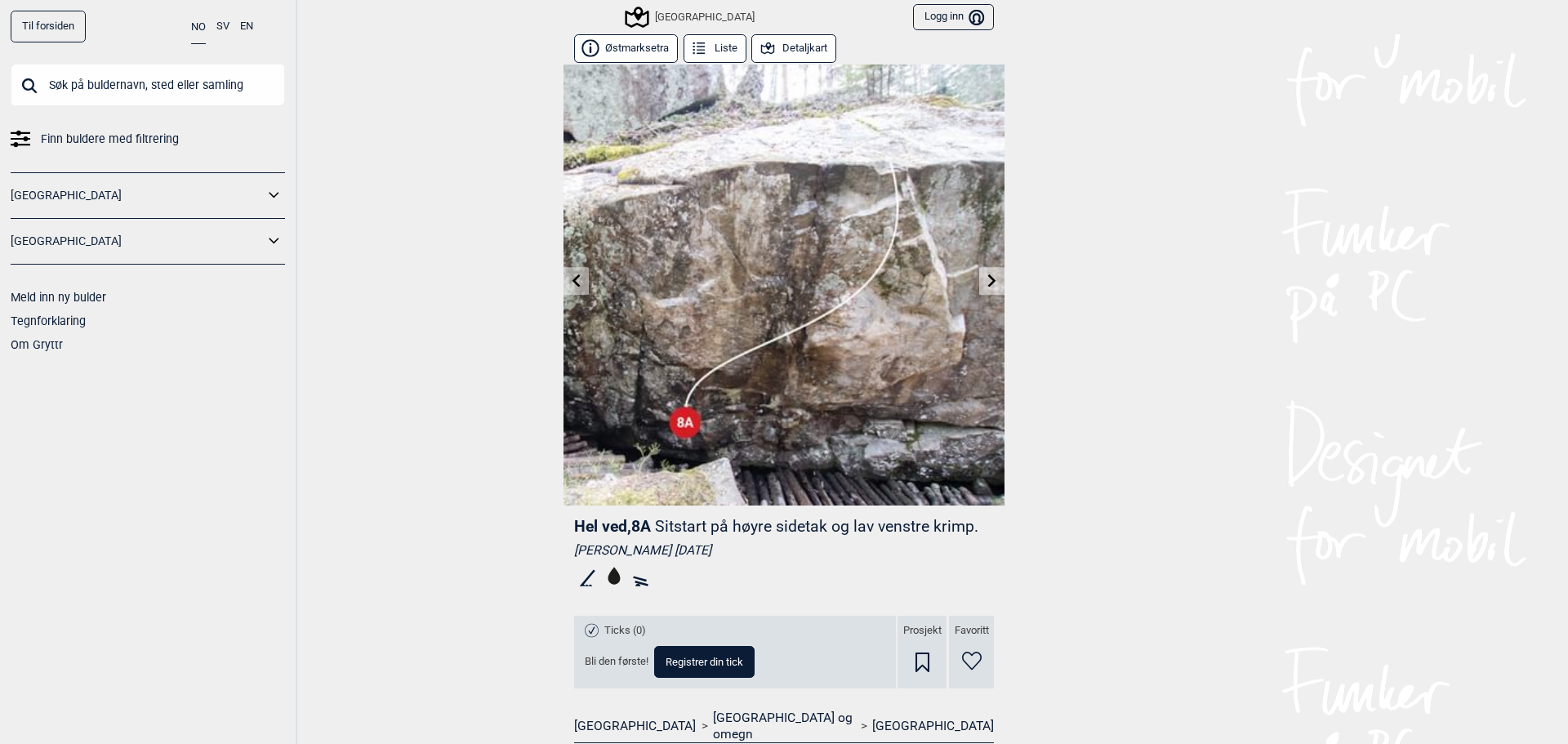
click at [990, 276] on icon at bounding box center [992, 280] width 13 height 13
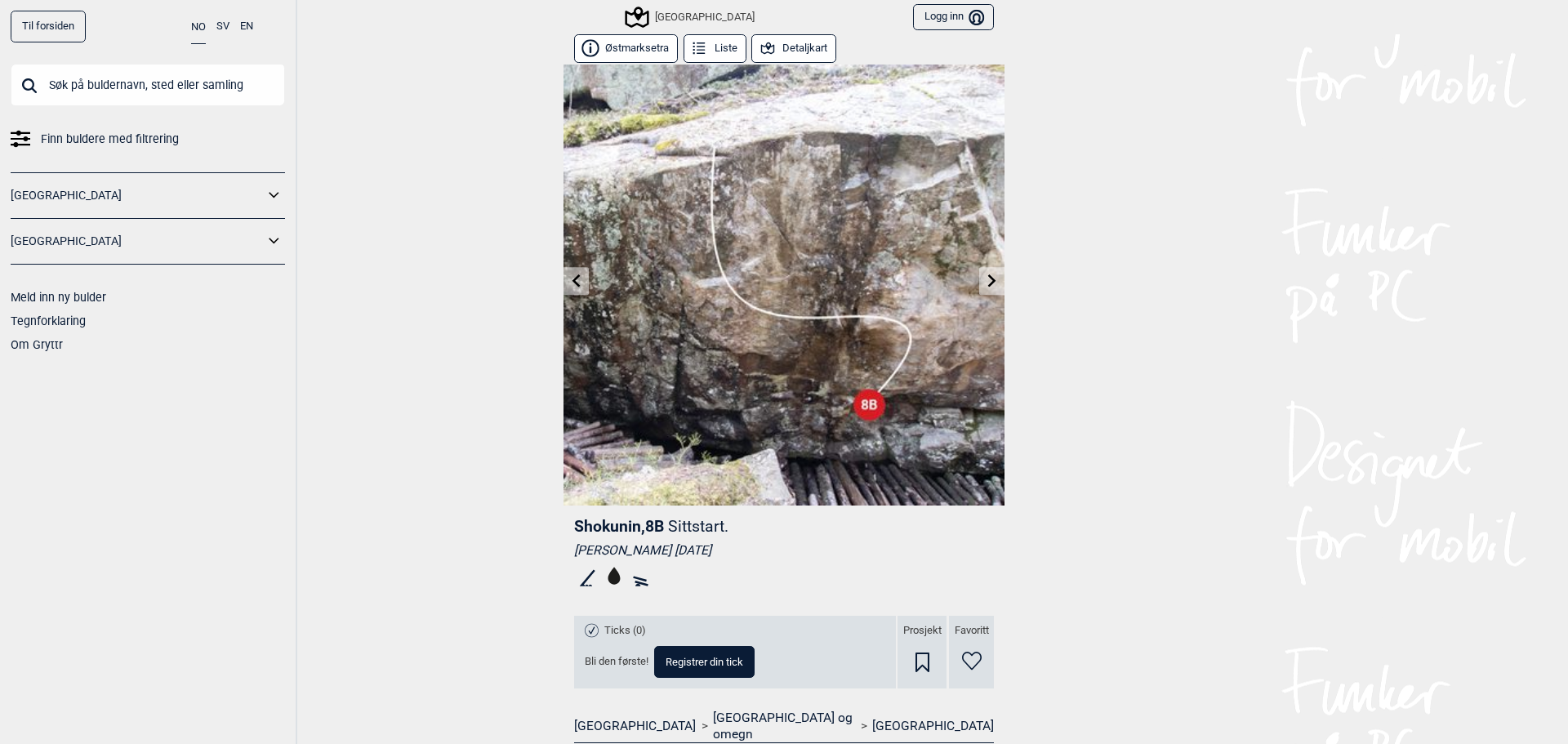
click at [990, 276] on icon at bounding box center [992, 280] width 13 height 13
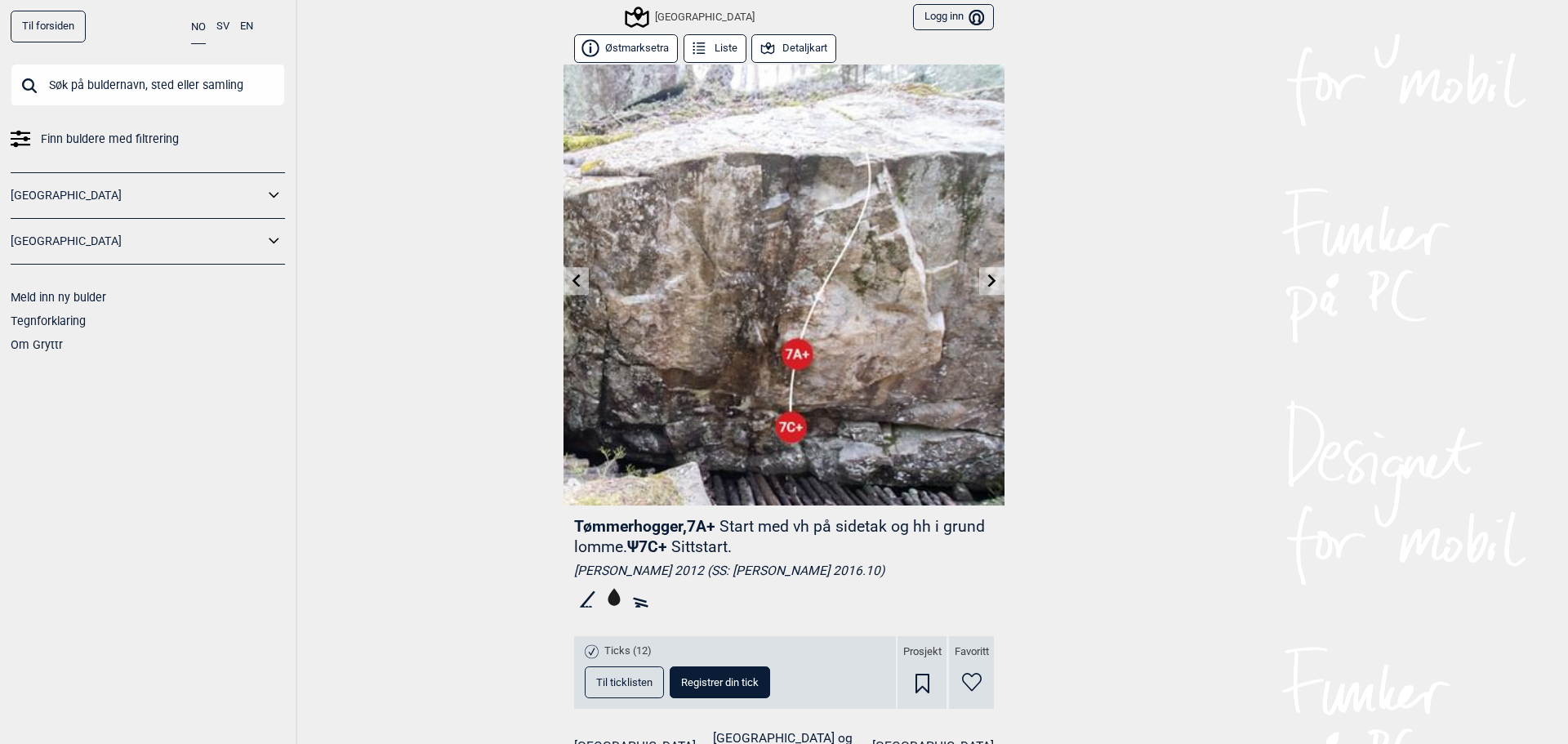
click at [990, 276] on icon at bounding box center [992, 280] width 13 height 13
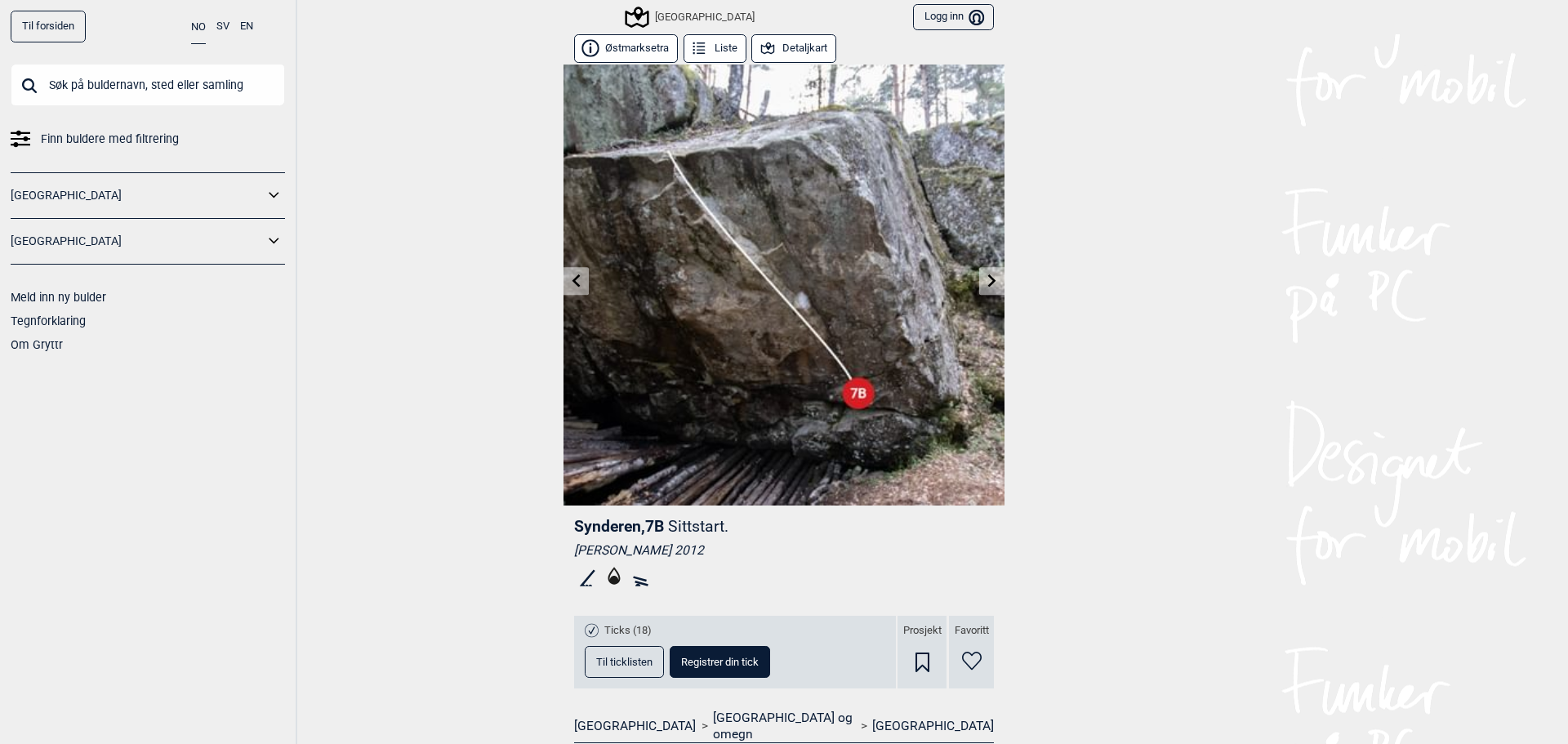
click at [990, 276] on icon at bounding box center [992, 280] width 13 height 13
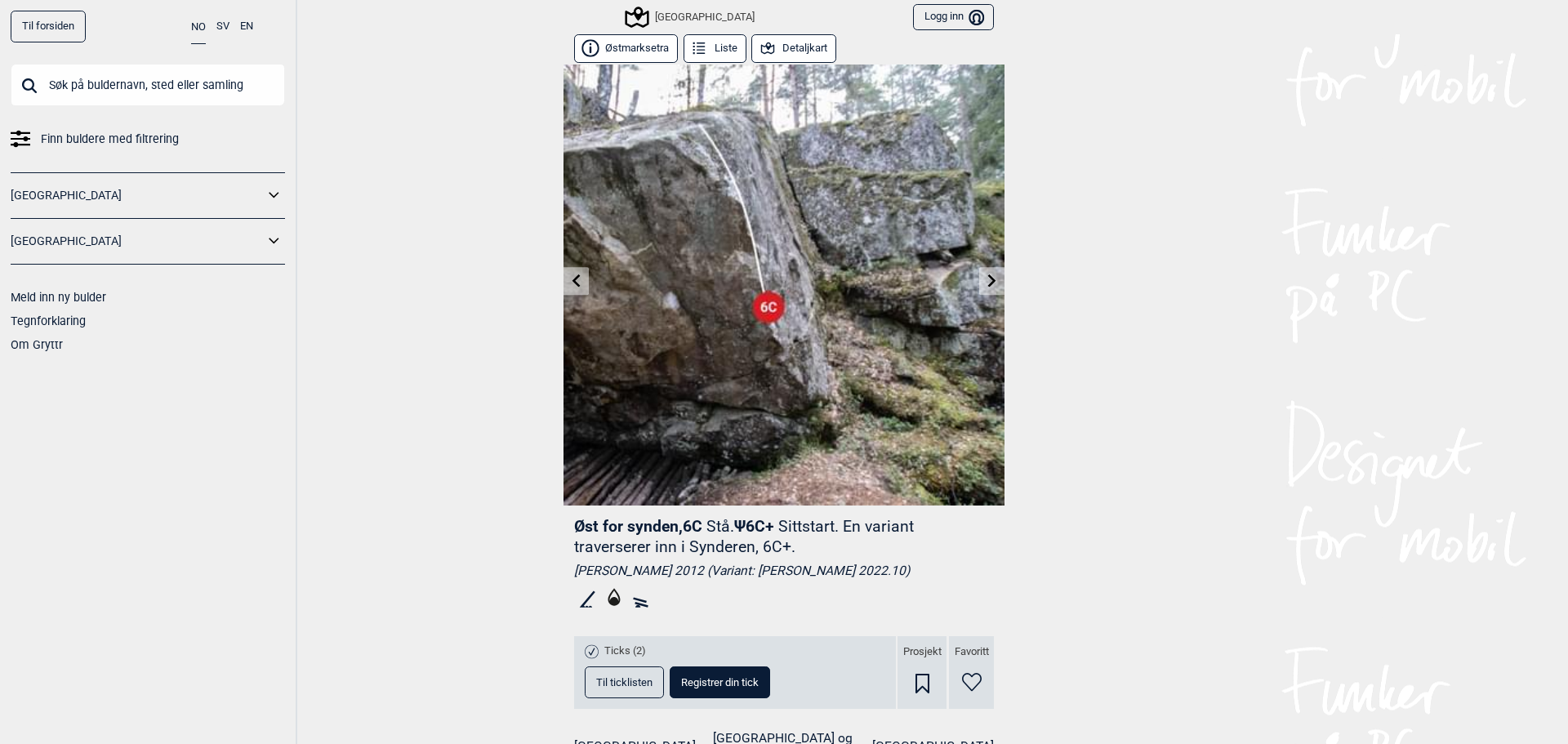
click at [990, 276] on icon at bounding box center [992, 280] width 13 height 13
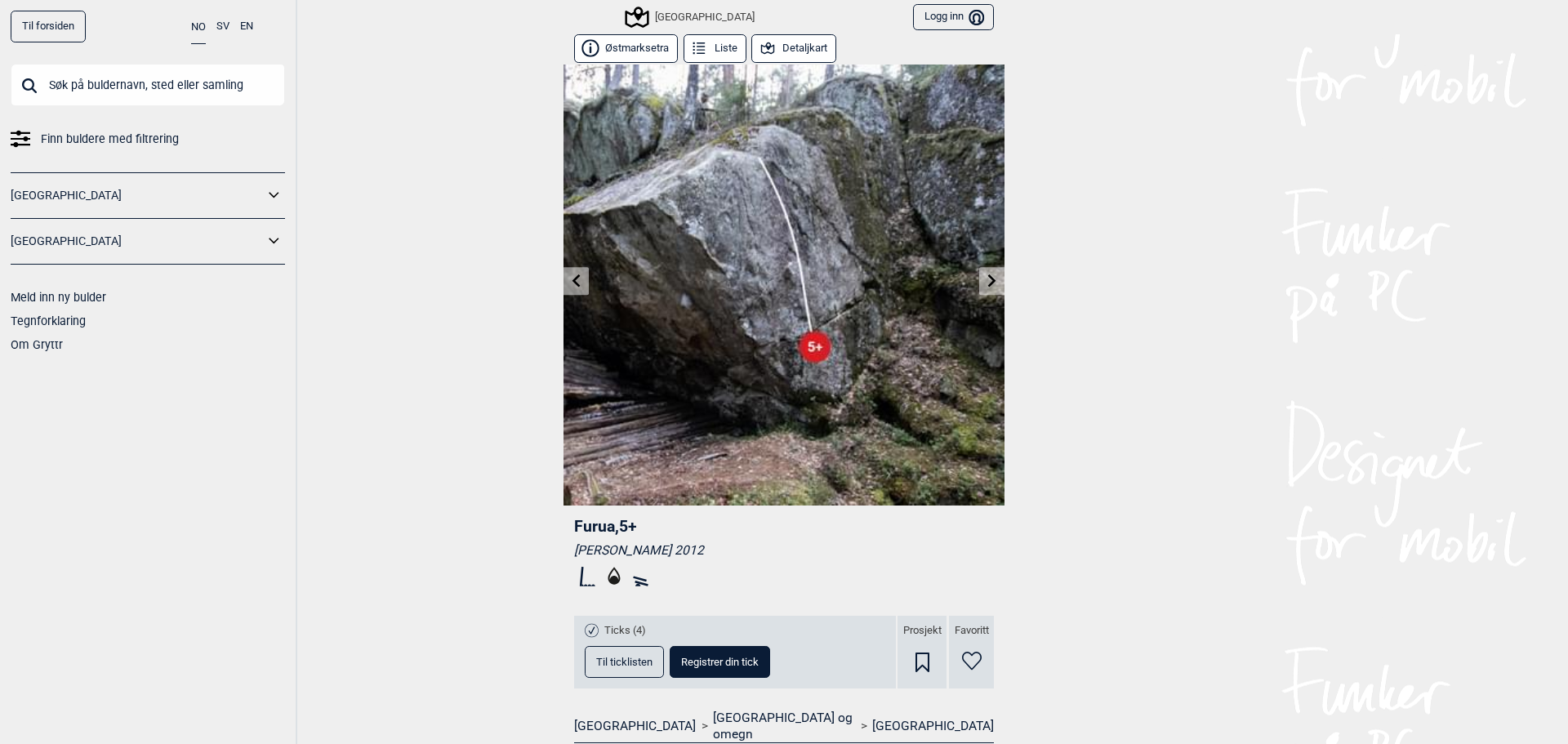
click at [990, 276] on icon at bounding box center [992, 280] width 13 height 13
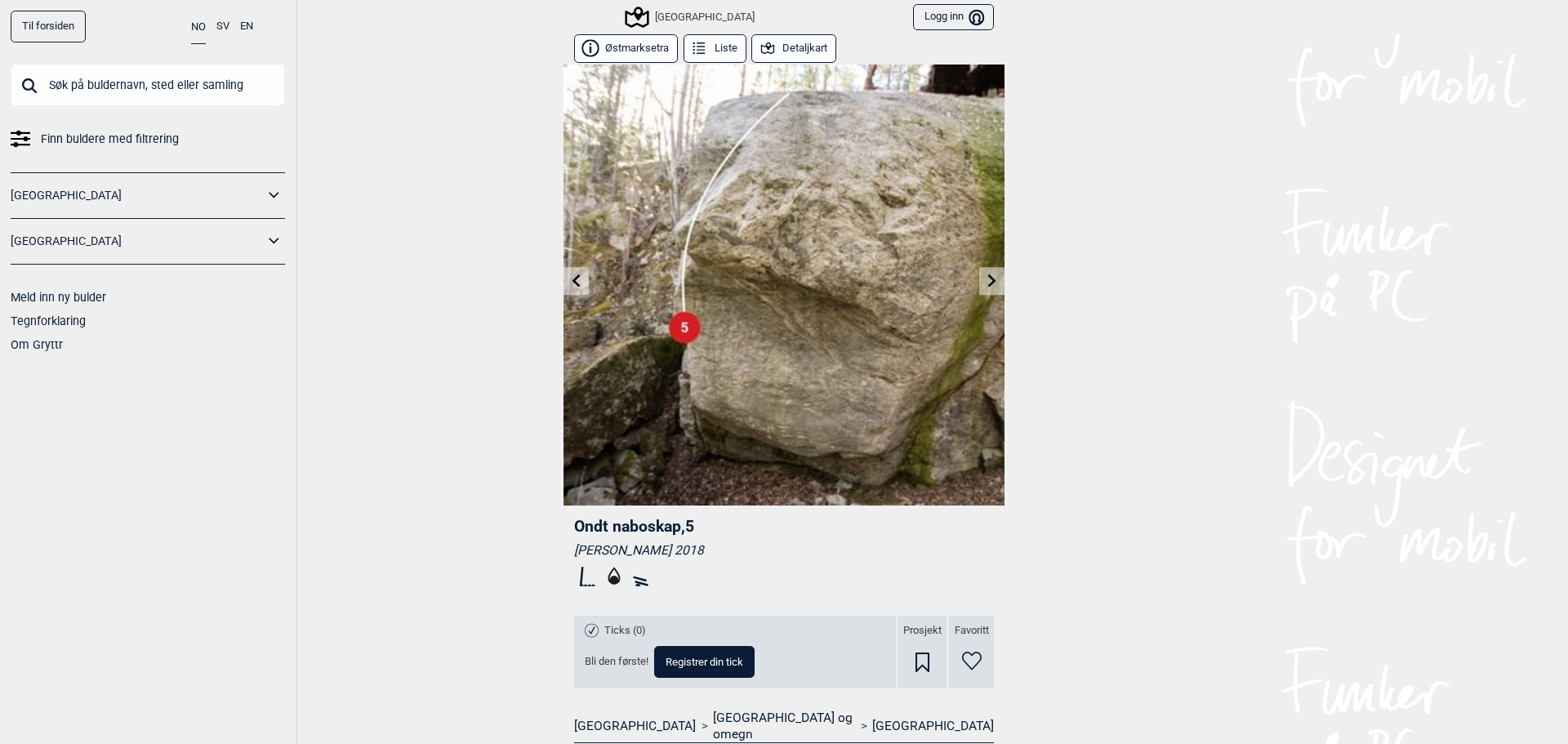
click at [990, 276] on icon at bounding box center [992, 280] width 13 height 13
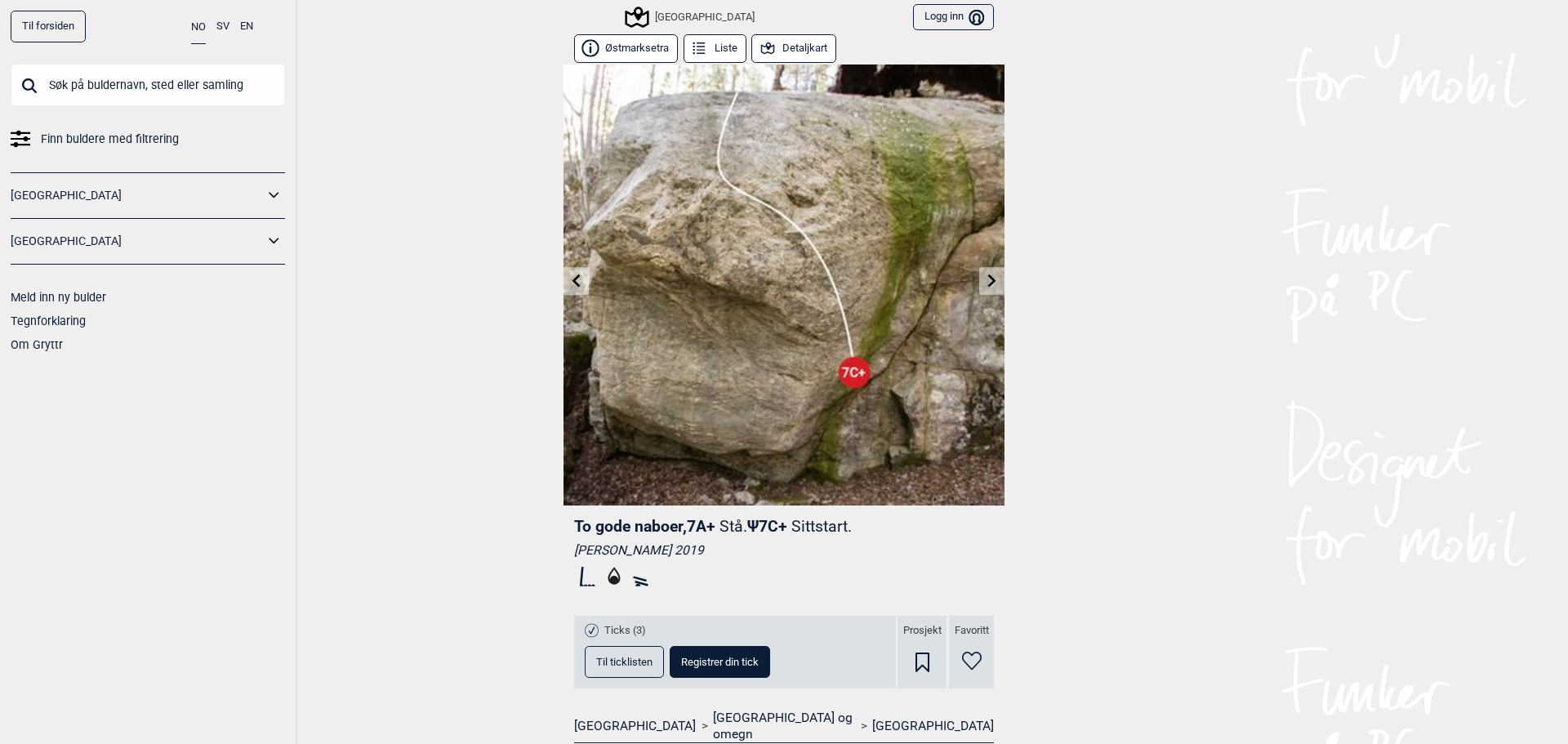
click at [990, 276] on icon at bounding box center [992, 280] width 13 height 13
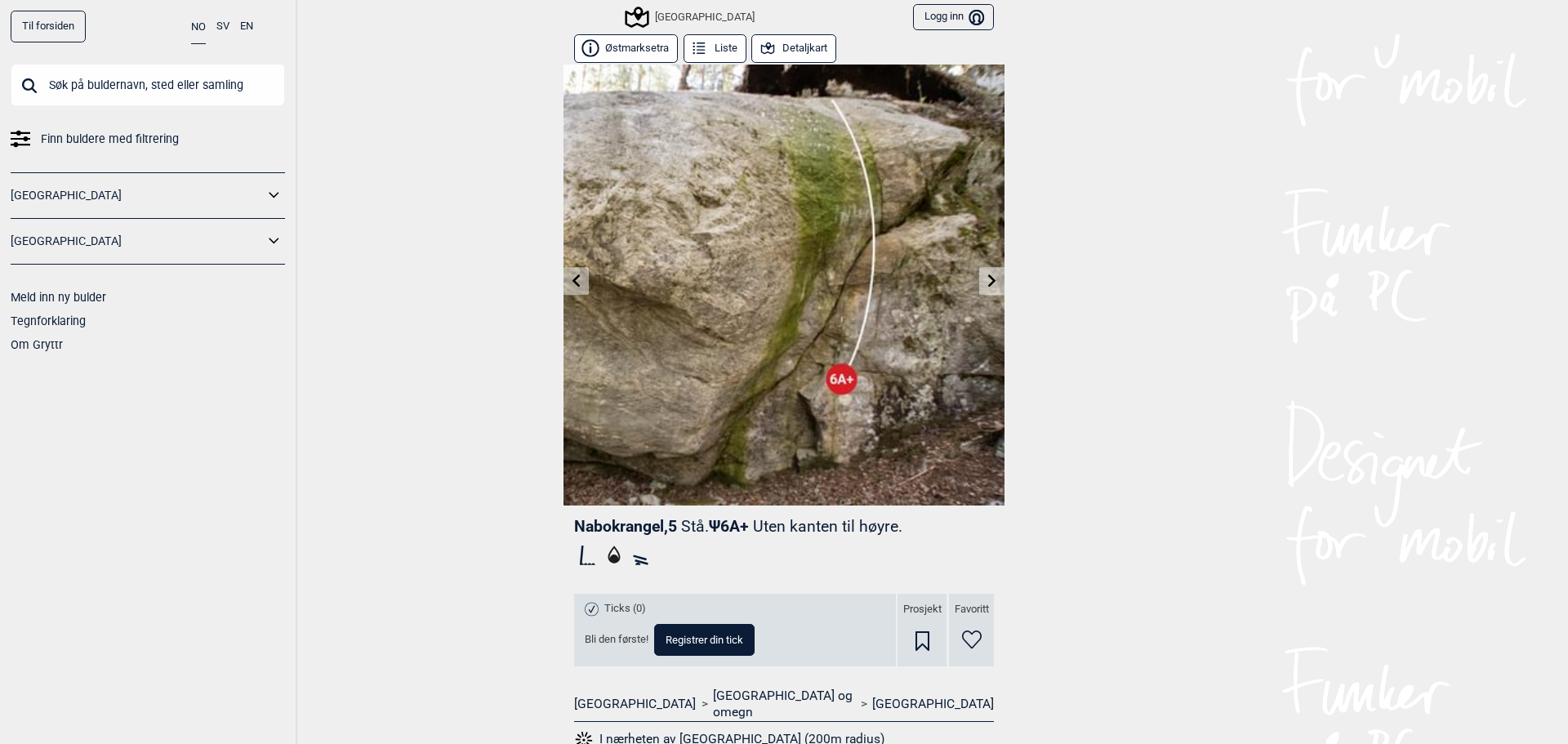
click at [990, 276] on icon at bounding box center [992, 280] width 13 height 13
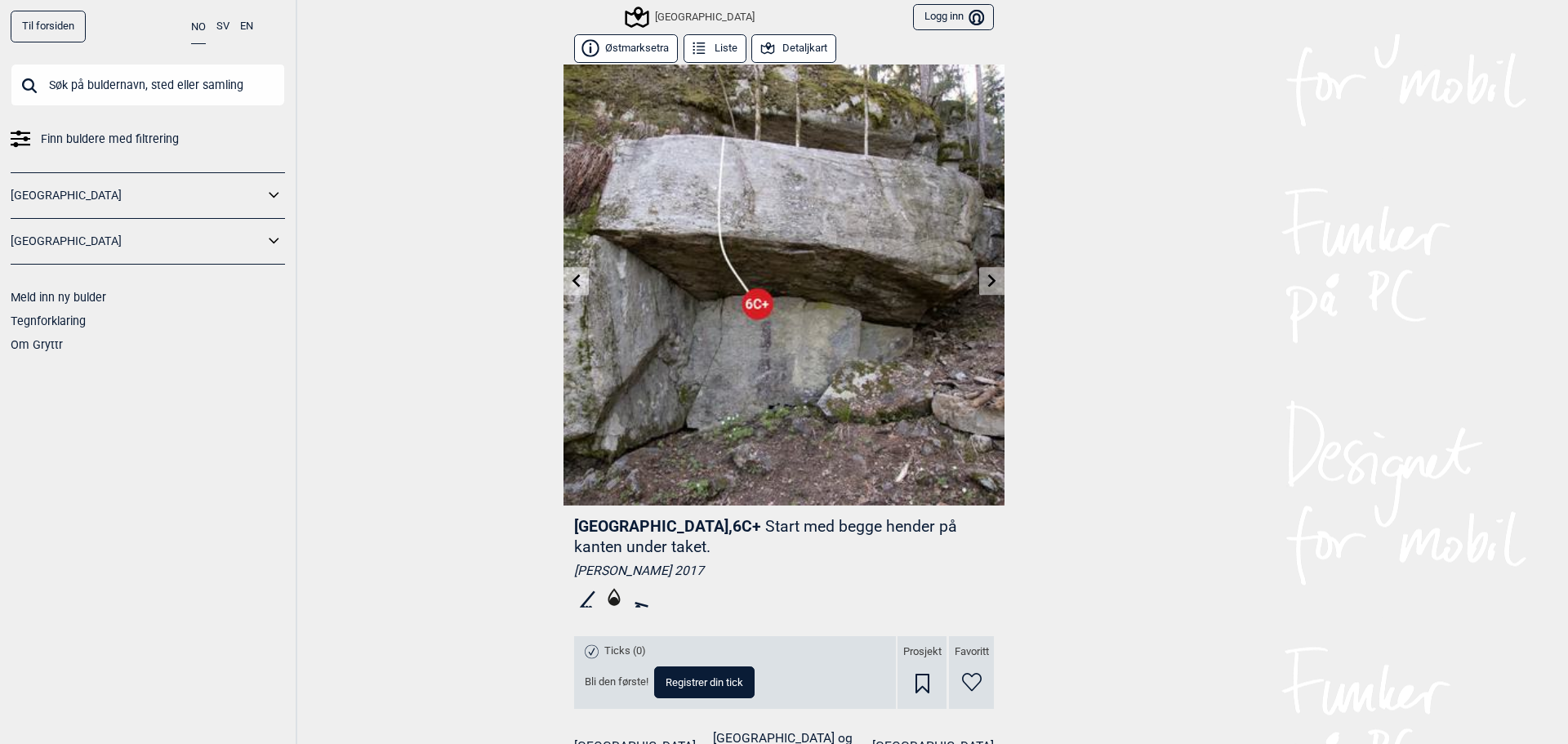
click at [990, 276] on icon at bounding box center [992, 280] width 13 height 13
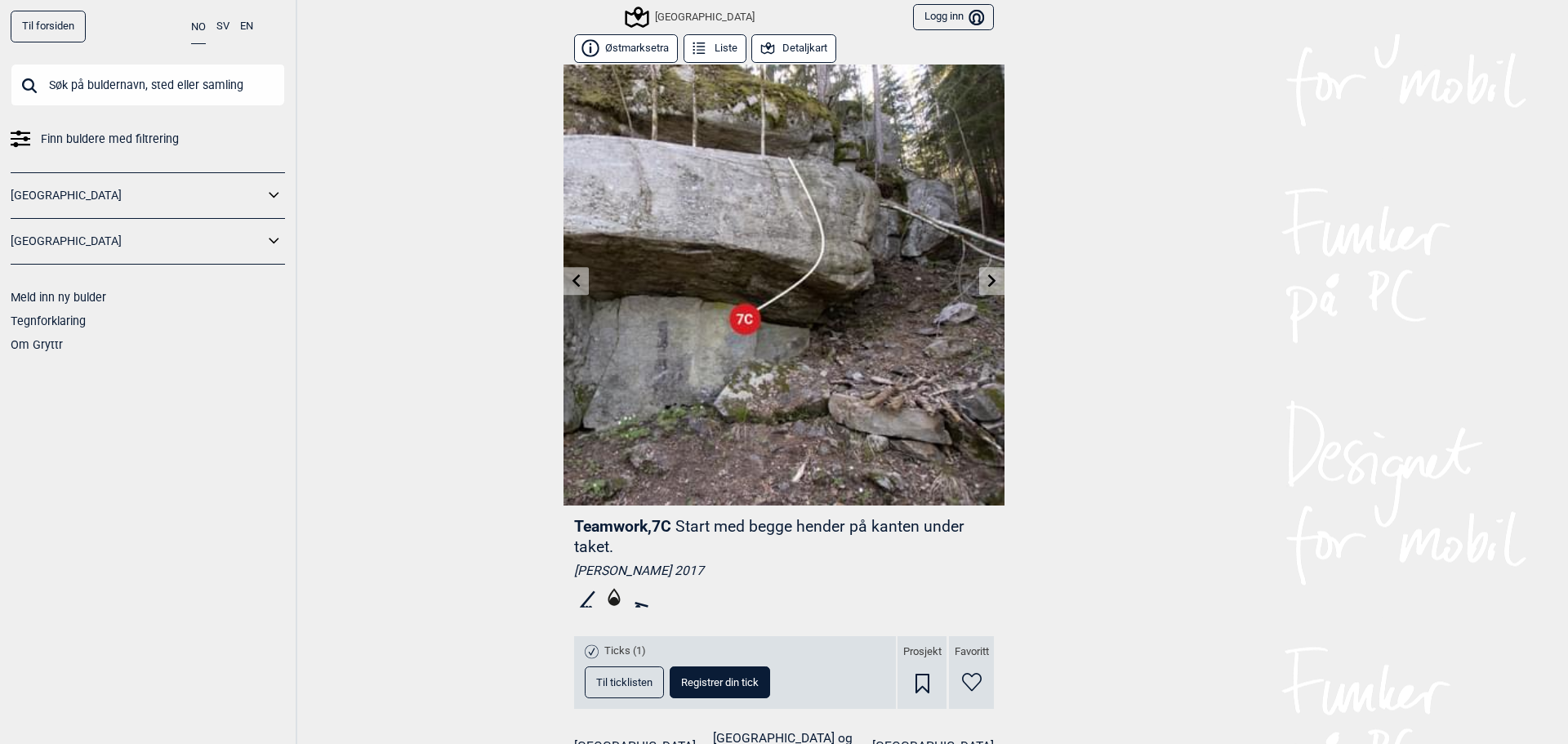
click at [990, 276] on icon at bounding box center [992, 280] width 13 height 13
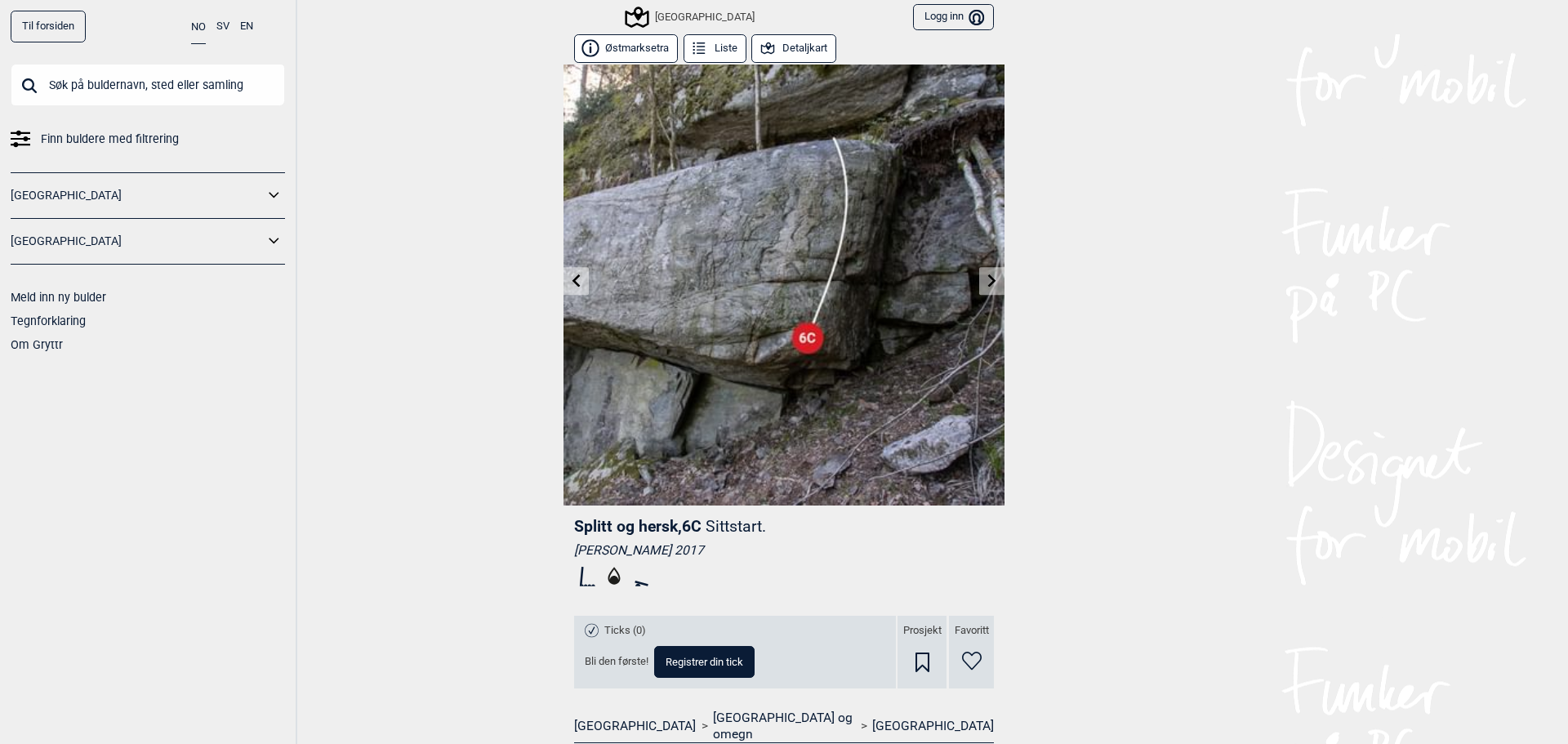
click at [990, 276] on icon at bounding box center [992, 280] width 13 height 13
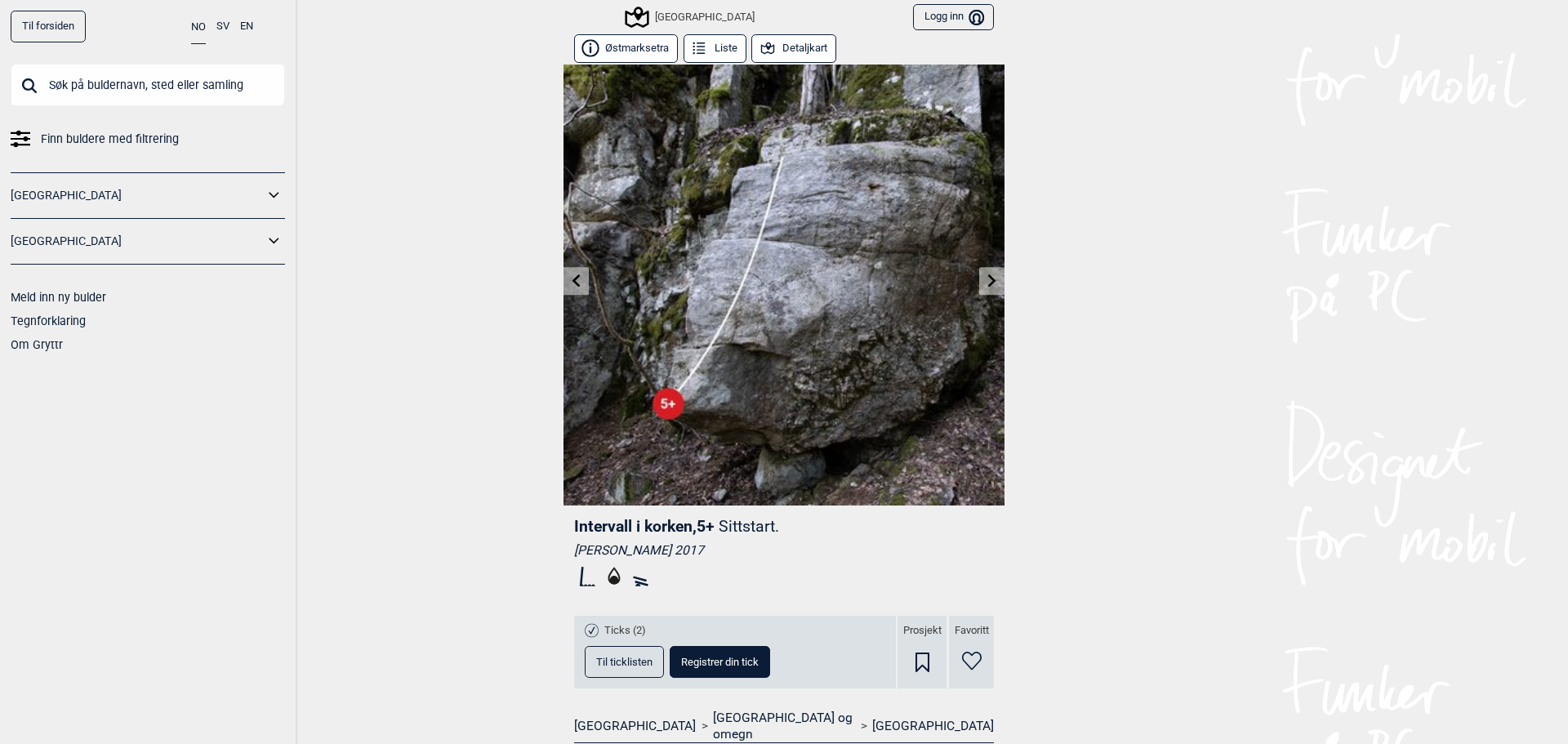
click at [990, 276] on icon at bounding box center [992, 280] width 13 height 13
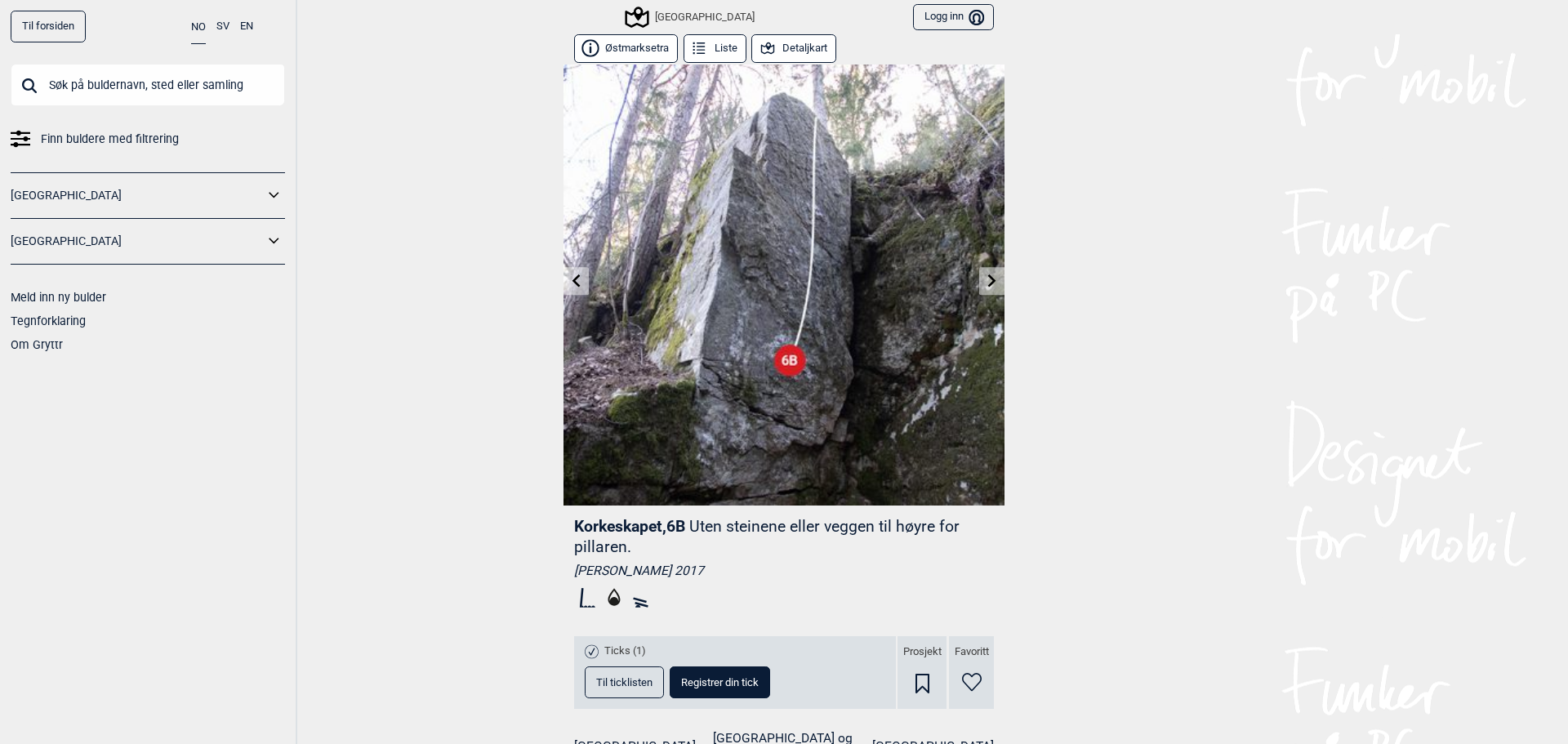
click at [990, 276] on icon at bounding box center [992, 280] width 13 height 13
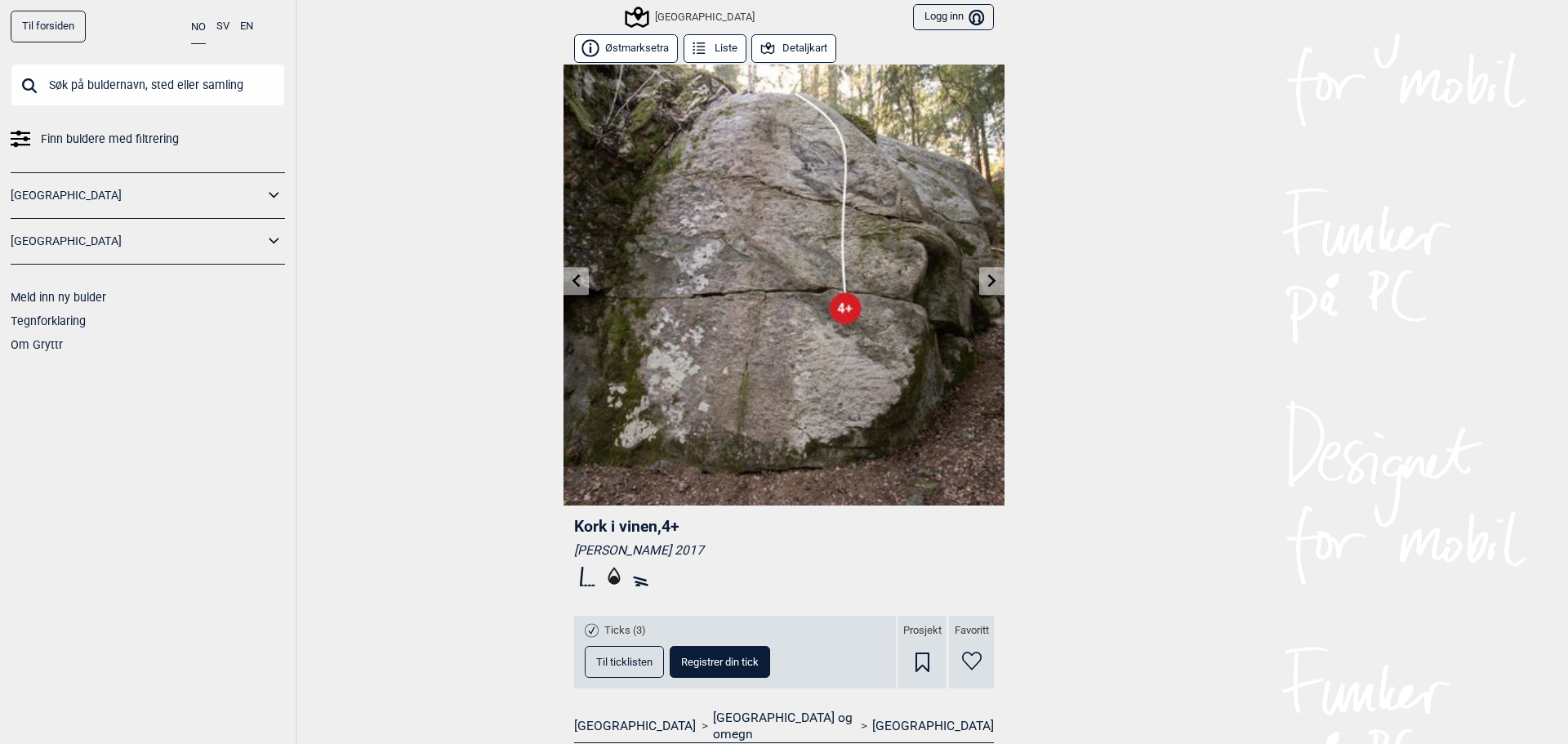
click at [990, 276] on icon at bounding box center [992, 280] width 13 height 13
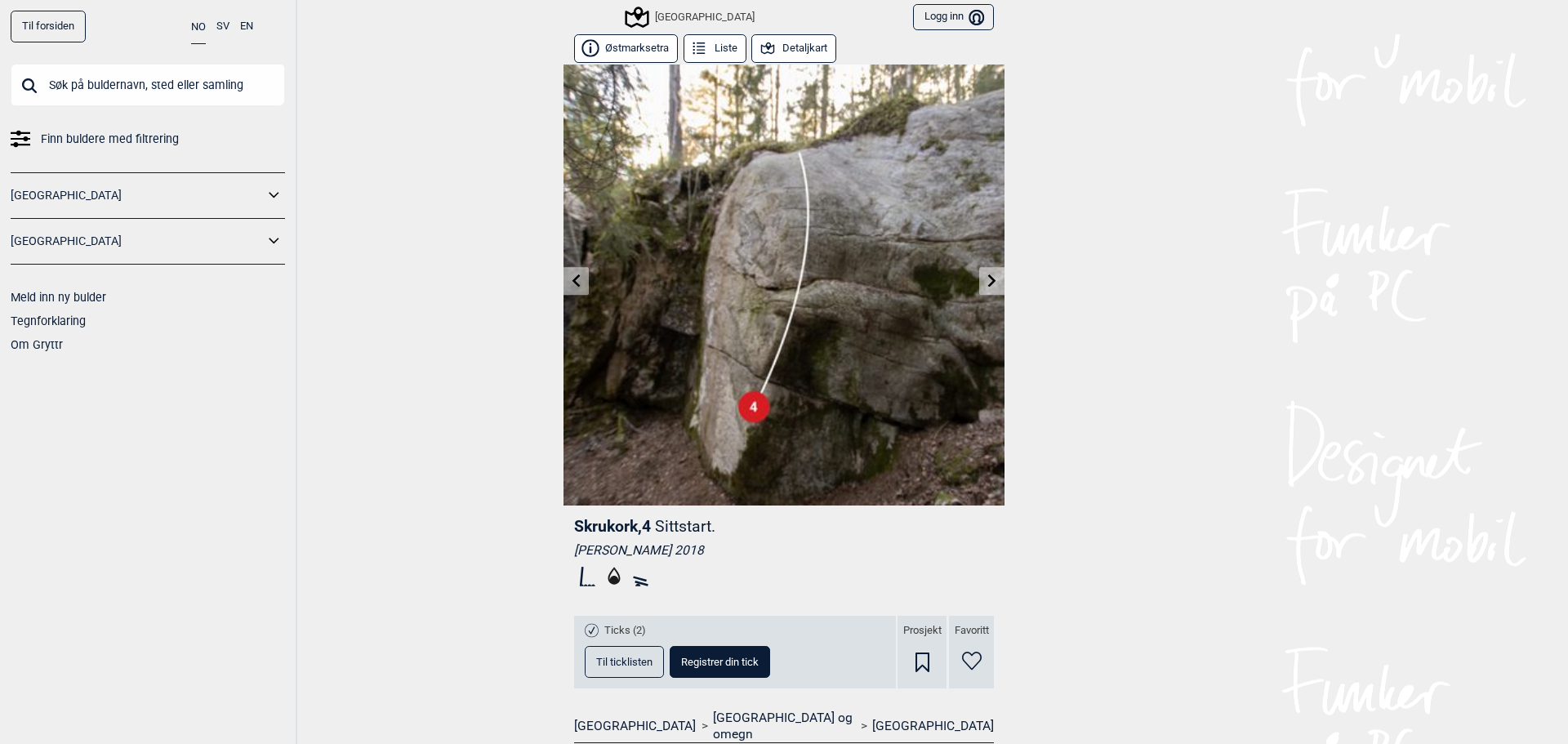
click at [990, 276] on icon at bounding box center [992, 280] width 13 height 13
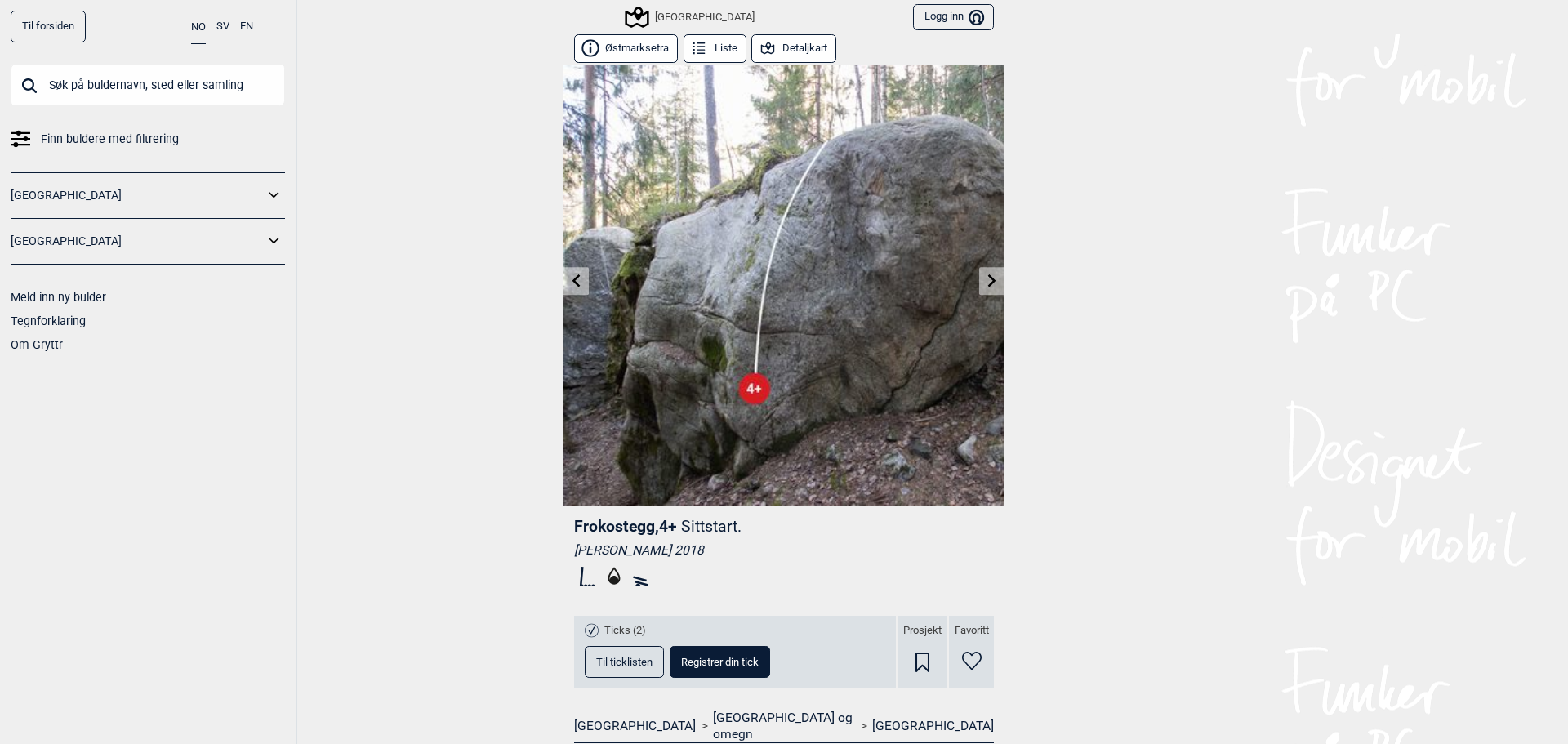
click at [990, 281] on icon at bounding box center [992, 280] width 13 height 13
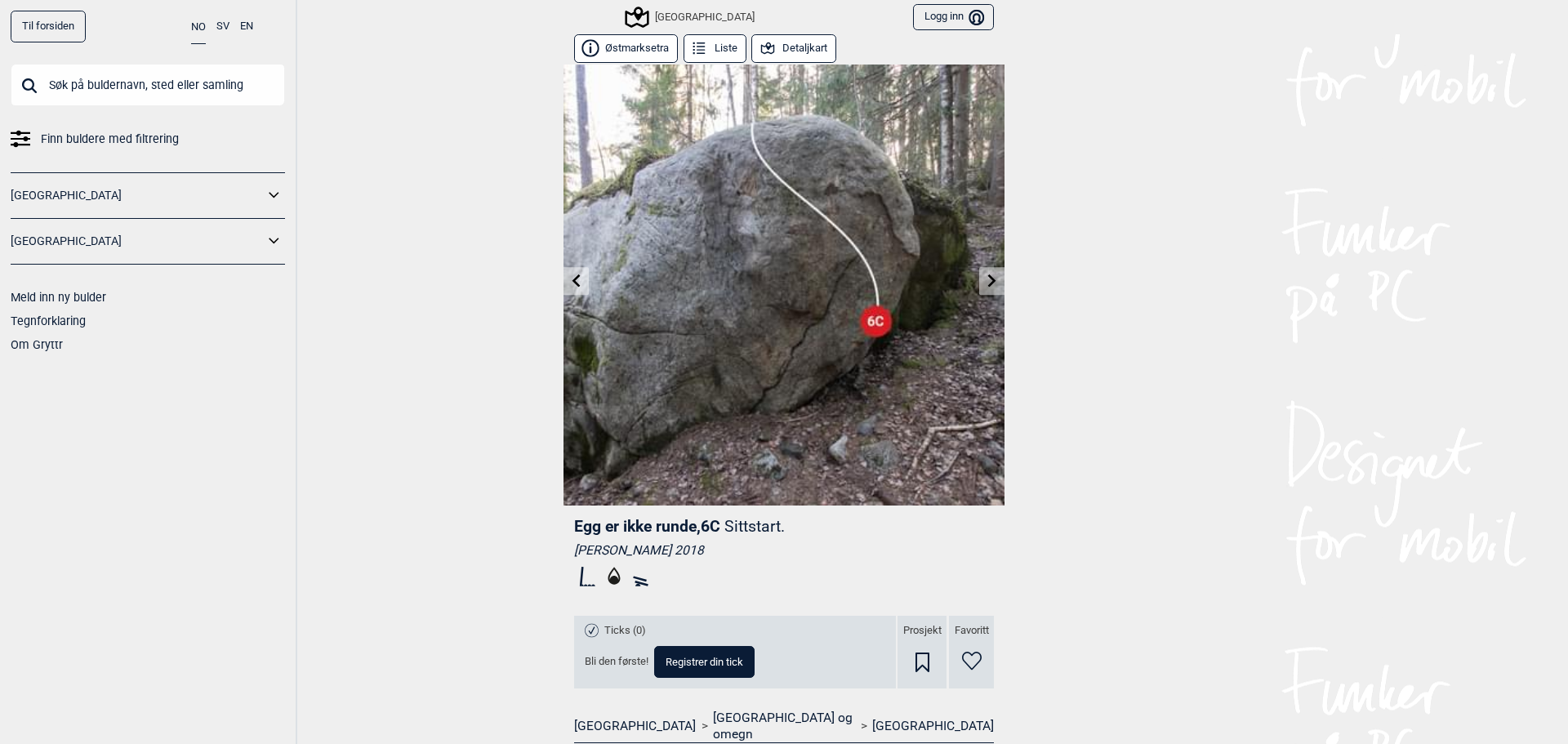
click at [776, 52] on button "Detaljkart" at bounding box center [793, 48] width 85 height 28
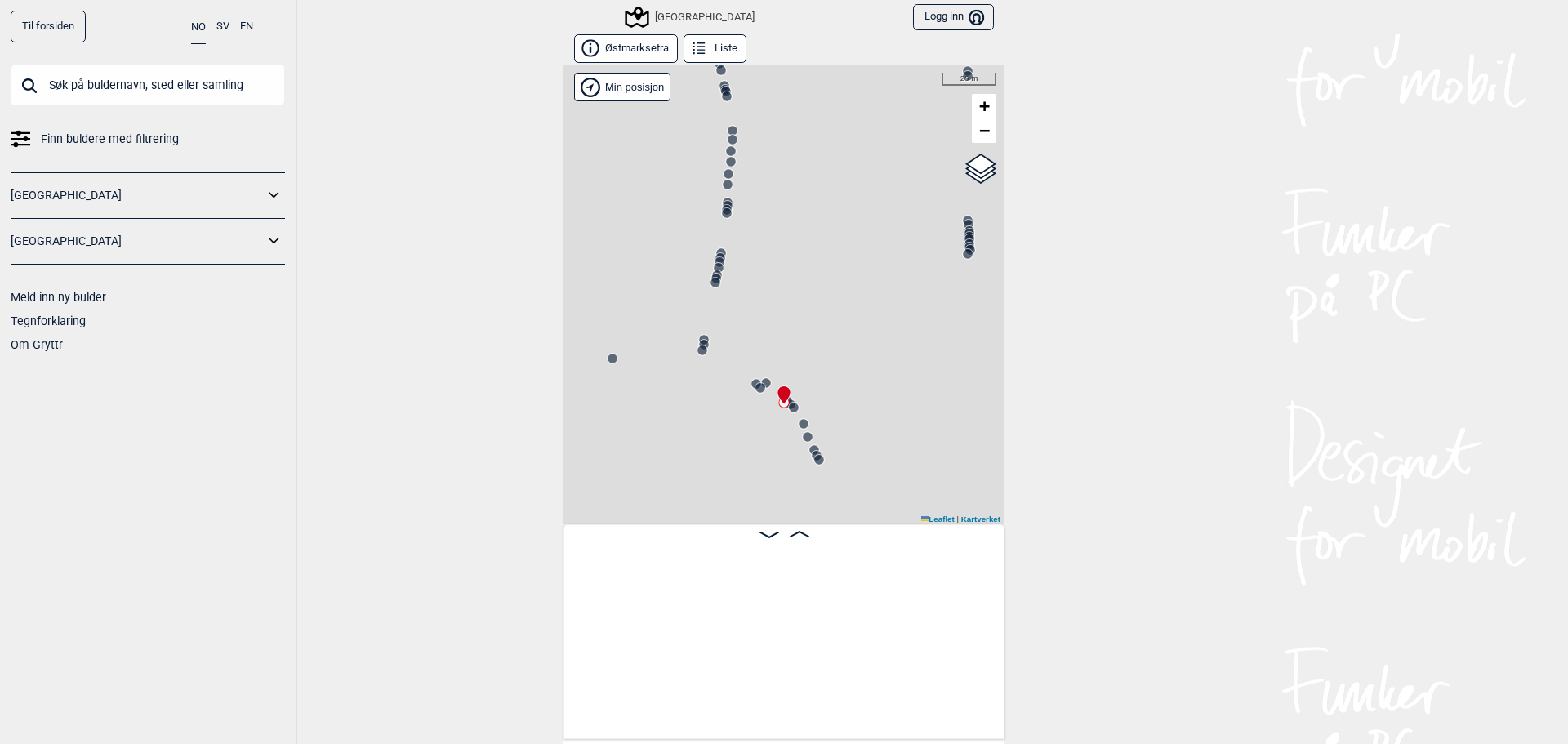
scroll to position [0, 12283]
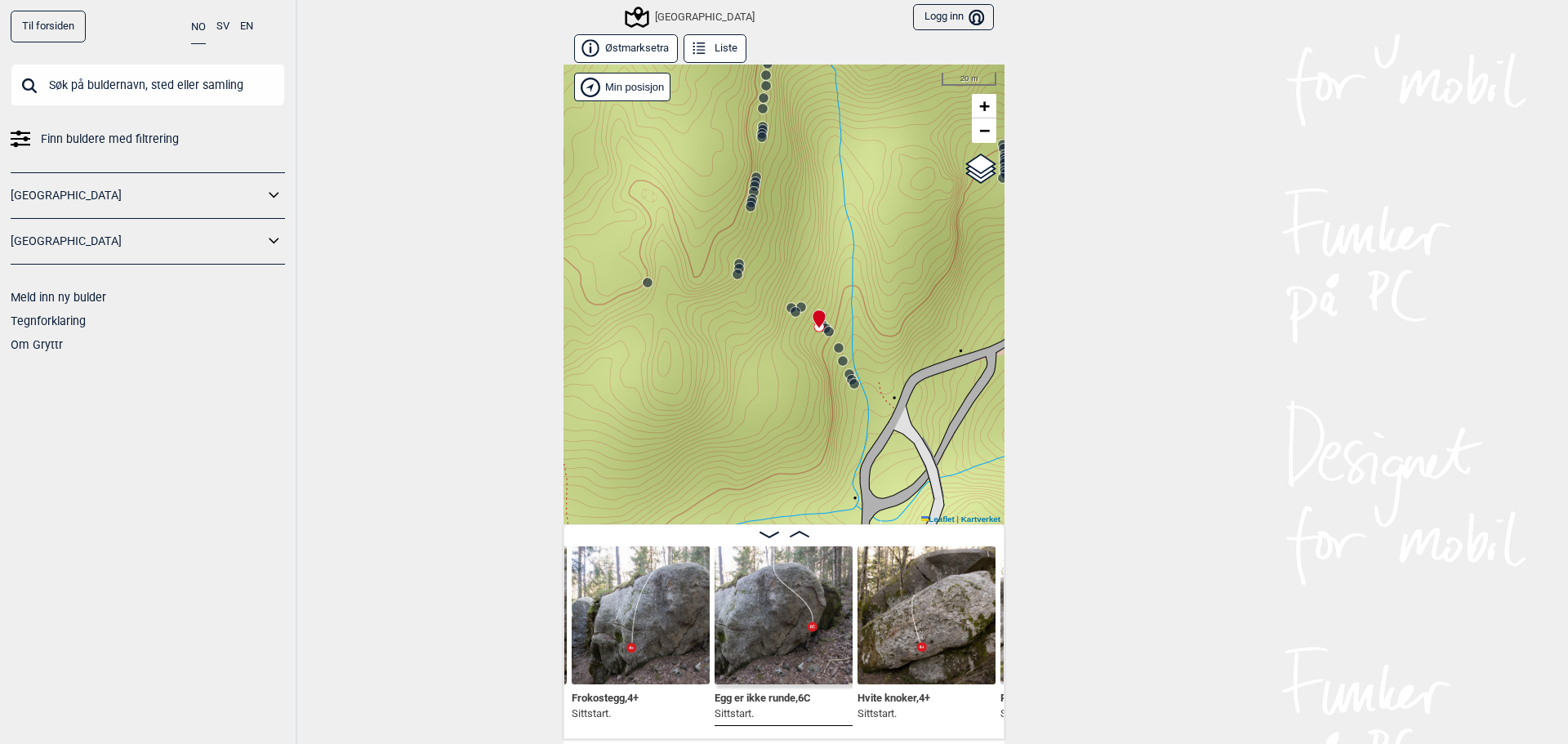
drag, startPoint x: 840, startPoint y: 377, endPoint x: 879, endPoint y: 300, distance: 86.3
click at [879, 300] on div "Speidersteinen Barnehageveggen Cowboyveggen Bølerveggen [GEOGRAPHIC_DATA]" at bounding box center [784, 294] width 441 height 459
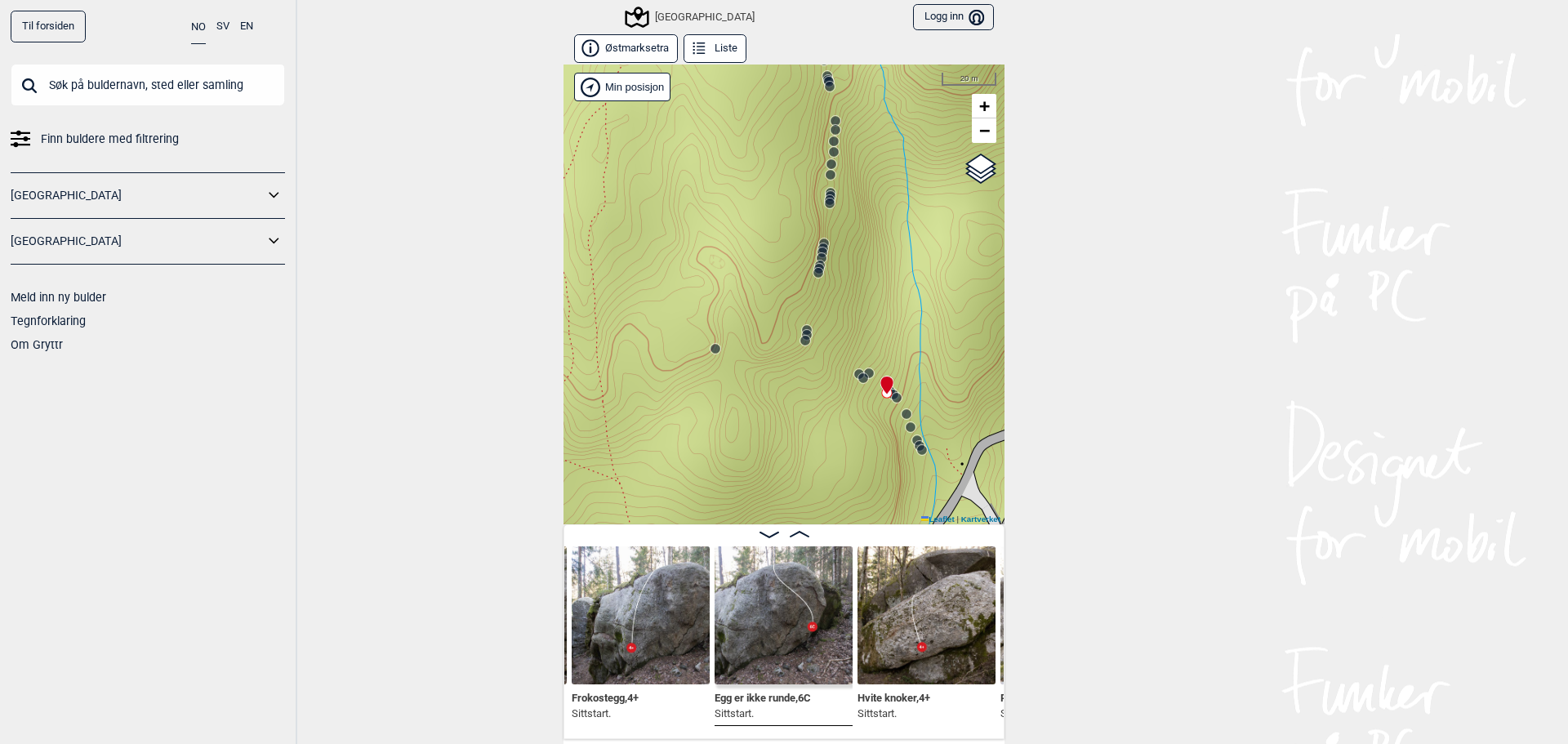
drag, startPoint x: 839, startPoint y: 212, endPoint x: 900, endPoint y: 274, distance: 87.0
click at [900, 274] on div "Speidersteinen Barnehageveggen Cowboyveggen Bølerveggen [GEOGRAPHIC_DATA]" at bounding box center [784, 294] width 441 height 459
click at [800, 340] on icon at bounding box center [802, 336] width 13 height 13
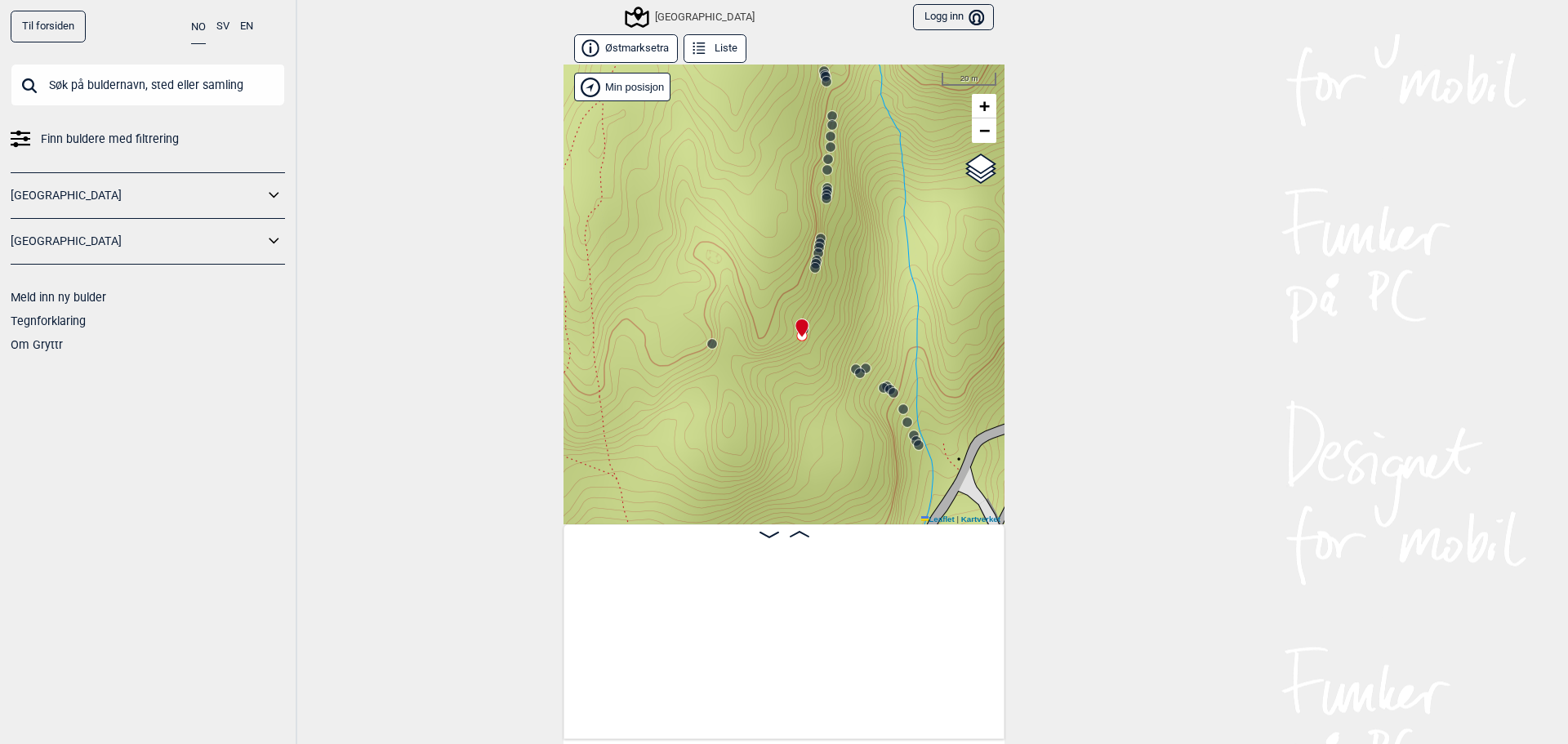
scroll to position [0, 12997]
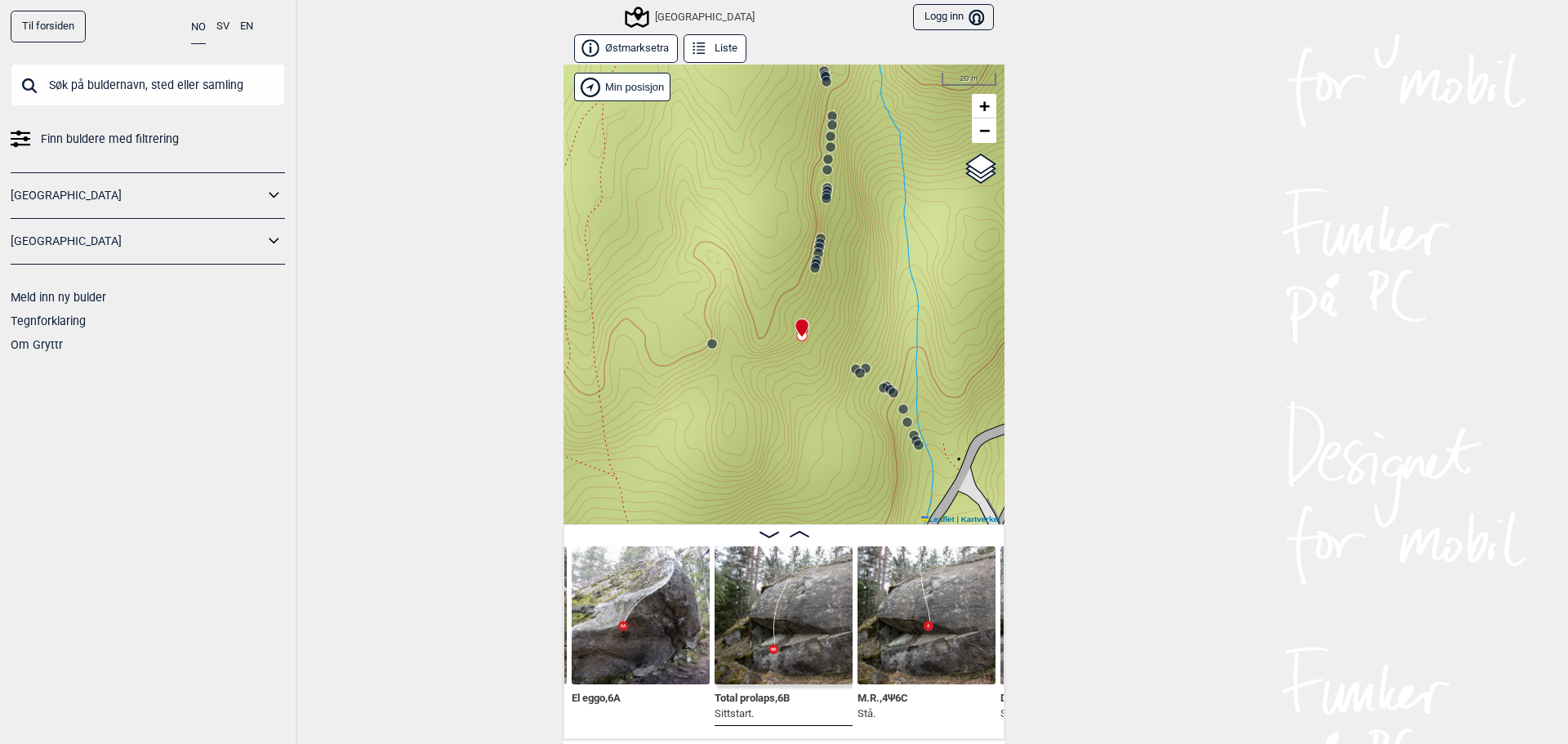
click at [811, 271] on circle at bounding box center [815, 267] width 10 height 10
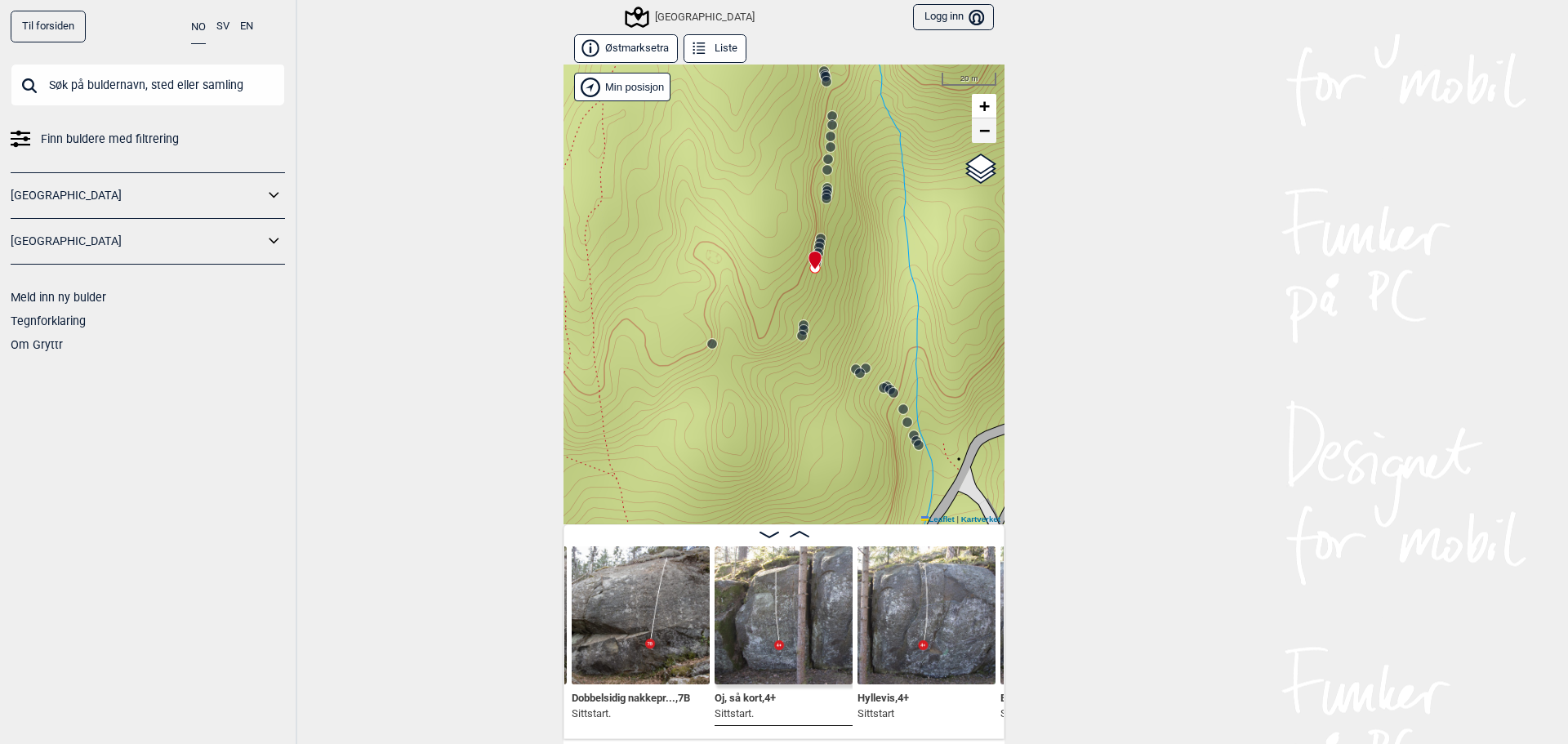
click at [980, 138] on span "−" at bounding box center [985, 130] width 11 height 20
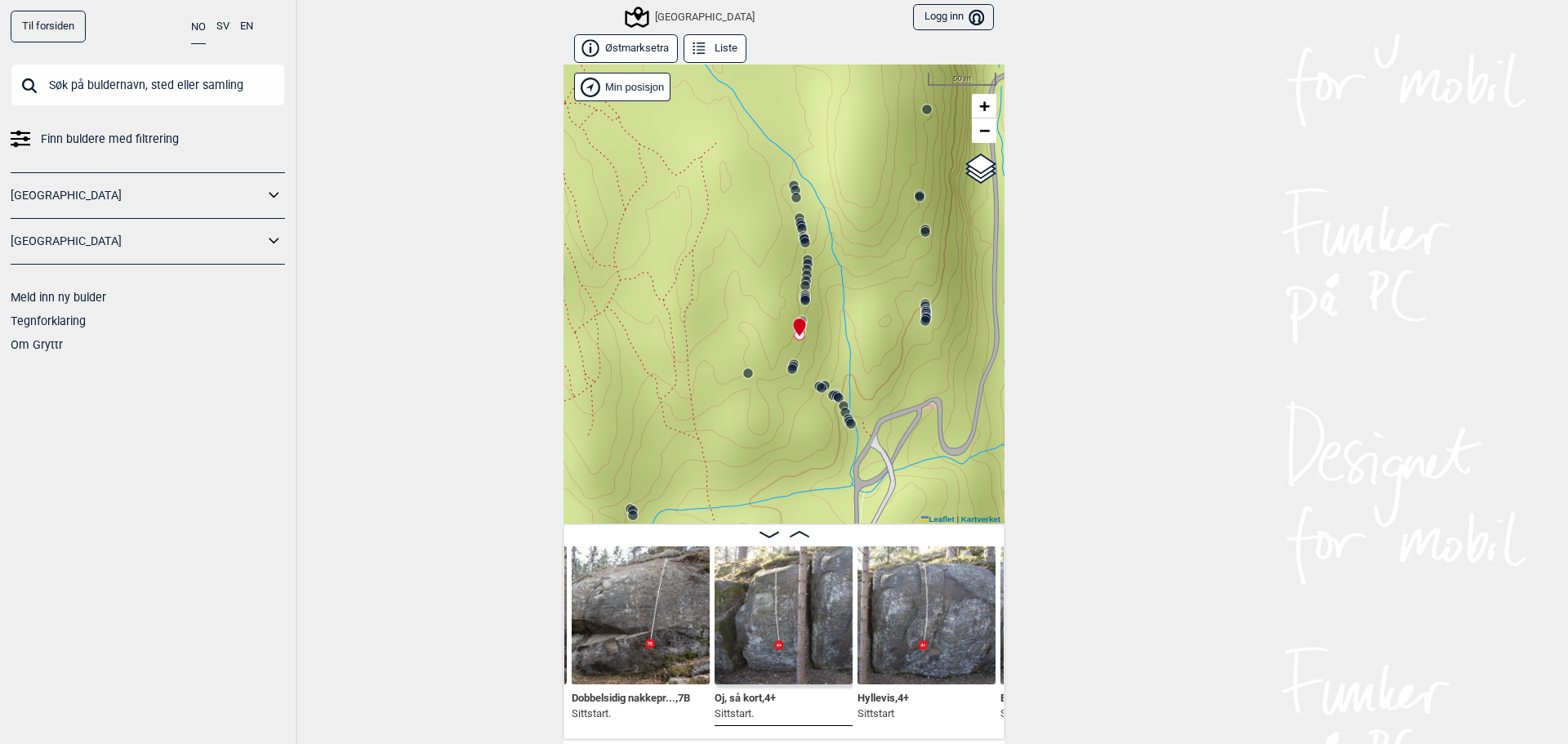
click at [972, 145] on div "Speidersteinen Barnehageveggen Cowboyveggen Bølerveggen [GEOGRAPHIC_DATA]" at bounding box center [784, 294] width 441 height 459
click at [980, 139] on span "−" at bounding box center [985, 130] width 11 height 20
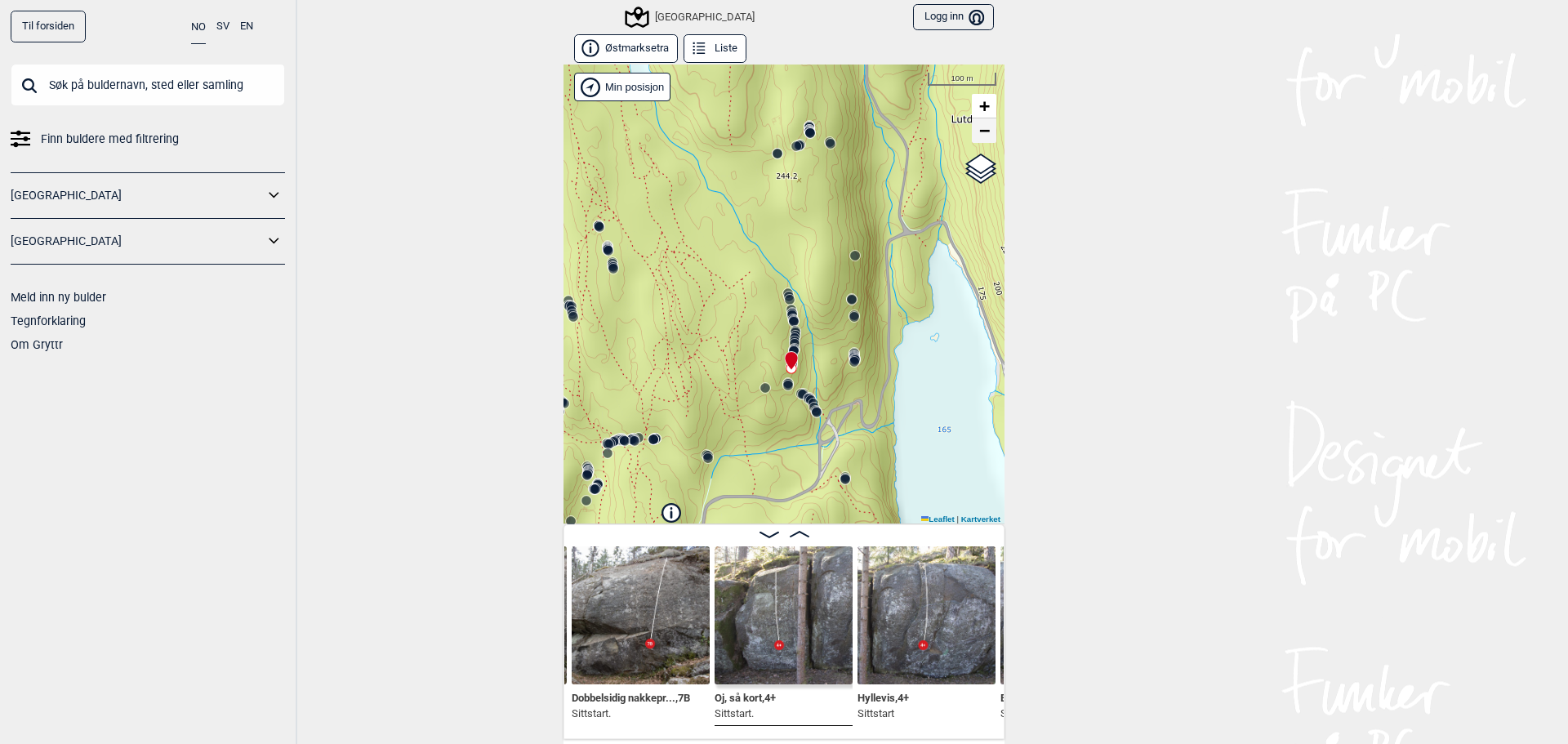
click at [980, 136] on span "−" at bounding box center [985, 130] width 11 height 20
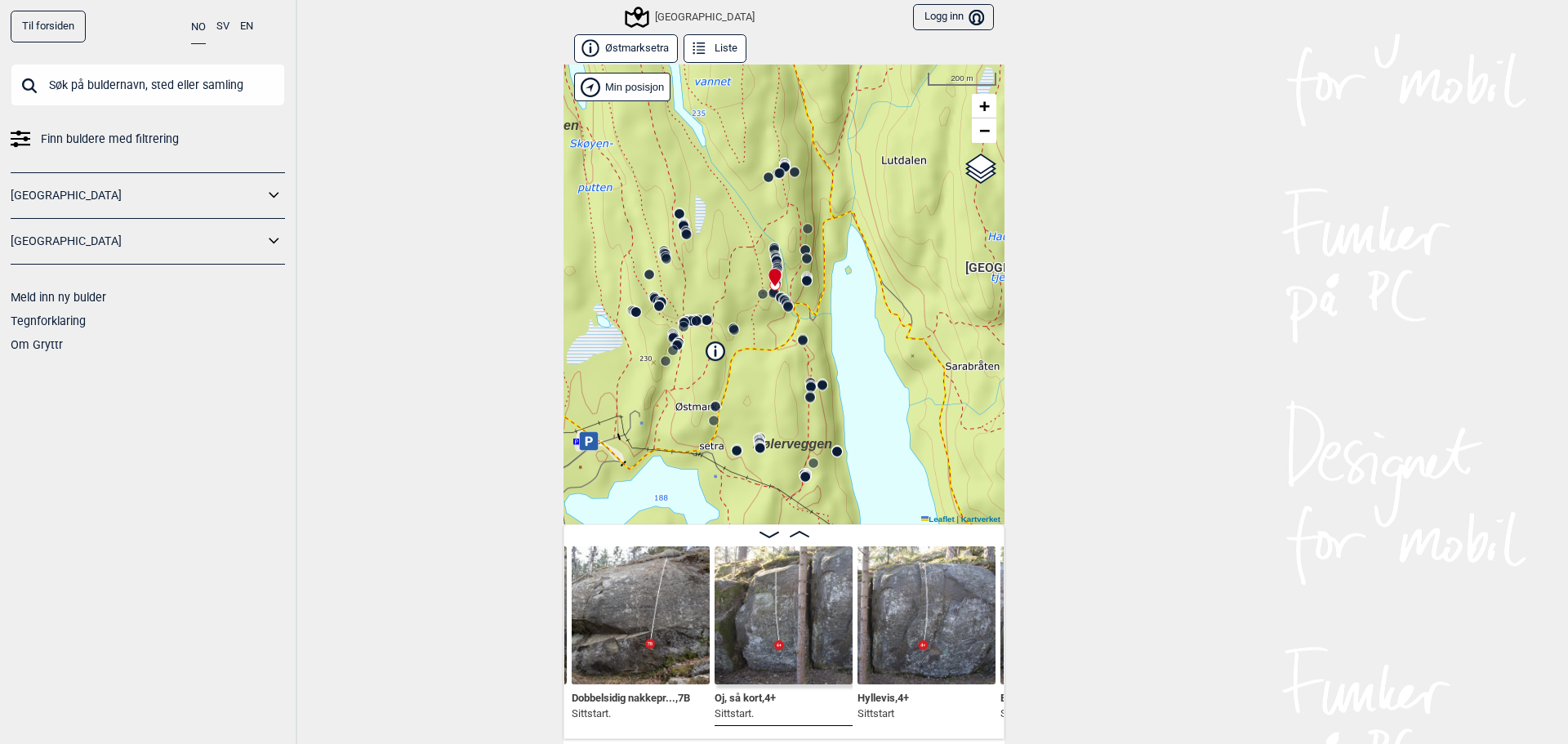
drag, startPoint x: 875, startPoint y: 299, endPoint x: 873, endPoint y: 198, distance: 101.0
click at [873, 198] on div "Speidersteinen Barnehageveggen Cowboyveggen Bølerveggen [GEOGRAPHIC_DATA]" at bounding box center [784, 294] width 441 height 459
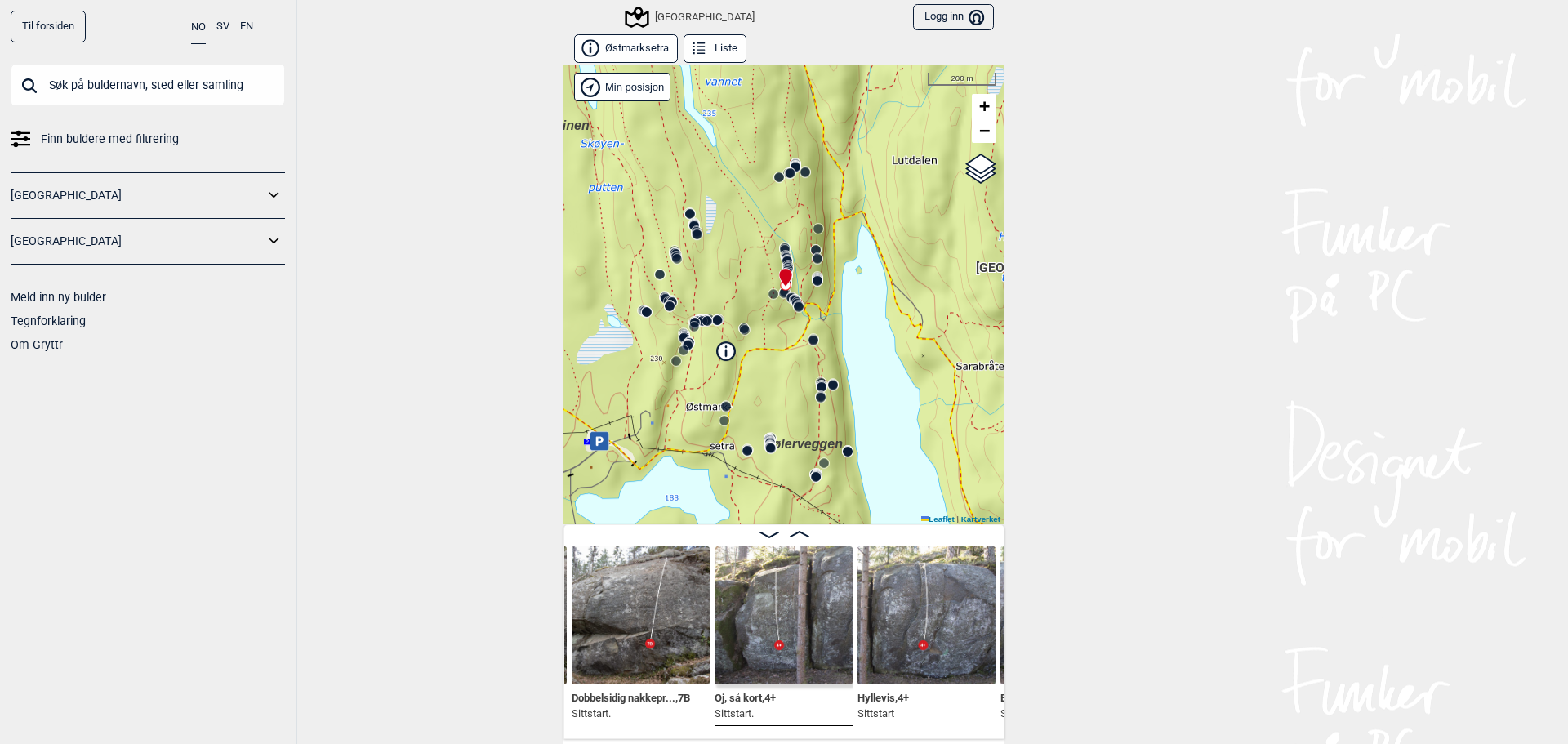
scroll to position [0, 13458]
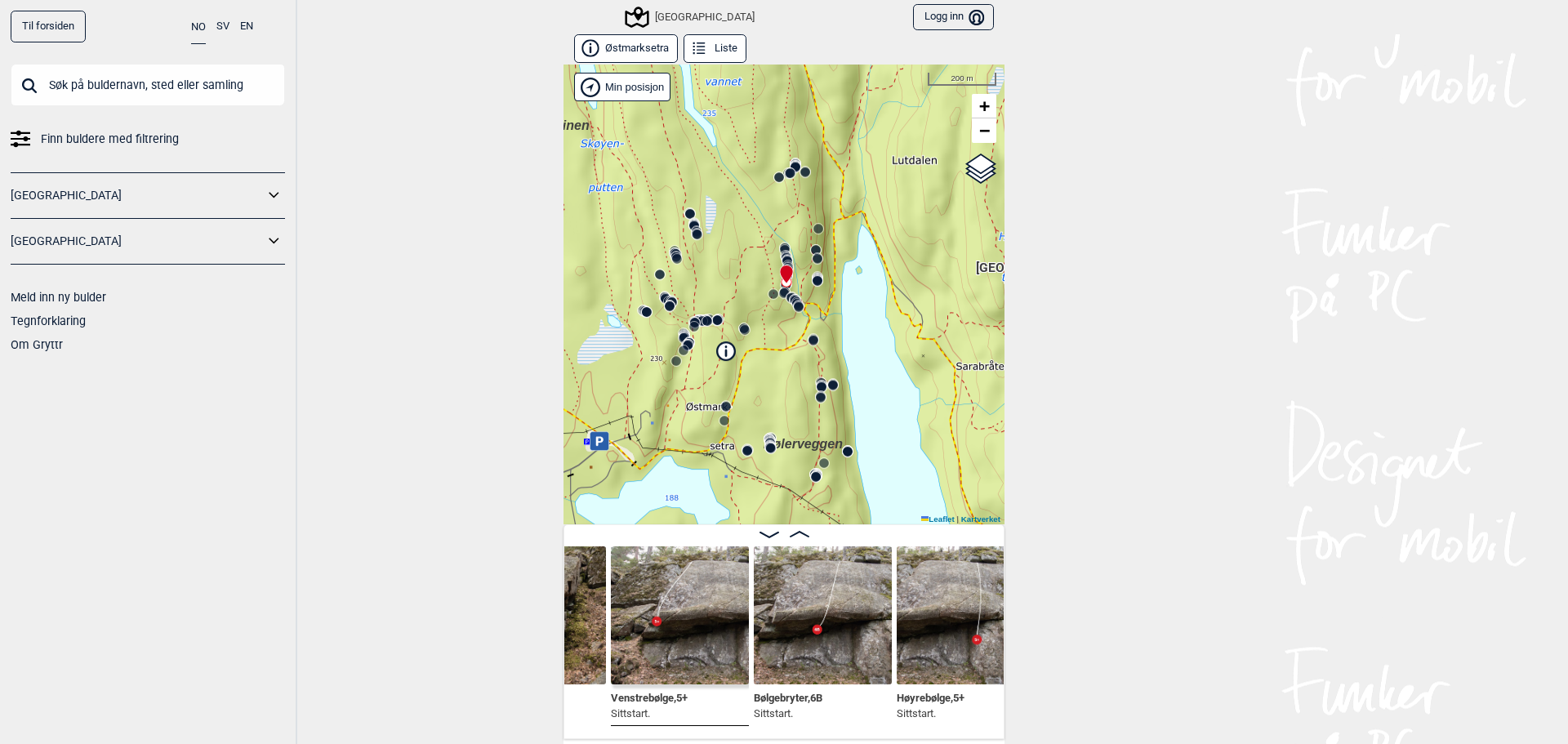
scroll to position [0, 14134]
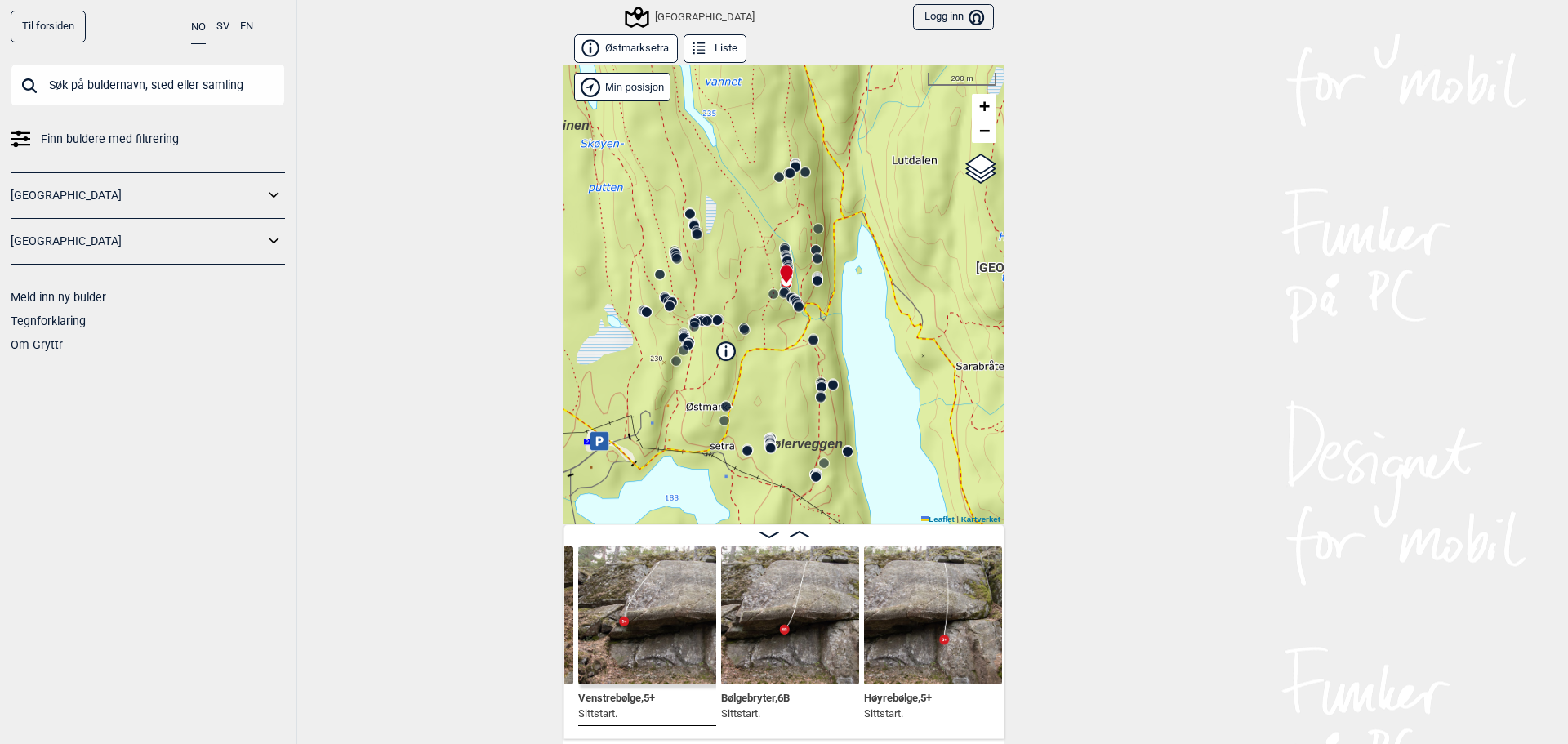
click at [940, 657] on img at bounding box center [933, 616] width 138 height 138
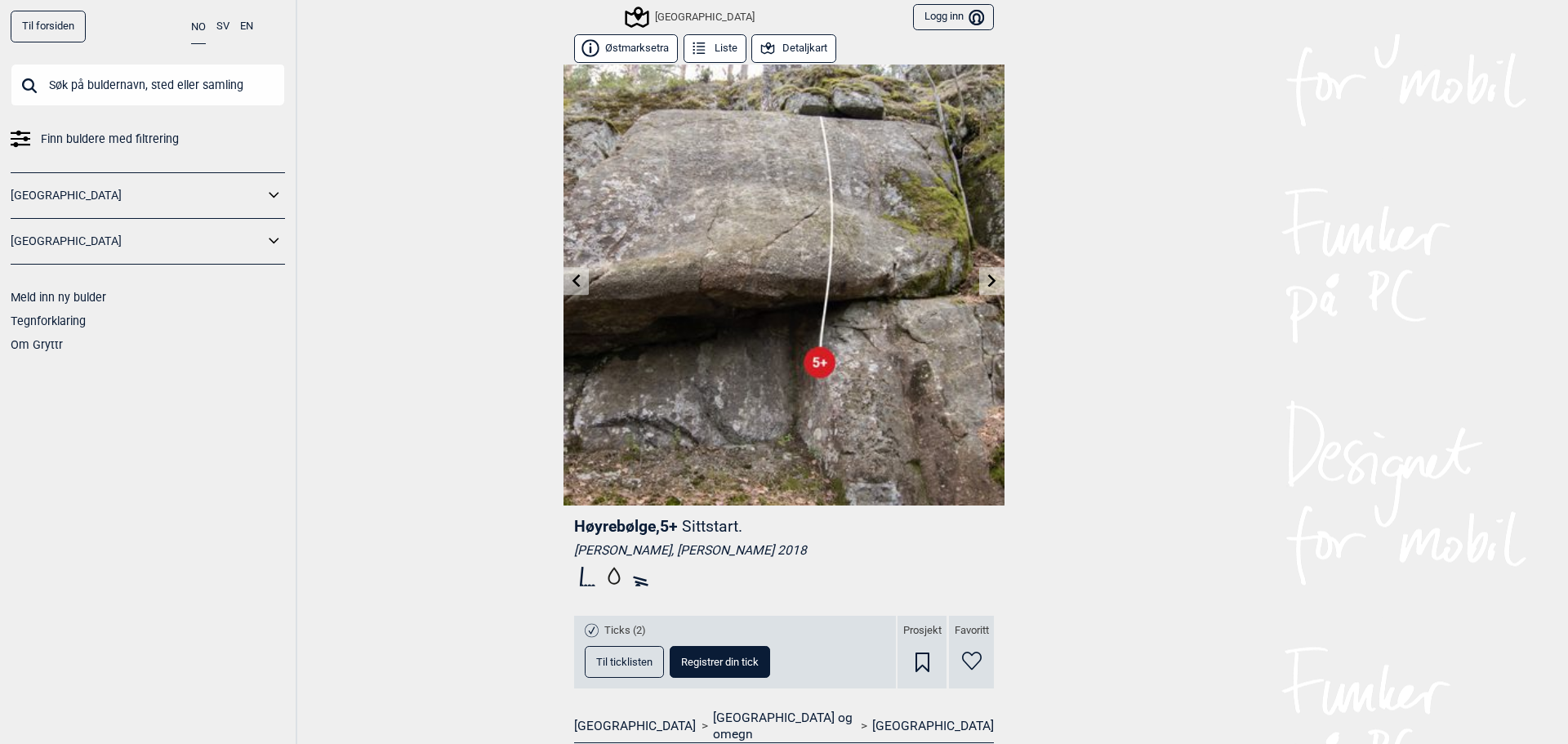
click at [775, 45] on button "Detaljkart" at bounding box center [793, 48] width 85 height 28
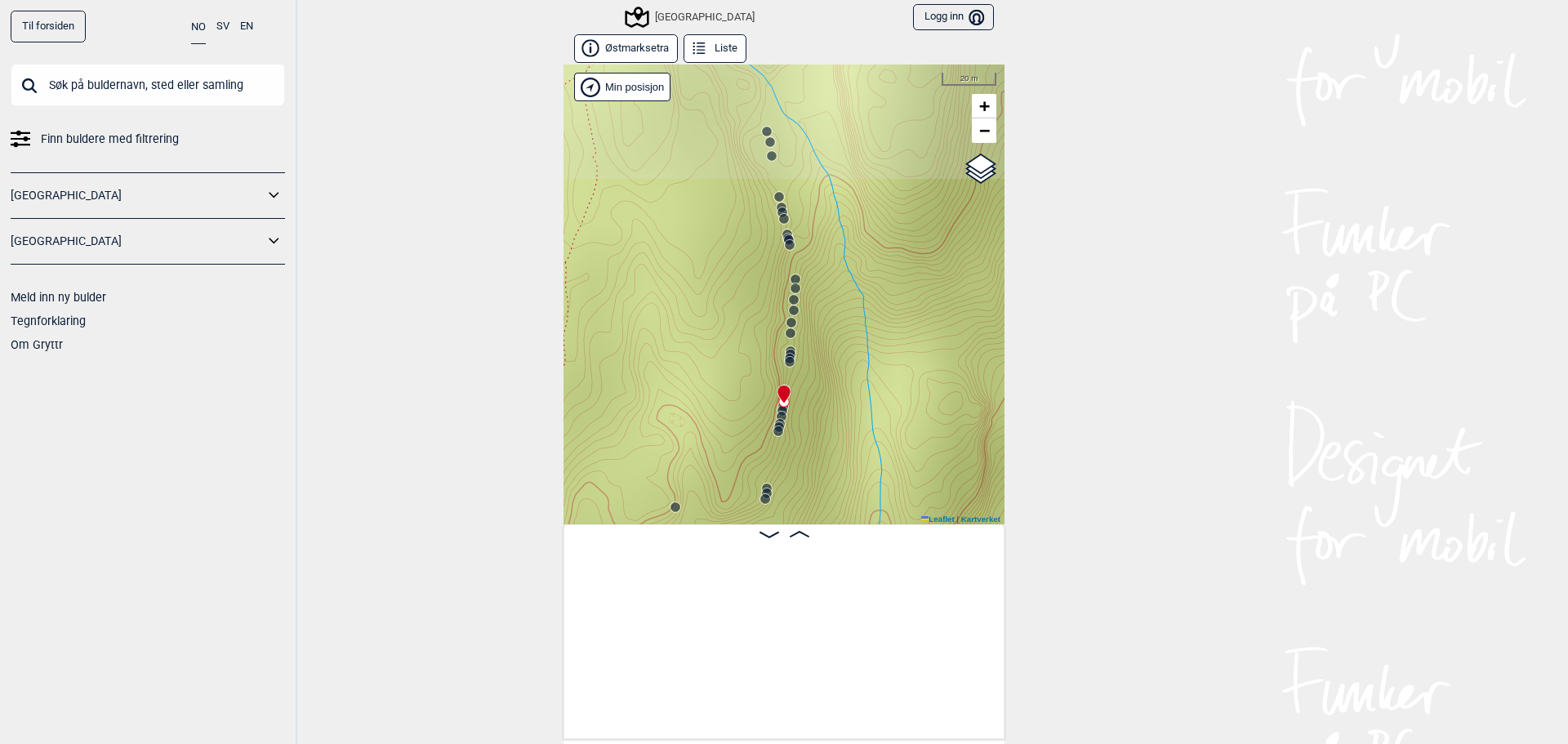
scroll to position [0, 14215]
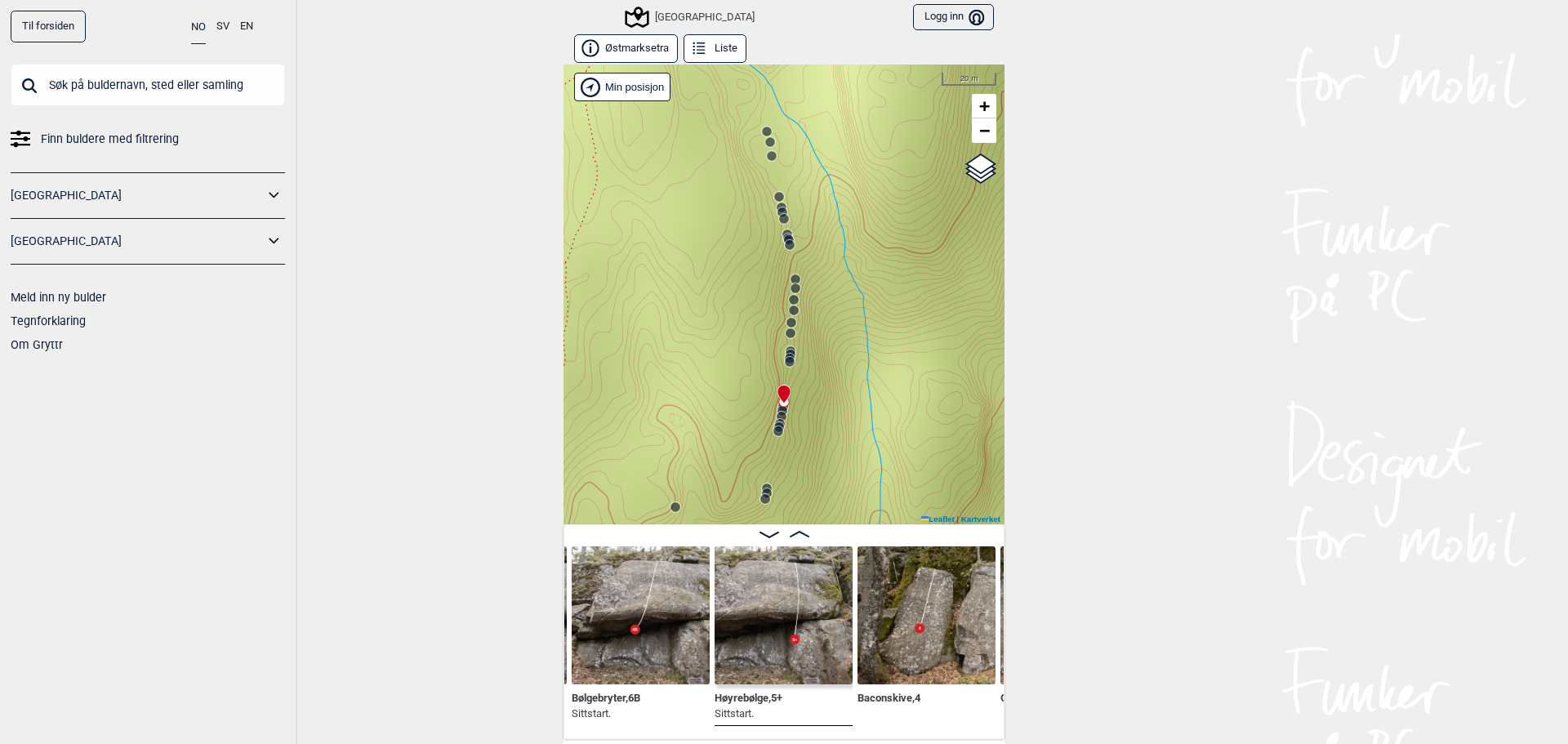
click at [788, 294] on icon at bounding box center [794, 299] width 13 height 13
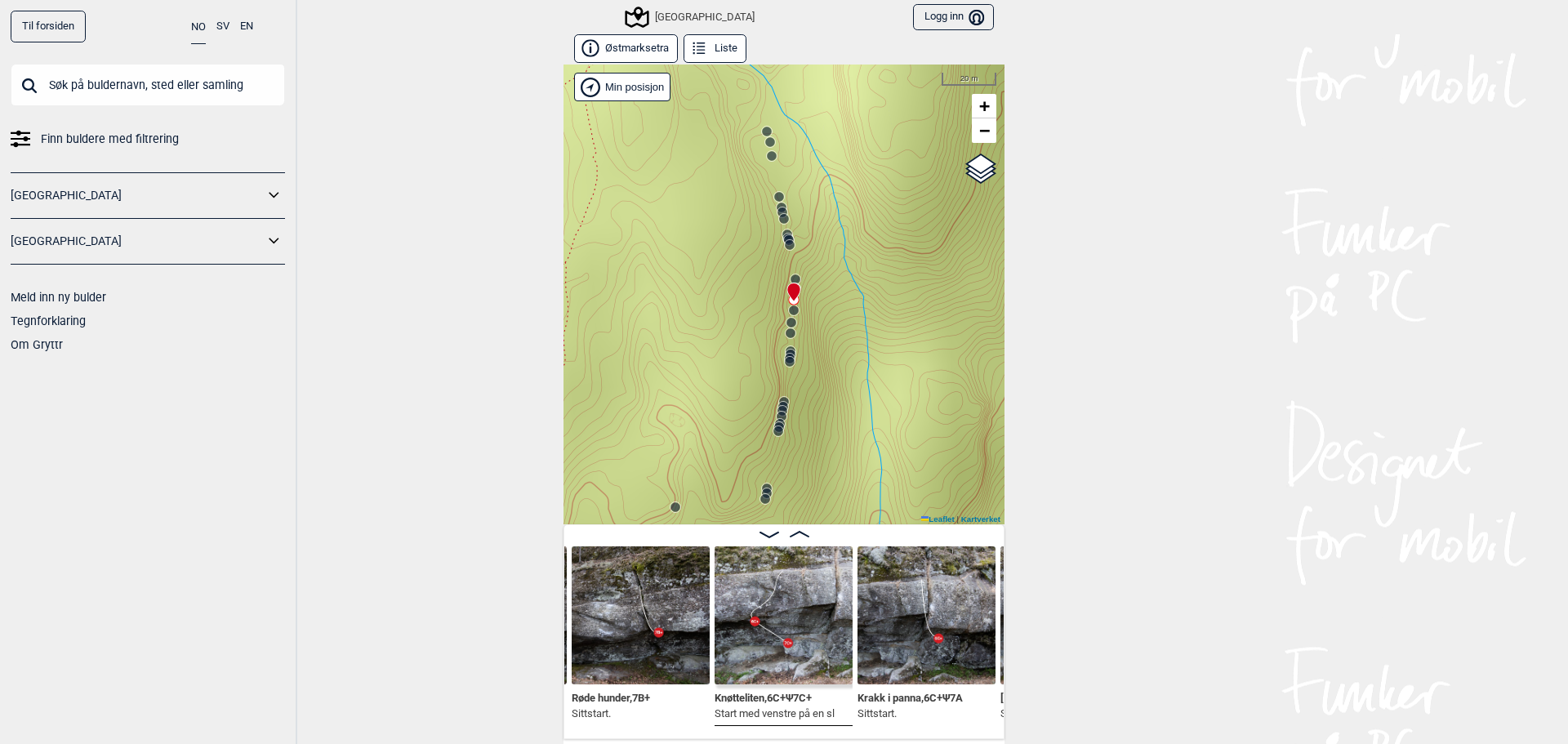
click at [788, 250] on icon at bounding box center [789, 245] width 13 height 13
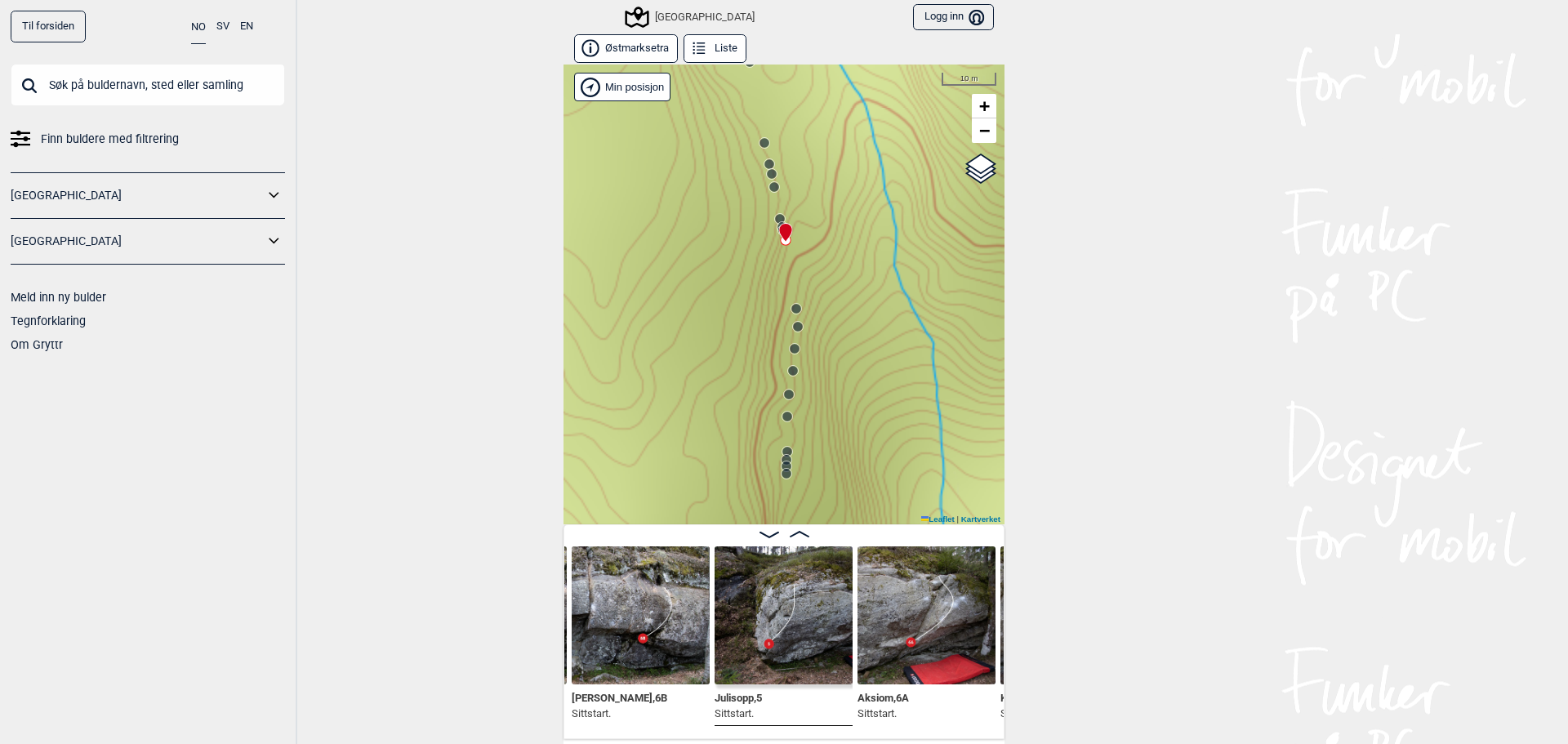
click at [689, 632] on img at bounding box center [640, 616] width 138 height 138
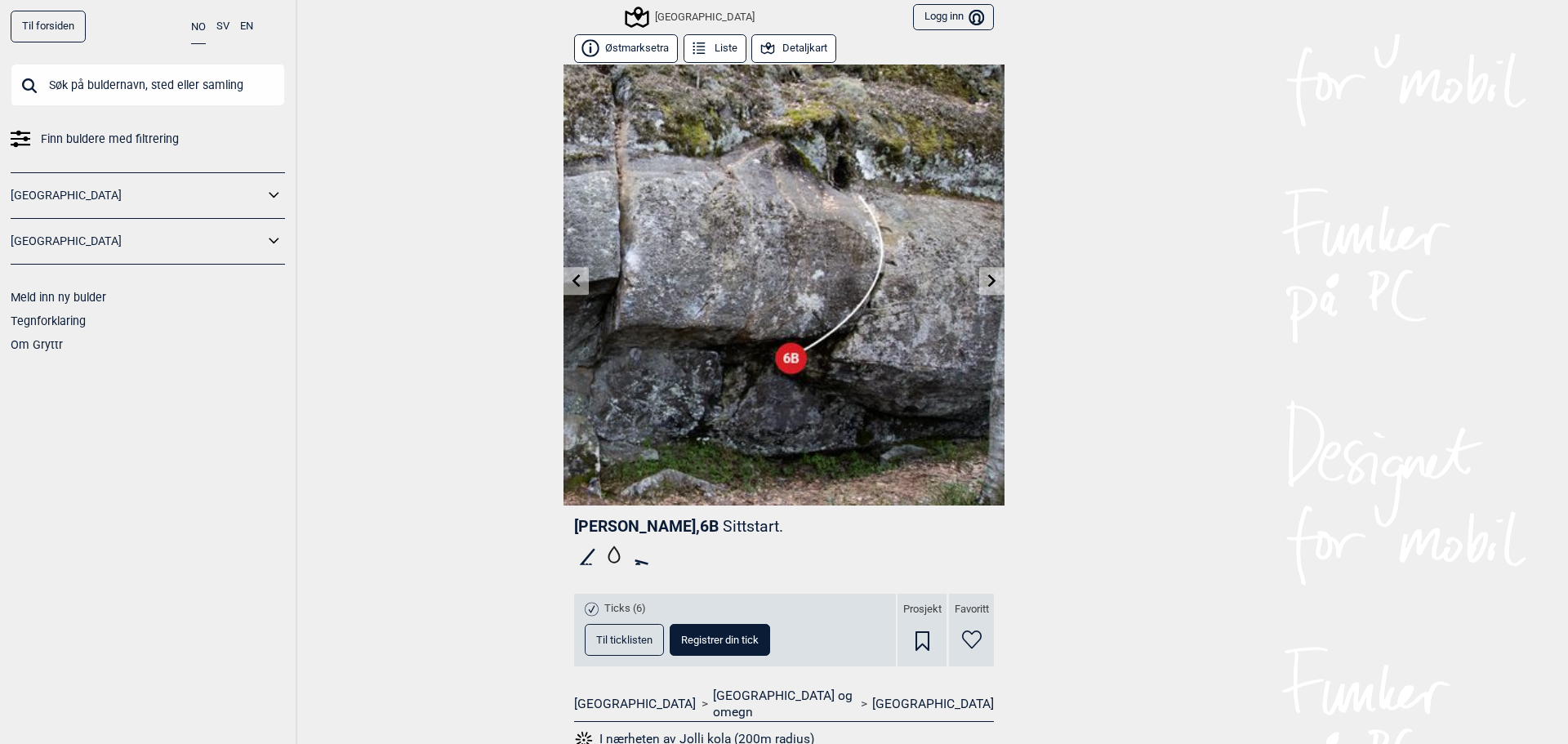
click at [993, 279] on link at bounding box center [992, 281] width 25 height 27
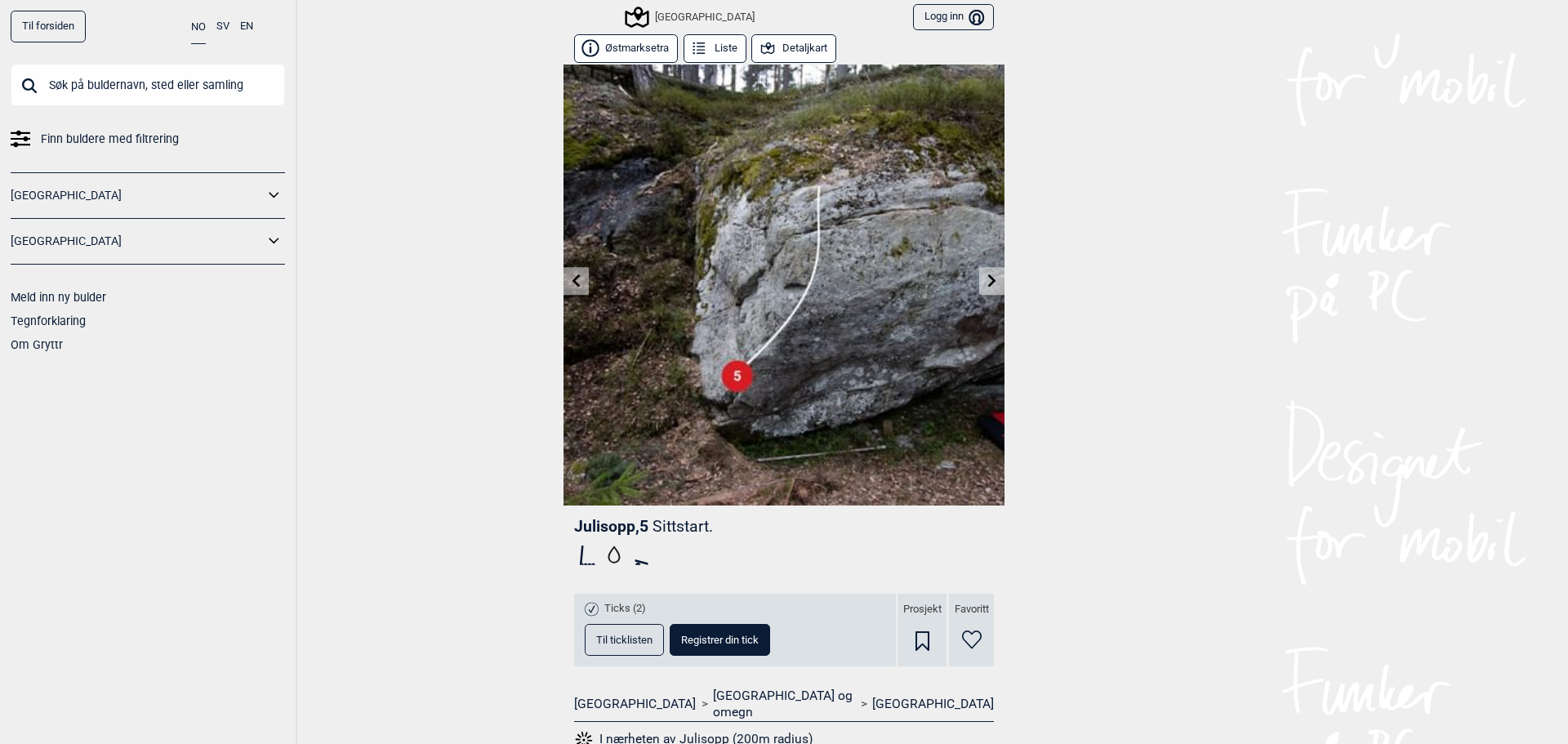
click at [990, 285] on icon at bounding box center [992, 280] width 13 height 13
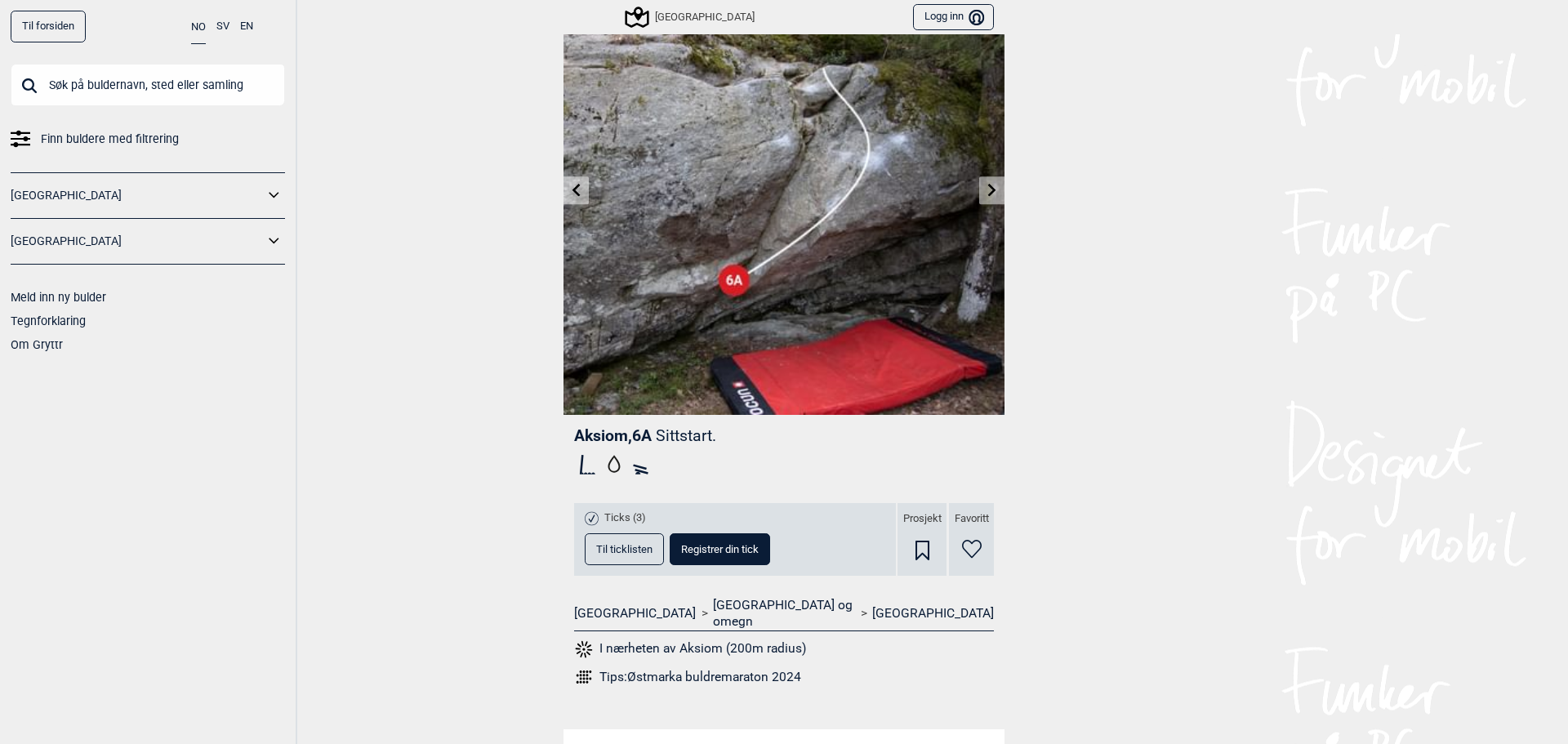
scroll to position [245, 0]
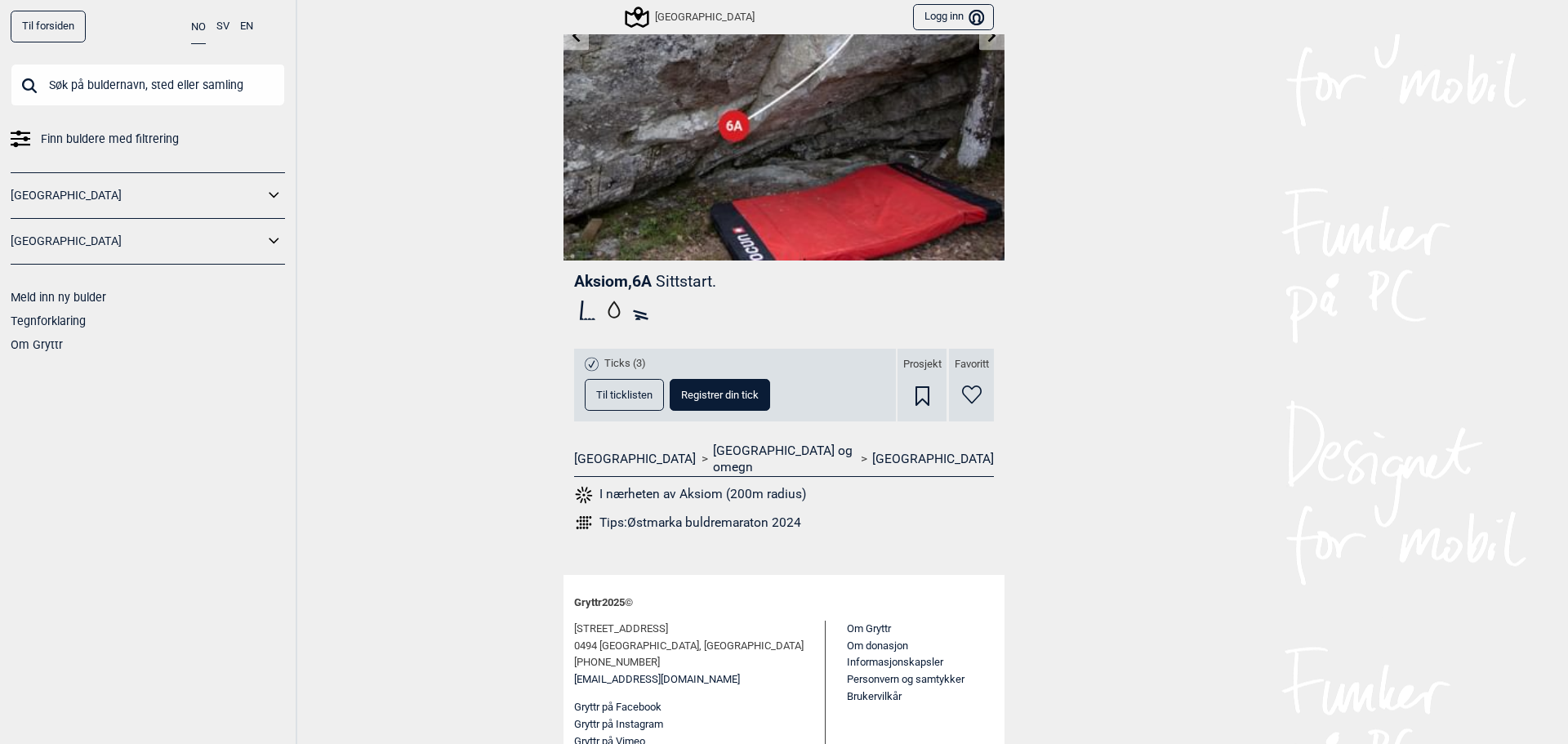
click at [602, 394] on span "Til ticklisten" at bounding box center [624, 395] width 56 height 11
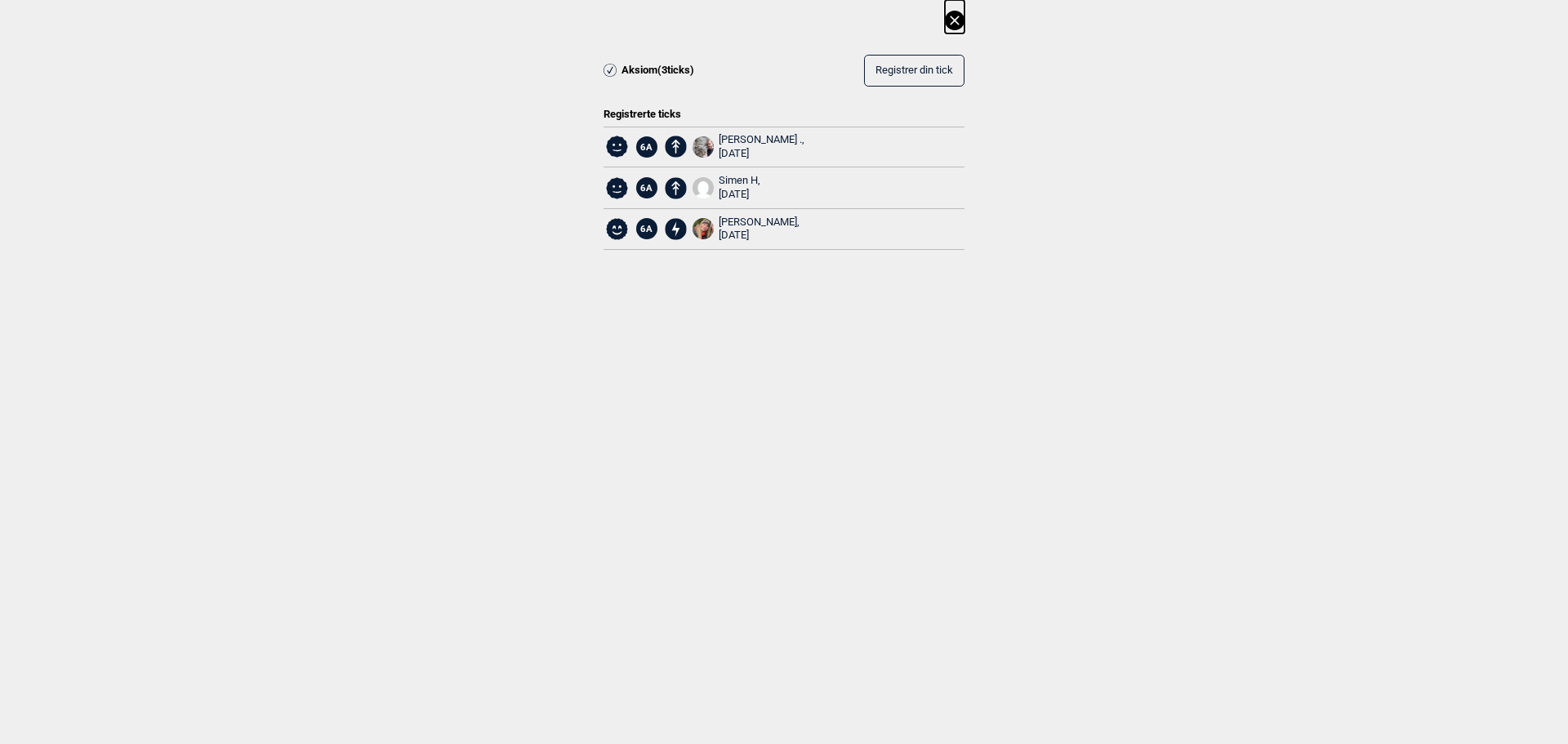
click at [950, 15] on icon at bounding box center [955, 21] width 20 height 20
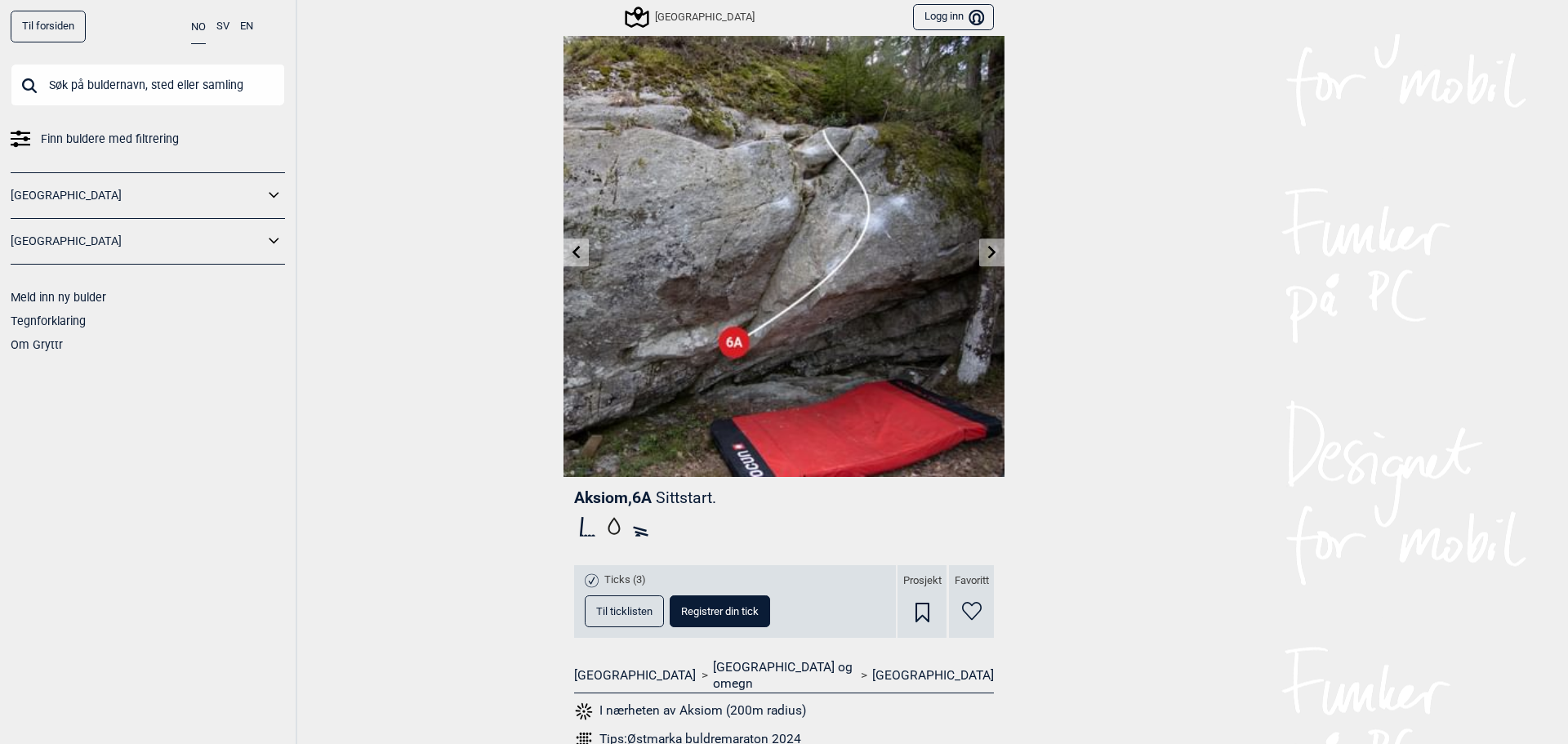
scroll to position [0, 0]
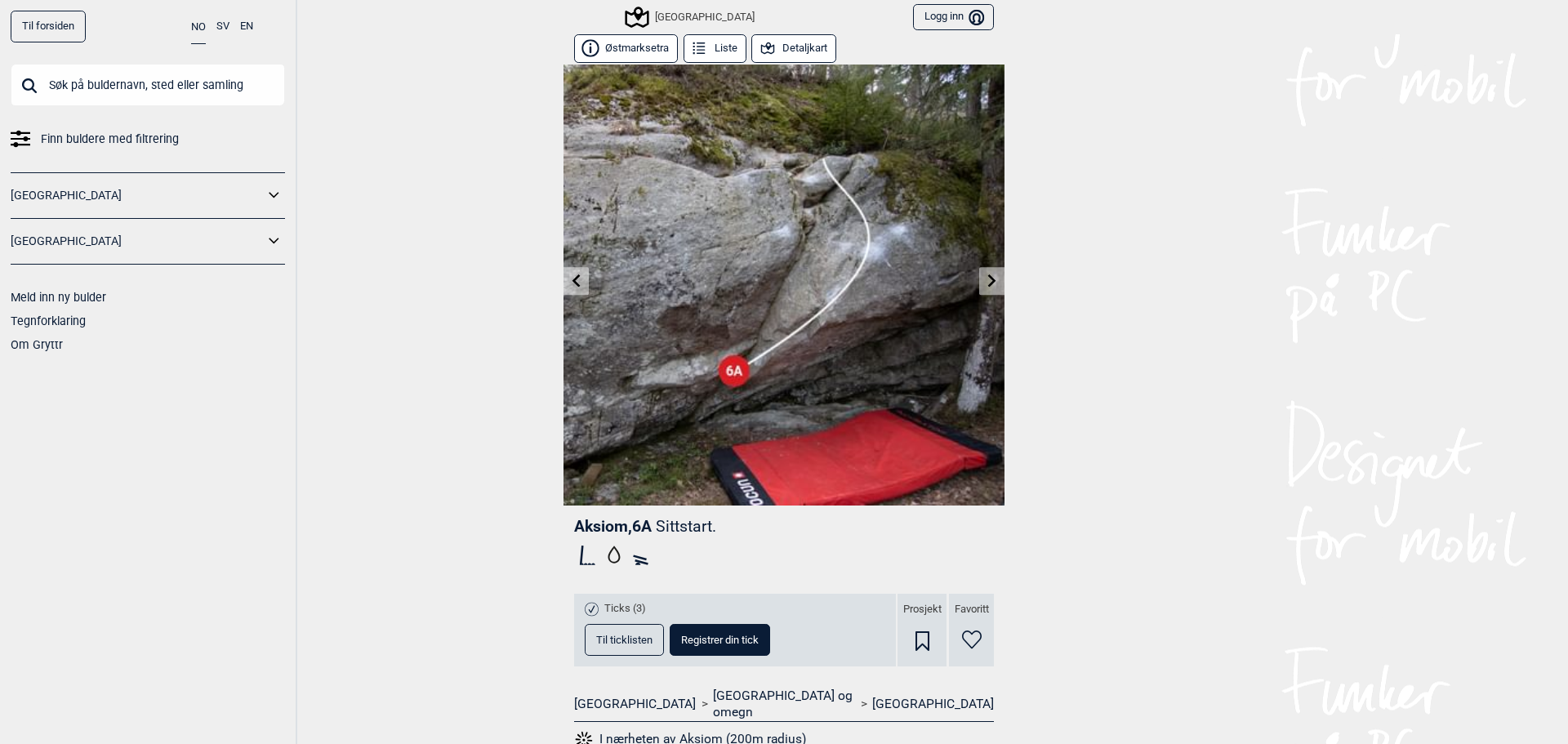
click at [791, 44] on button "Detaljkart" at bounding box center [793, 48] width 85 height 28
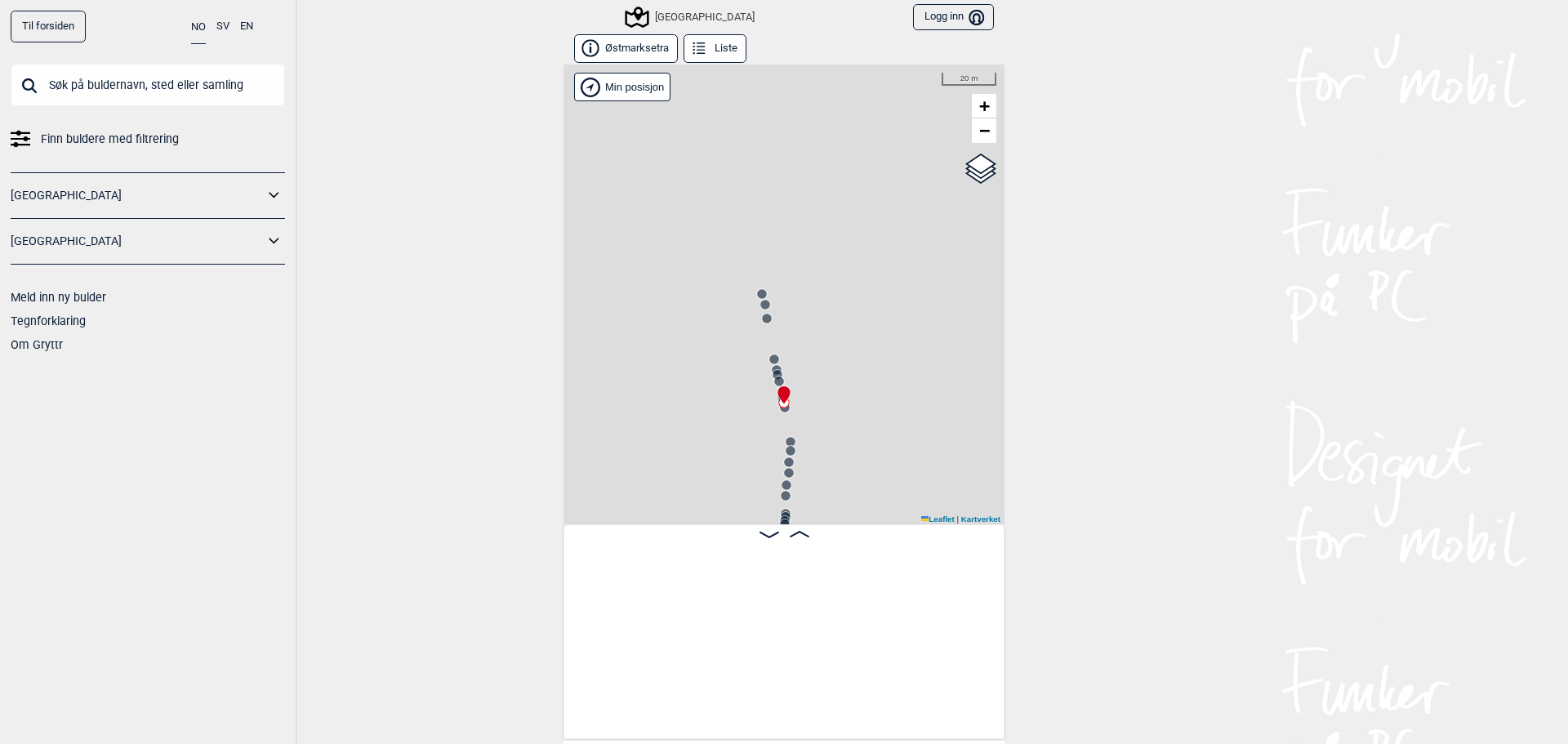
scroll to position [0, 15871]
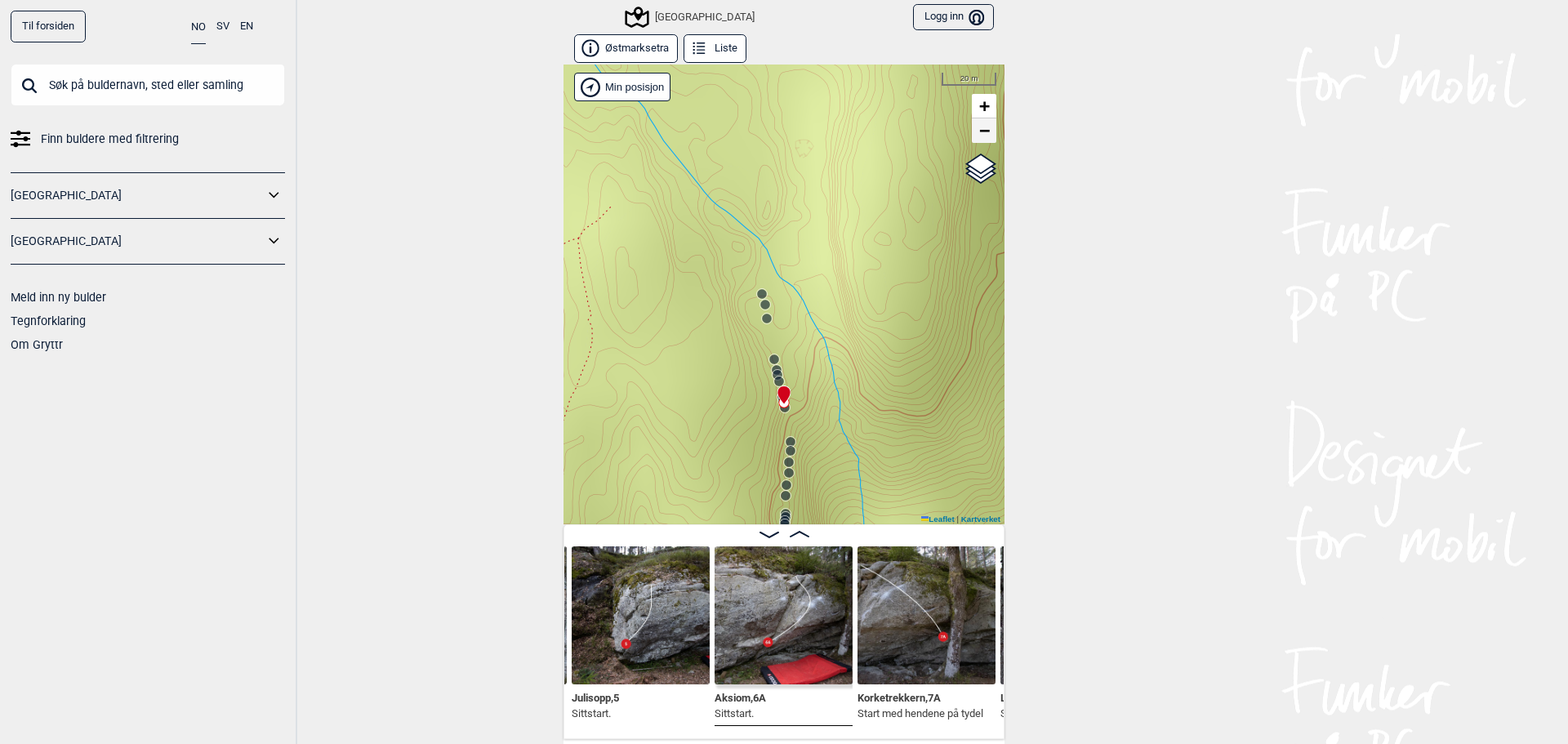
click at [980, 131] on span "−" at bounding box center [985, 130] width 11 height 20
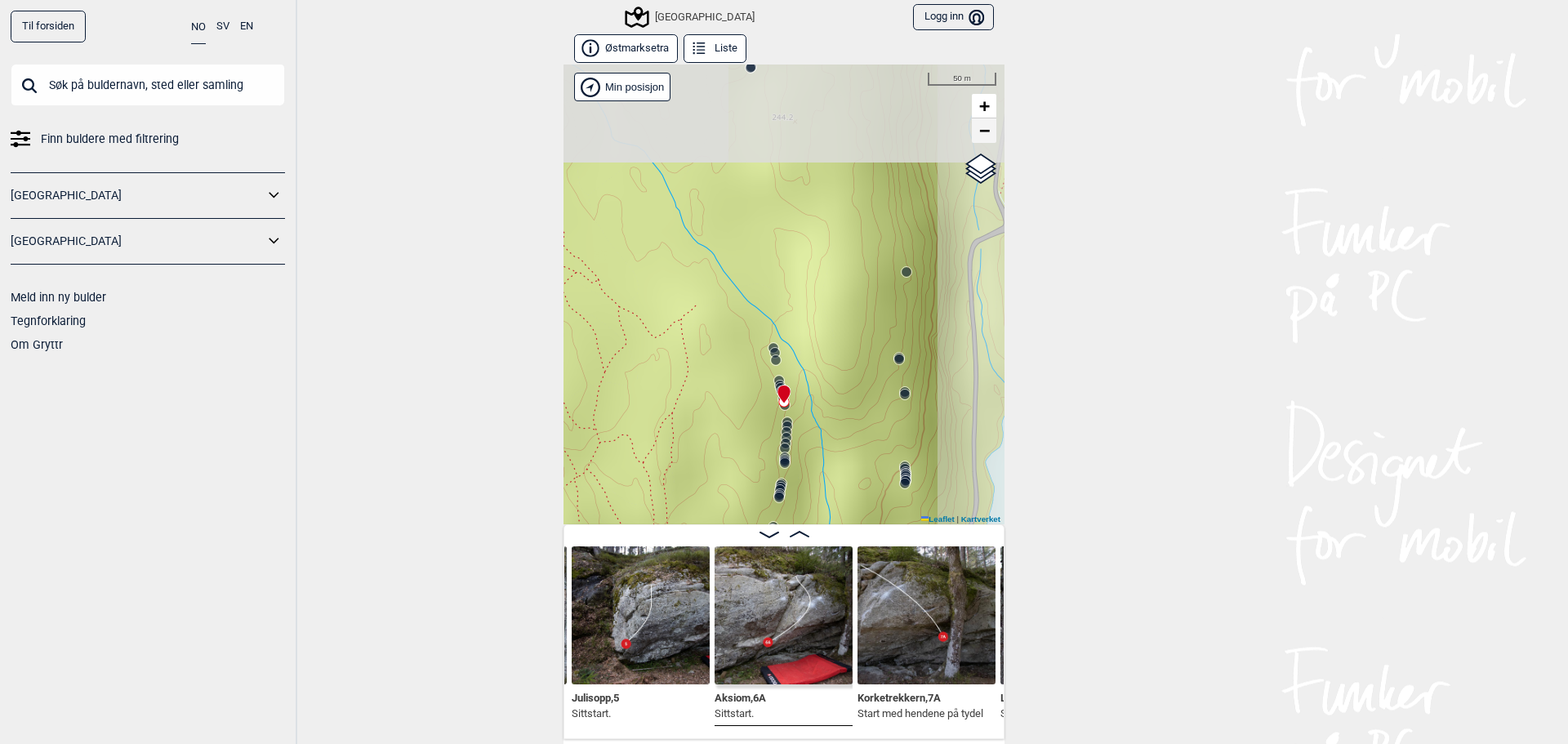
click at [980, 132] on span "−" at bounding box center [985, 130] width 11 height 20
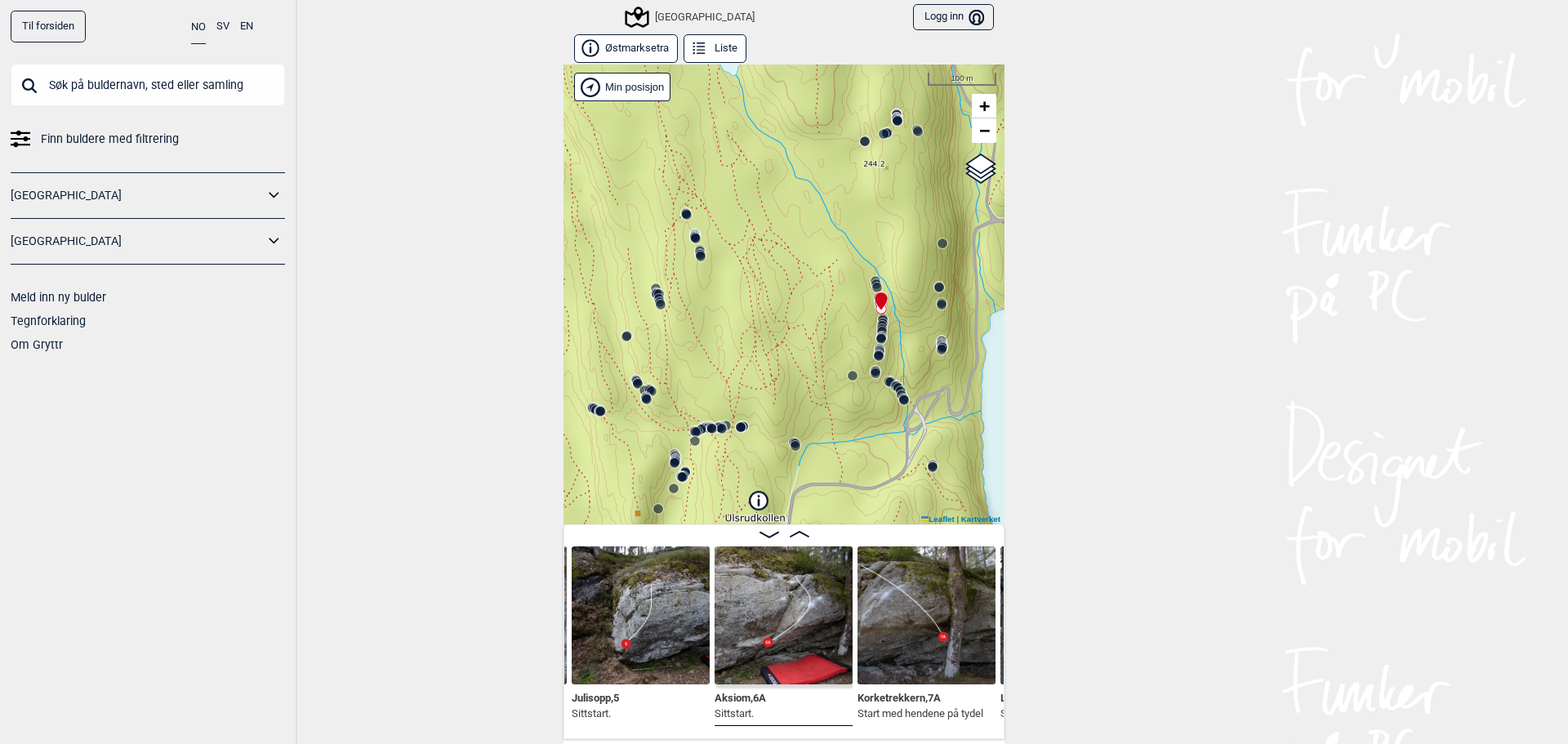
drag, startPoint x: 796, startPoint y: 282, endPoint x: 895, endPoint y: 184, distance: 139.3
click at [895, 184] on div "Speidersteinen Barnehageveggen Cowboyveggen Bølerveggen [GEOGRAPHIC_DATA]" at bounding box center [784, 294] width 441 height 459
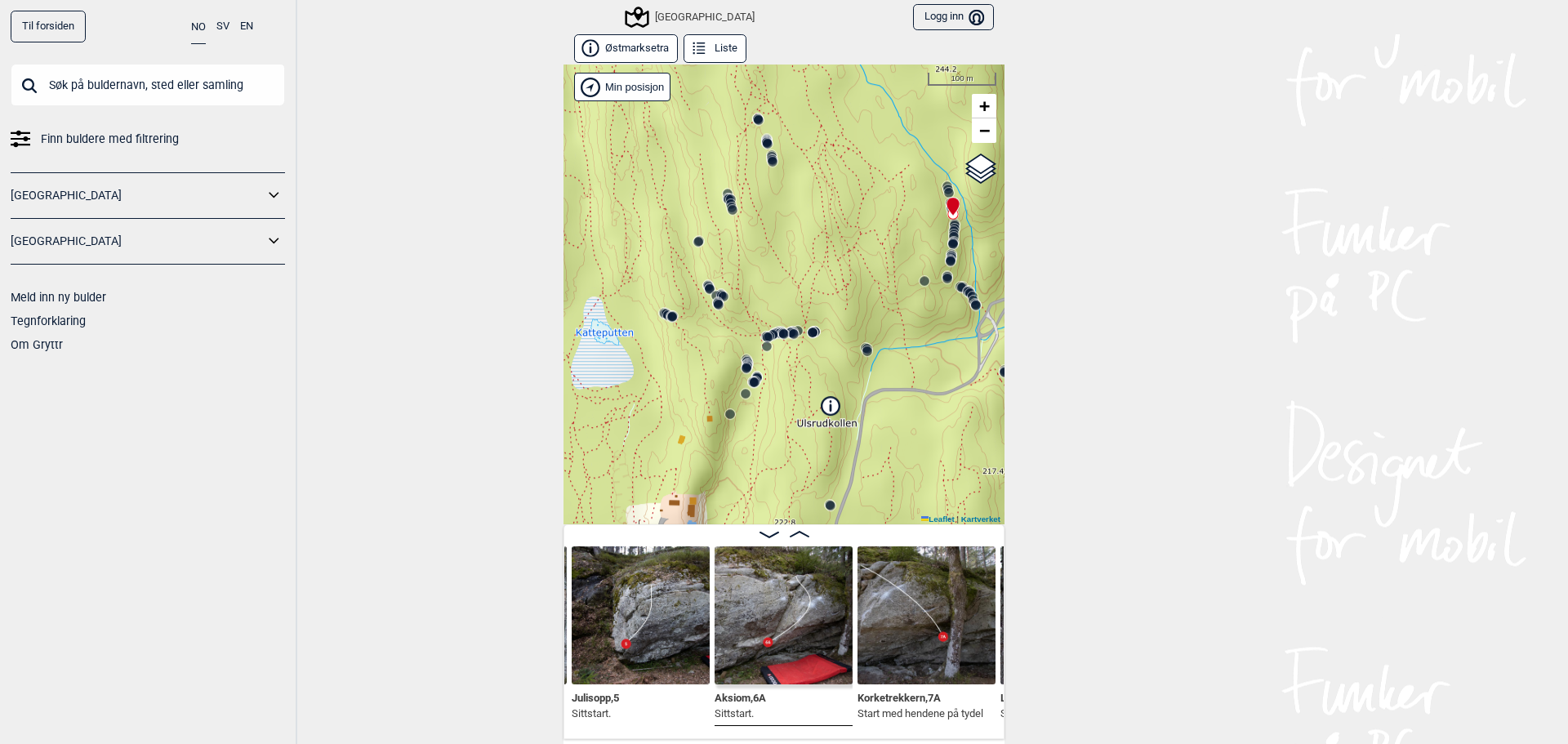
drag, startPoint x: 807, startPoint y: 327, endPoint x: 876, endPoint y: 235, distance: 115.0
click at [876, 235] on div "Speidersteinen Barnehageveggen Cowboyveggen Bølerveggen [GEOGRAPHIC_DATA]" at bounding box center [784, 294] width 441 height 459
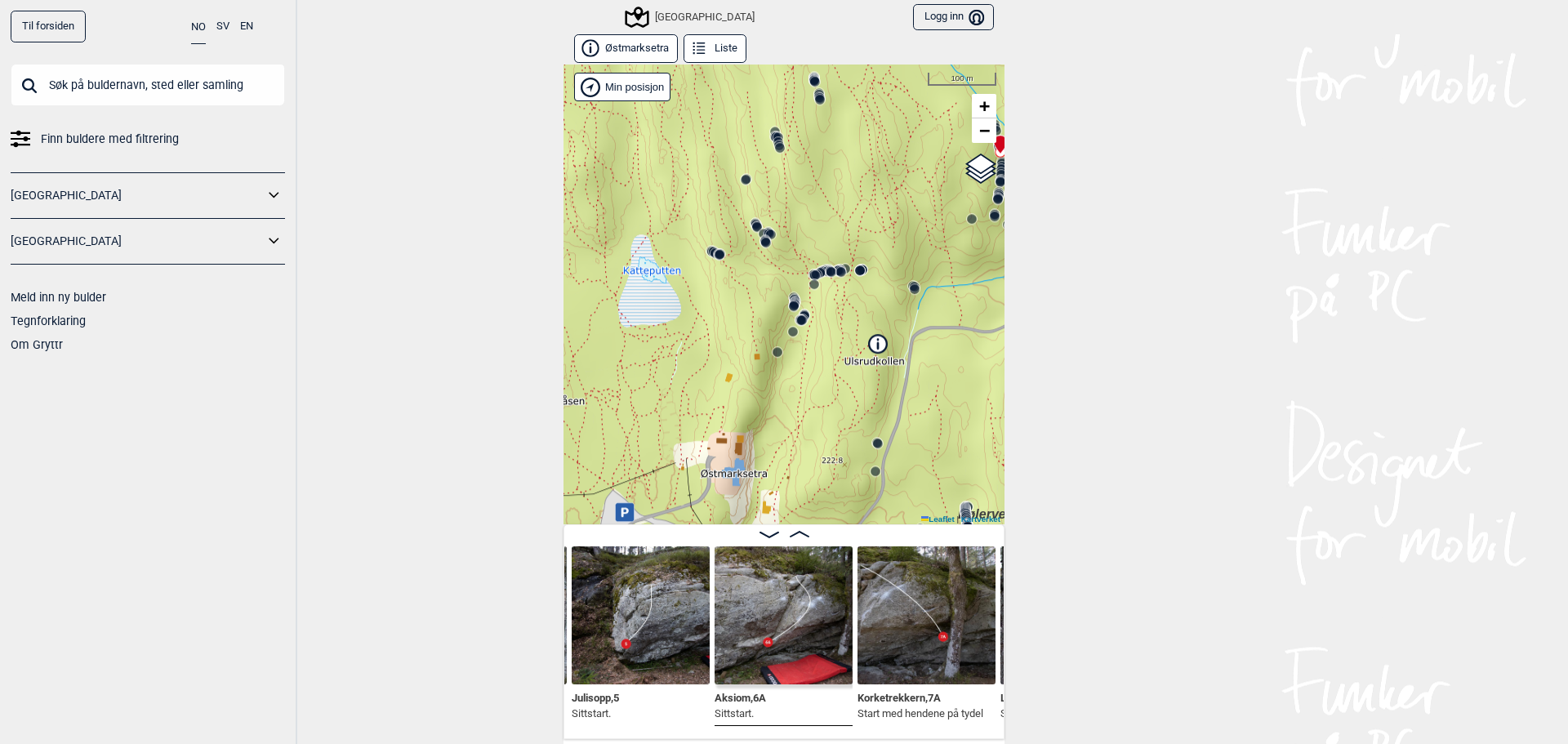
drag, startPoint x: 765, startPoint y: 293, endPoint x: 812, endPoint y: 234, distance: 75.4
click at [812, 234] on div "Speidersteinen Barnehageveggen Cowboyveggen Bølerveggen [GEOGRAPHIC_DATA]" at bounding box center [784, 294] width 441 height 459
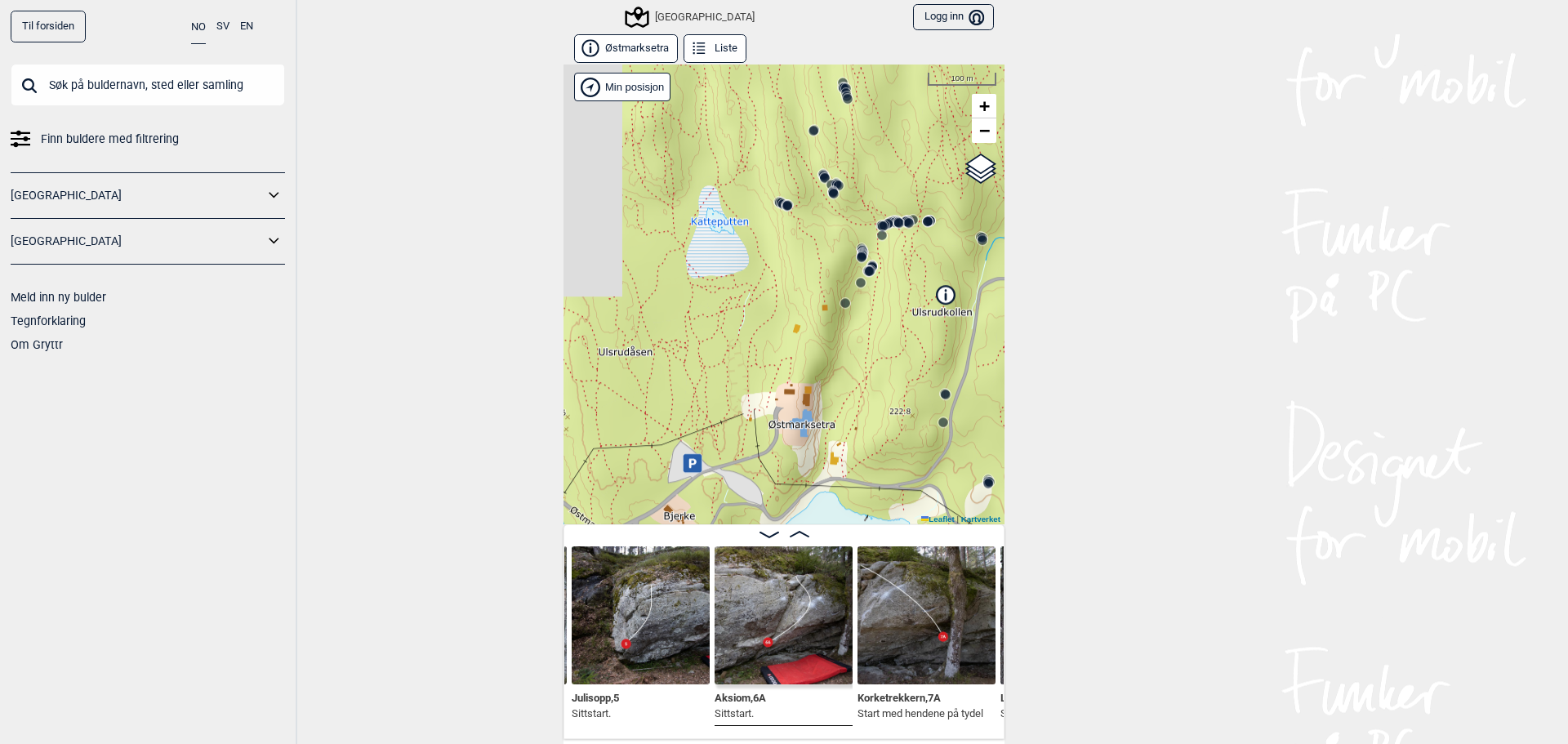
drag, startPoint x: 719, startPoint y: 301, endPoint x: 801, endPoint y: 253, distance: 95.0
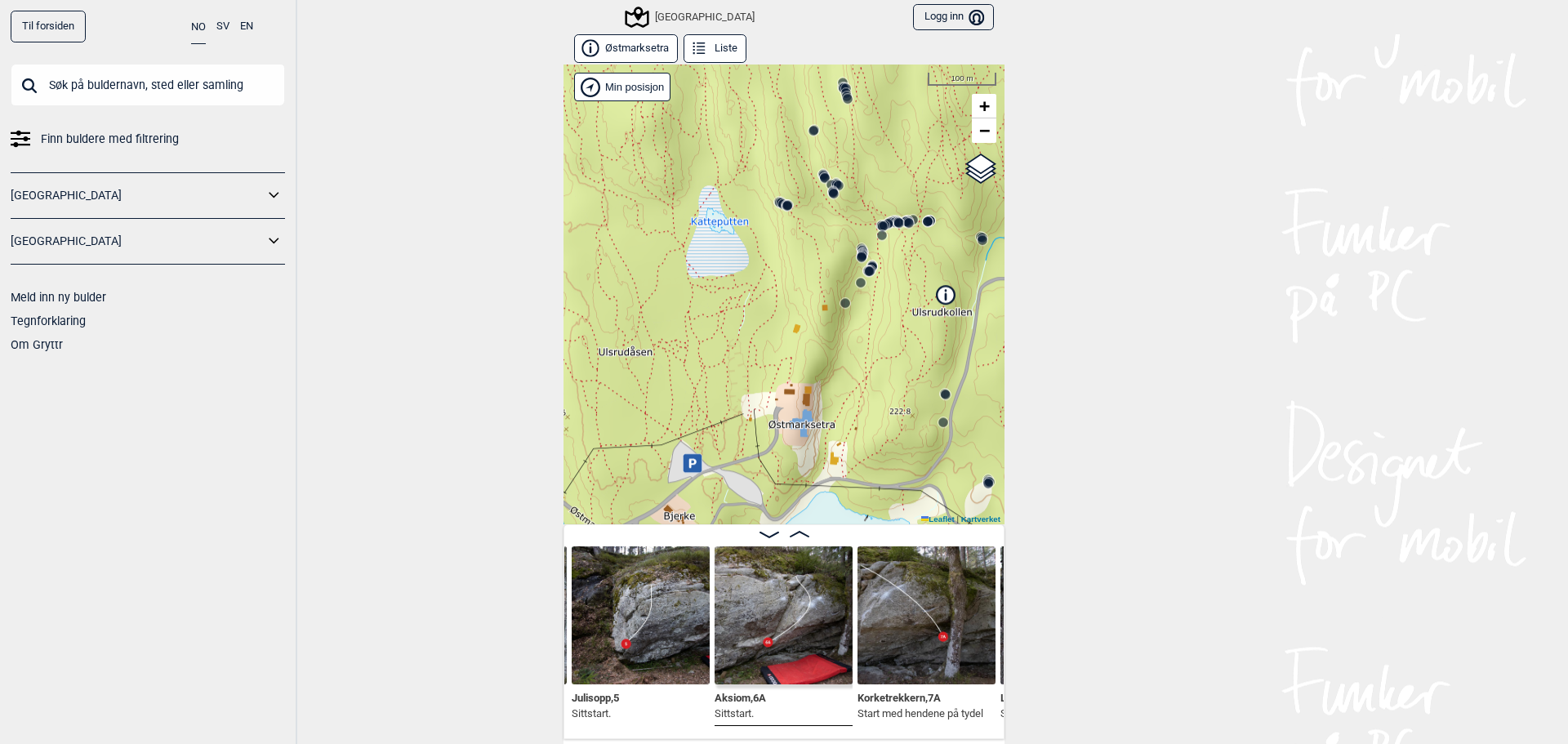
click at [801, 253] on div "Speidersteinen Barnehageveggen Cowboyveggen Bølerveggen [GEOGRAPHIC_DATA]" at bounding box center [784, 294] width 441 height 459
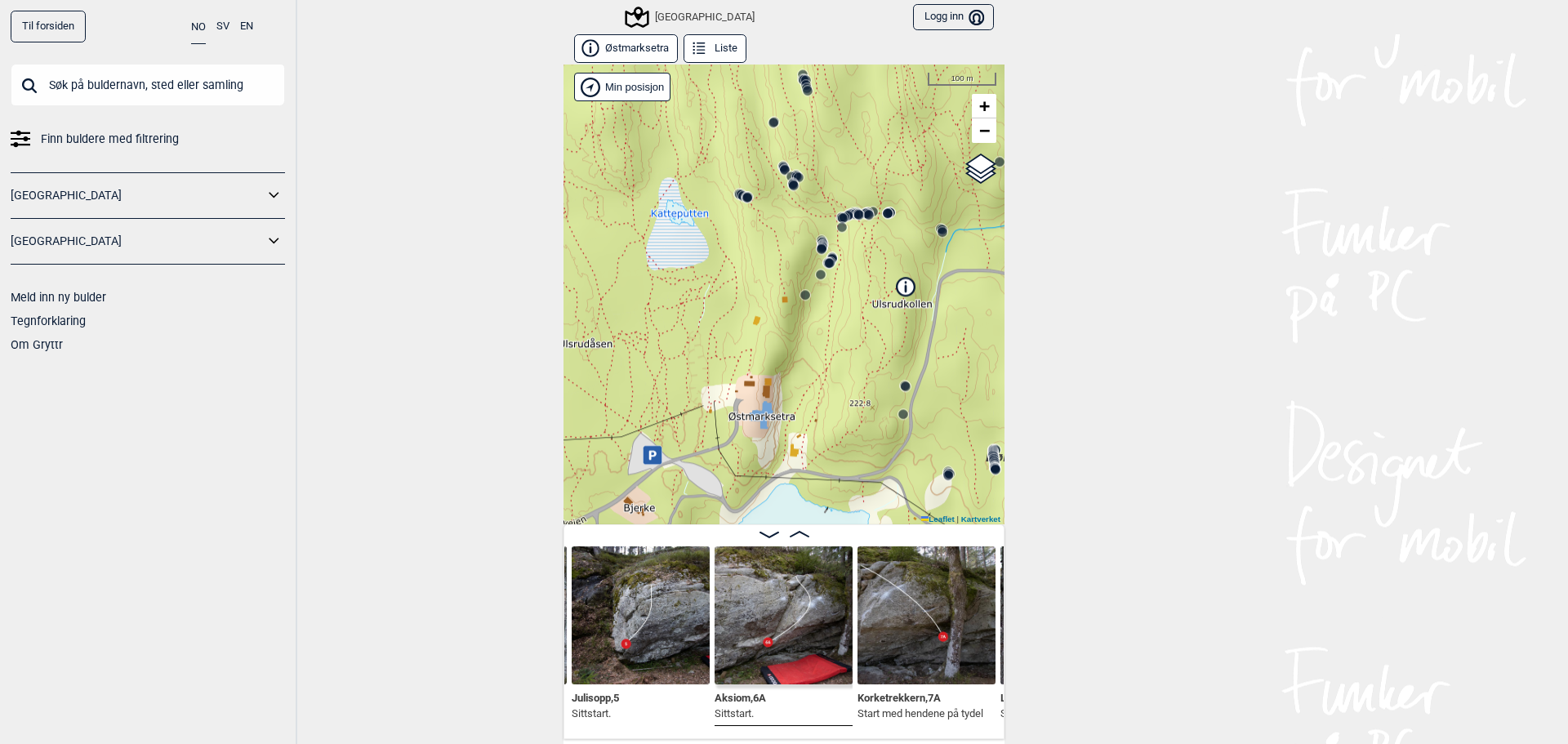
drag, startPoint x: 715, startPoint y: 317, endPoint x: 671, endPoint y: 306, distance: 45.4
click at [659, 308] on div "Speidersteinen Barnehageveggen Cowboyveggen Bølerveggen [GEOGRAPHIC_DATA]" at bounding box center [784, 294] width 441 height 459
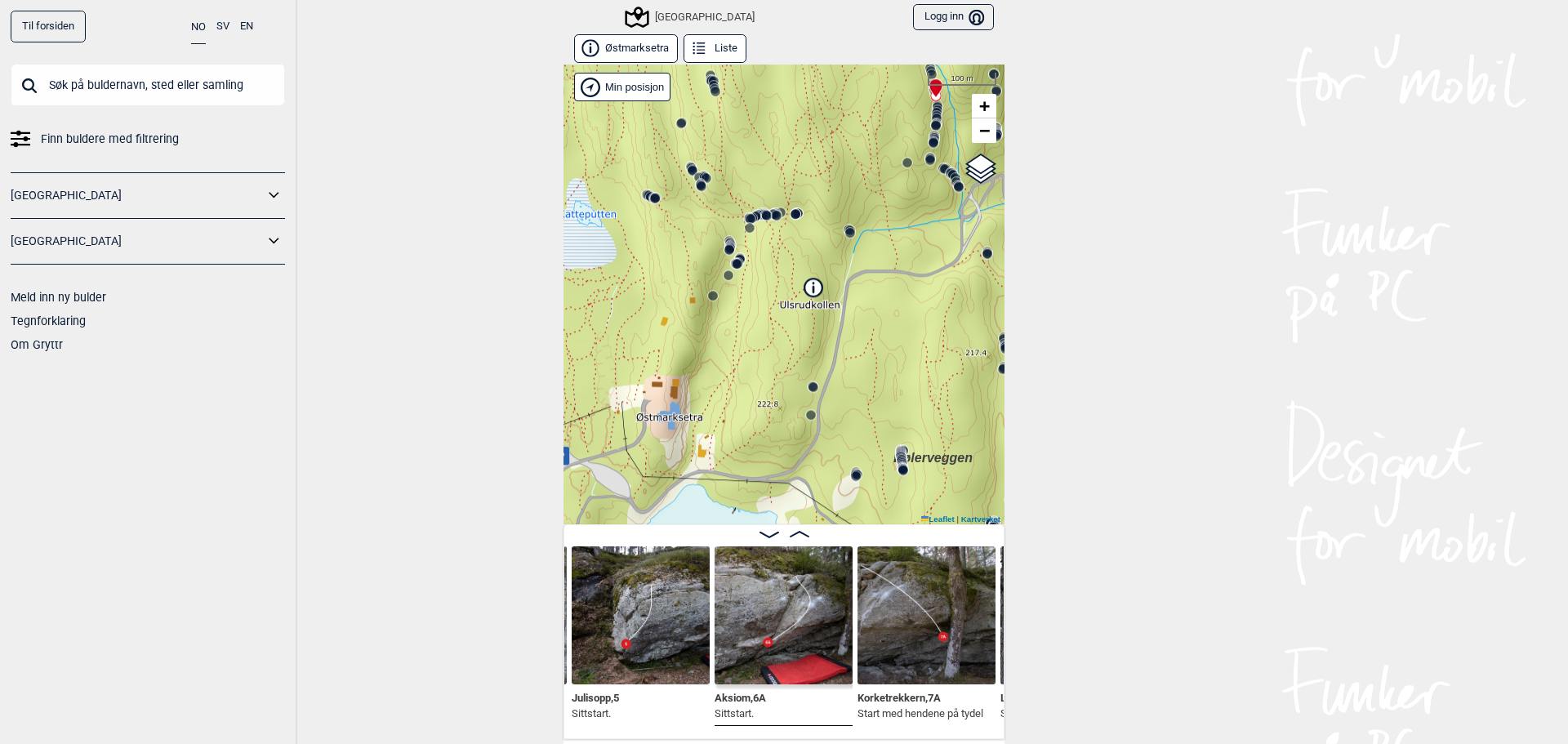
drag, startPoint x: 768, startPoint y: 307, endPoint x: 676, endPoint y: 307, distance: 92.0
click at [676, 307] on div "Speidersteinen Barnehageveggen Cowboyveggen Bølerveggen [GEOGRAPHIC_DATA]" at bounding box center [784, 294] width 441 height 459
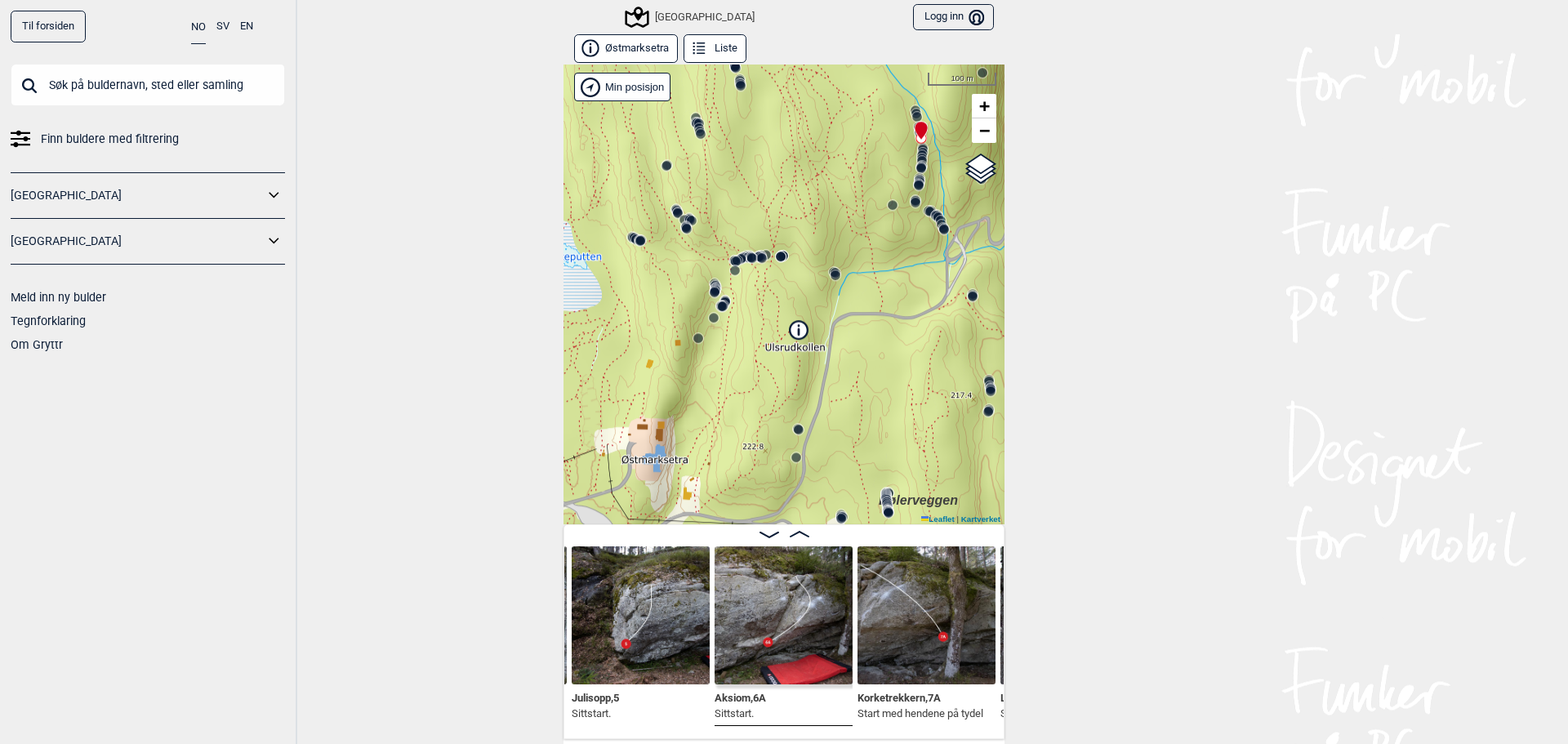
drag, startPoint x: 734, startPoint y: 347, endPoint x: 734, endPoint y: 364, distance: 17.0
click at [719, 388] on div "Speidersteinen Barnehageveggen Cowboyveggen Bølerveggen [GEOGRAPHIC_DATA]" at bounding box center [784, 294] width 441 height 459
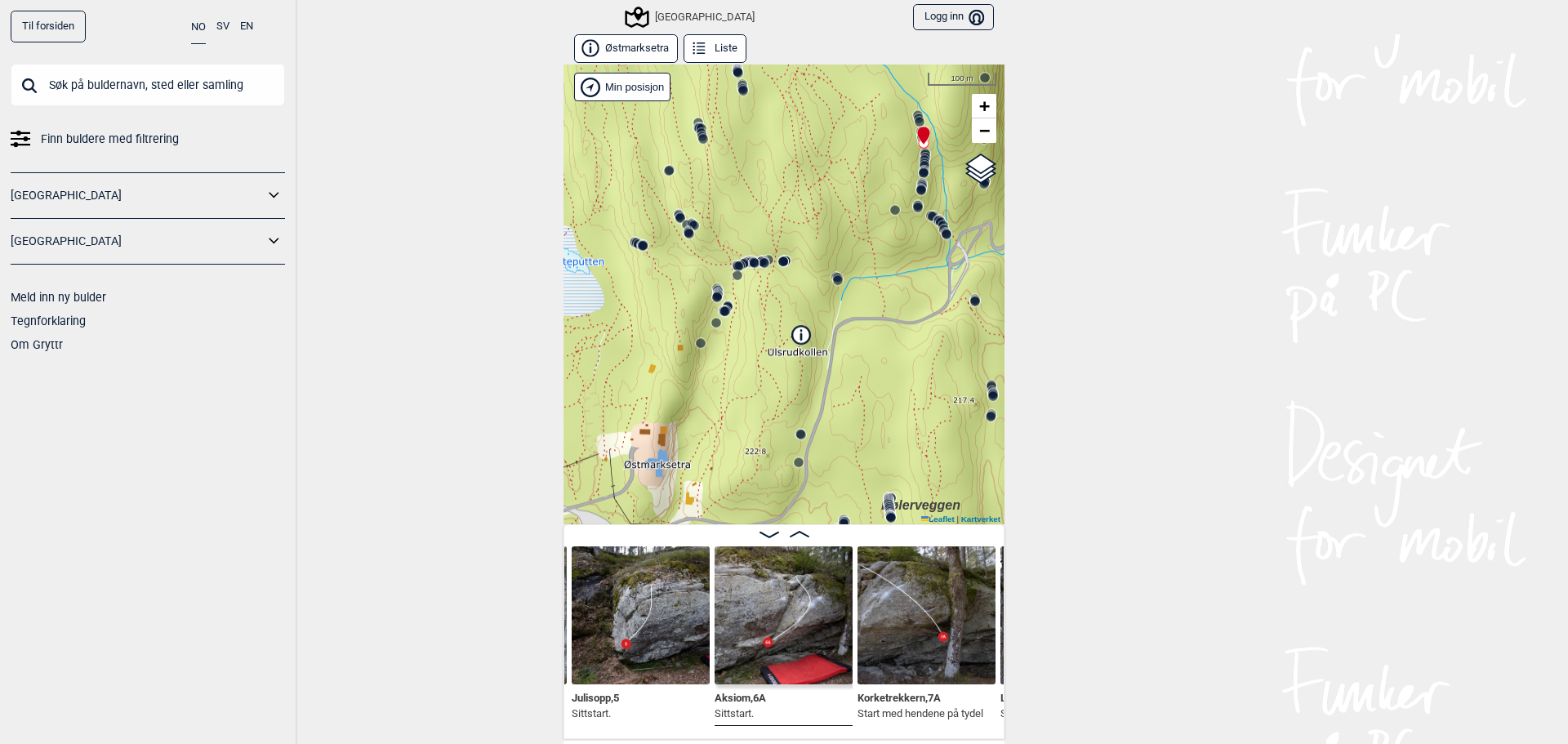
click at [775, 315] on div "Speidersteinen Barnehageveggen Cowboyveggen Bølerveggen [GEOGRAPHIC_DATA]" at bounding box center [784, 294] width 441 height 459
click at [749, 262] on circle at bounding box center [754, 263] width 10 height 10
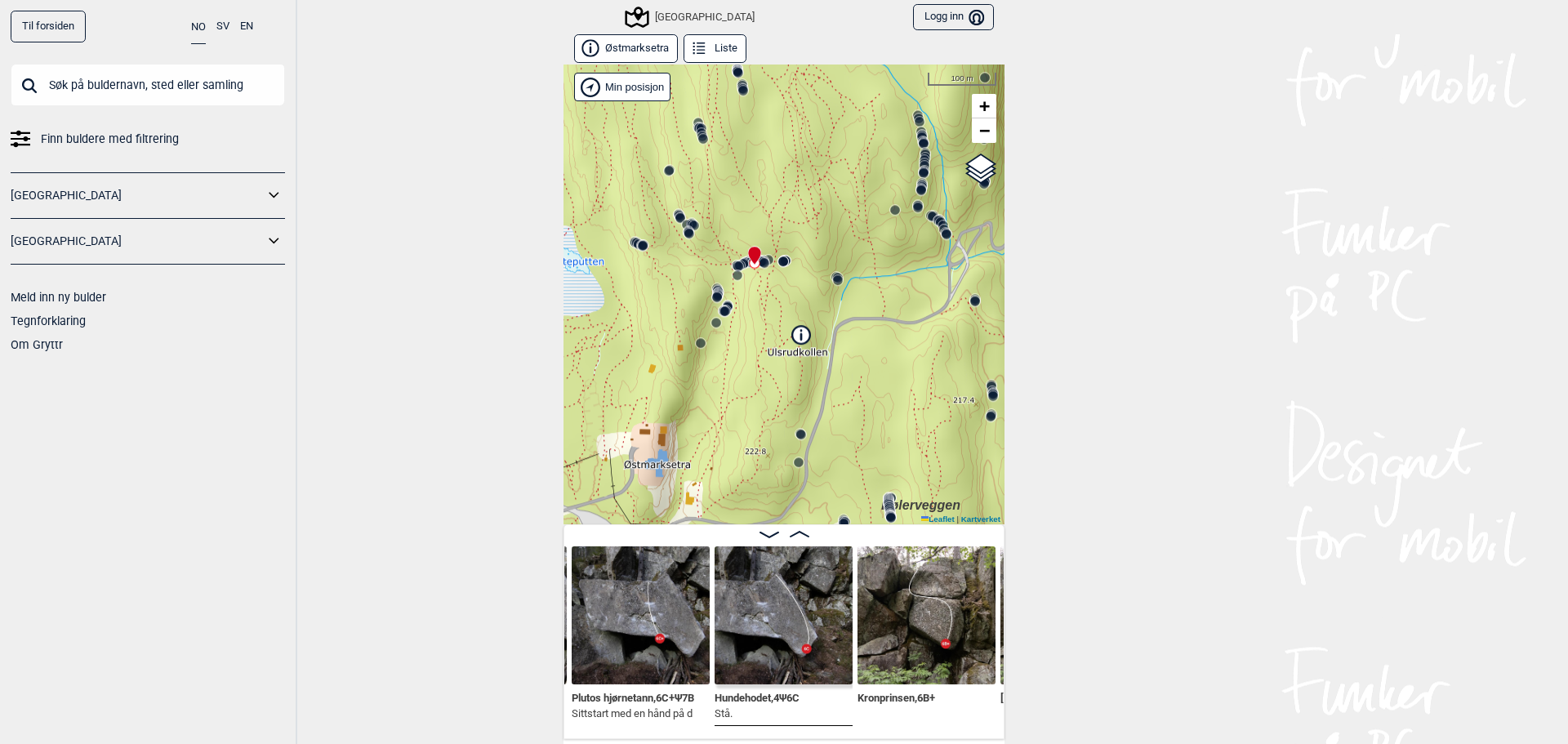
click at [733, 267] on circle at bounding box center [738, 266] width 10 height 10
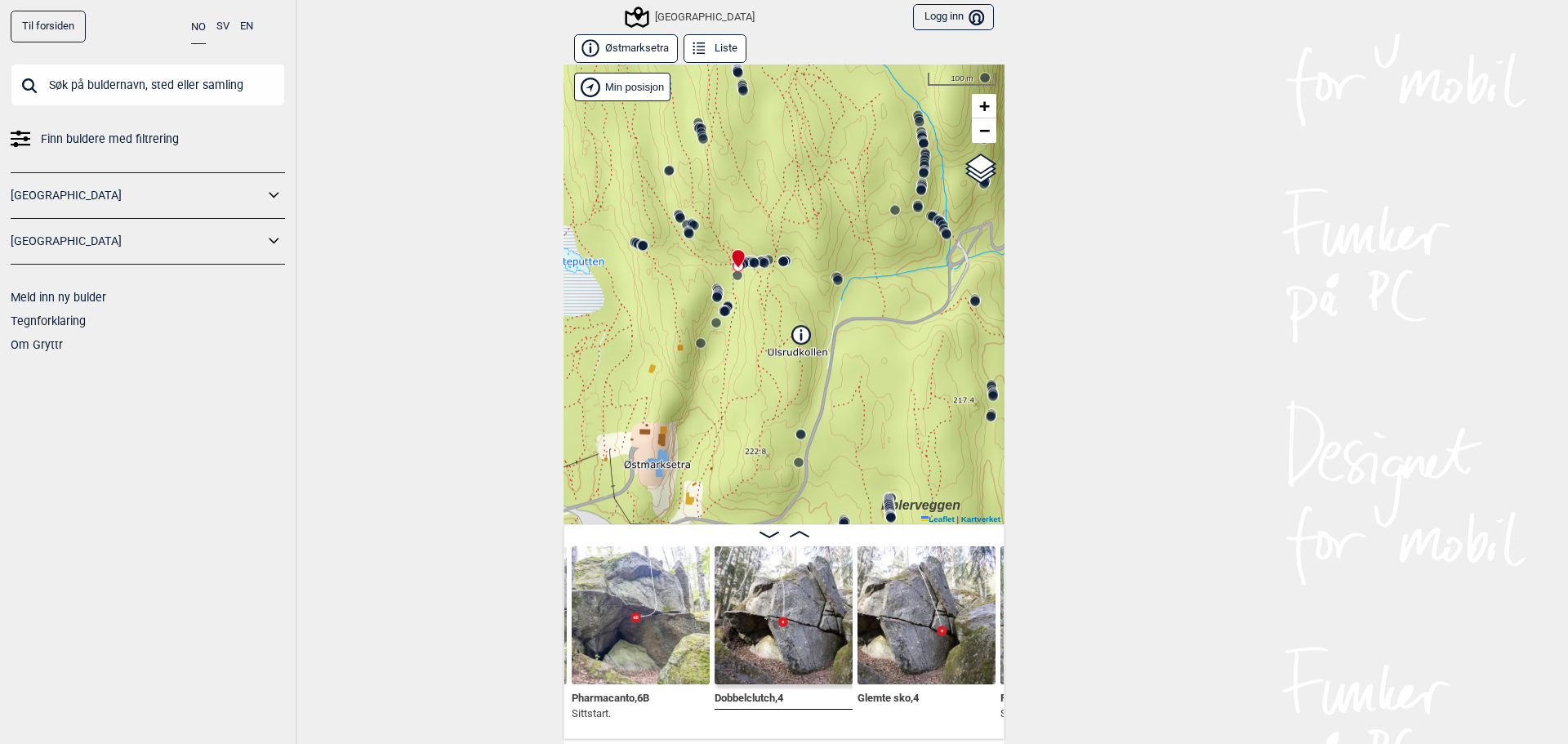
click at [714, 288] on icon at bounding box center [718, 295] width 13 height 13
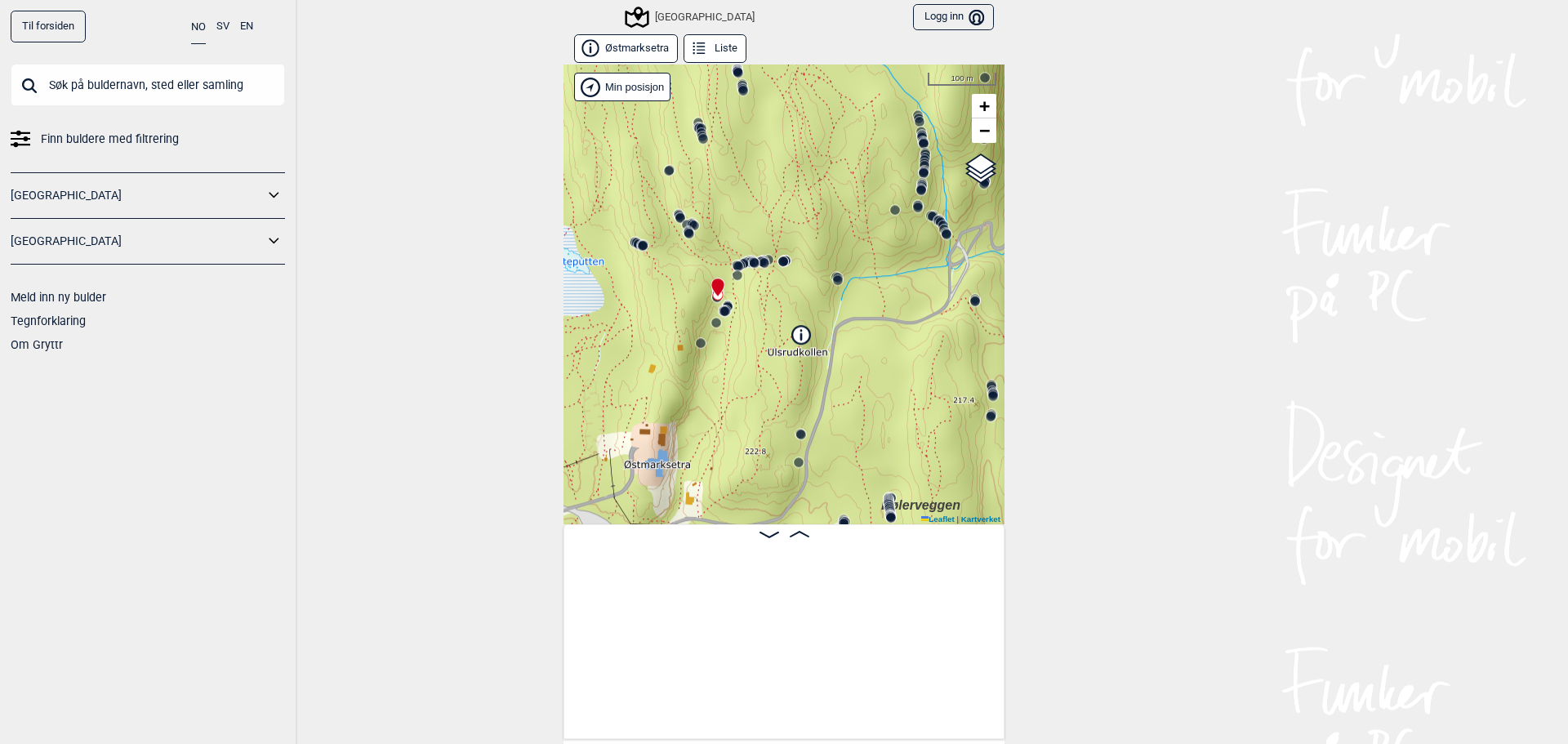
scroll to position [0, 5382]
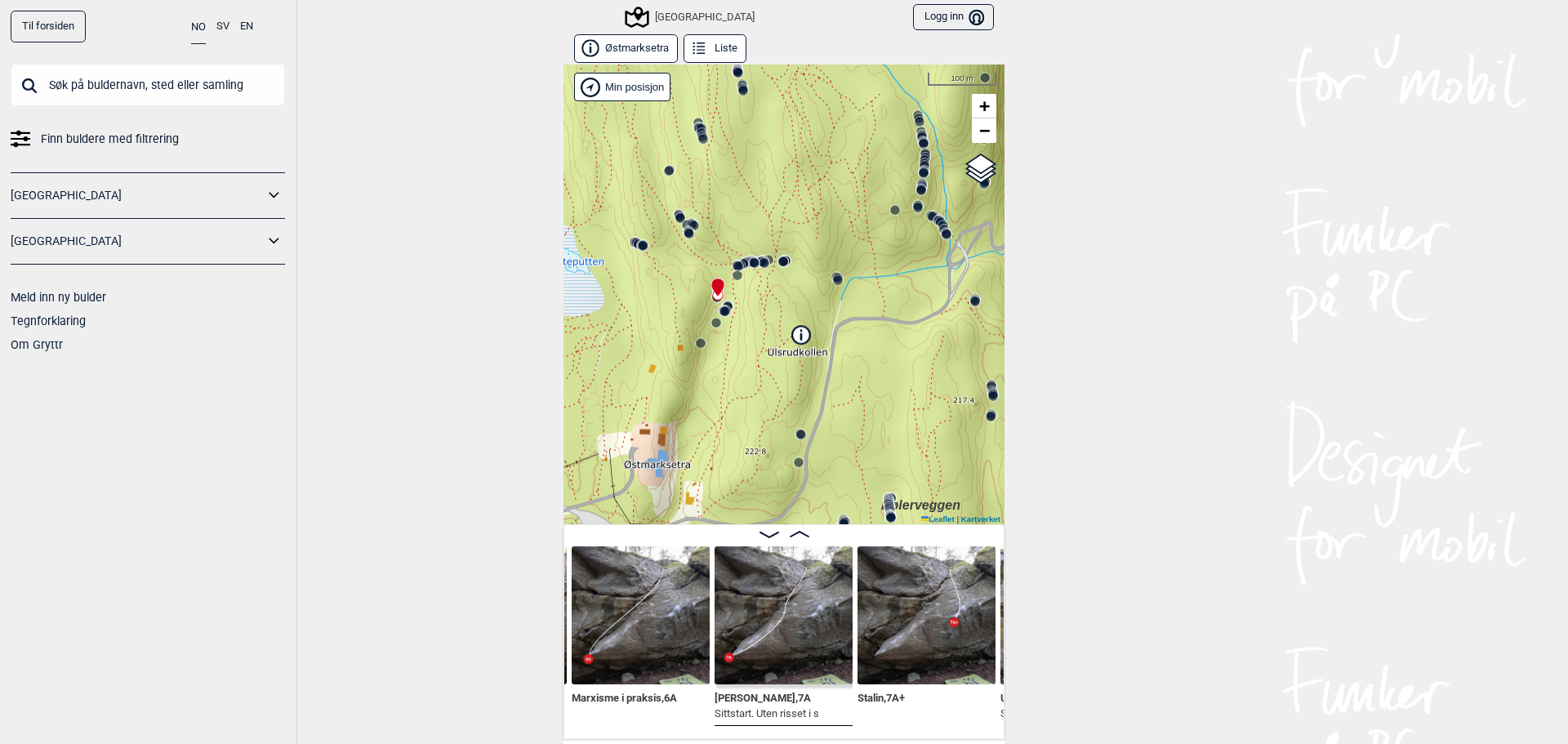
click at [720, 309] on circle at bounding box center [725, 311] width 10 height 10
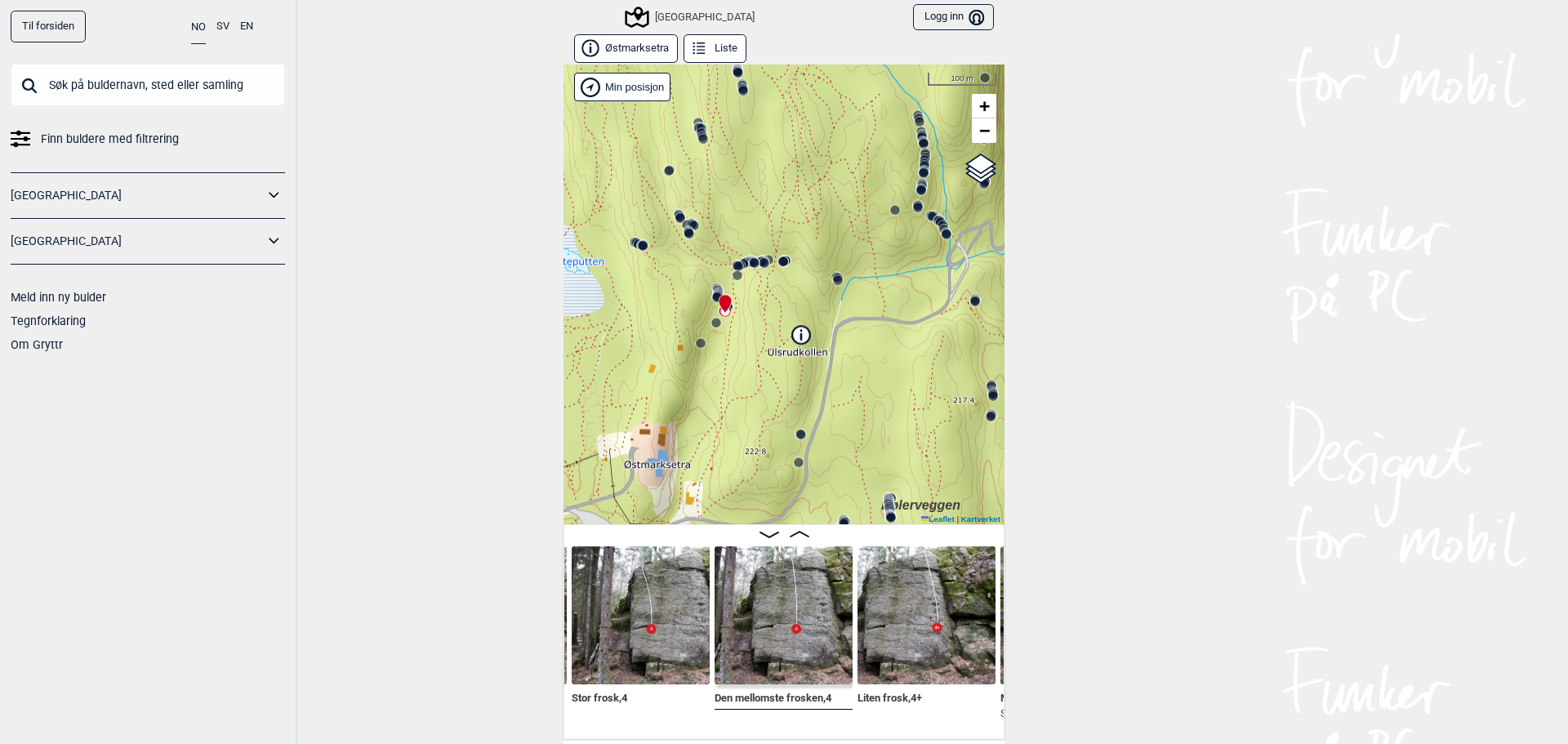
click at [711, 321] on circle at bounding box center [716, 322] width 10 height 10
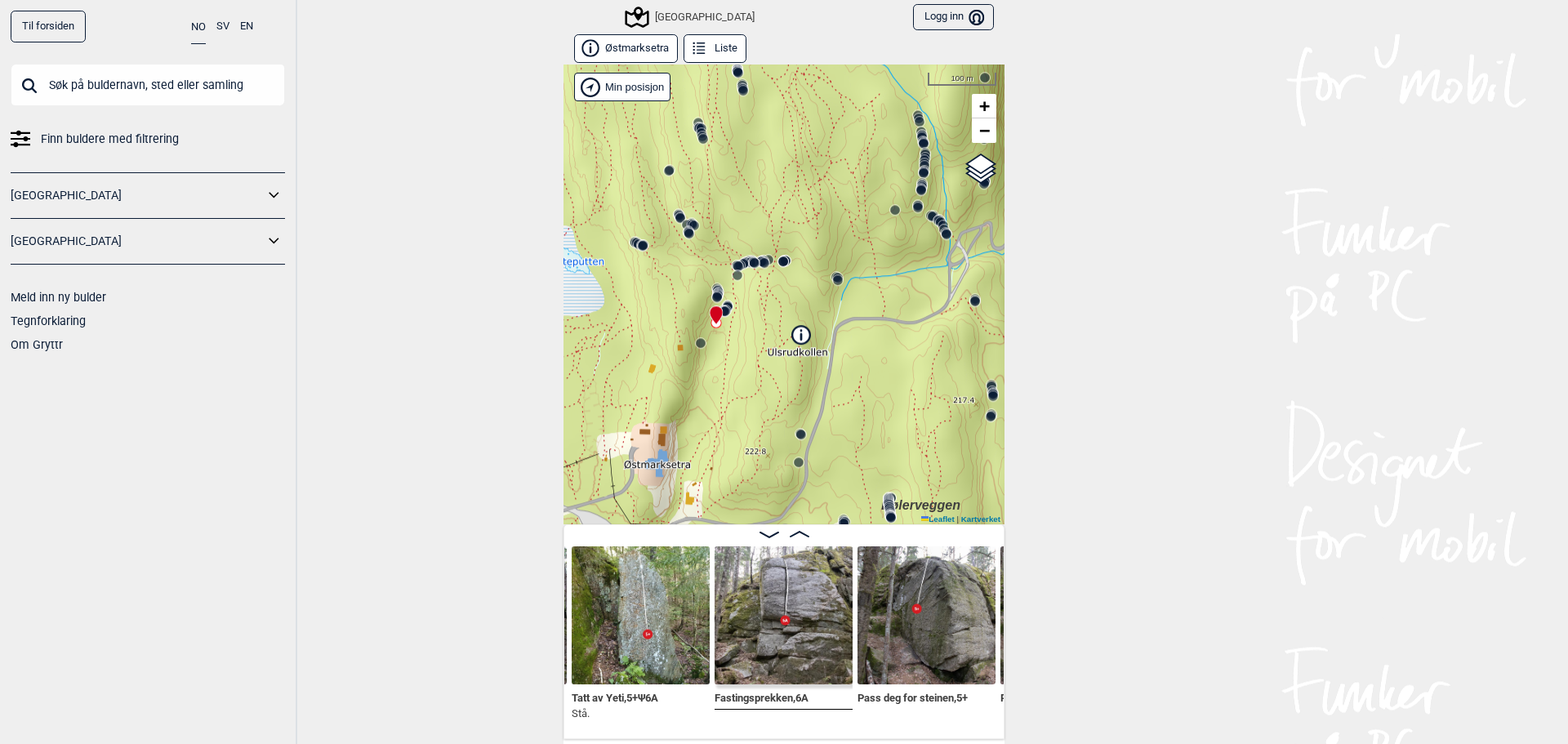
click at [833, 284] on circle at bounding box center [838, 280] width 10 height 10
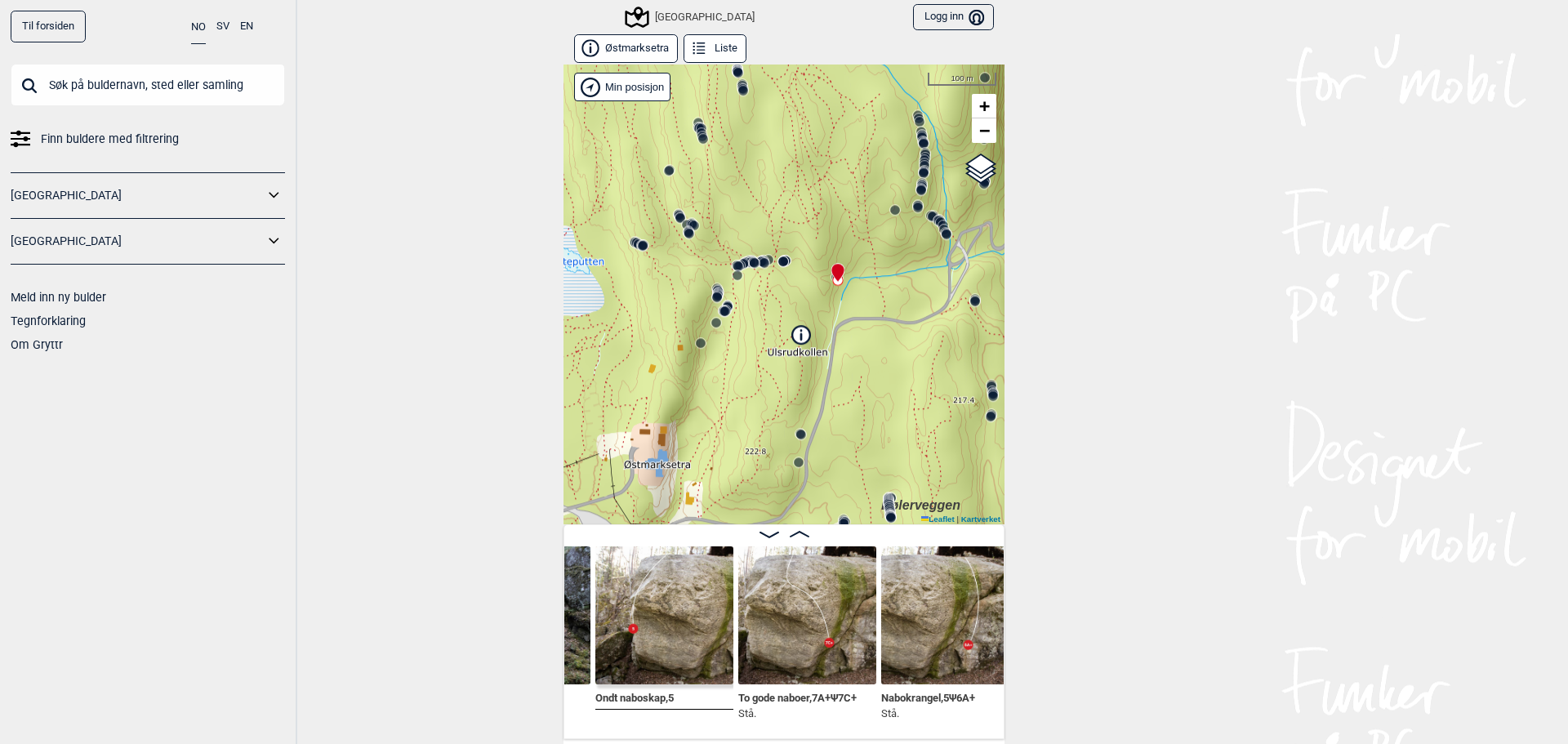
scroll to position [0, 11012]
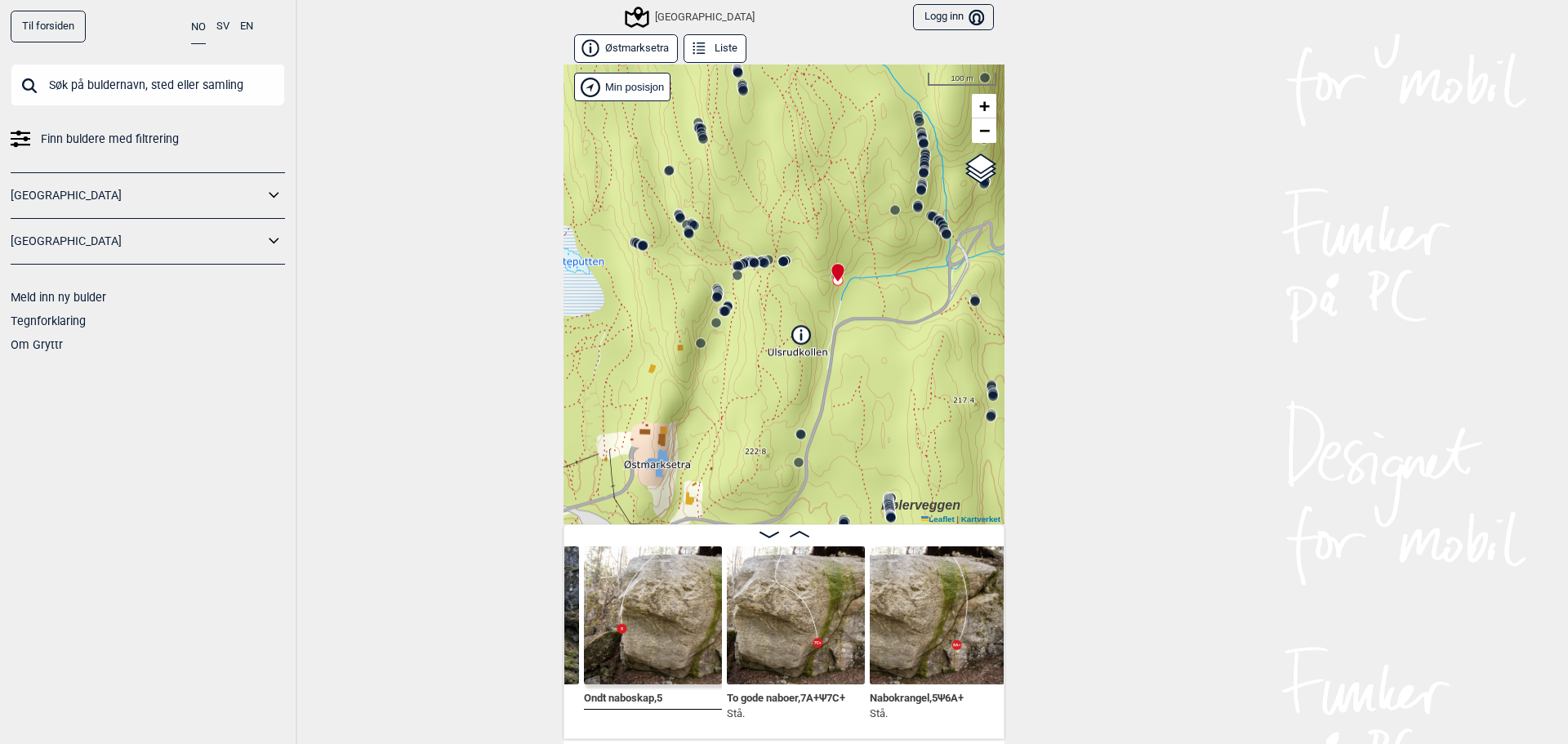
click at [890, 650] on img at bounding box center [939, 616] width 138 height 138
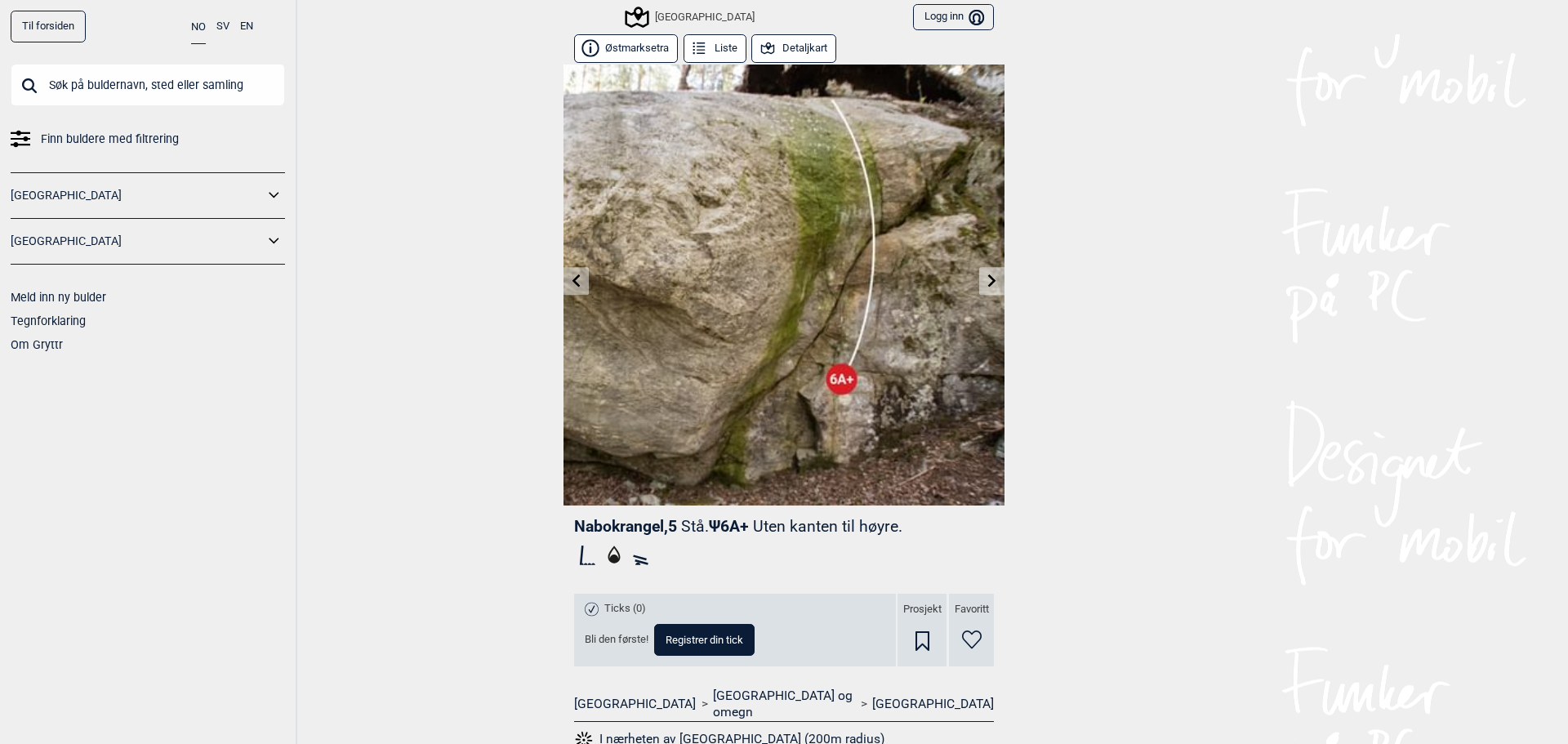
click at [791, 51] on button "Detaljkart" at bounding box center [793, 48] width 85 height 28
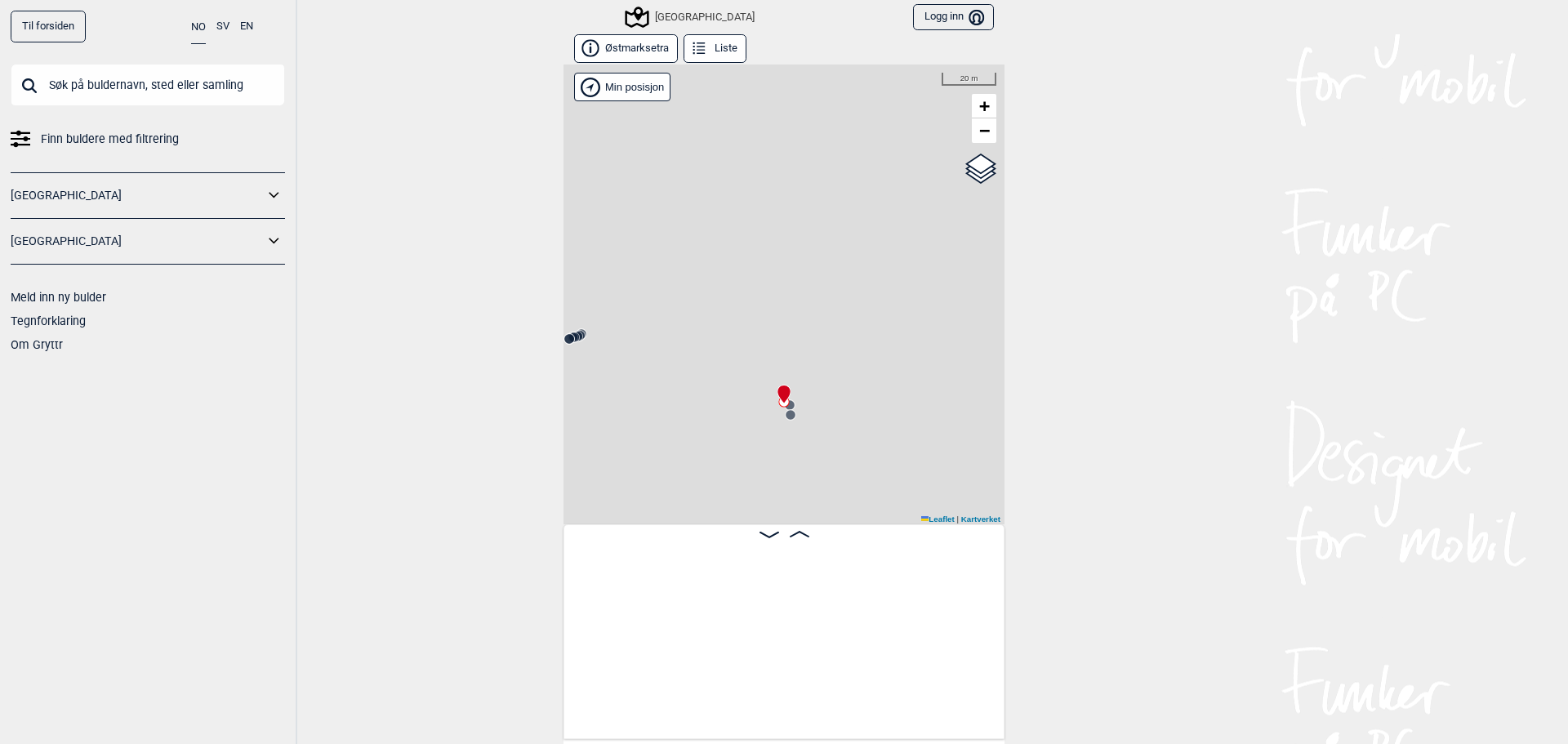
scroll to position [0, 11041]
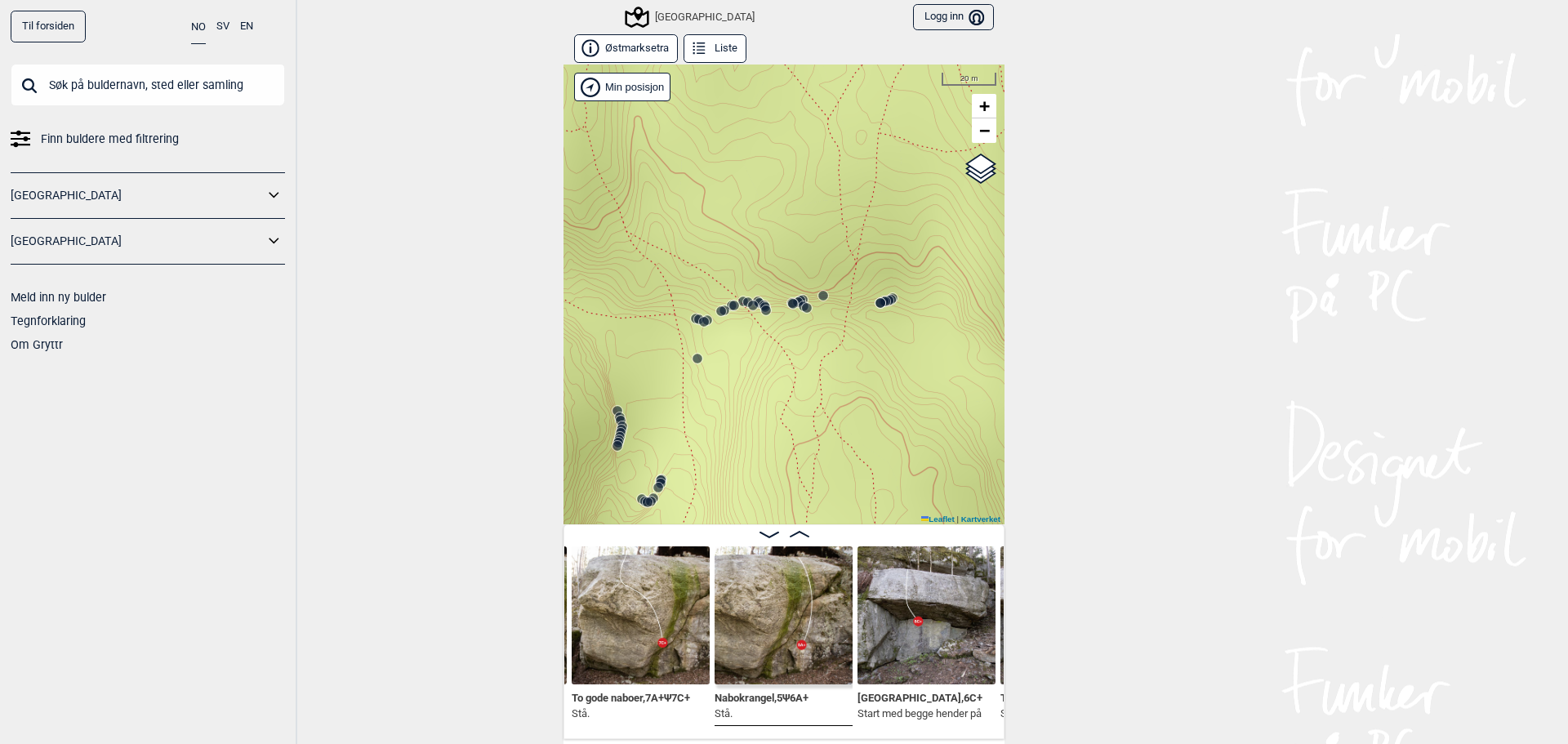
drag, startPoint x: 711, startPoint y: 436, endPoint x: 1013, endPoint y: 383, distance: 306.6
click at [1026, 394] on div "Til forsiden NO SV EN Finn buldere med filtrering [GEOGRAPHIC_DATA] [GEOGRAPHIC…" at bounding box center [784, 372] width 1568 height 744
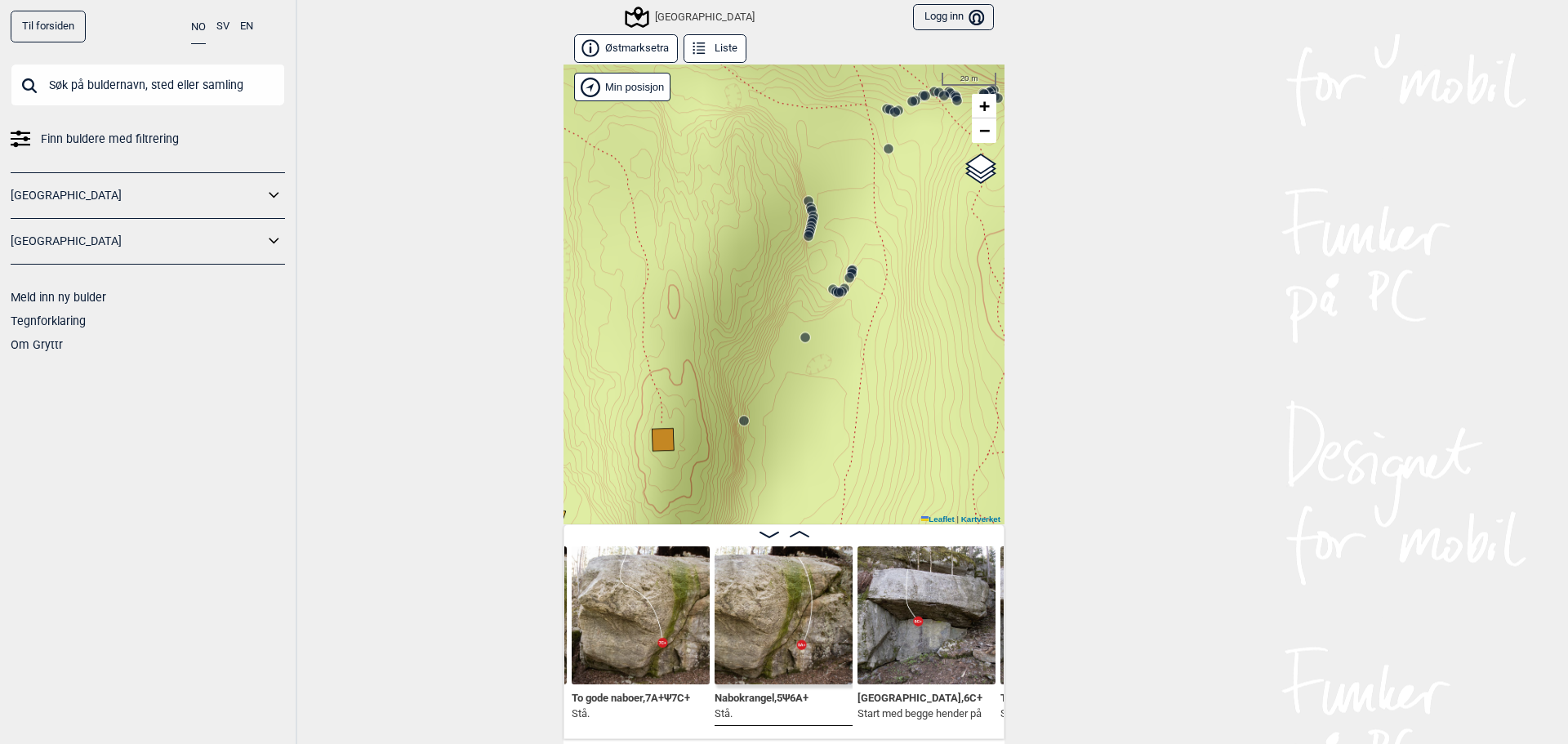
drag, startPoint x: 746, startPoint y: 399, endPoint x: 933, endPoint y: 193, distance: 278.2
click at [933, 193] on div "Speidersteinen Barnehageveggen Cowboyveggen Bølerveggen [GEOGRAPHIC_DATA]" at bounding box center [784, 294] width 441 height 459
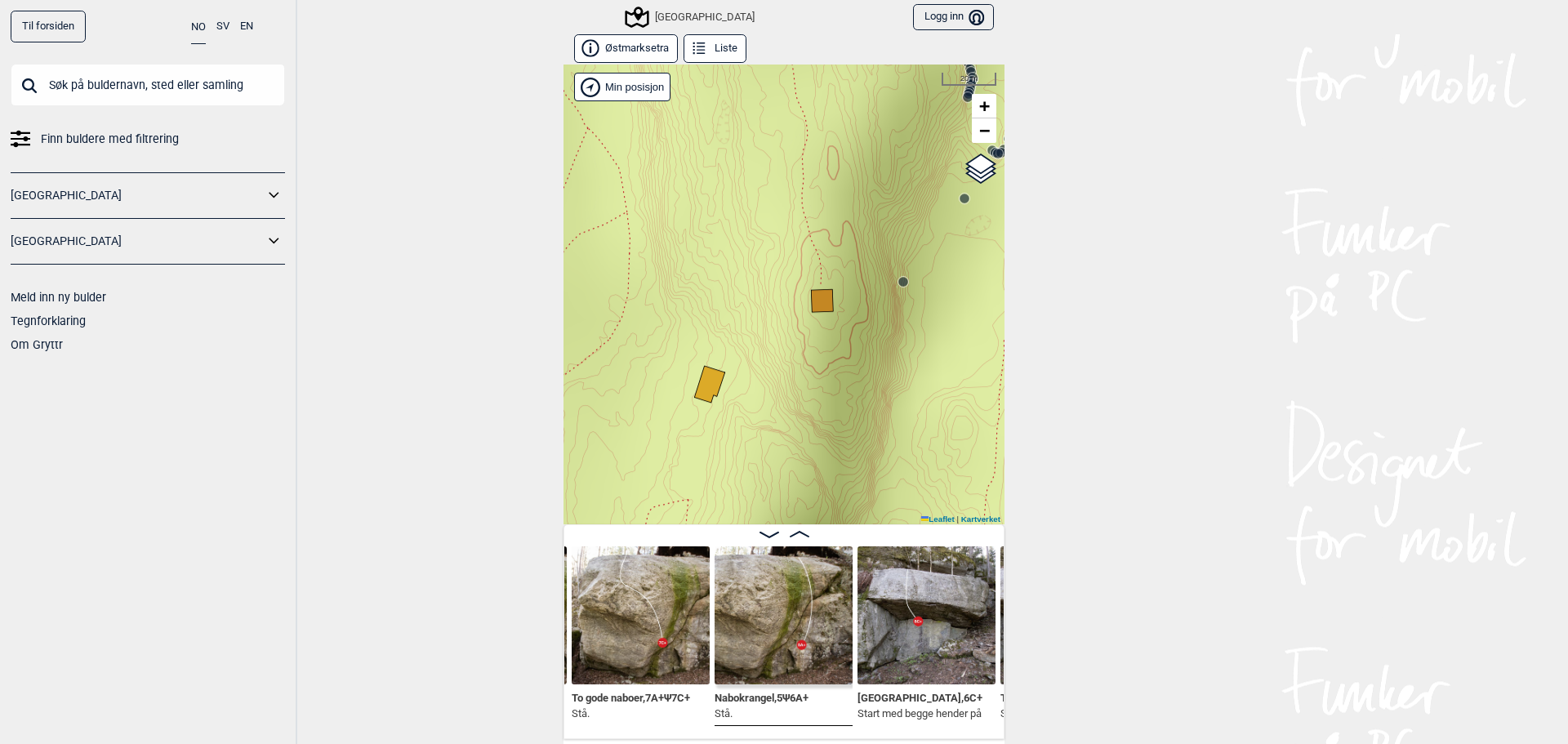
drag, startPoint x: 739, startPoint y: 358, endPoint x: 898, endPoint y: 226, distance: 206.7
click at [898, 226] on div "Speidersteinen Barnehageveggen Cowboyveggen Bølerveggen [GEOGRAPHIC_DATA]" at bounding box center [784, 294] width 441 height 459
click at [950, 200] on span "Google satellite" at bounding box center [958, 196] width 60 height 10
click at [928, 200] on input "Google satellite" at bounding box center [922, 196] width 11 height 11
radio input "true"
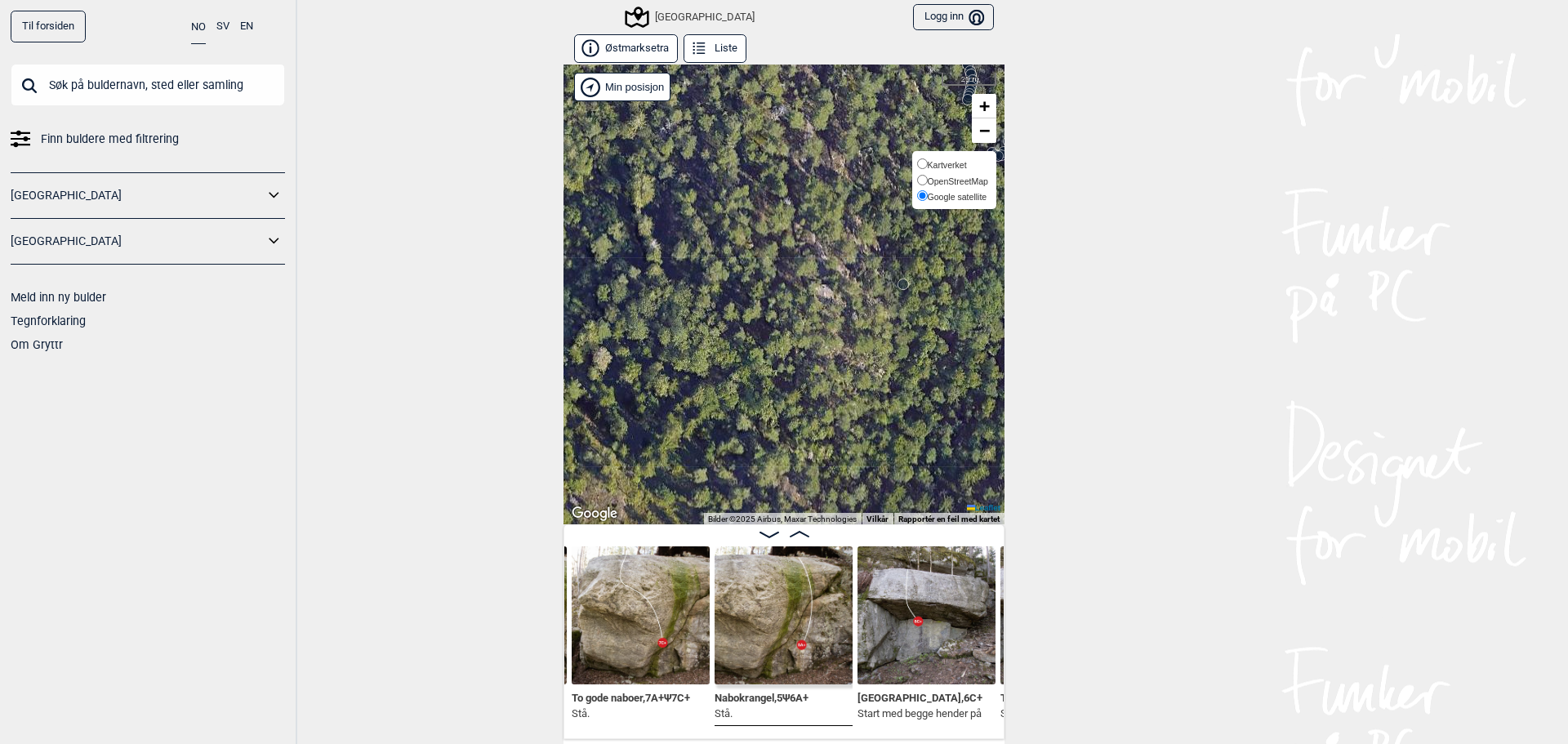
click at [942, 164] on span "Kartverket" at bounding box center [947, 165] width 39 height 10
click at [928, 164] on input "Kartverket" at bounding box center [922, 164] width 11 height 11
radio input "true"
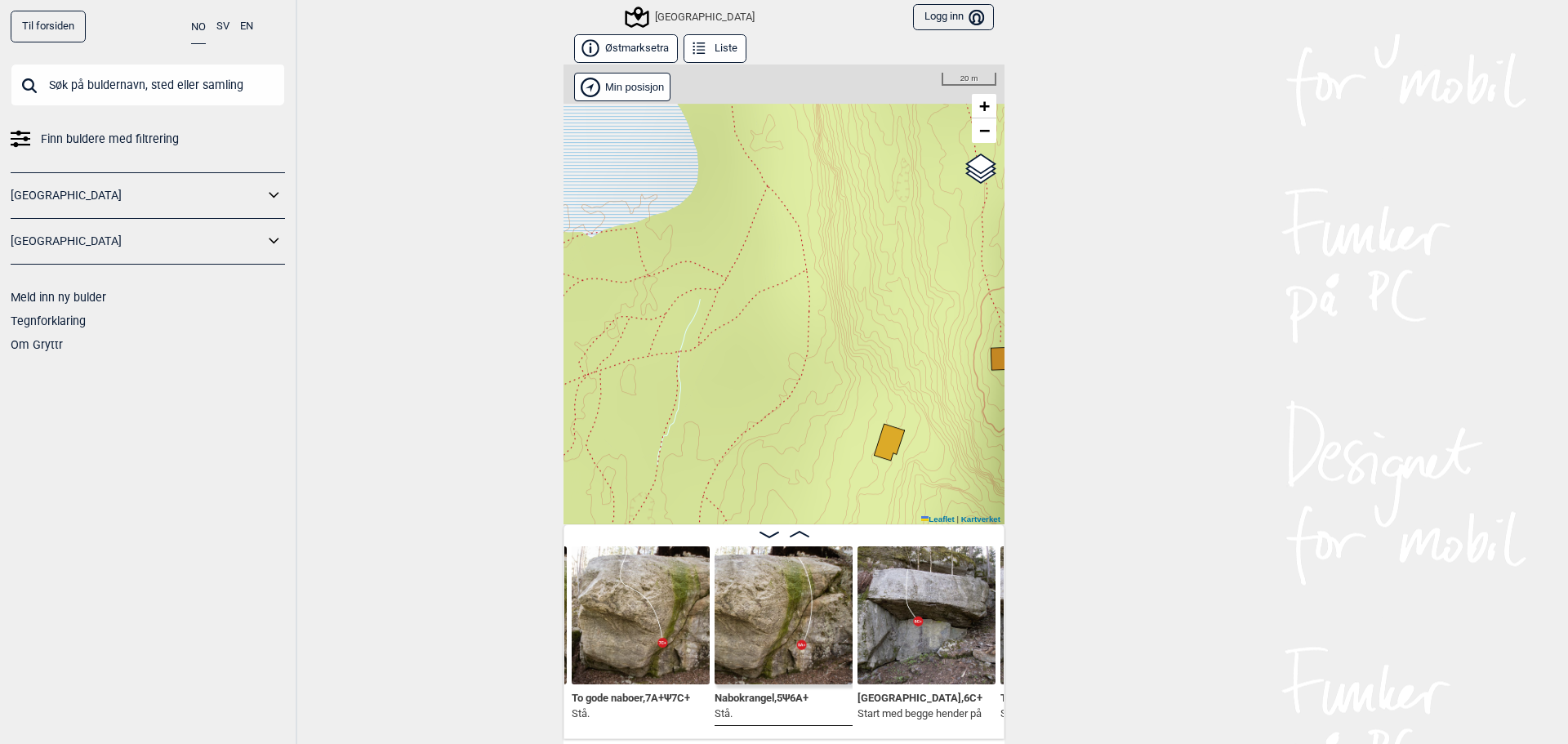
drag, startPoint x: 810, startPoint y: 337, endPoint x: 990, endPoint y: 393, distance: 188.5
click at [990, 393] on div "Speidersteinen Barnehageveggen Cowboyveggen Bølerveggen [GEOGRAPHIC_DATA]" at bounding box center [784, 294] width 441 height 459
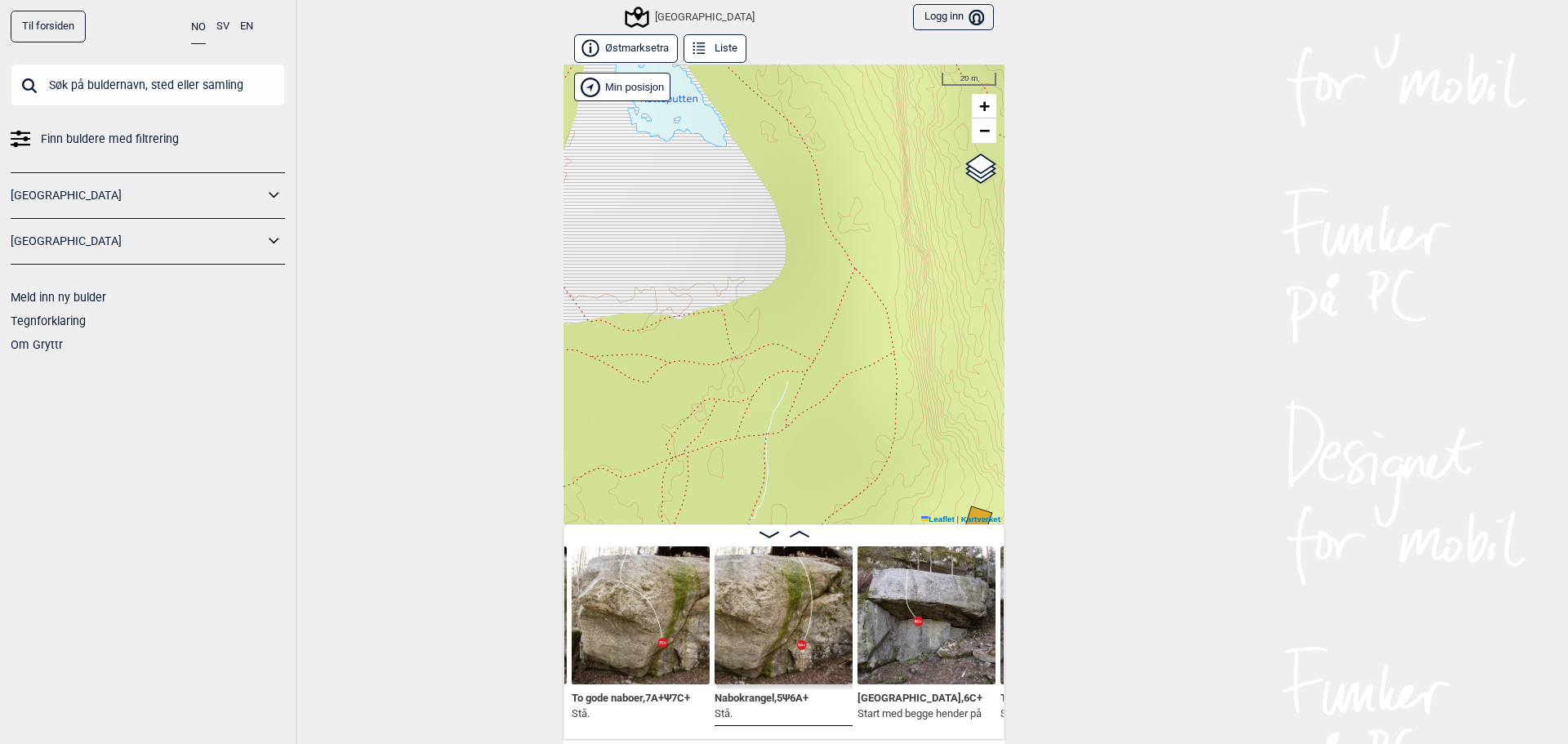
drag, startPoint x: 710, startPoint y: 299, endPoint x: 838, endPoint y: 427, distance: 181.0
click at [838, 427] on div "Speidersteinen Barnehageveggen Cowboyveggen Bølerveggen [GEOGRAPHIC_DATA]" at bounding box center [784, 294] width 441 height 459
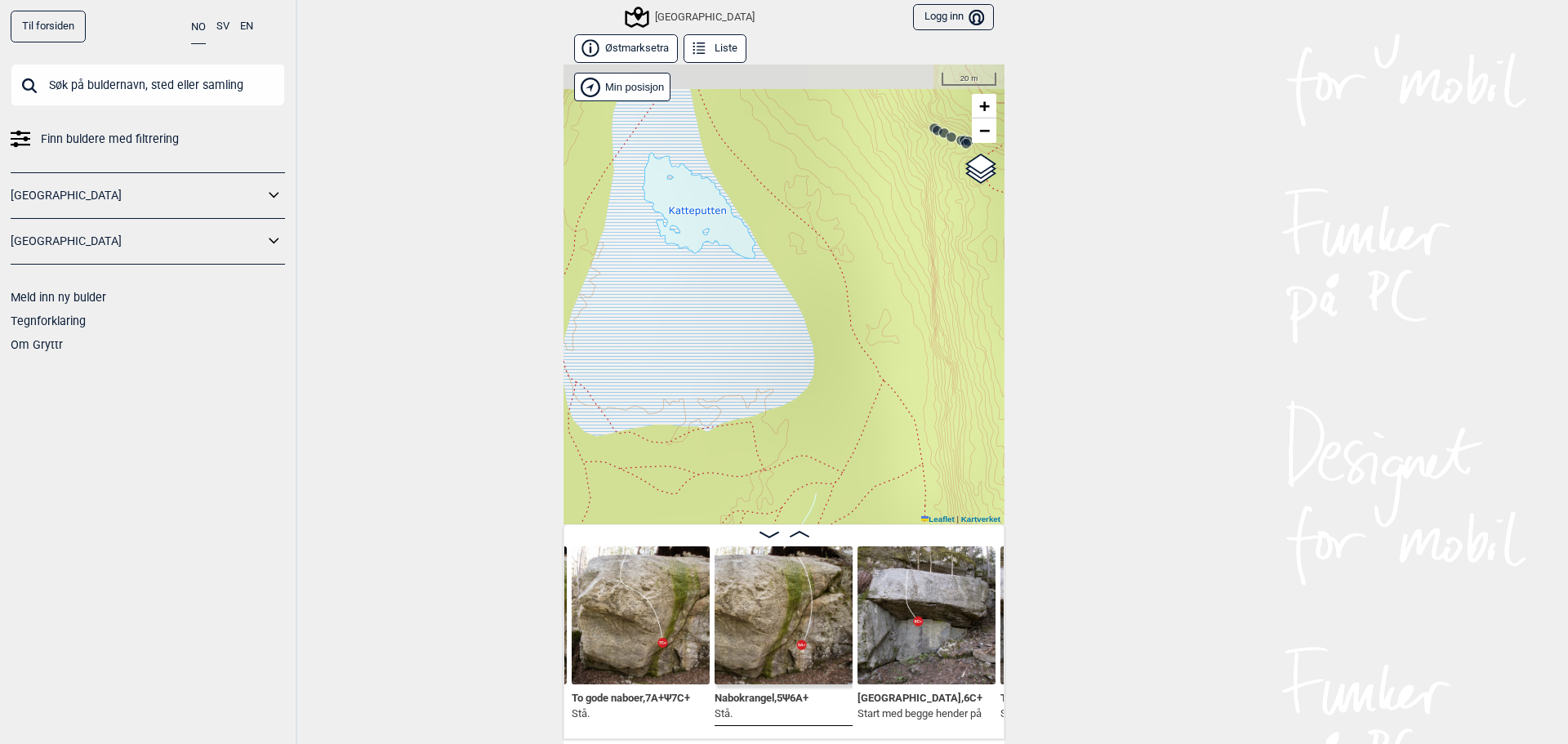
drag, startPoint x: 770, startPoint y: 285, endPoint x: 751, endPoint y: 342, distance: 60.1
click at [751, 346] on div "Speidersteinen Barnehageveggen Cowboyveggen Bølerveggen [GEOGRAPHIC_DATA]" at bounding box center [784, 294] width 441 height 459
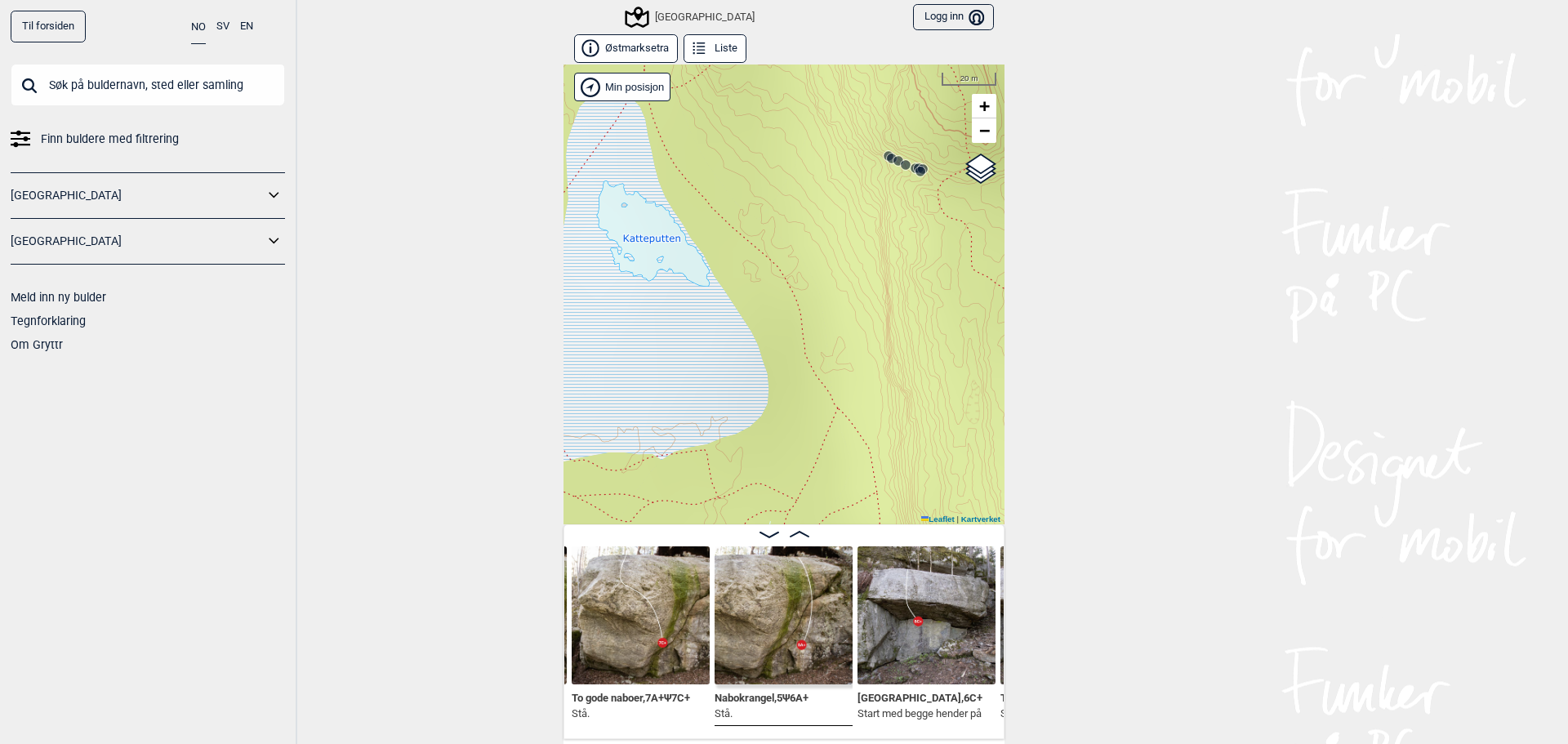
drag, startPoint x: 856, startPoint y: 260, endPoint x: 804, endPoint y: 307, distance: 70.1
click at [804, 307] on div "Speidersteinen Barnehageveggen Cowboyveggen Bølerveggen [GEOGRAPHIC_DATA]" at bounding box center [784, 294] width 441 height 459
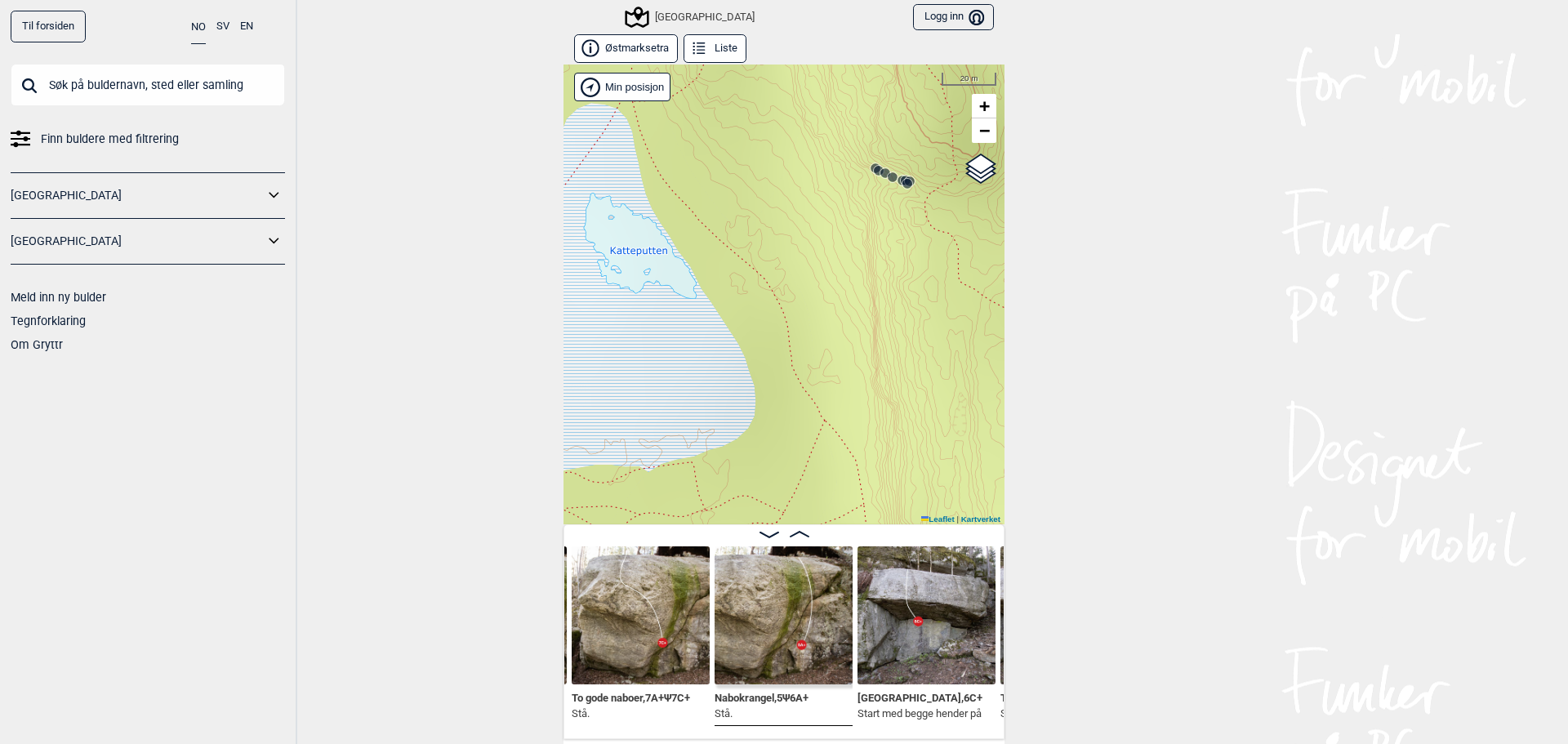
click at [879, 177] on icon at bounding box center [885, 173] width 13 height 13
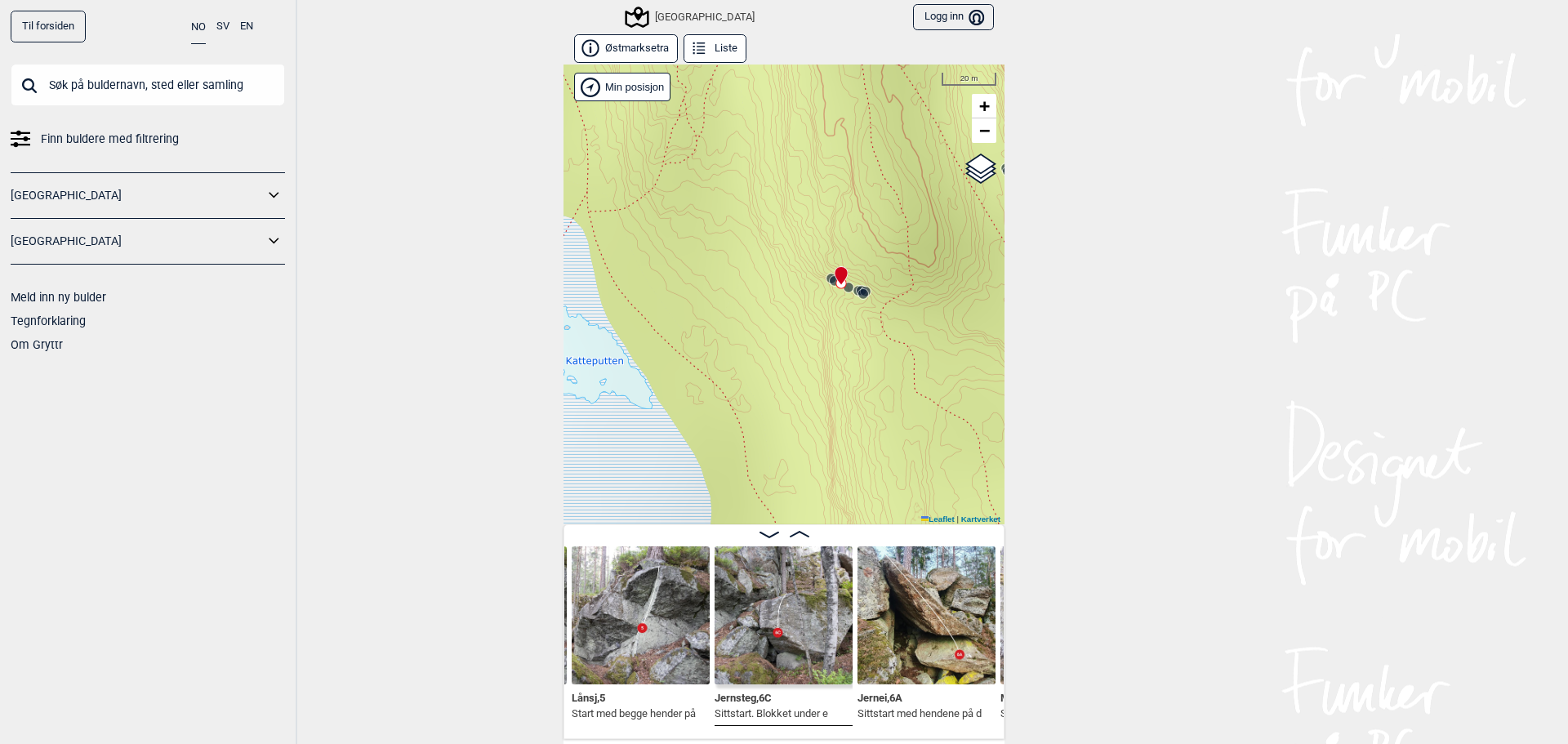
drag, startPoint x: 891, startPoint y: 224, endPoint x: 848, endPoint y: 324, distance: 108.9
click at [848, 324] on div "Speidersteinen Barnehageveggen Cowboyveggen Bølerveggen [GEOGRAPHIC_DATA]" at bounding box center [784, 294] width 441 height 459
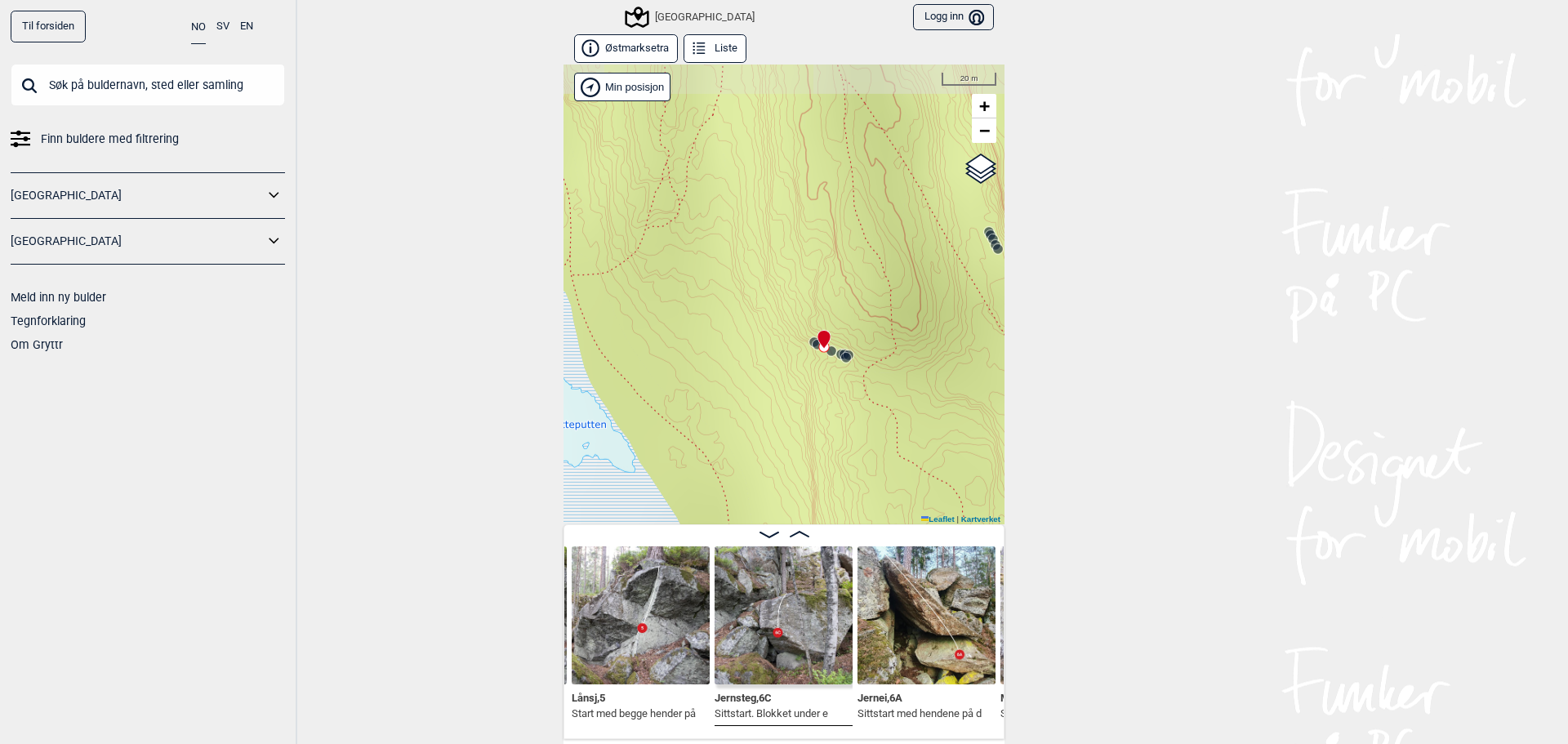
drag, startPoint x: 953, startPoint y: 260, endPoint x: 939, endPoint y: 290, distance: 33.1
click at [936, 320] on div "Speidersteinen Barnehageveggen Cowboyveggen Bølerveggen [GEOGRAPHIC_DATA]" at bounding box center [784, 294] width 441 height 459
click at [980, 138] on span "−" at bounding box center [985, 130] width 11 height 20
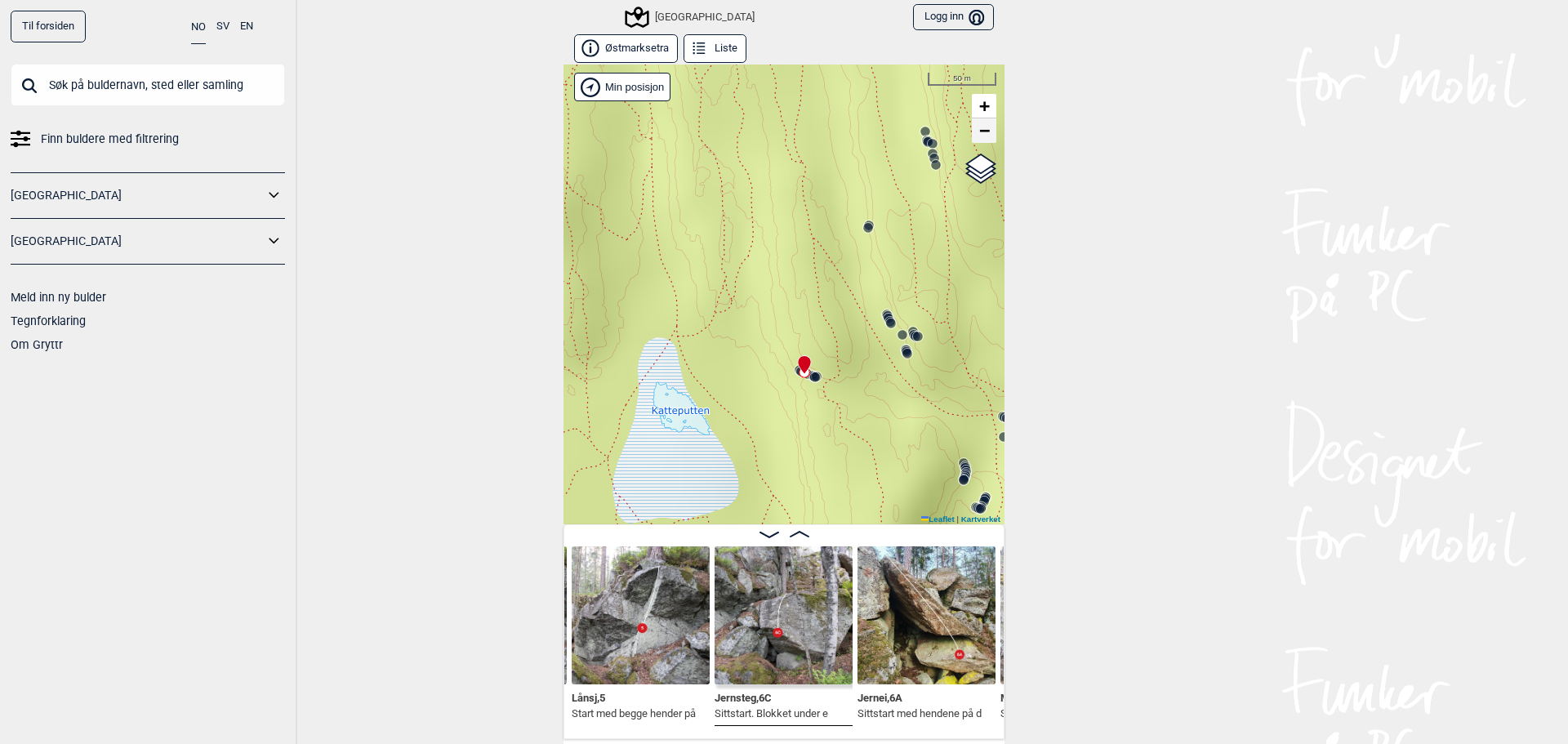
click at [980, 138] on span "−" at bounding box center [985, 130] width 11 height 20
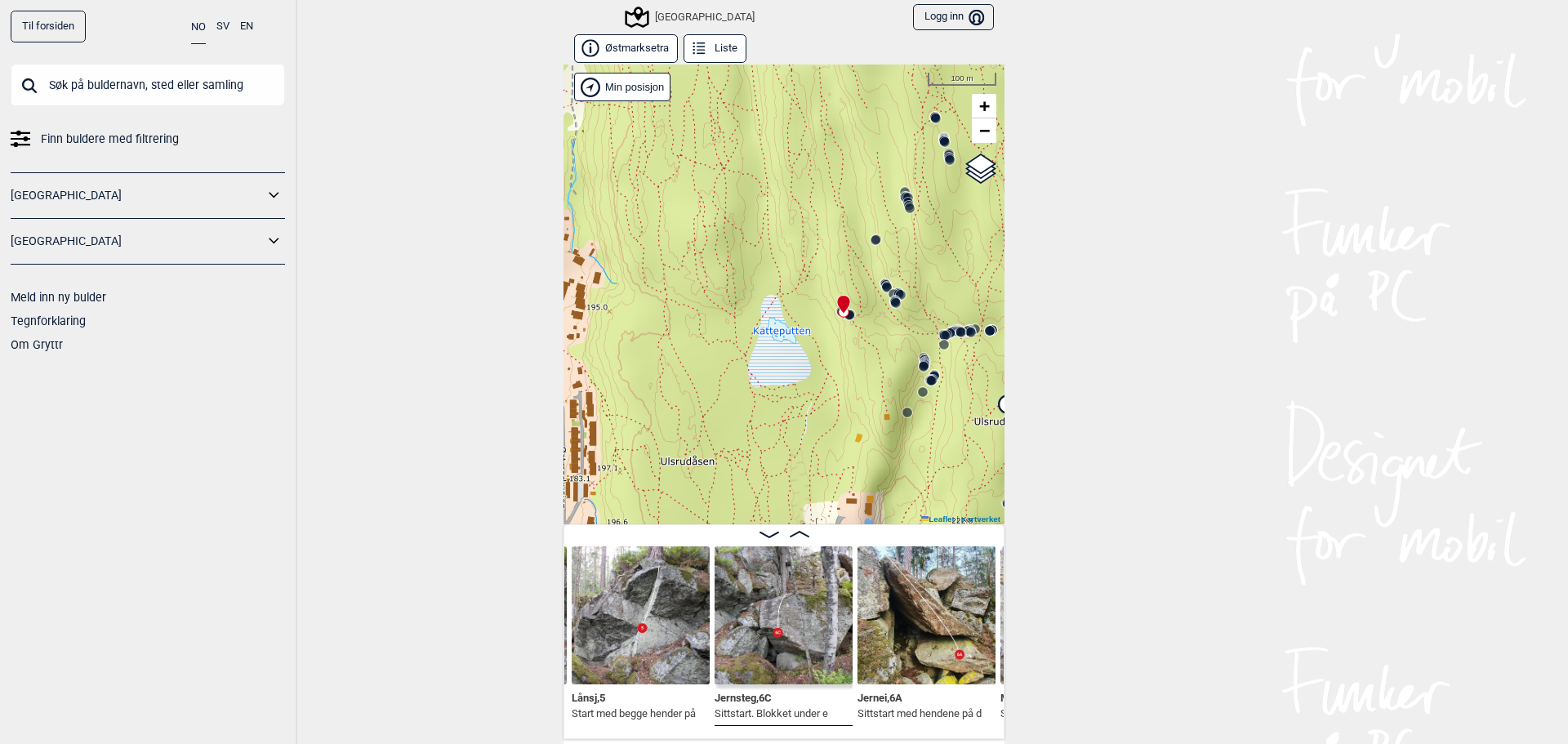
drag, startPoint x: 768, startPoint y: 266, endPoint x: 819, endPoint y: 191, distance: 90.7
click at [819, 191] on div "Speidersteinen Barnehageveggen Cowboyveggen Bølerveggen [GEOGRAPHIC_DATA]" at bounding box center [784, 294] width 441 height 459
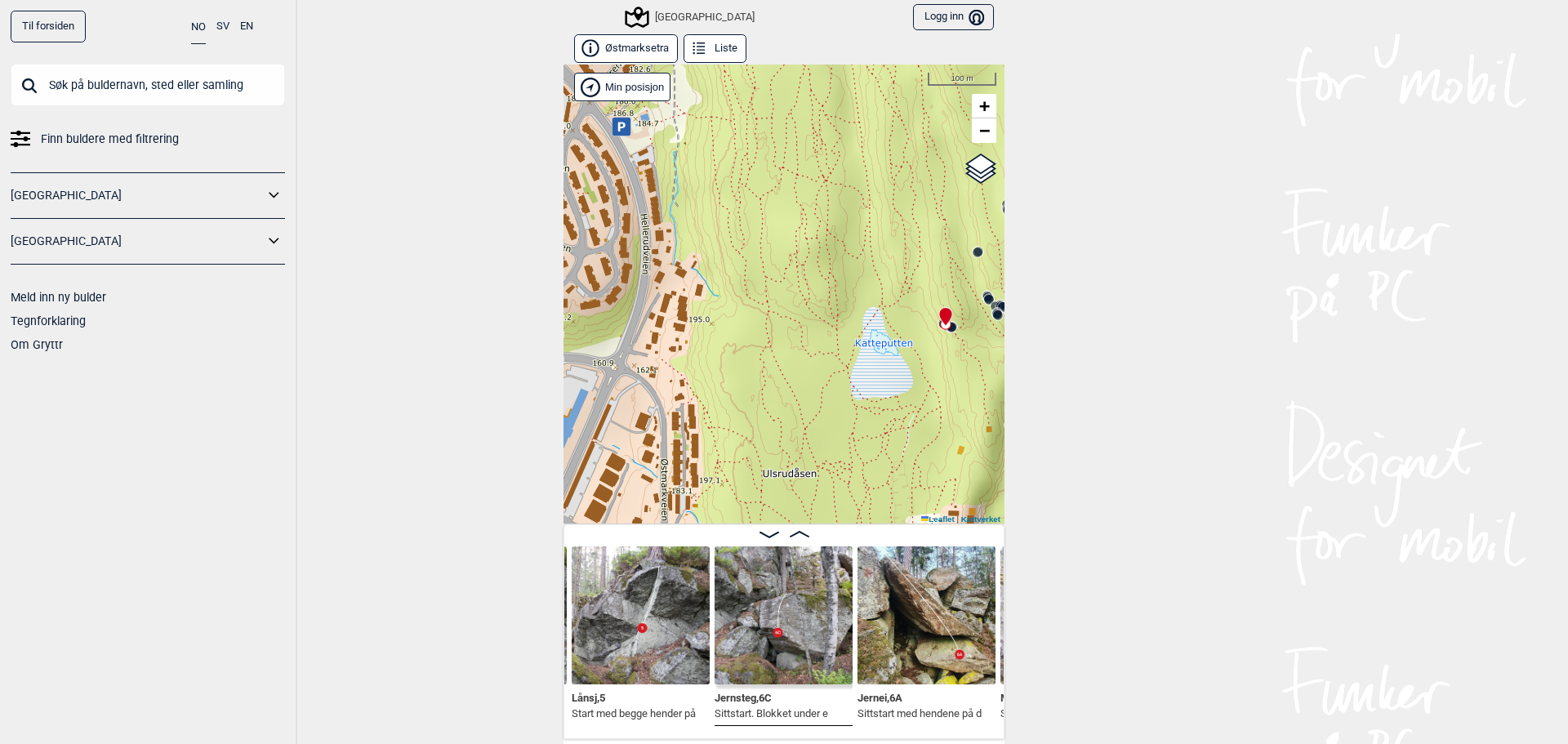
drag, startPoint x: 723, startPoint y: 285, endPoint x: 829, endPoint y: 312, distance: 109.4
click at [829, 312] on div "Speidersteinen Barnehageveggen Cowboyveggen Bølerveggen [GEOGRAPHIC_DATA]" at bounding box center [784, 294] width 441 height 459
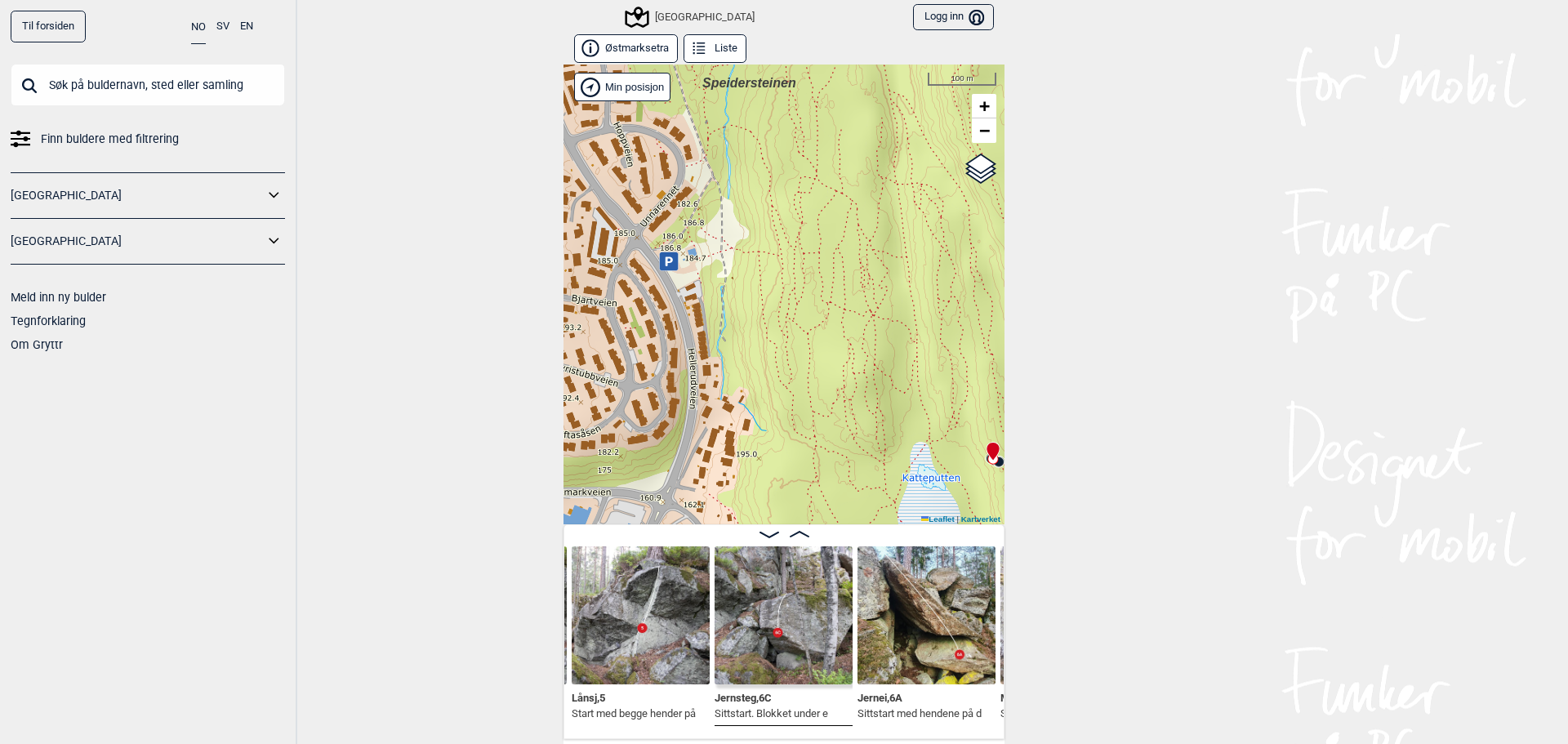
drag, startPoint x: 779, startPoint y: 277, endPoint x: 829, endPoint y: 413, distance: 144.9
click at [829, 413] on div "Speidersteinen Barnehageveggen Cowboyveggen Bølerveggen [GEOGRAPHIC_DATA]" at bounding box center [784, 294] width 441 height 459
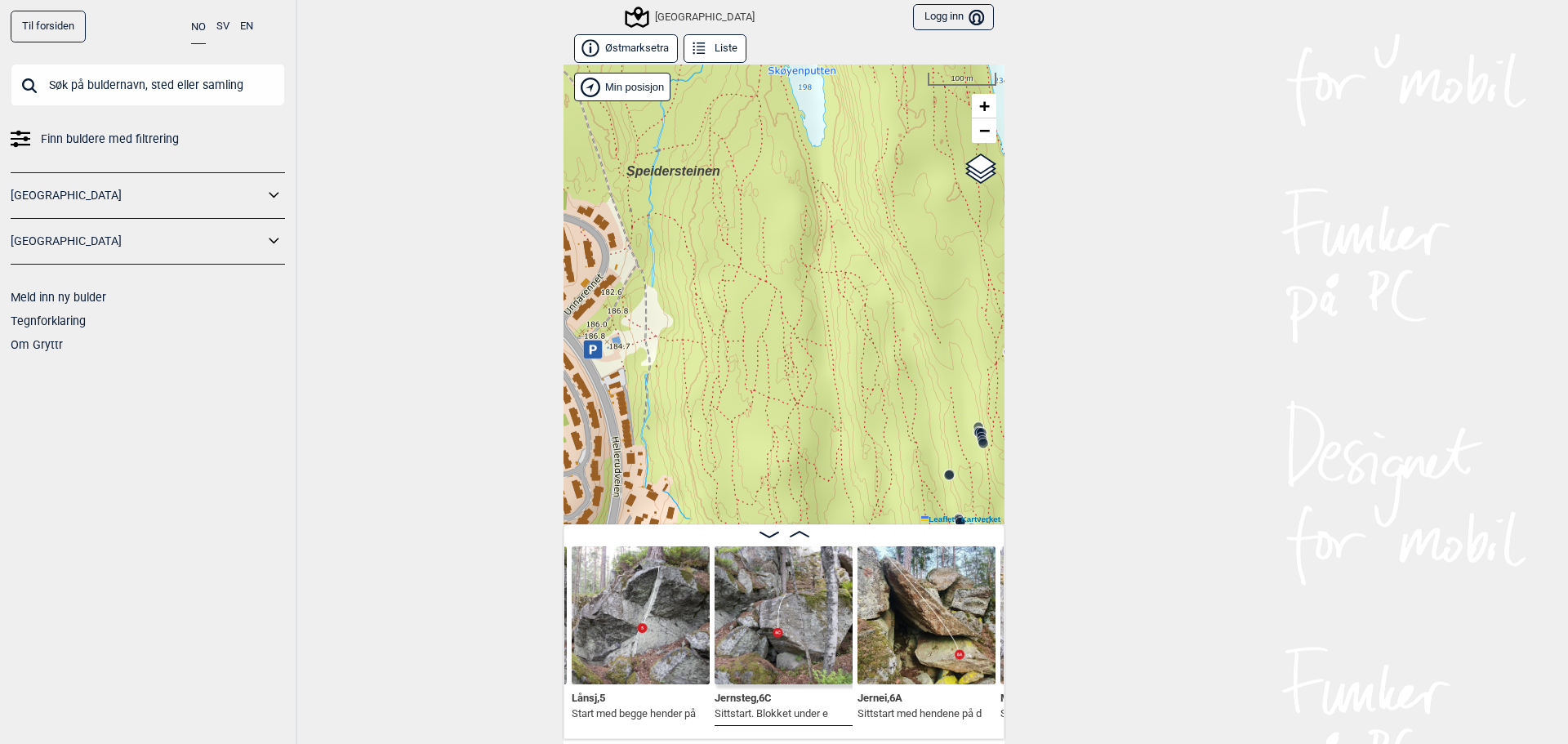
drag, startPoint x: 836, startPoint y: 318, endPoint x: 741, endPoint y: 404, distance: 128.1
click at [741, 404] on div "Speidersteinen Barnehageveggen Cowboyveggen Bølerveggen [GEOGRAPHIC_DATA]" at bounding box center [784, 294] width 441 height 459
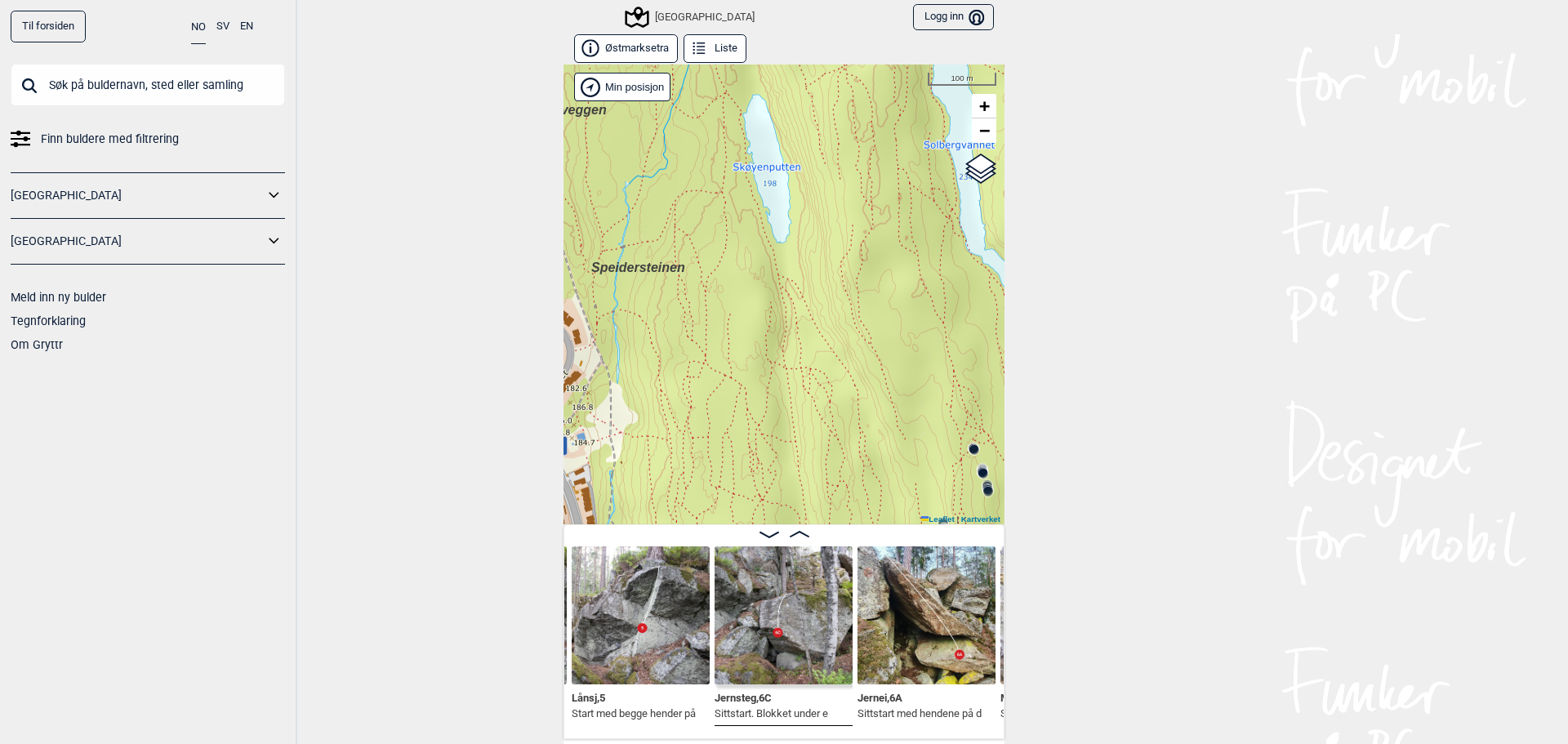
drag, startPoint x: 814, startPoint y: 297, endPoint x: 789, endPoint y: 384, distance: 90.5
click at [789, 384] on div "Speidersteinen Barnehageveggen Cowboyveggen Bølerveggen [GEOGRAPHIC_DATA]" at bounding box center [784, 294] width 441 height 459
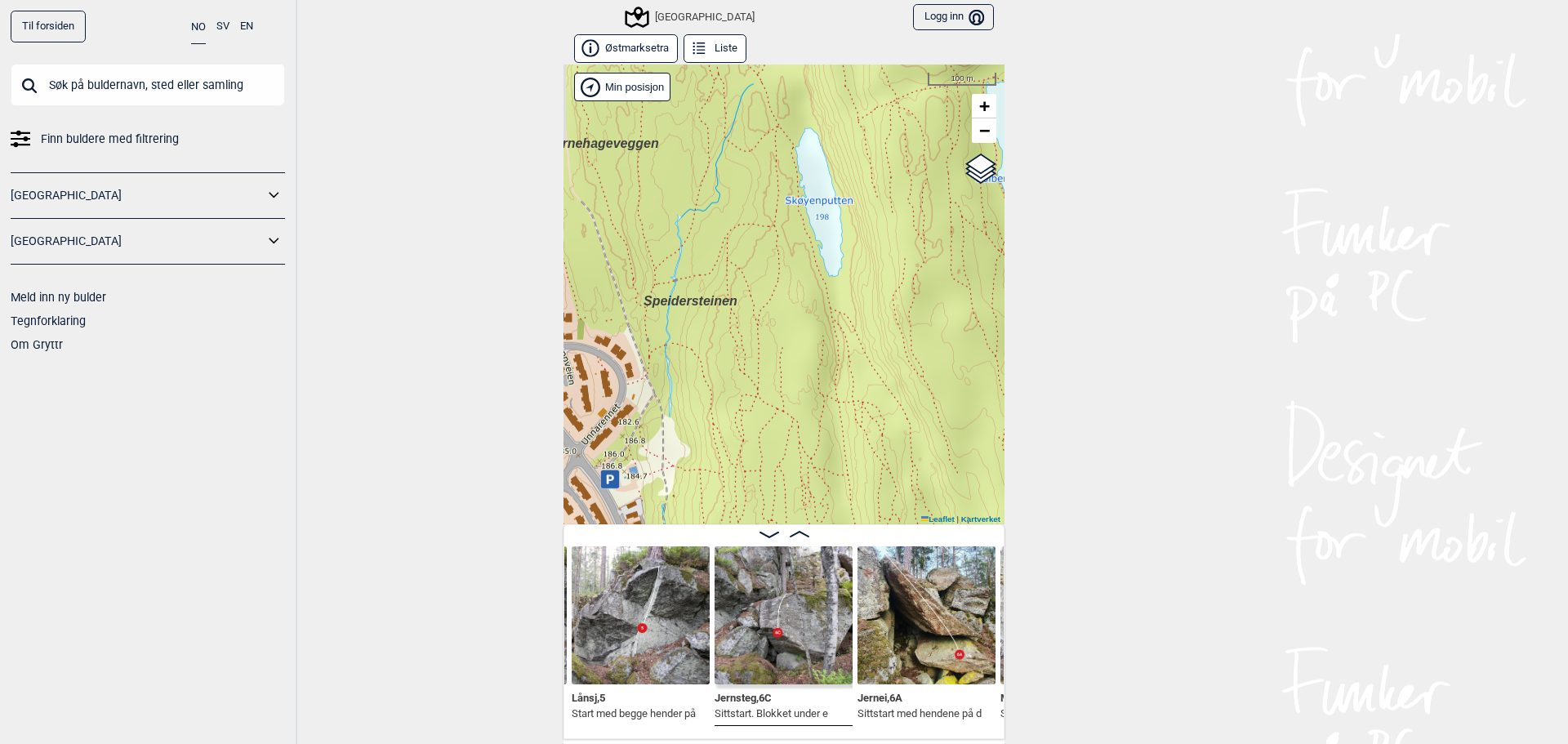
drag, startPoint x: 920, startPoint y: 250, endPoint x: 979, endPoint y: 279, distance: 65.7
click at [979, 279] on div "Speidersteinen Barnehageveggen Cowboyveggen Bølerveggen [GEOGRAPHIC_DATA]" at bounding box center [784, 294] width 441 height 459
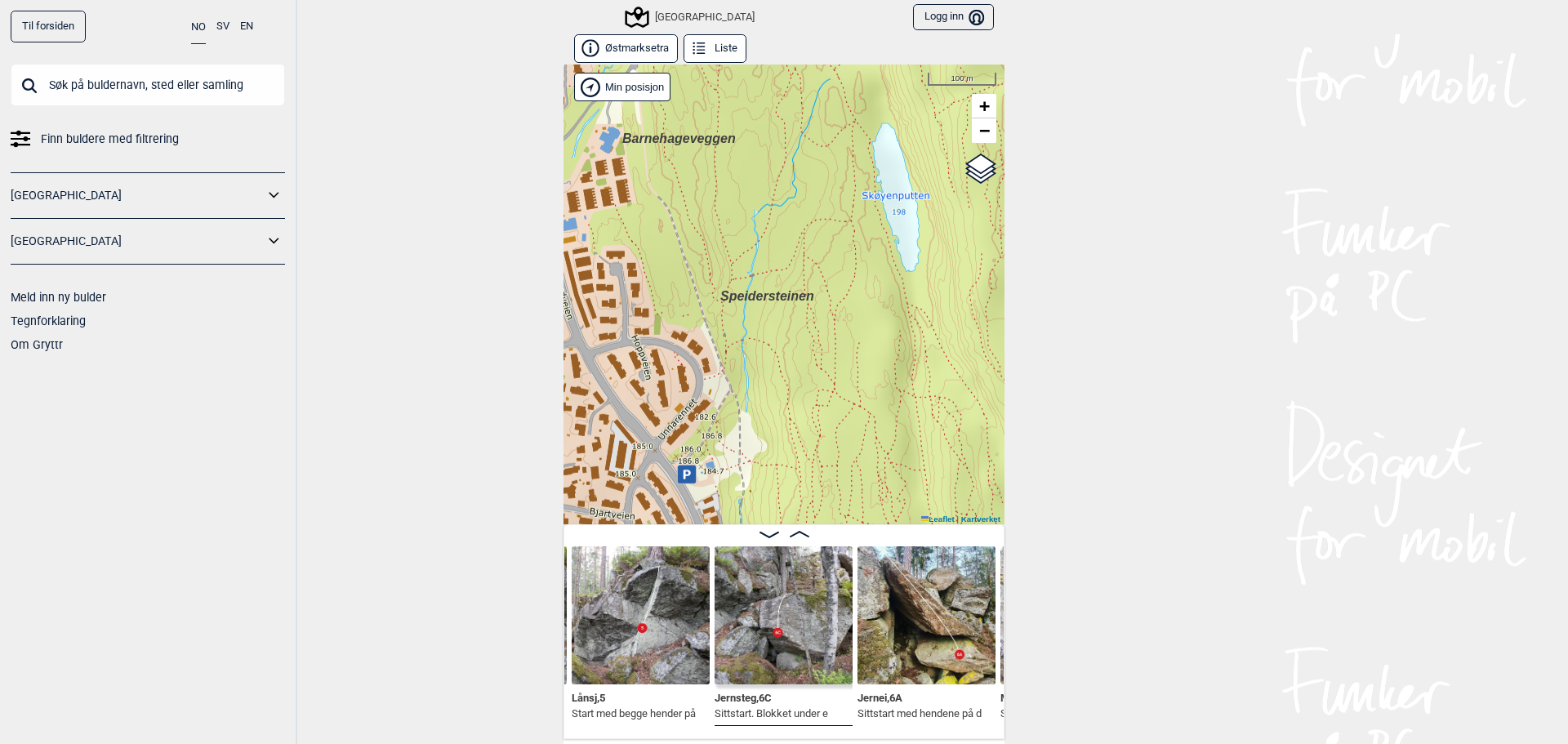
drag, startPoint x: 799, startPoint y: 336, endPoint x: 869, endPoint y: 332, distance: 70.1
click at [869, 332] on div "Speidersteinen Barnehageveggen Cowboyveggen Bølerveggen [GEOGRAPHIC_DATA]" at bounding box center [784, 294] width 441 height 459
click at [756, 216] on div "Speidersteinen Barnehageveggen Cowboyveggen Bølerveggen [GEOGRAPHIC_DATA]" at bounding box center [784, 294] width 441 height 459
click at [628, 18] on icon at bounding box center [636, 17] width 31 height 31
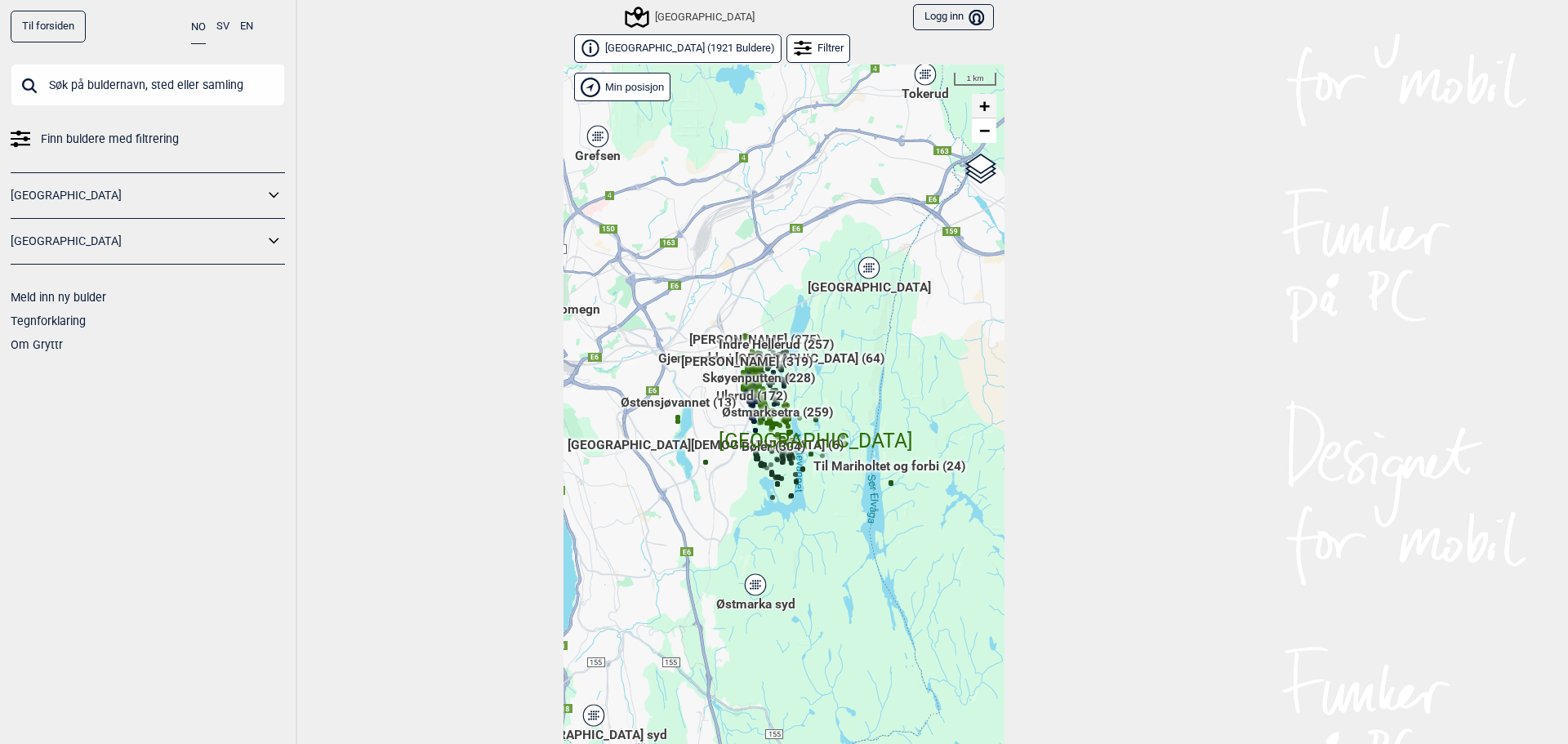
click at [980, 106] on span "+" at bounding box center [985, 106] width 11 height 20
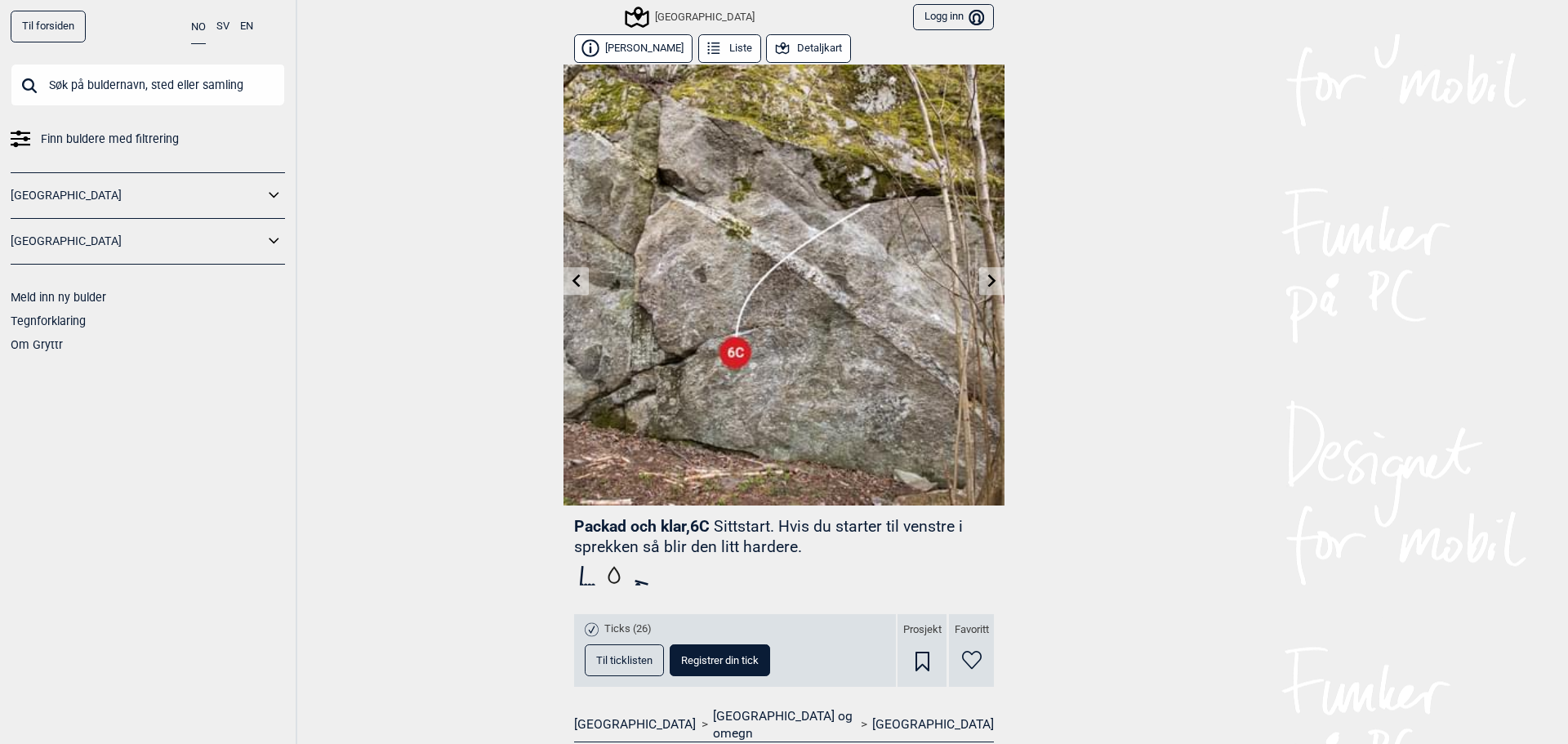
click at [813, 43] on button "Detaljkart" at bounding box center [808, 48] width 85 height 28
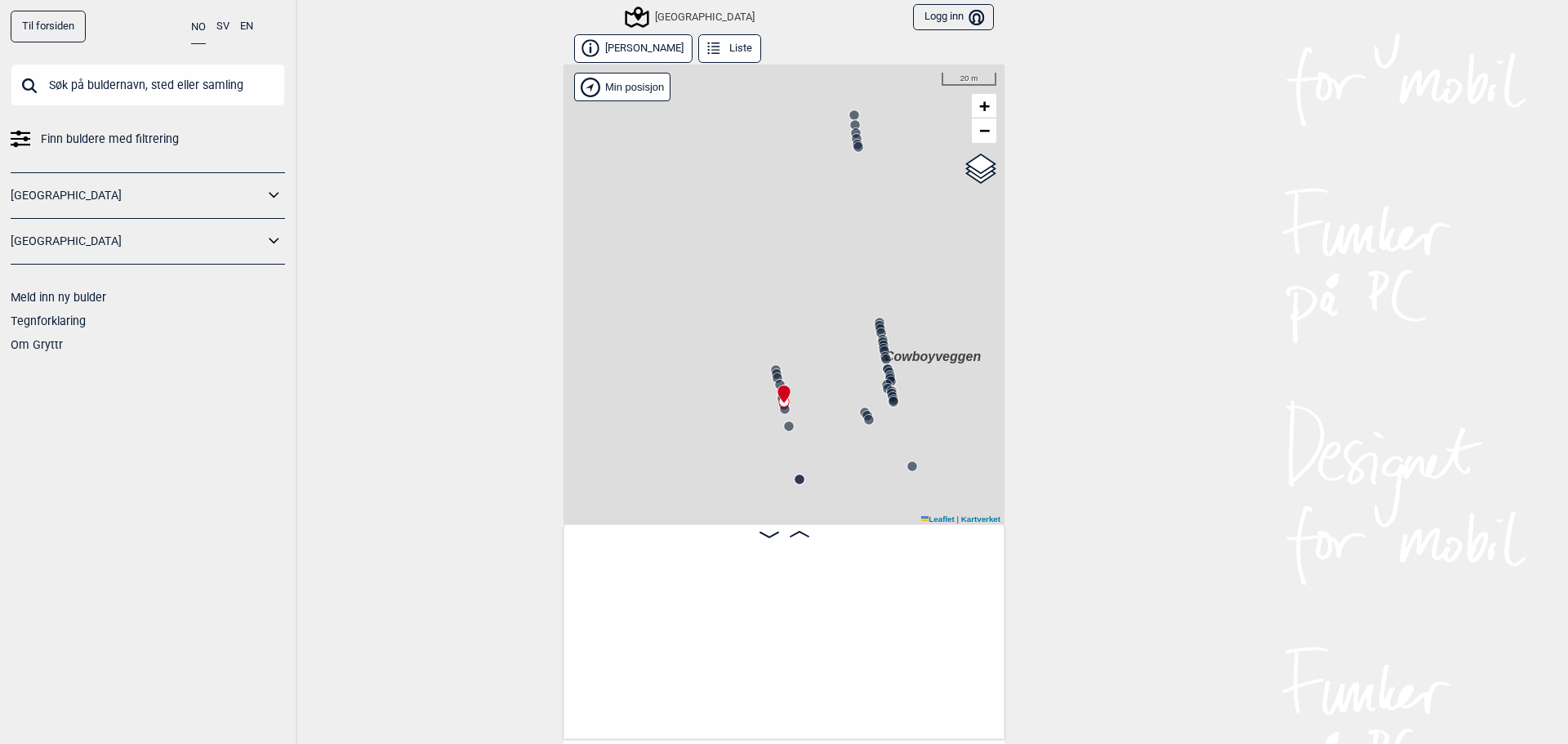
scroll to position [0, 24427]
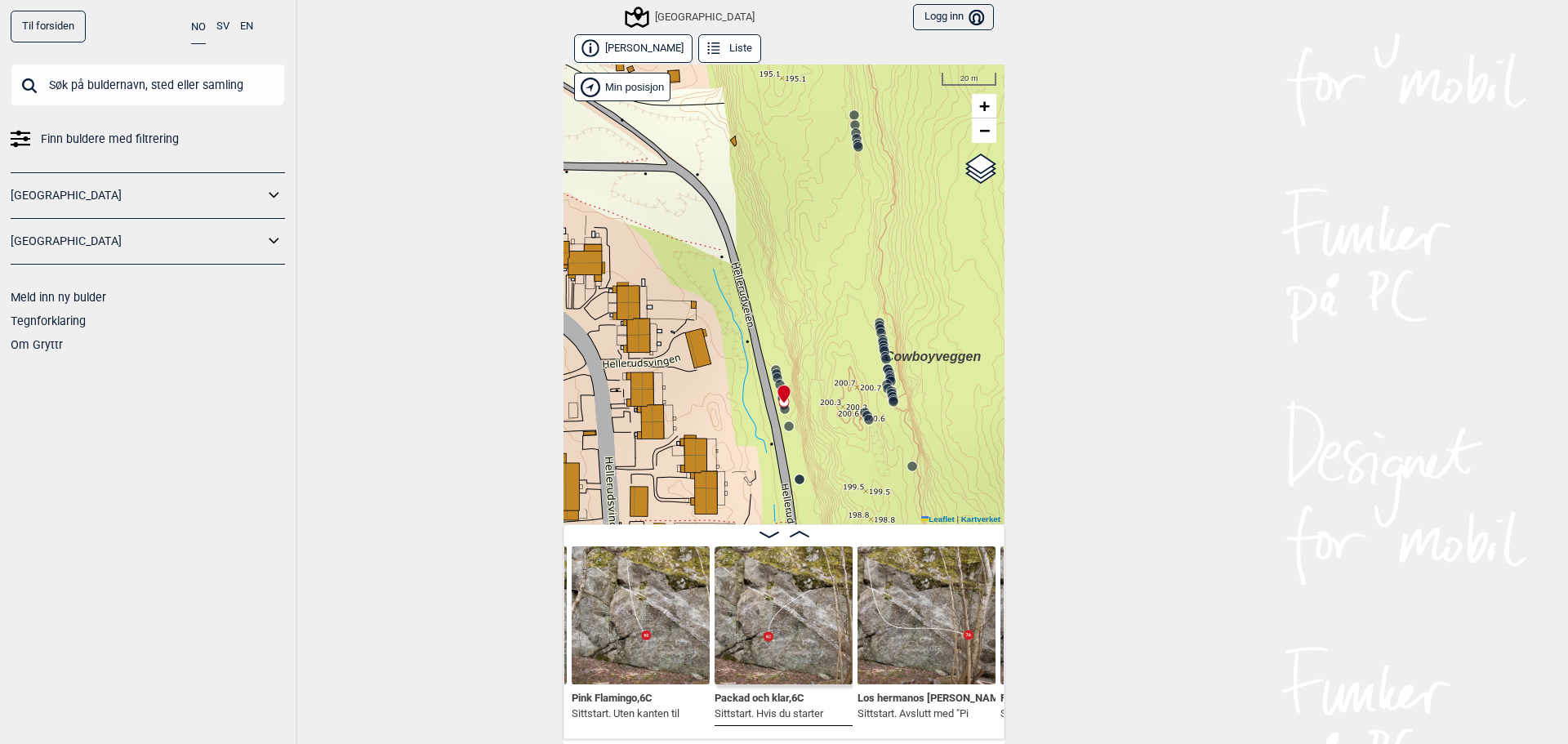
click at [864, 417] on circle at bounding box center [869, 419] width 10 height 10
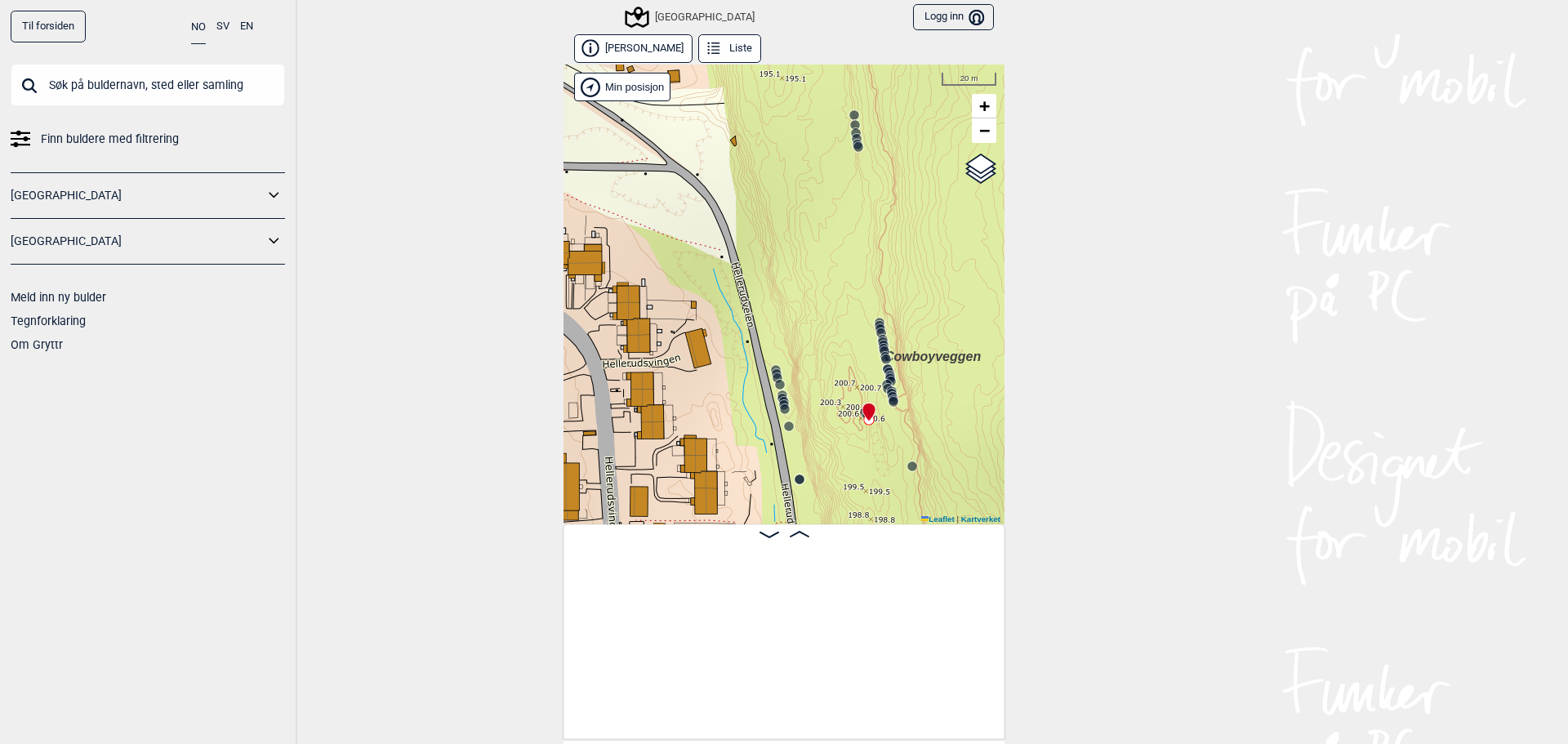
scroll to position [0, 23461]
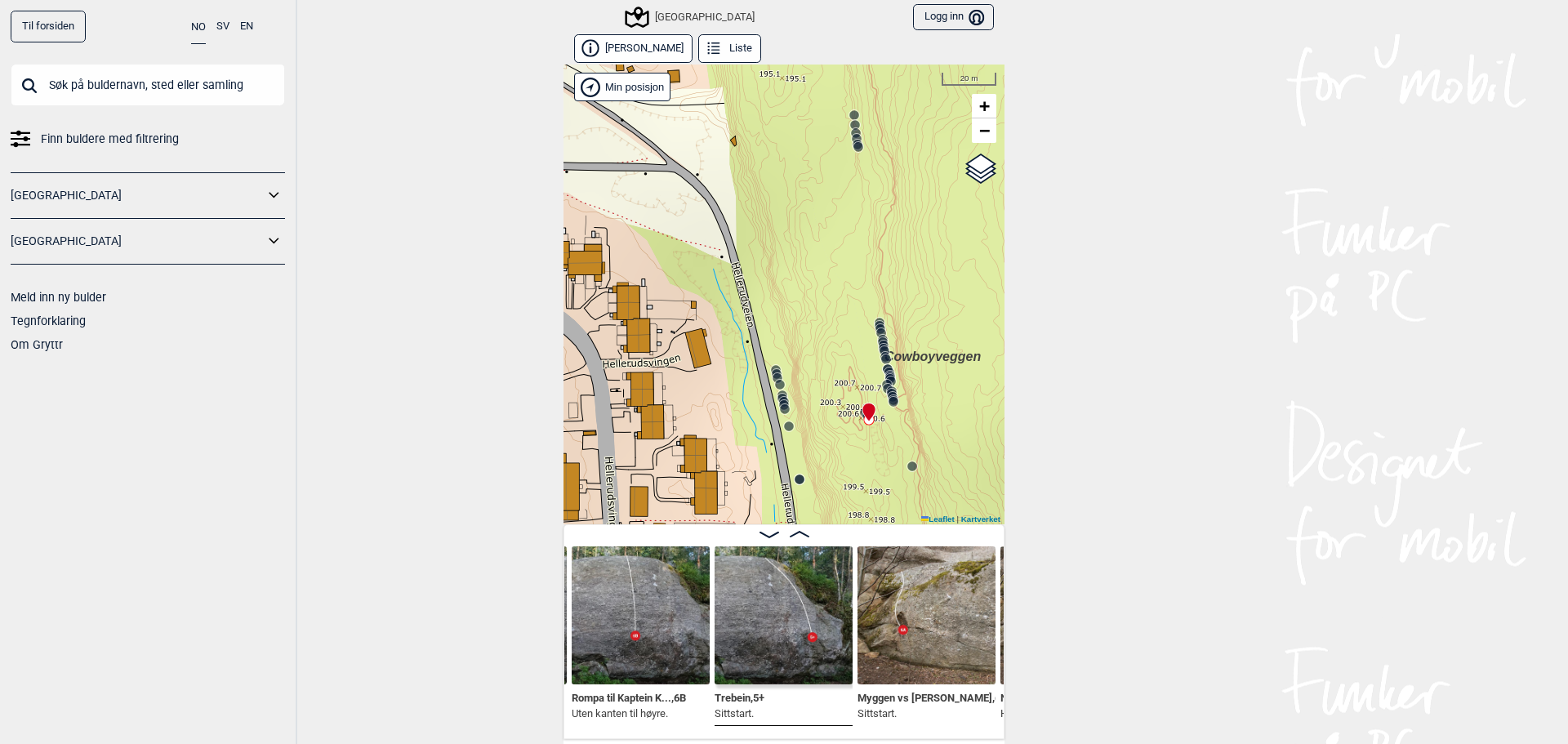
click at [950, 656] on img at bounding box center [927, 616] width 138 height 138
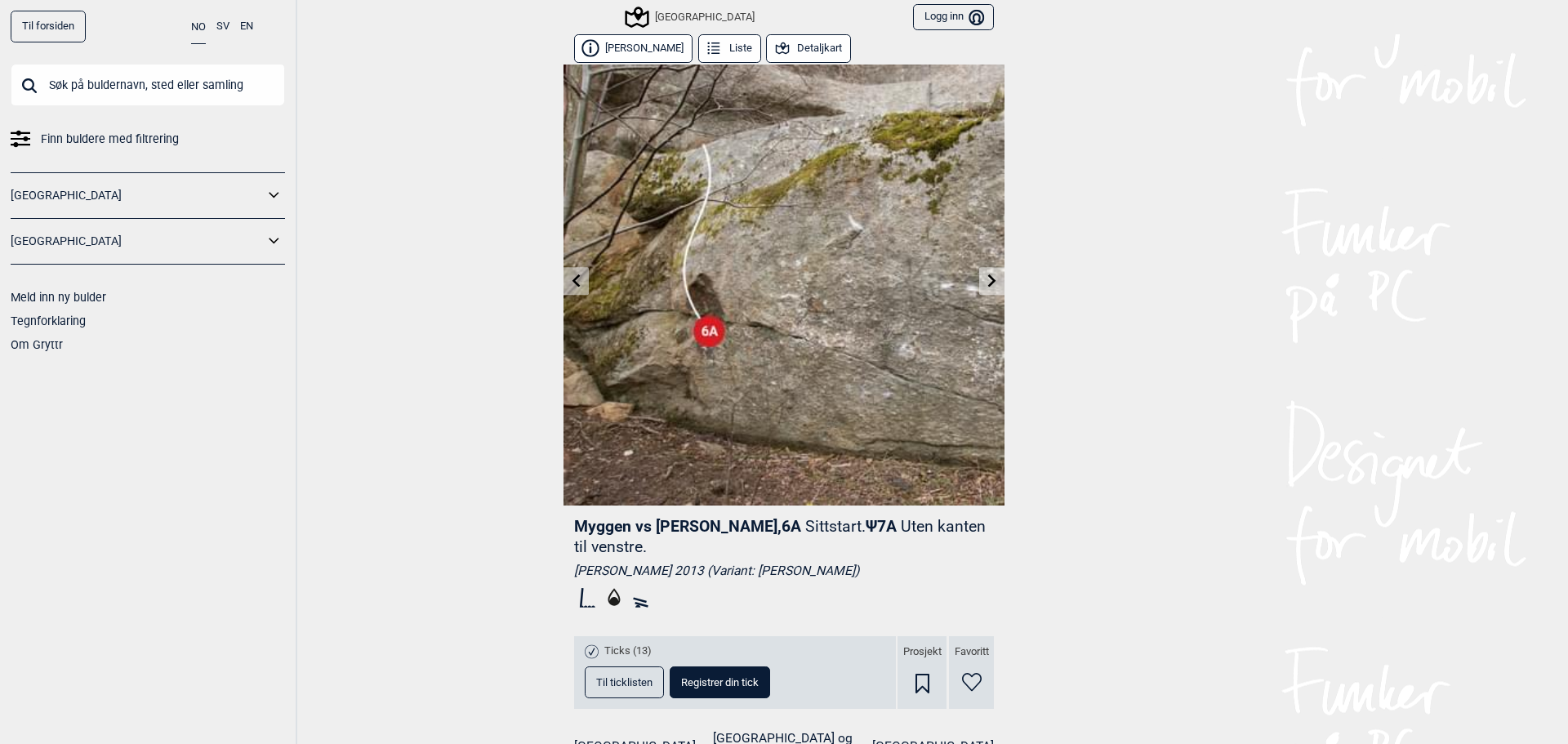
click at [980, 288] on link at bounding box center [992, 281] width 25 height 27
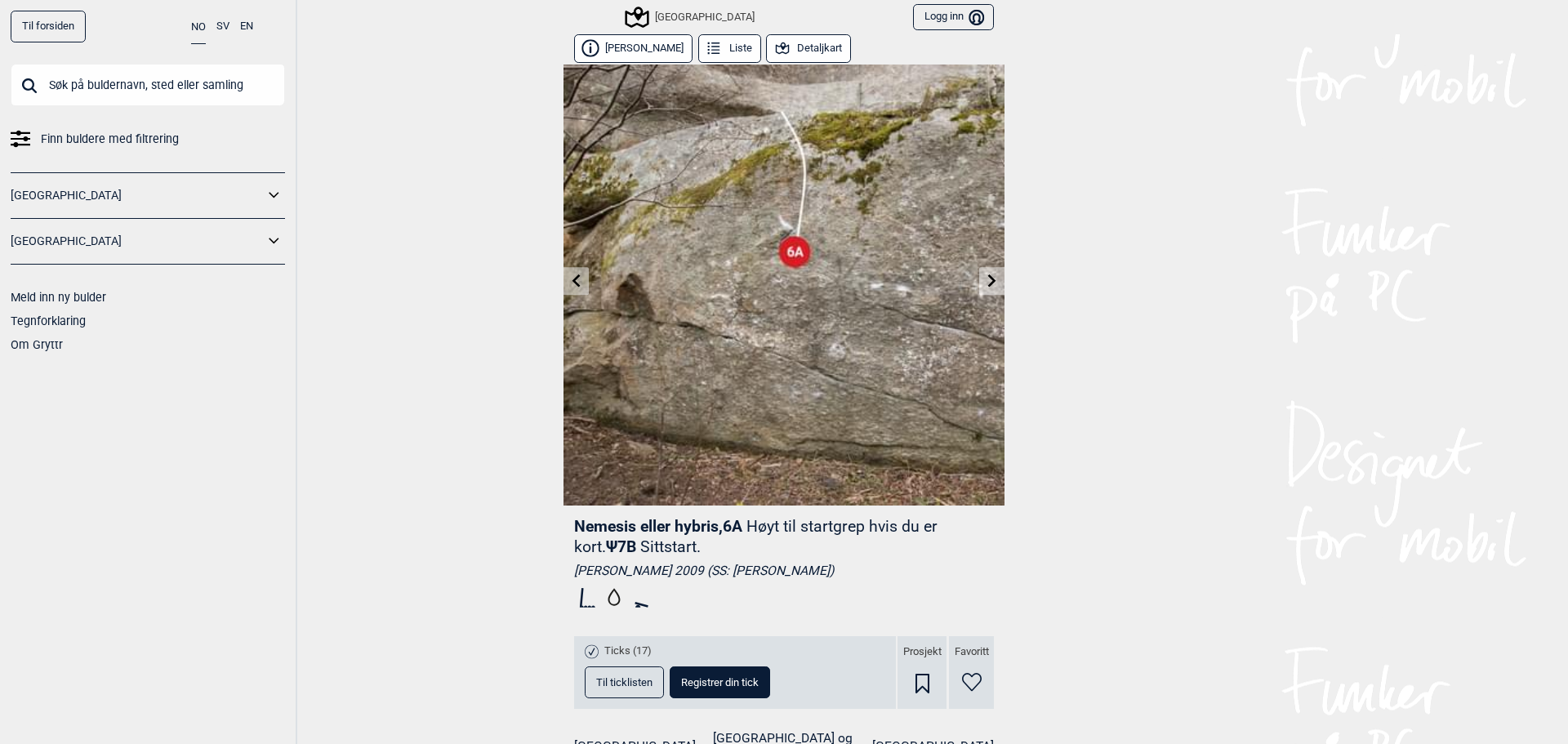
click at [986, 280] on icon at bounding box center [992, 280] width 13 height 13
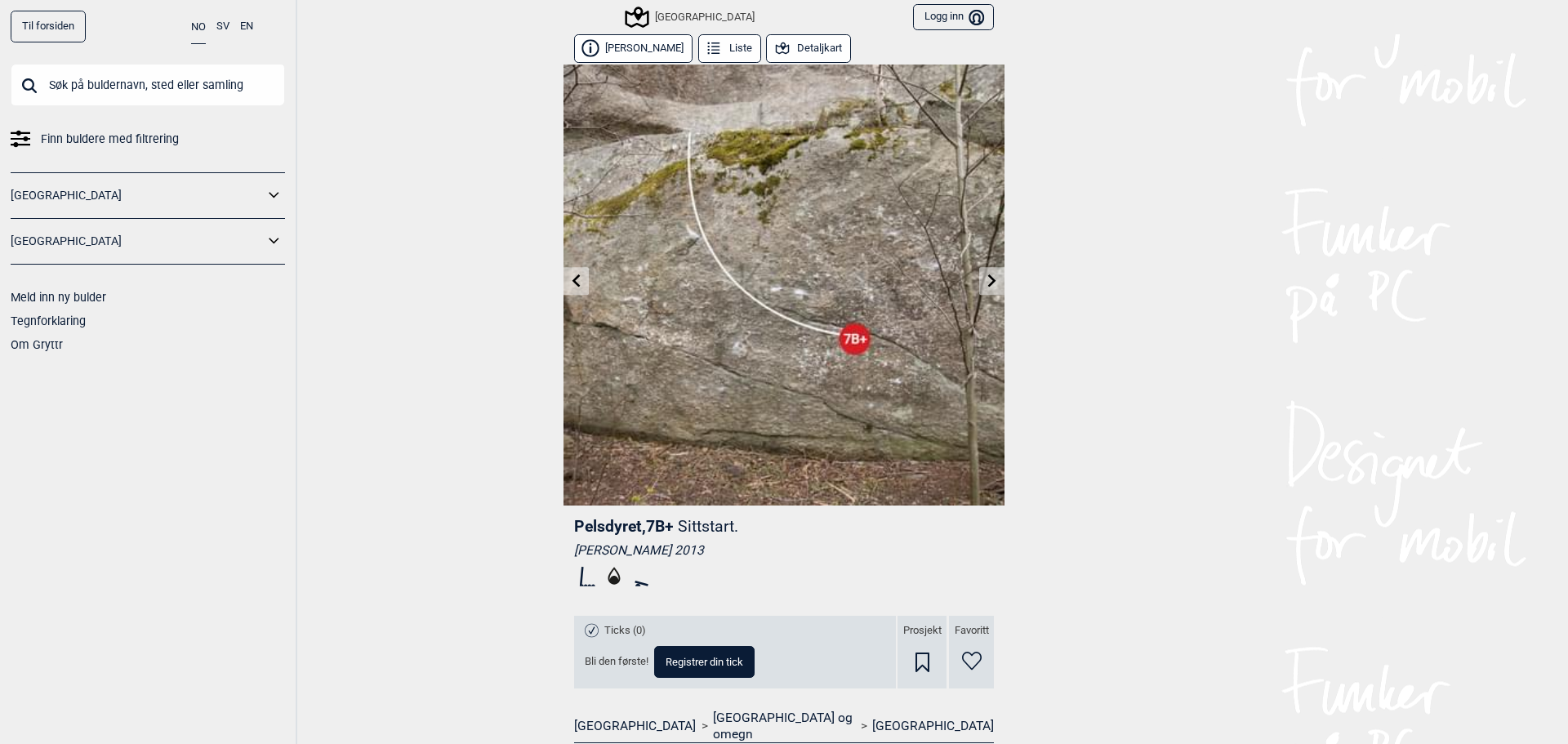
click at [986, 281] on icon at bounding box center [992, 280] width 13 height 13
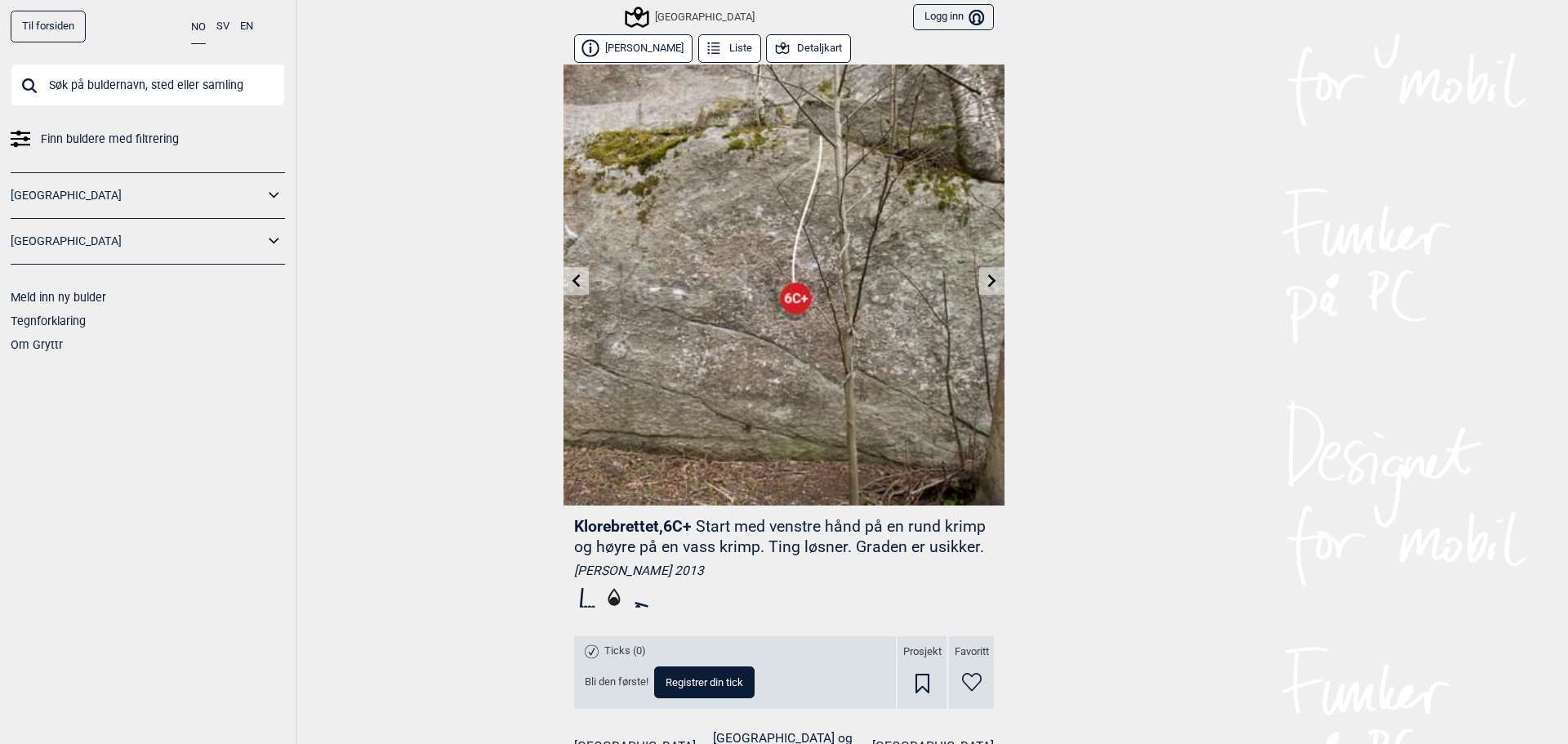
click at [986, 283] on icon at bounding box center [992, 280] width 13 height 13
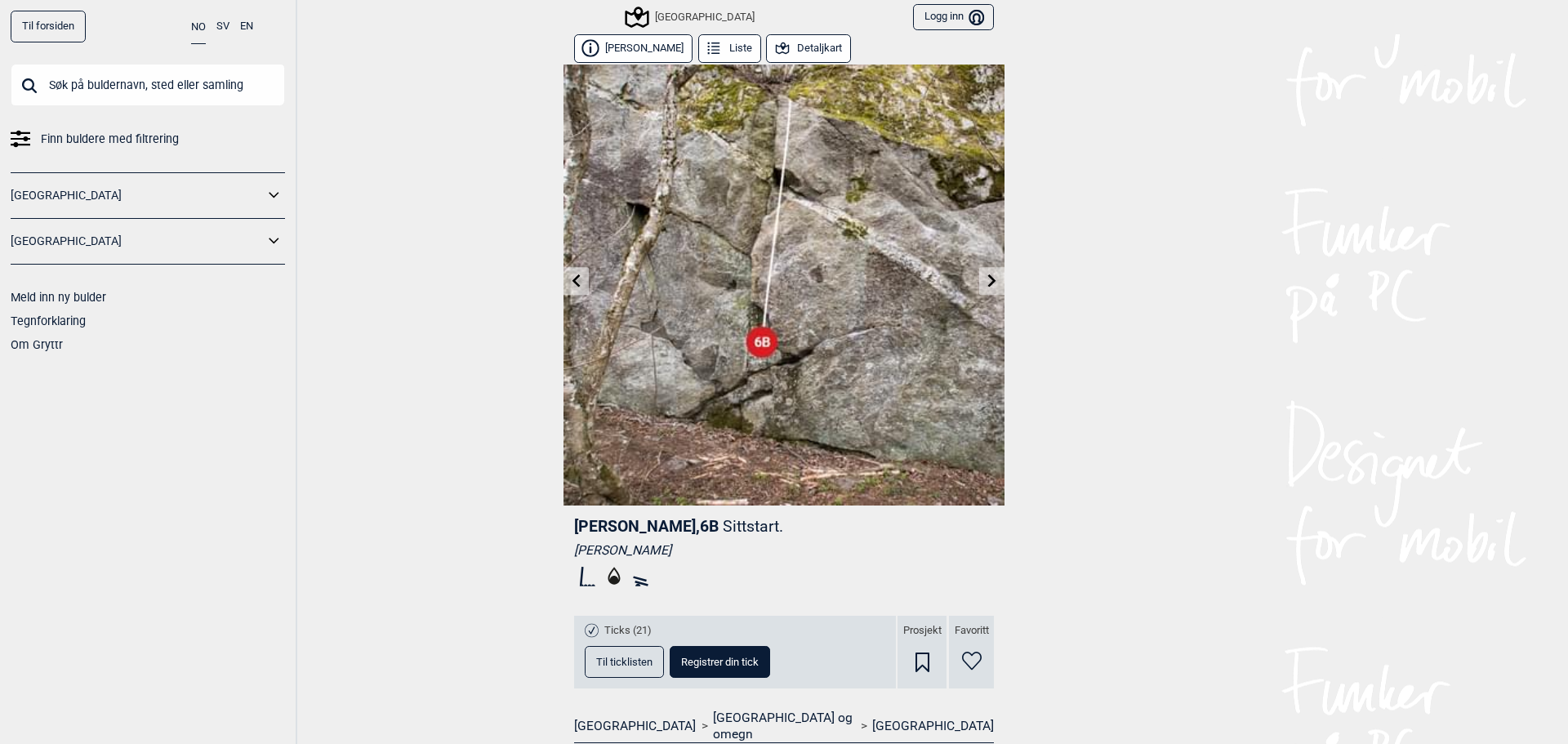
click at [574, 284] on icon at bounding box center [577, 280] width 13 height 13
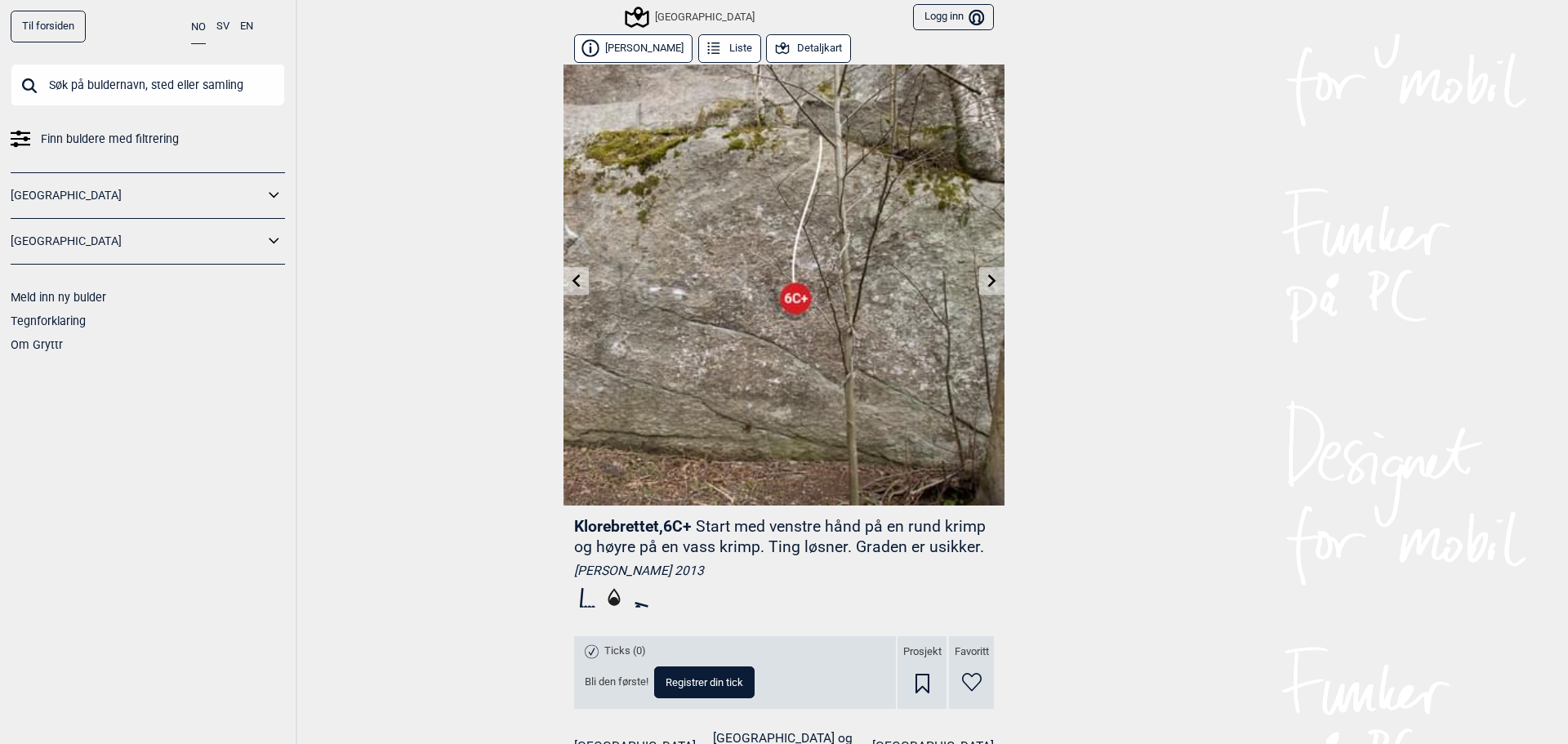
click at [574, 283] on icon at bounding box center [577, 280] width 13 height 13
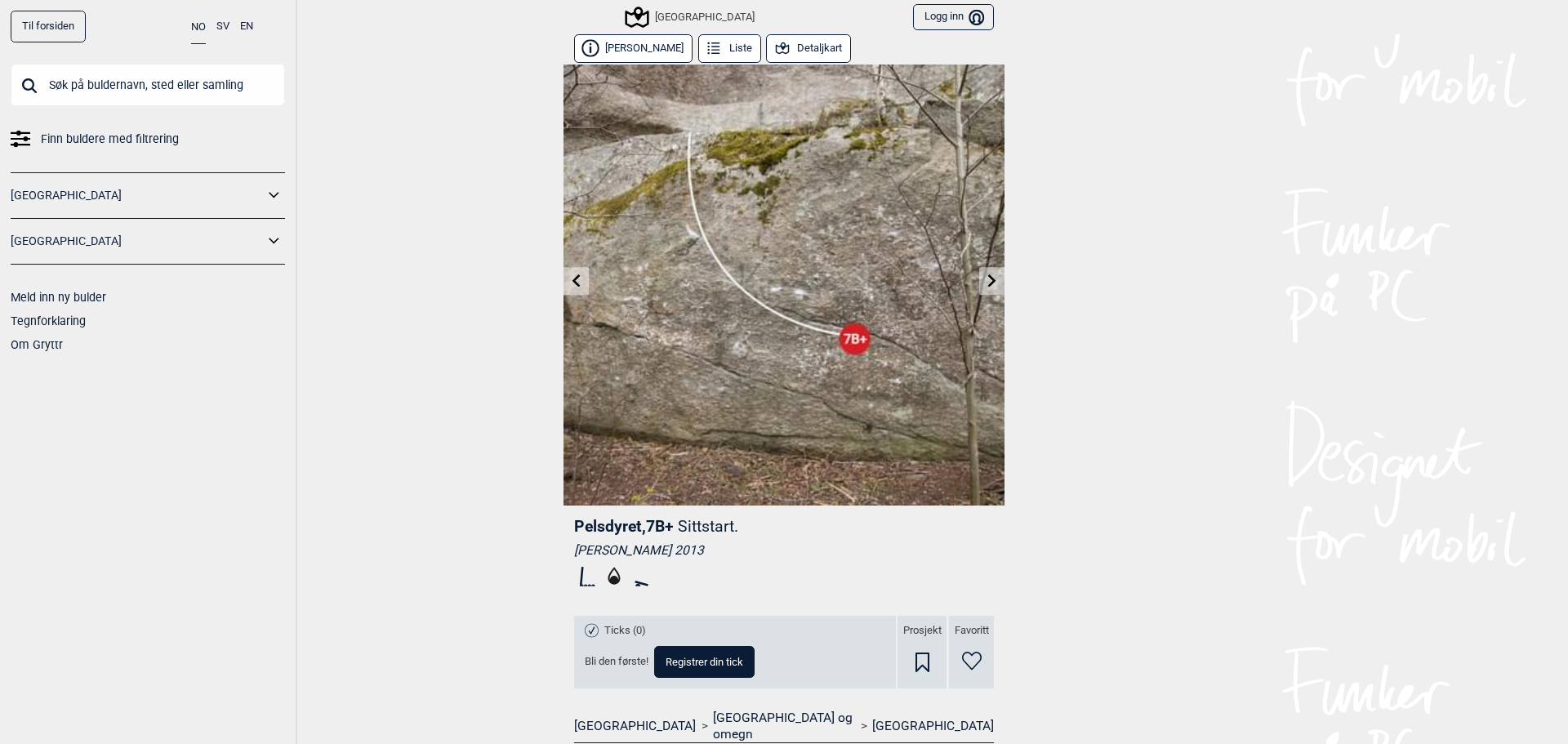
click at [574, 284] on icon at bounding box center [577, 280] width 13 height 13
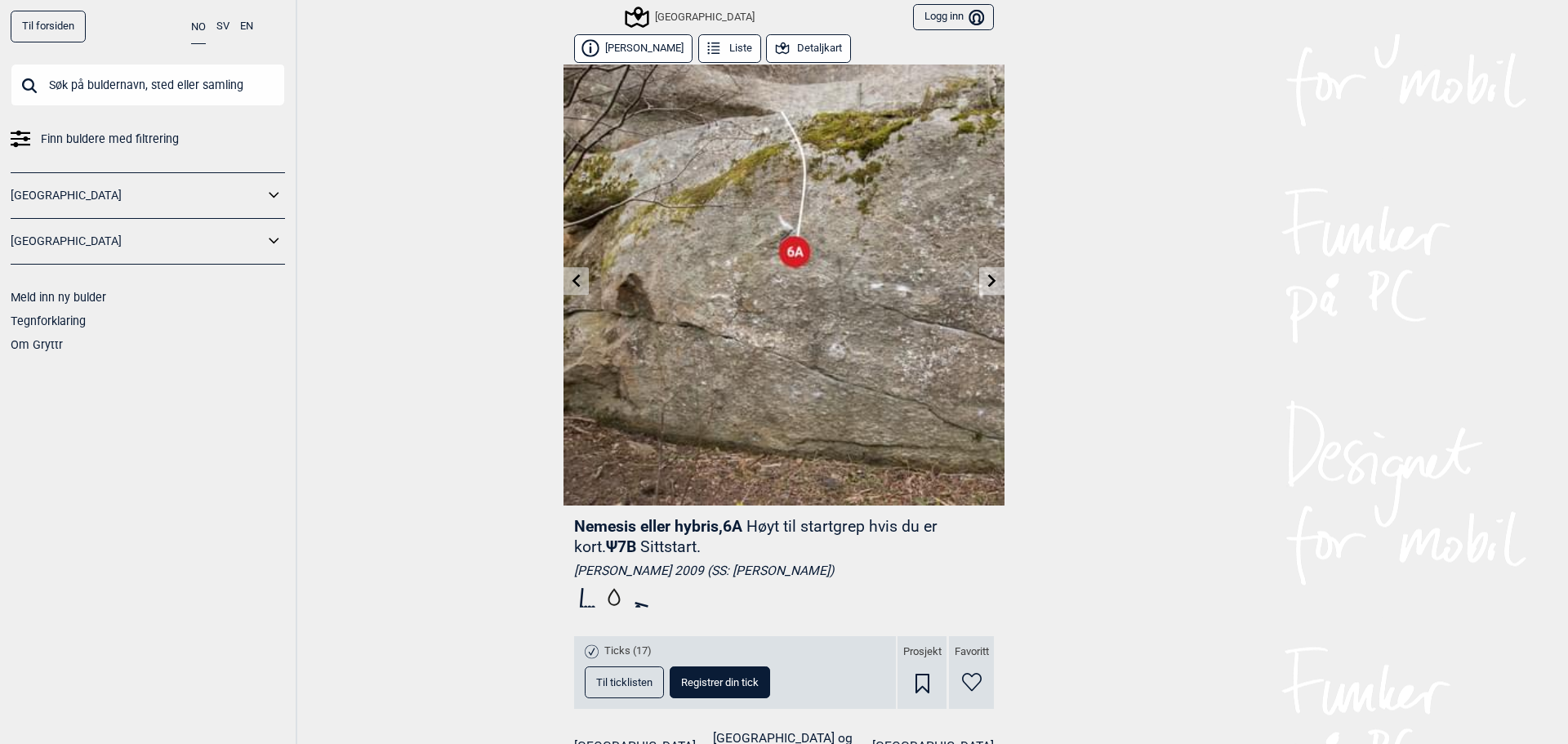
click at [574, 284] on icon at bounding box center [577, 280] width 13 height 13
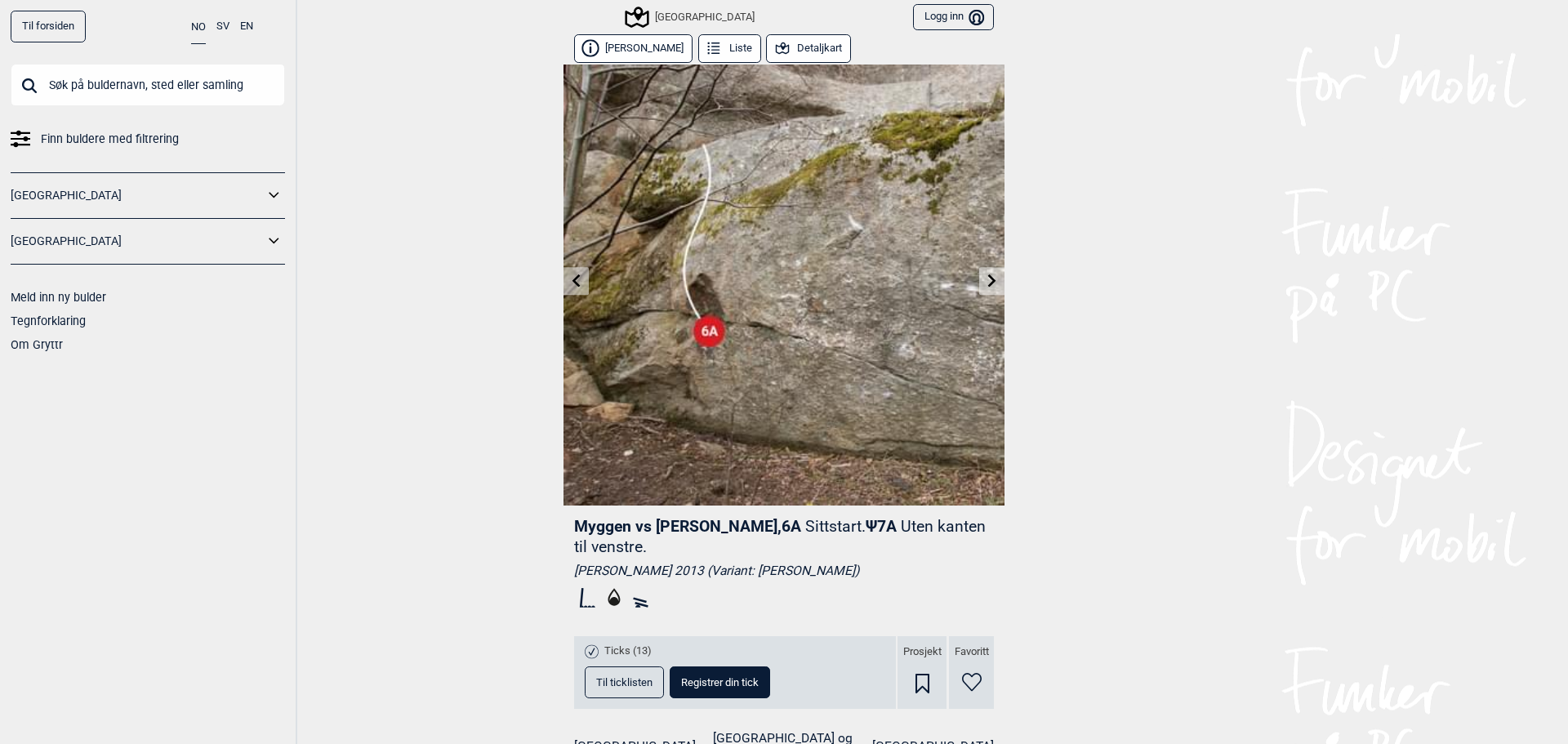
click at [574, 285] on icon at bounding box center [577, 280] width 13 height 13
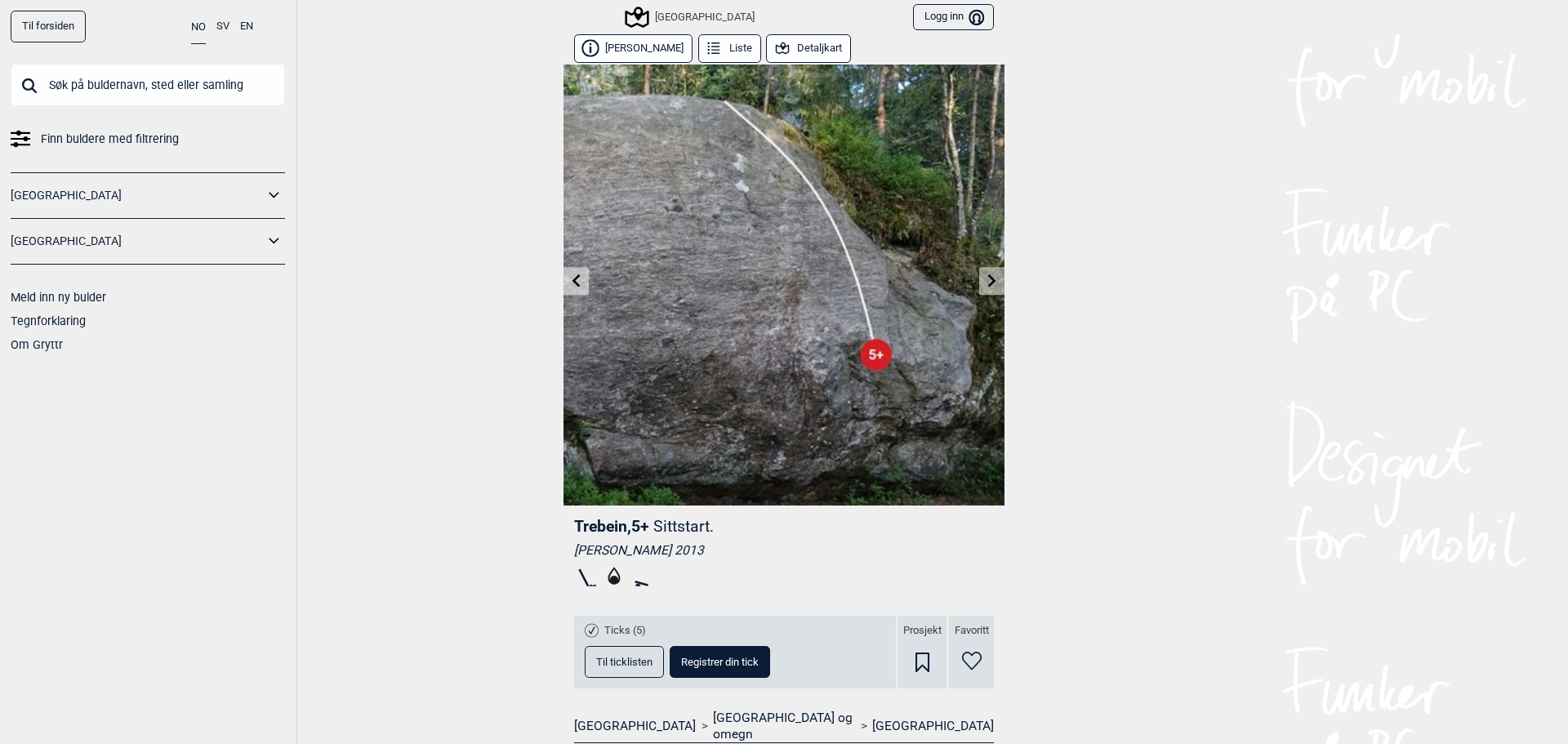
click at [574, 276] on icon at bounding box center [577, 280] width 13 height 13
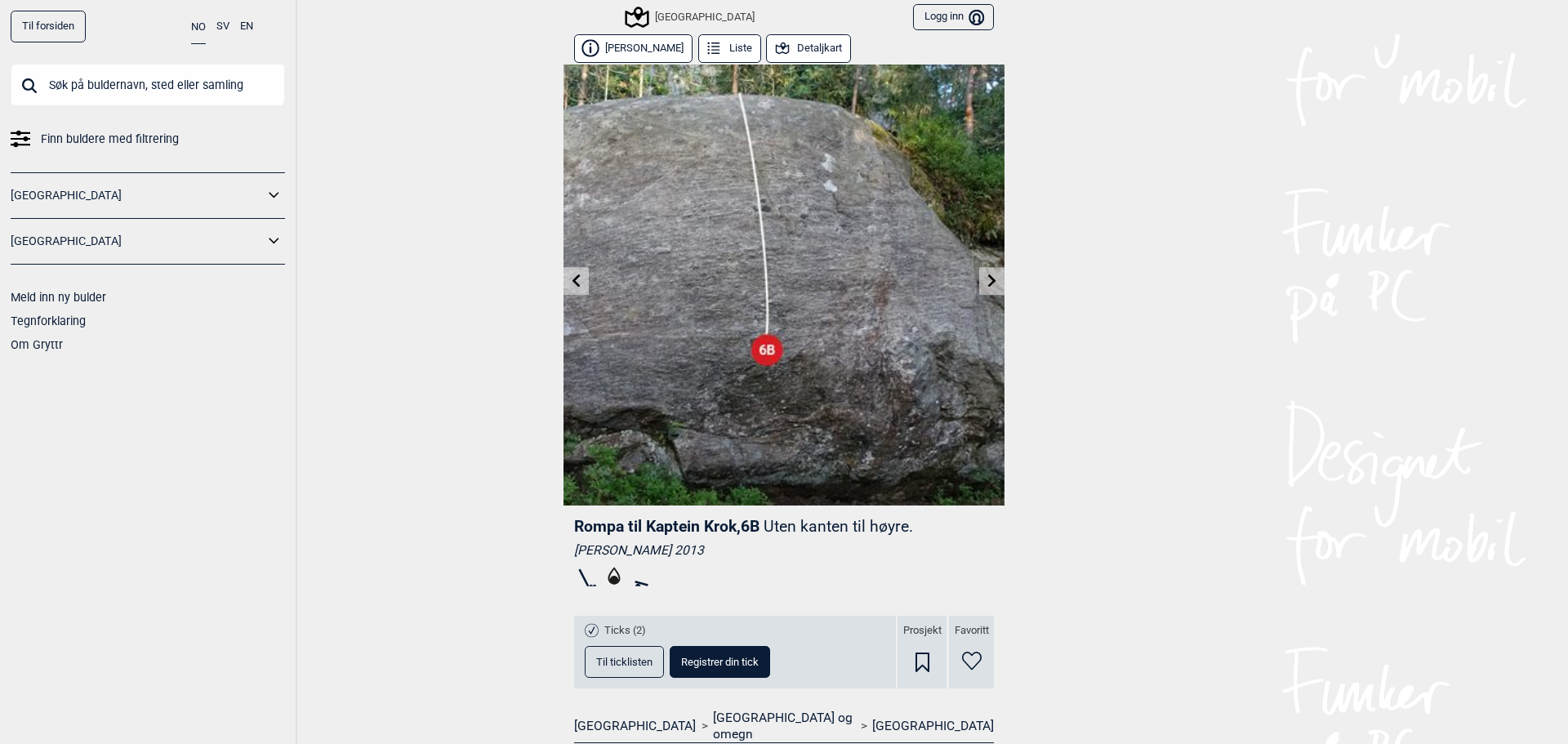
click at [574, 276] on icon at bounding box center [577, 280] width 13 height 13
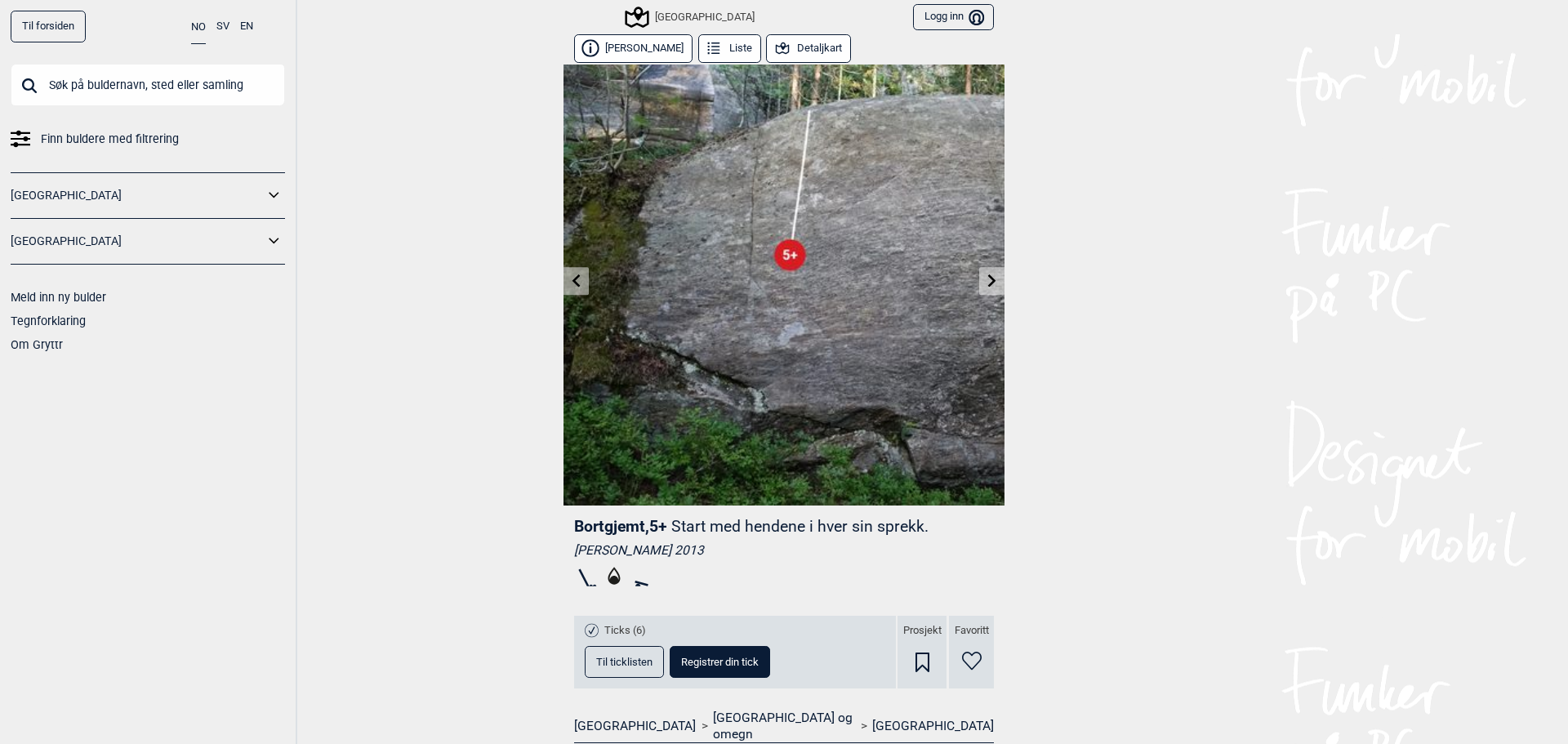
click at [574, 276] on icon at bounding box center [577, 280] width 13 height 13
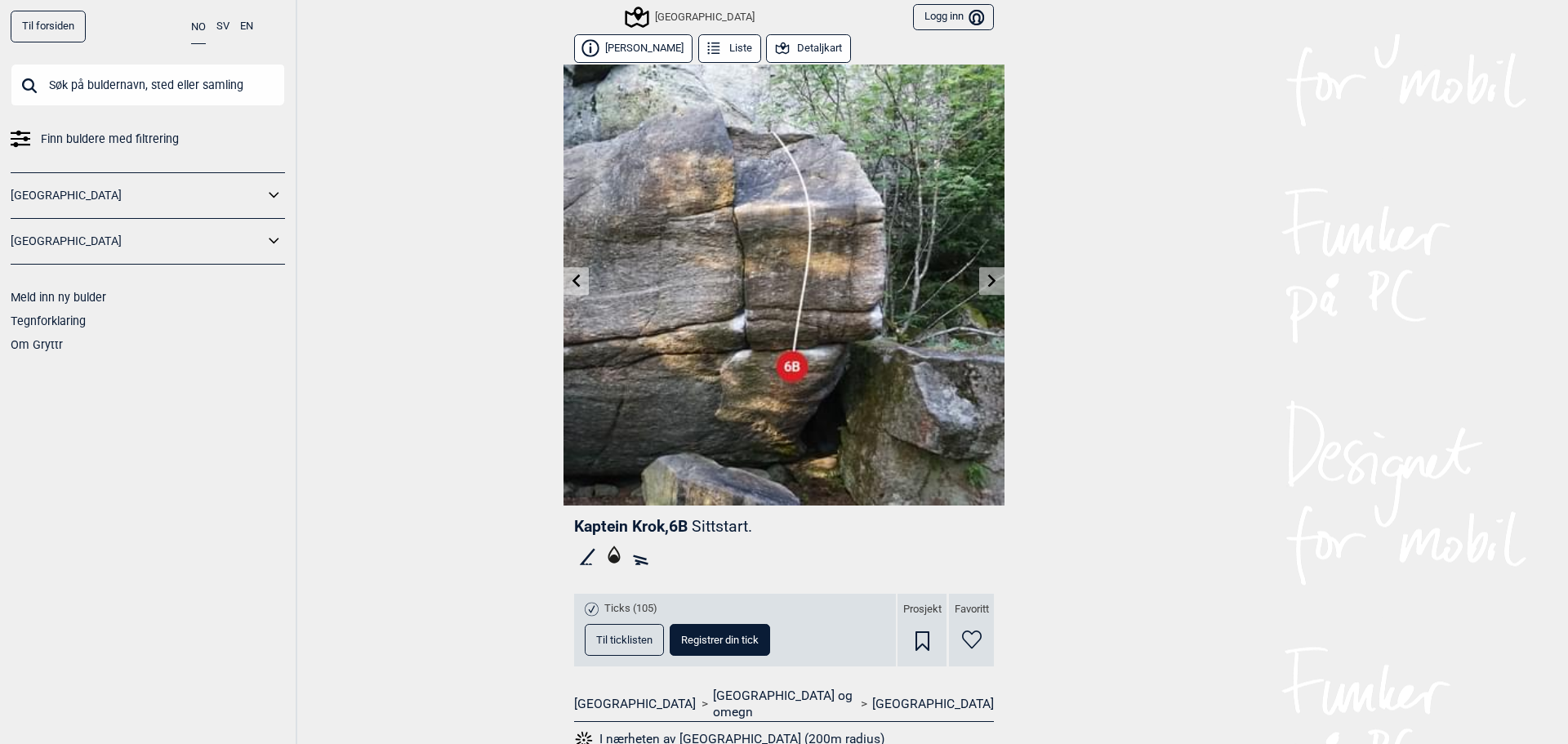
click at [579, 275] on link at bounding box center [577, 281] width 25 height 27
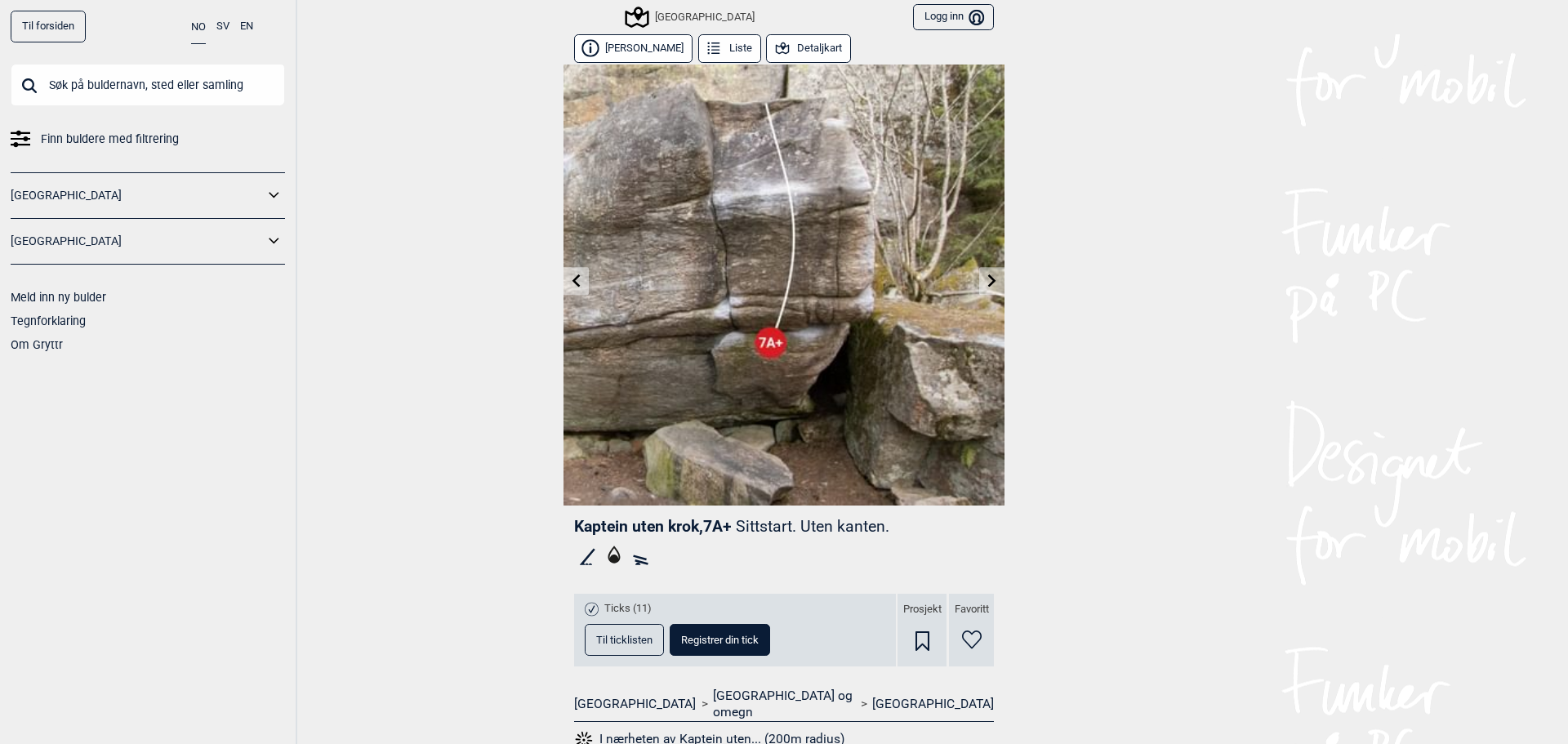
click at [577, 276] on icon at bounding box center [577, 280] width 13 height 13
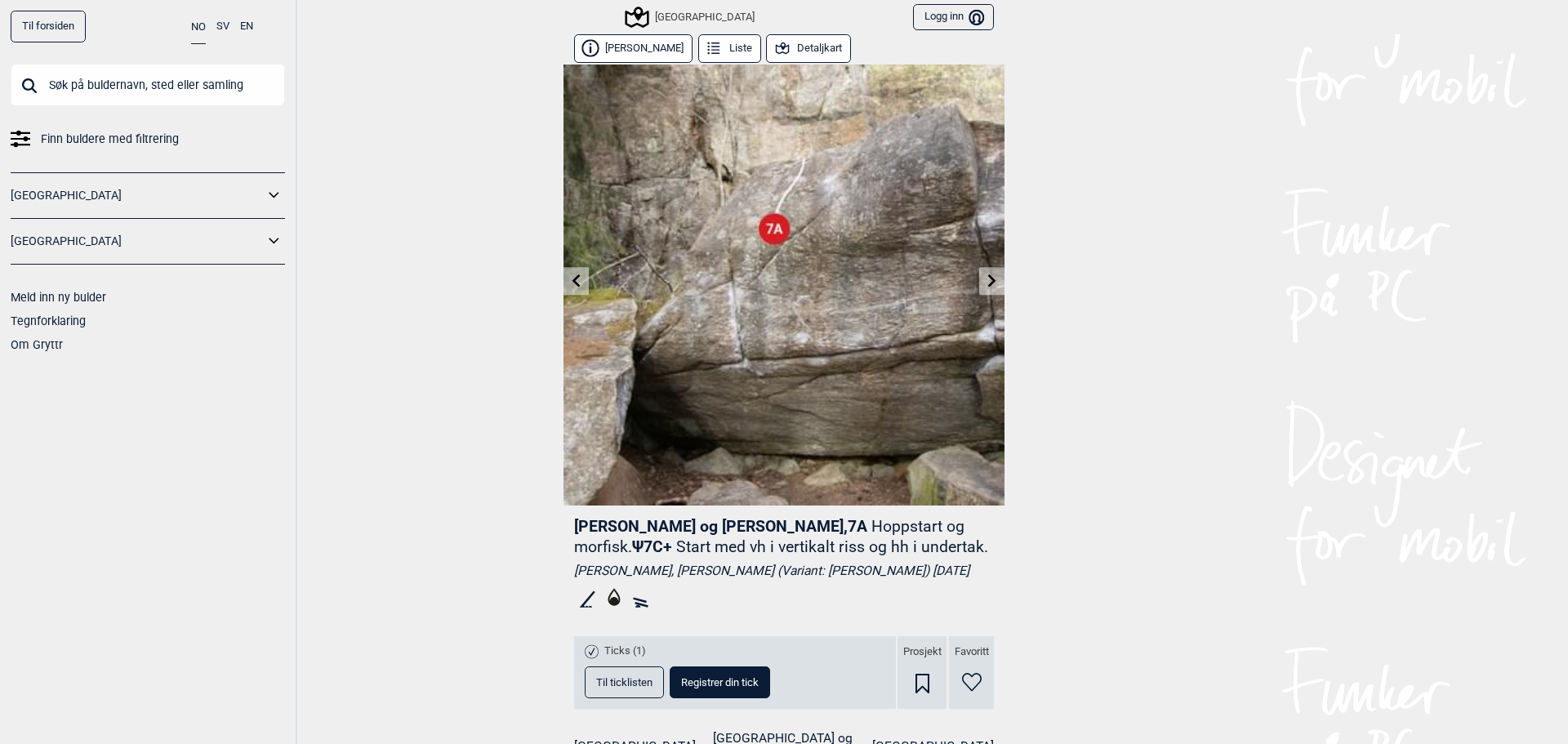
click at [570, 279] on icon at bounding box center [577, 280] width 13 height 13
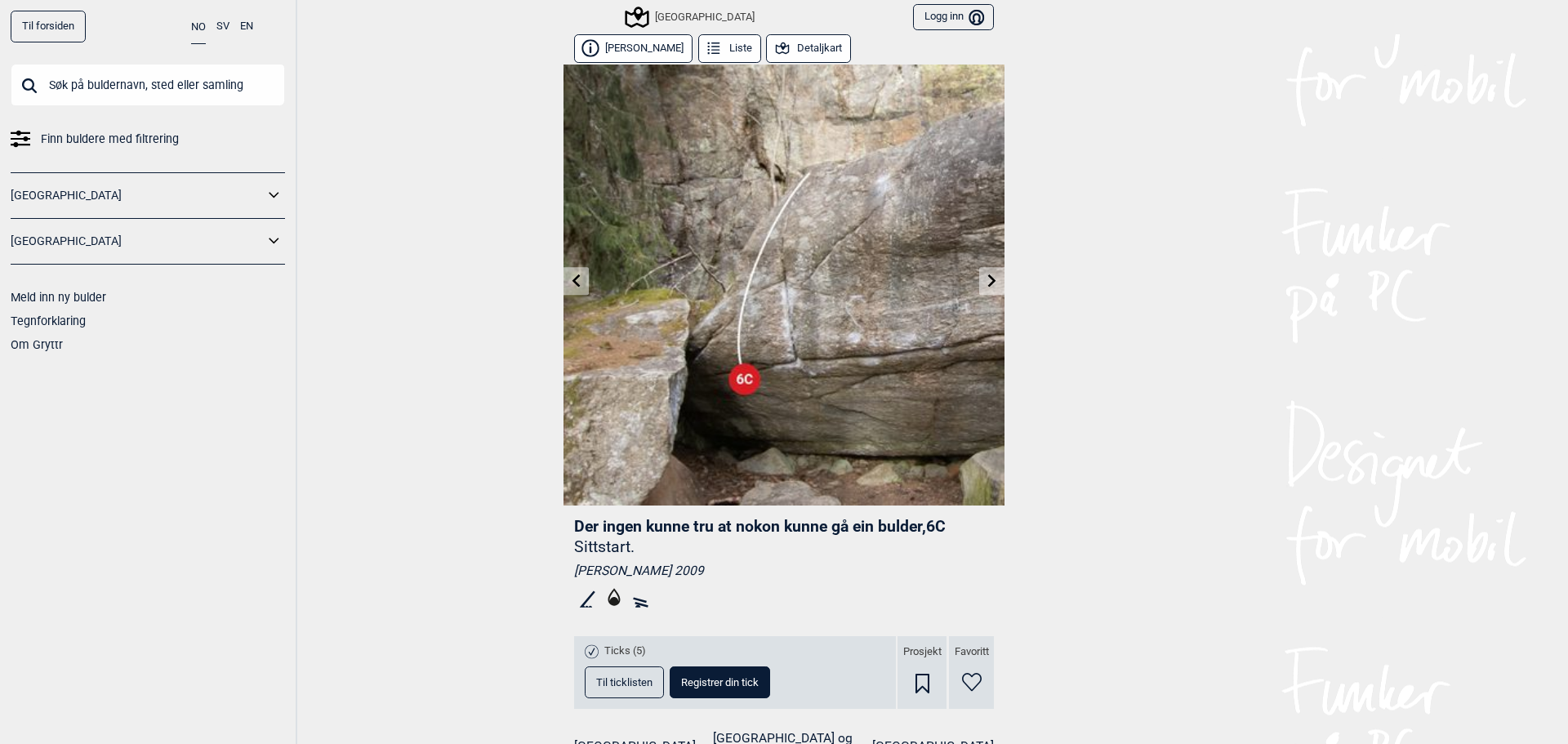
click at [617, 686] on span "Til ticklisten" at bounding box center [624, 682] width 56 height 11
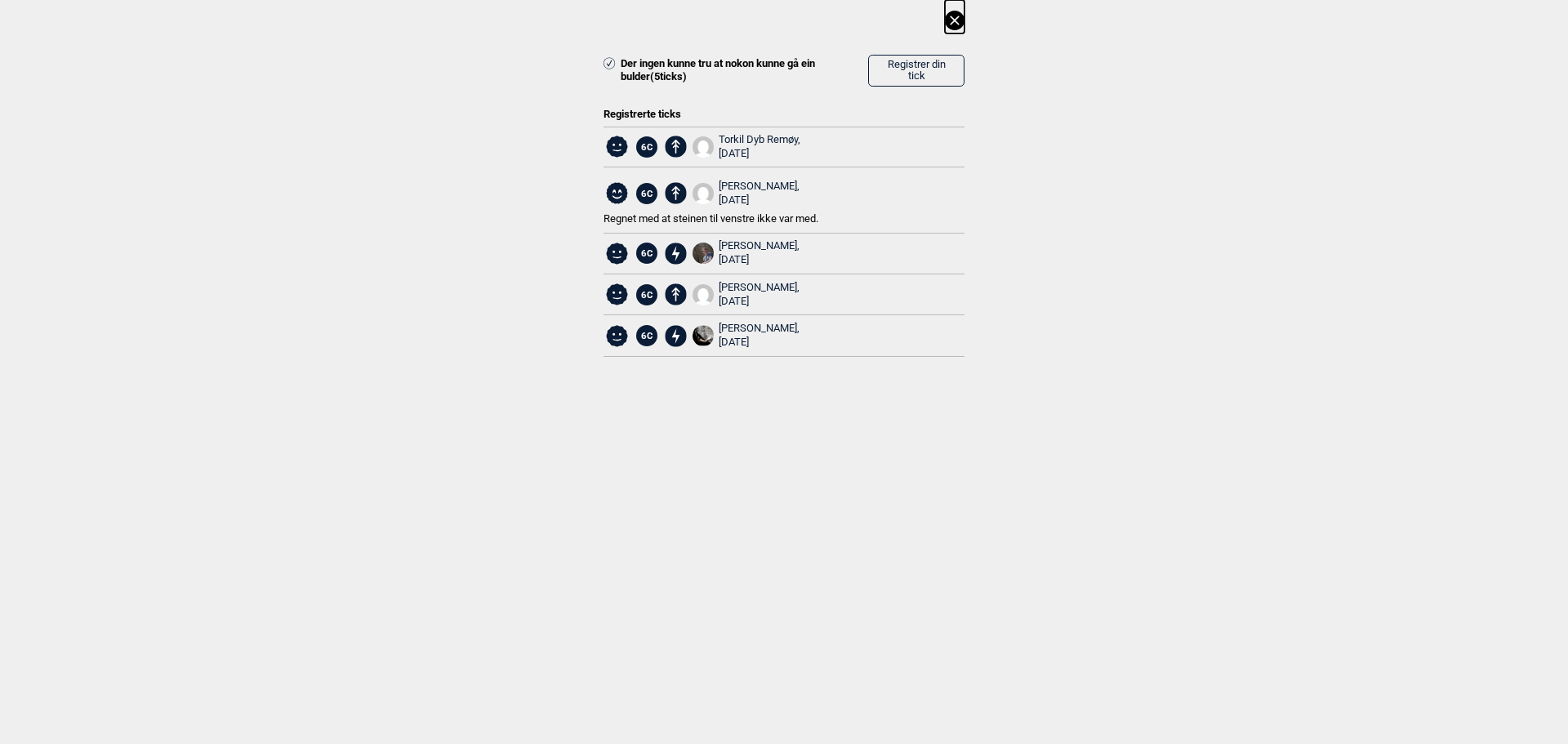
click at [956, 19] on icon at bounding box center [954, 20] width 9 height 9
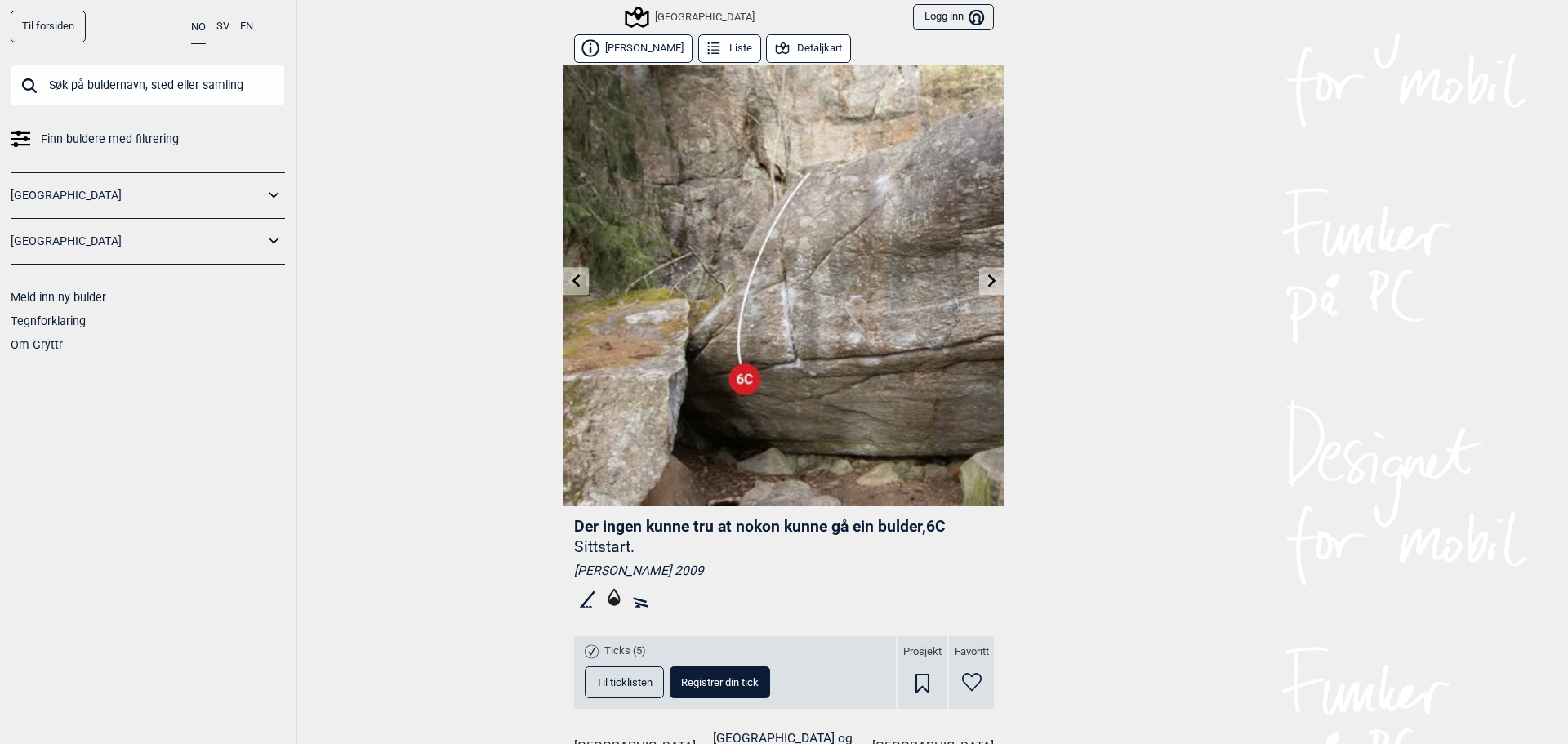
click at [574, 281] on icon at bounding box center [577, 280] width 13 height 13
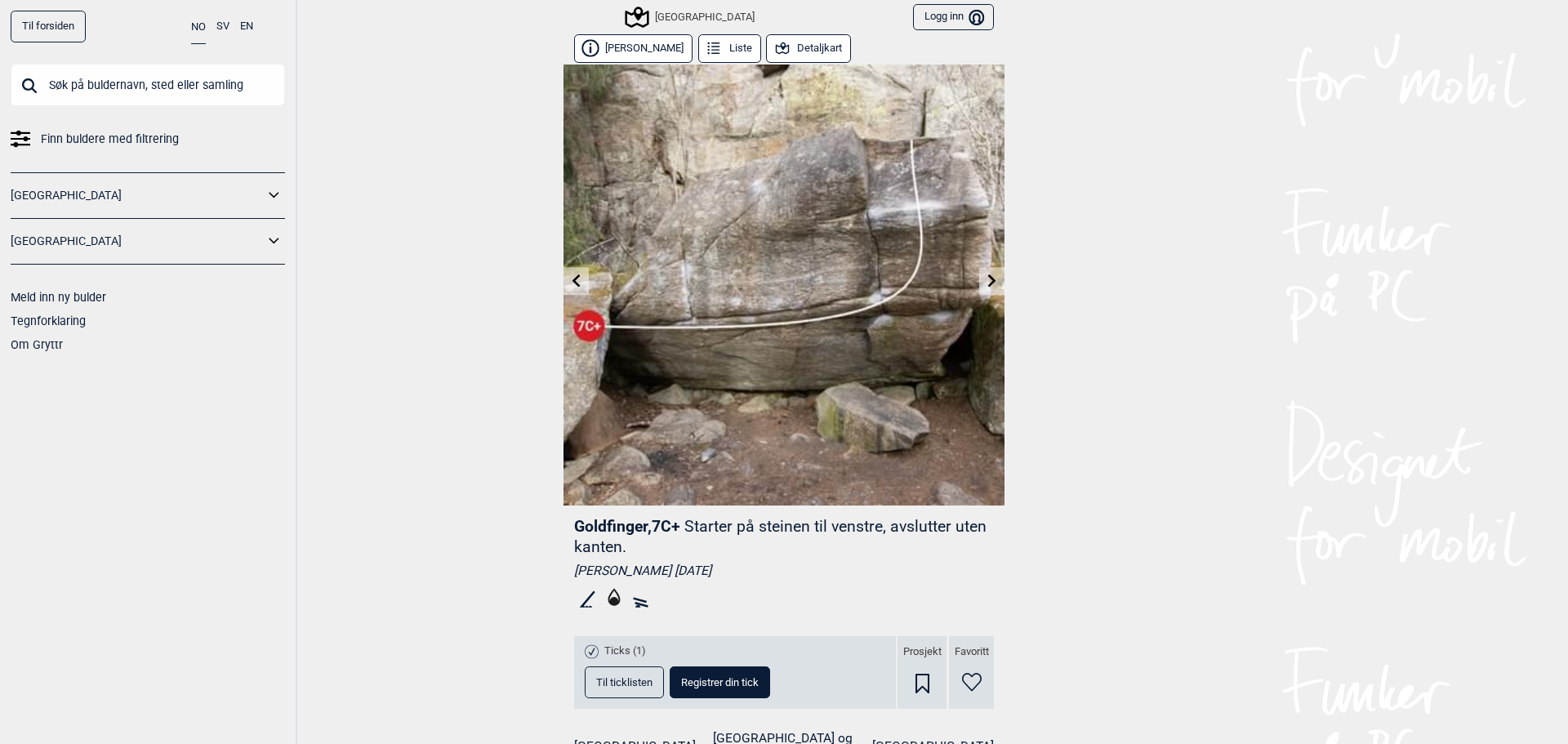
click at [573, 284] on icon at bounding box center [577, 280] width 13 height 13
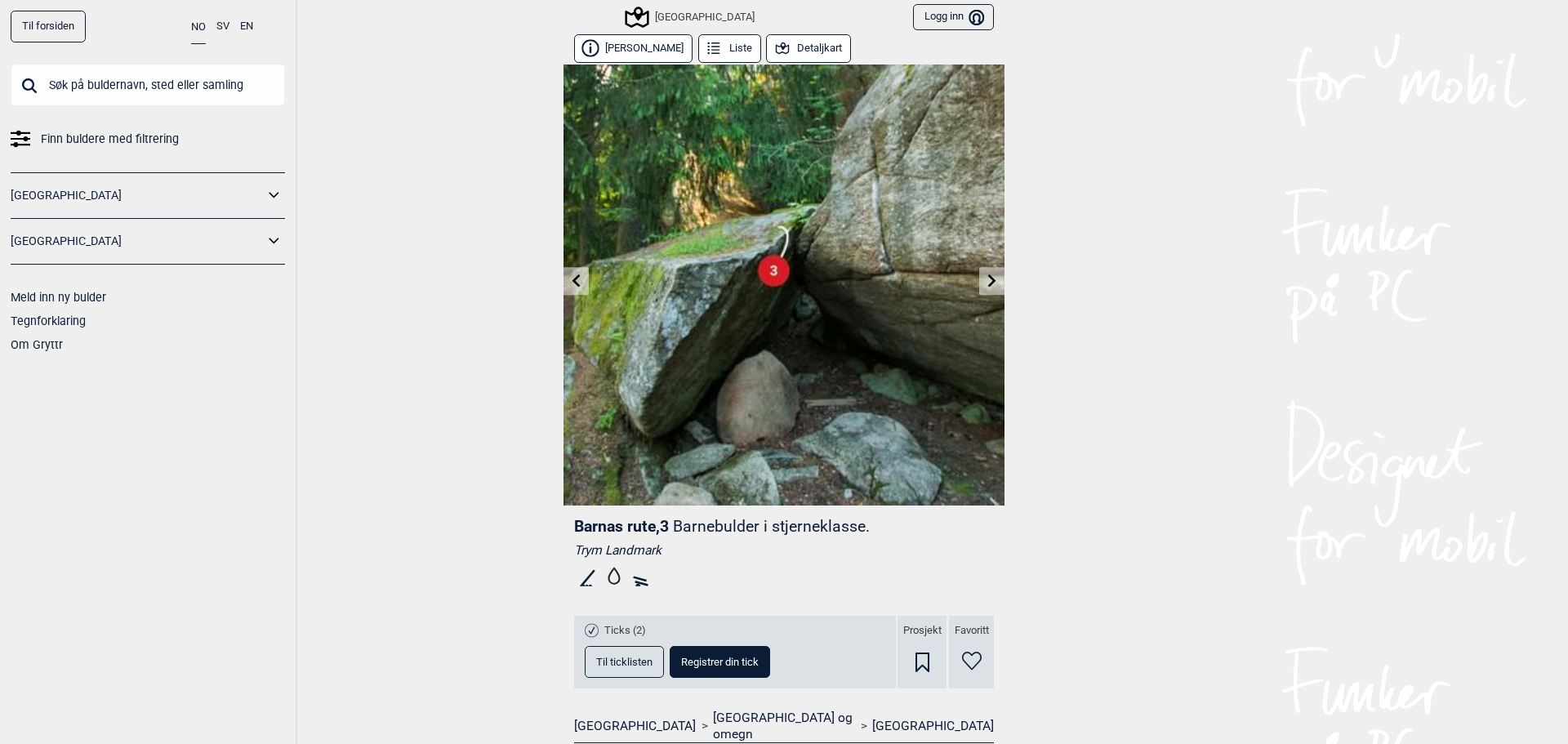
click at [573, 284] on icon at bounding box center [577, 280] width 13 height 13
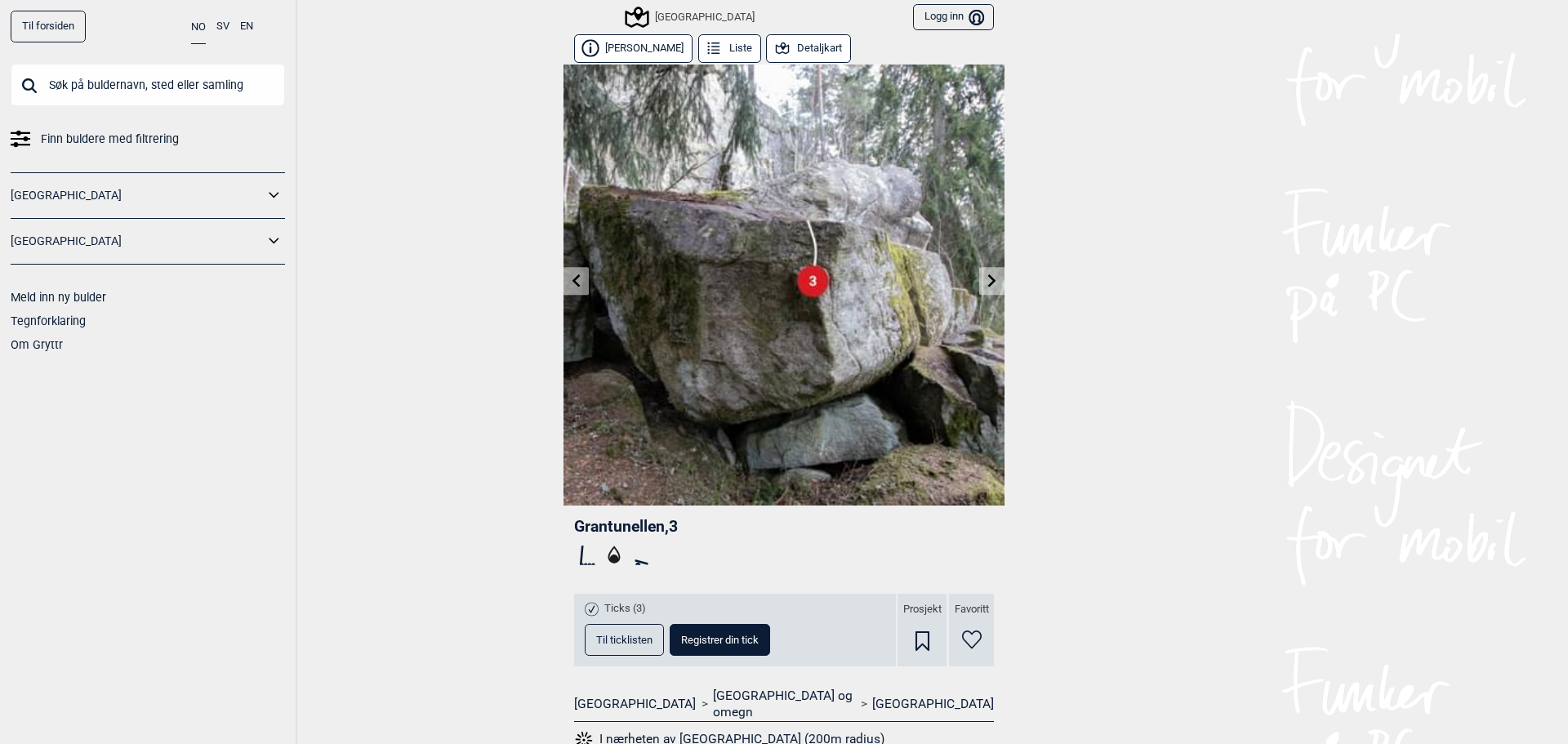
click at [573, 284] on icon at bounding box center [577, 280] width 13 height 13
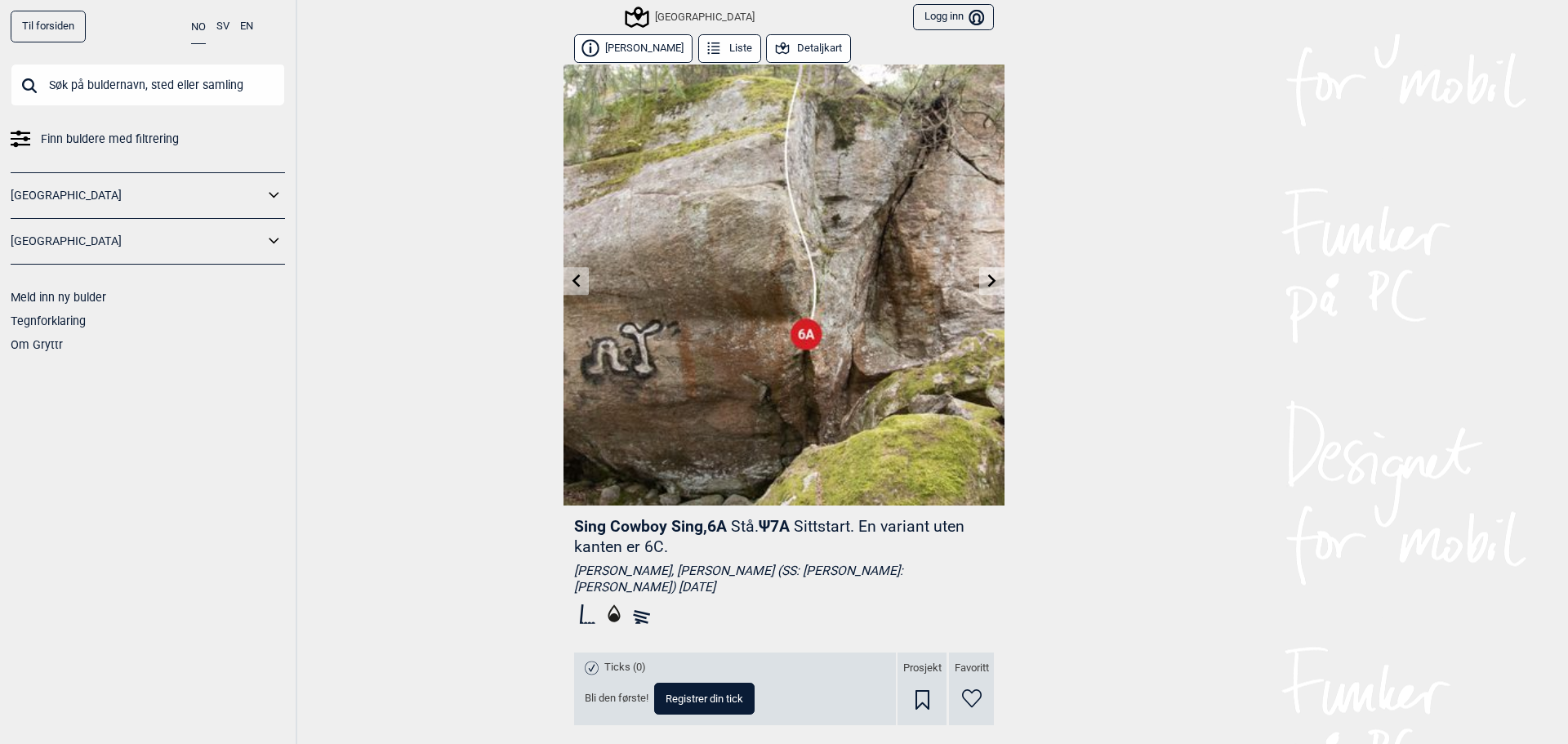
click at [575, 275] on icon at bounding box center [577, 280] width 13 height 13
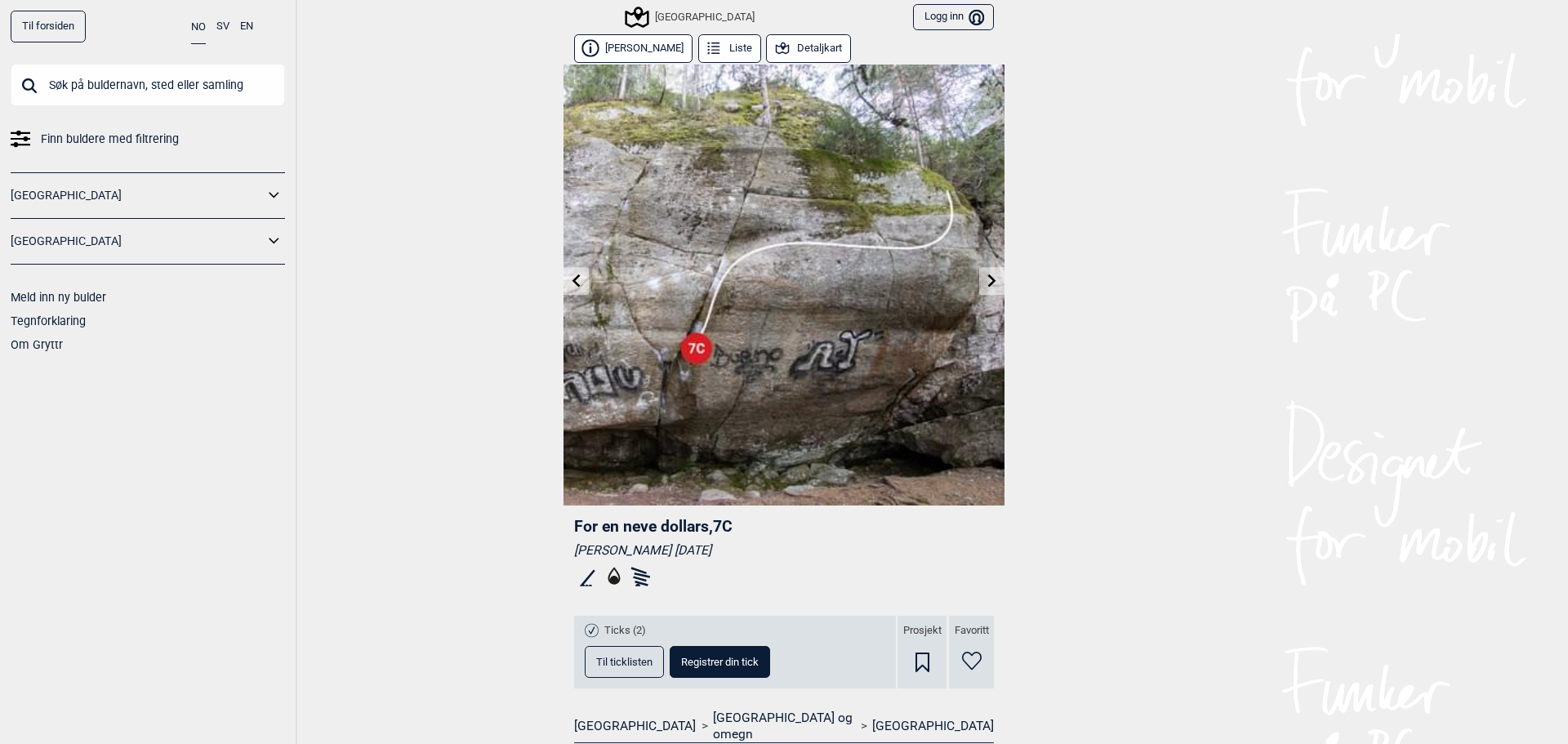
click at [575, 276] on icon at bounding box center [577, 280] width 13 height 13
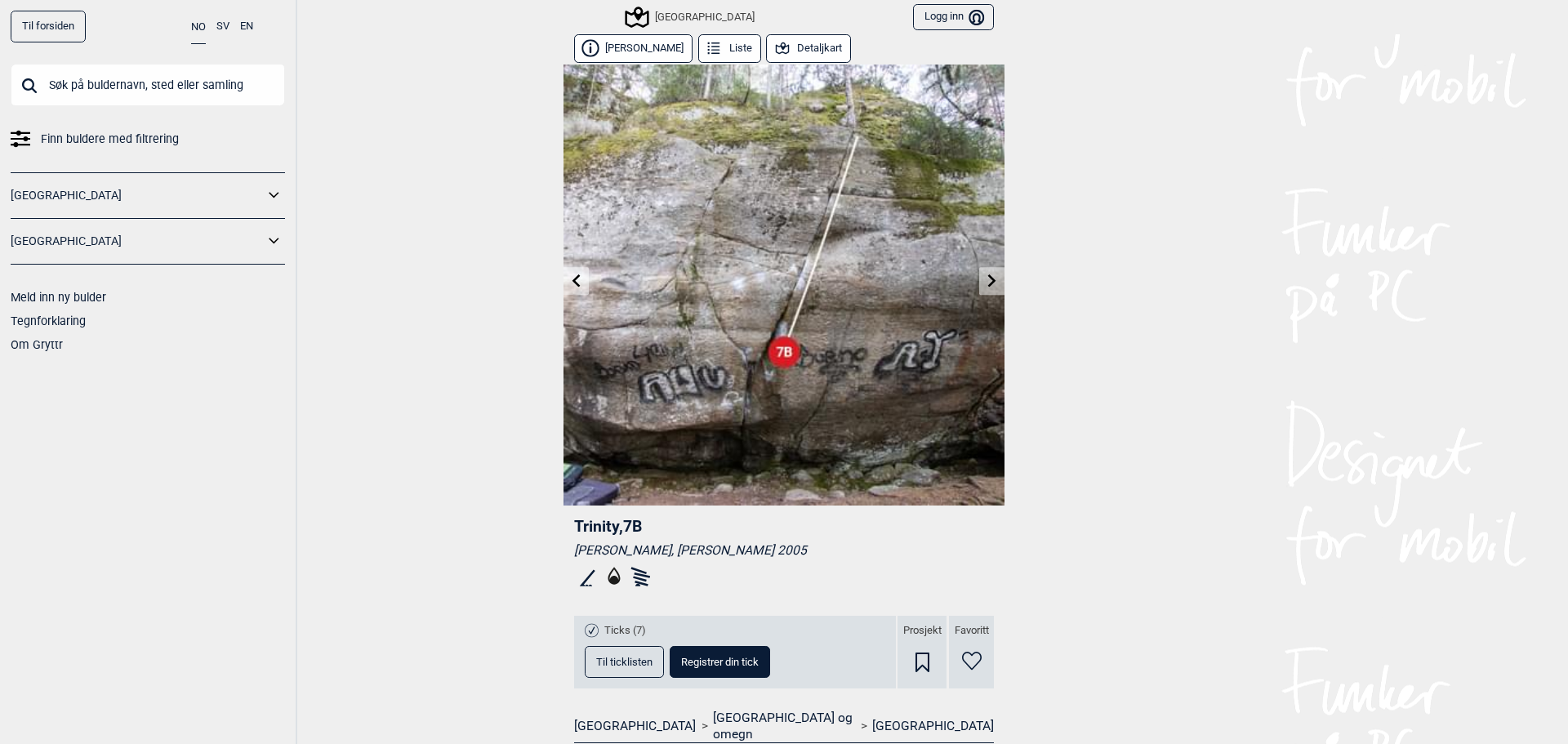
click at [575, 281] on icon at bounding box center [577, 280] width 13 height 13
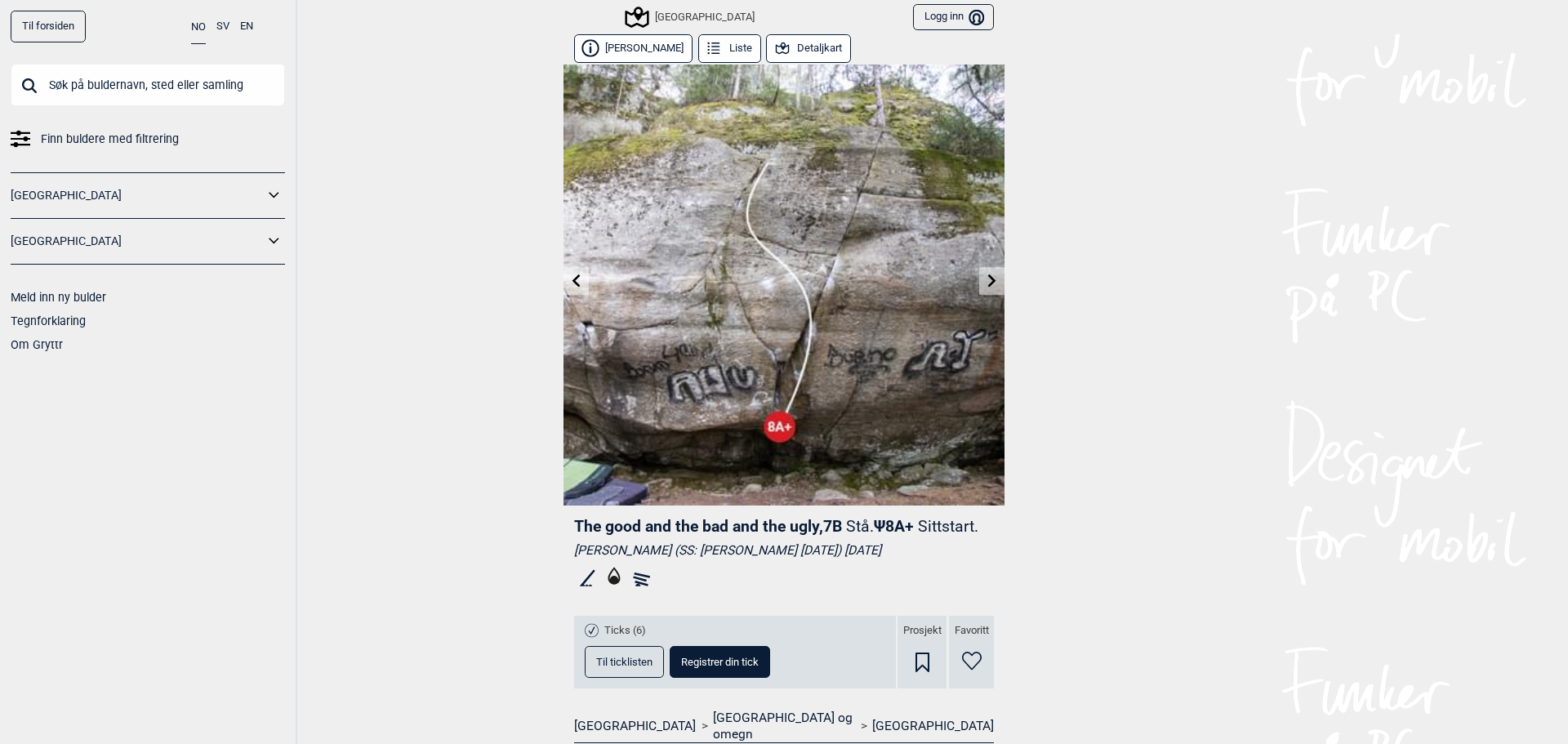
click at [575, 284] on icon at bounding box center [577, 280] width 13 height 13
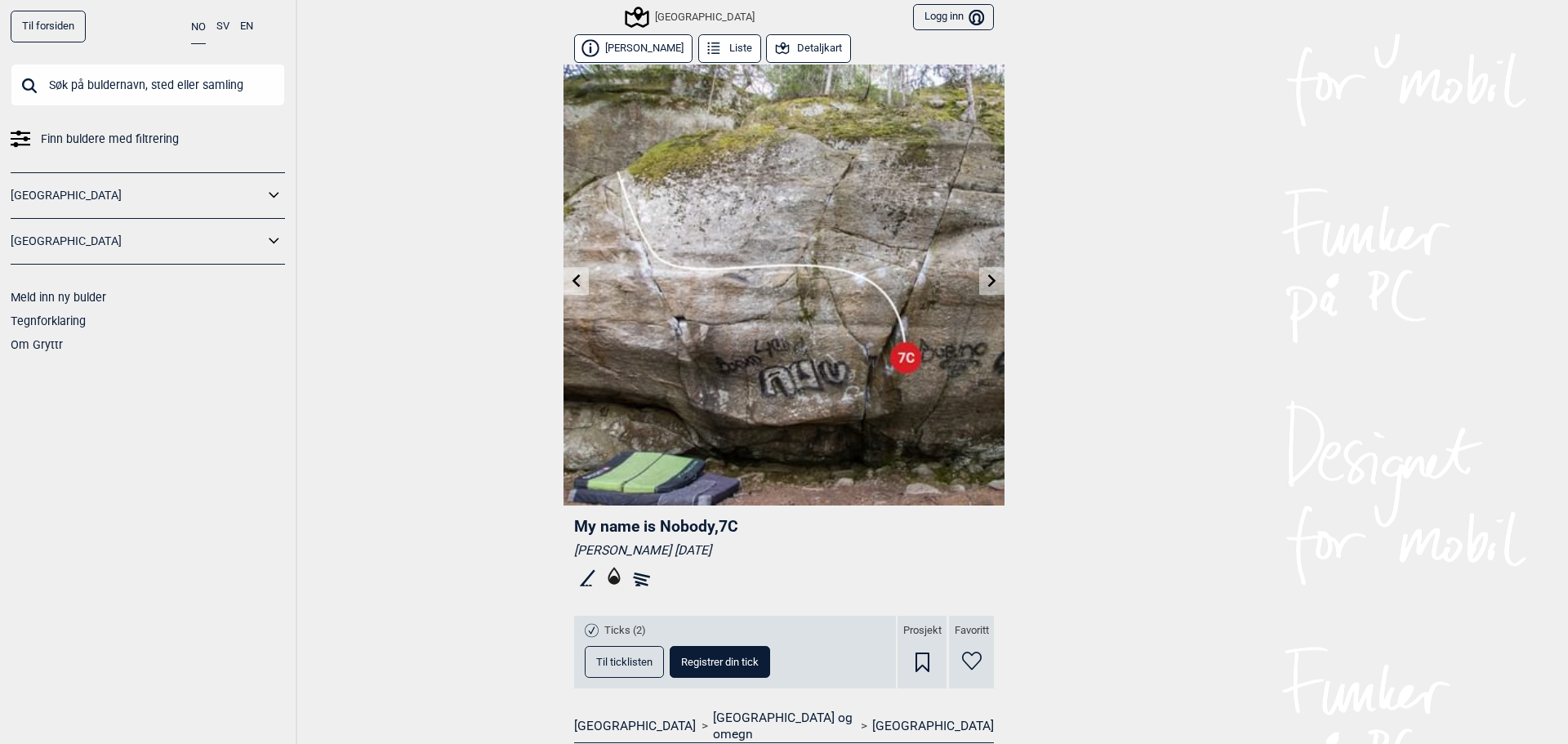
click at [628, 657] on span "Til ticklisten" at bounding box center [624, 662] width 56 height 11
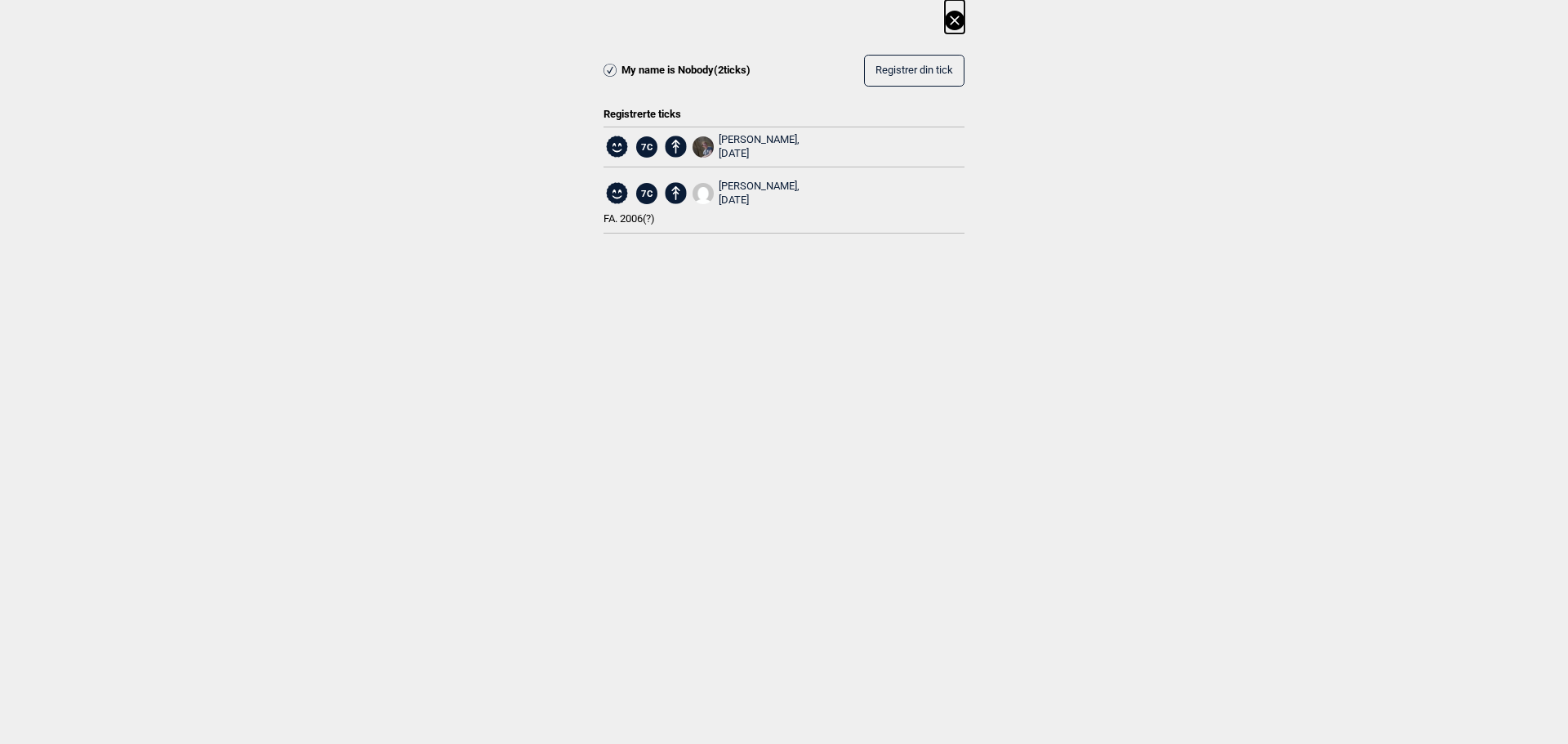
click at [953, 12] on icon at bounding box center [955, 21] width 20 height 20
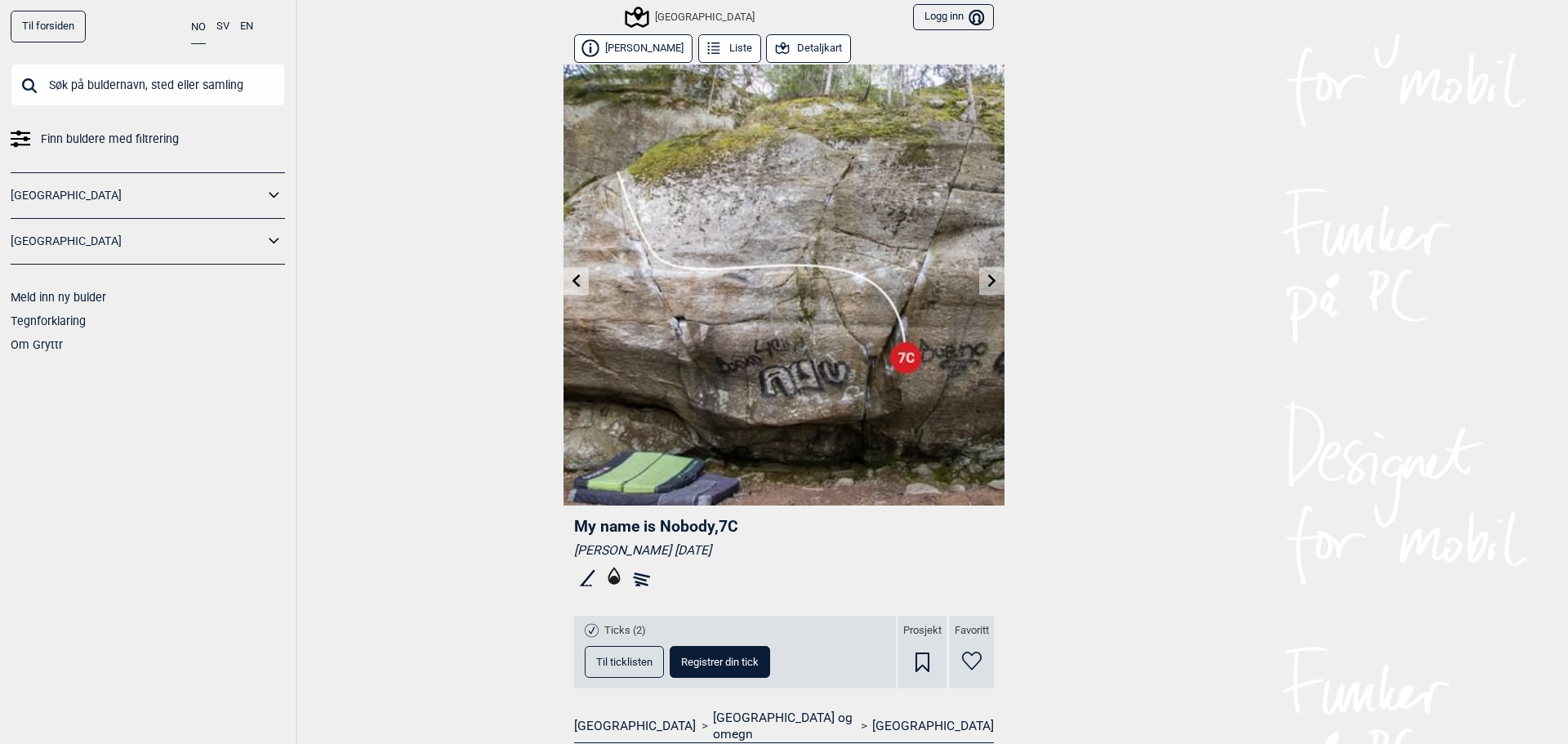
click at [574, 277] on icon at bounding box center [577, 280] width 13 height 13
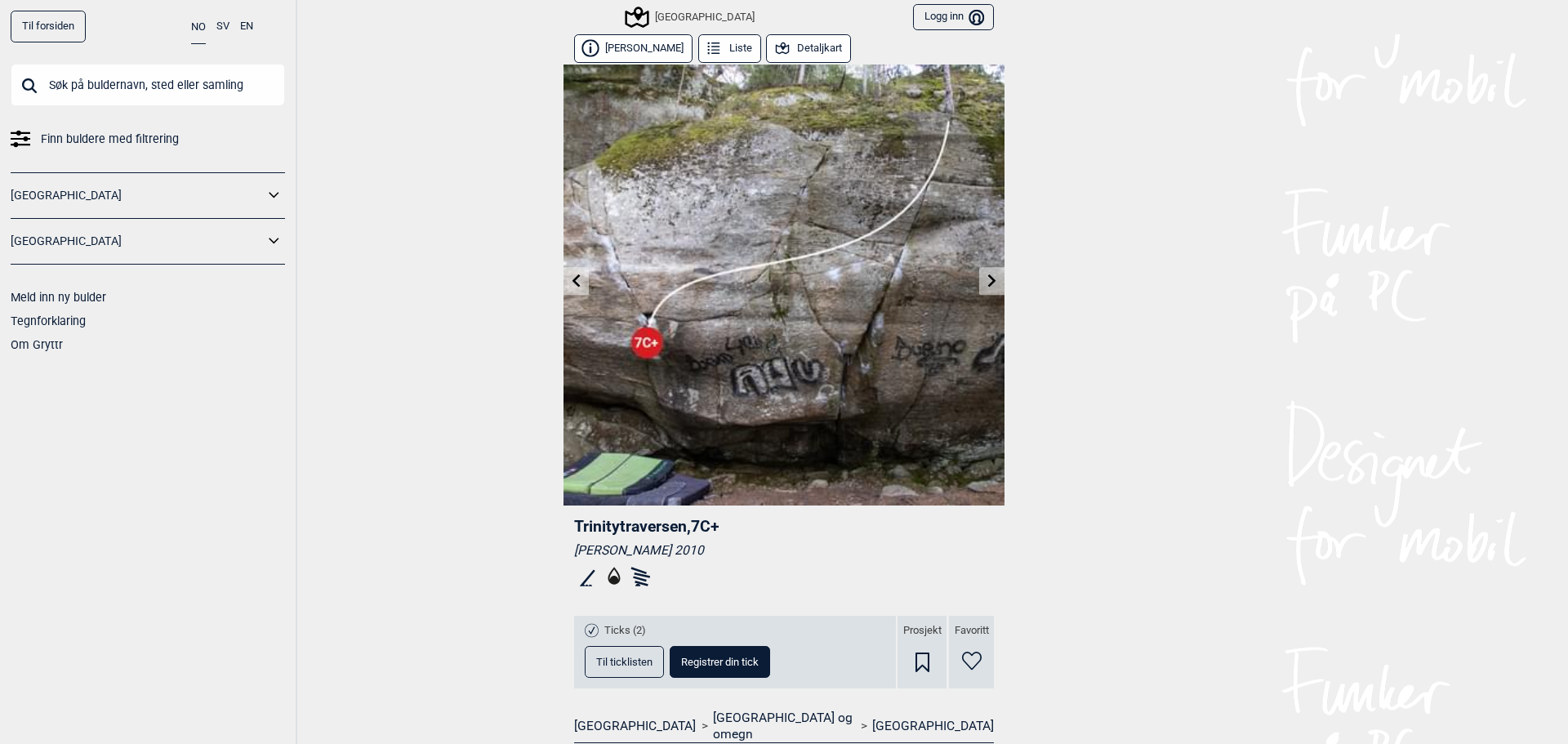
click at [615, 662] on span "Til ticklisten" at bounding box center [624, 662] width 56 height 11
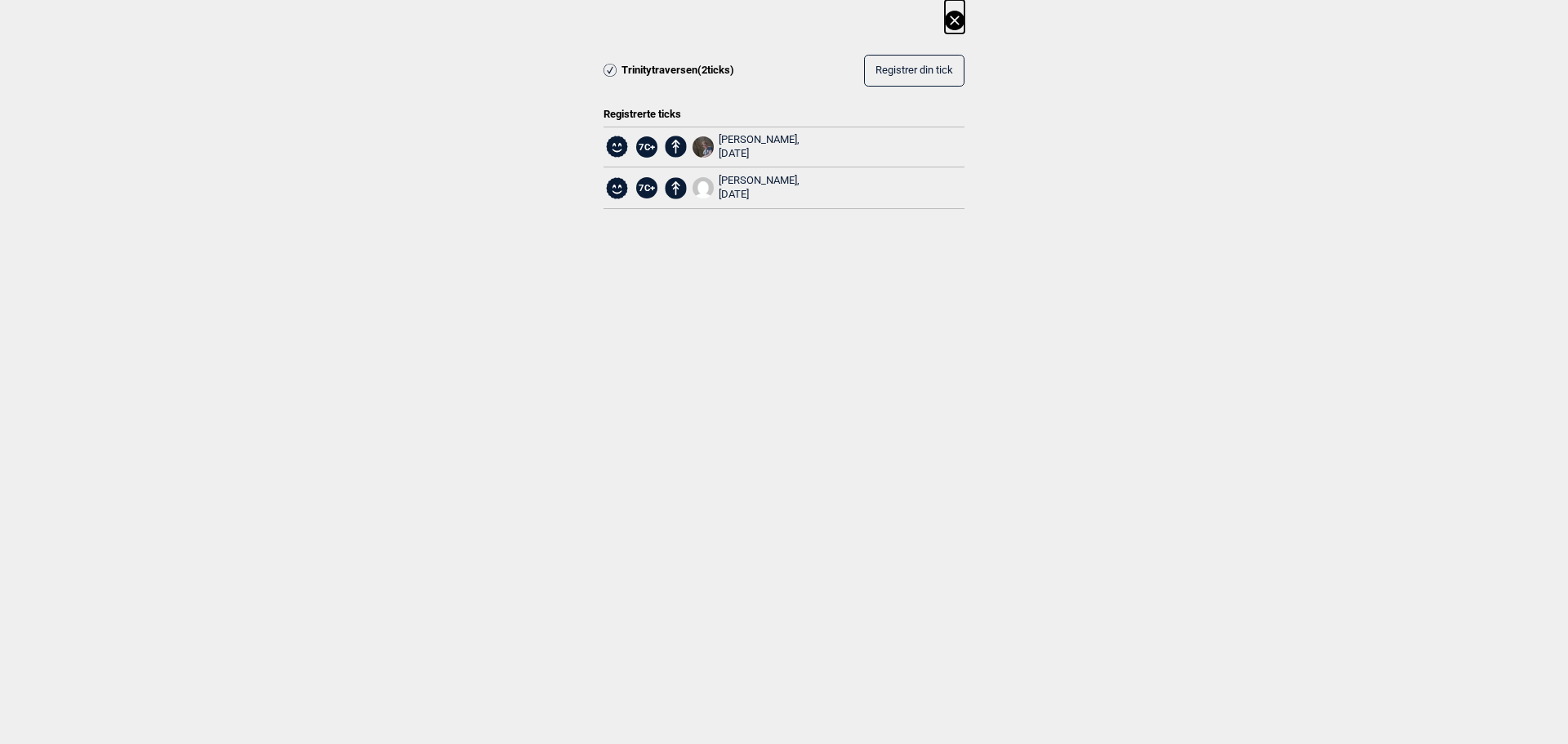
click at [963, 18] on icon at bounding box center [955, 21] width 20 height 20
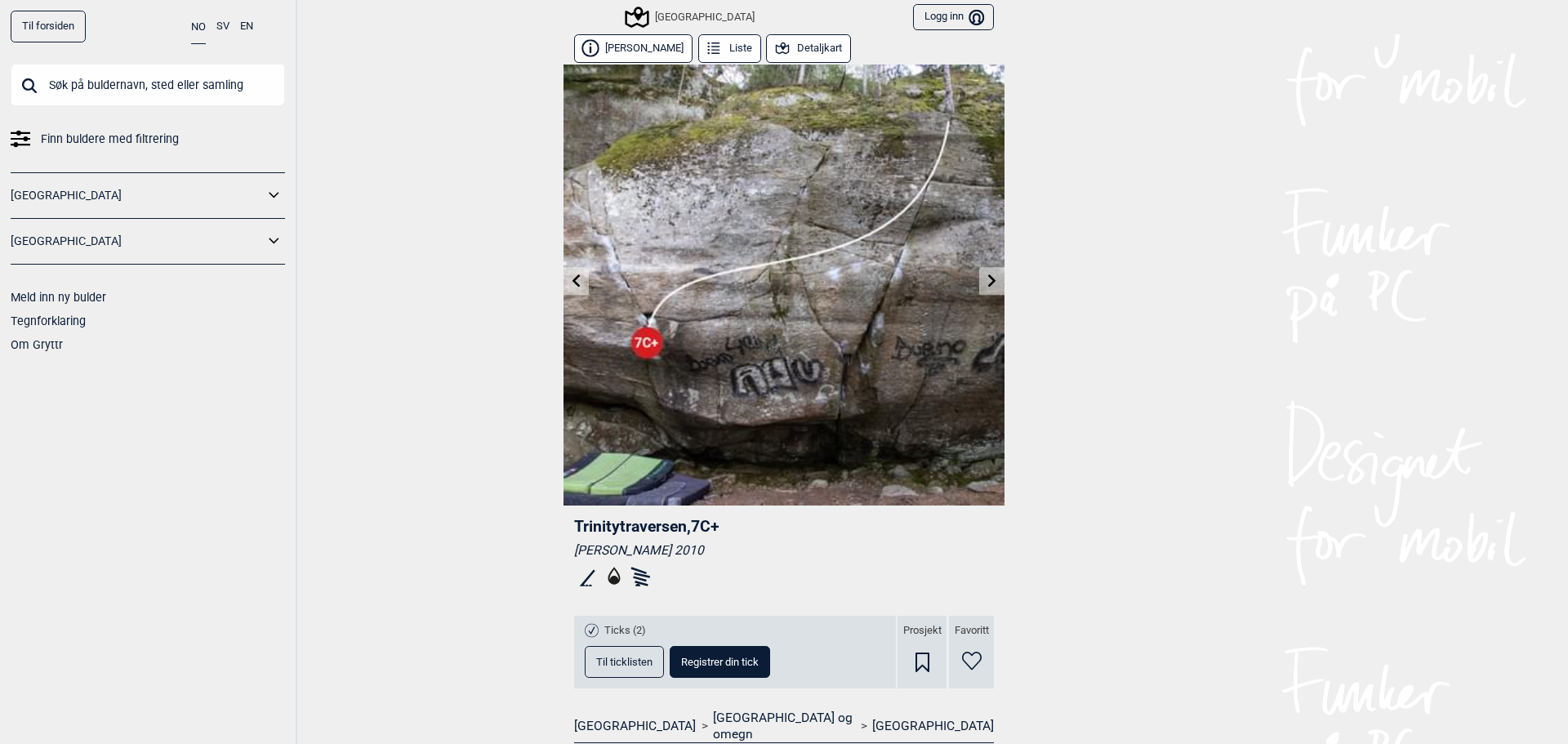
click at [572, 278] on icon at bounding box center [576, 280] width 8 height 13
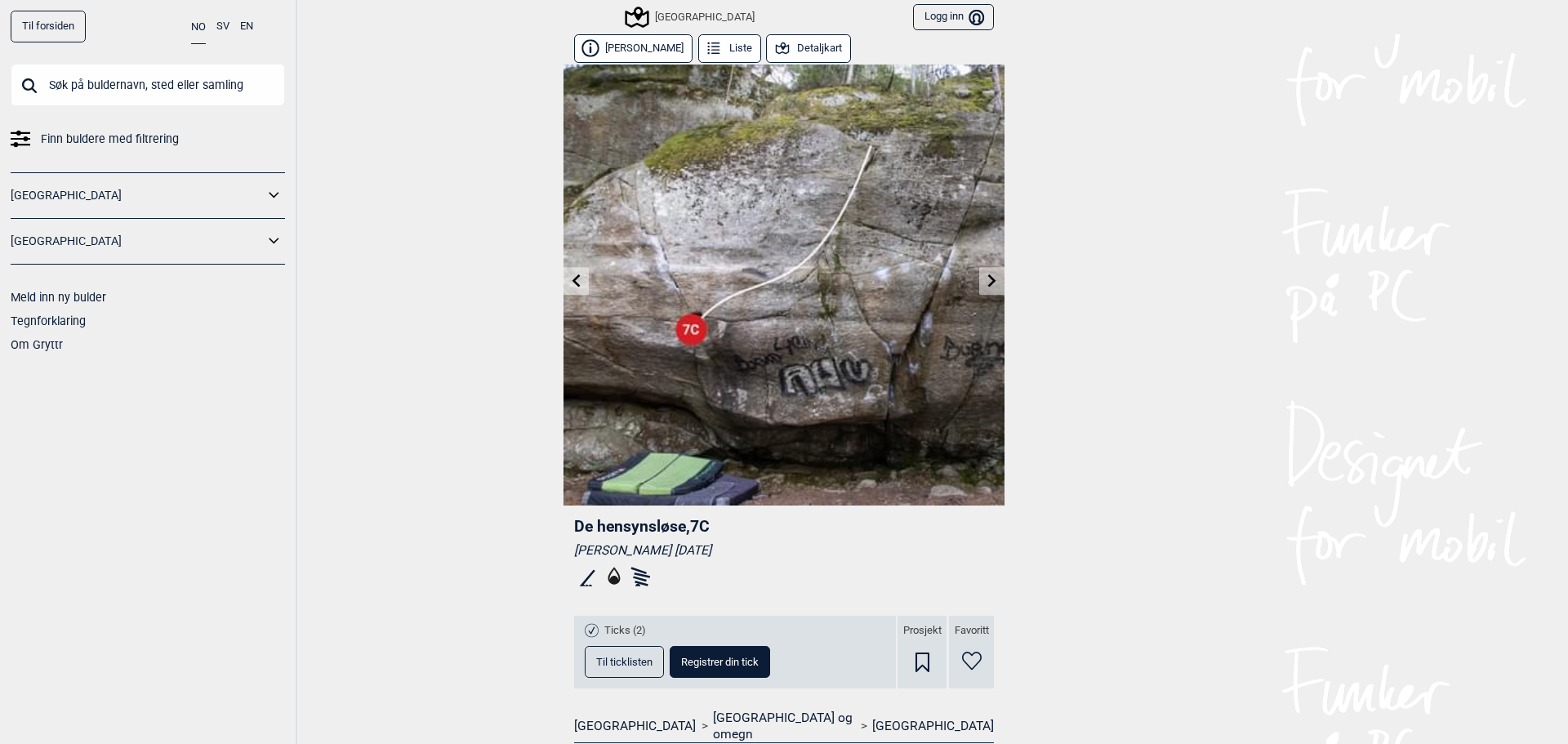
click at [601, 668] on button "Til ticklisten" at bounding box center [624, 661] width 79 height 32
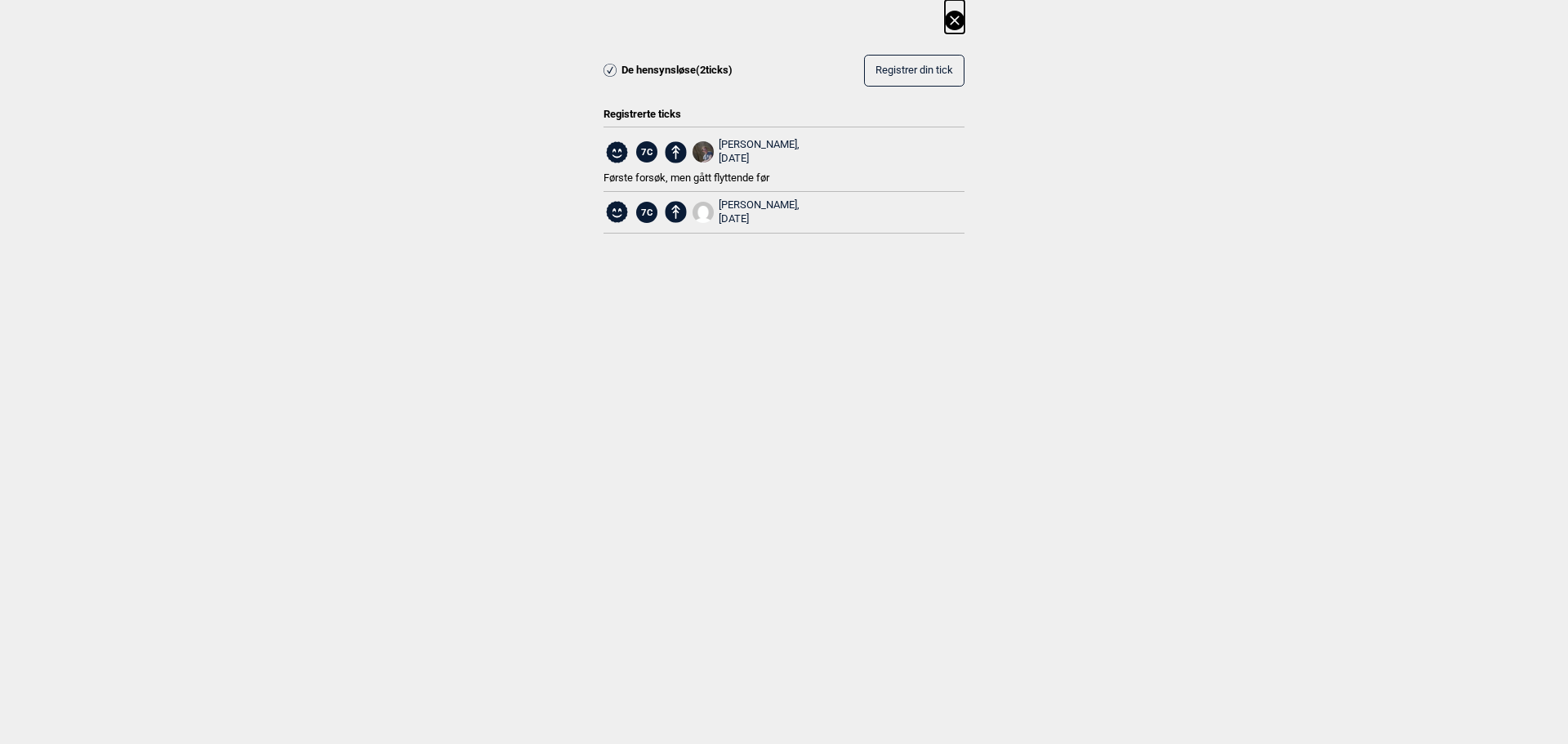
click at [955, 20] on icon at bounding box center [954, 20] width 9 height 9
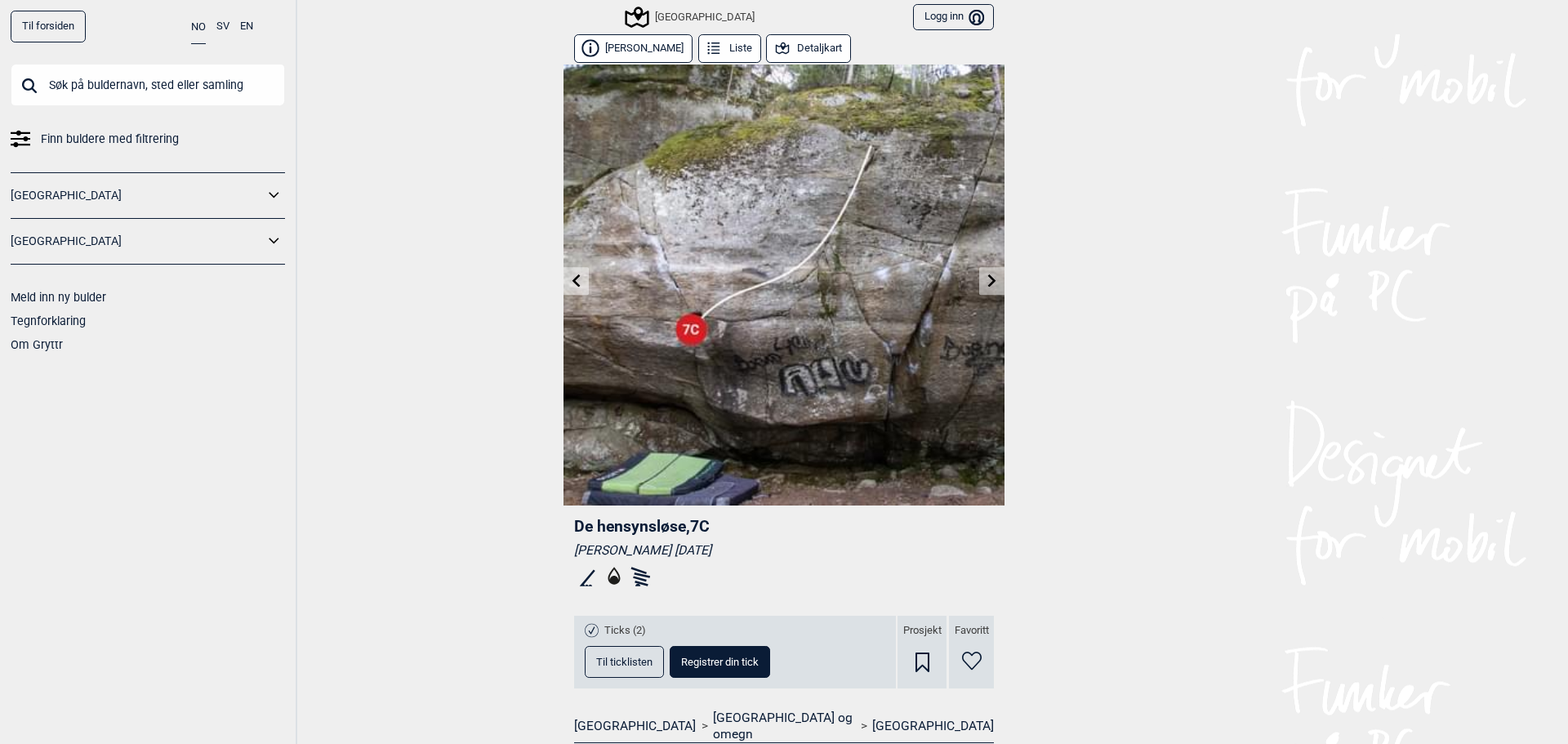
click at [572, 285] on icon at bounding box center [576, 280] width 8 height 13
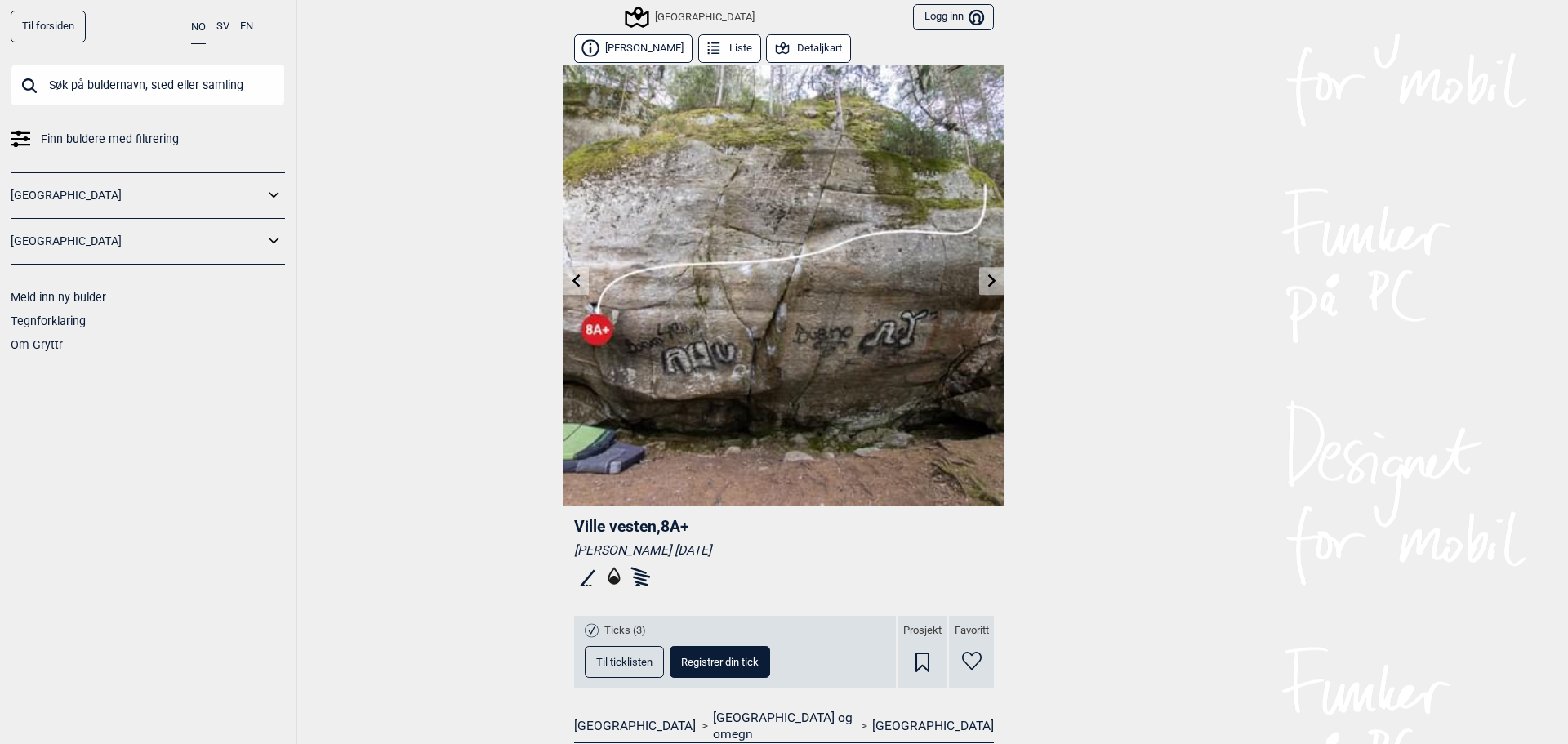
click at [605, 659] on span "Til ticklisten" at bounding box center [624, 662] width 56 height 11
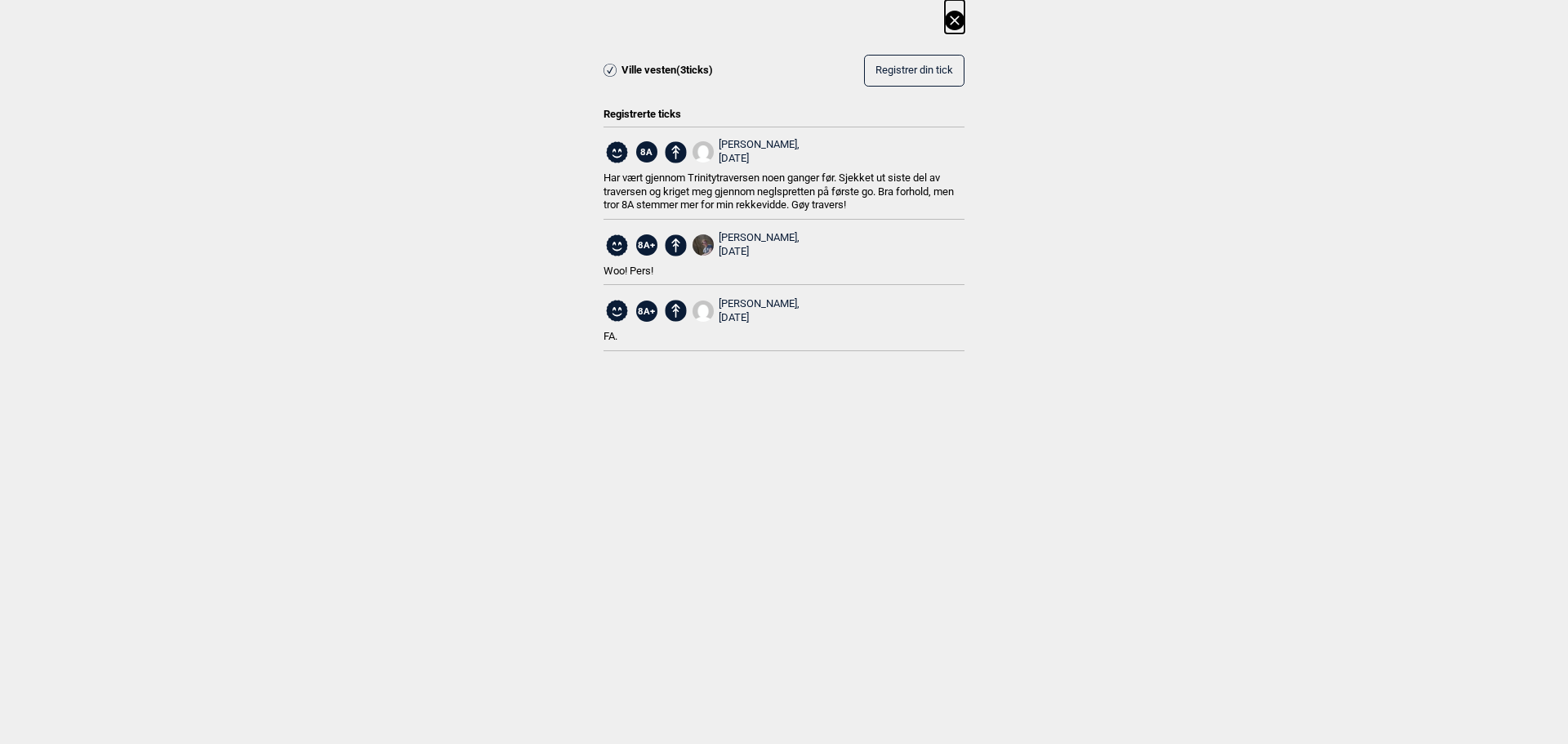
click at [950, 12] on icon at bounding box center [955, 21] width 20 height 20
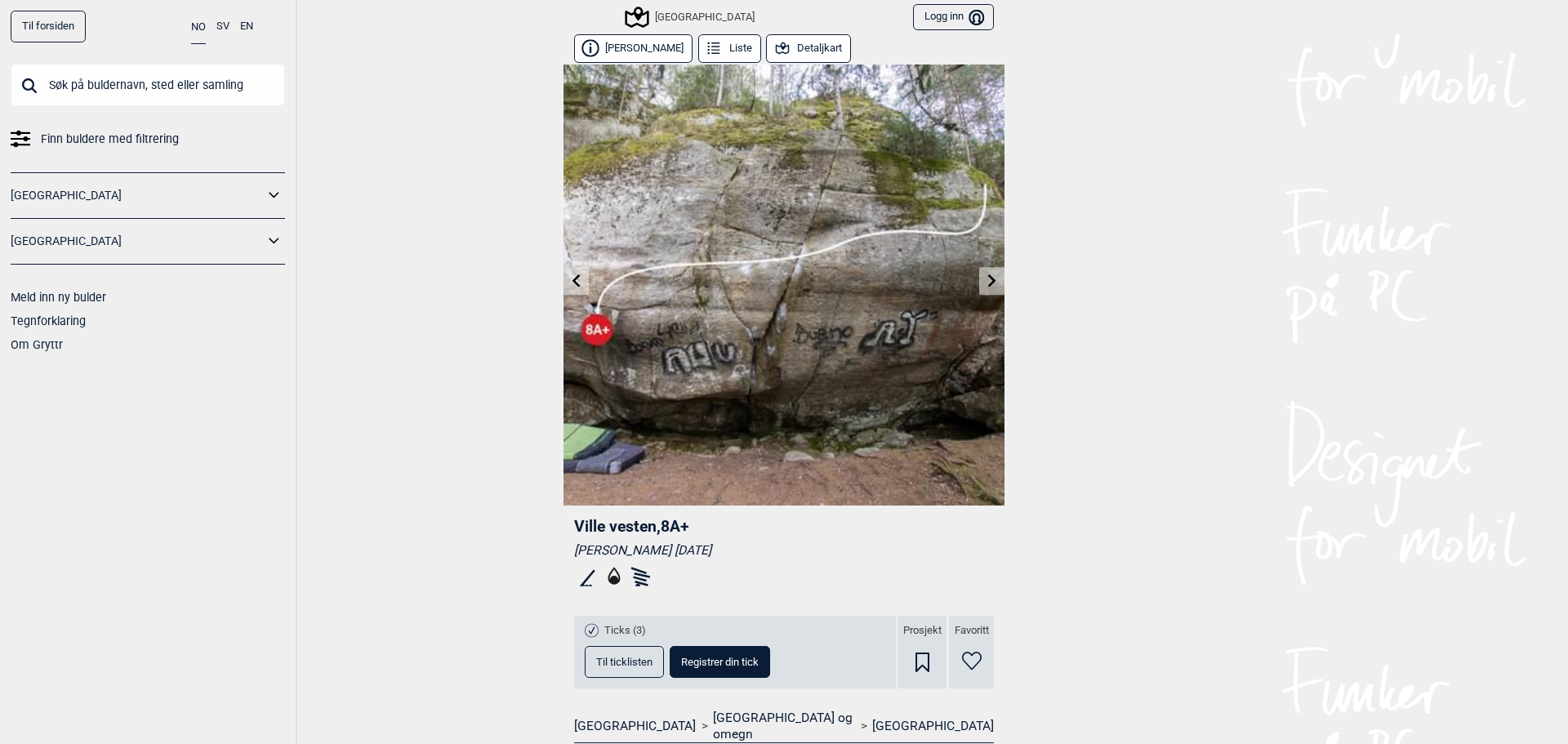
click at [568, 273] on link at bounding box center [577, 281] width 25 height 27
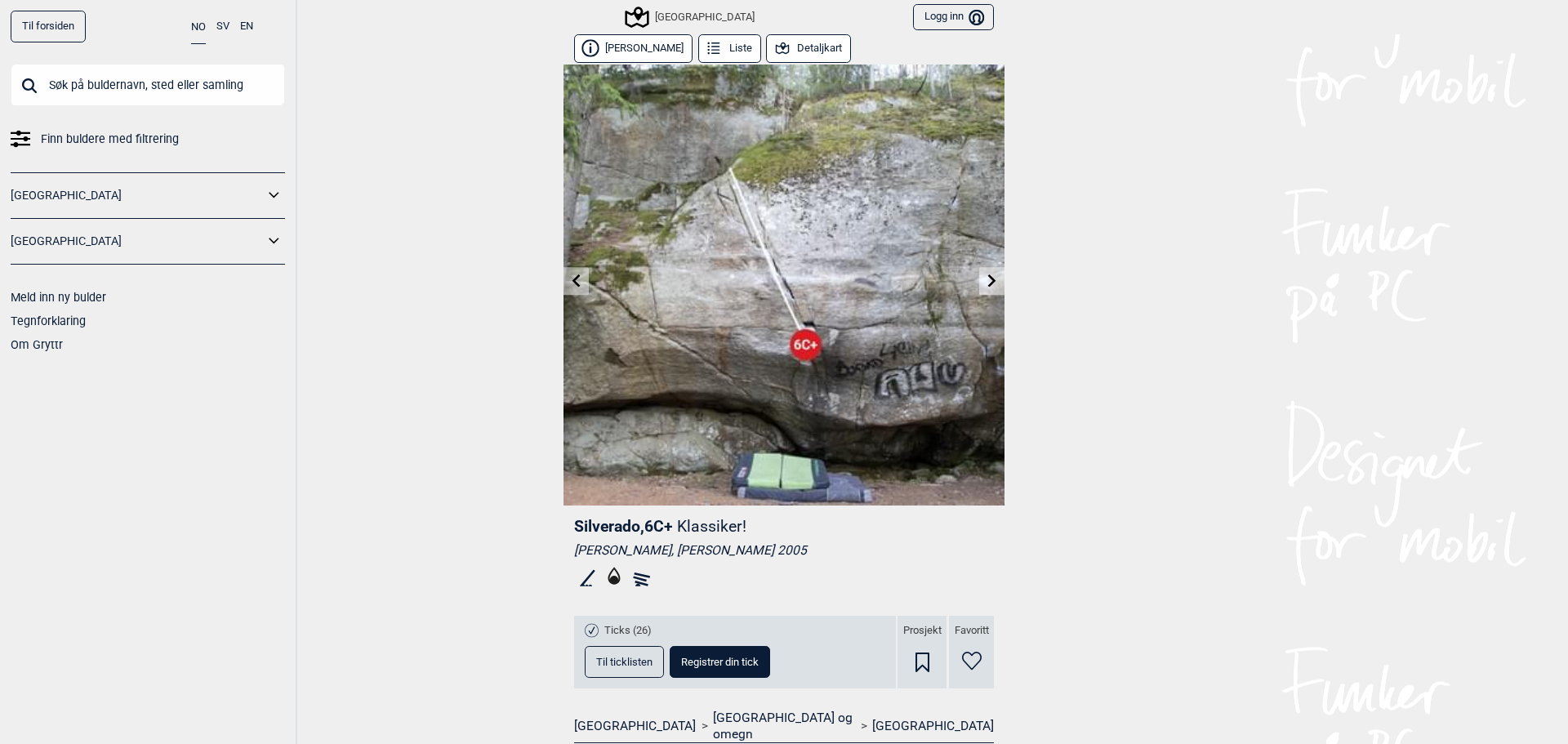
click at [572, 284] on icon at bounding box center [576, 280] width 8 height 13
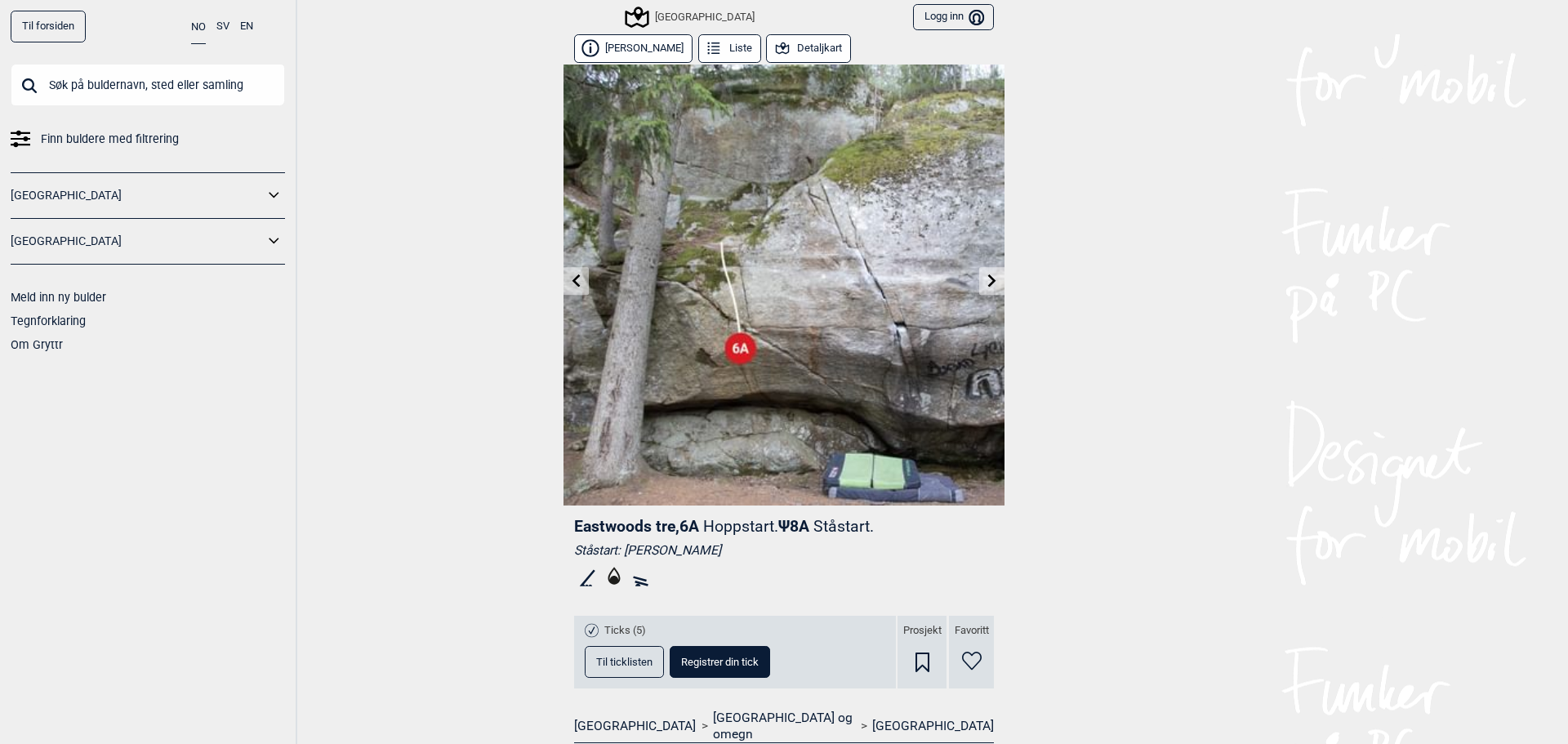
click at [575, 281] on icon at bounding box center [577, 280] width 13 height 13
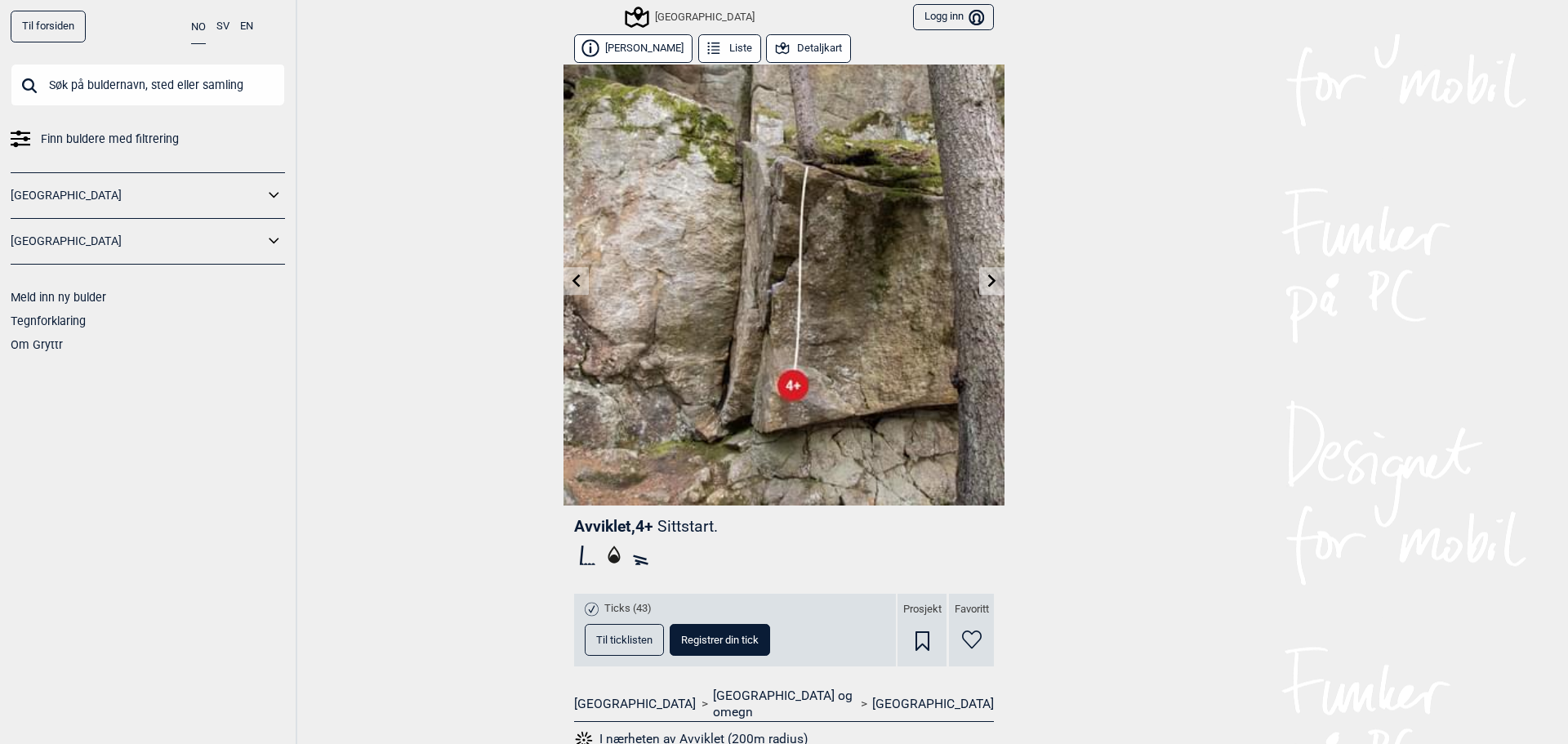
click at [575, 283] on icon at bounding box center [577, 280] width 13 height 13
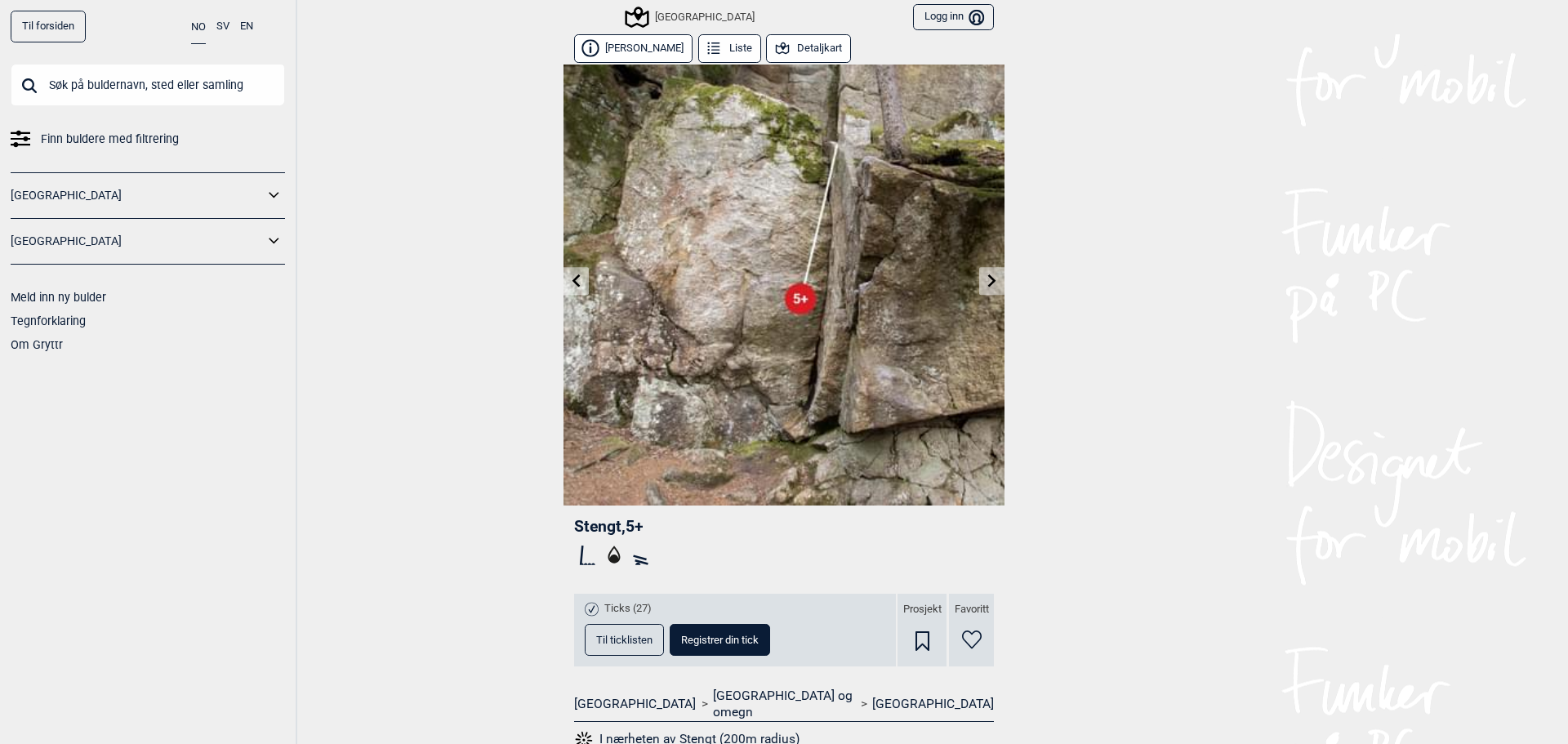
click at [575, 284] on icon at bounding box center [577, 280] width 13 height 13
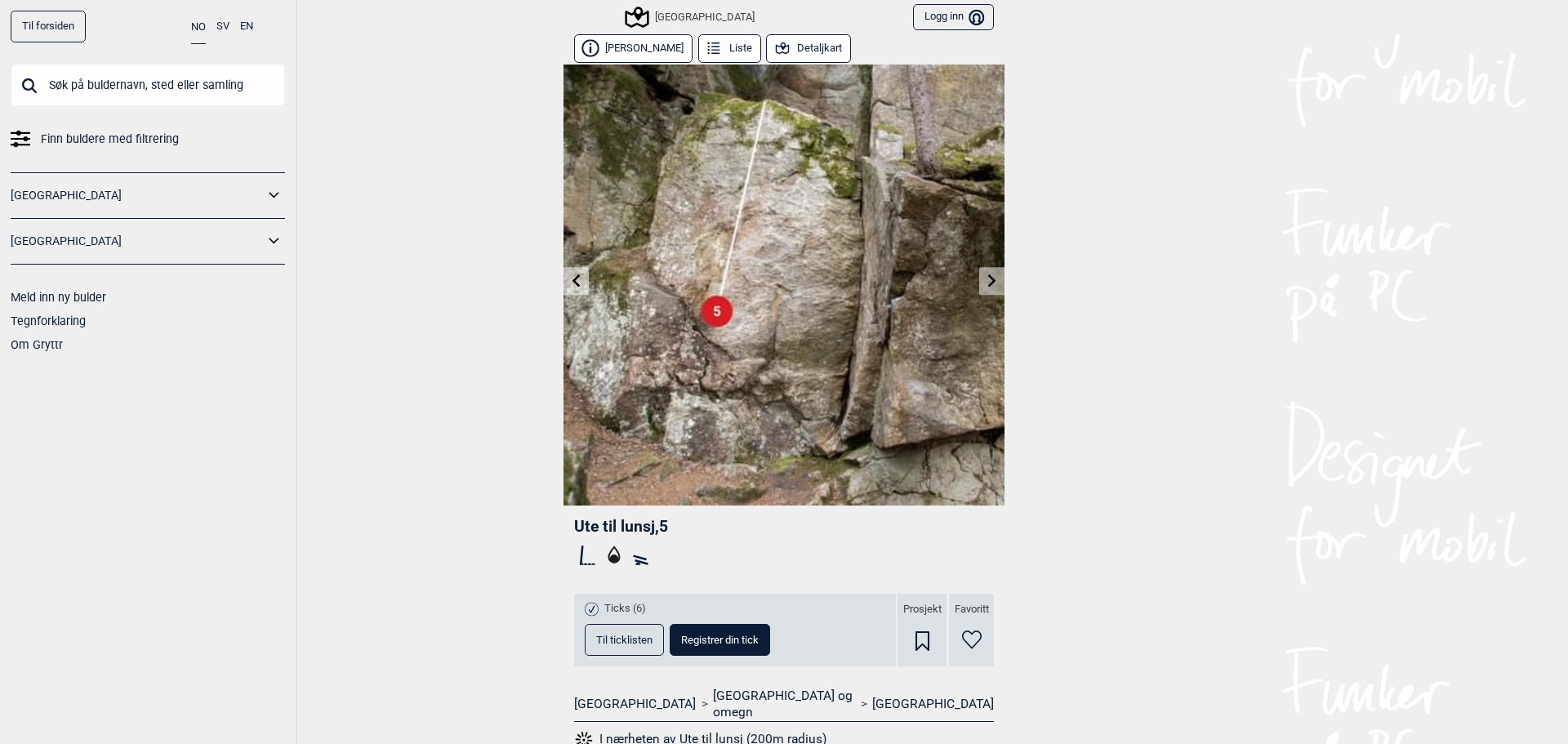
click at [575, 284] on icon at bounding box center [577, 280] width 13 height 13
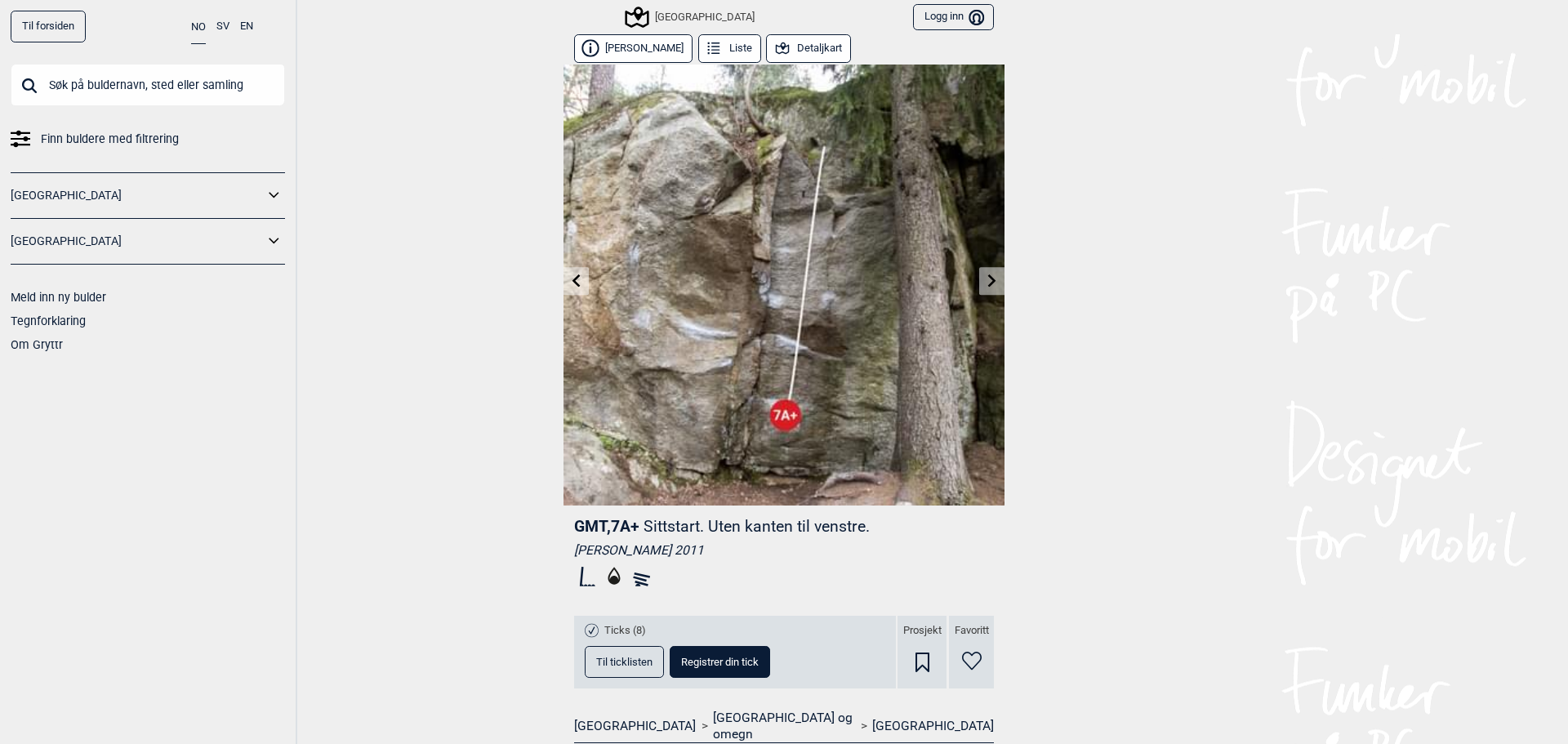
click at [632, 651] on button "Til ticklisten" at bounding box center [624, 661] width 79 height 32
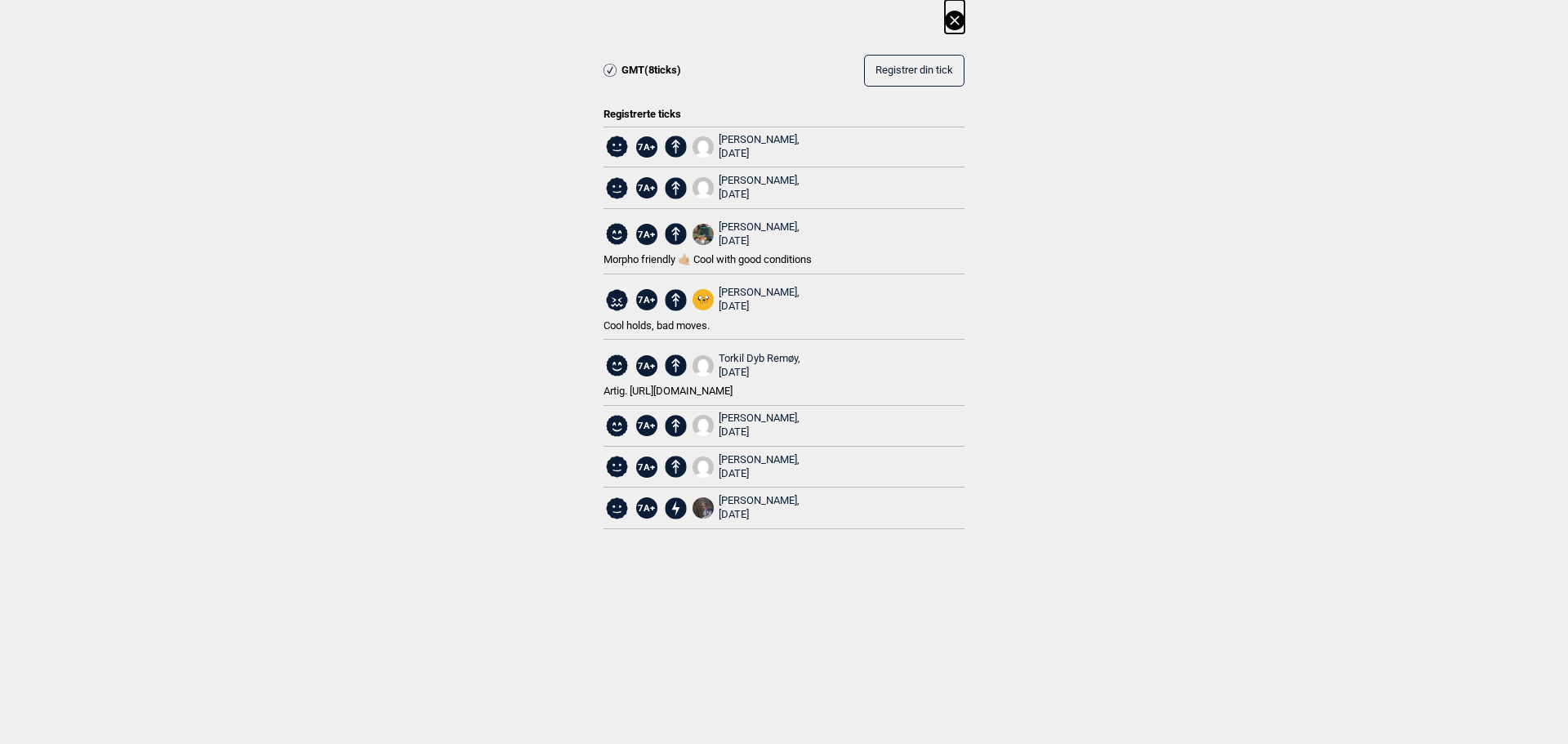
click at [952, 18] on icon at bounding box center [954, 20] width 9 height 9
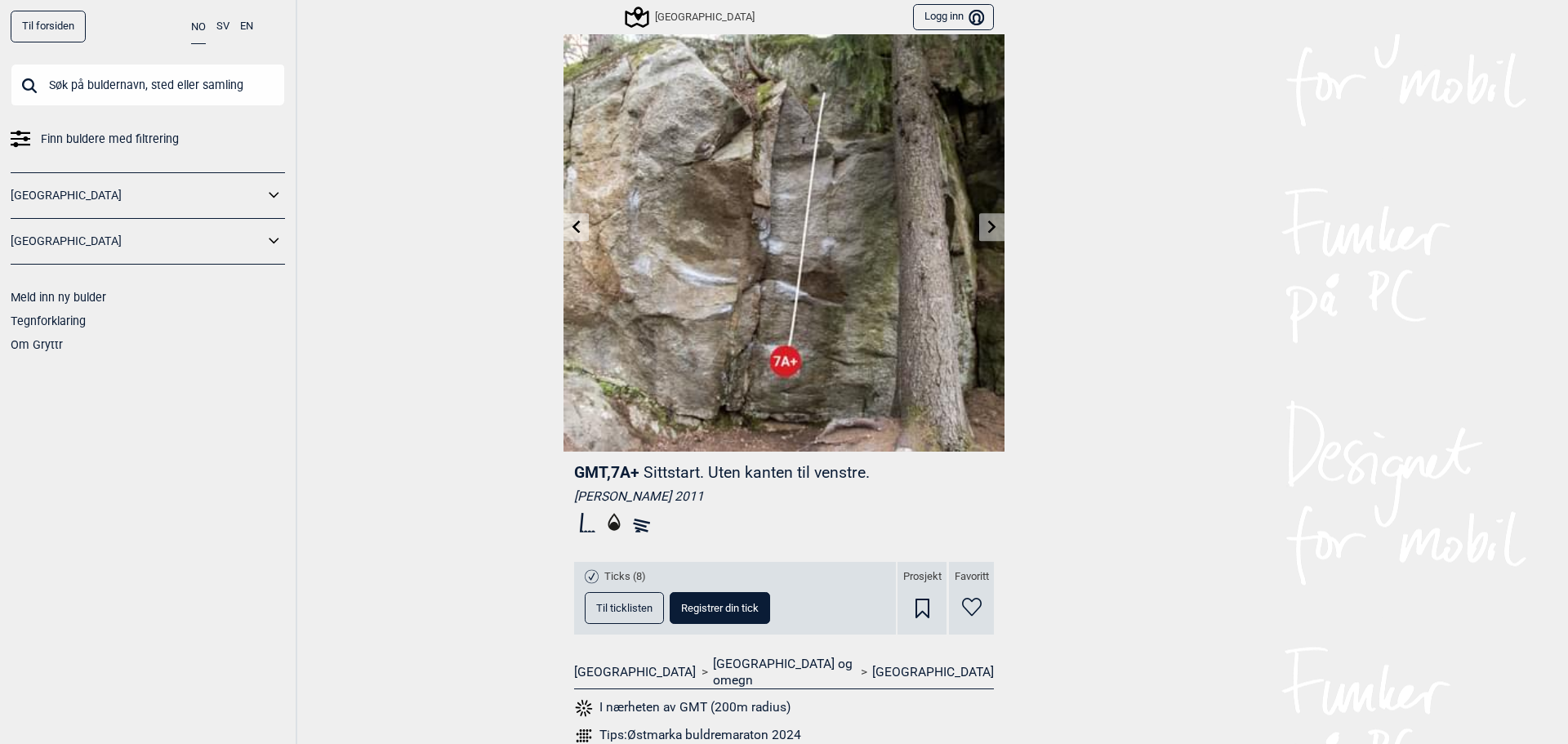
scroll to position [30, 0]
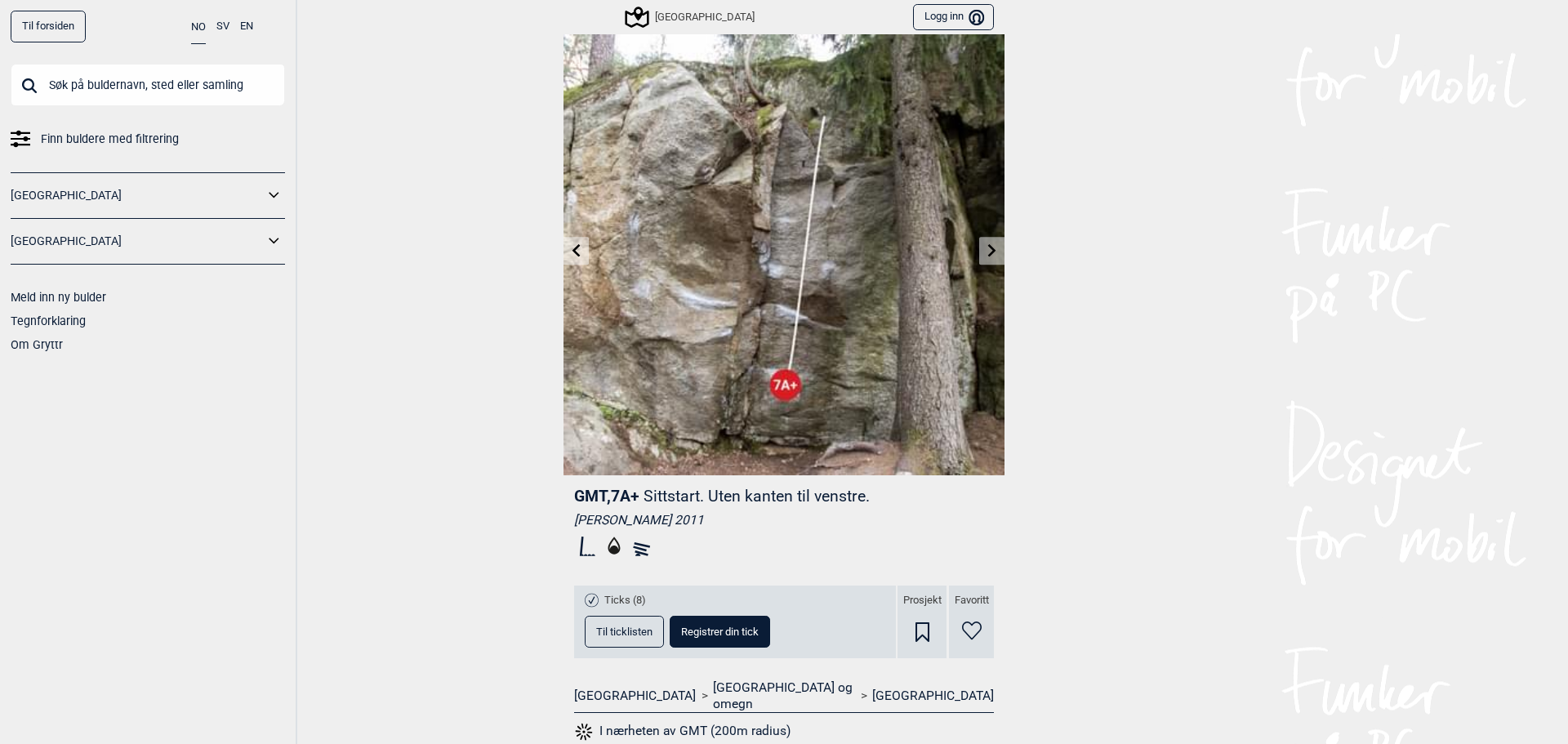
click at [570, 244] on icon at bounding box center [577, 250] width 13 height 13
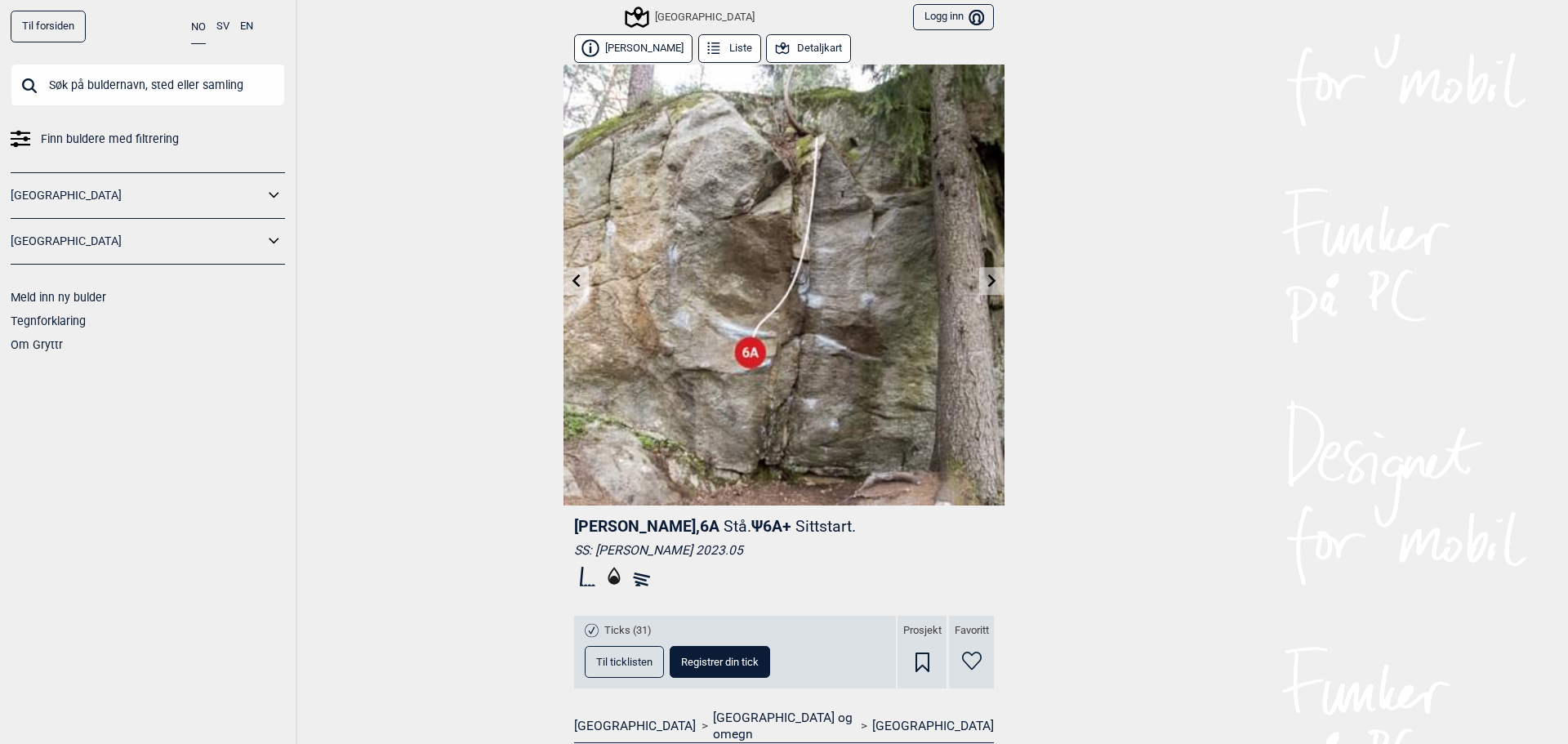
click at [990, 280] on icon at bounding box center [992, 280] width 13 height 13
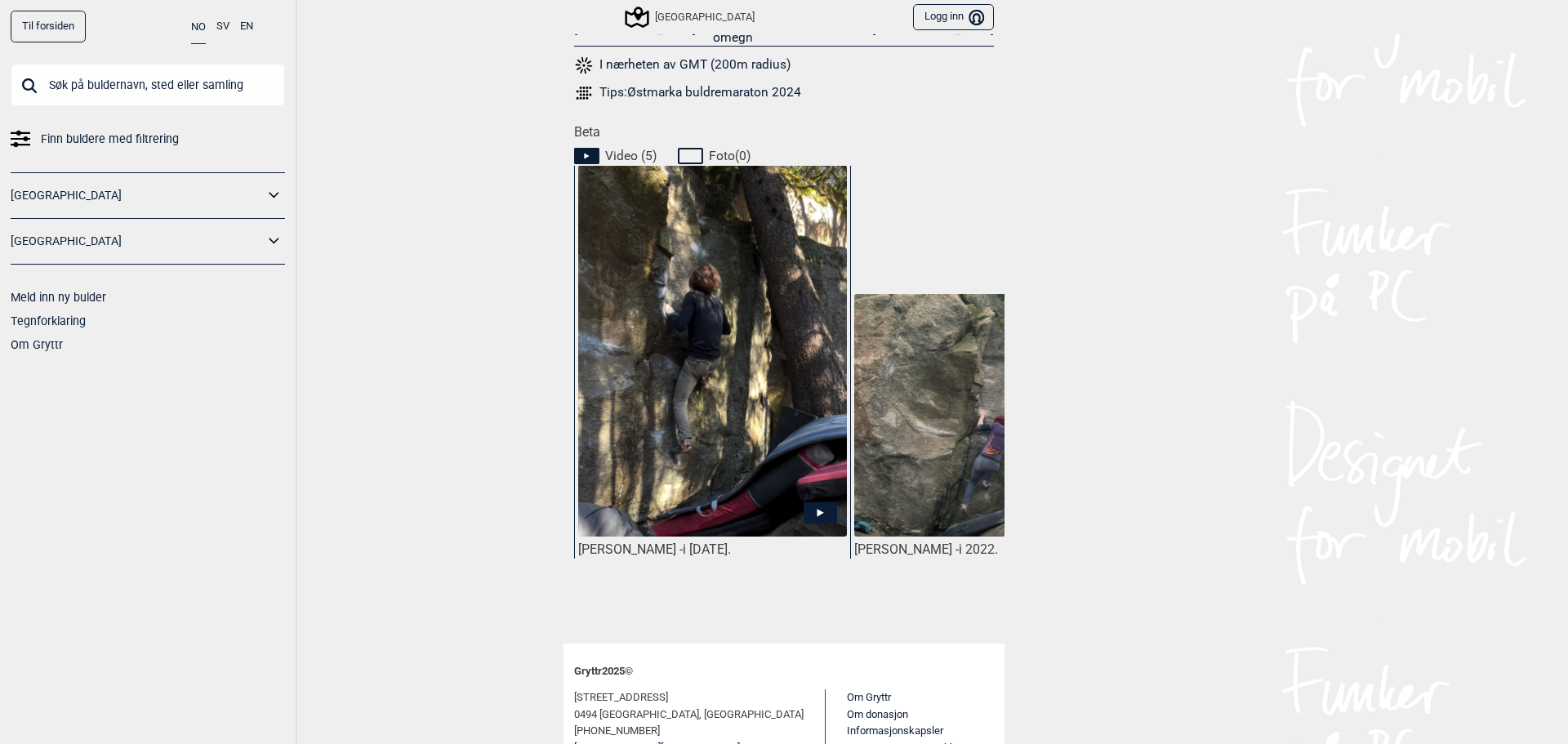
scroll to position [735, 0]
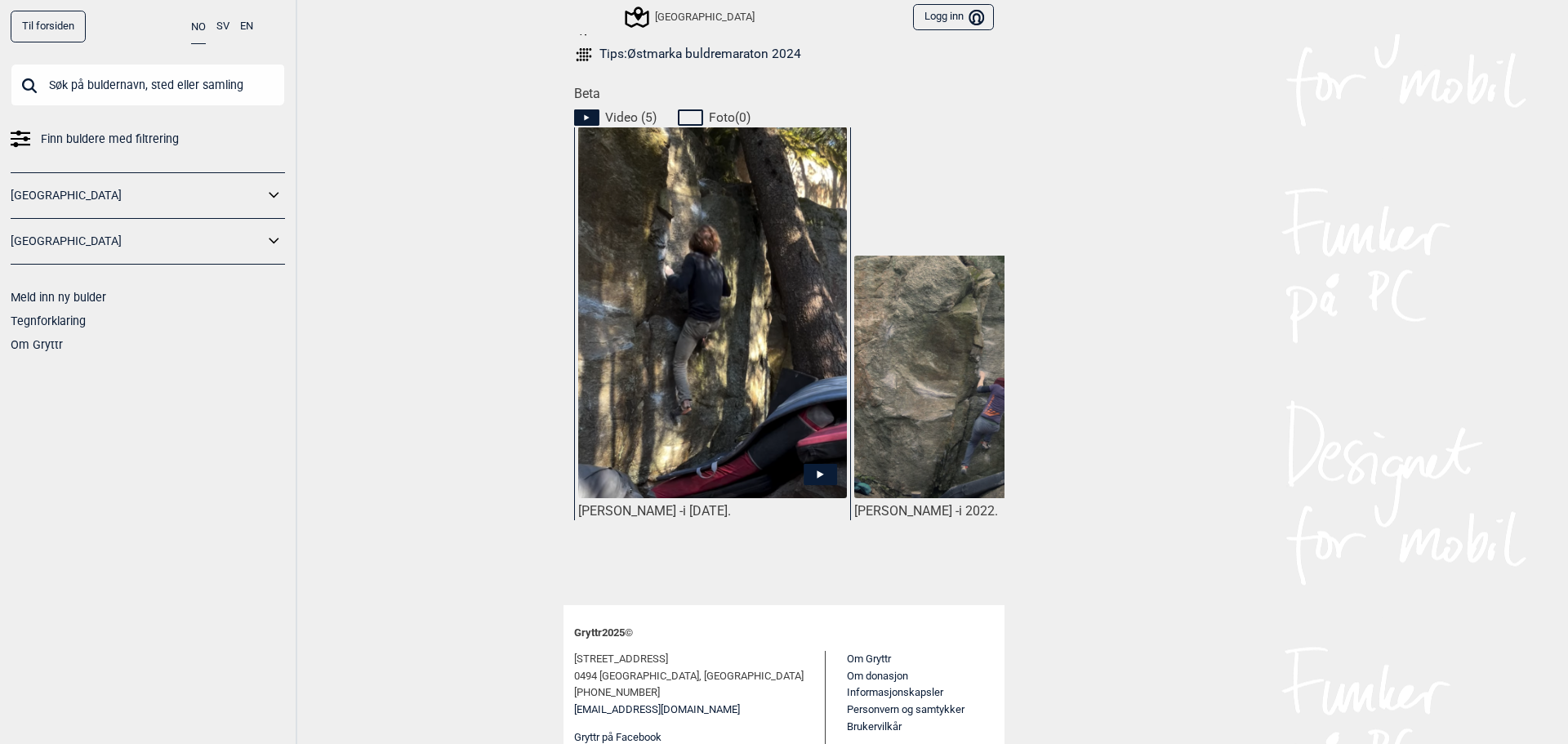
click at [903, 423] on img at bounding box center [988, 377] width 268 height 244
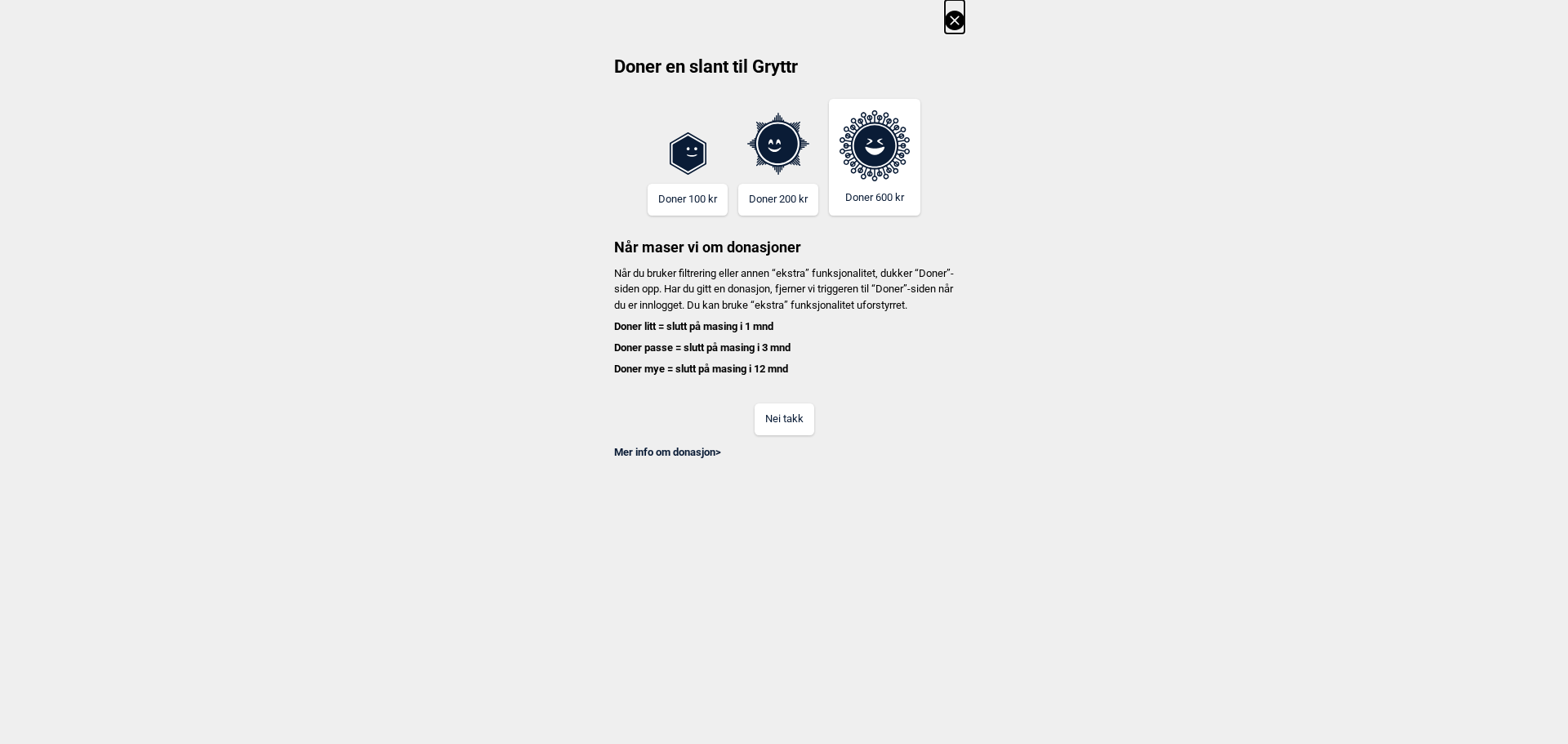
click at [960, 25] on icon at bounding box center [955, 21] width 20 height 20
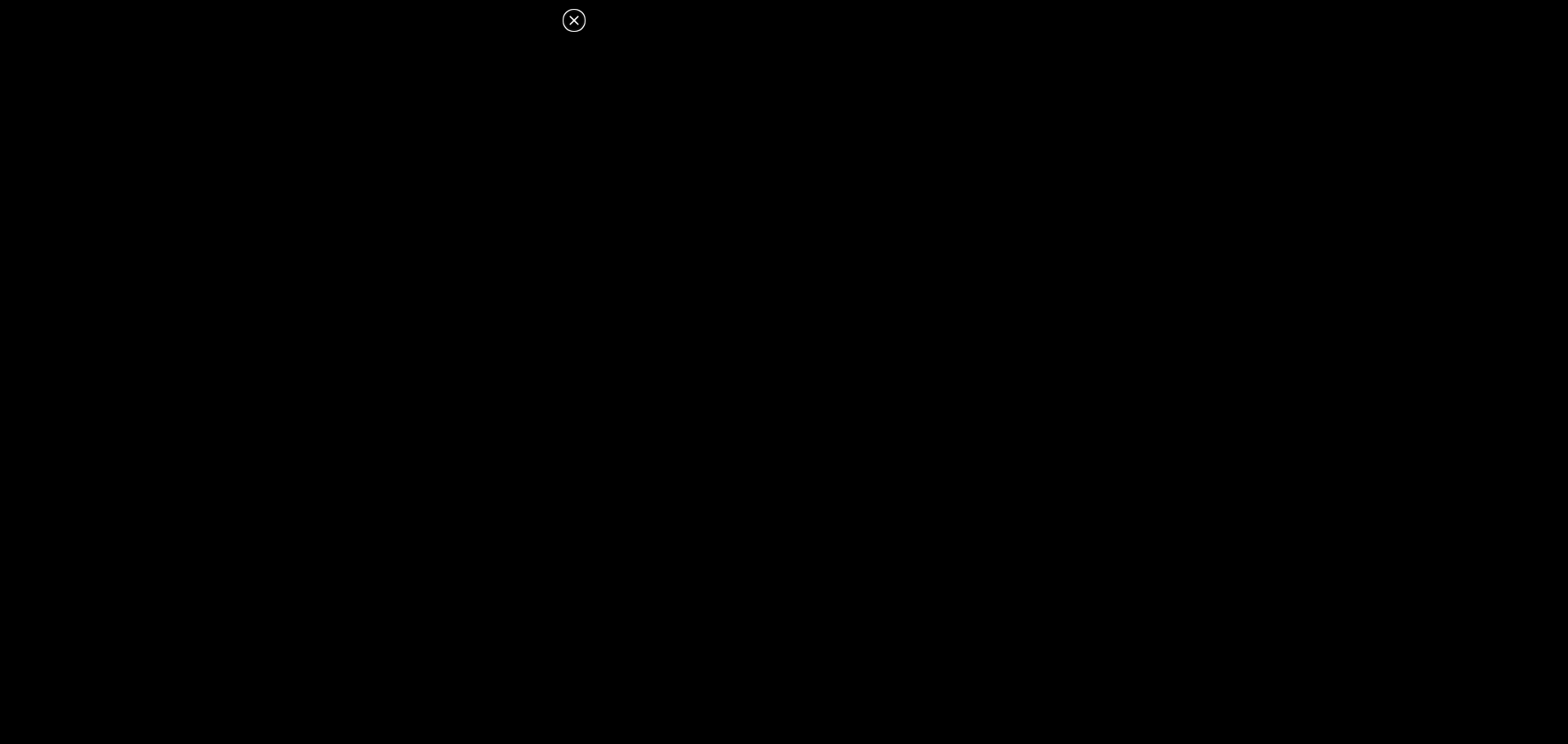
click at [579, 17] on icon at bounding box center [574, 21] width 20 height 20
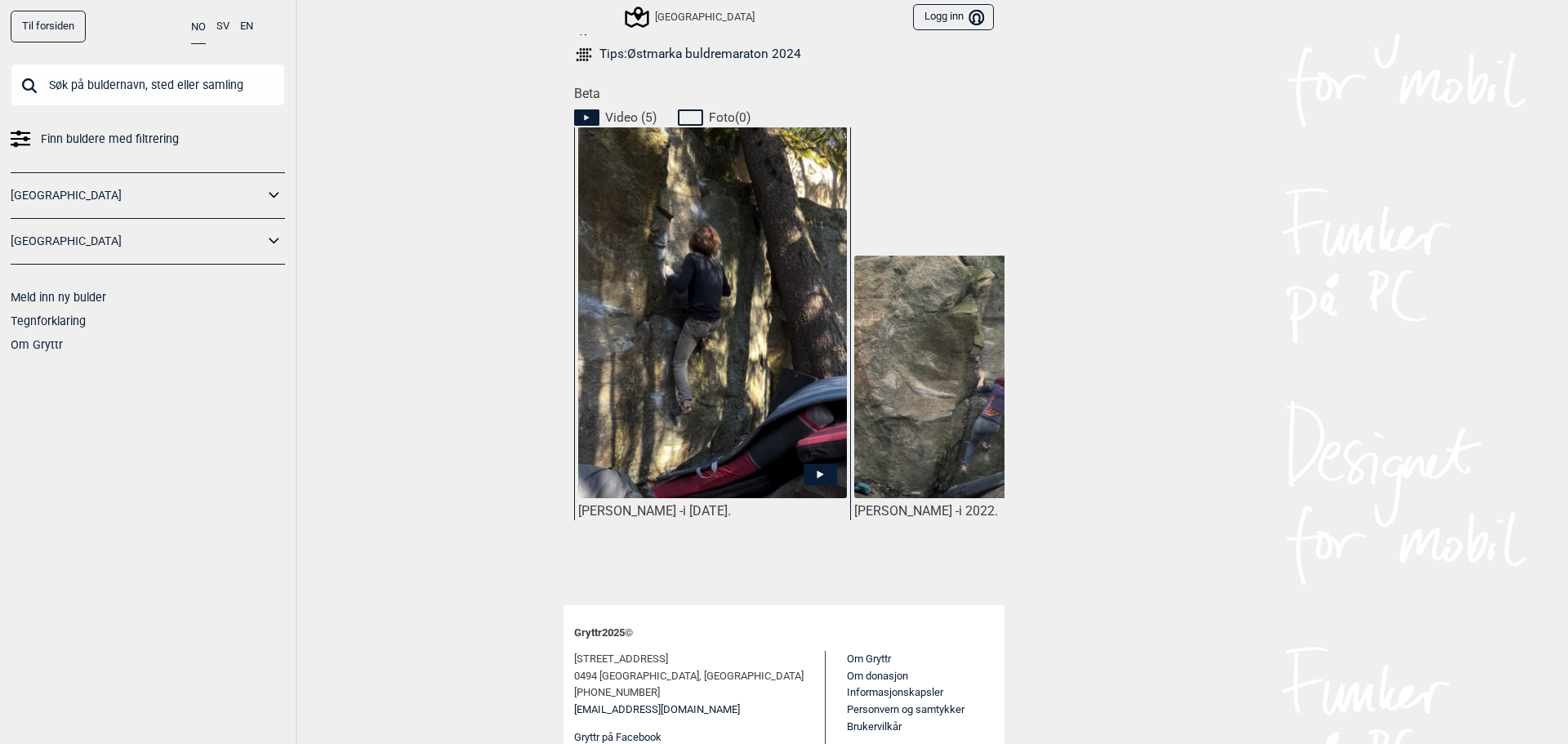
click at [696, 370] on img at bounding box center [712, 317] width 268 height 380
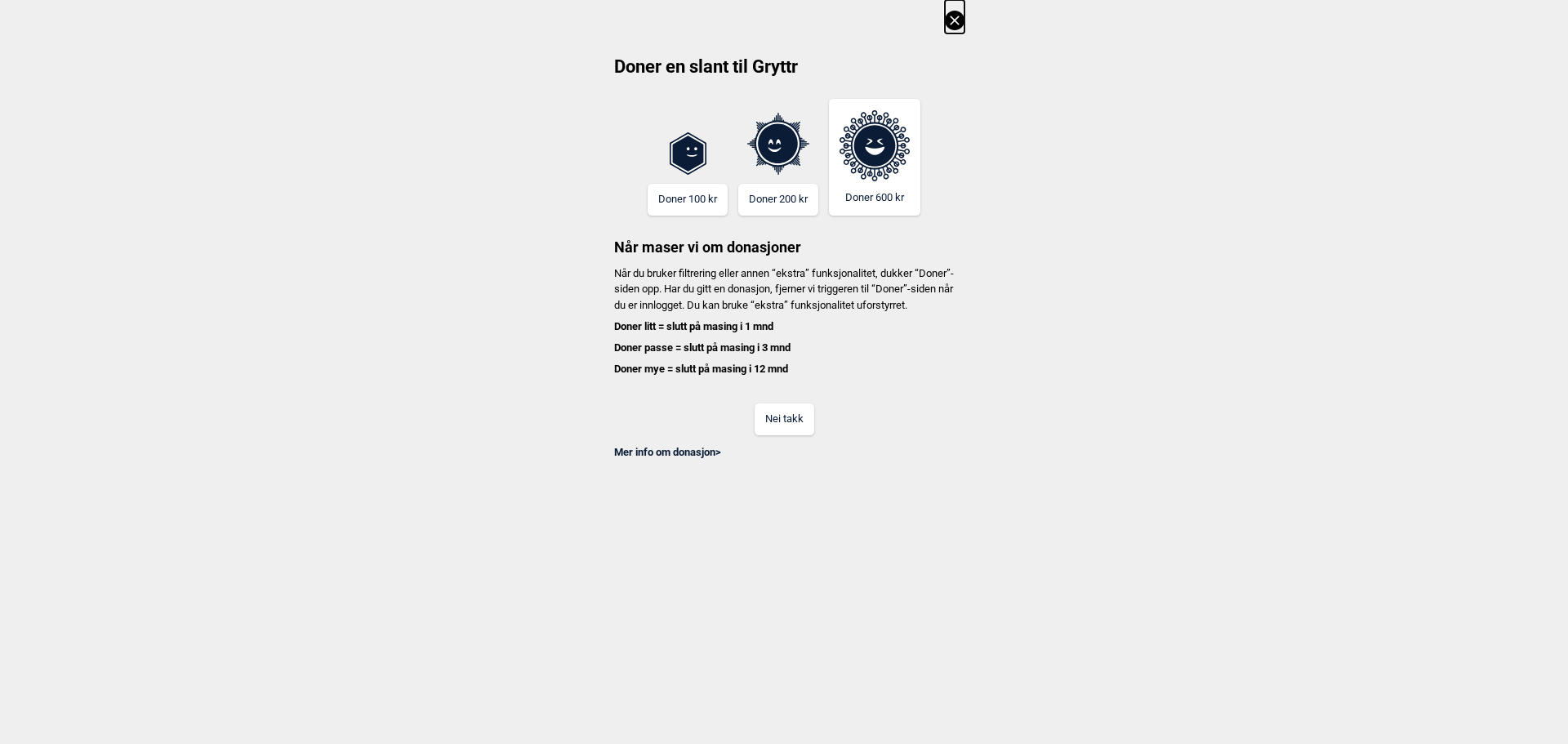
click at [957, 15] on icon at bounding box center [955, 21] width 20 height 20
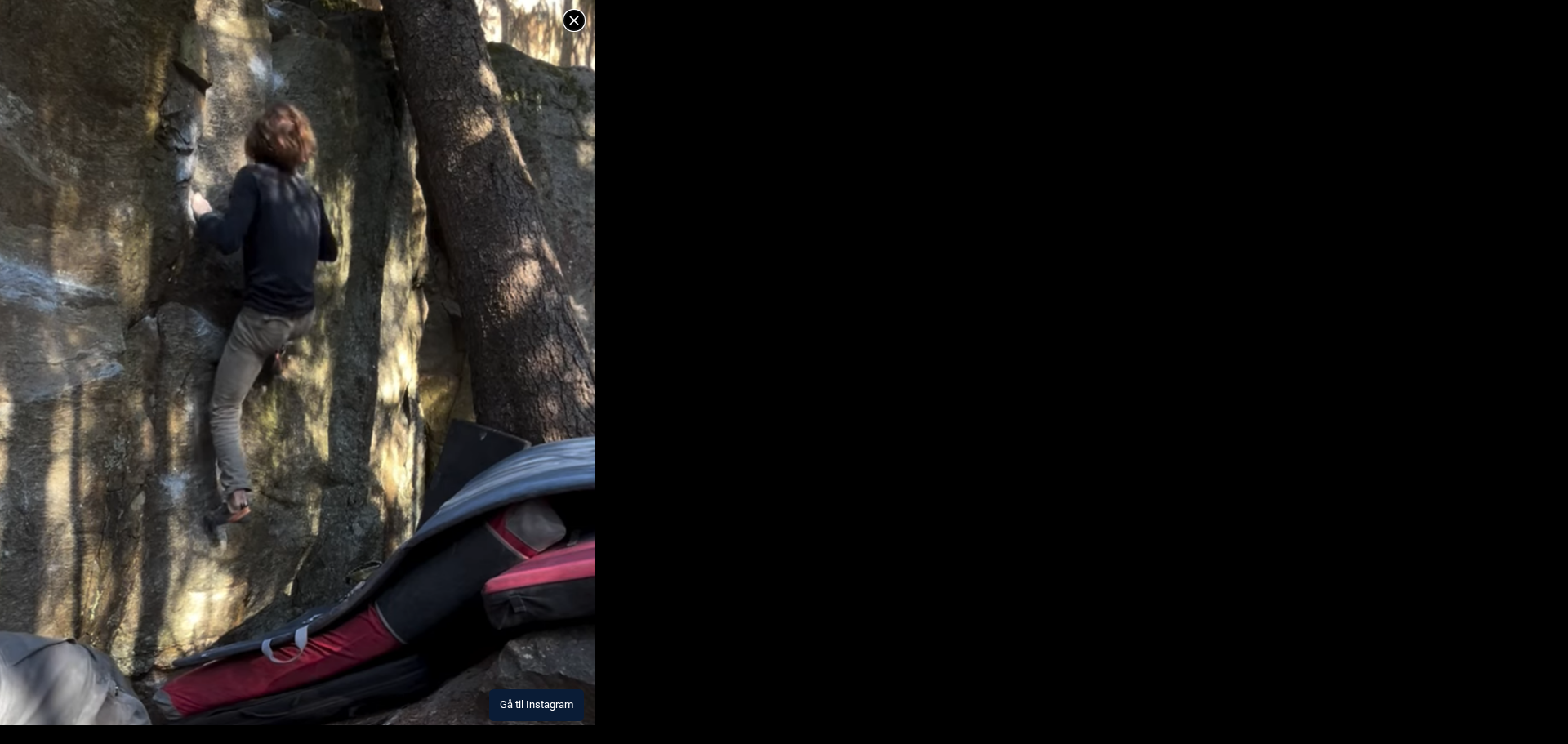
click at [540, 704] on button "Gå til Instagram" at bounding box center [537, 705] width 95 height 32
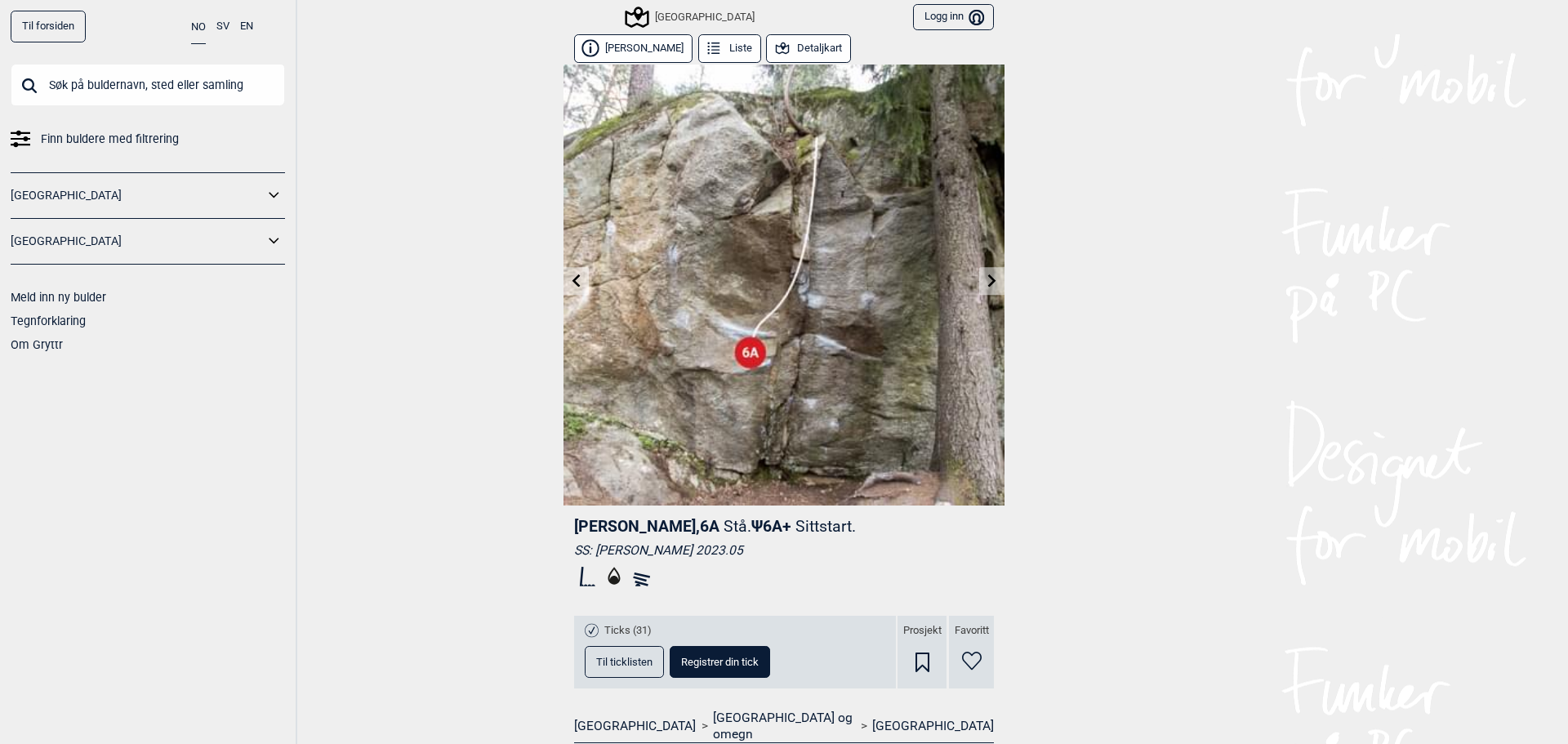
click at [570, 276] on icon at bounding box center [577, 280] width 13 height 13
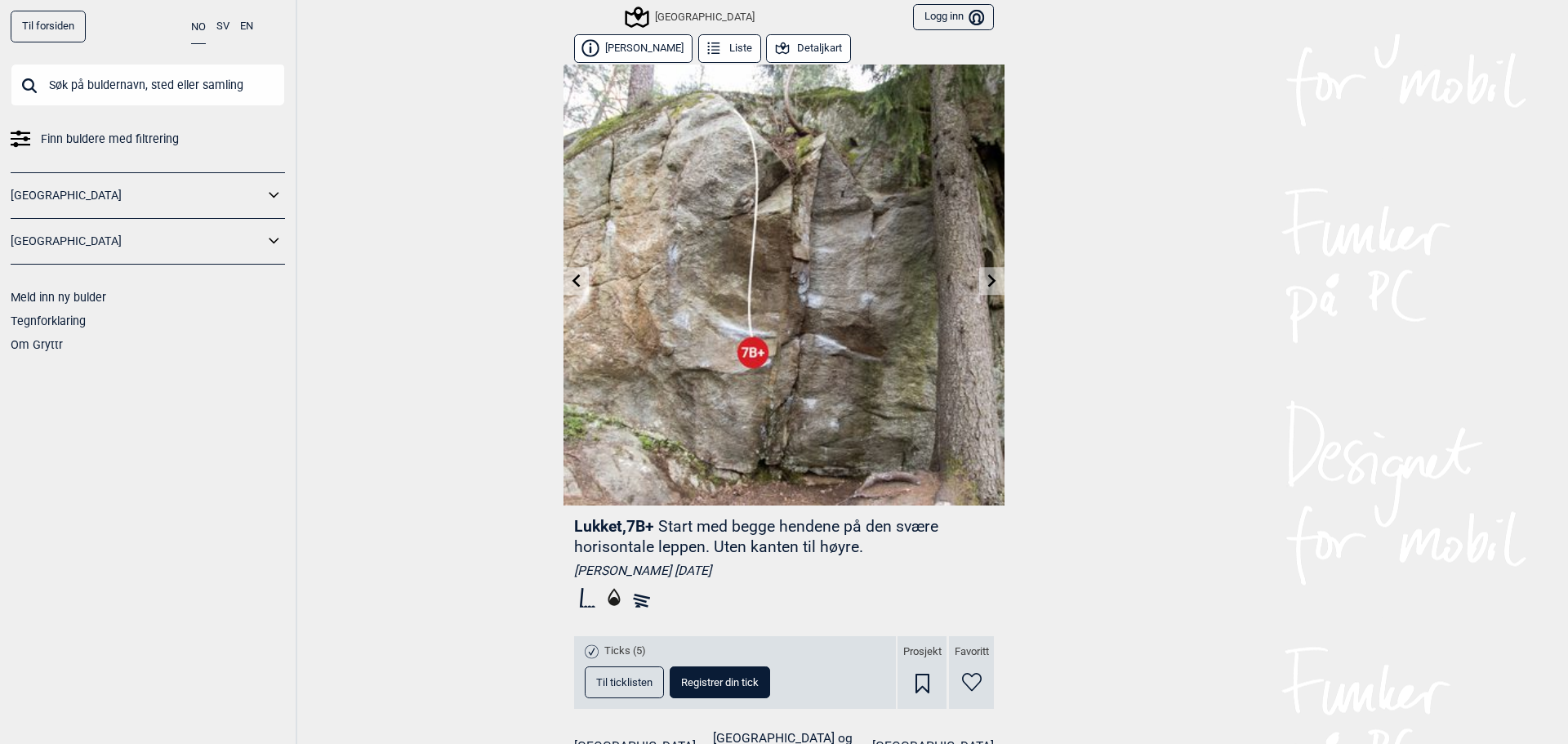
click at [619, 685] on span "Til ticklisten" at bounding box center [624, 682] width 56 height 11
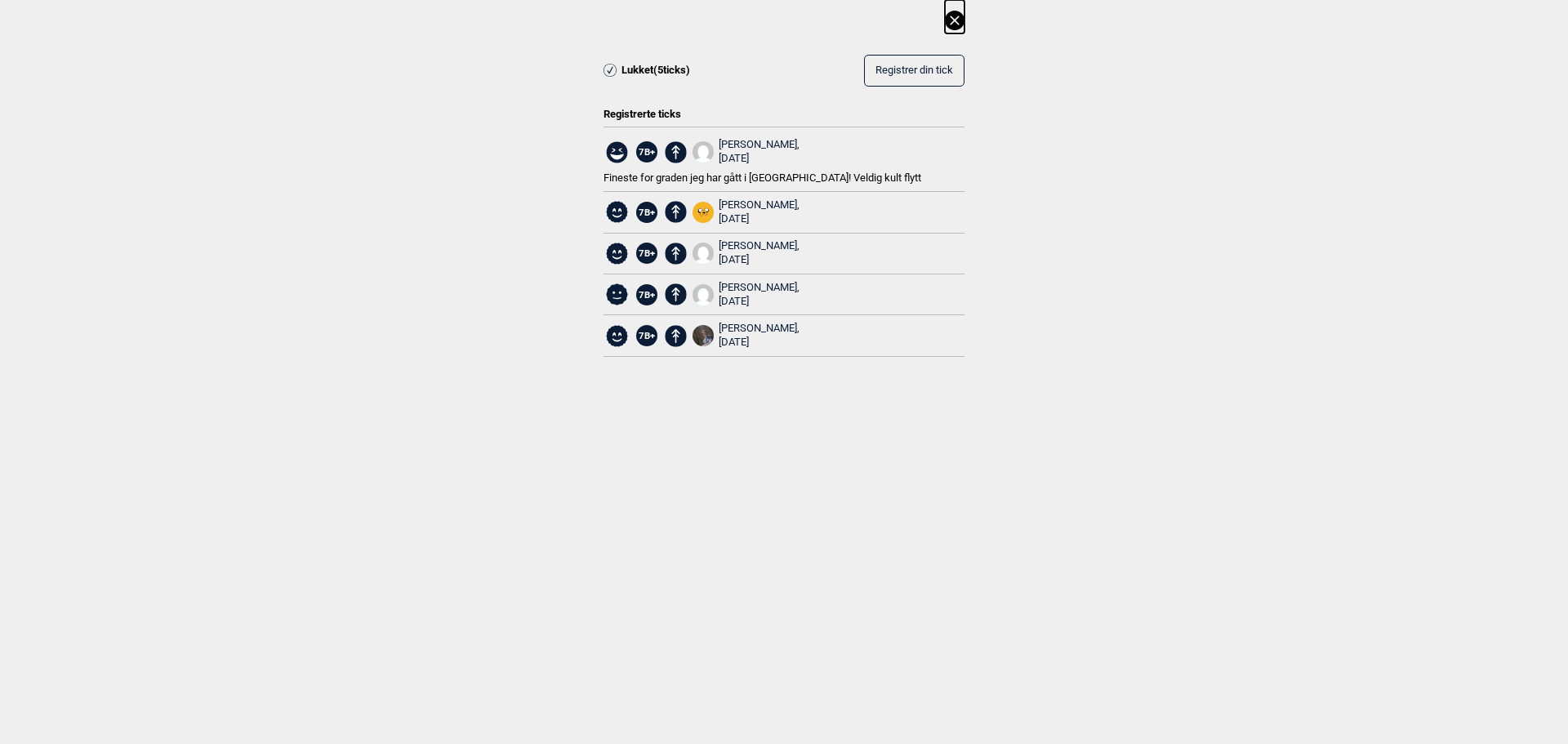
click at [956, 22] on icon at bounding box center [954, 20] width 9 height 9
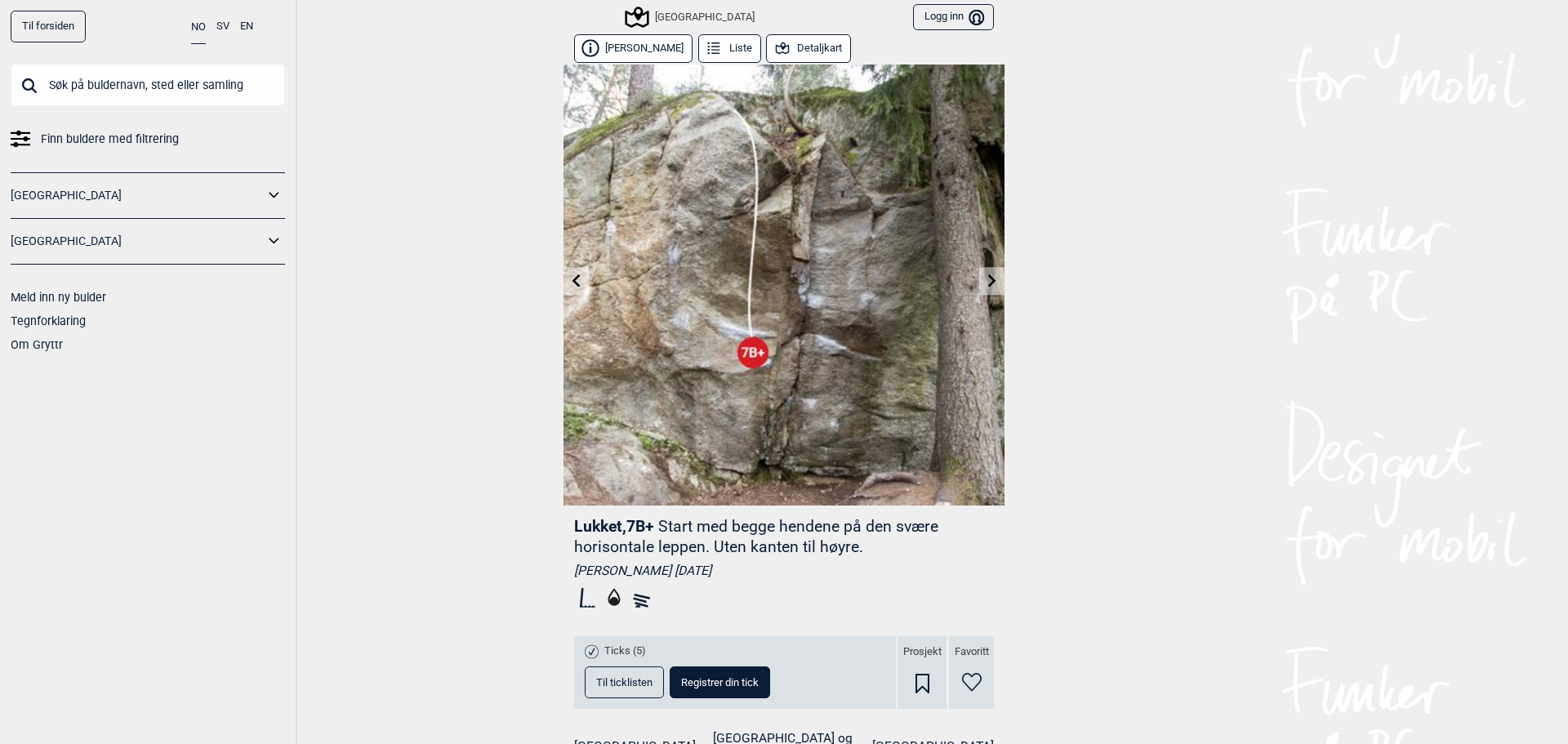
click at [572, 278] on icon at bounding box center [576, 280] width 8 height 13
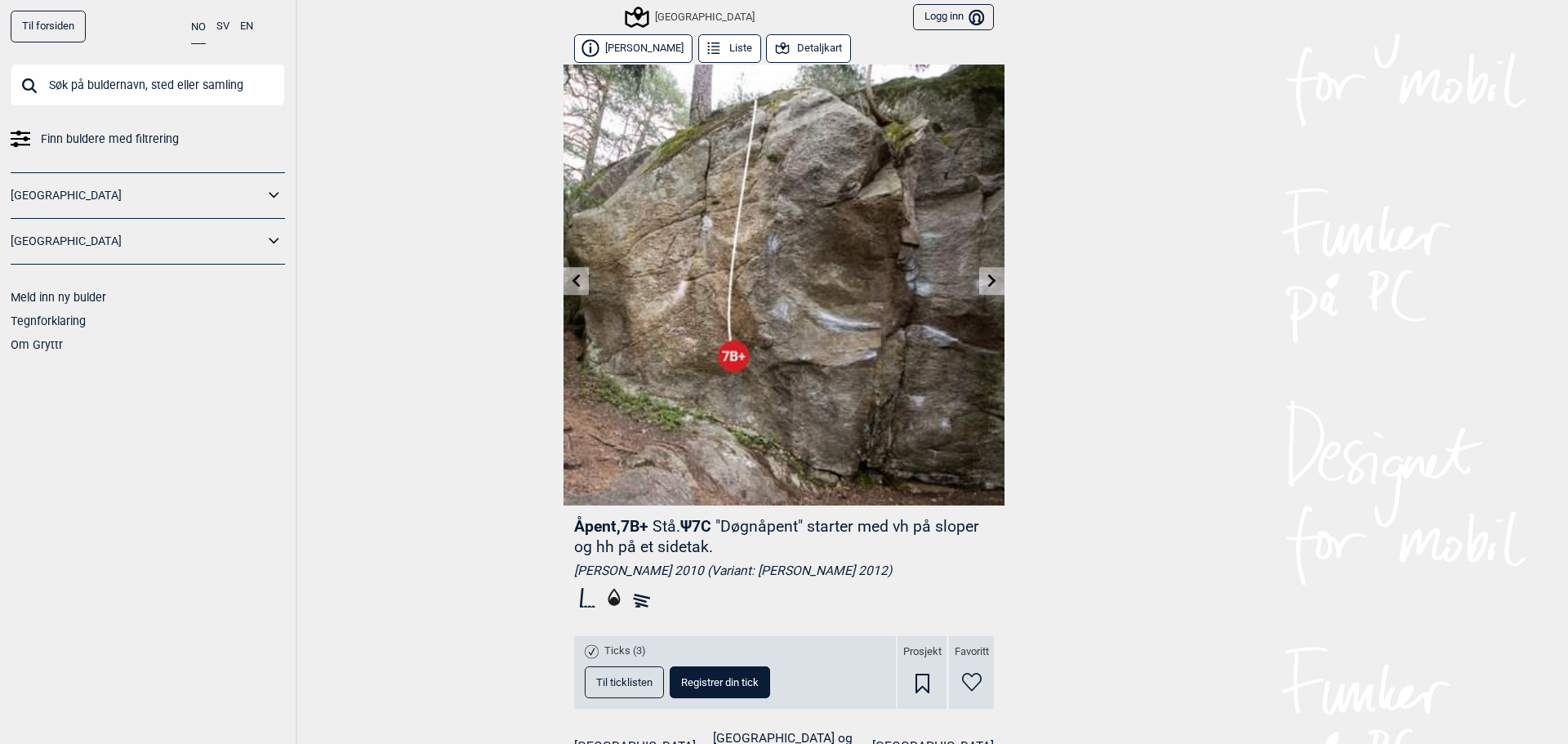
click at [620, 678] on span "Til ticklisten" at bounding box center [624, 682] width 56 height 11
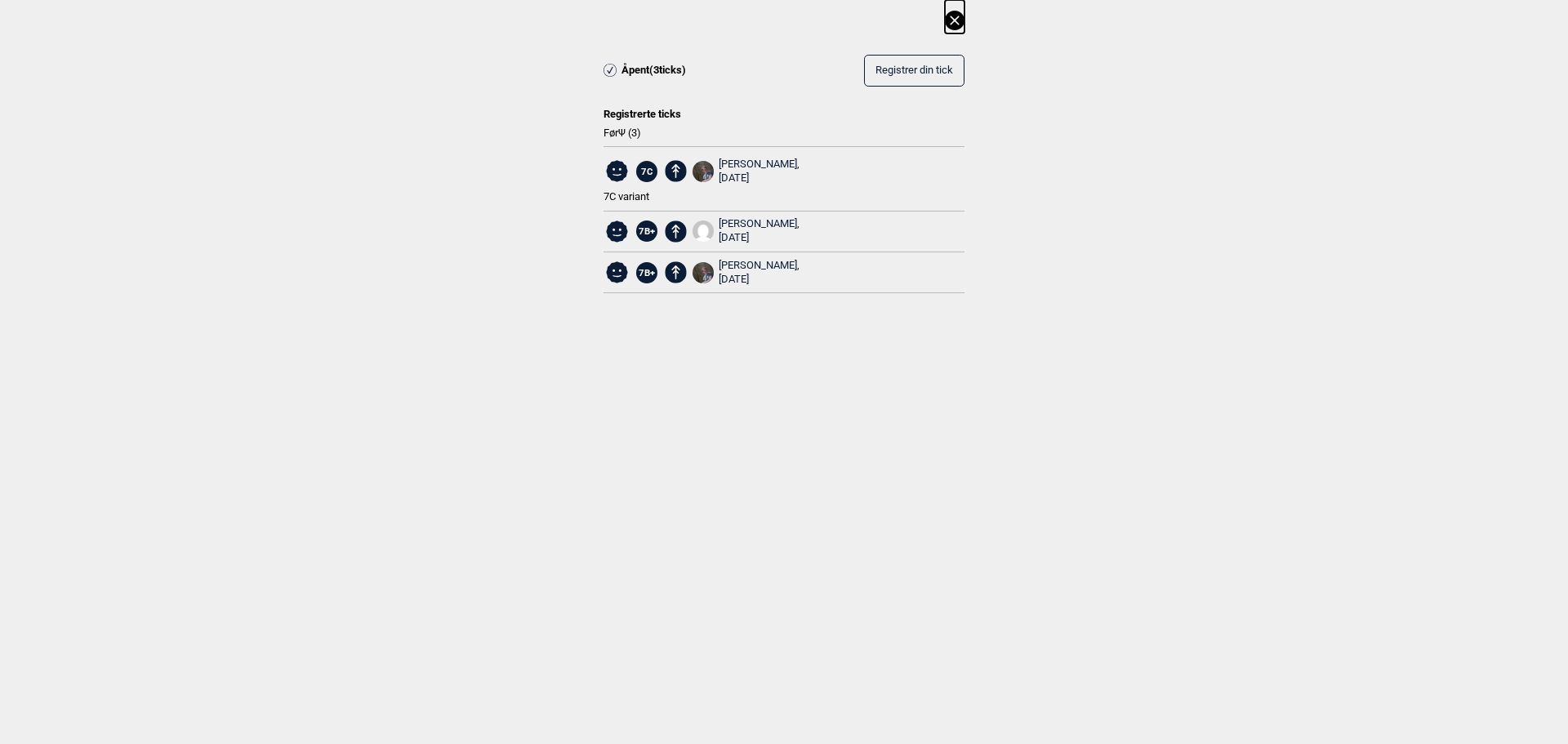
click at [958, 17] on icon at bounding box center [954, 20] width 9 height 9
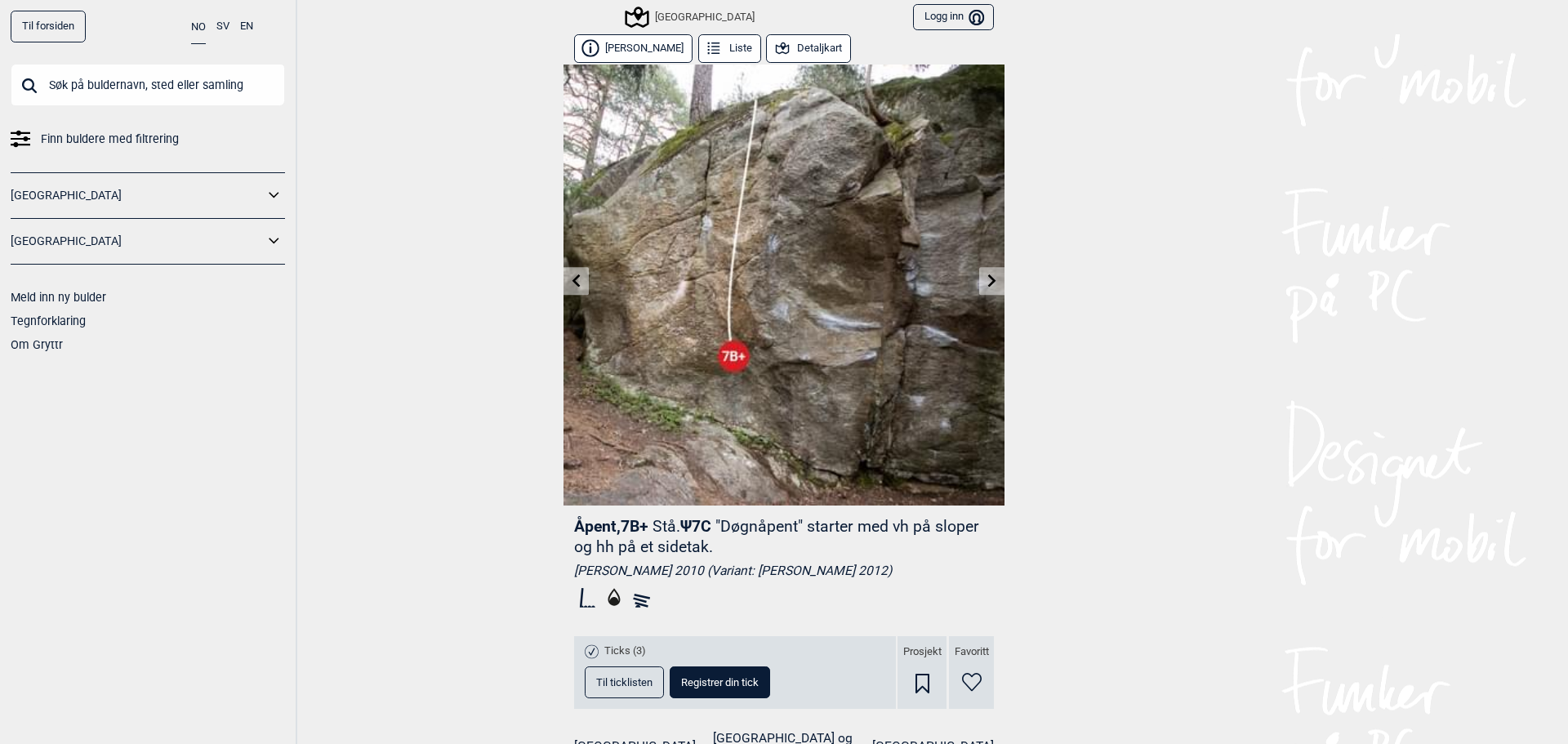
click at [570, 277] on icon at bounding box center [577, 280] width 13 height 13
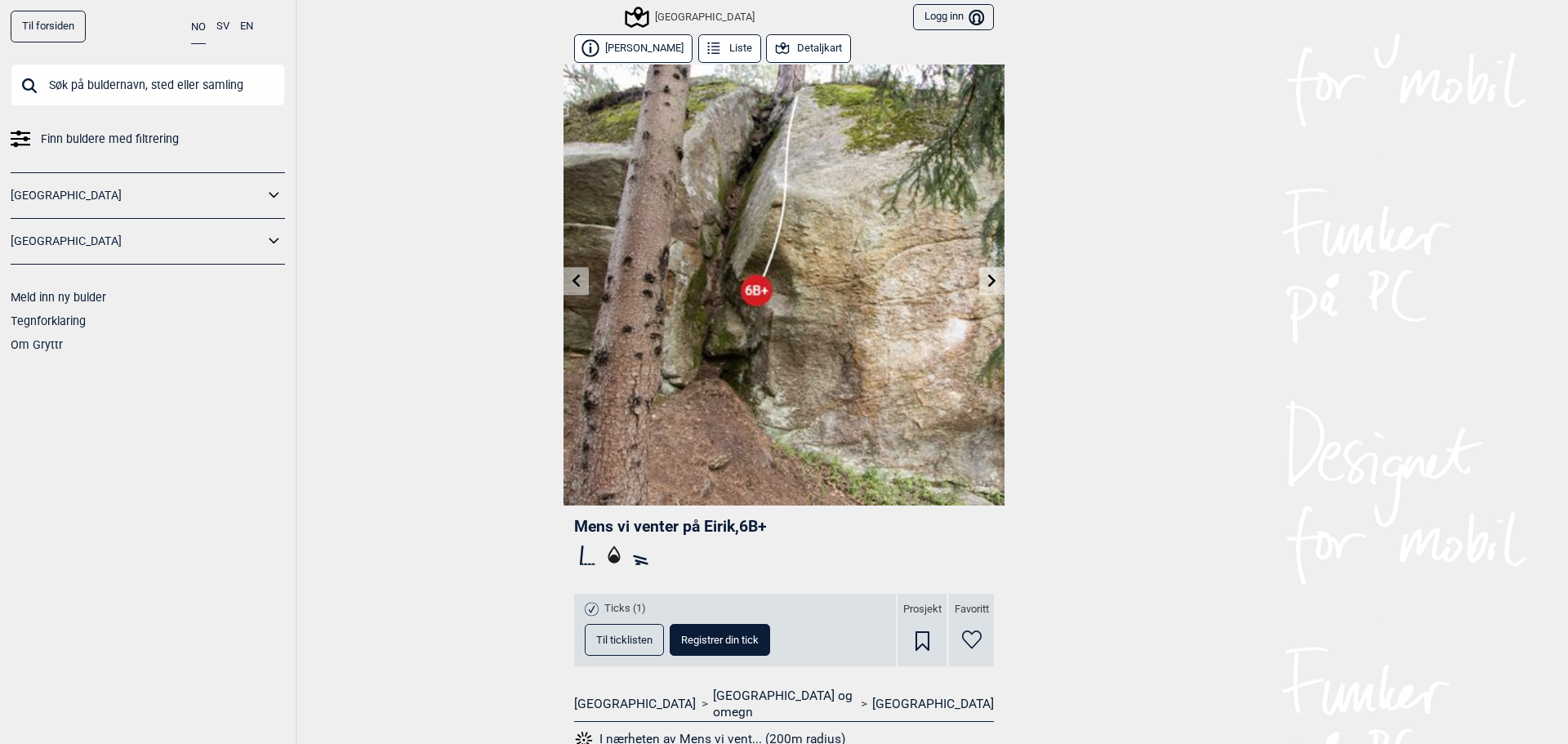
click at [570, 287] on icon at bounding box center [577, 280] width 13 height 13
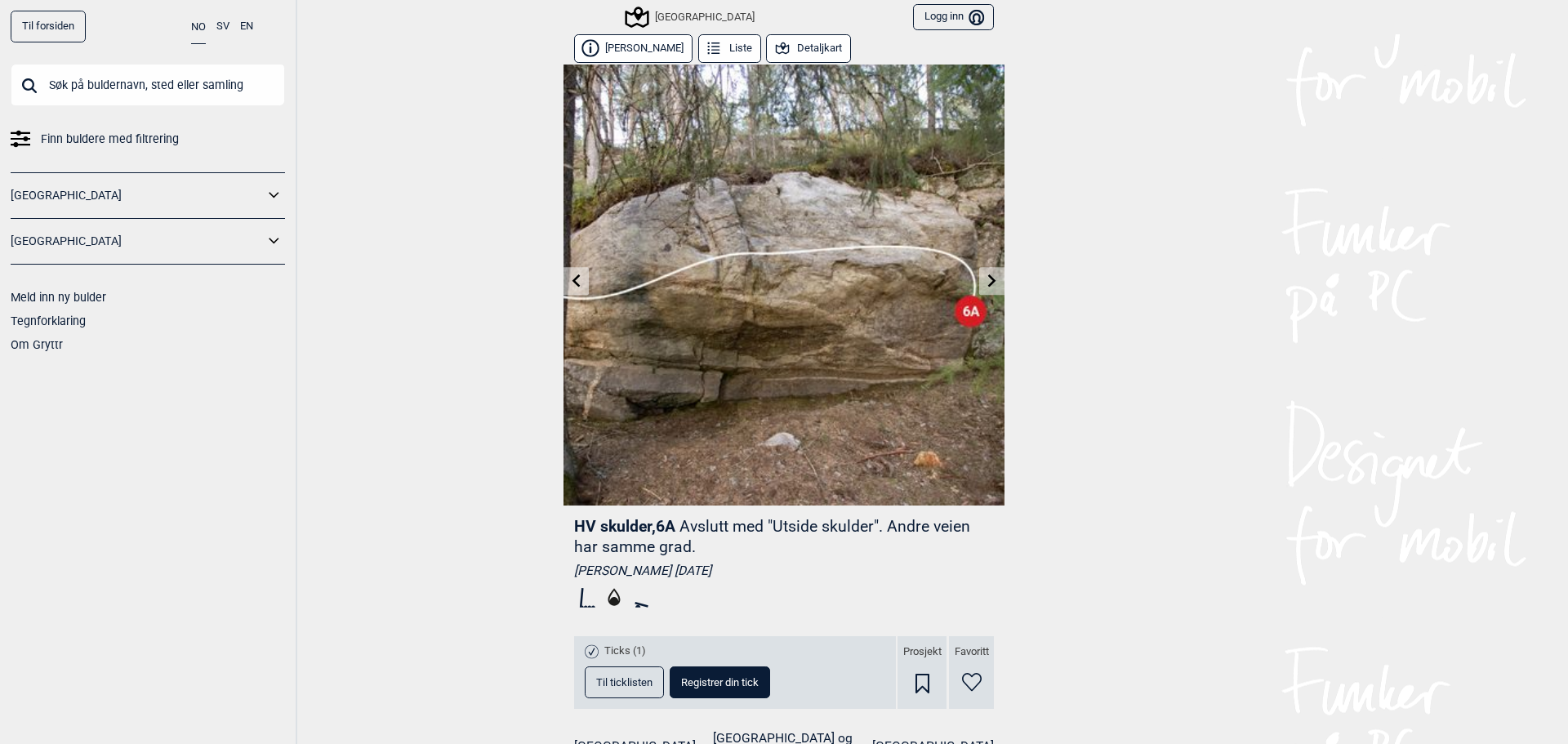
click at [571, 283] on icon at bounding box center [577, 280] width 13 height 13
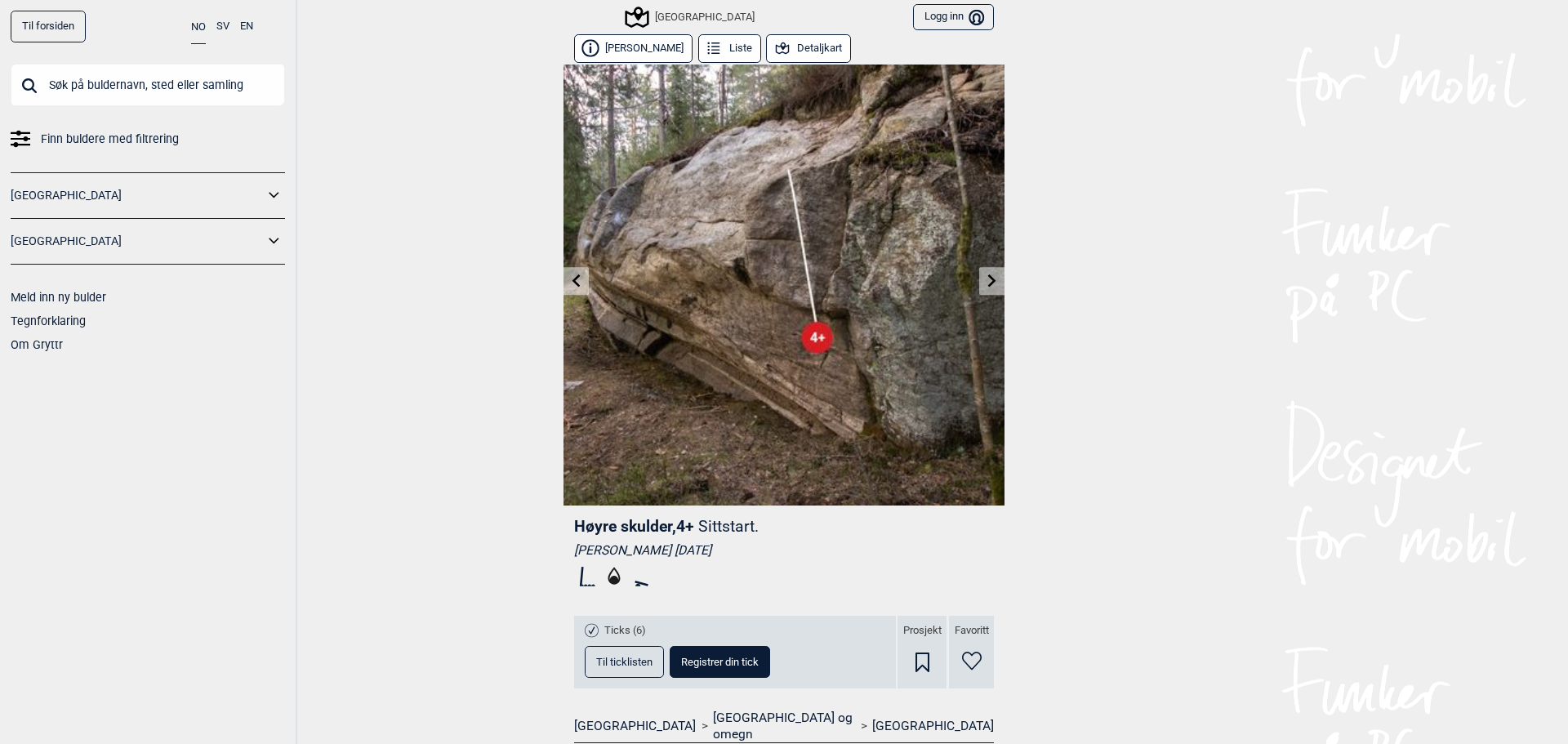
click at [571, 282] on icon at bounding box center [577, 280] width 13 height 13
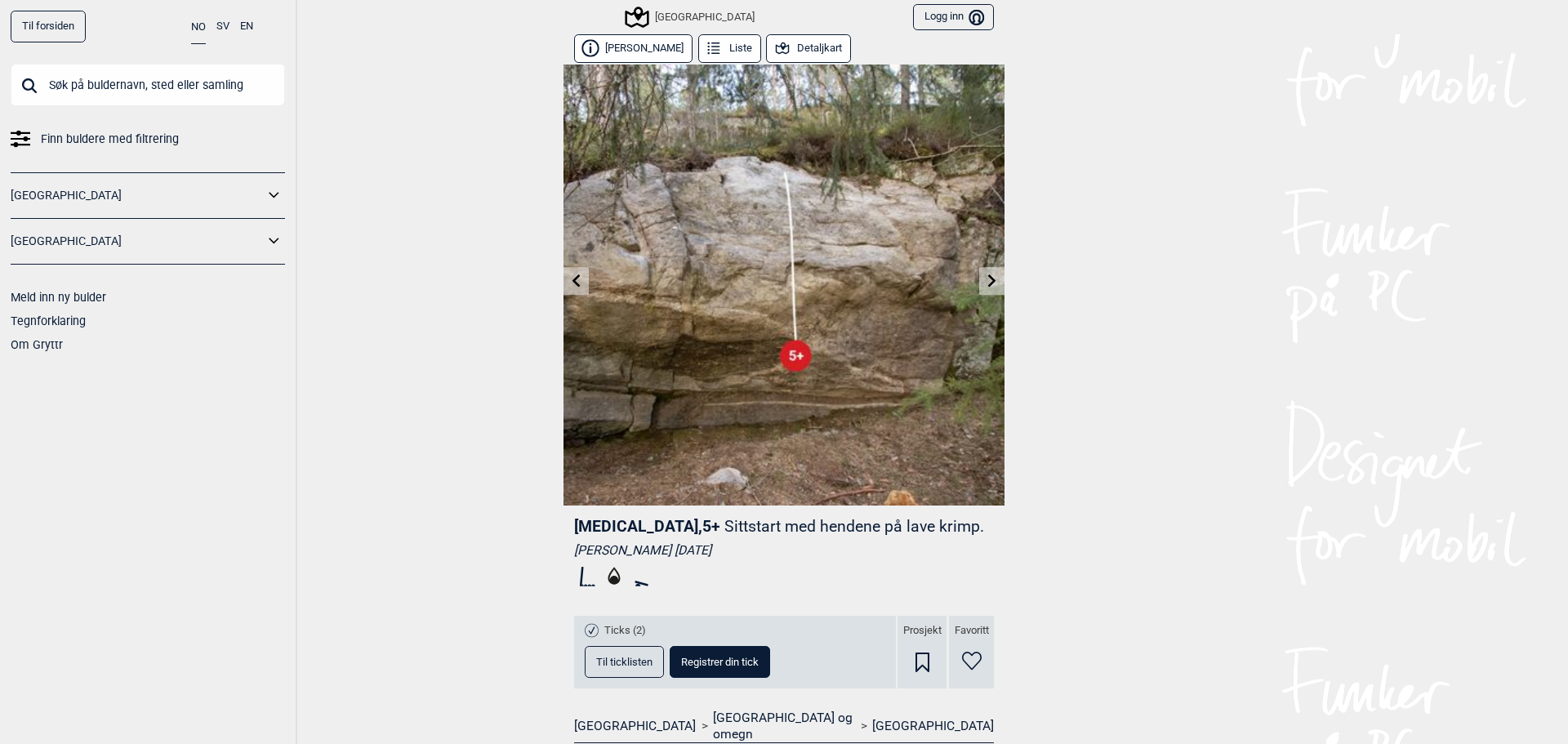
click at [574, 278] on icon at bounding box center [577, 280] width 13 height 13
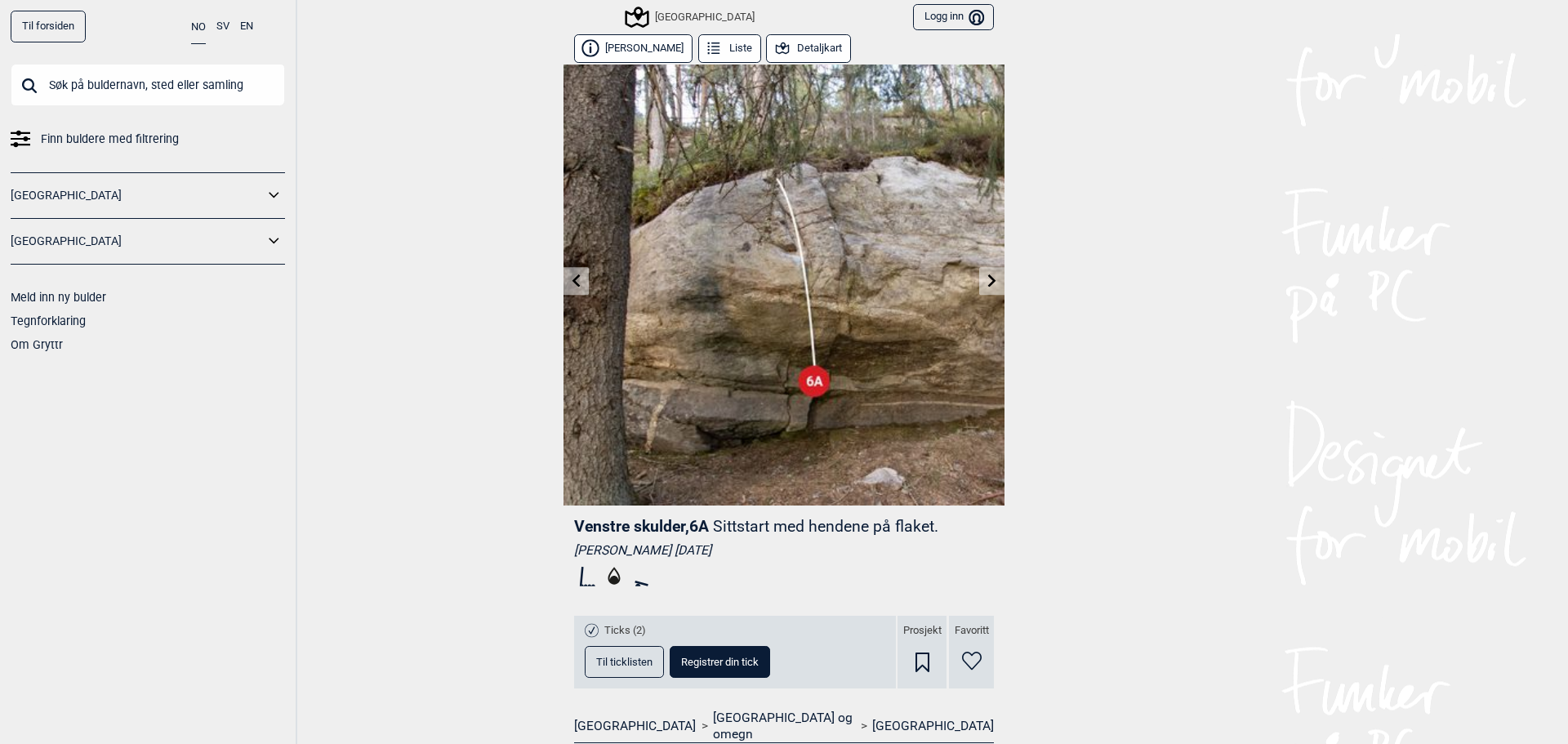
click at [574, 282] on icon at bounding box center [577, 280] width 13 height 13
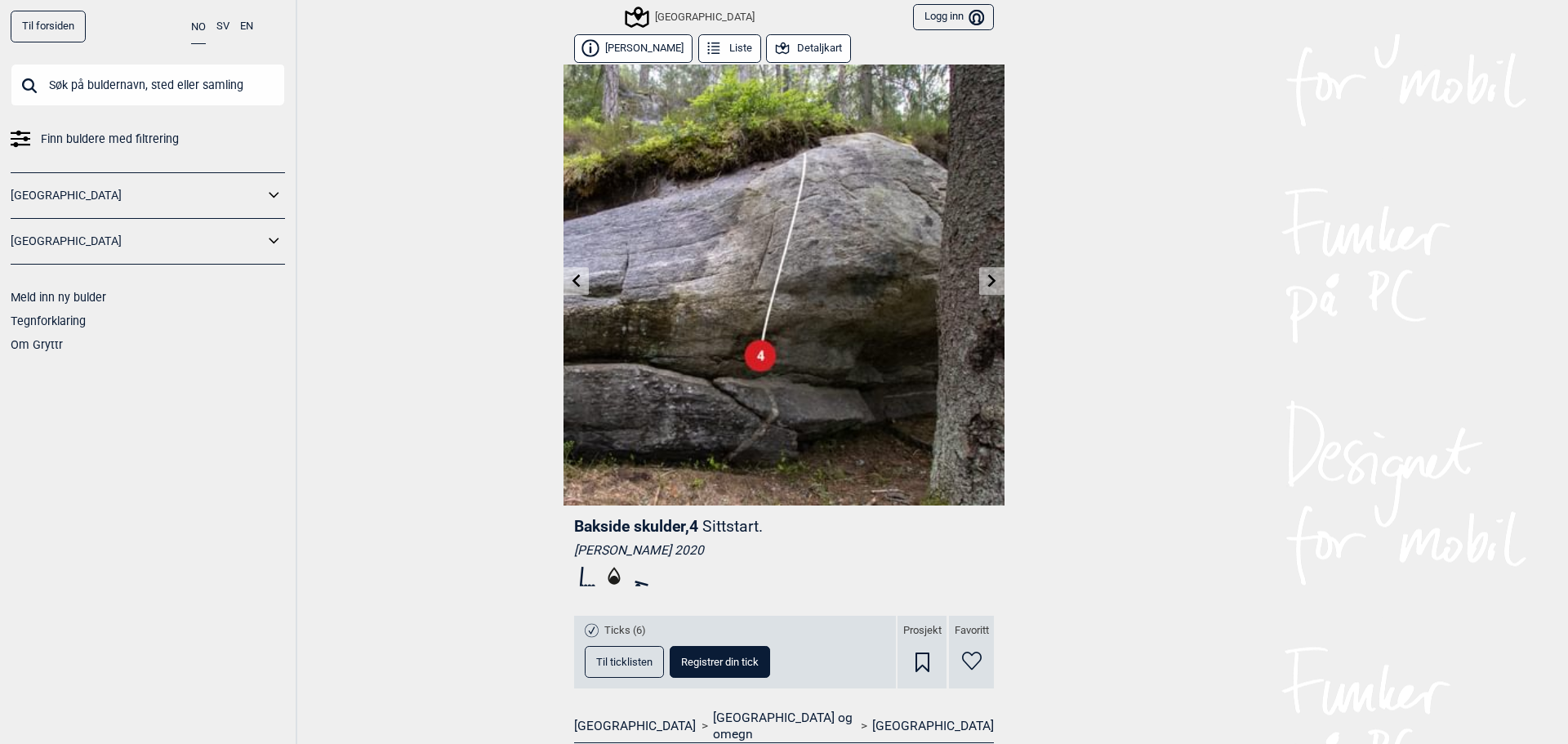
click at [574, 282] on icon at bounding box center [577, 280] width 13 height 13
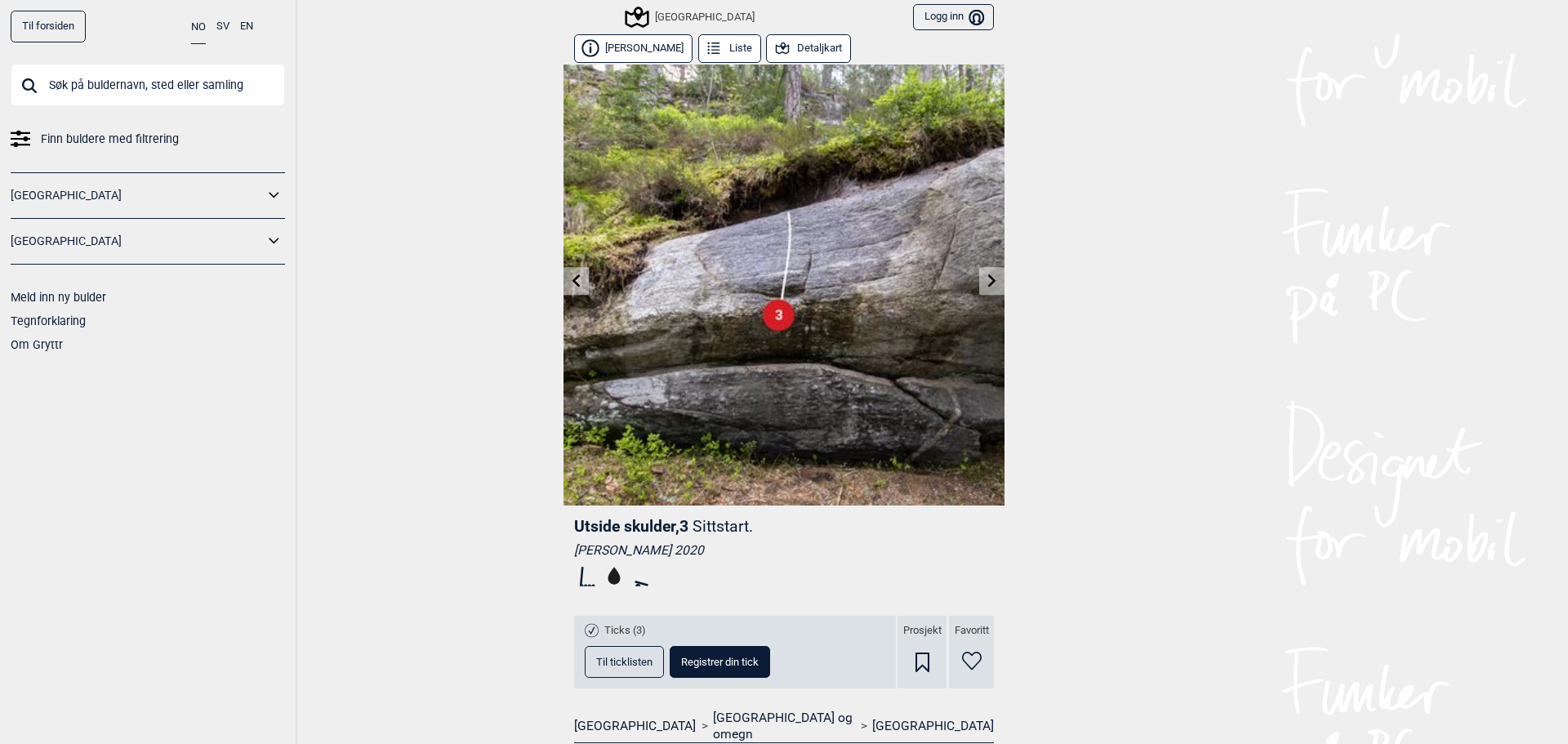
click at [574, 284] on icon at bounding box center [577, 280] width 13 height 13
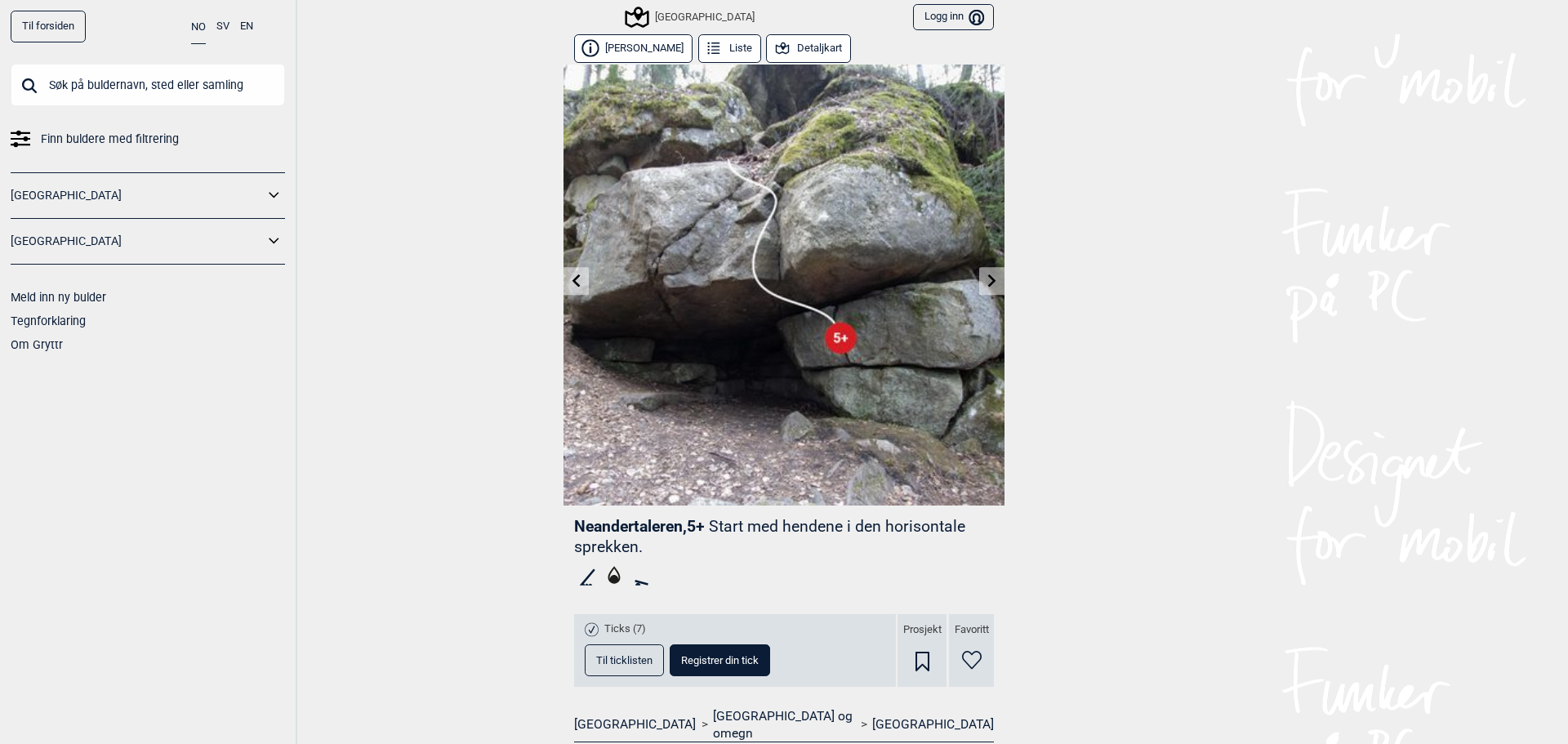
click at [574, 286] on icon at bounding box center [576, 280] width 8 height 13
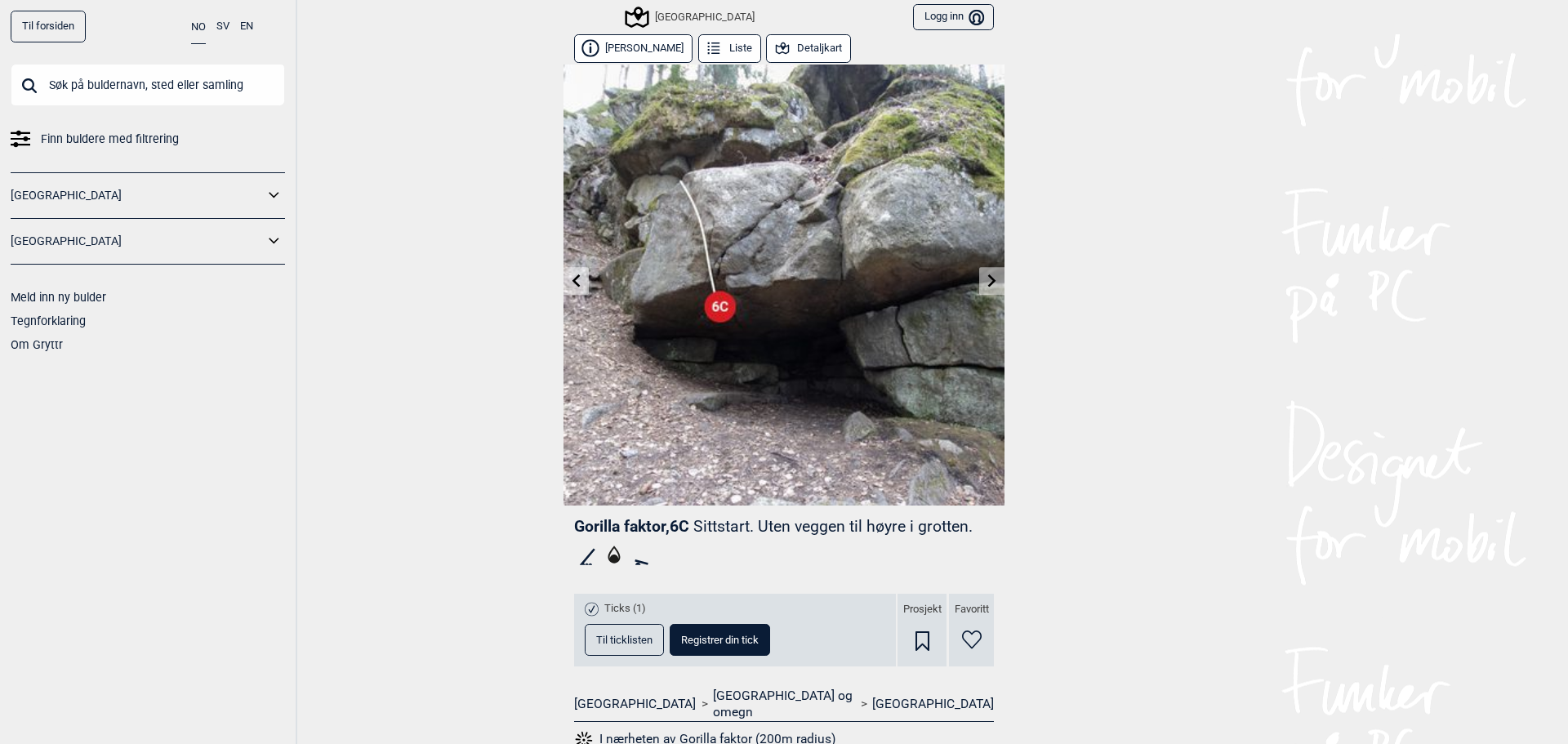
click at [570, 276] on icon at bounding box center [577, 280] width 13 height 13
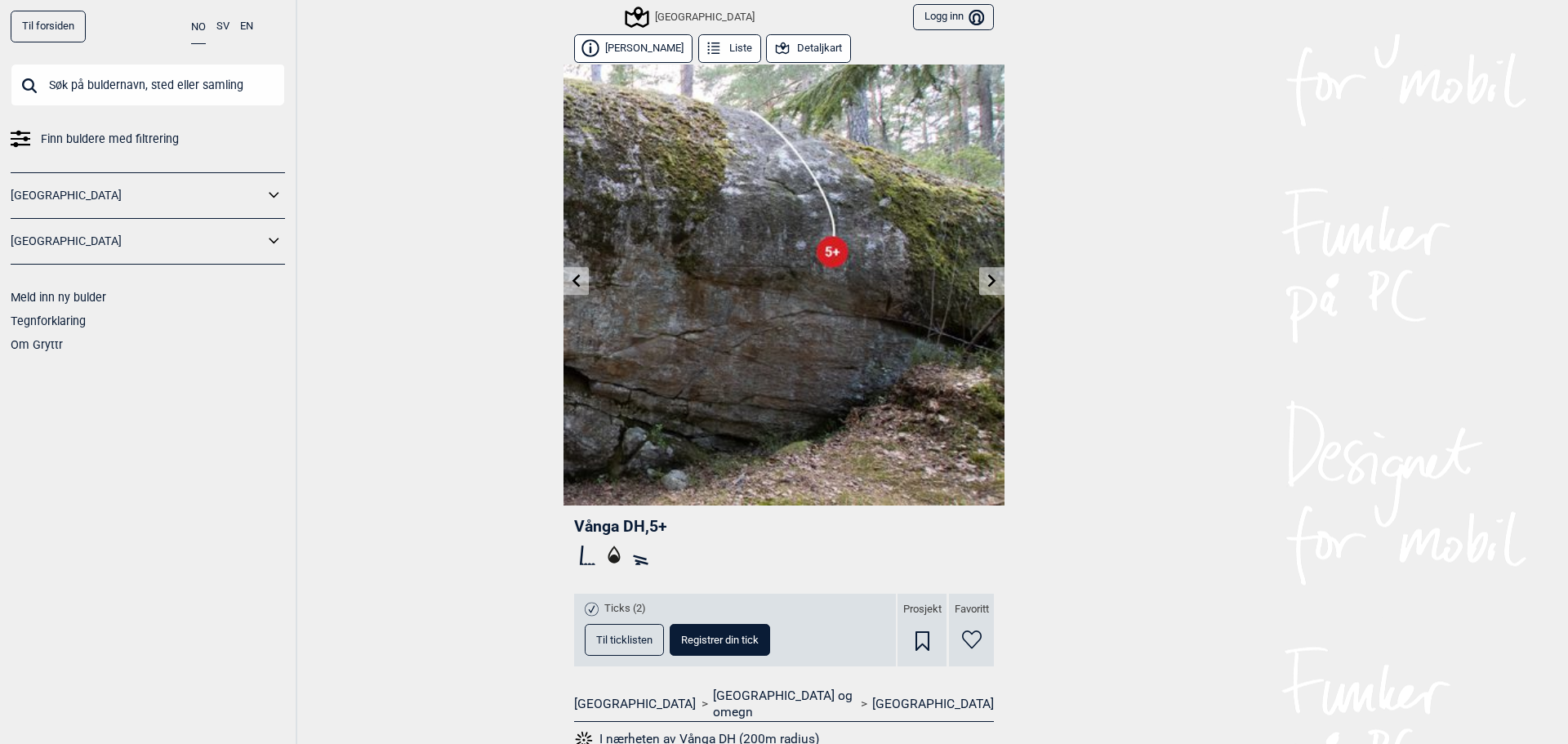
click at [570, 277] on icon at bounding box center [577, 280] width 13 height 13
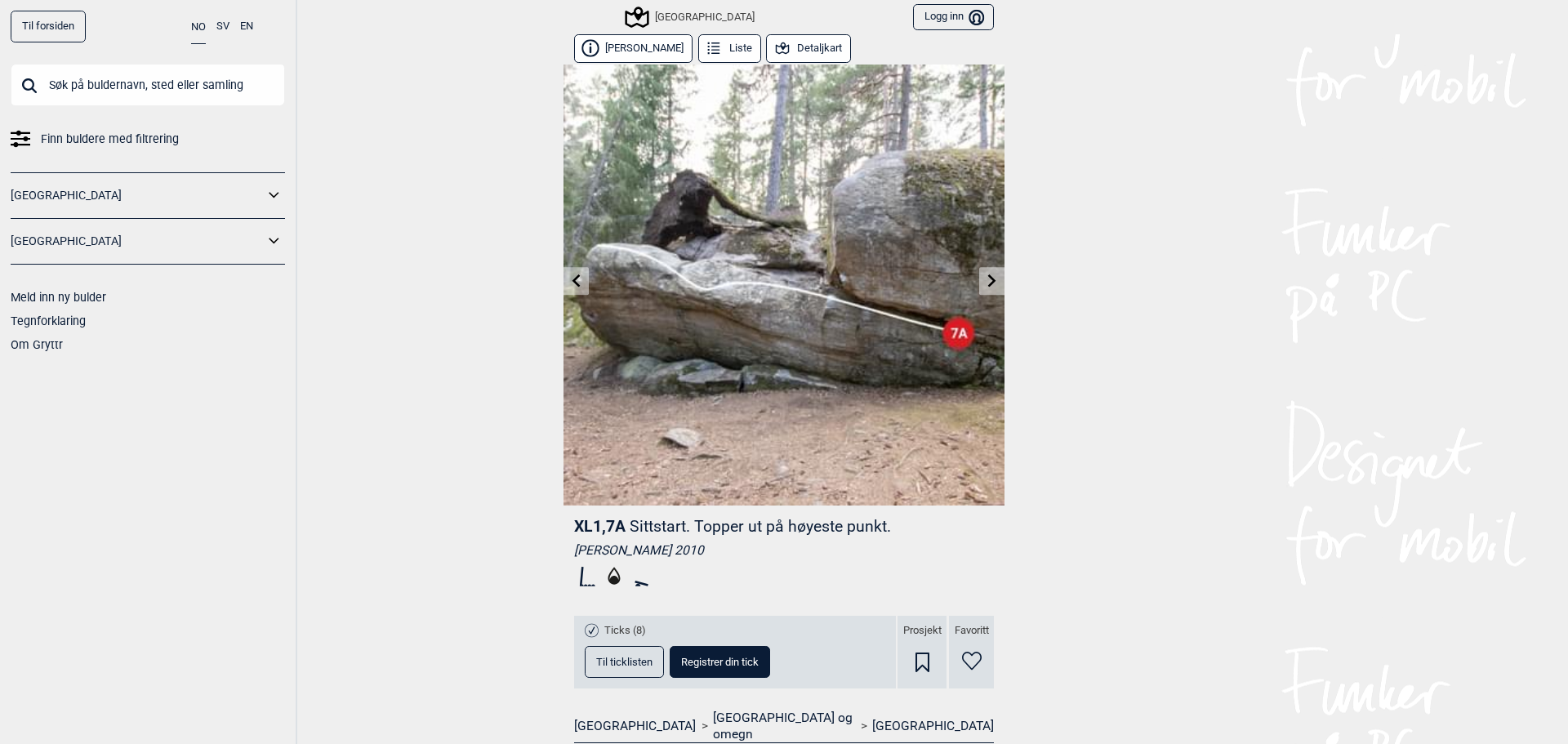
click at [640, 658] on span "Til ticklisten" at bounding box center [624, 662] width 56 height 11
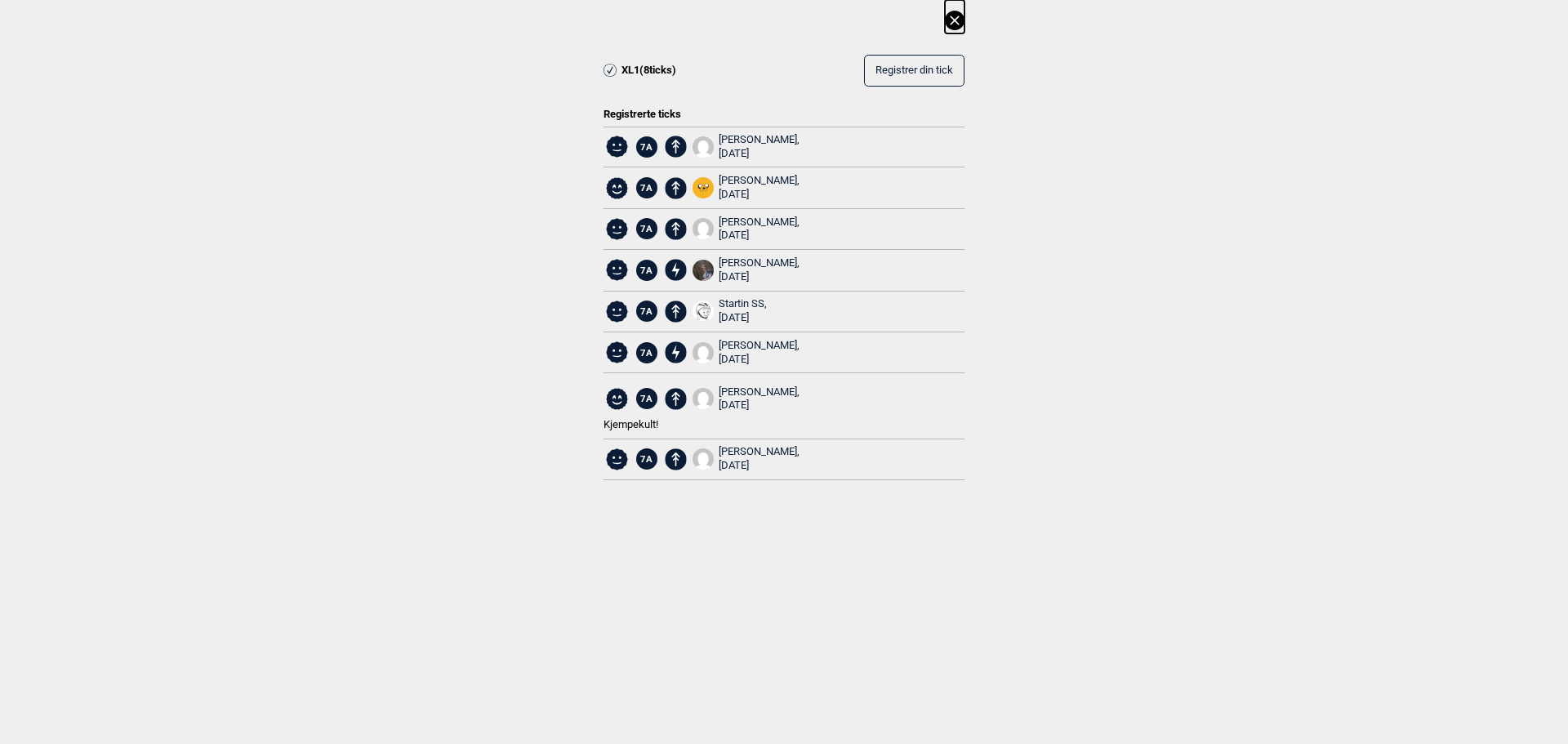
click at [952, 20] on icon at bounding box center [955, 21] width 20 height 20
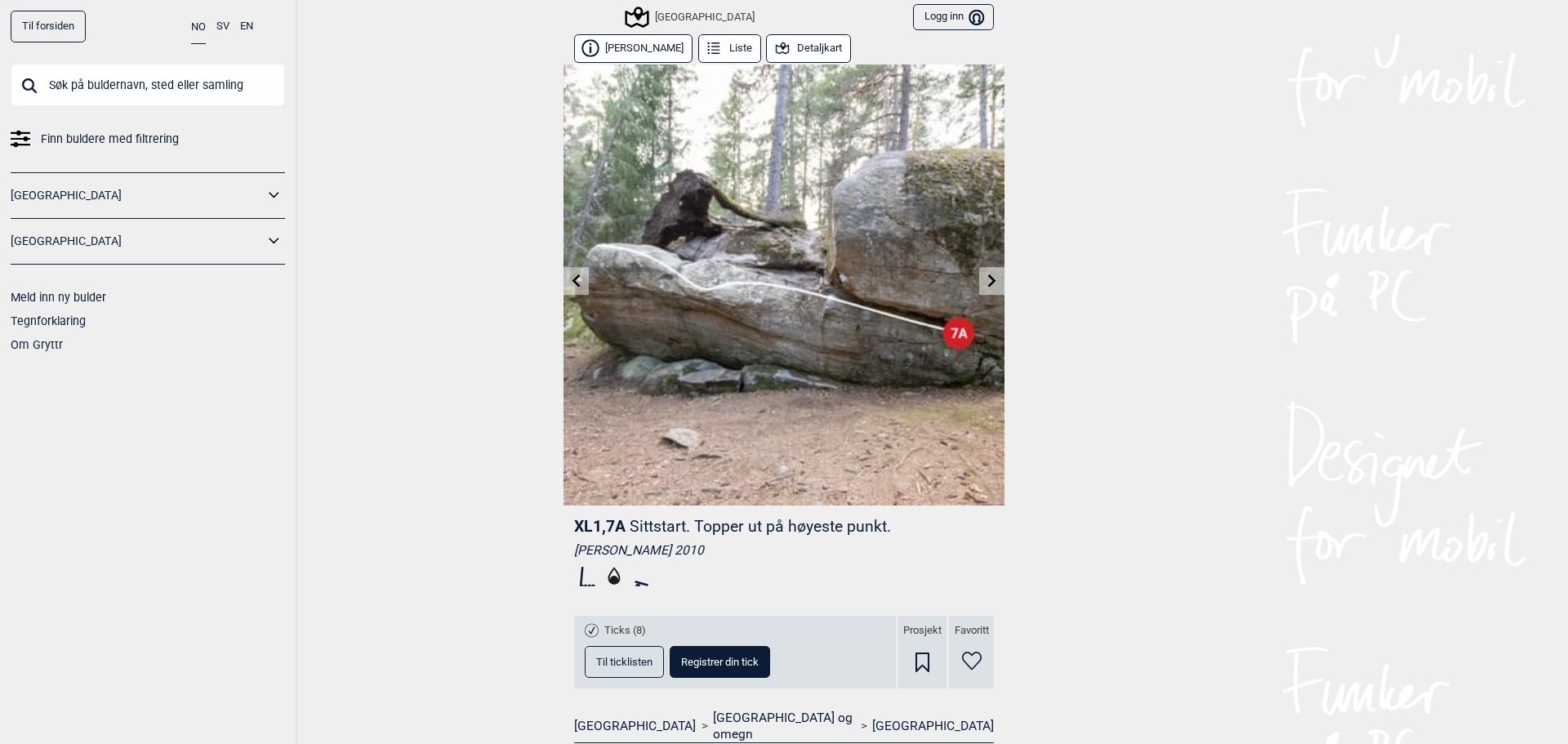
click at [574, 283] on icon at bounding box center [577, 280] width 13 height 13
click at [574, 283] on div at bounding box center [784, 372] width 1568 height 744
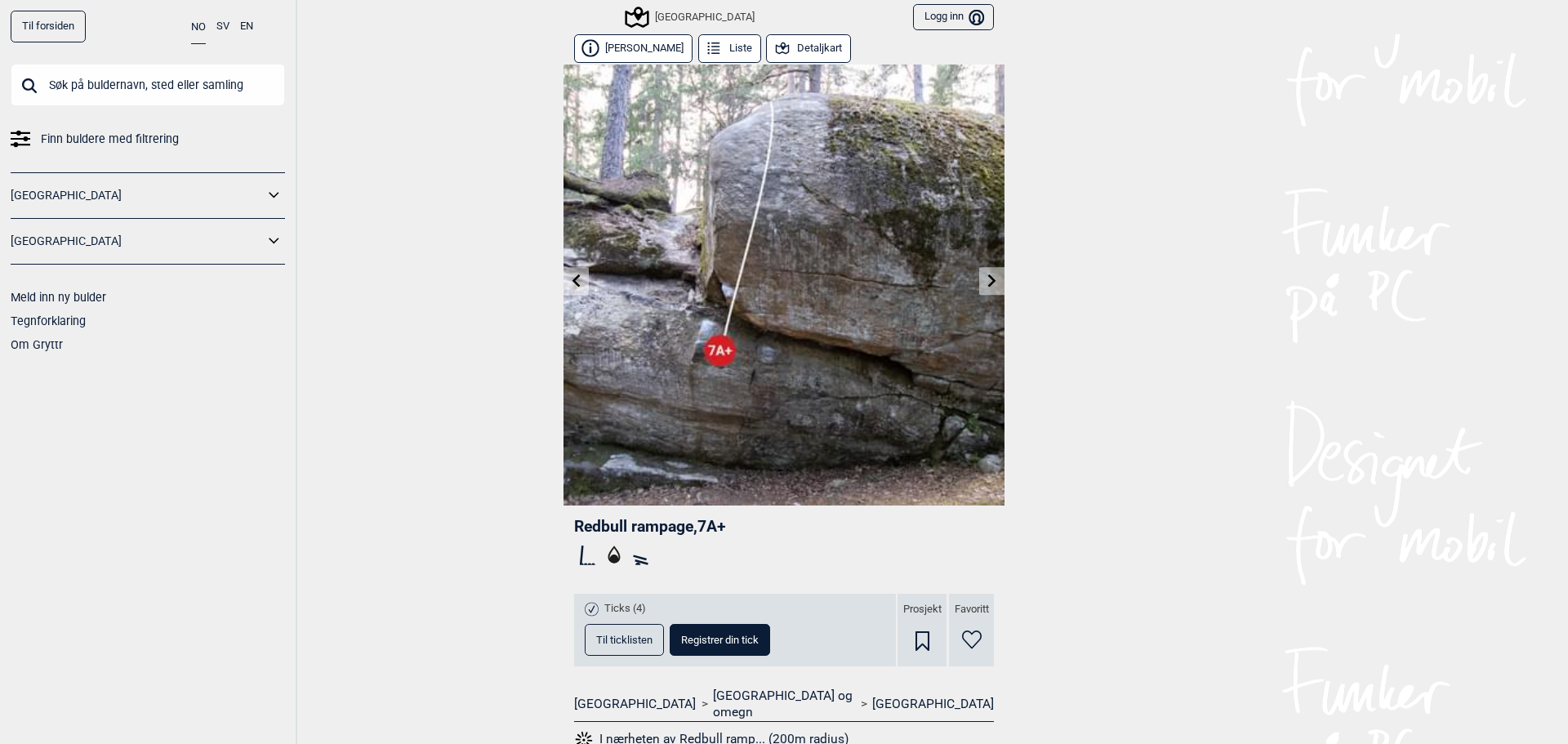
click at [617, 645] on span "Til ticklisten" at bounding box center [624, 640] width 56 height 11
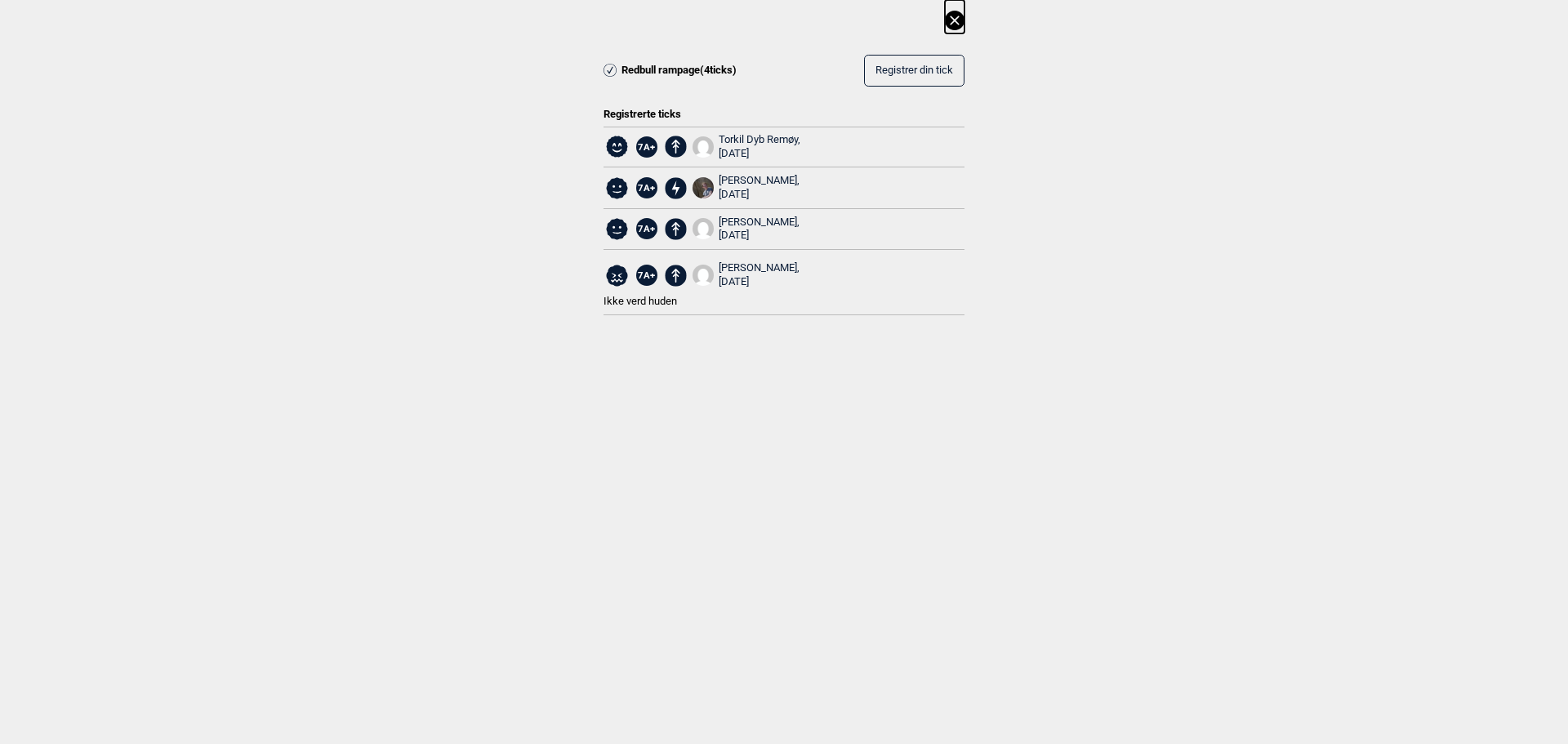
click at [953, 23] on icon at bounding box center [954, 20] width 9 height 9
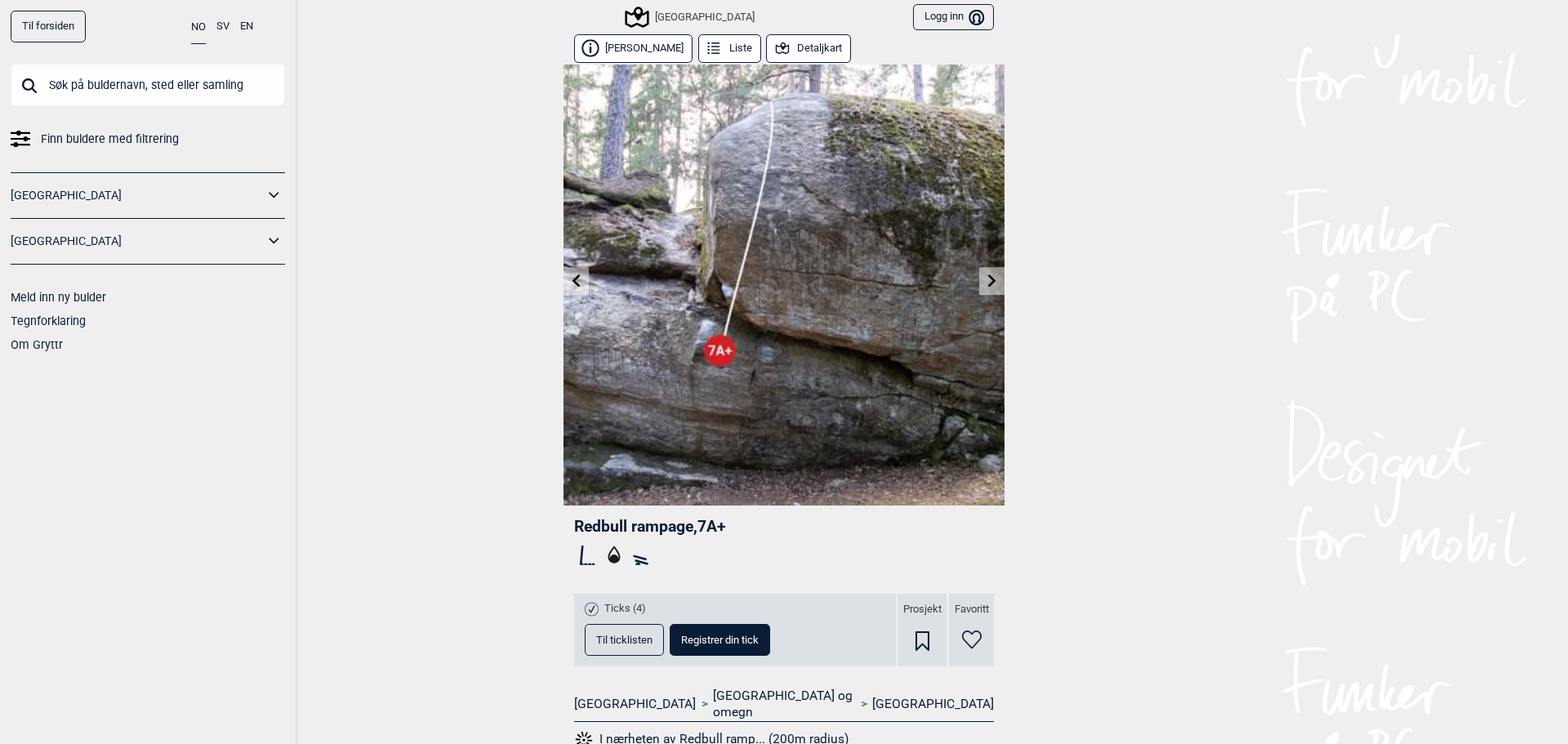
click at [572, 272] on link at bounding box center [577, 281] width 25 height 27
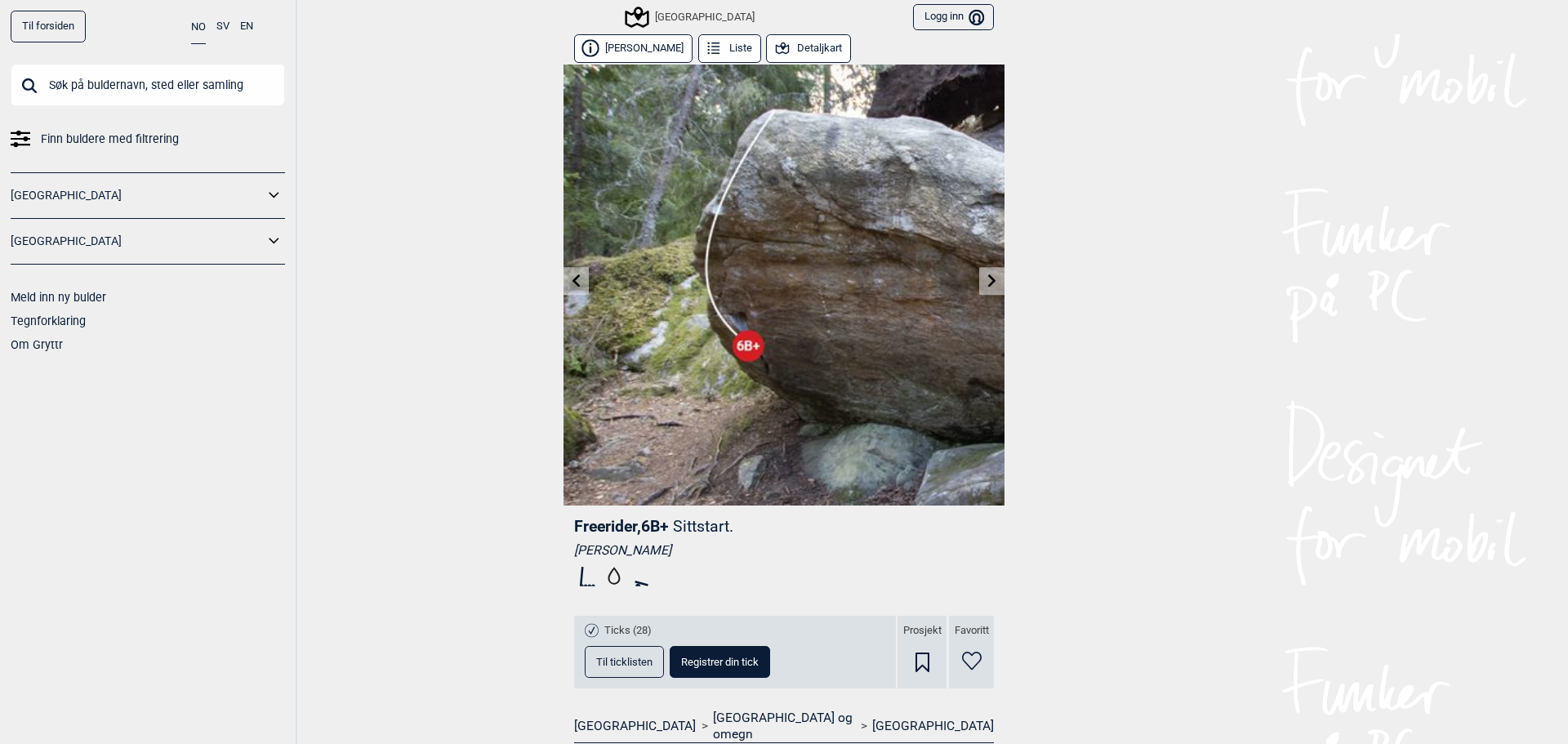
click at [578, 281] on link at bounding box center [577, 281] width 25 height 27
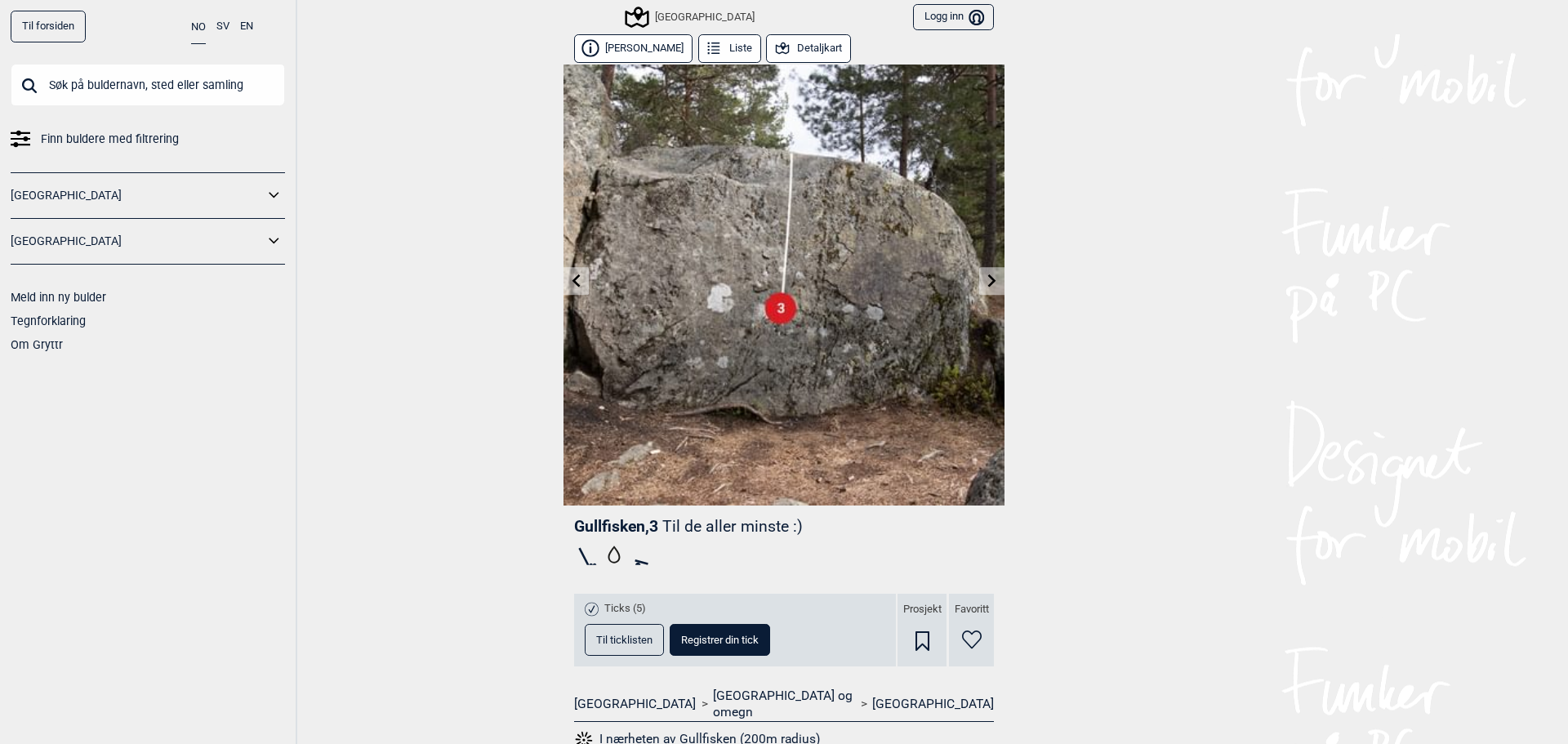
click at [570, 276] on icon at bounding box center [577, 280] width 13 height 13
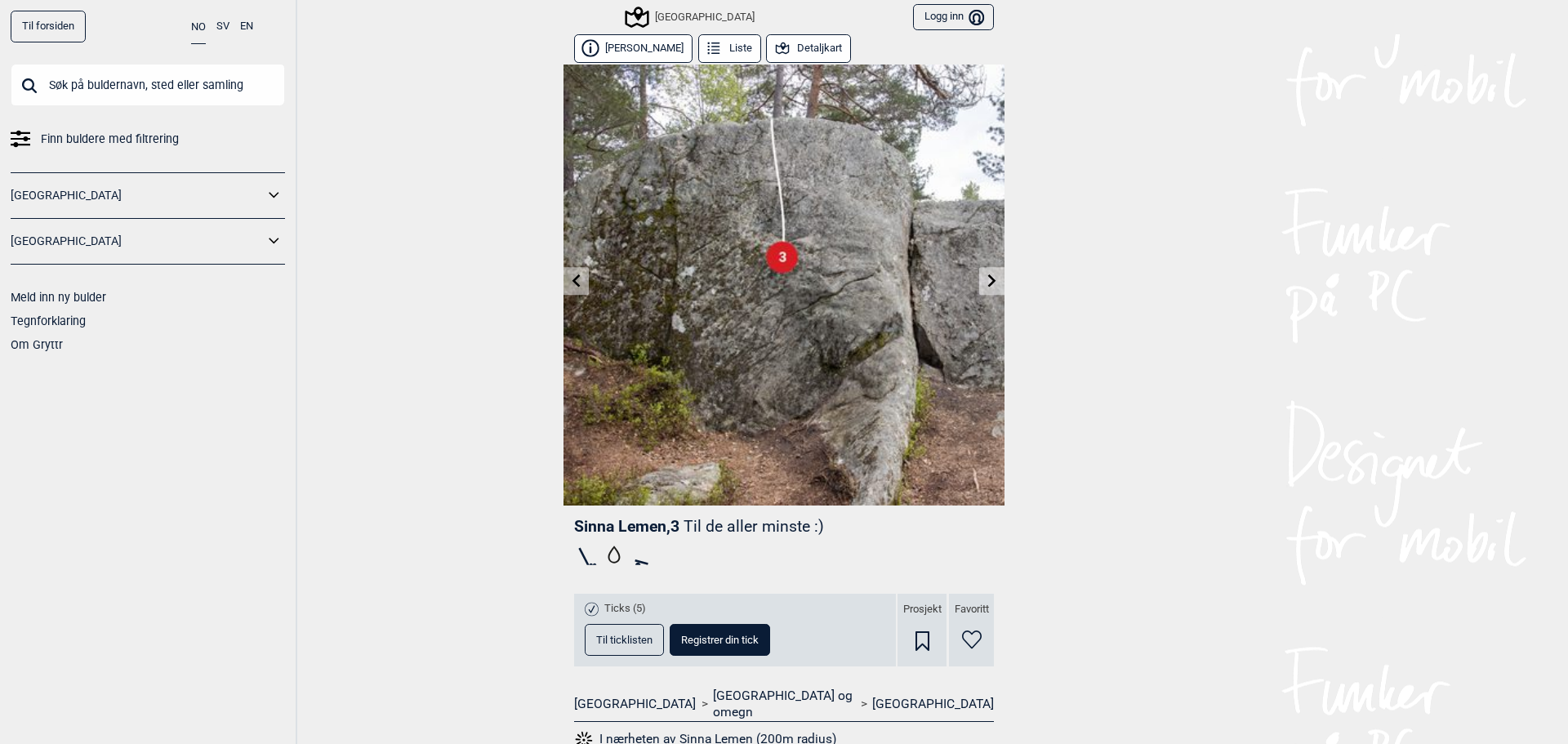
click at [570, 280] on icon at bounding box center [577, 280] width 13 height 13
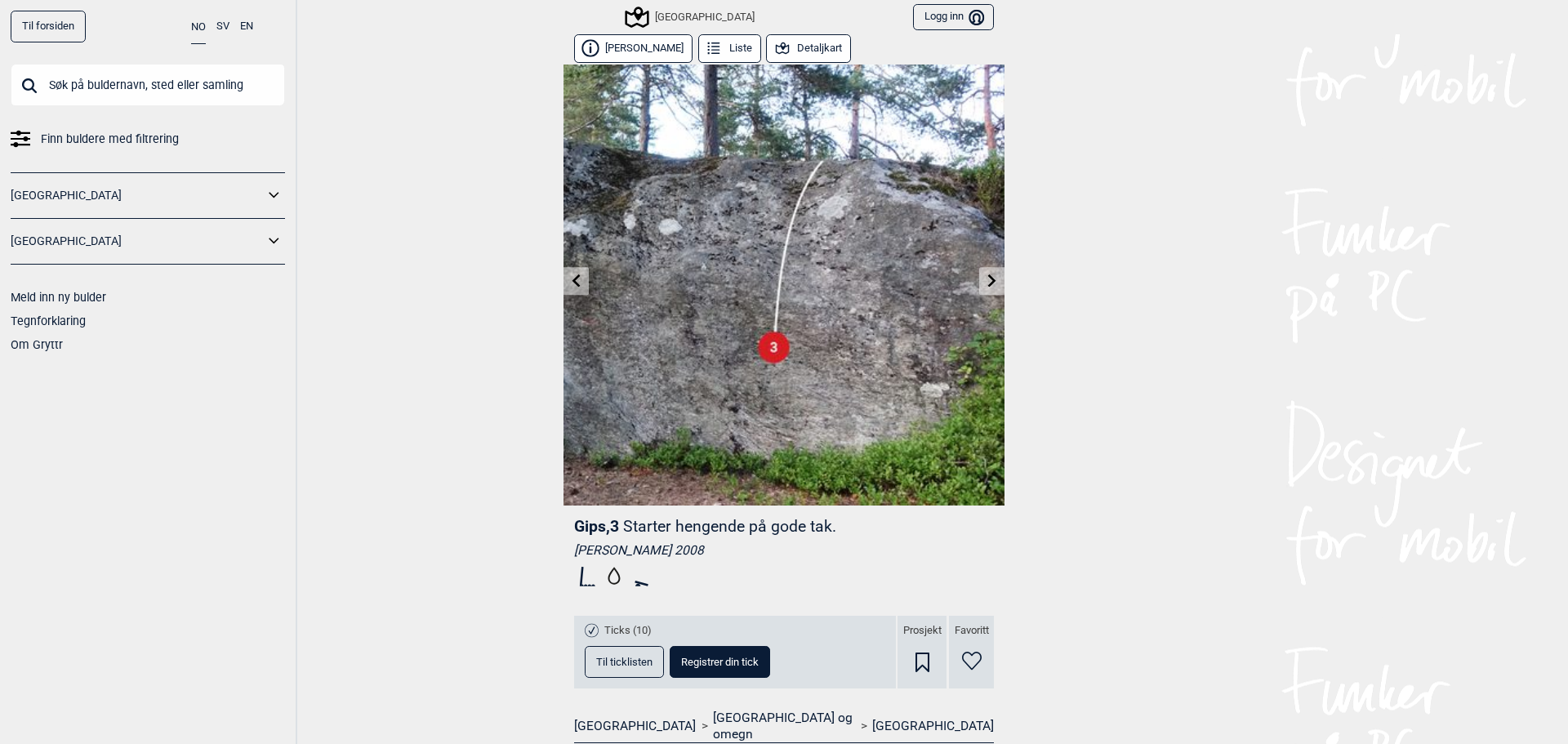
click at [573, 280] on icon at bounding box center [577, 280] width 13 height 13
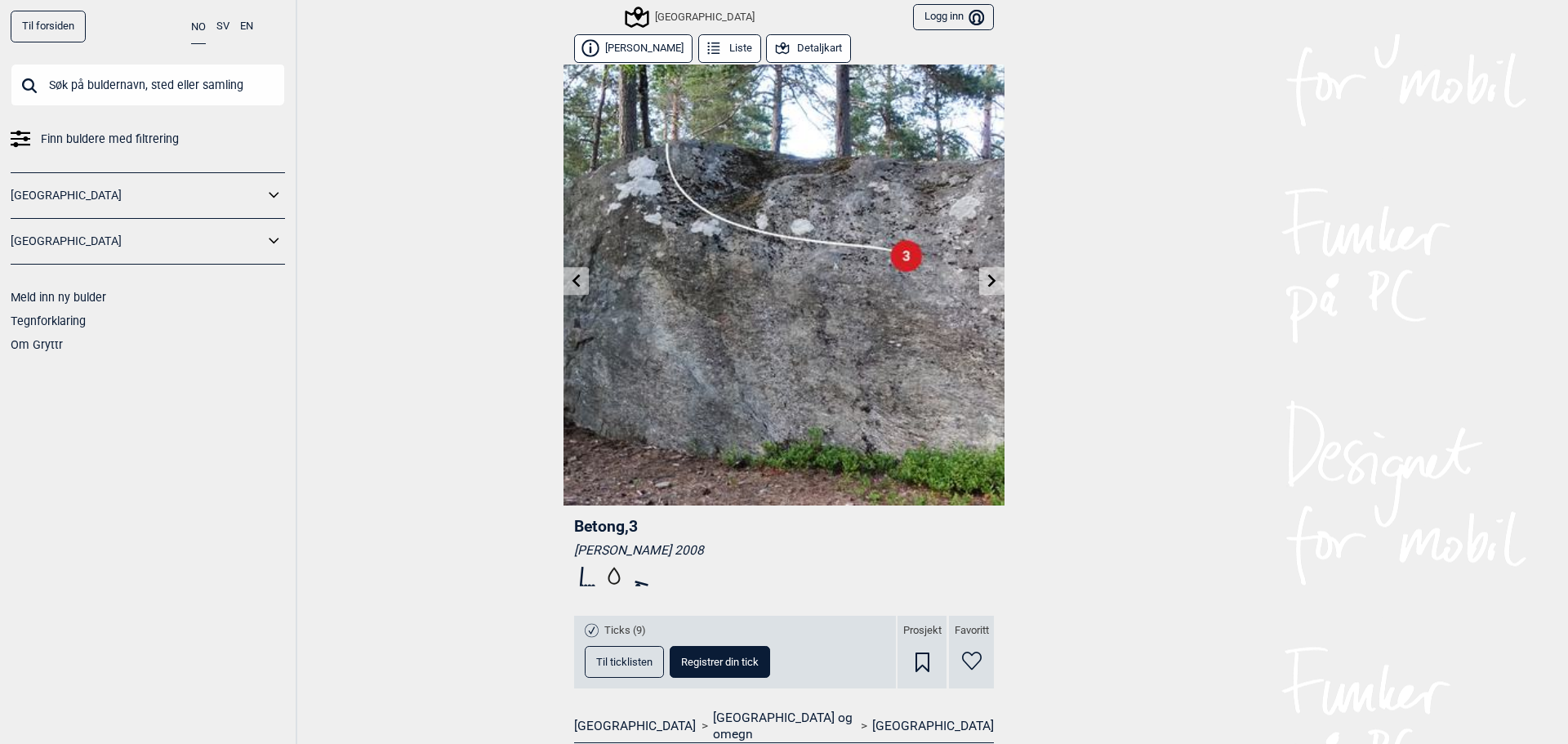
click at [573, 281] on icon at bounding box center [577, 280] width 13 height 13
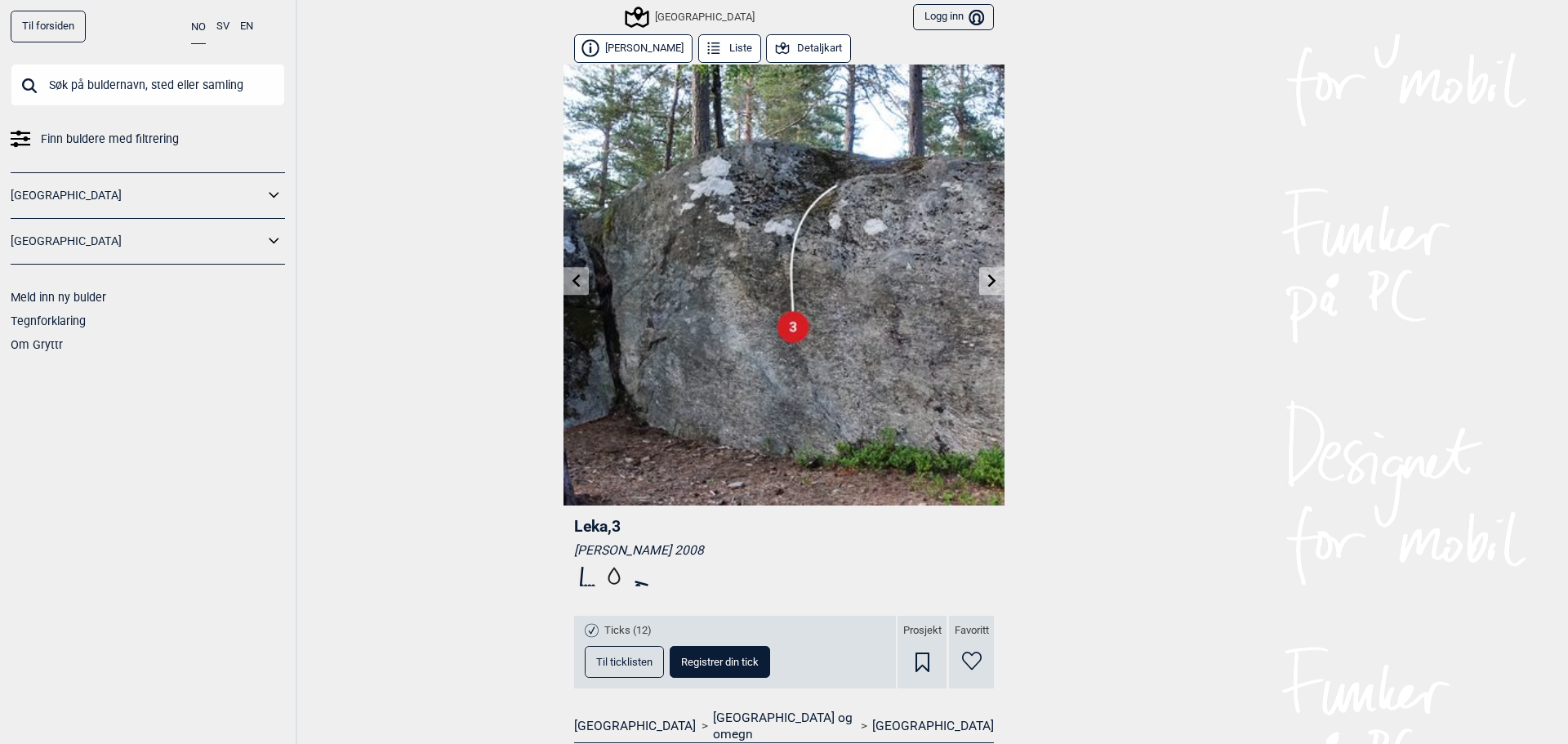
click at [573, 283] on icon at bounding box center [577, 280] width 13 height 13
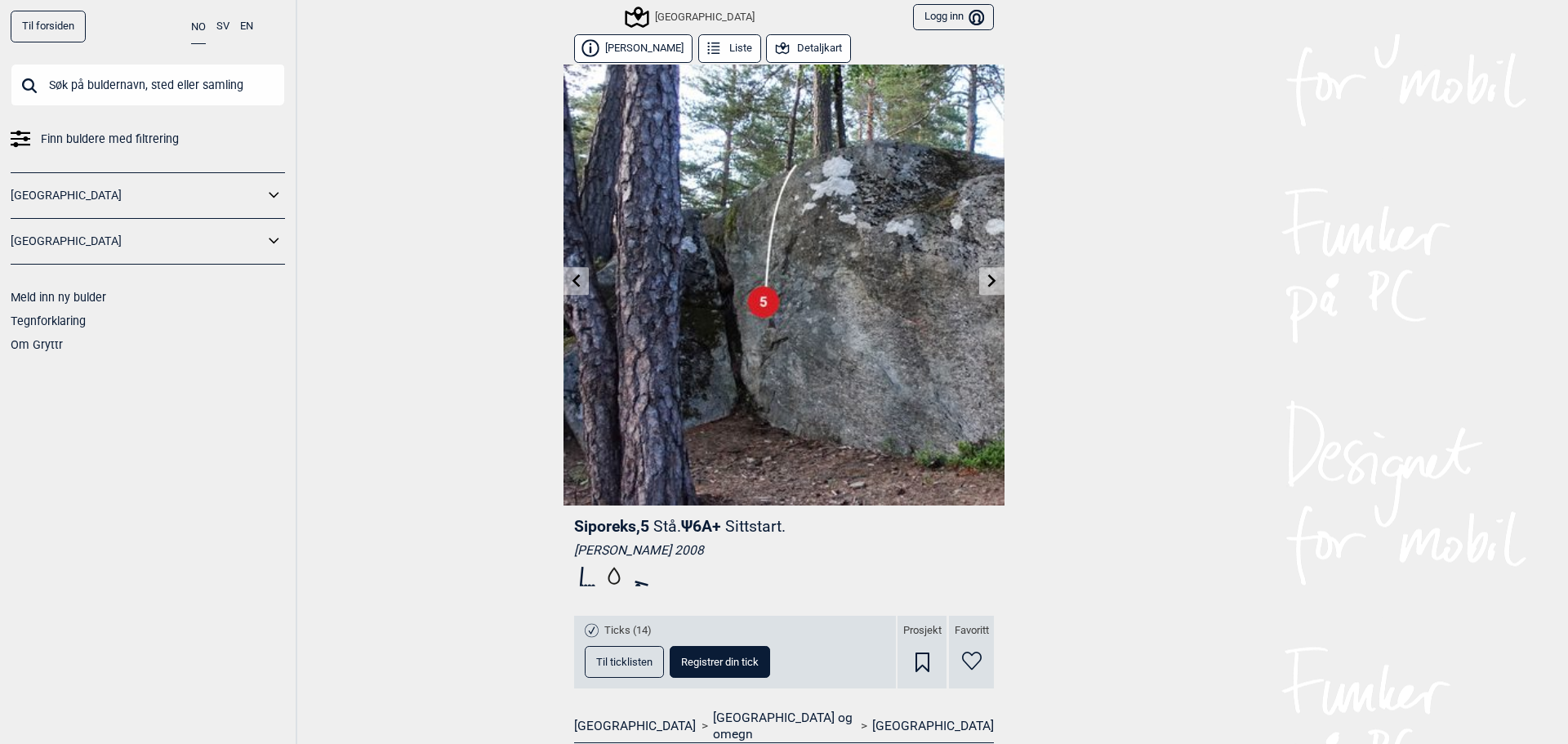
click at [571, 288] on link at bounding box center [577, 281] width 25 height 27
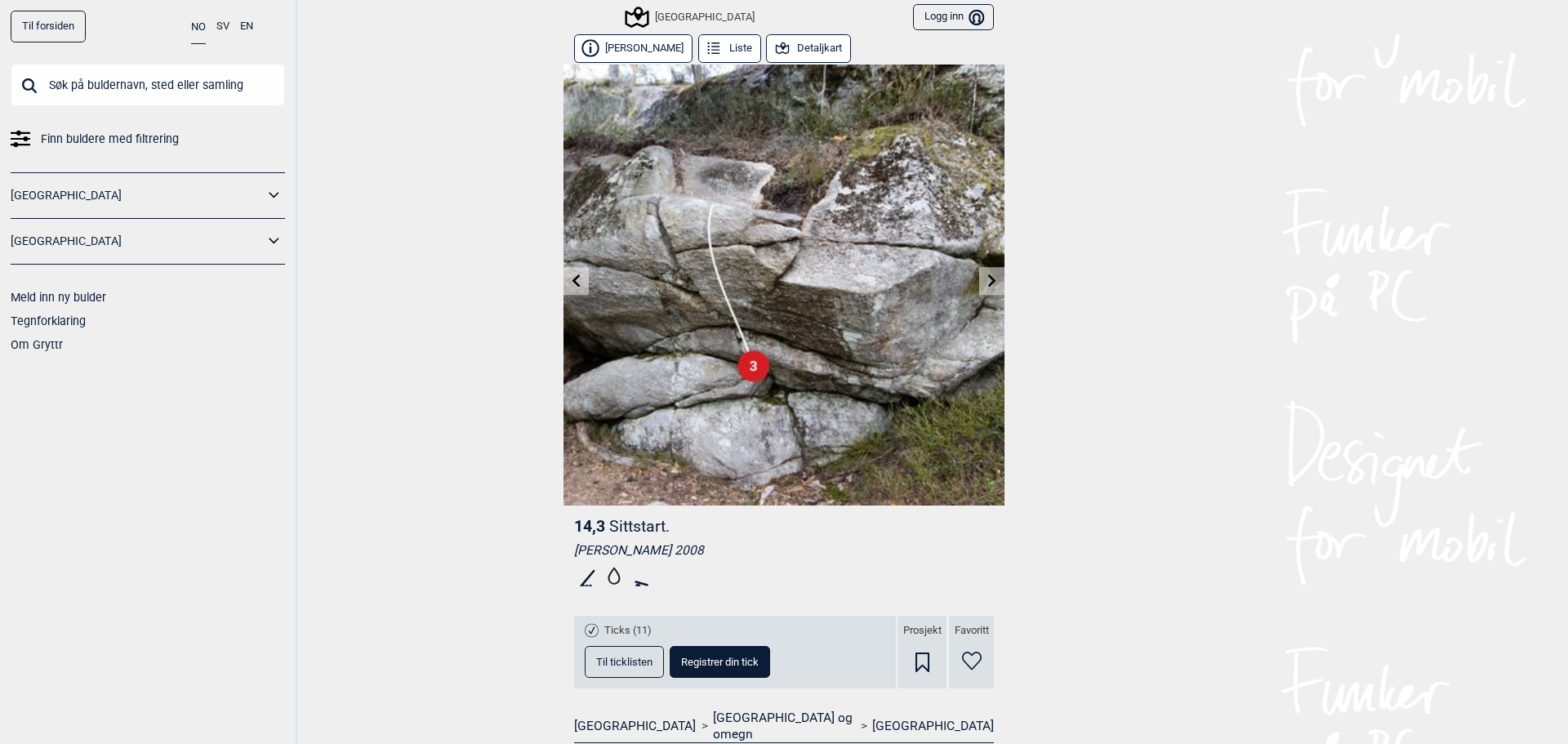
click at [578, 285] on link at bounding box center [577, 281] width 25 height 27
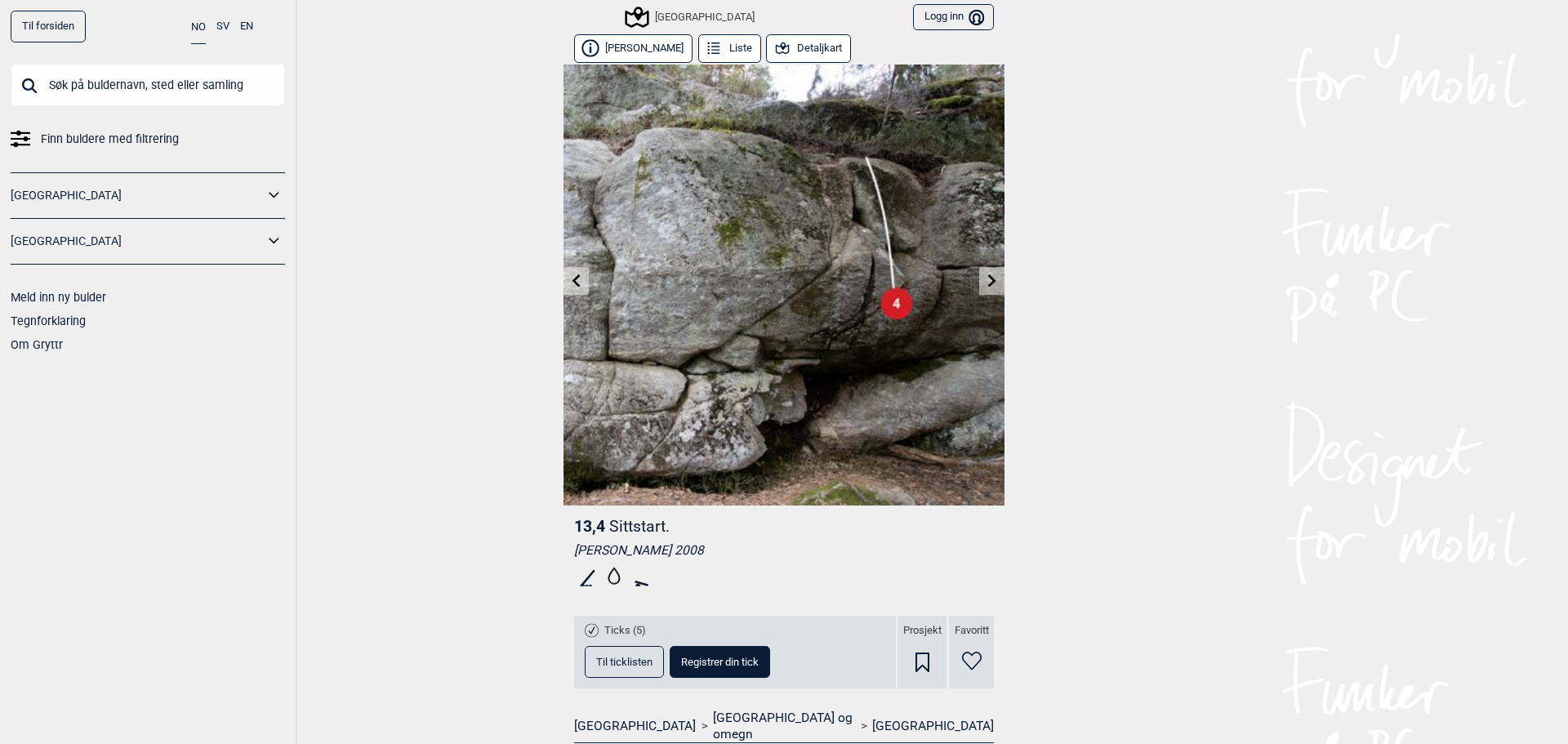
click at [574, 279] on icon at bounding box center [577, 280] width 13 height 13
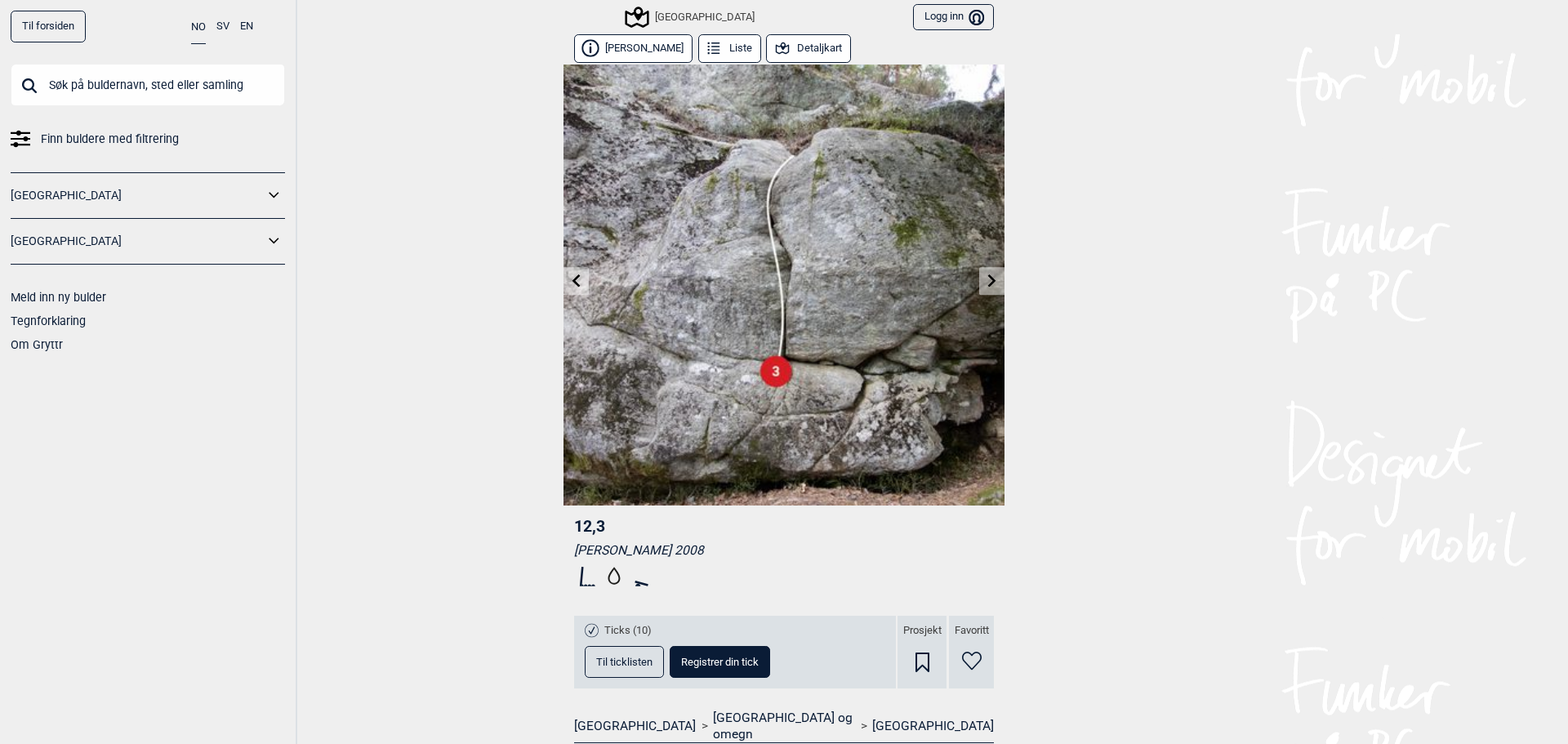
click at [574, 283] on icon at bounding box center [577, 280] width 13 height 13
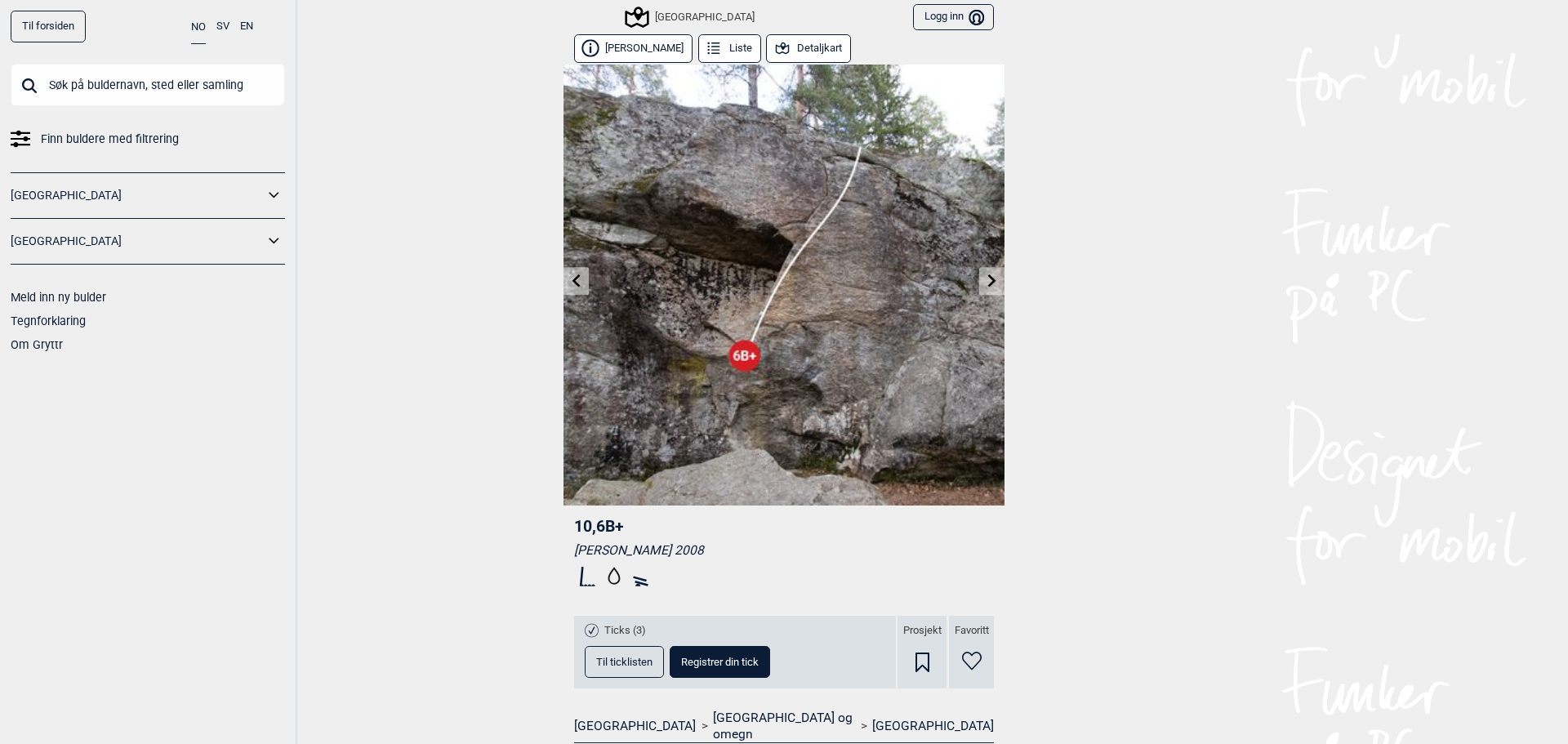
click at [572, 278] on icon at bounding box center [576, 280] width 8 height 13
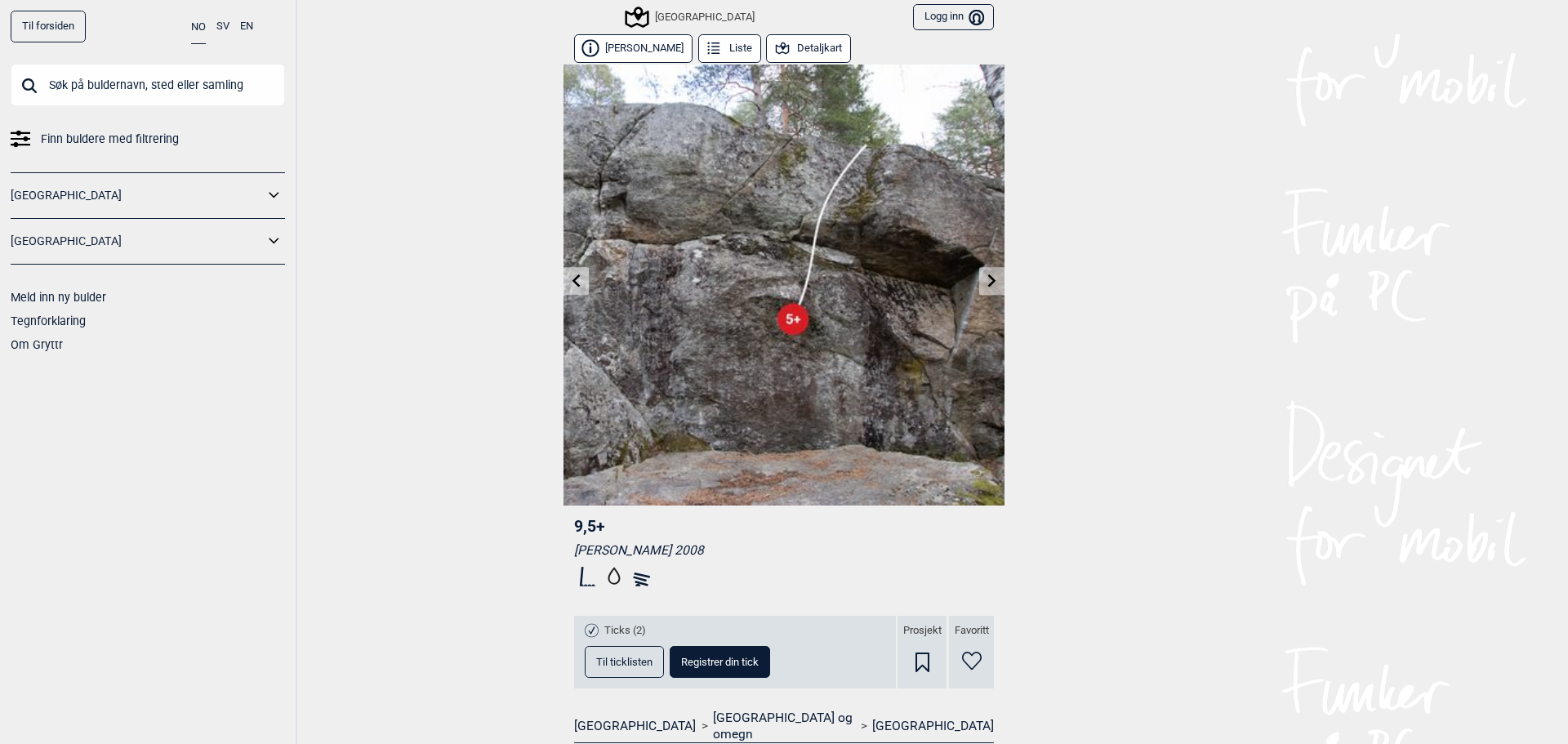
click at [570, 281] on icon at bounding box center [577, 280] width 13 height 13
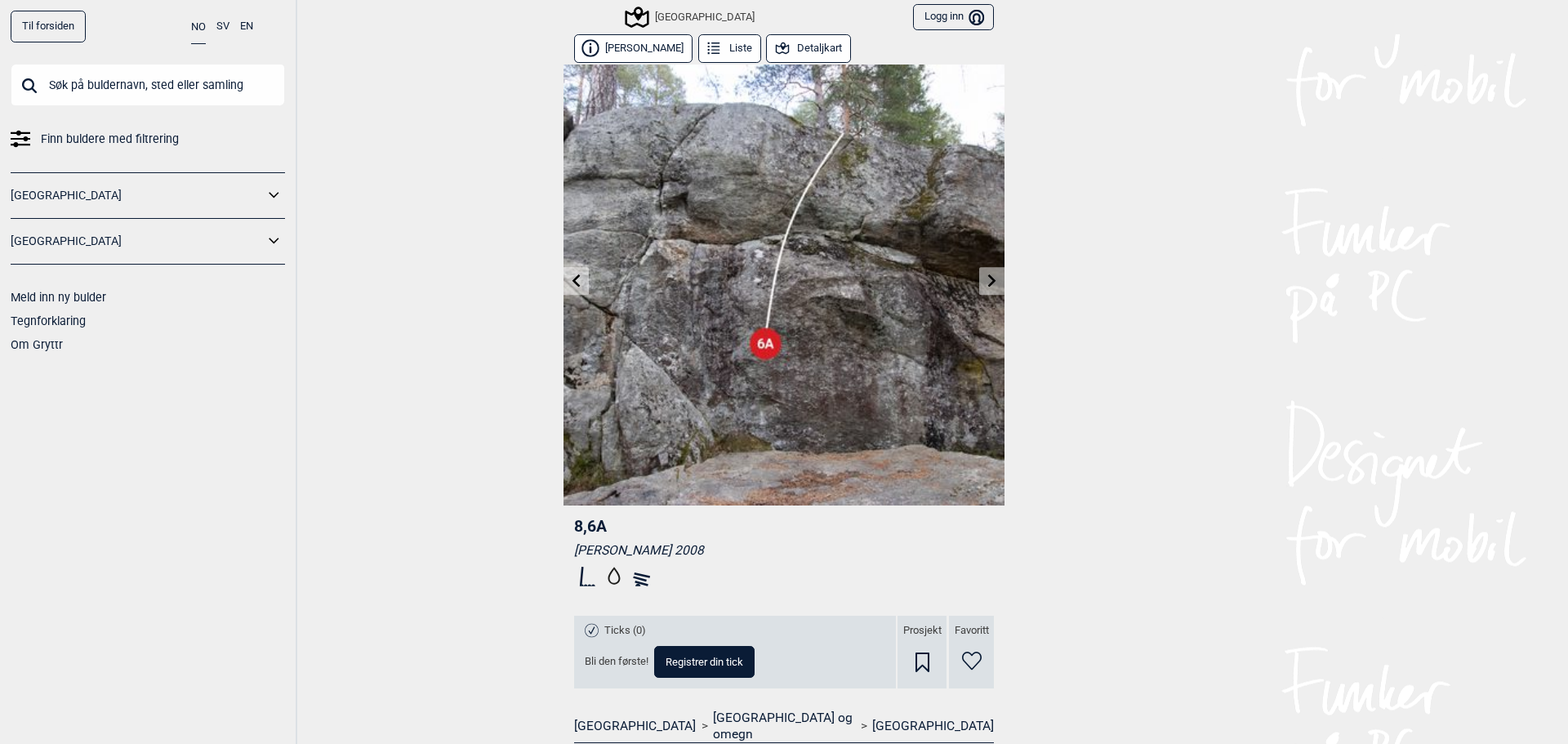
click at [572, 282] on icon at bounding box center [576, 280] width 8 height 13
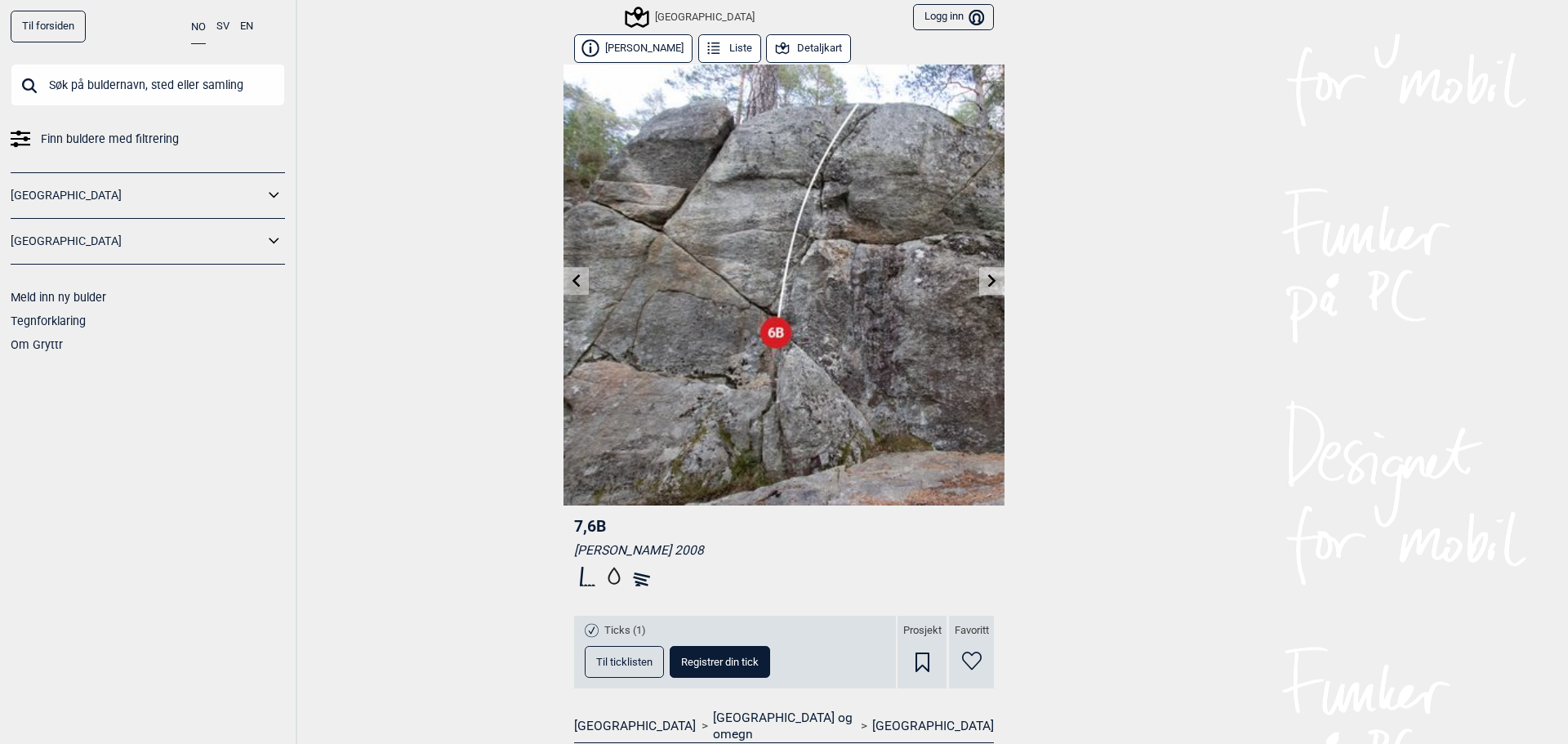
click at [572, 284] on icon at bounding box center [576, 280] width 8 height 13
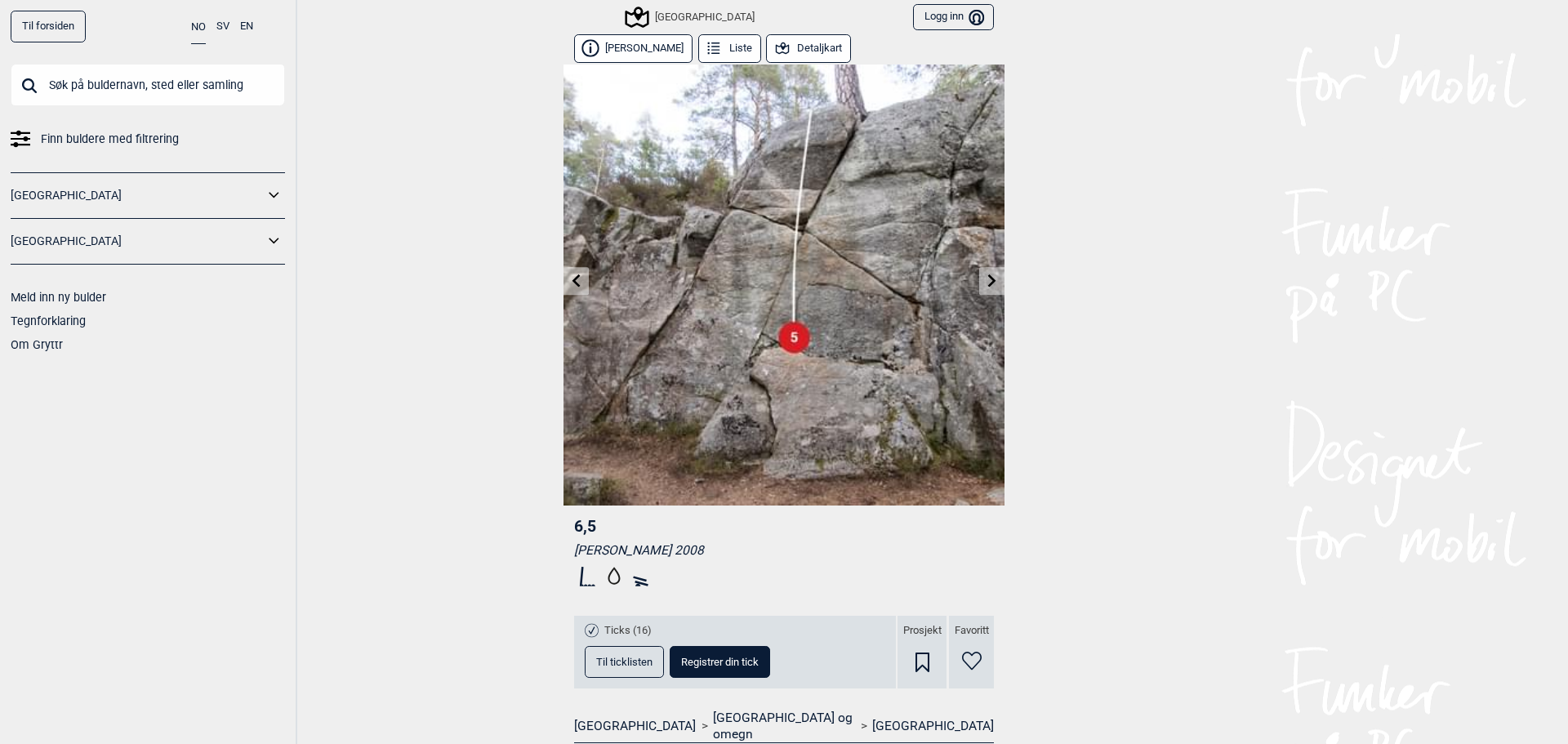
click at [572, 284] on icon at bounding box center [576, 280] width 8 height 13
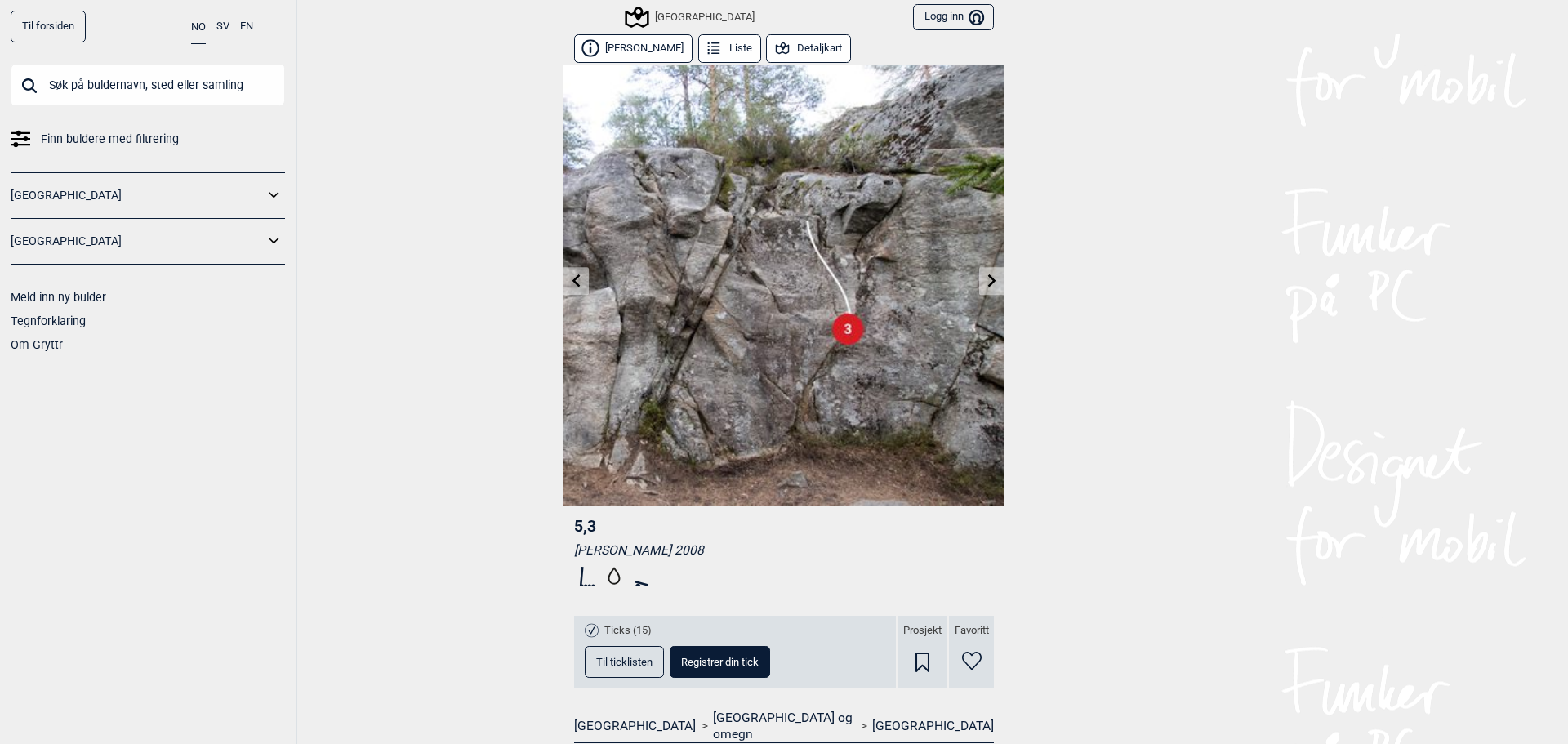
click at [572, 284] on icon at bounding box center [576, 280] width 8 height 13
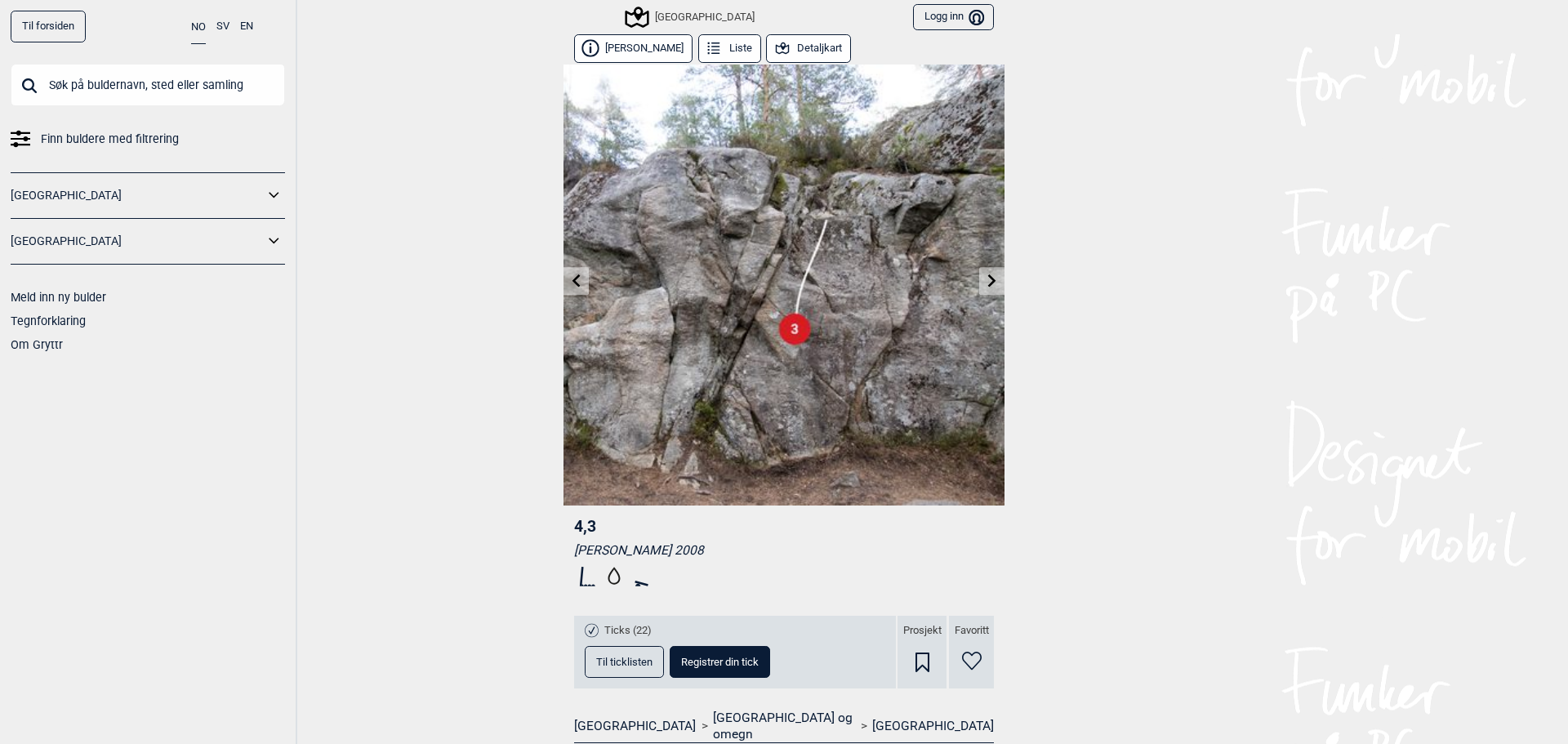
click at [579, 281] on link at bounding box center [577, 281] width 25 height 27
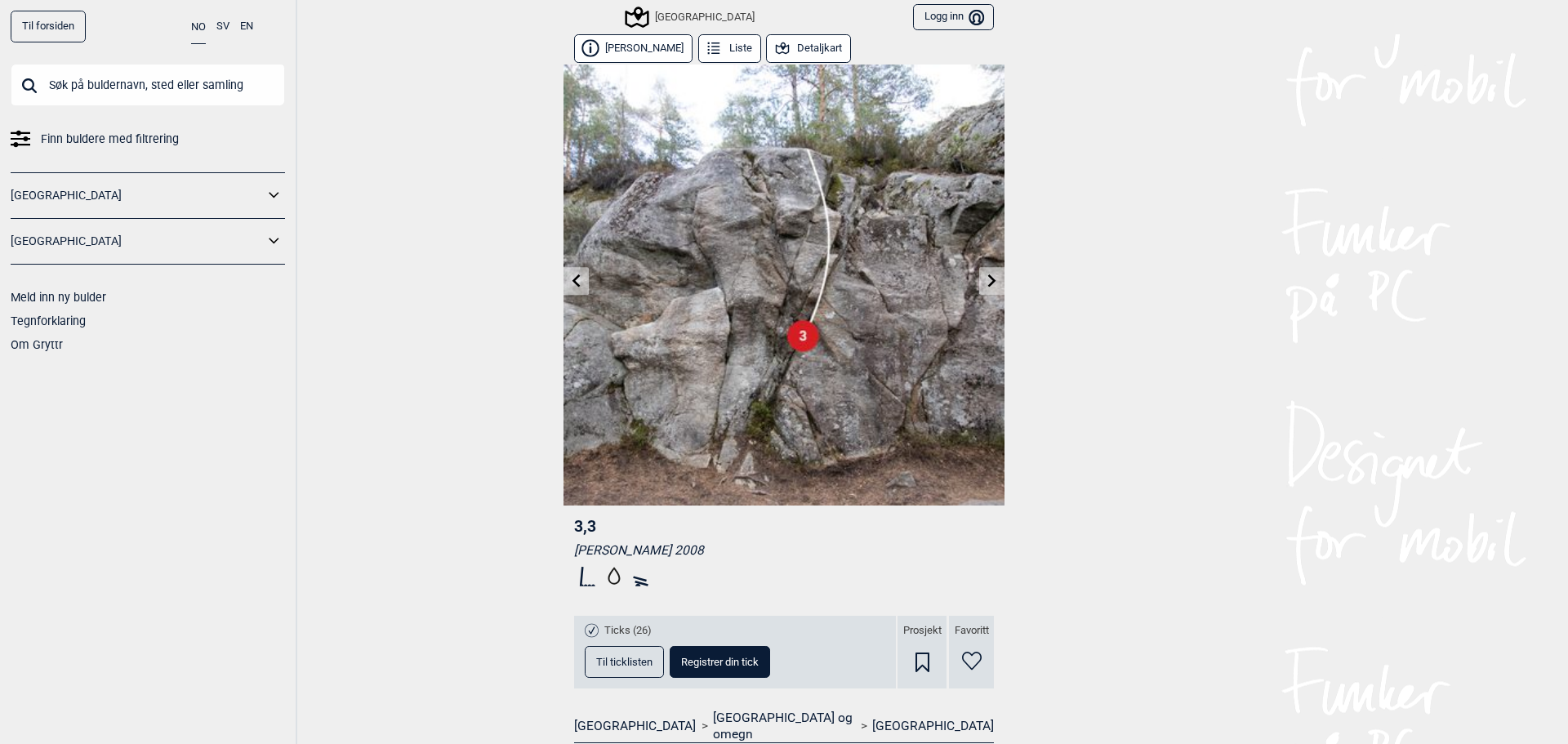
click at [579, 287] on link at bounding box center [577, 281] width 25 height 27
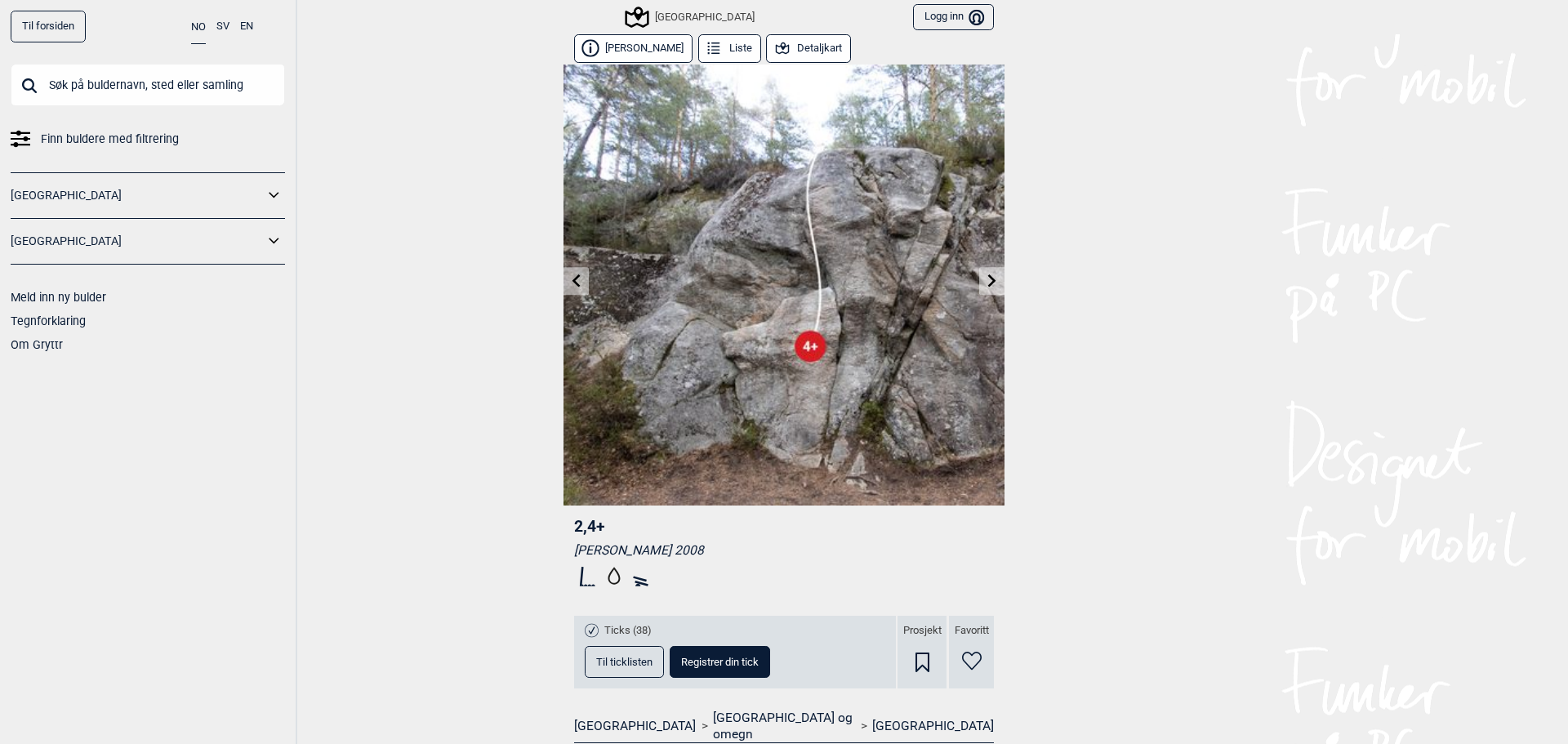
click at [579, 287] on link at bounding box center [577, 281] width 25 height 27
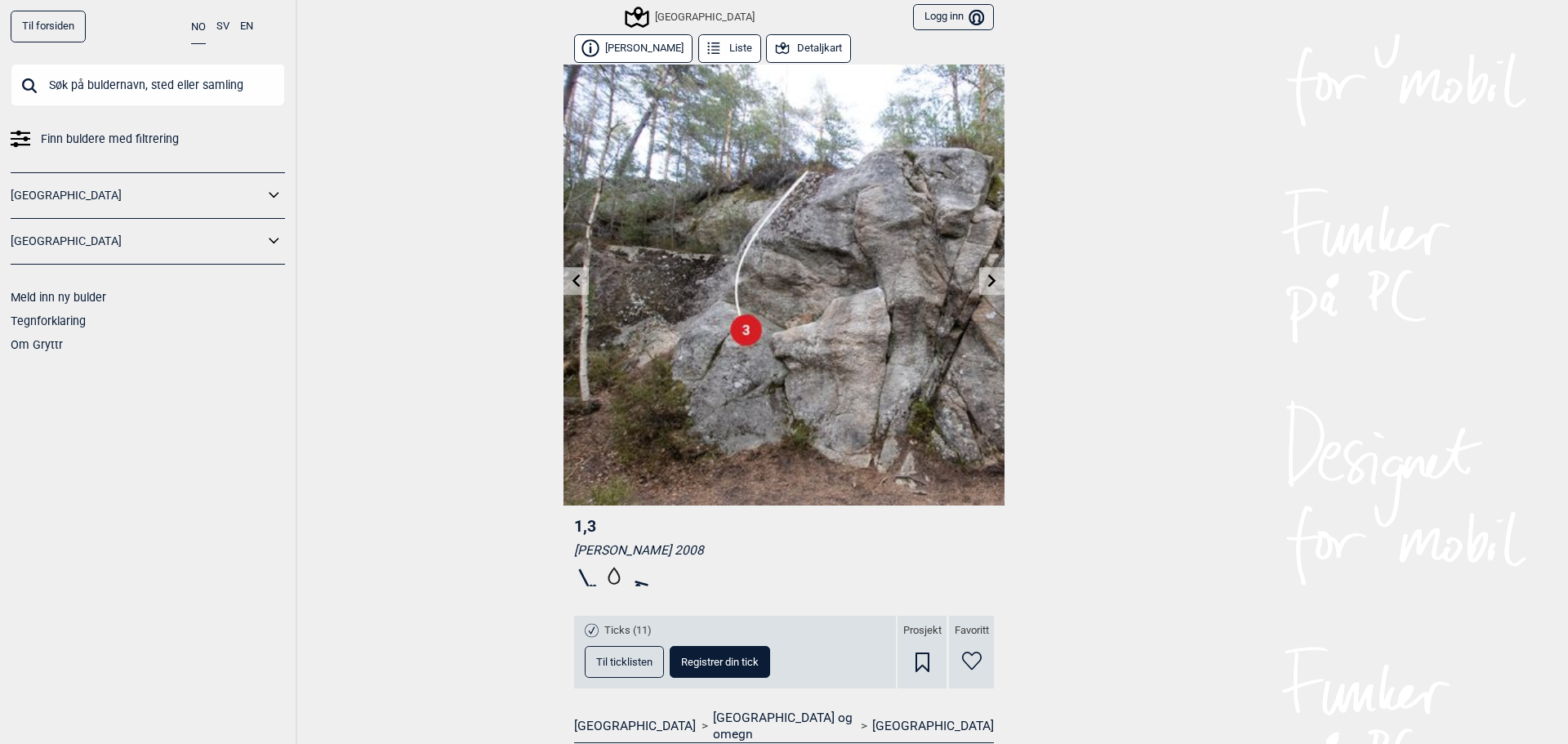
click at [579, 290] on link at bounding box center [577, 281] width 25 height 27
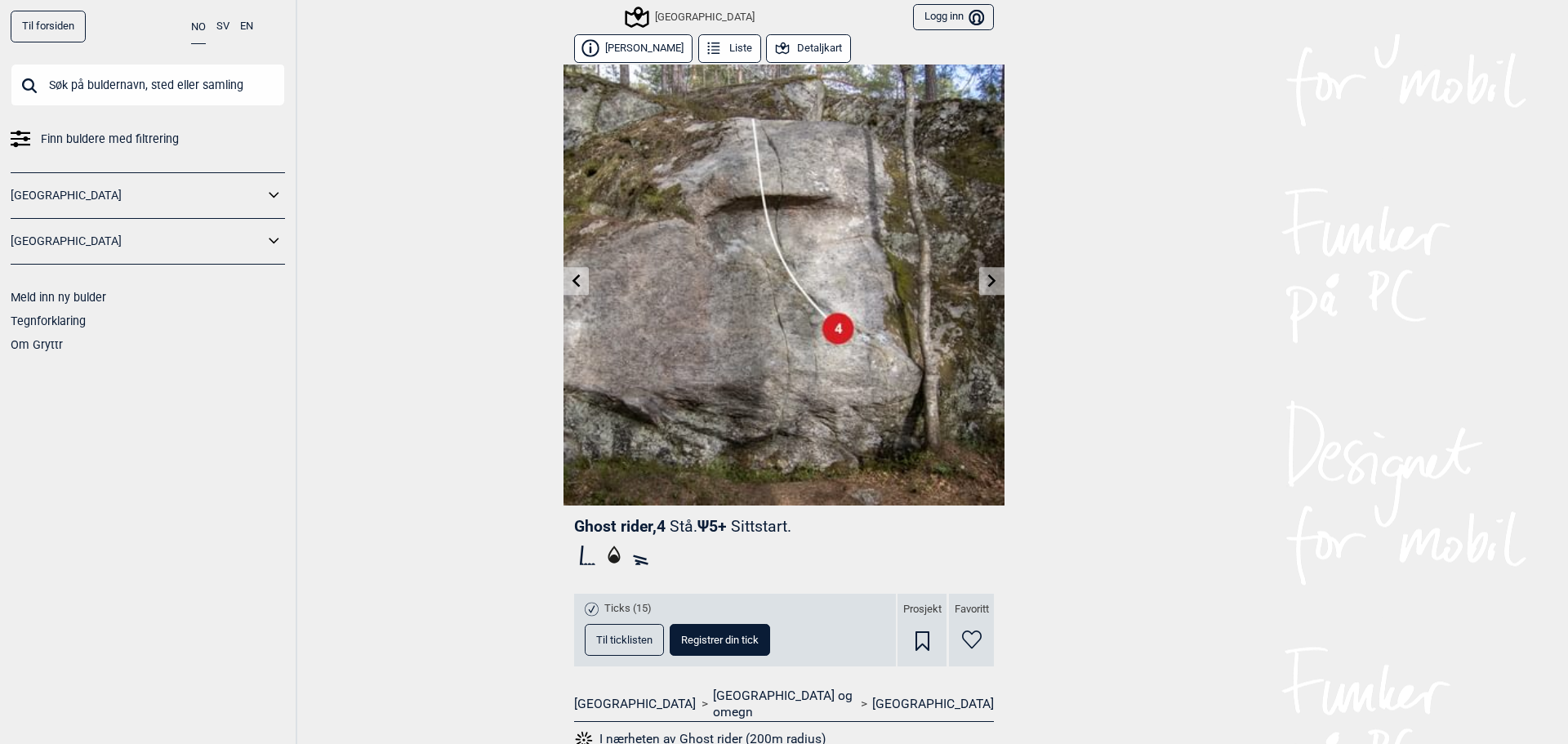
click at [575, 280] on icon at bounding box center [577, 280] width 13 height 13
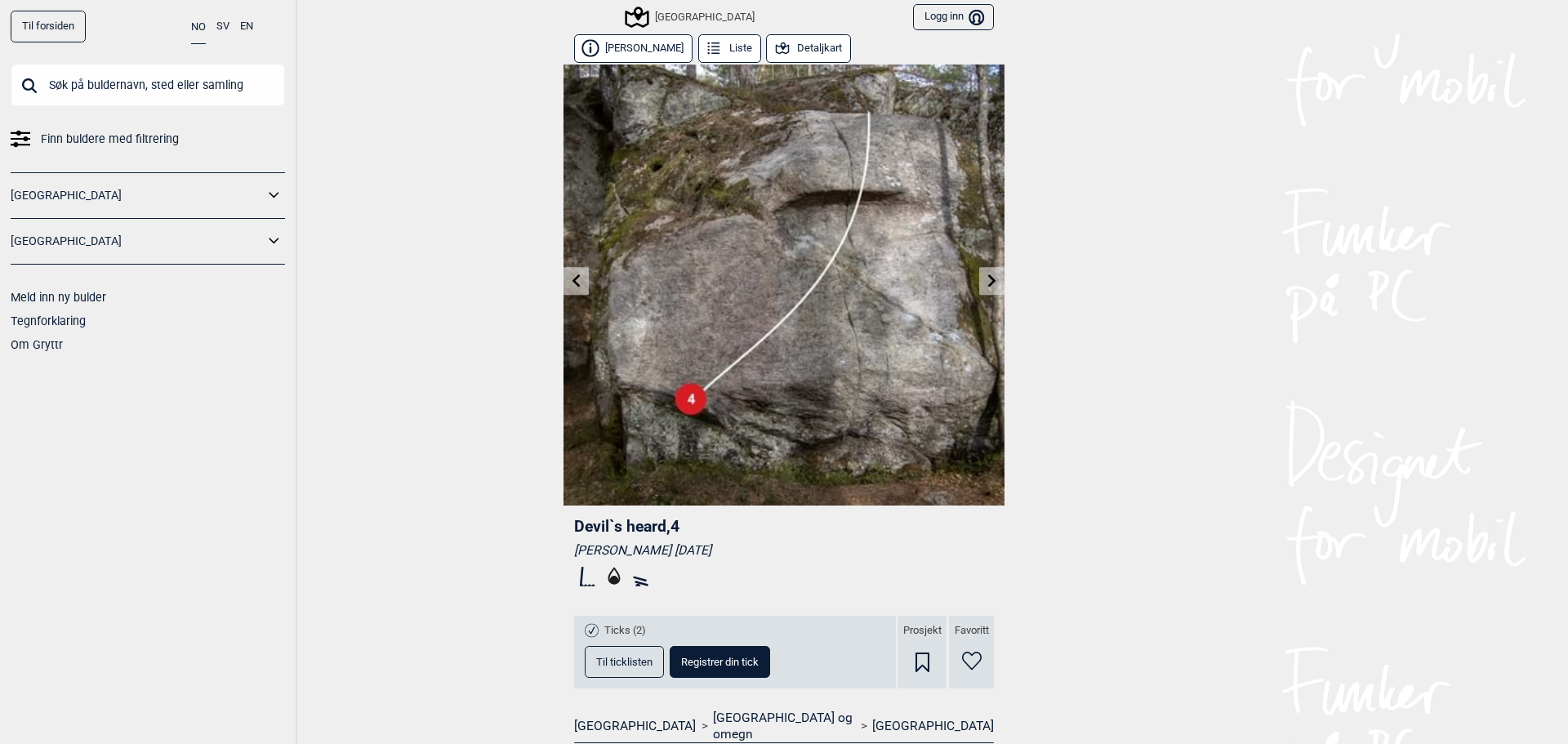
click at [572, 285] on icon at bounding box center [576, 280] width 8 height 13
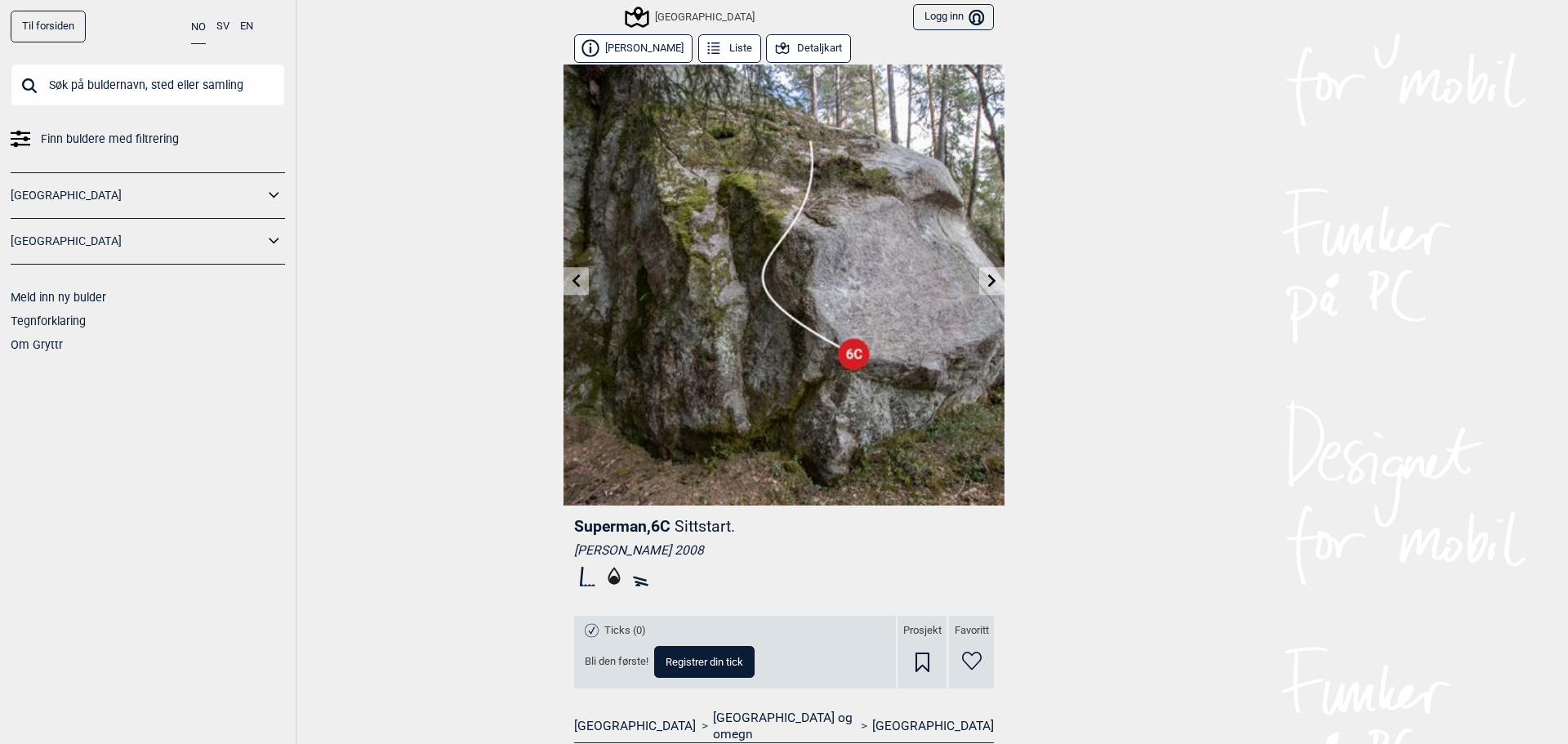
click at [573, 276] on icon at bounding box center [576, 280] width 8 height 13
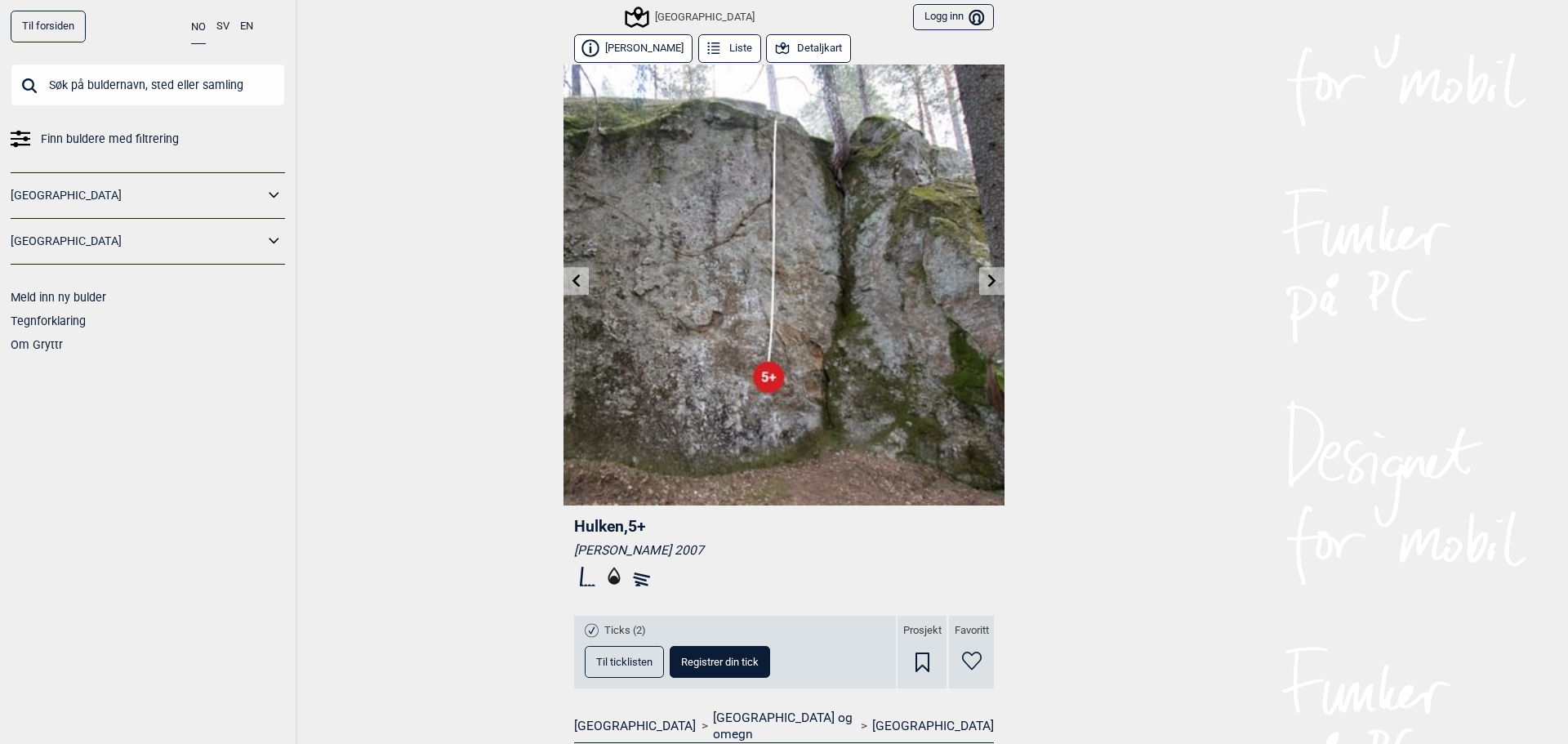
click at [572, 279] on icon at bounding box center [577, 280] width 13 height 13
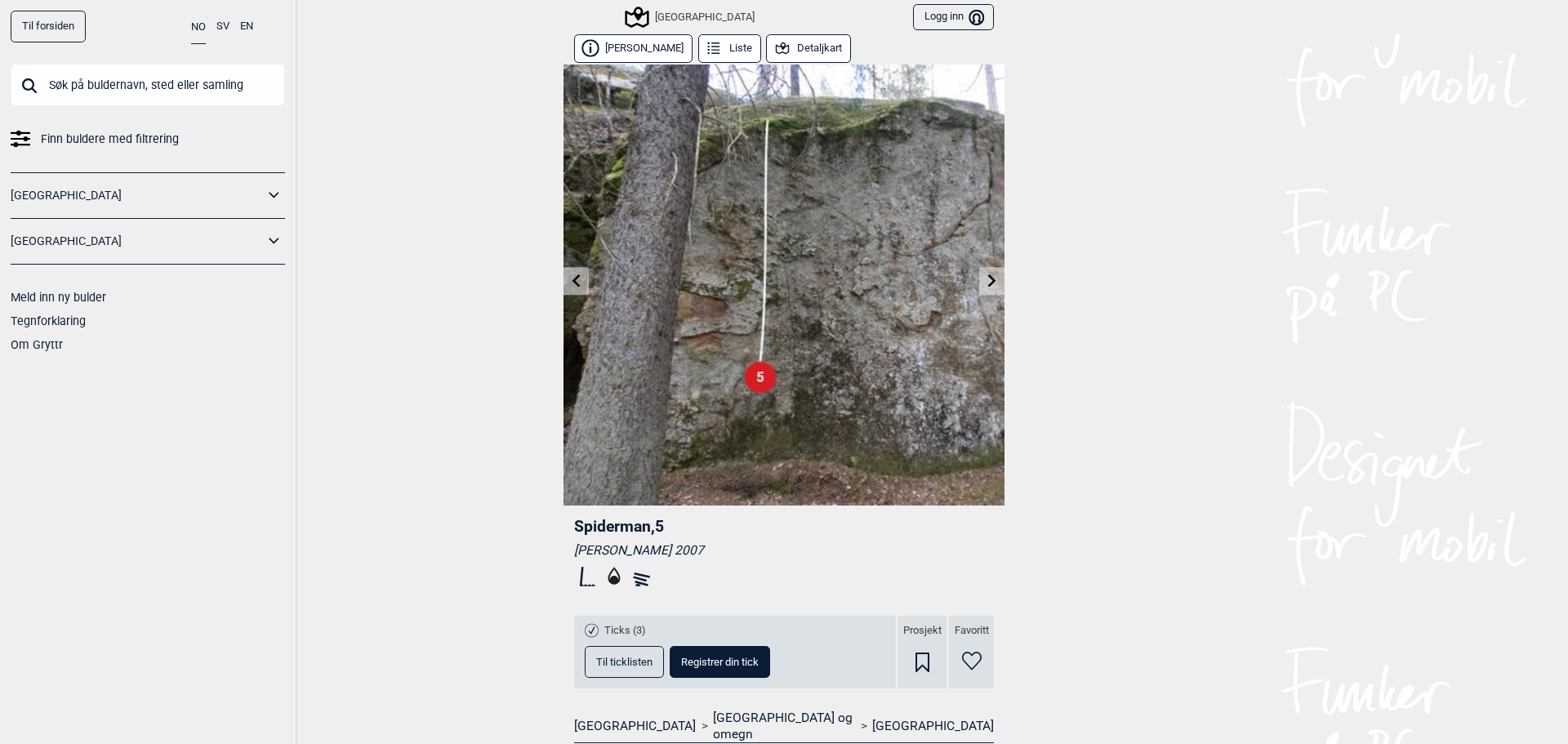
click at [570, 280] on icon at bounding box center [577, 280] width 13 height 13
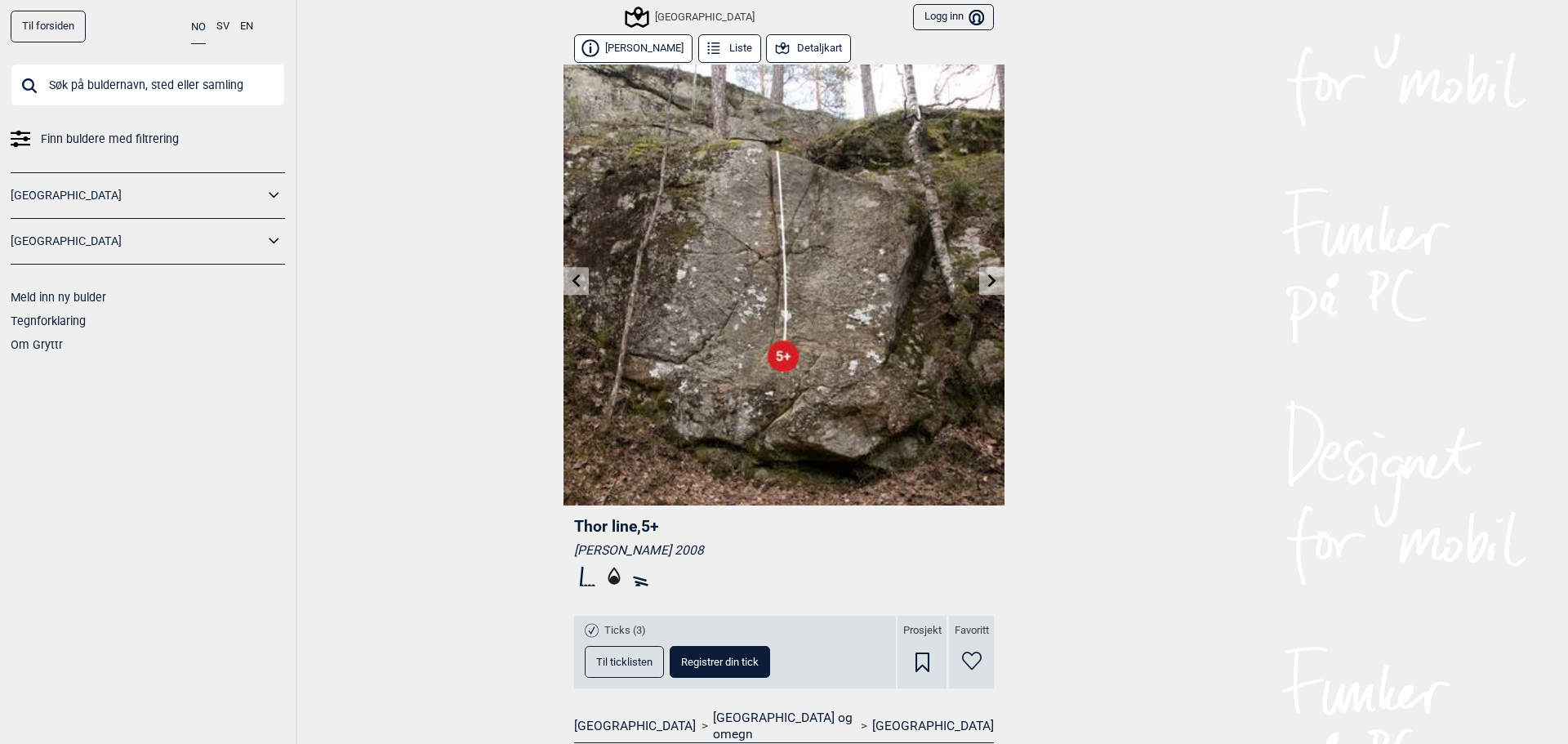
click at [716, 49] on button "Liste" at bounding box center [729, 48] width 63 height 28
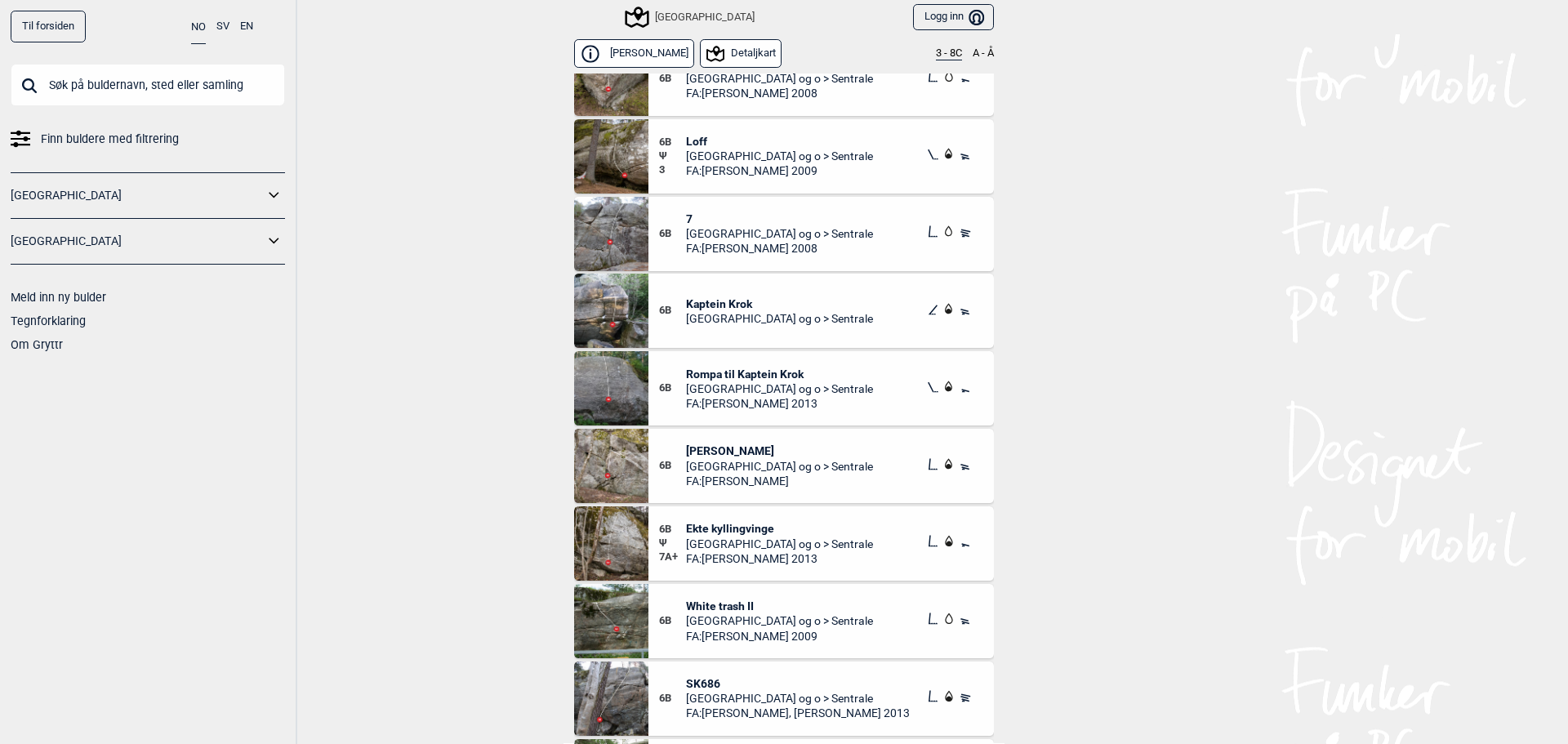
scroll to position [15874, 0]
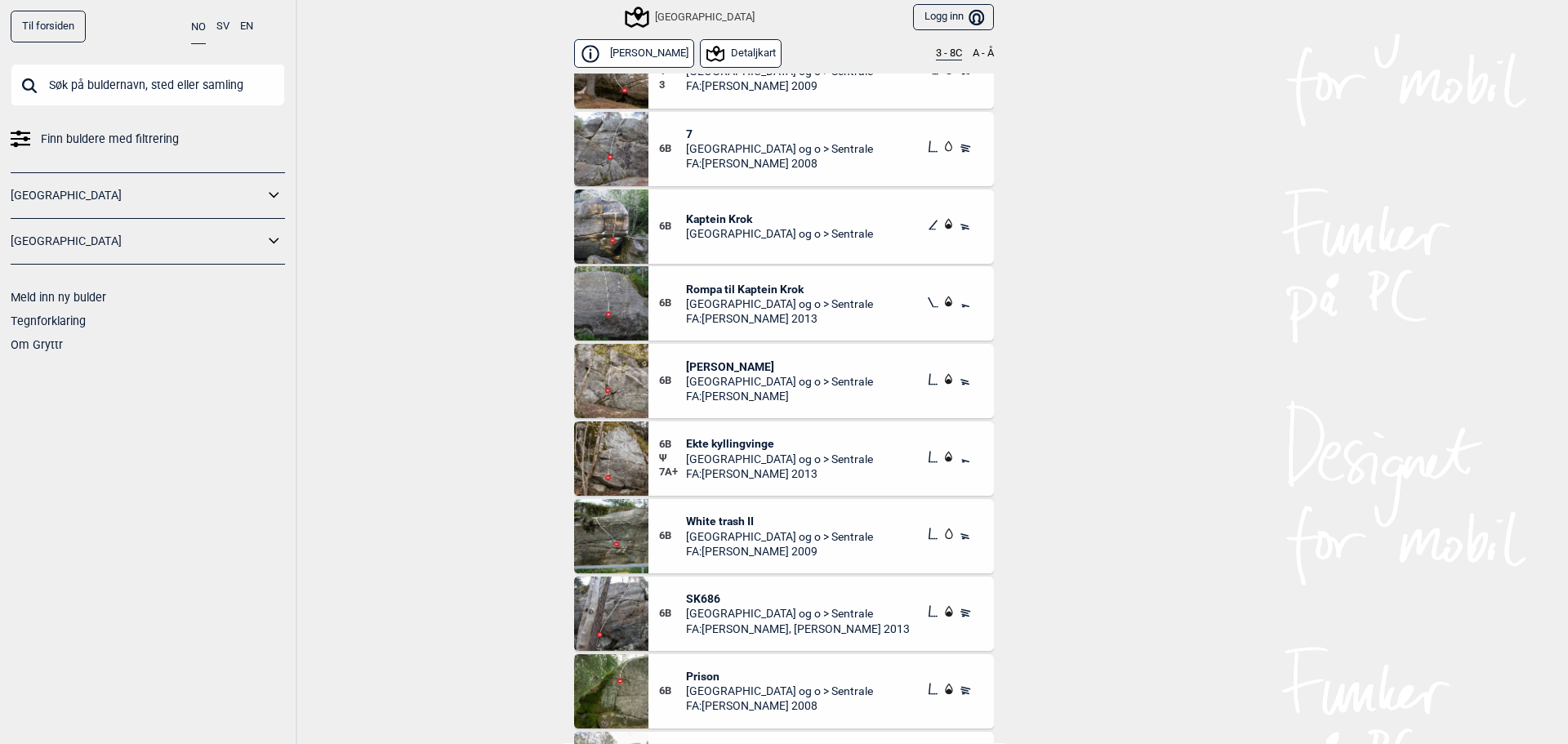
click at [819, 542] on div "6B White trash II Oslo og o > Sentrale FA: Erik Henningsen 2009" at bounding box center [821, 537] width 346 height 75
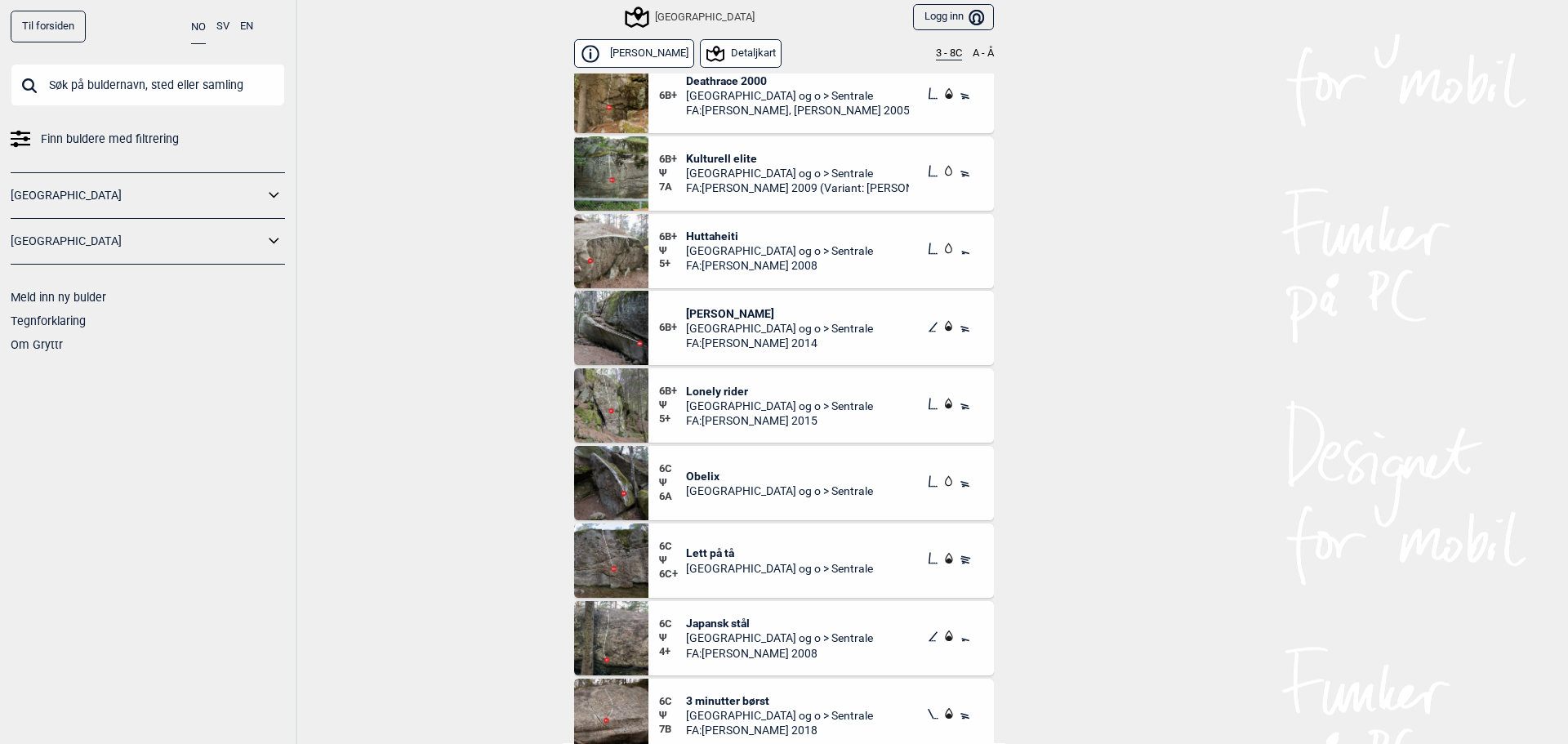
scroll to position [18161, 0]
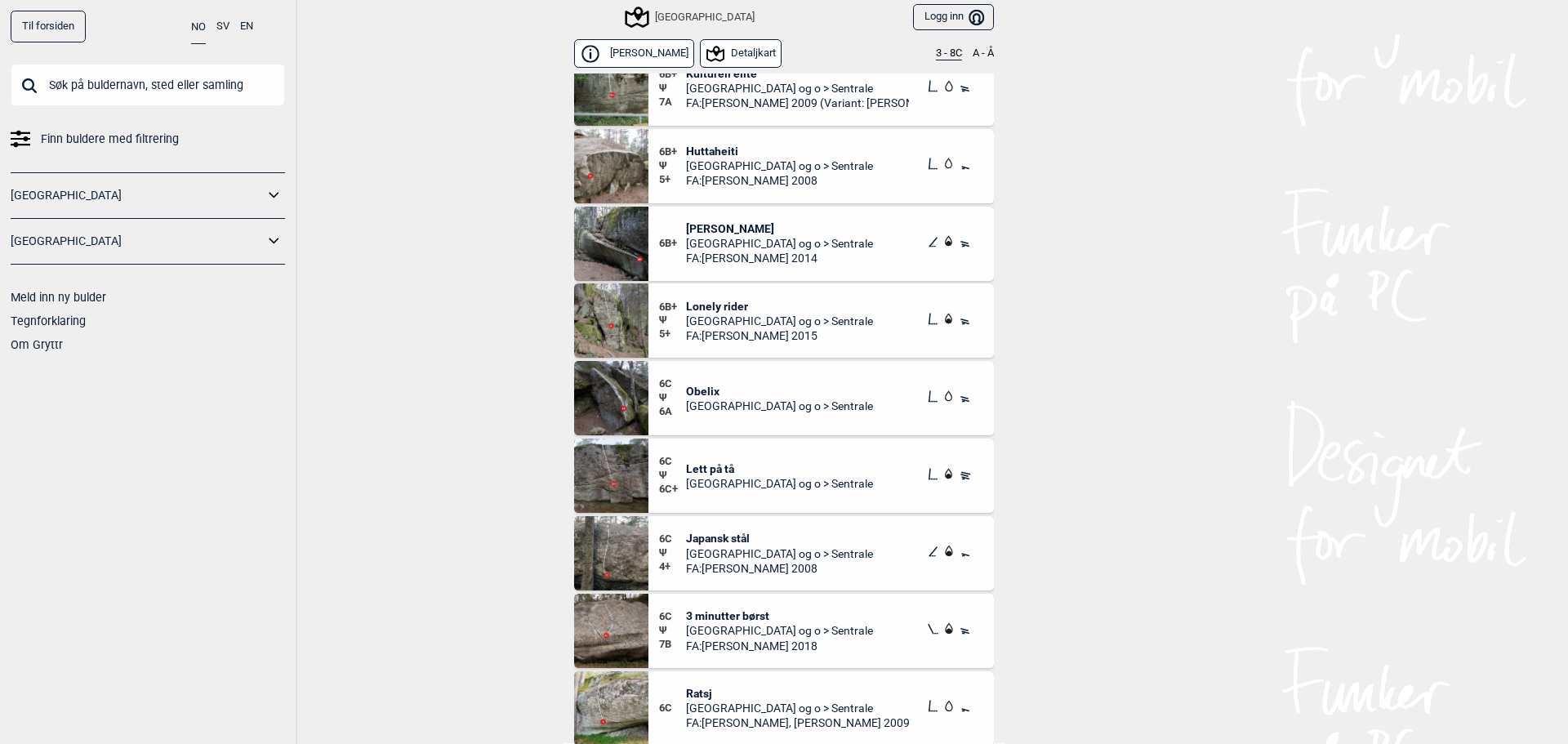
click at [729, 484] on span "Oslo og o > Sentrale" at bounding box center [779, 483] width 187 height 15
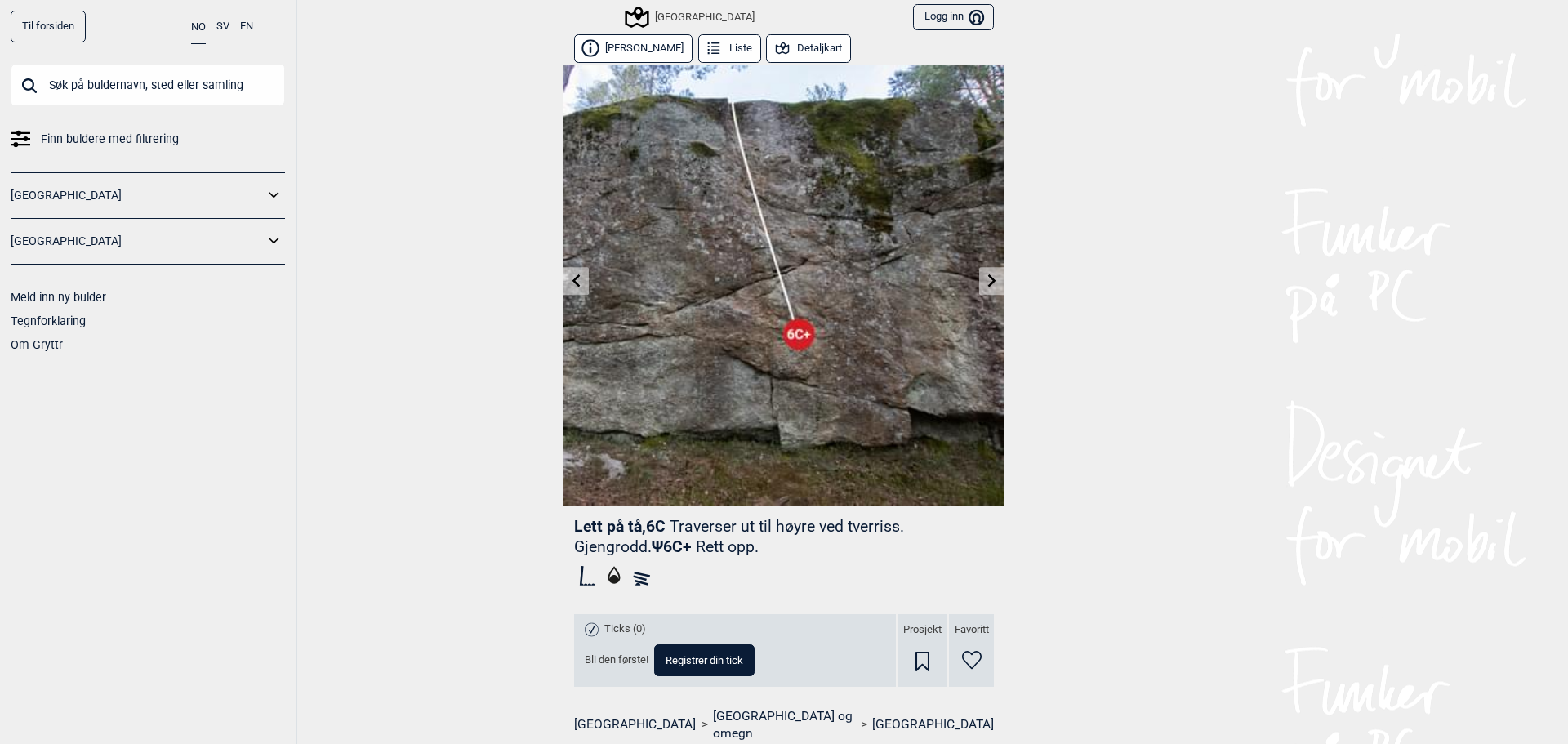
click at [807, 52] on button "Detaljkart" at bounding box center [808, 48] width 85 height 28
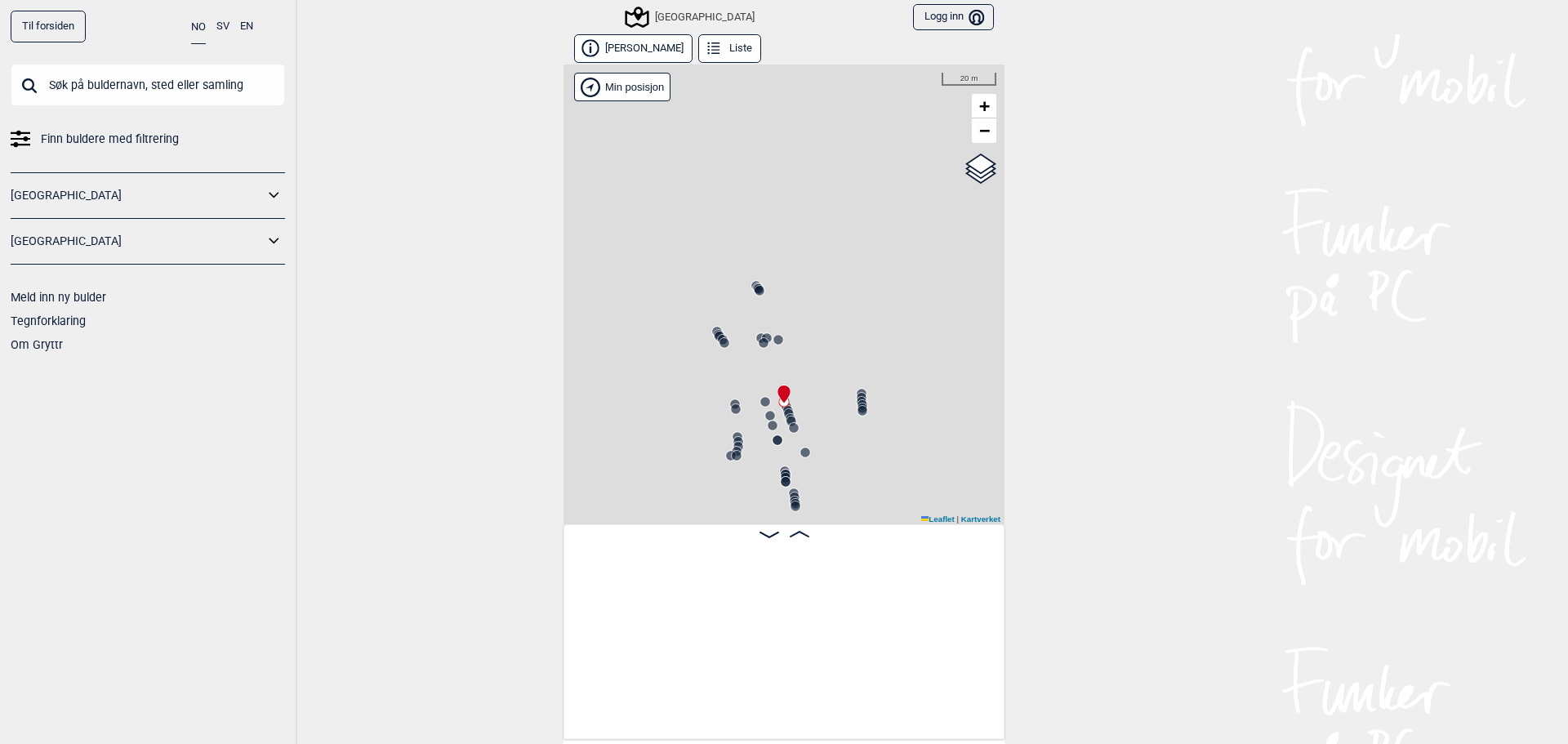
scroll to position [0, 2898]
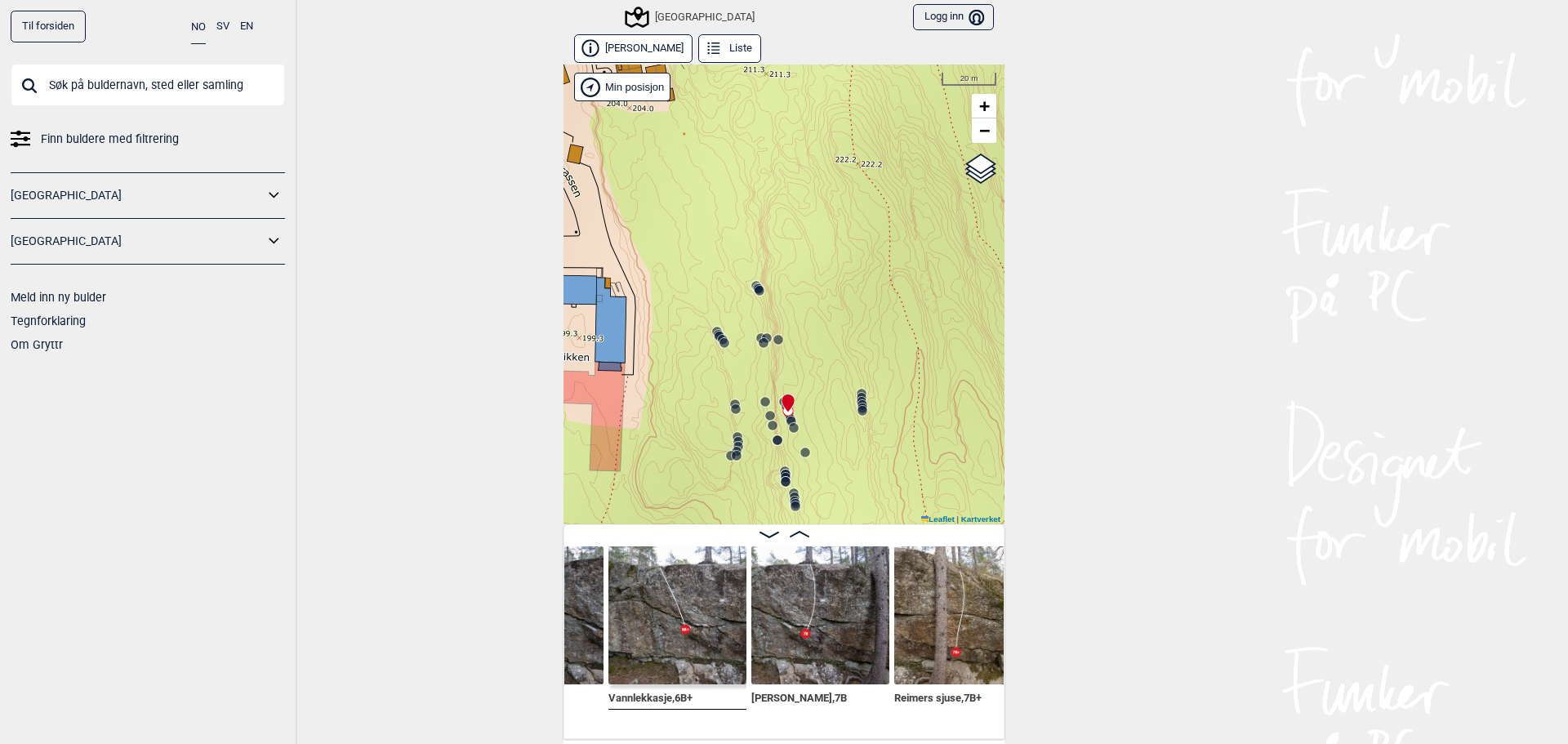
scroll to position [0, 3322]
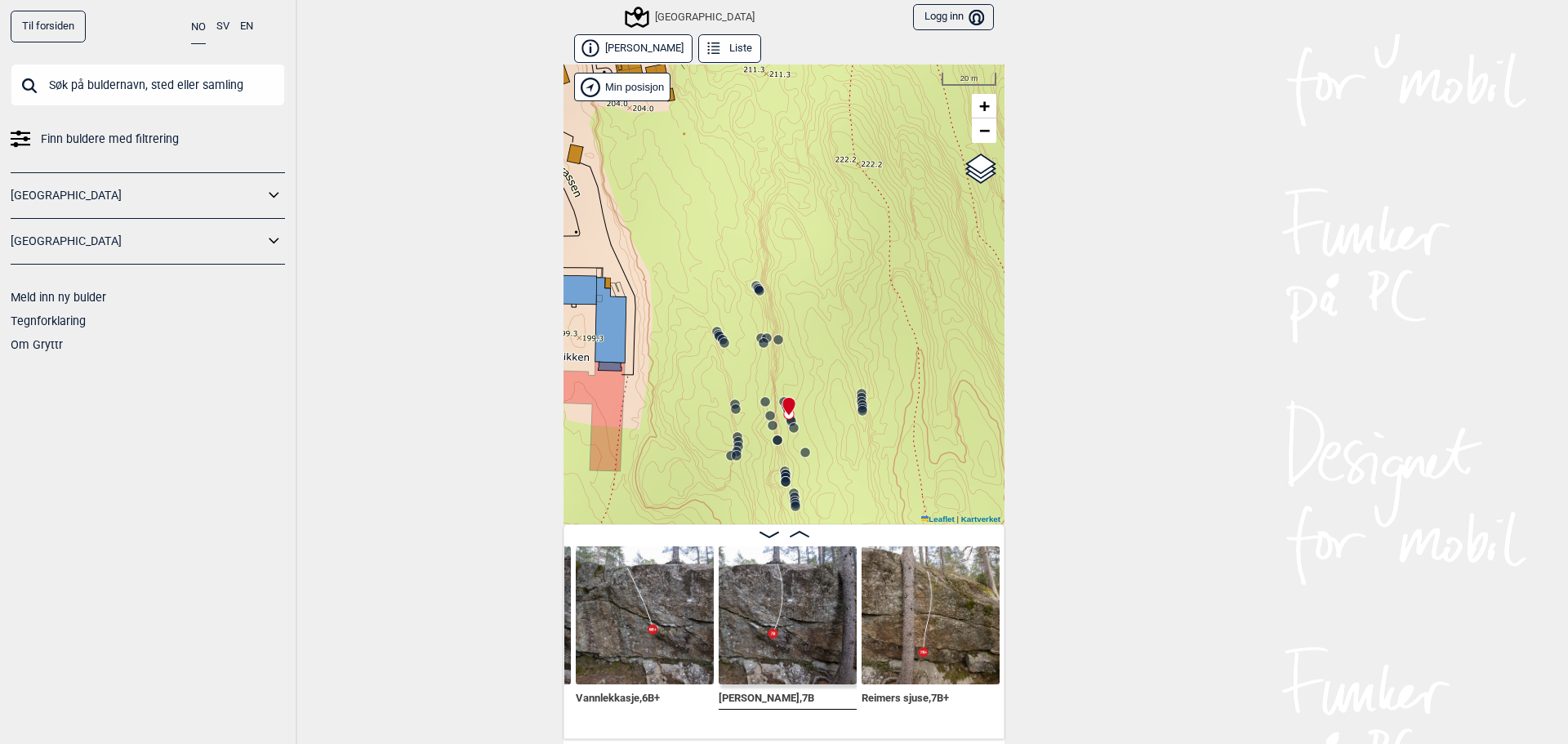
click at [573, 713] on div "Vannlekkasje , 6B+" at bounding box center [644, 637] width 143 height 181
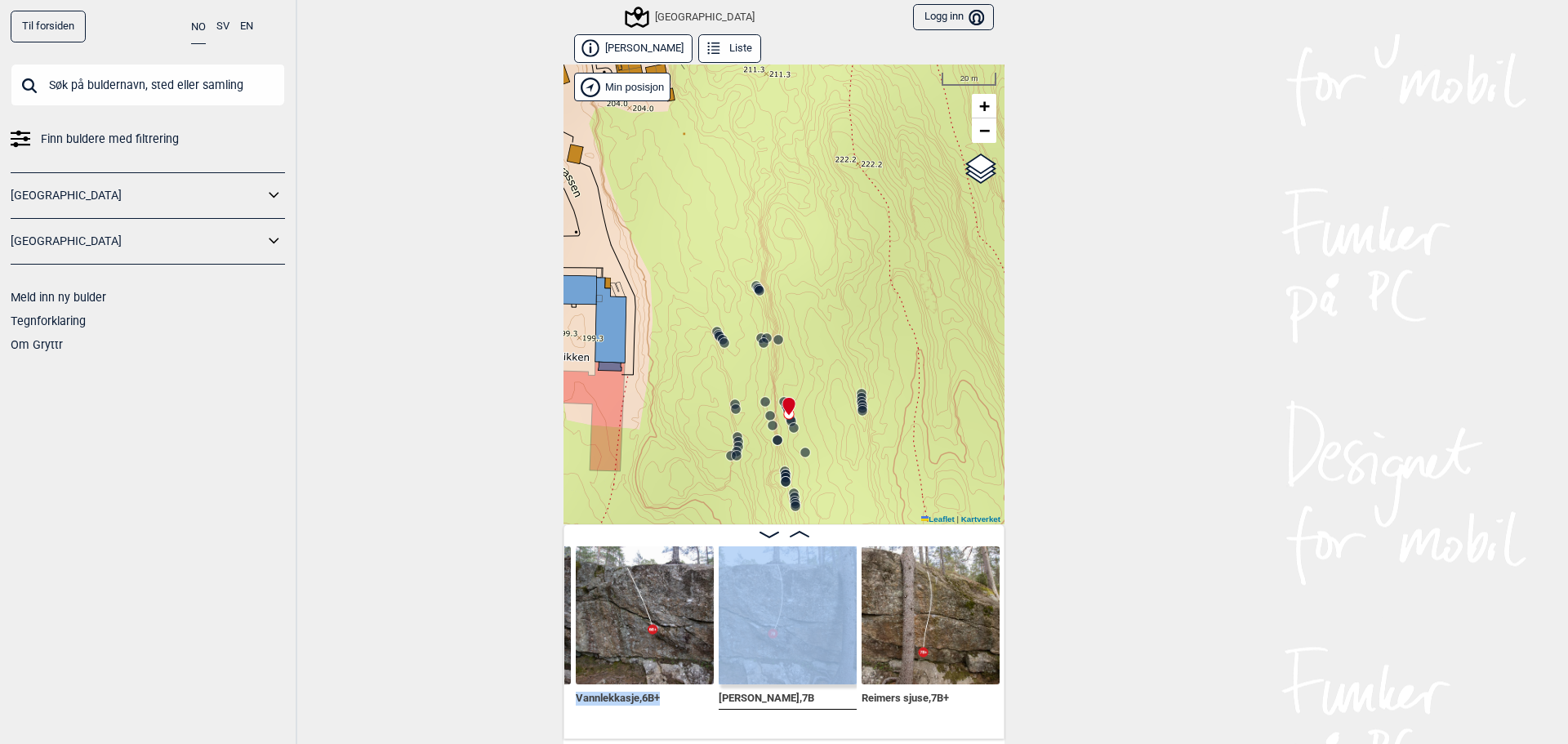
click at [573, 713] on div "Vannlekkasje , 6B+" at bounding box center [644, 637] width 143 height 181
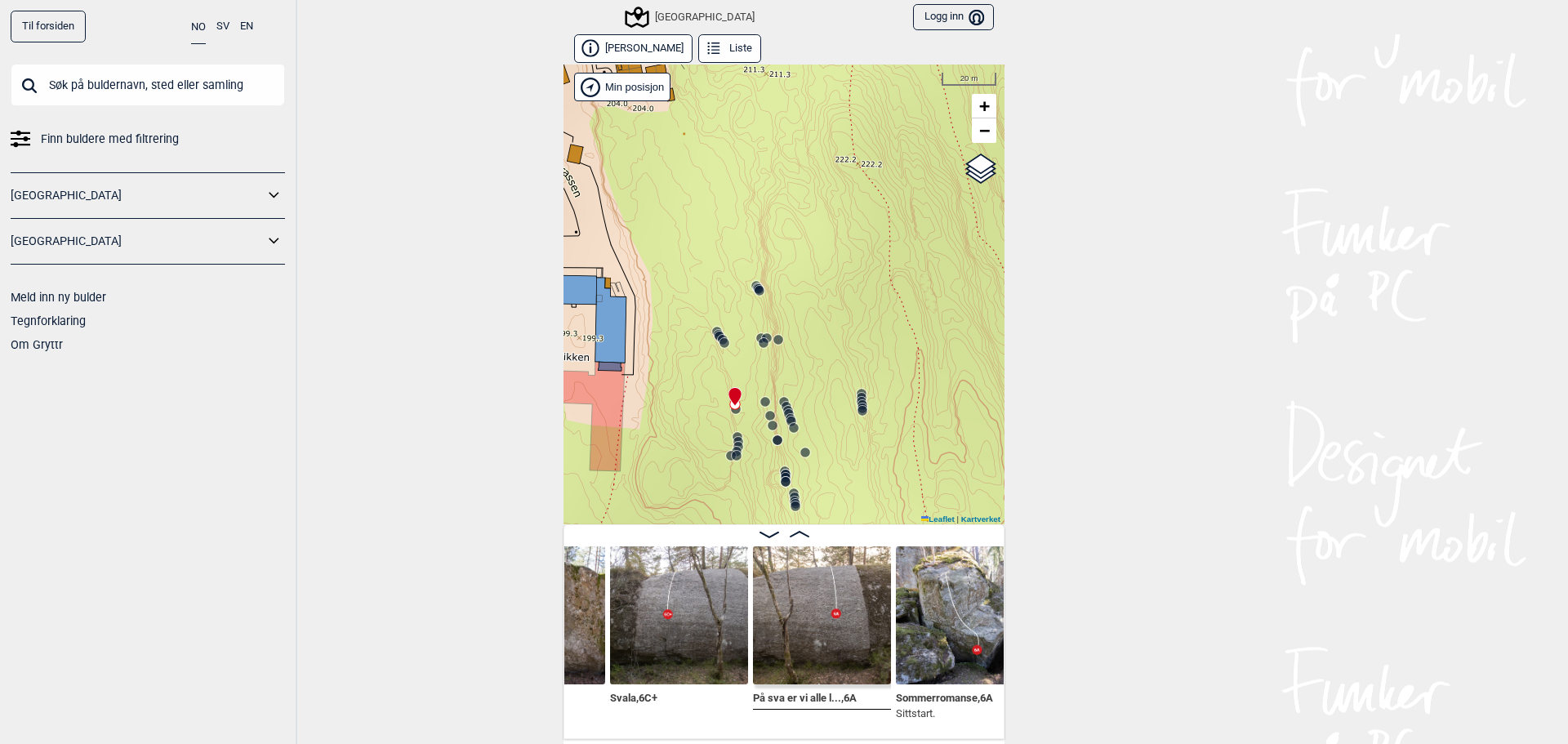
scroll to position [0, 2161]
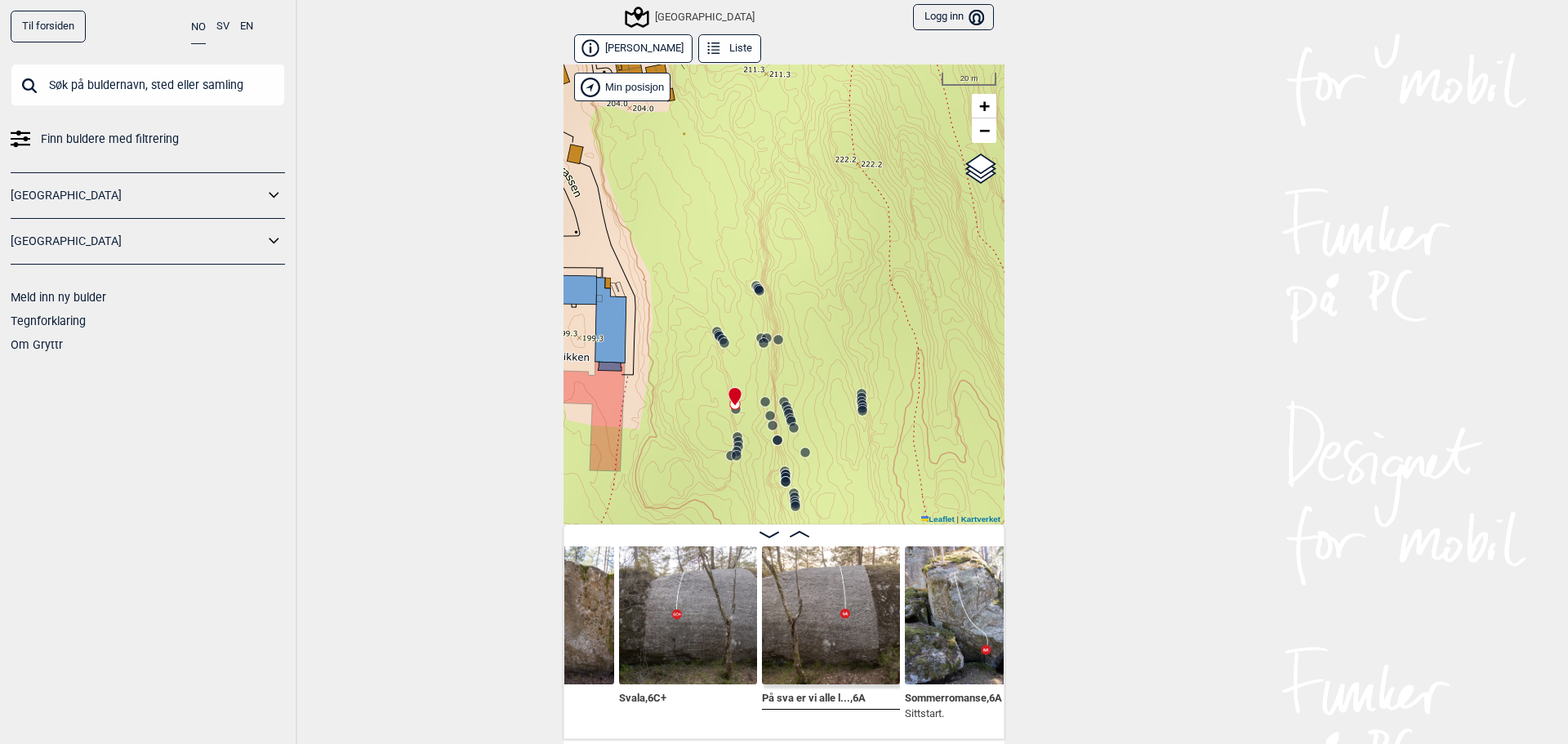
click at [568, 728] on div "Ultrarensern , 6B Sittstart. Svala , 6C+ På sva er vi alle l... , 6A Sommerroma…" at bounding box center [784, 631] width 441 height 215
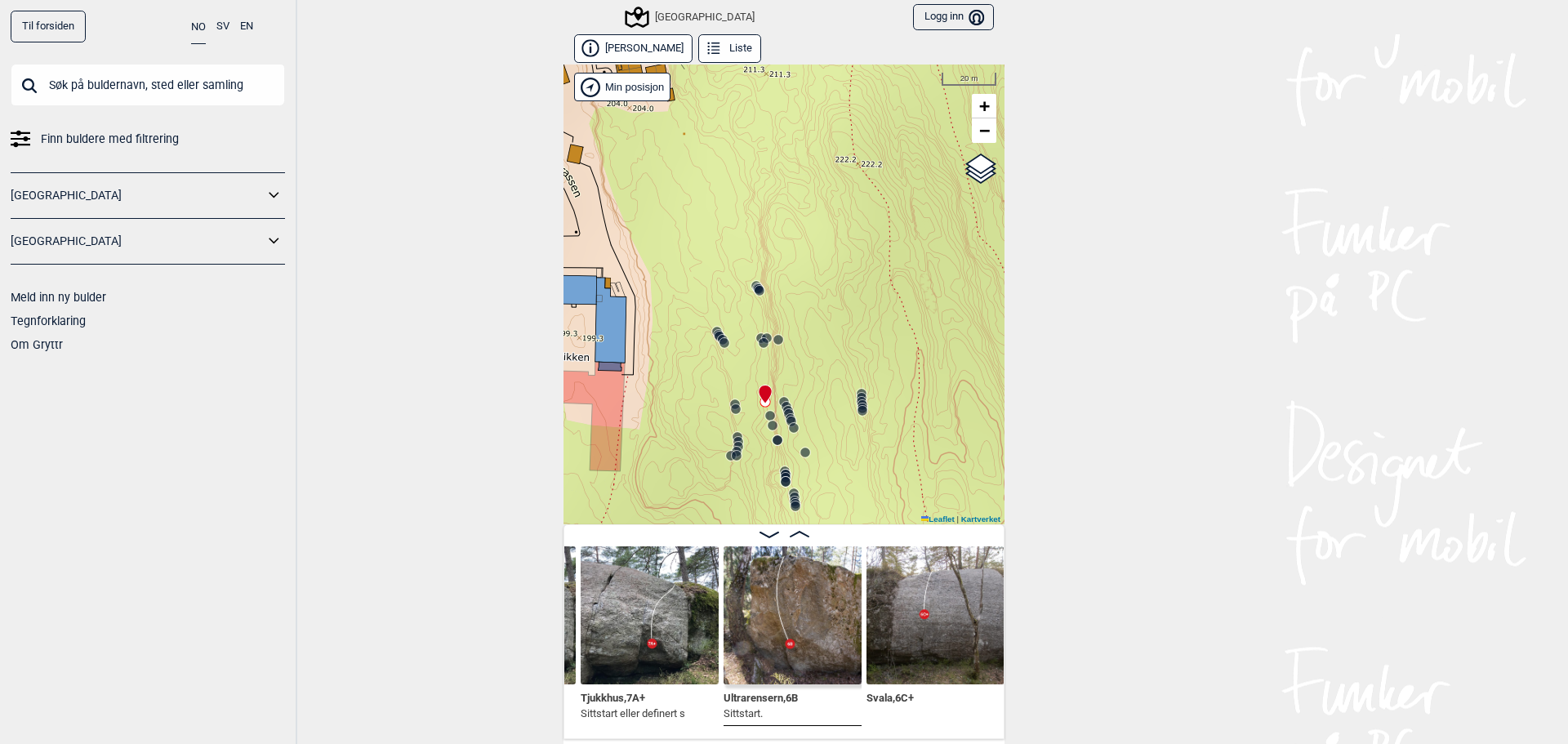
scroll to position [0, 1920]
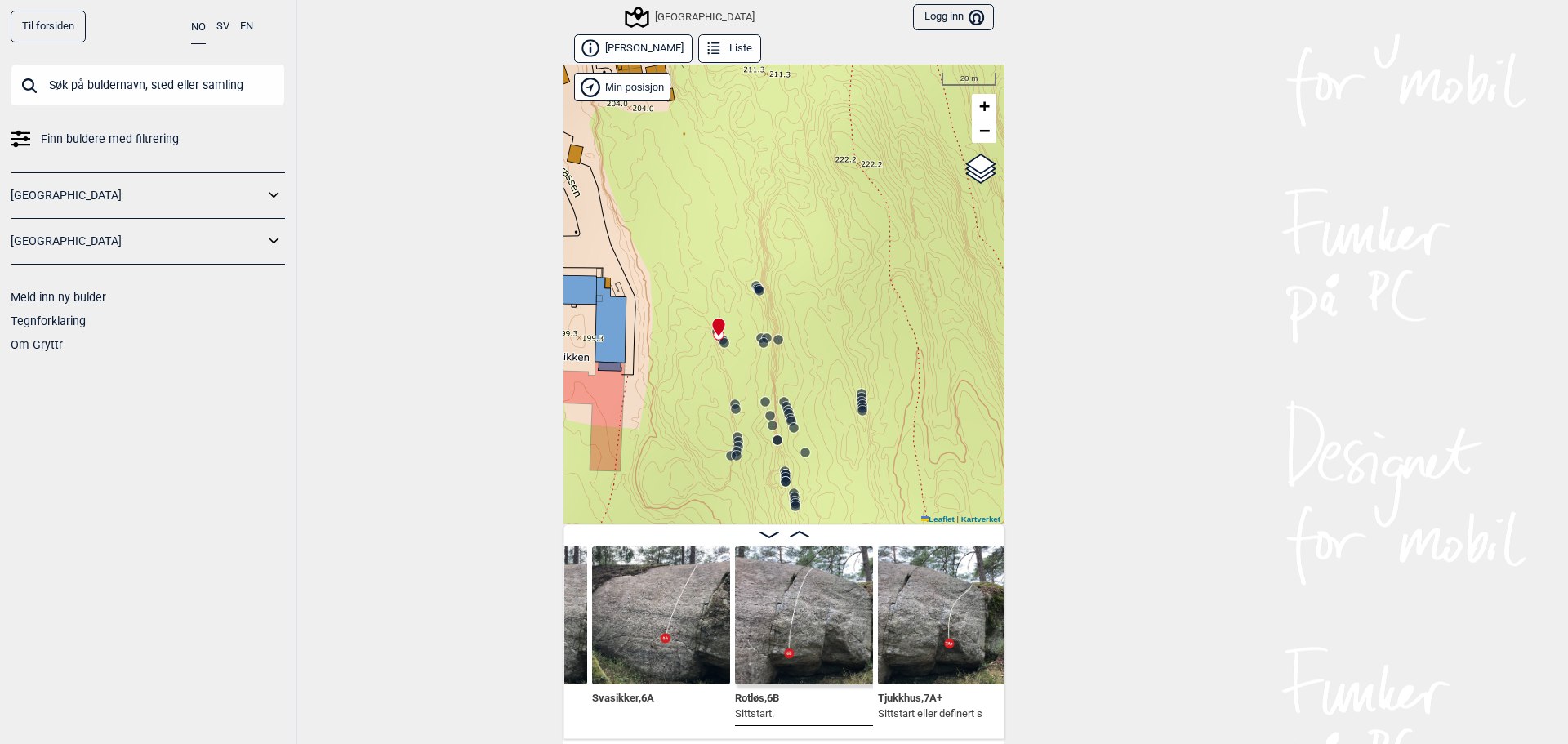
scroll to position [0, 1603]
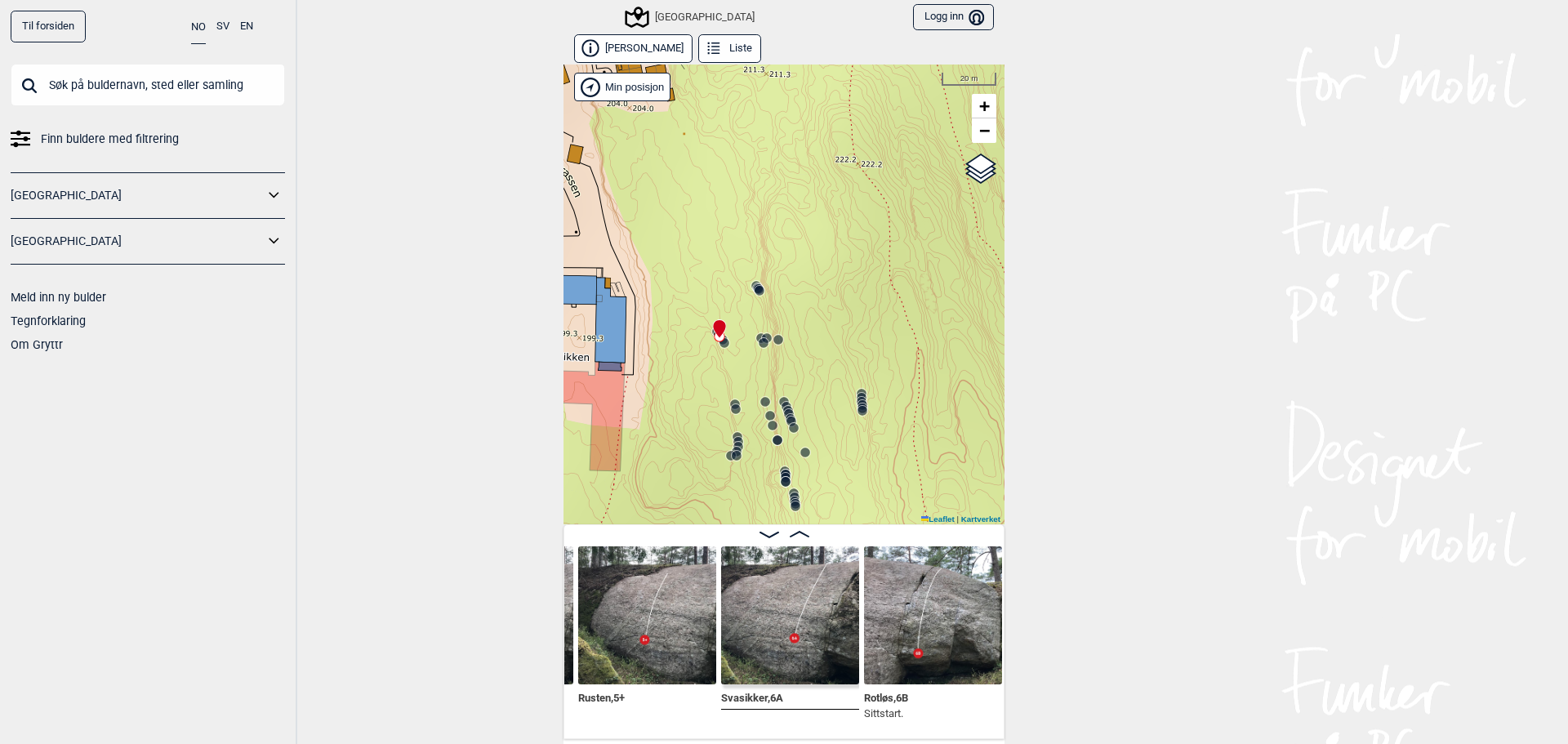
scroll to position [0, 1510]
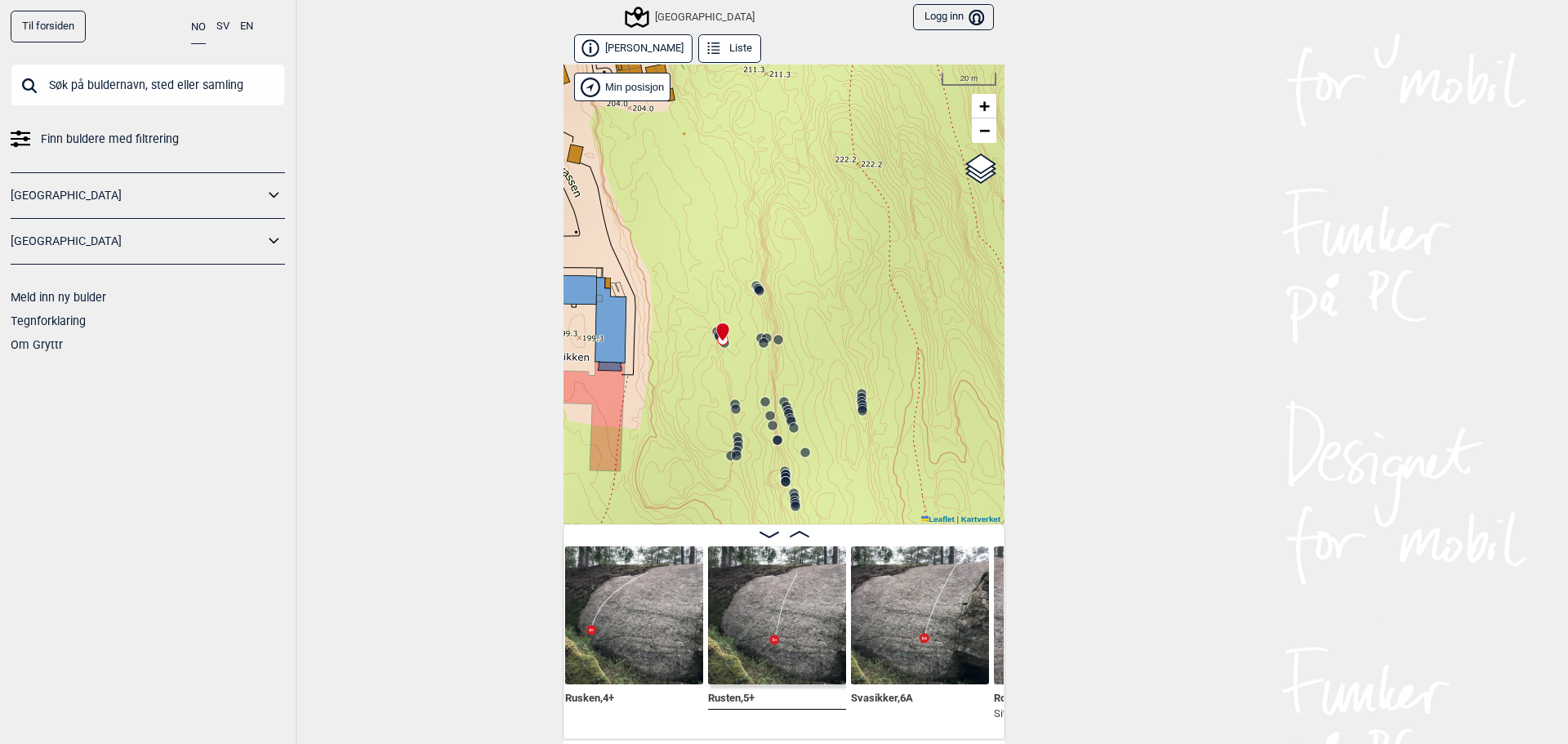
scroll to position [0, 1384]
click at [915, 636] on img at bounding box center [922, 616] width 138 height 138
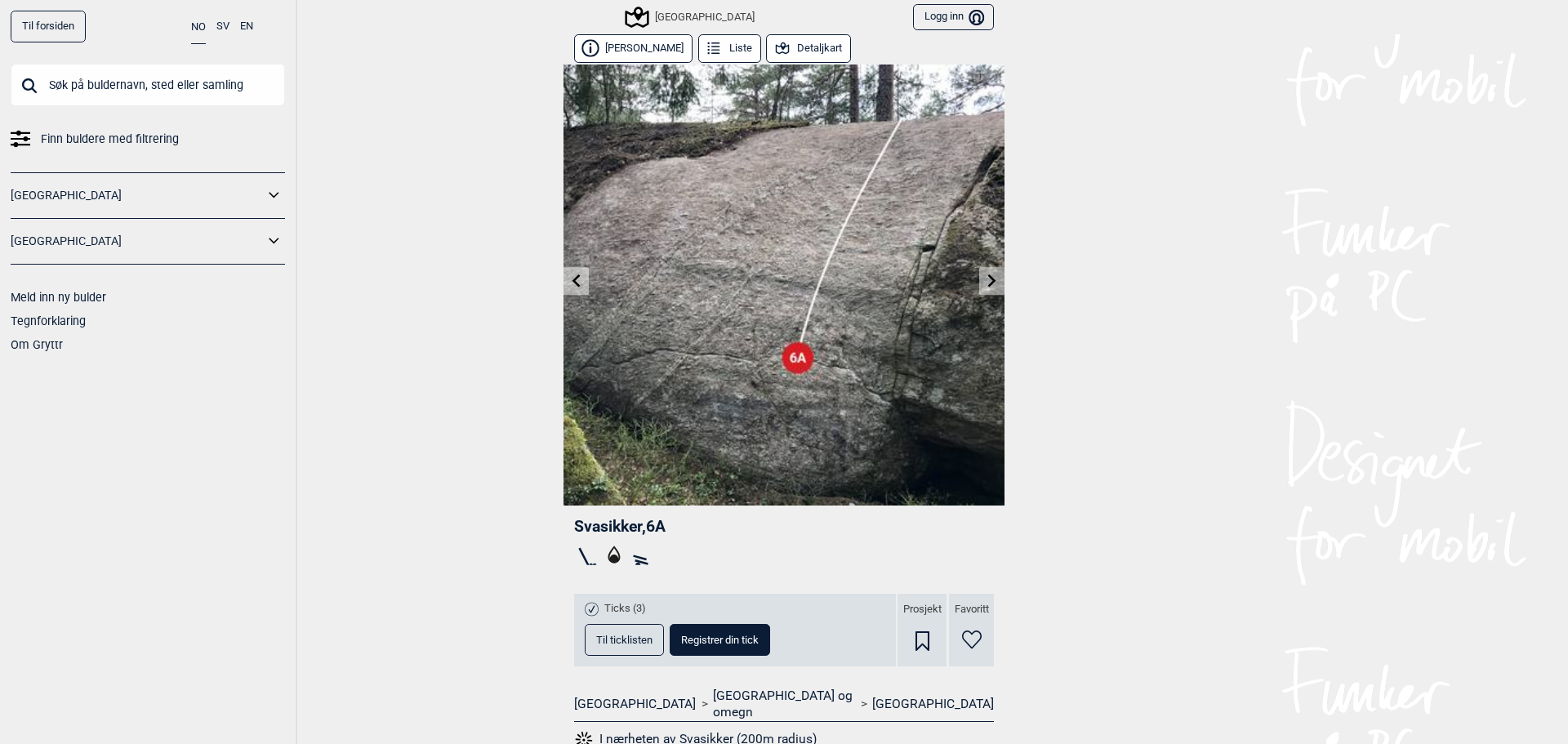
click at [801, 55] on button "Detaljkart" at bounding box center [808, 48] width 85 height 28
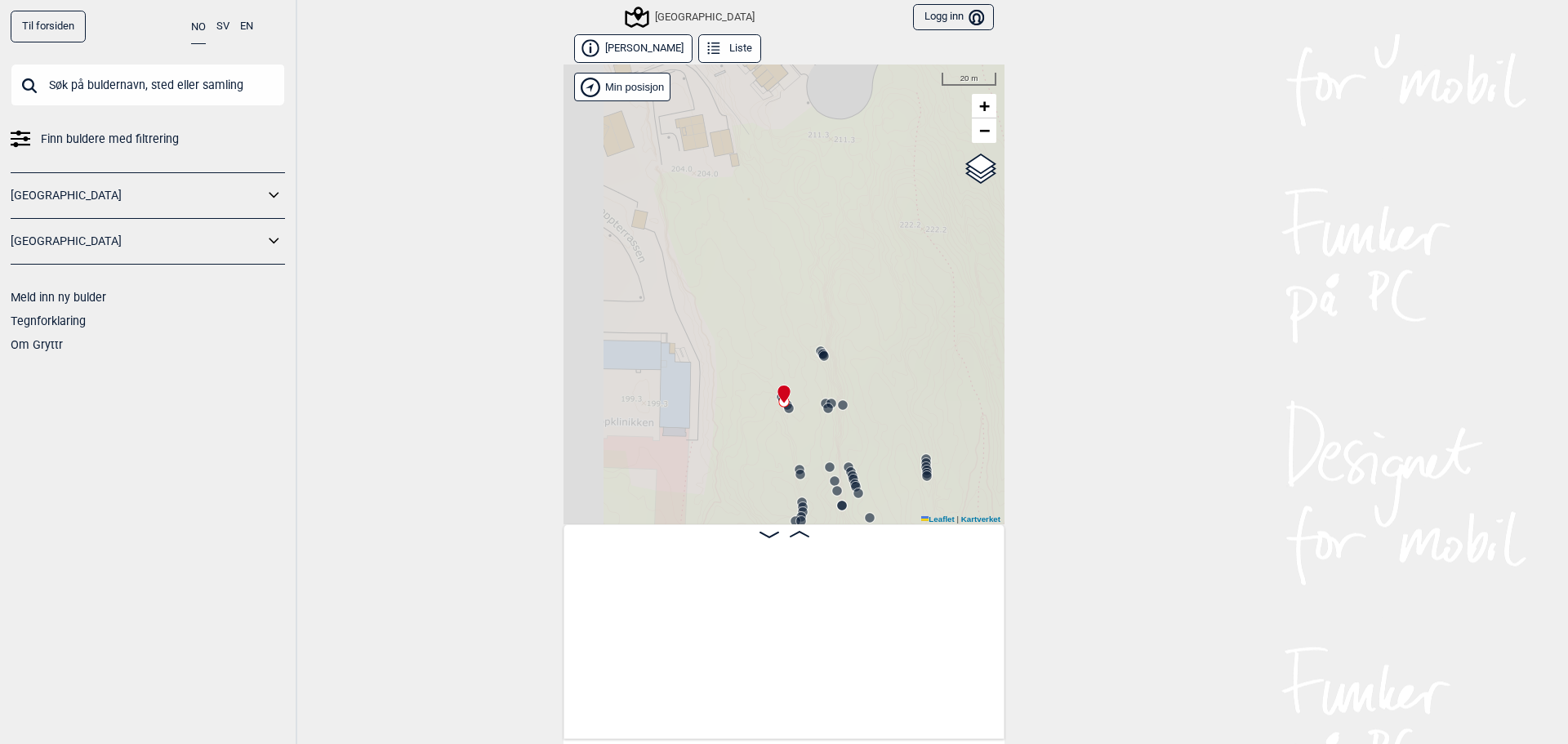
scroll to position [0, 1518]
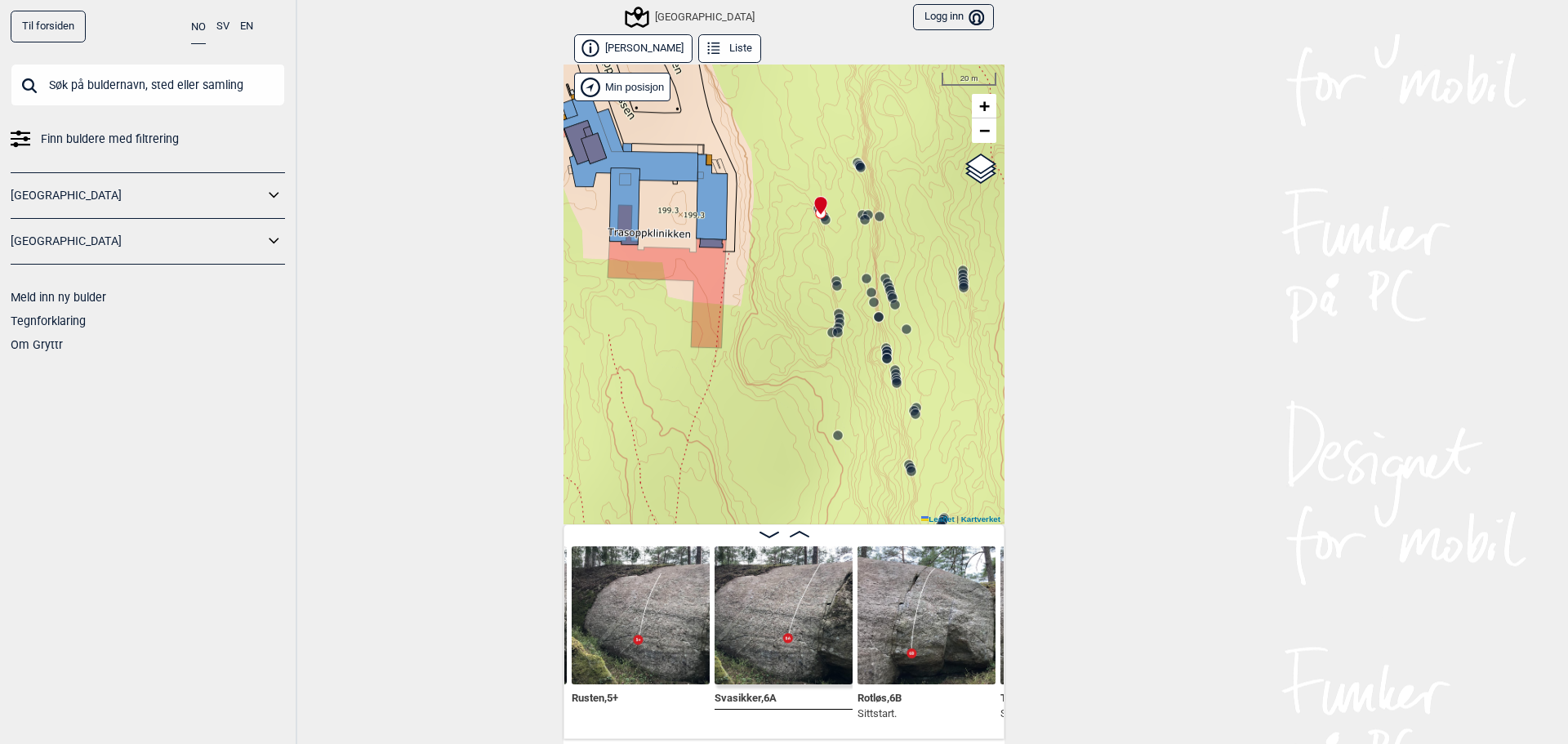
drag, startPoint x: 735, startPoint y: 299, endPoint x: 771, endPoint y: 110, distance: 192.4
click at [771, 110] on div "Speidersteinen Barnehageveggen Cowboyveggen Bølerveggen [GEOGRAPHIC_DATA]" at bounding box center [784, 294] width 441 height 459
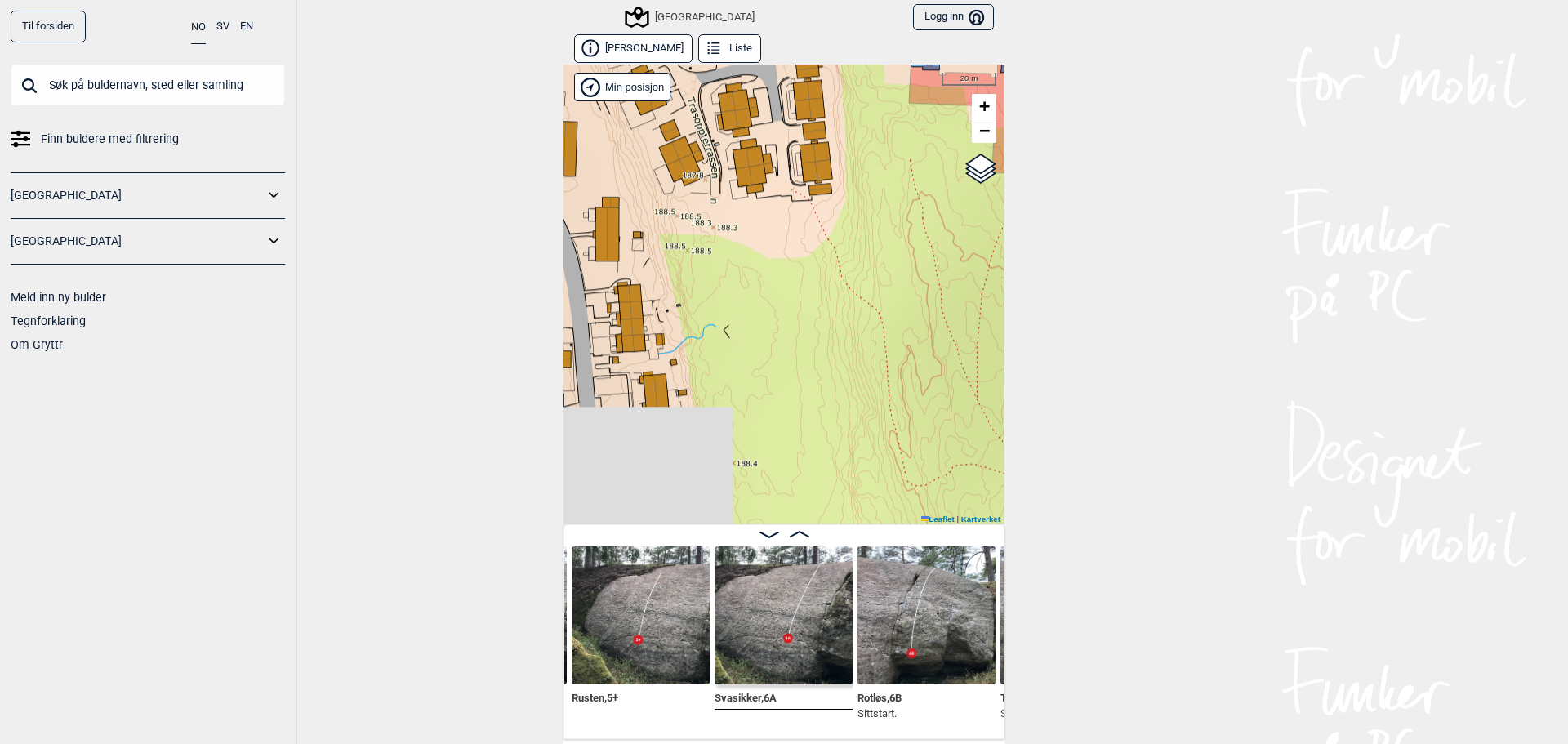
drag, startPoint x: 762, startPoint y: 353, endPoint x: 1065, endPoint y: 173, distance: 352.4
click at [1065, 173] on div "Til forsiden NO SV EN Finn buldere med filtrering Norge Sverige Meld inn ny bul…" at bounding box center [784, 372] width 1568 height 744
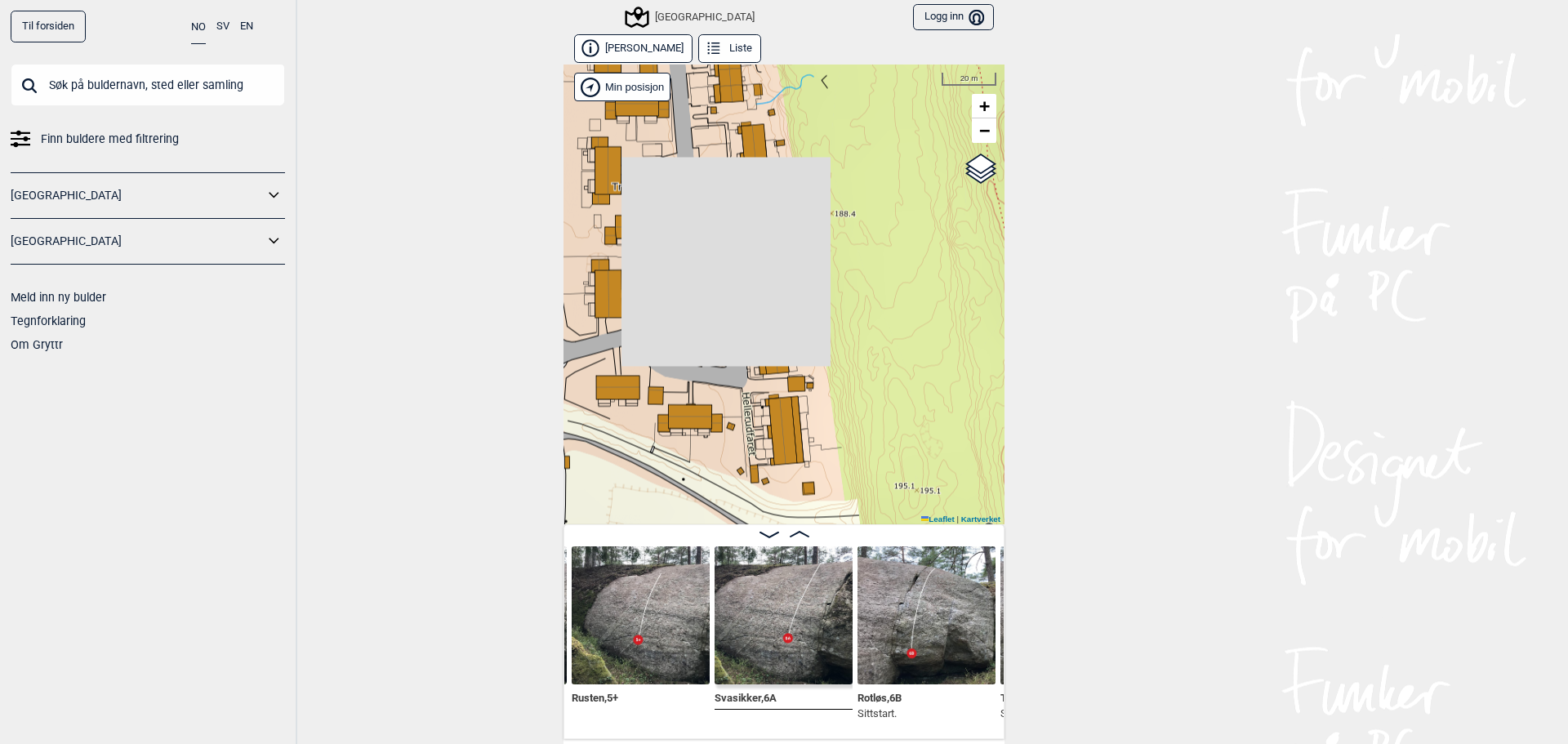
drag, startPoint x: 751, startPoint y: 427, endPoint x: 848, endPoint y: 183, distance: 262.6
click at [848, 180] on div "Speidersteinen Barnehageveggen Cowboyveggen Bølerveggen [GEOGRAPHIC_DATA]" at bounding box center [784, 294] width 441 height 459
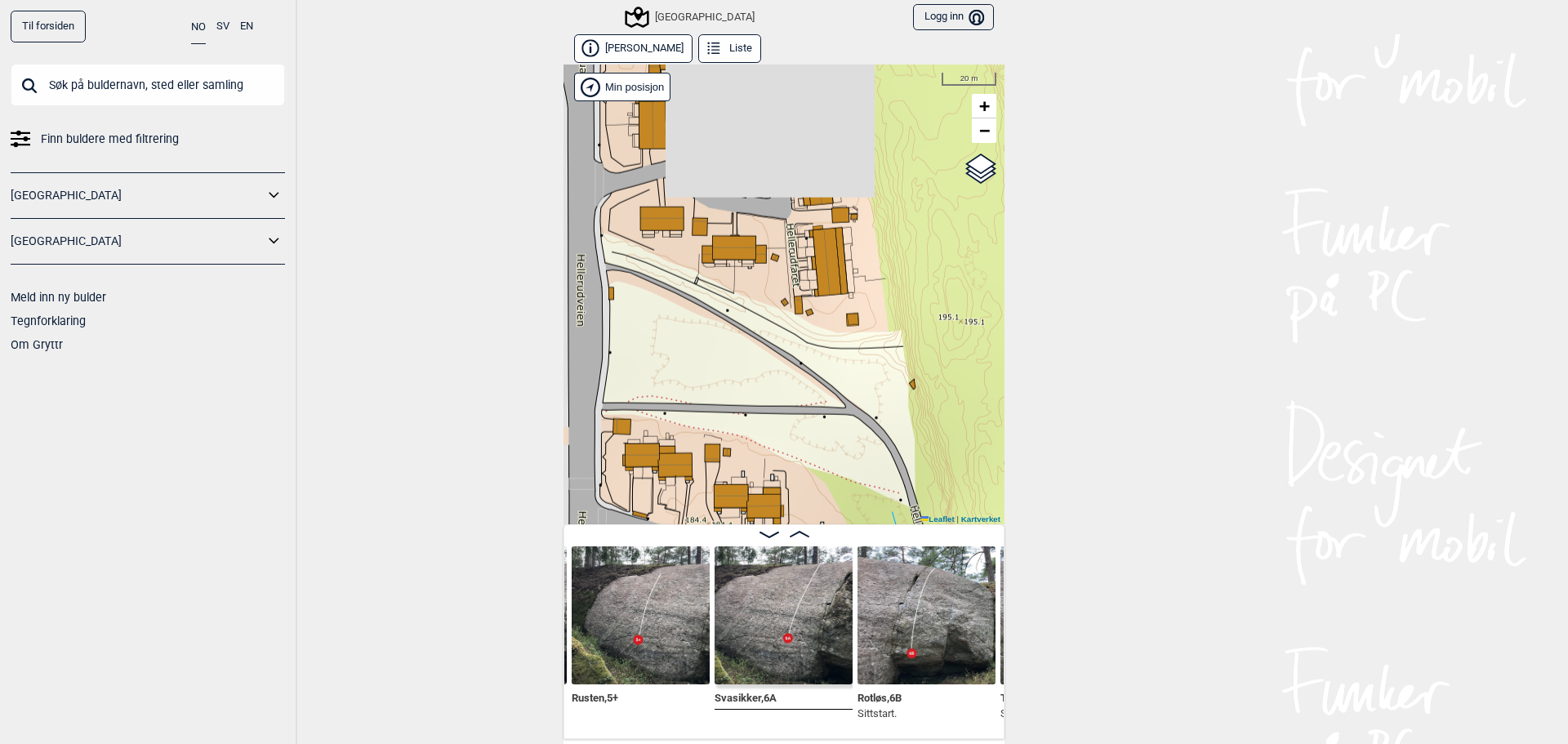
drag, startPoint x: 880, startPoint y: 390, endPoint x: 924, endPoint y: 232, distance: 164.0
click at [924, 226] on div "Speidersteinen Barnehageveggen Cowboyveggen Bølerveggen [GEOGRAPHIC_DATA]" at bounding box center [784, 294] width 441 height 459
click at [971, 145] on div "Speidersteinen Barnehageveggen Cowboyveggen Bølerveggen [GEOGRAPHIC_DATA]" at bounding box center [784, 294] width 441 height 459
click at [980, 137] on span "−" at bounding box center [985, 130] width 11 height 20
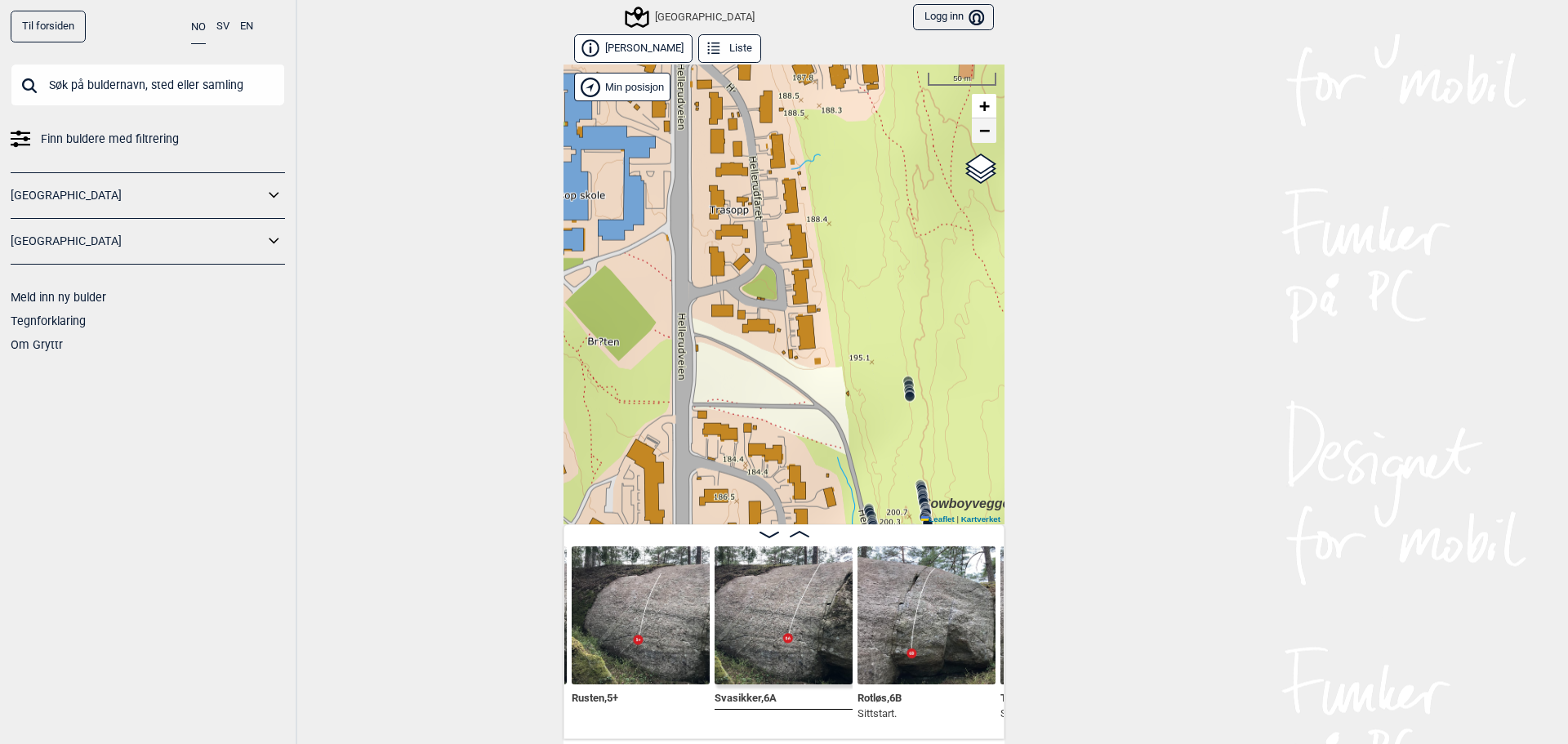
click at [980, 137] on span "−" at bounding box center [985, 130] width 11 height 20
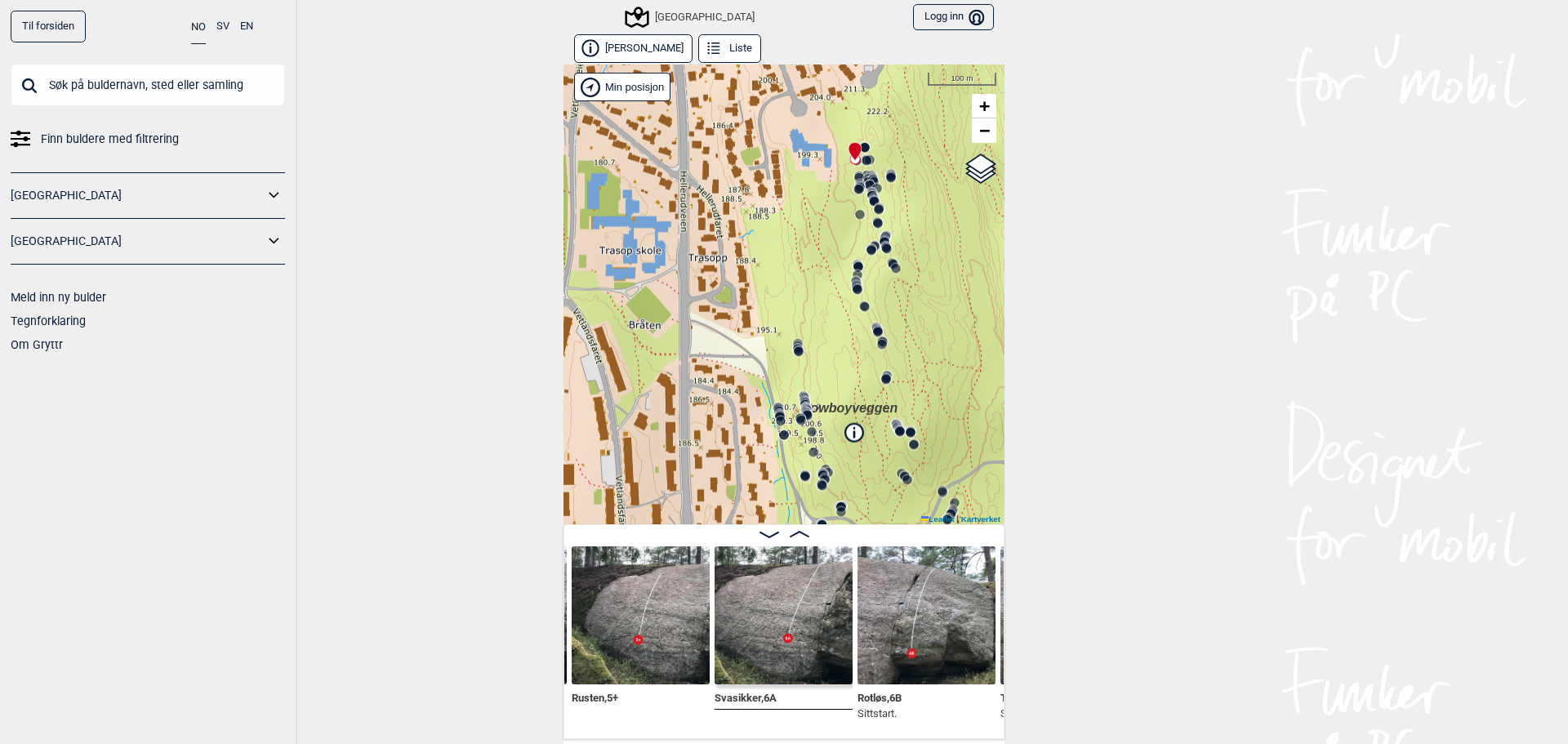
drag, startPoint x: 846, startPoint y: 325, endPoint x: 796, endPoint y: 276, distance: 70.0
click at [796, 276] on div "Speidersteinen Barnehageveggen Cowboyveggen Bølerveggen [GEOGRAPHIC_DATA]" at bounding box center [784, 294] width 441 height 459
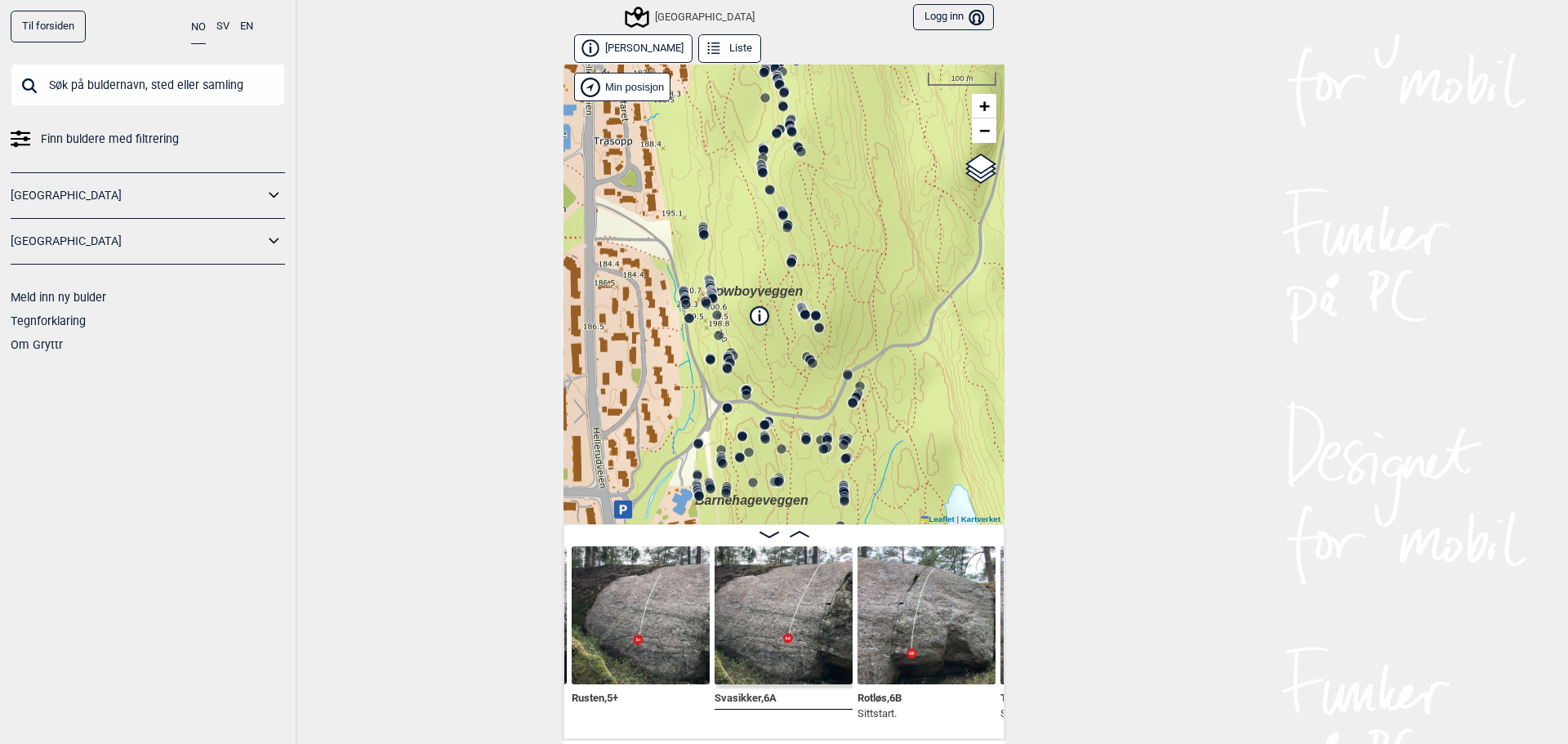
drag, startPoint x: 932, startPoint y: 307, endPoint x: 840, endPoint y: 192, distance: 147.3
click at [840, 192] on div "Speidersteinen Barnehageveggen Cowboyveggen Bølerveggen [GEOGRAPHIC_DATA]" at bounding box center [784, 294] width 441 height 459
